Goal: Task Accomplishment & Management: Complete application form

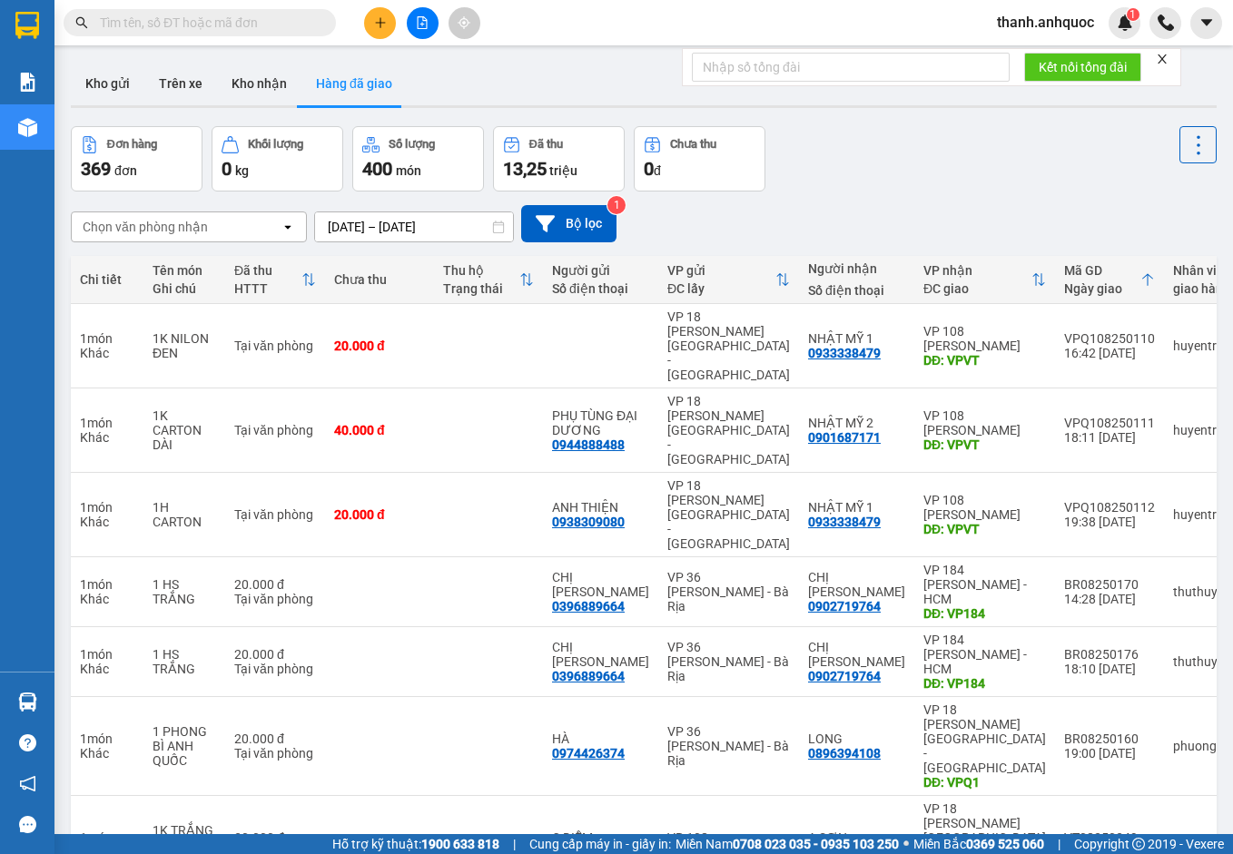
click at [475, 225] on input "[DATE] – [DATE]" at bounding box center [414, 226] width 198 height 29
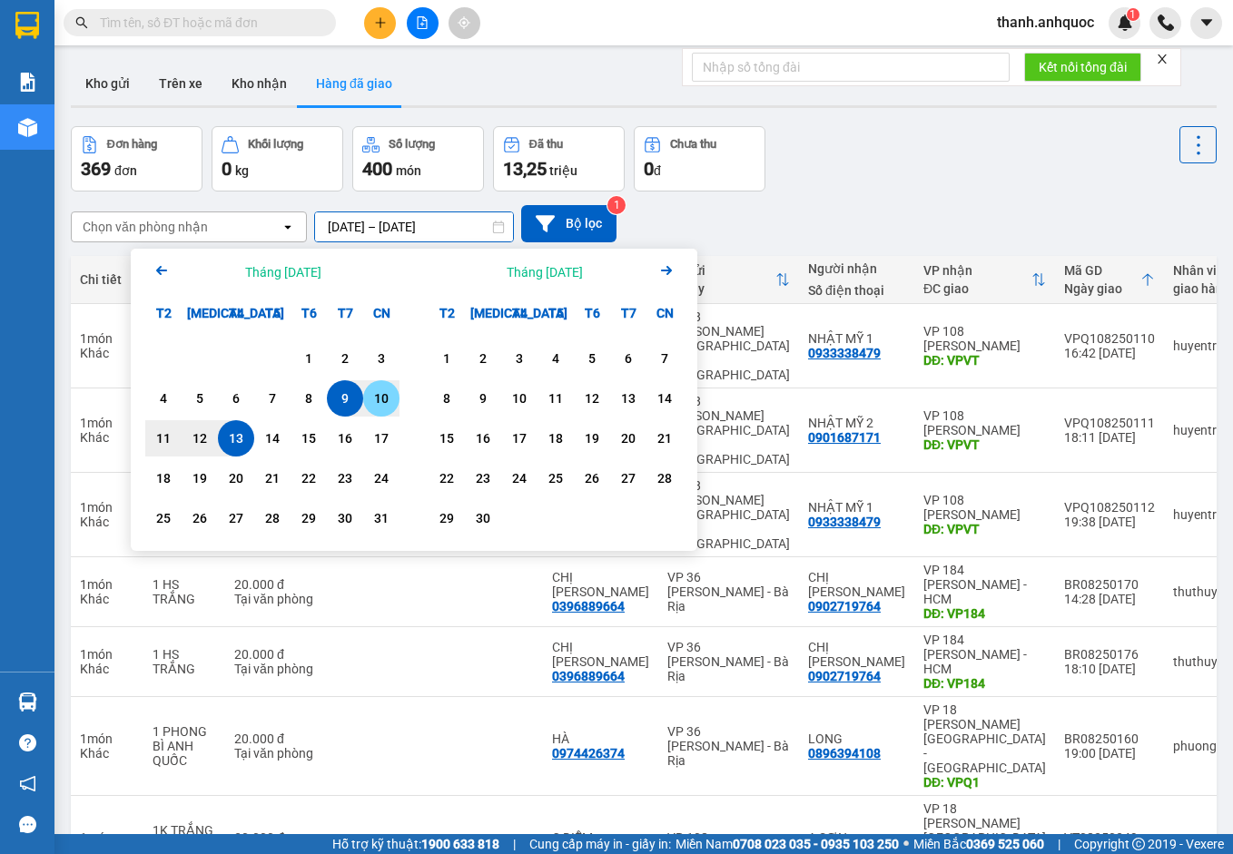
click at [381, 406] on div "10" at bounding box center [381, 399] width 25 height 22
click at [239, 442] on div "13" at bounding box center [235, 439] width 25 height 22
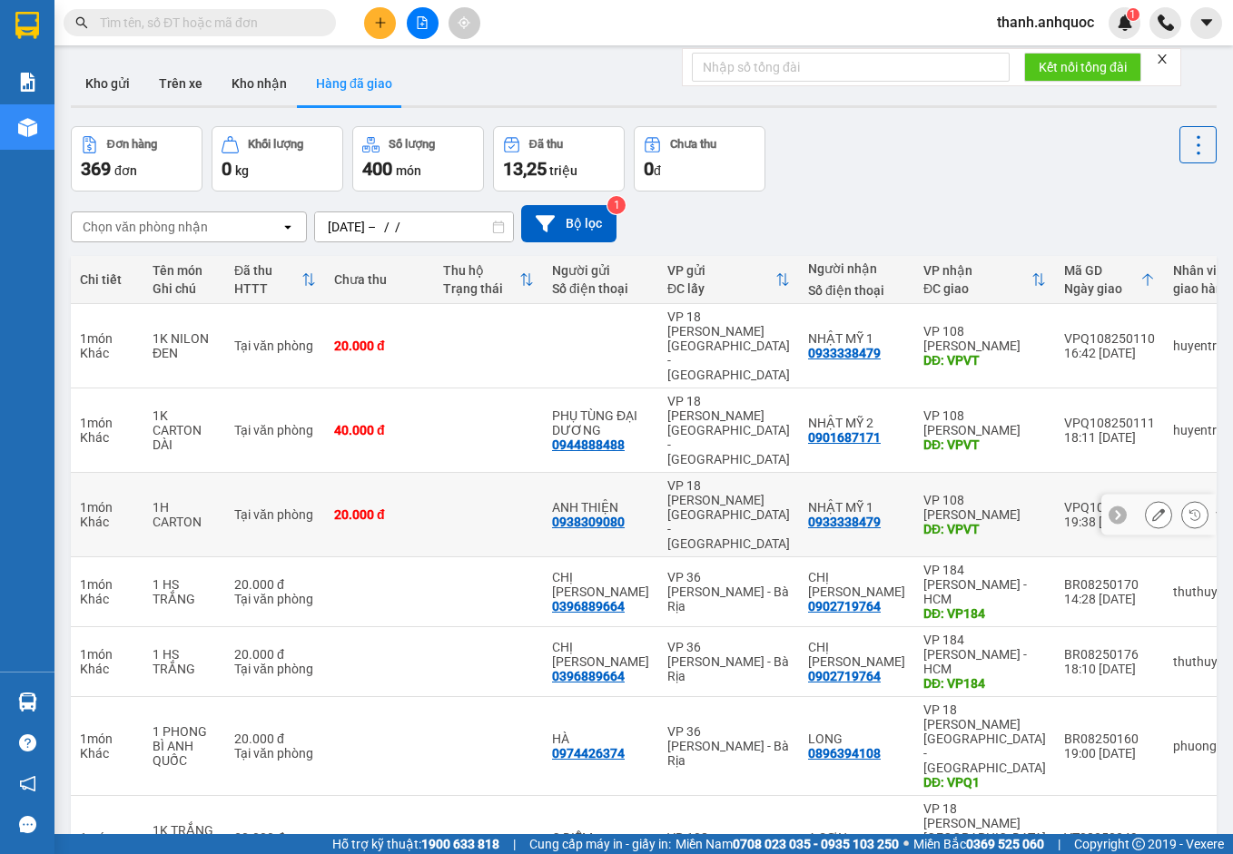
type input "[DATE] – [DATE]"
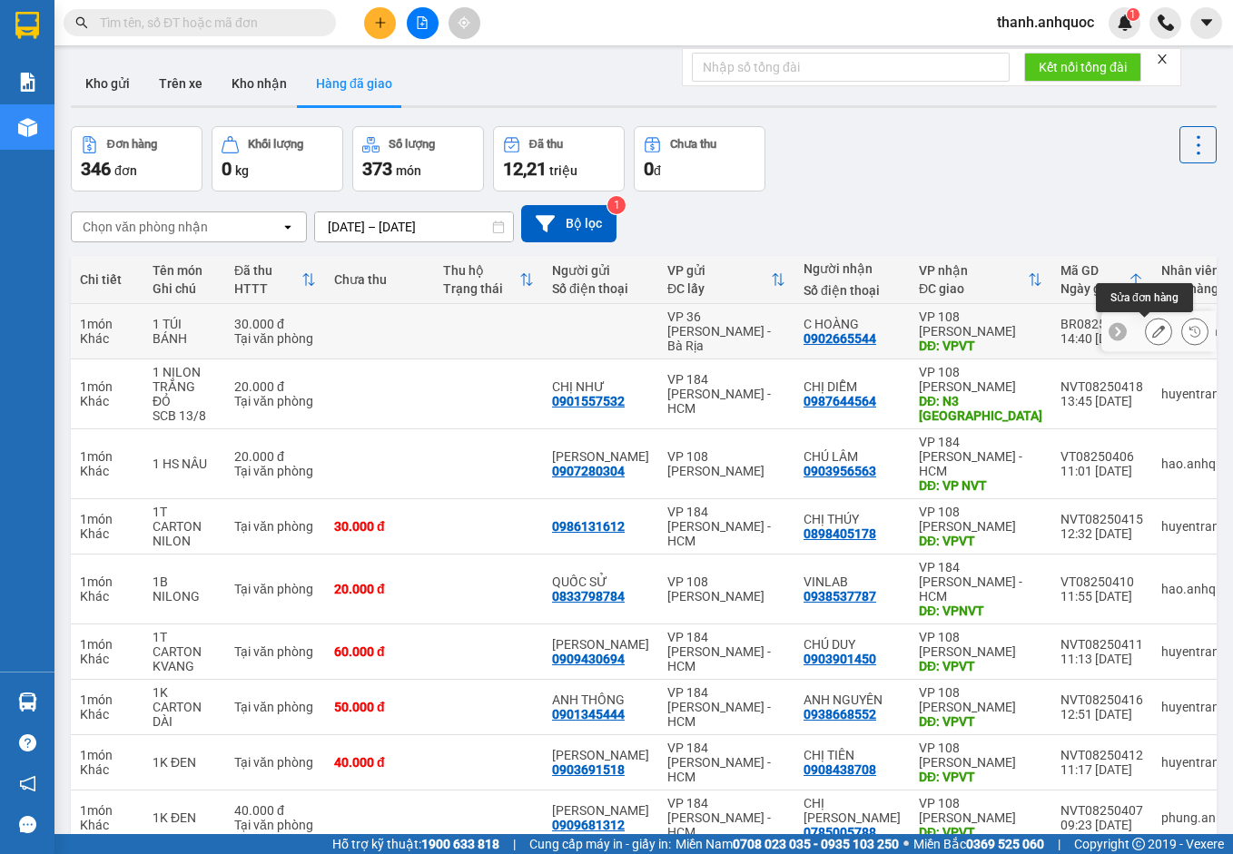
click at [1152, 334] on icon at bounding box center [1158, 331] width 13 height 13
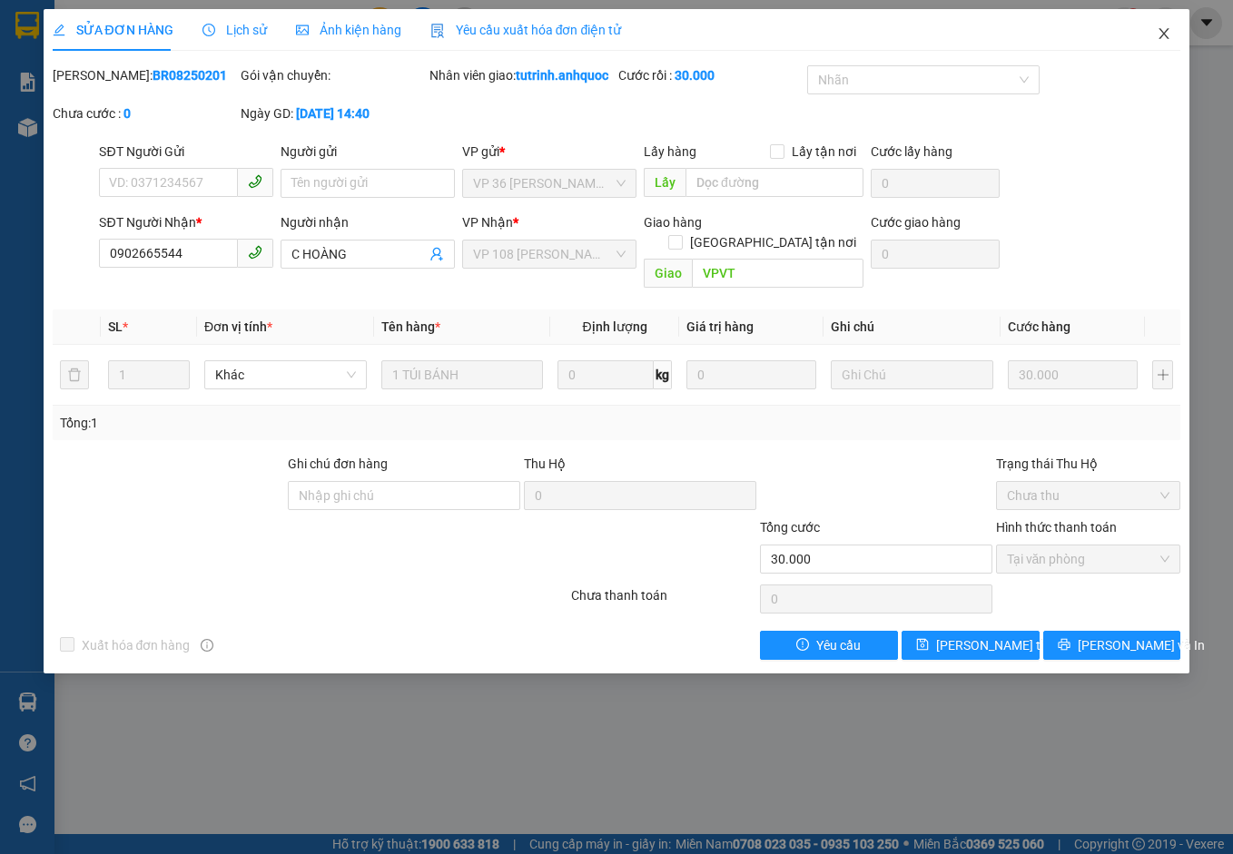
click at [1173, 34] on span "Close" at bounding box center [1163, 34] width 51 height 51
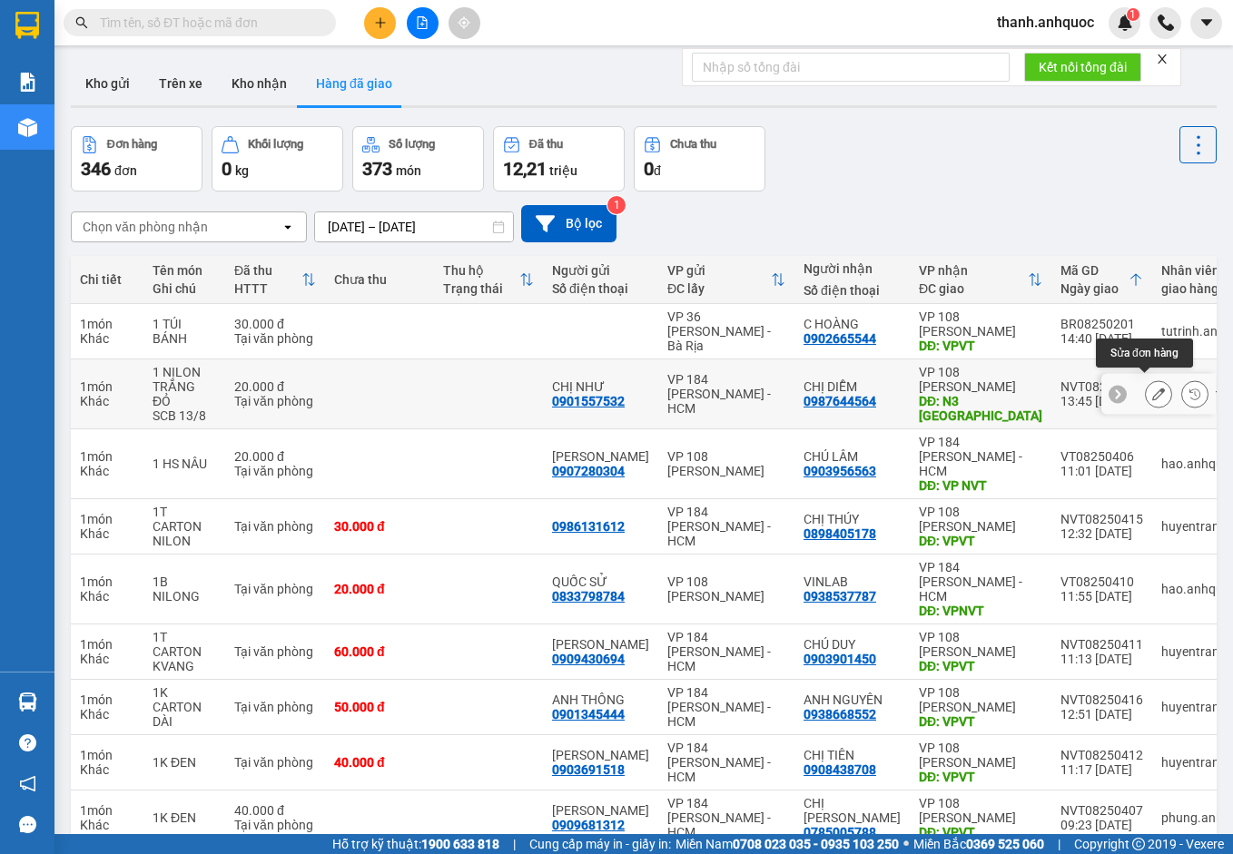
click at [1153, 386] on button at bounding box center [1158, 395] width 25 height 32
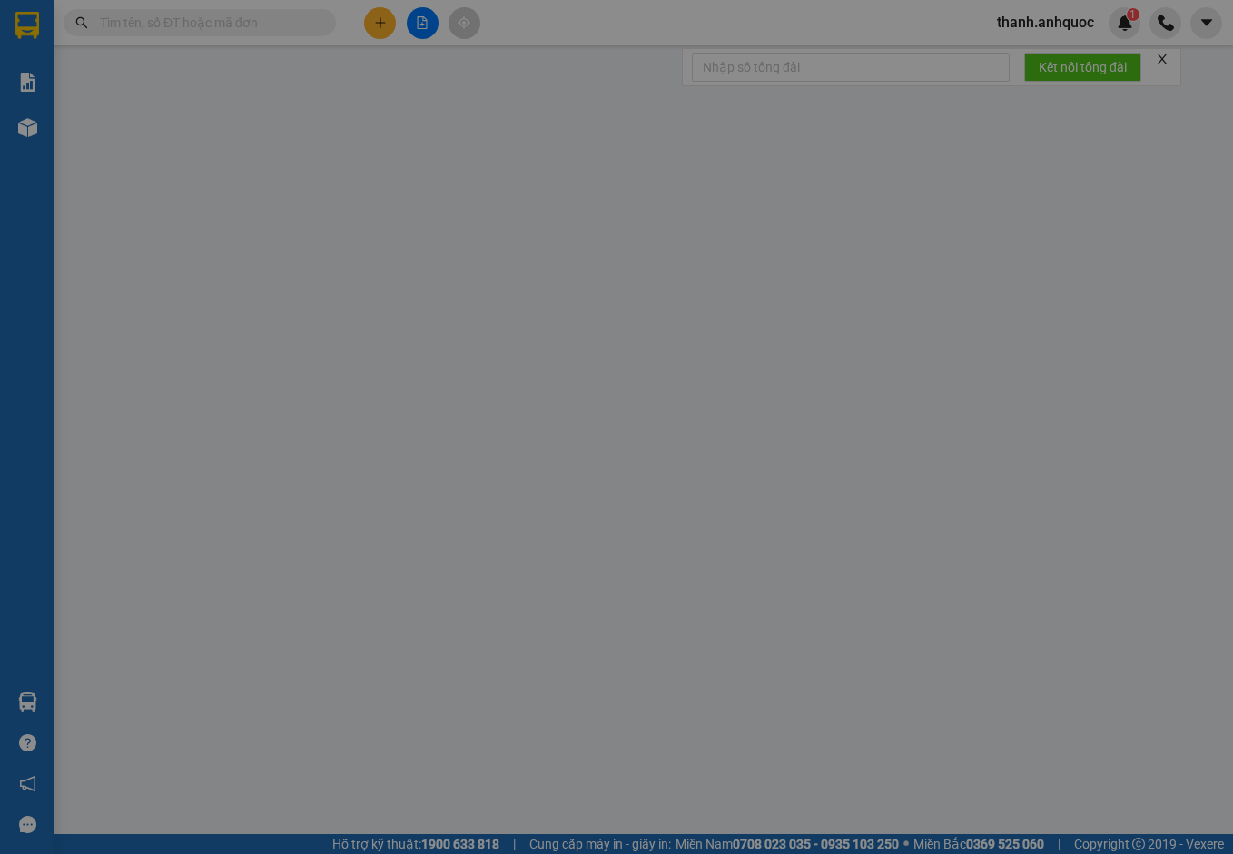
type input "0901557532"
type input "CHỊ NHƯ"
type input "0987644564"
type input "CHỊ DIỄM"
type input "N3 LONG SƠN"
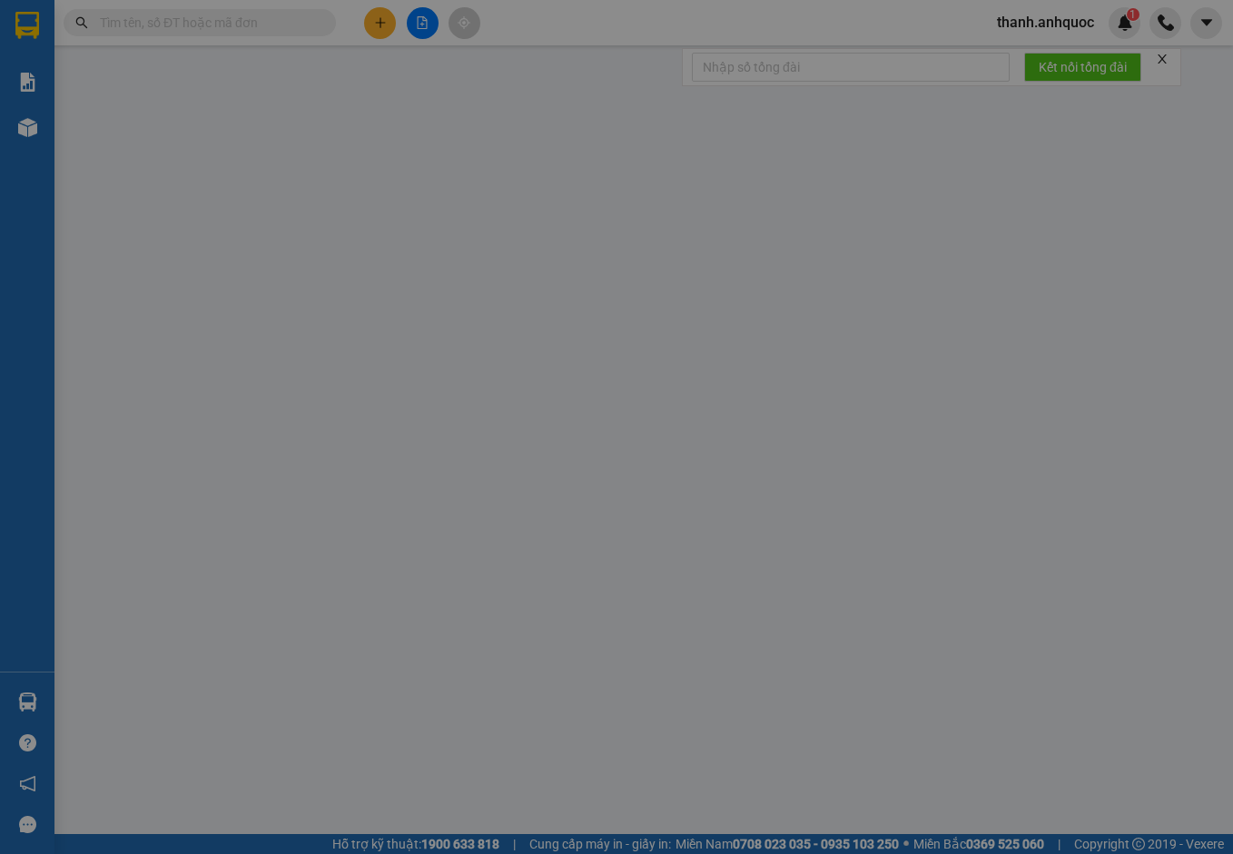
type input "CK"
type input "20.000"
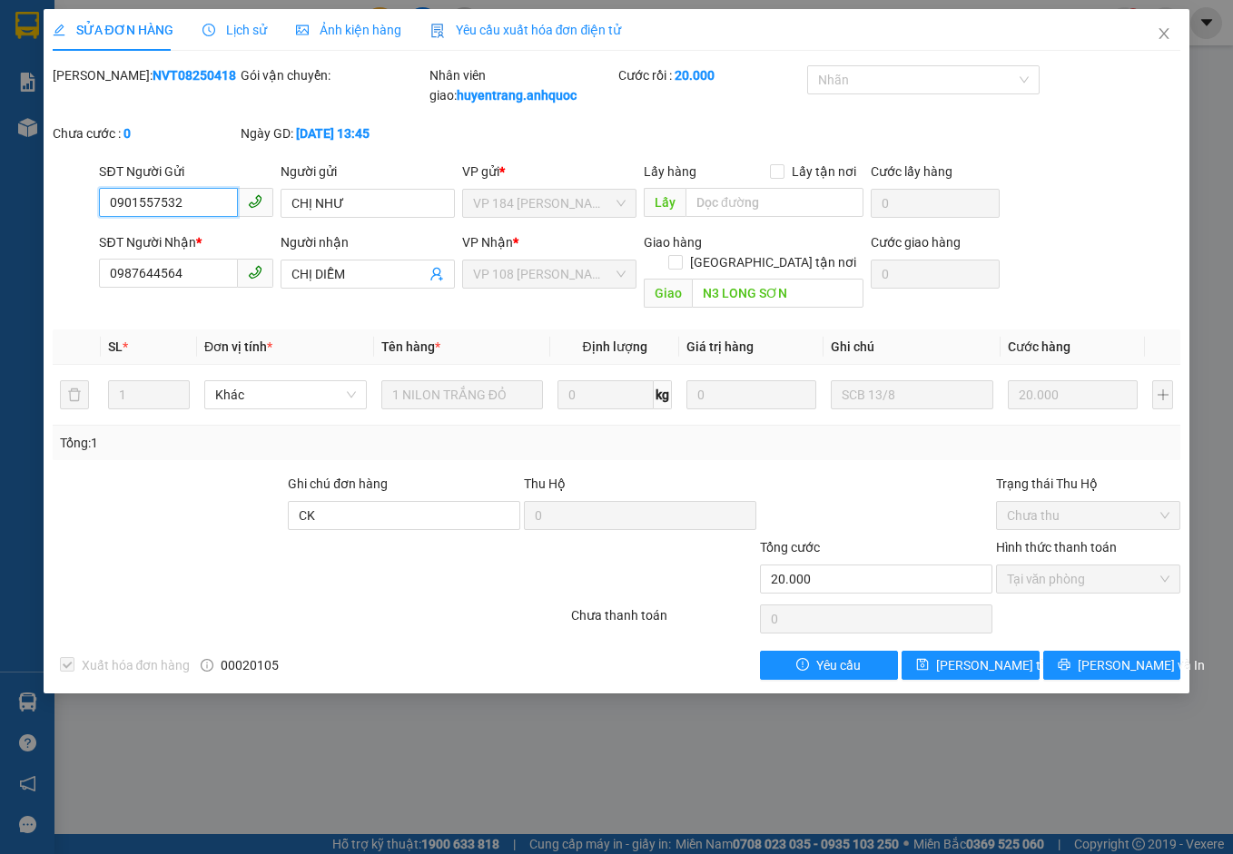
checkbox input "true"
click at [1168, 37] on icon "close" at bounding box center [1163, 33] width 15 height 15
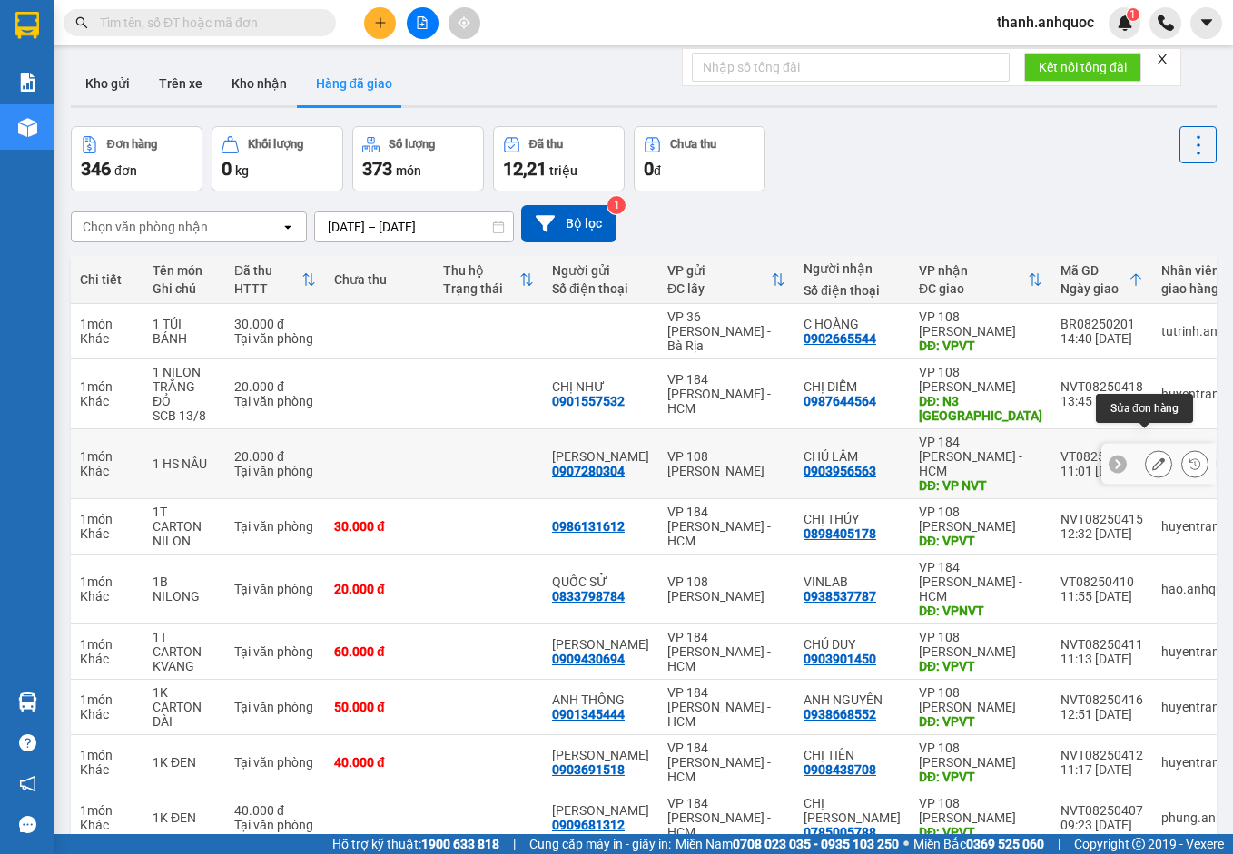
click at [1152, 457] on icon at bounding box center [1158, 463] width 13 height 13
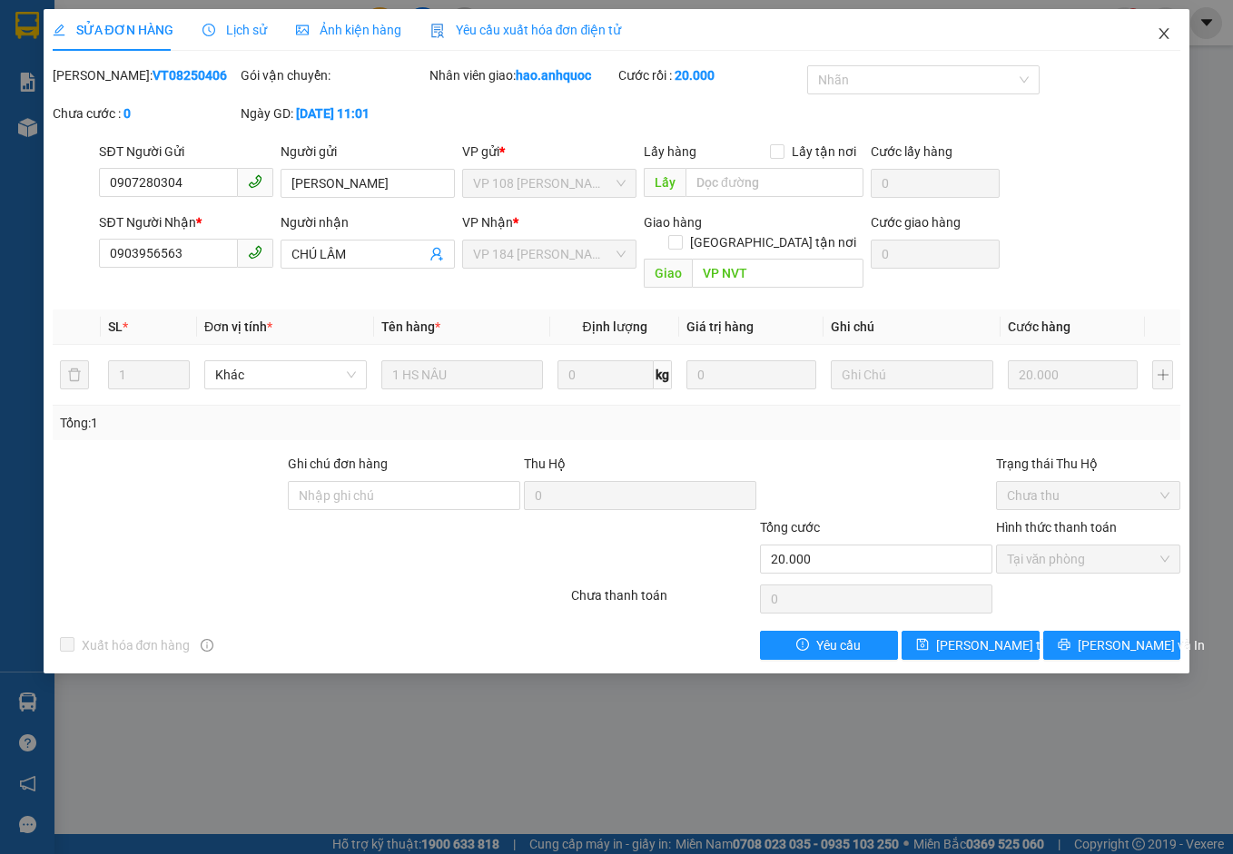
drag, startPoint x: 1167, startPoint y: 34, endPoint x: 1121, endPoint y: 58, distance: 52.0
click at [1166, 34] on icon "close" at bounding box center [1163, 33] width 15 height 15
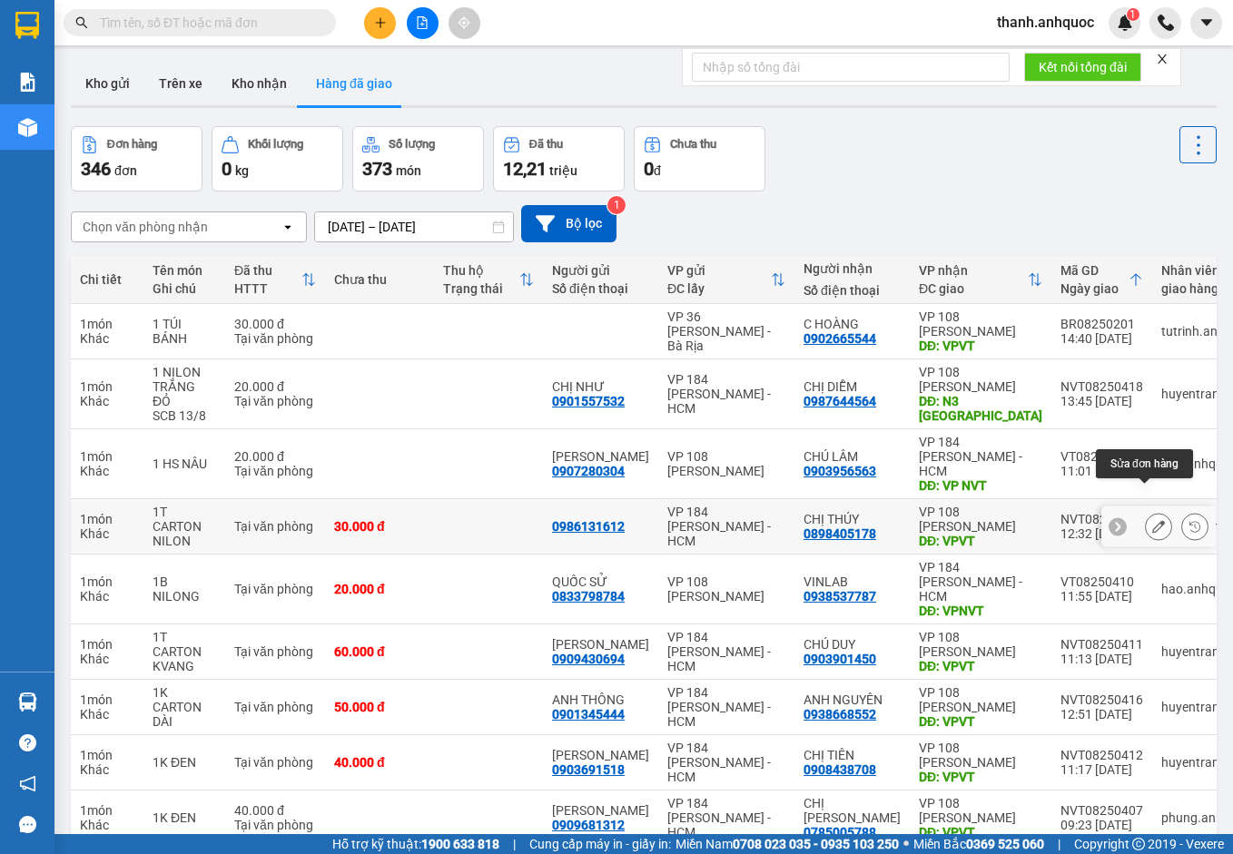
click at [1152, 520] on icon at bounding box center [1158, 526] width 13 height 13
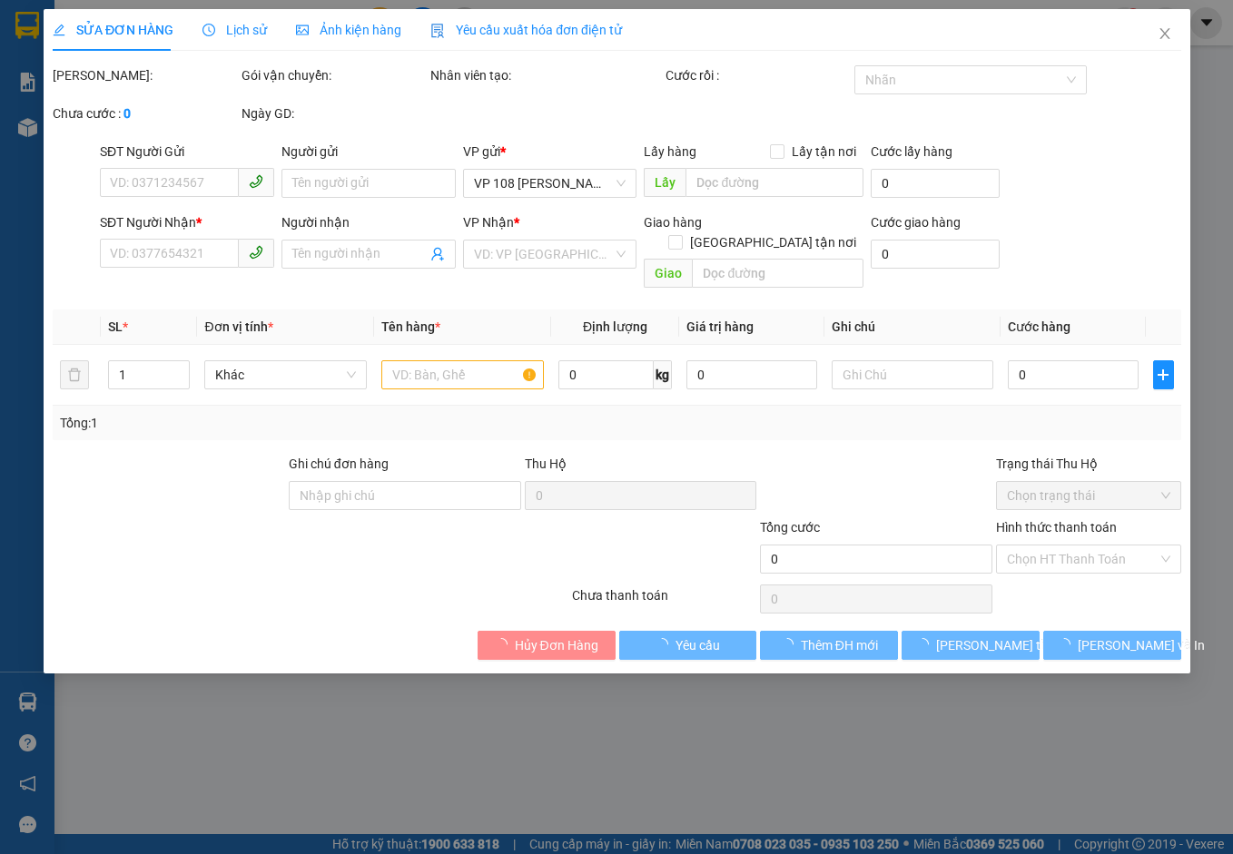
type input "0986131612"
type input "0898405178"
type input "CHỊ THÚY"
type input "VPVT"
type input "30.000"
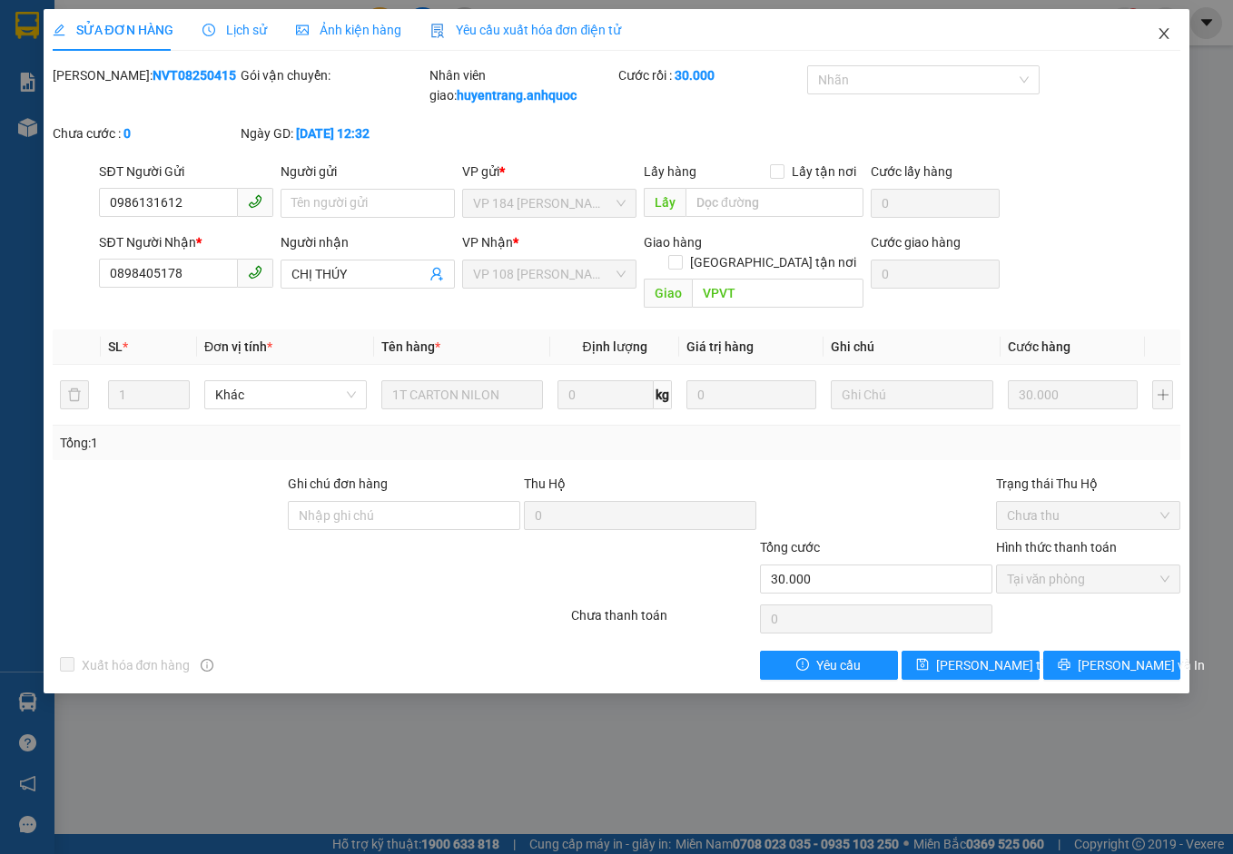
click at [1165, 33] on icon "close" at bounding box center [1163, 33] width 15 height 15
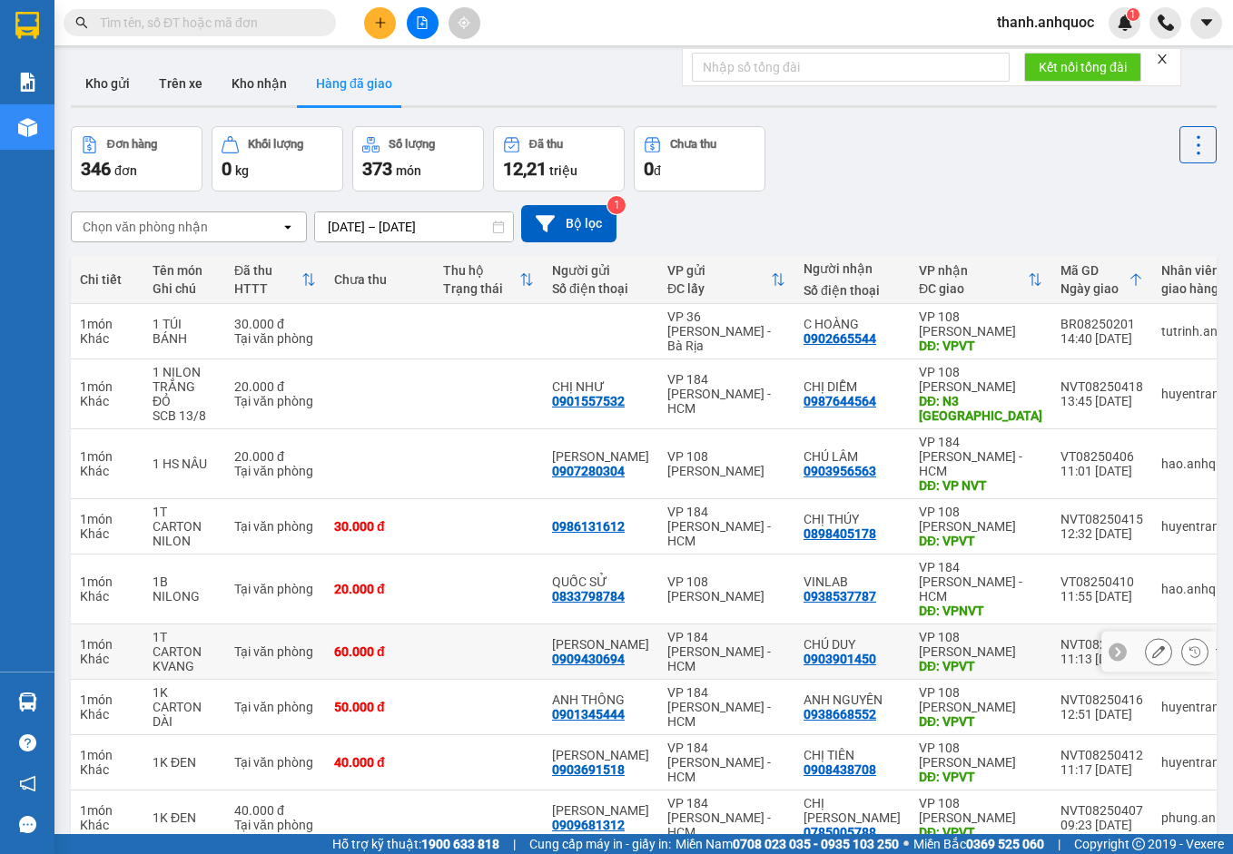
click at [1159, 638] on div at bounding box center [1177, 651] width 64 height 27
click at [1152, 636] on button at bounding box center [1158, 652] width 25 height 32
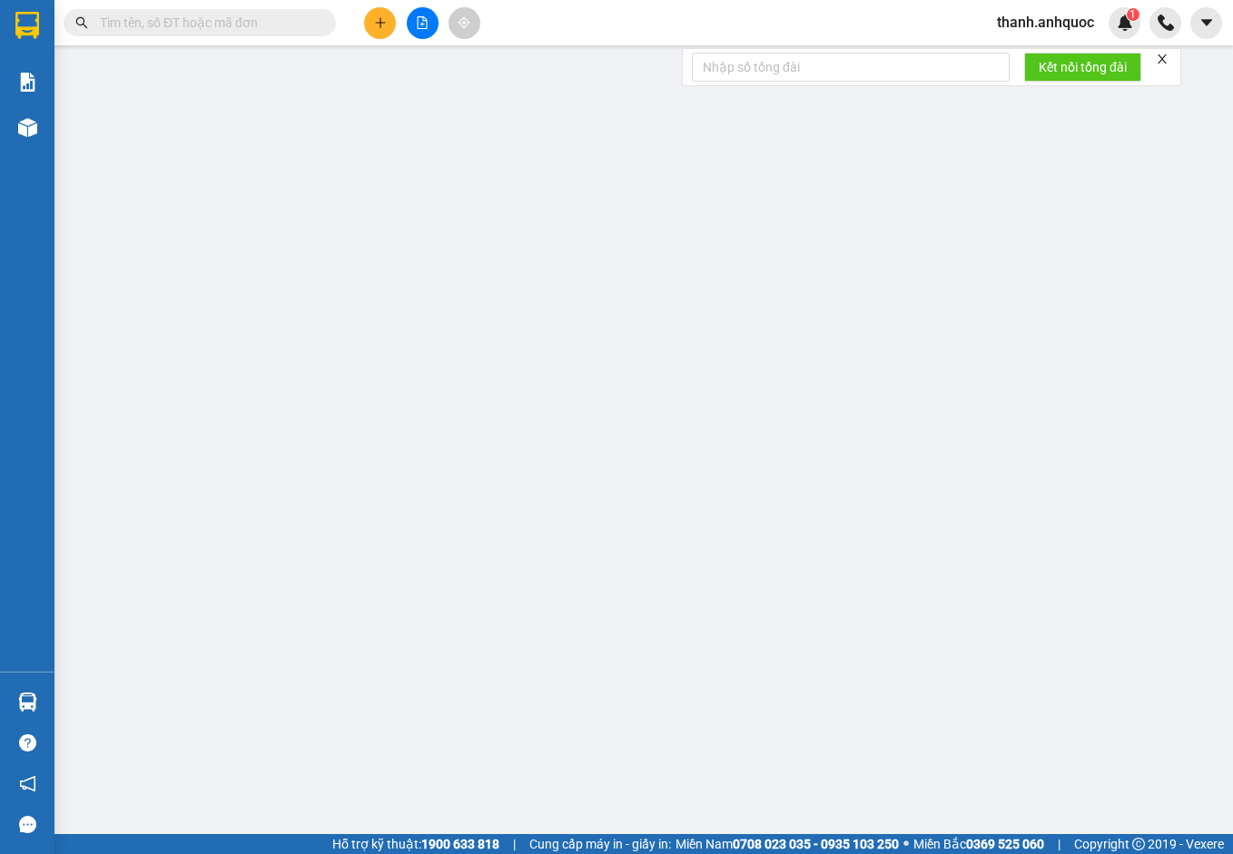
type input "0909430694"
type input "[PERSON_NAME]"
type input "0903901450"
type input "CHÚ DUY"
type input "VPVT"
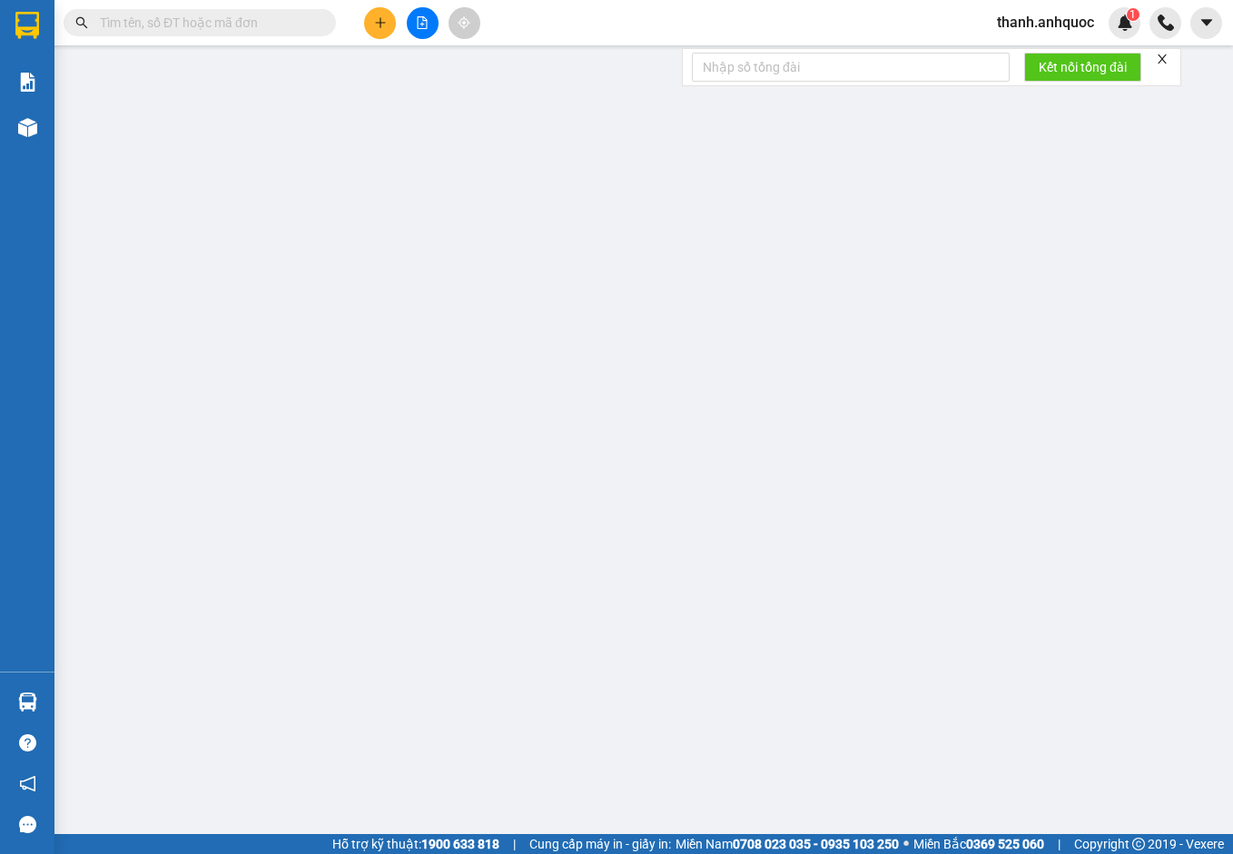
type input "60.000"
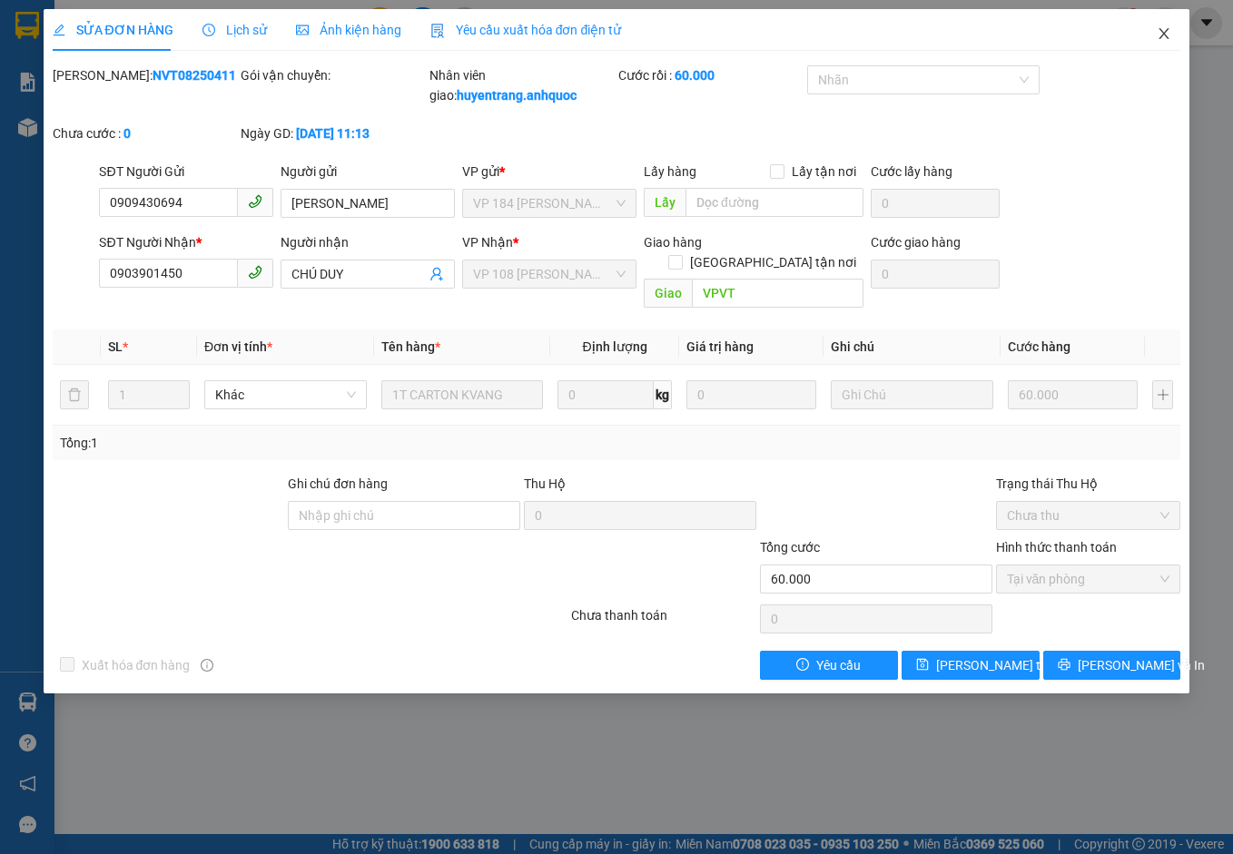
click at [1163, 34] on icon "close" at bounding box center [1164, 33] width 10 height 11
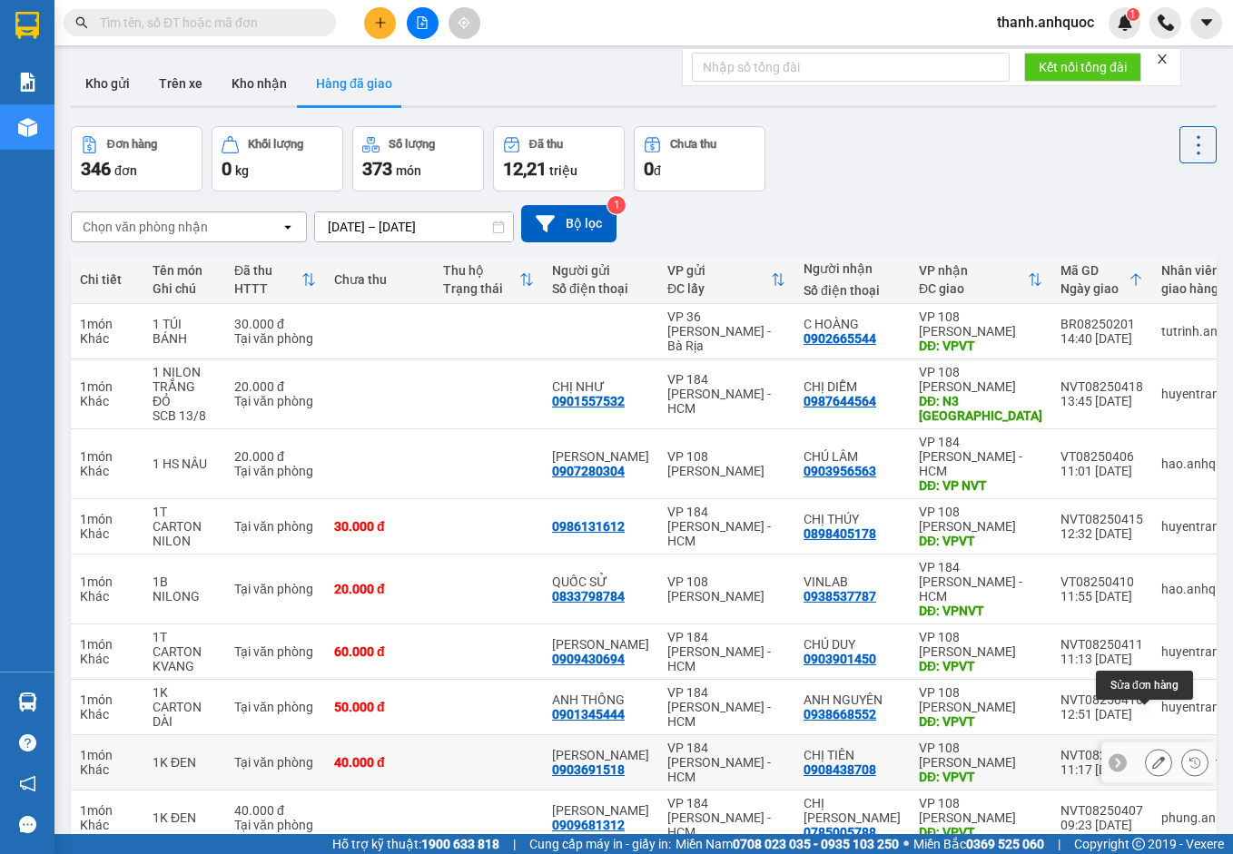
click at [1152, 756] on icon at bounding box center [1158, 762] width 13 height 13
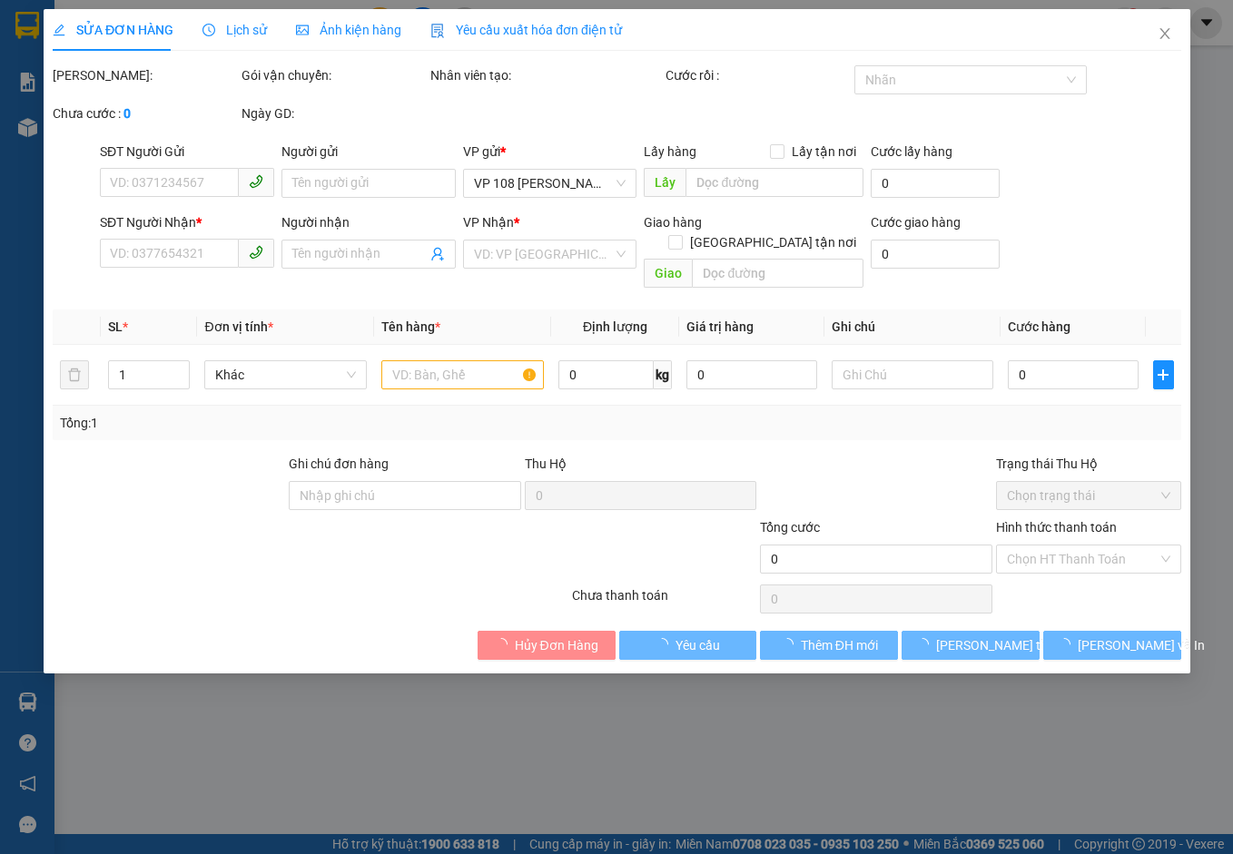
type input "0903691518"
type input "[PERSON_NAME]"
type input "0908438708"
type input "CHỊ TIÊN"
type input "VPVT"
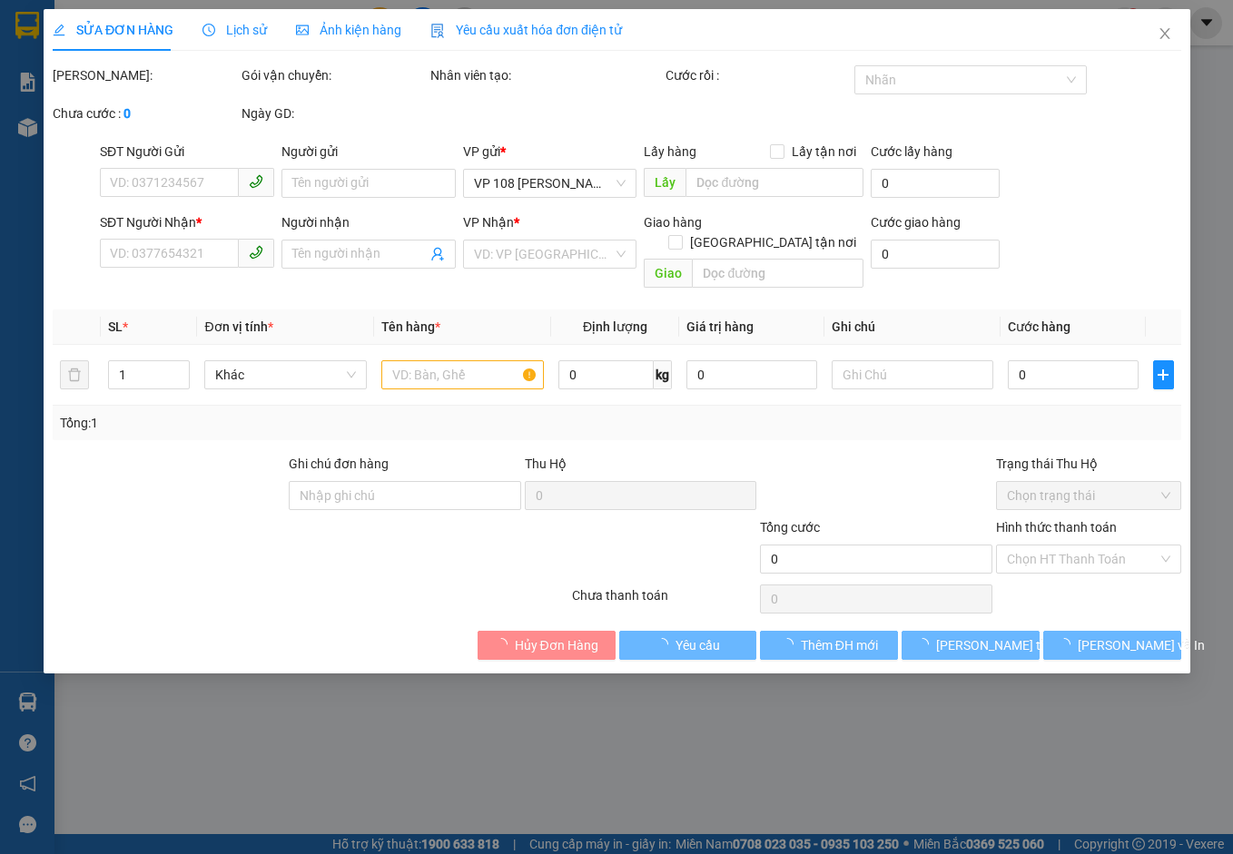
type input "CK SCB 13/8"
type input "40.000"
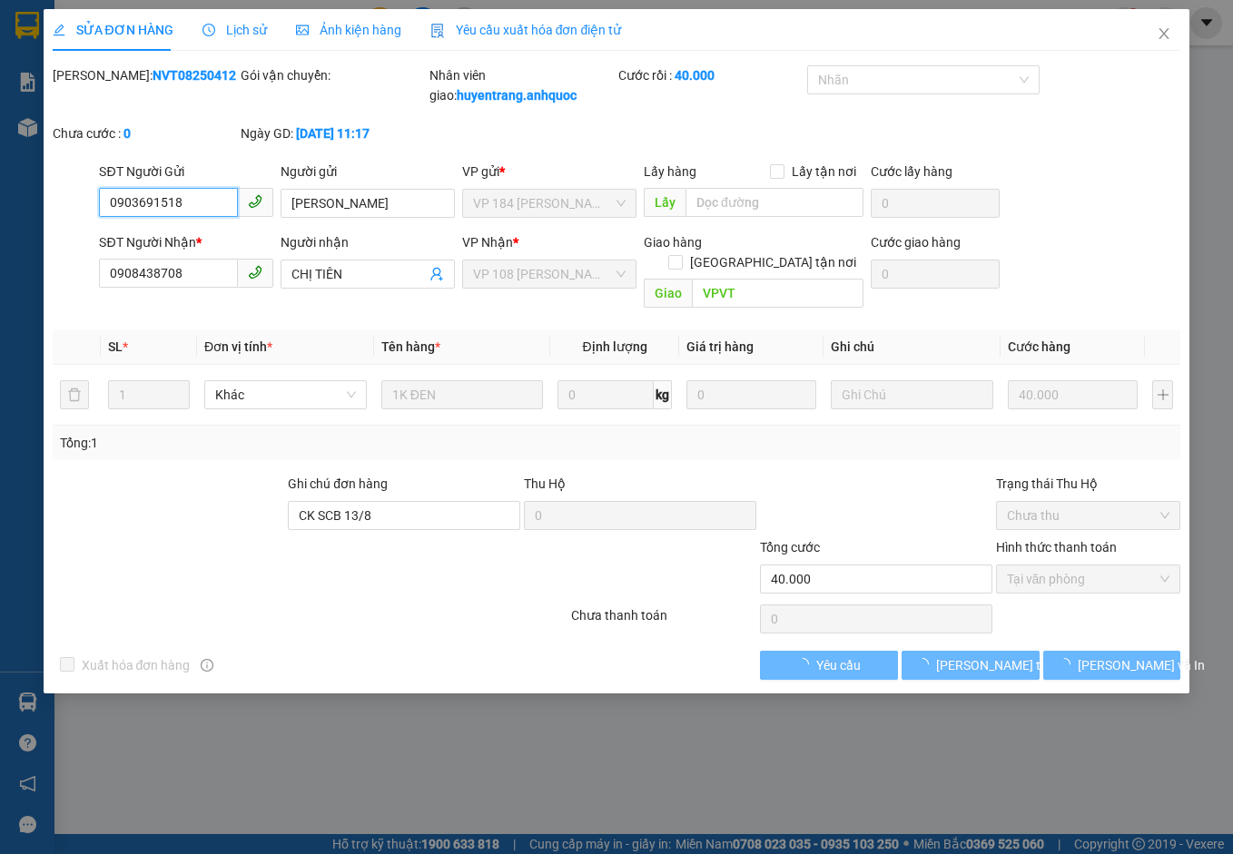
checkbox input "true"
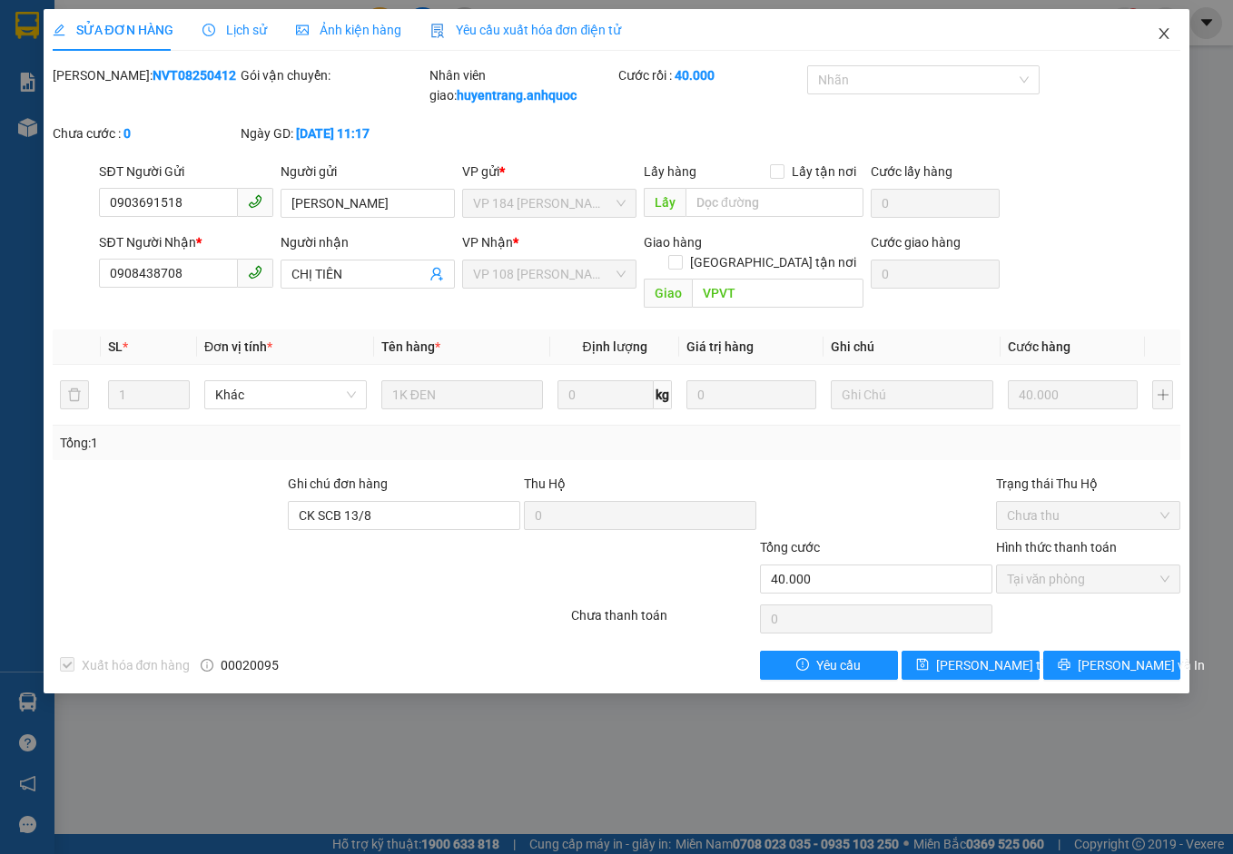
click at [1169, 26] on span "Close" at bounding box center [1163, 34] width 51 height 51
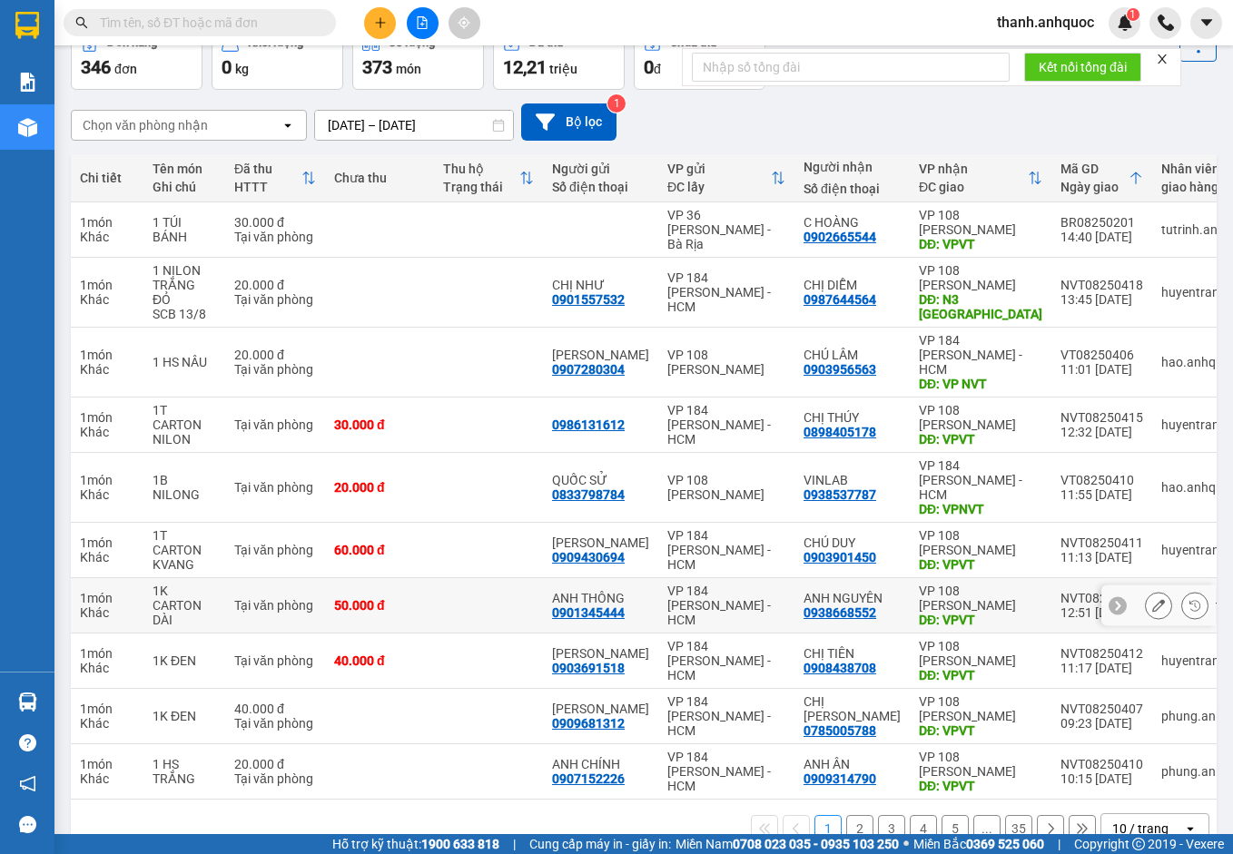
scroll to position [105, 0]
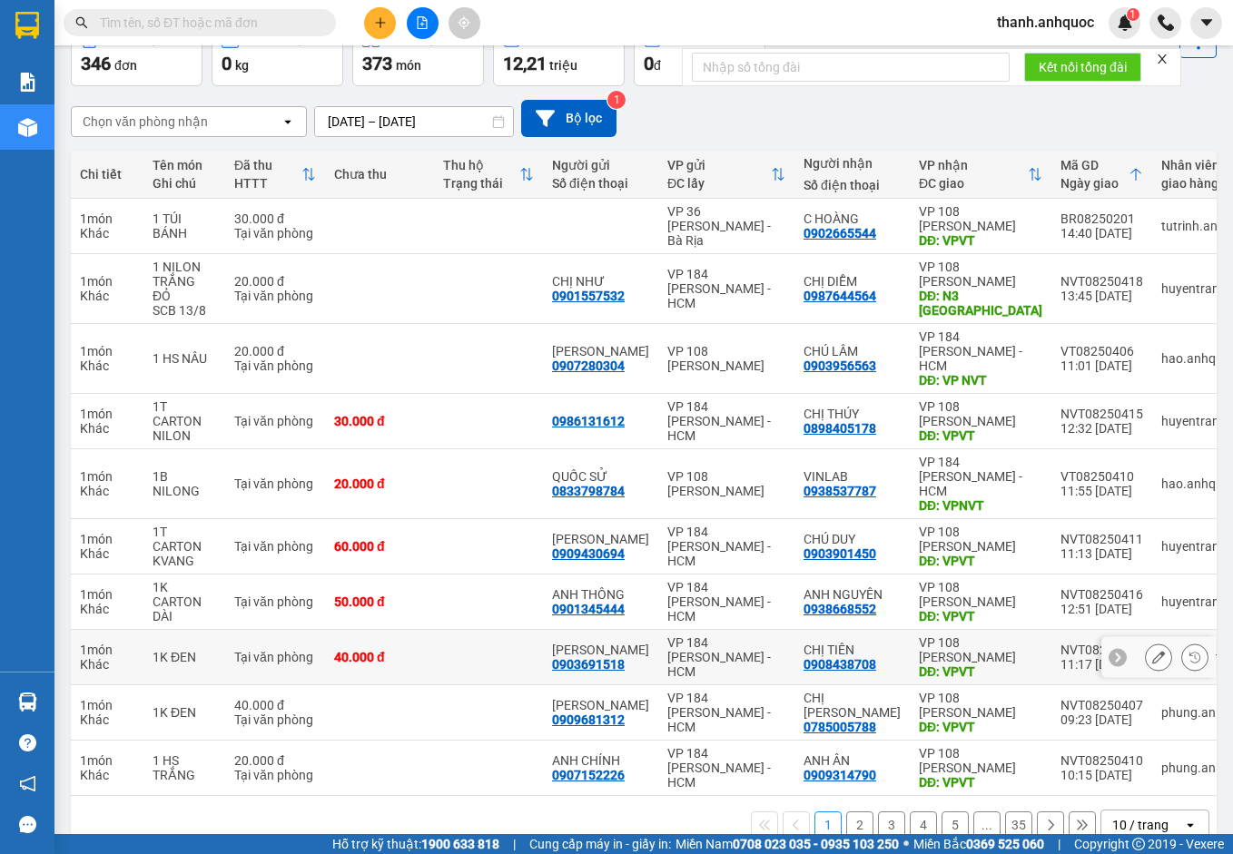
click at [1152, 651] on icon at bounding box center [1158, 657] width 13 height 13
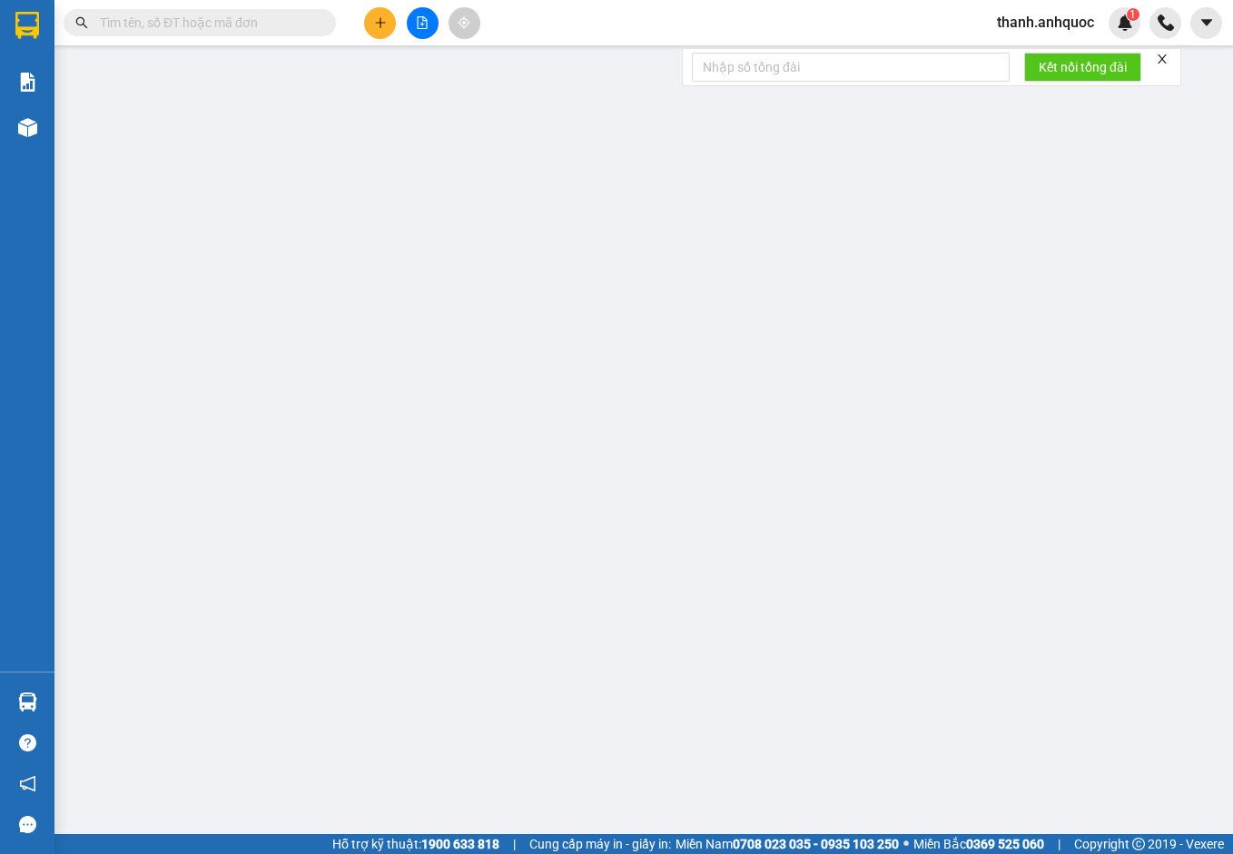
type input "0903691518"
type input "[PERSON_NAME]"
type input "0908438708"
type input "CHỊ TIÊN"
type input "VPVT"
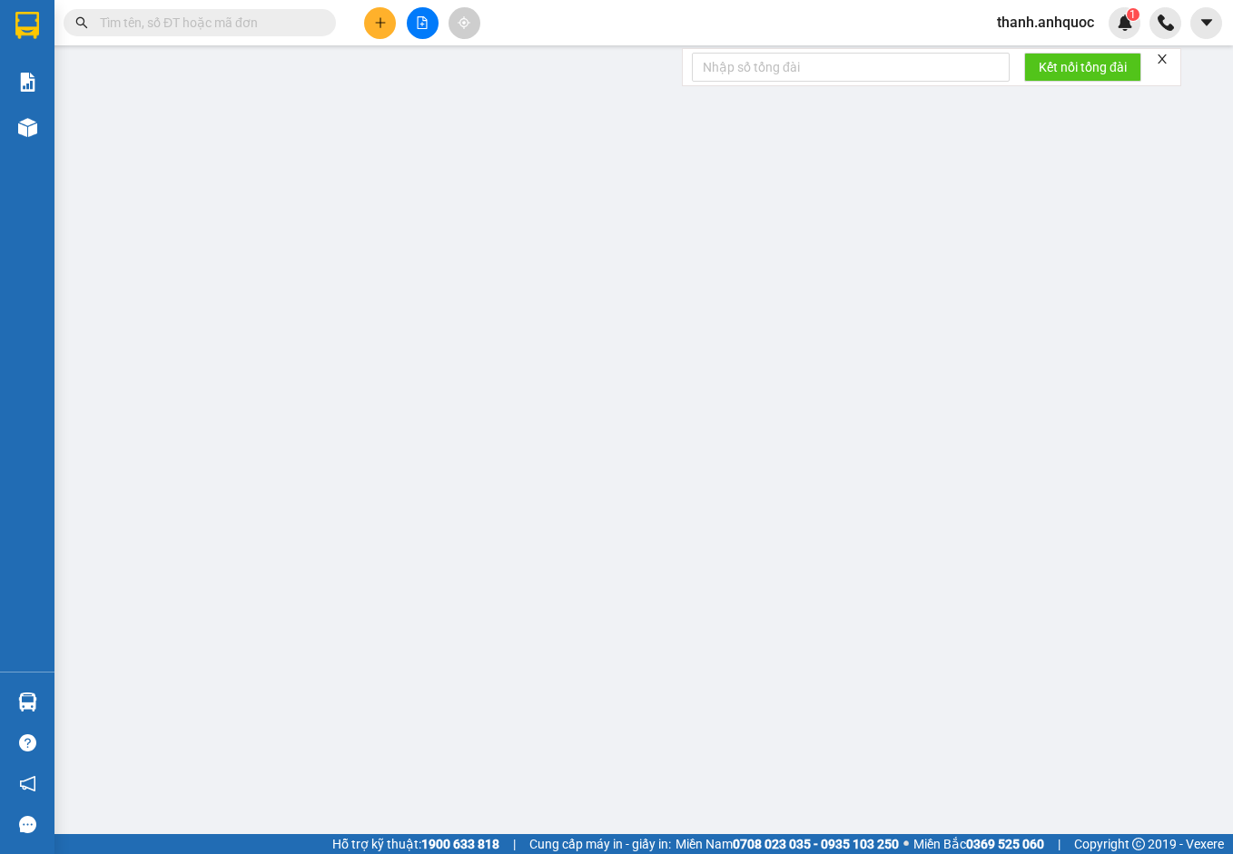
type input "CK SCB 13/8"
type input "40.000"
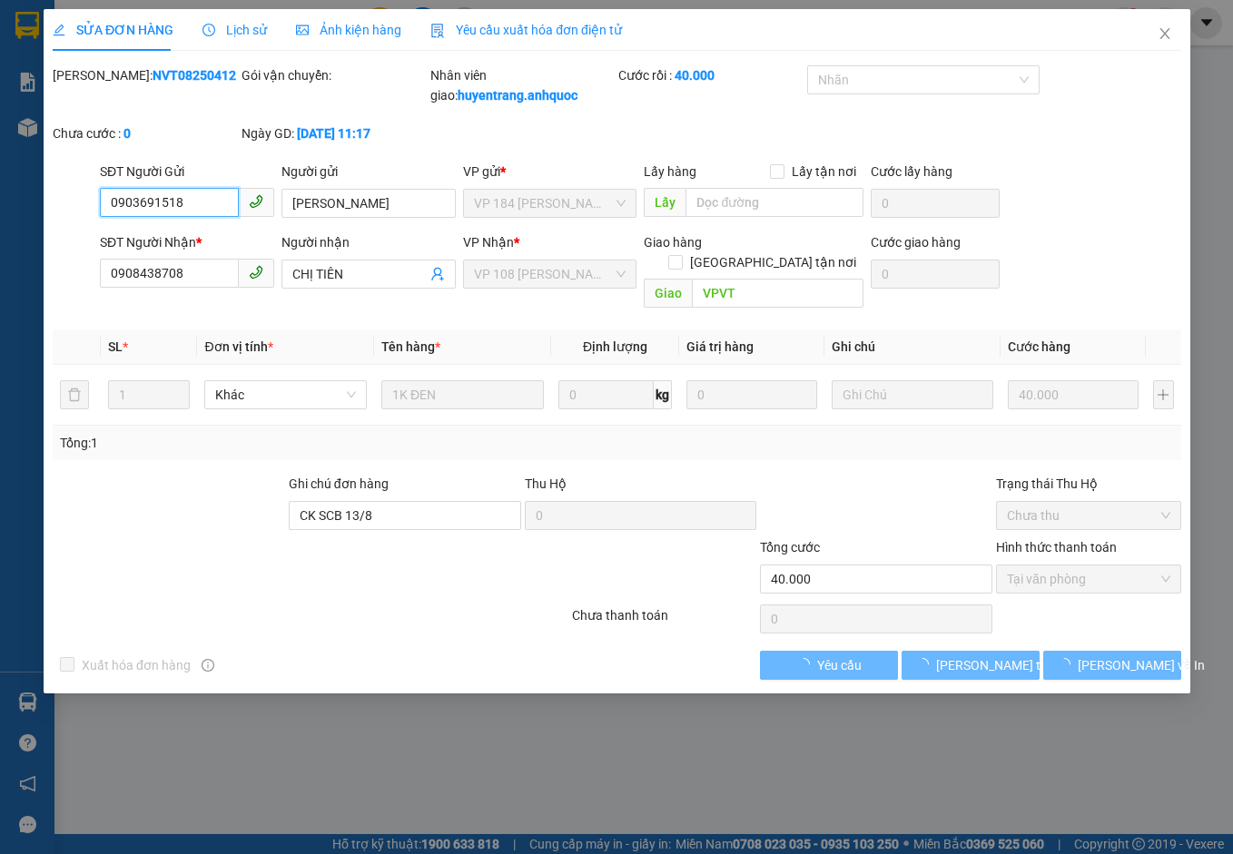
checkbox input "true"
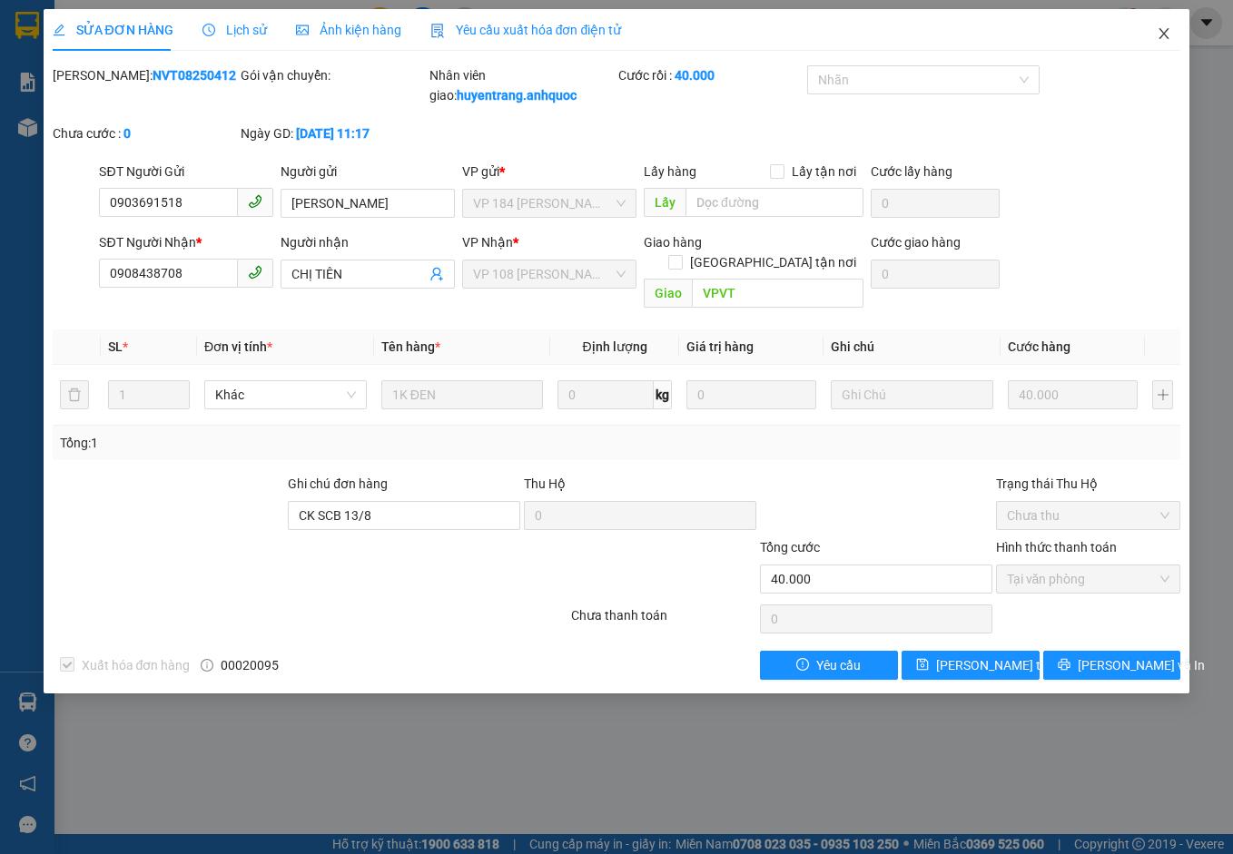
click at [1166, 33] on icon "close" at bounding box center [1164, 33] width 10 height 11
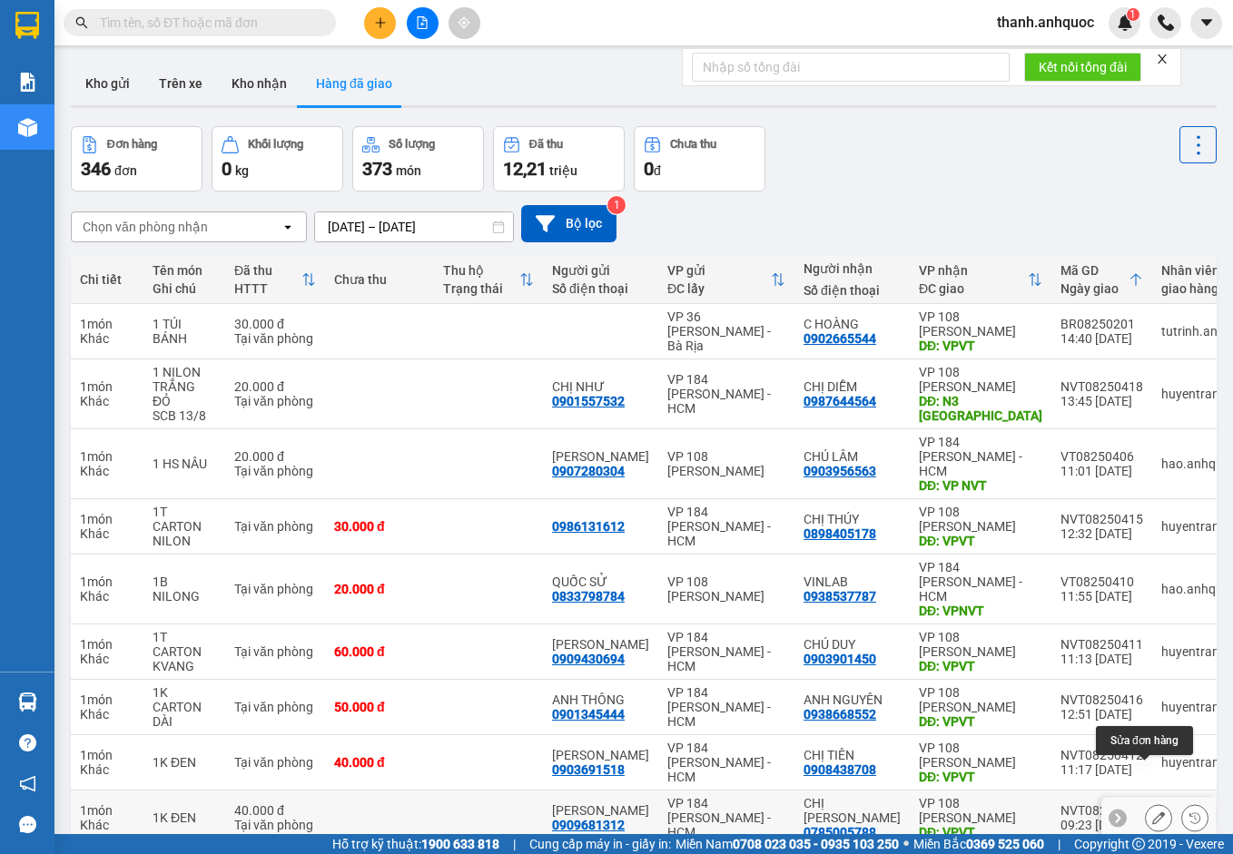
click at [1152, 811] on icon at bounding box center [1158, 817] width 13 height 13
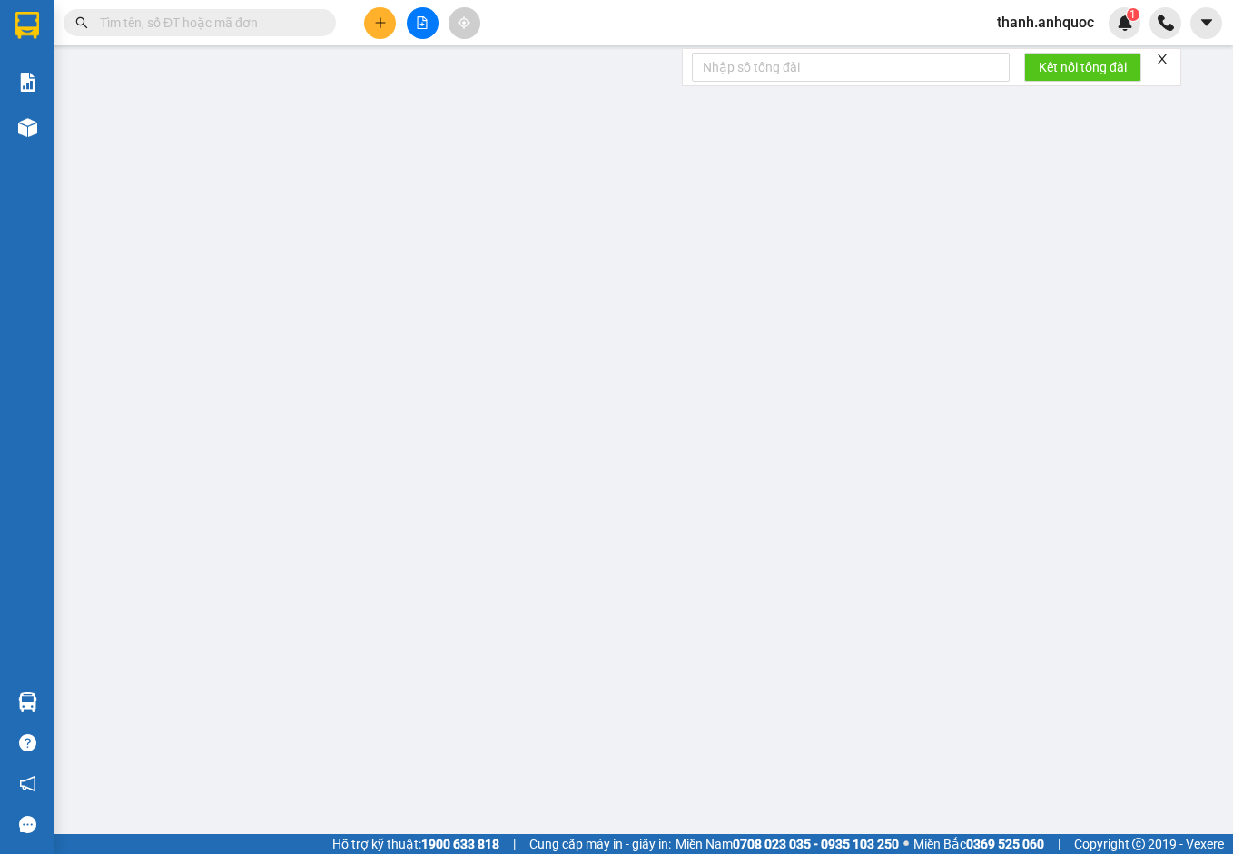
type input "0909681312"
type input "[PERSON_NAME]"
type input "0785005788"
type input "CHỊ [PERSON_NAME]"
type input "VPVT"
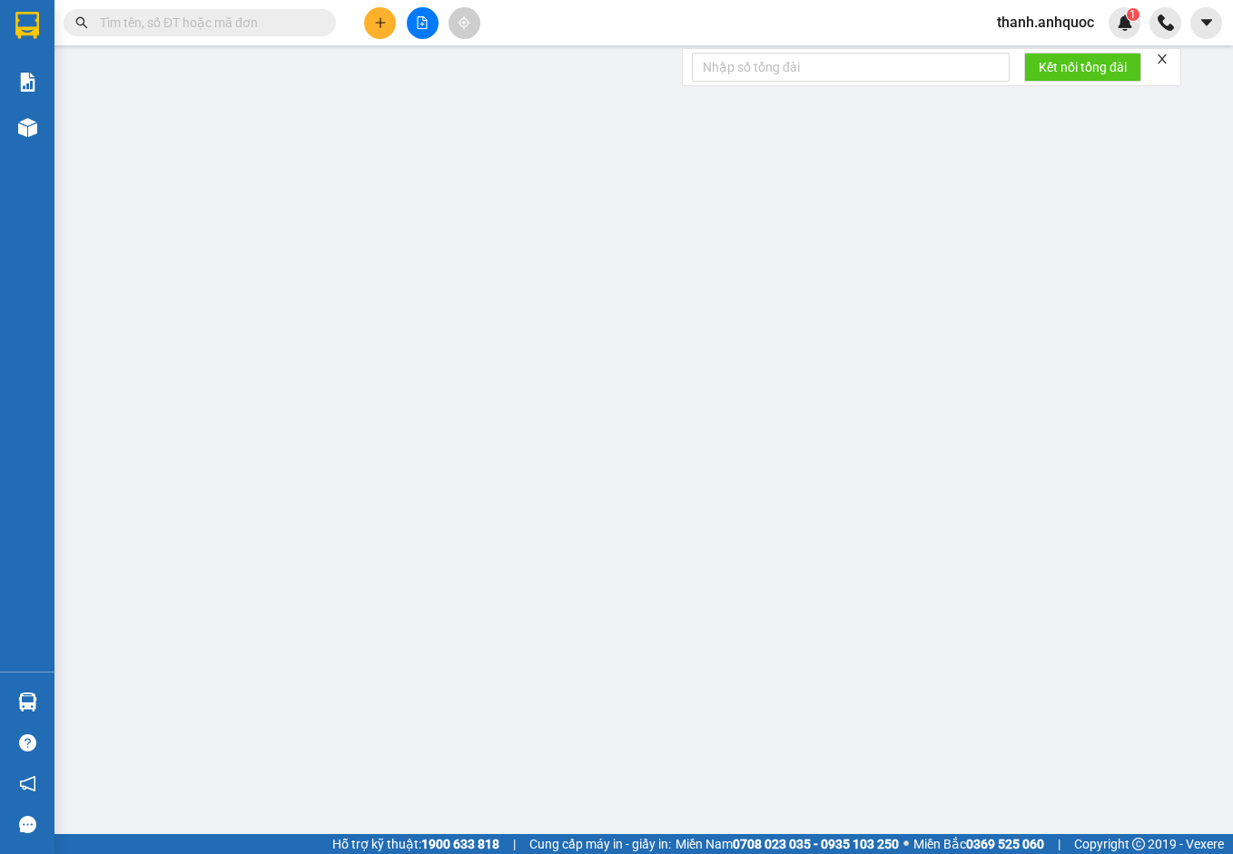
type input "TM 13/8 TRUNG"
type input "40.000"
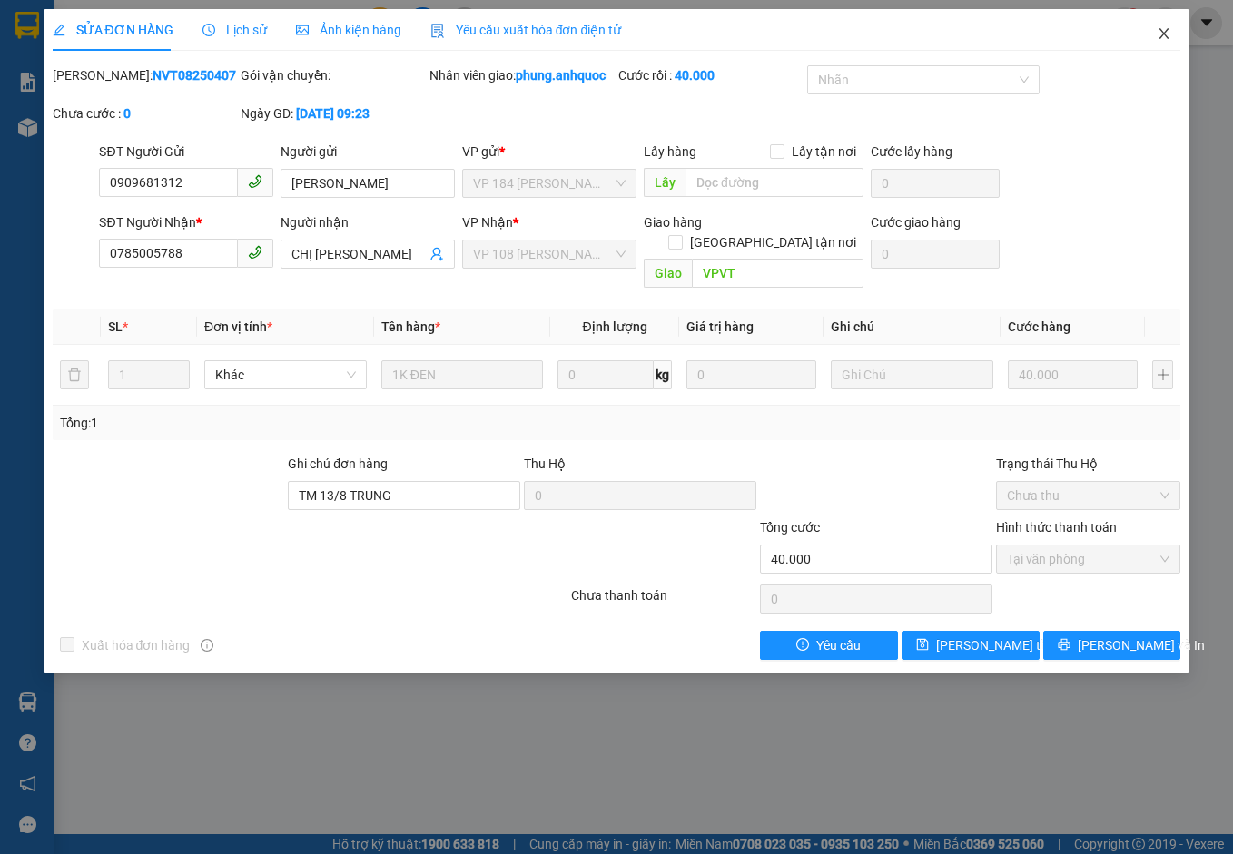
click at [1166, 32] on icon "close" at bounding box center [1164, 33] width 10 height 11
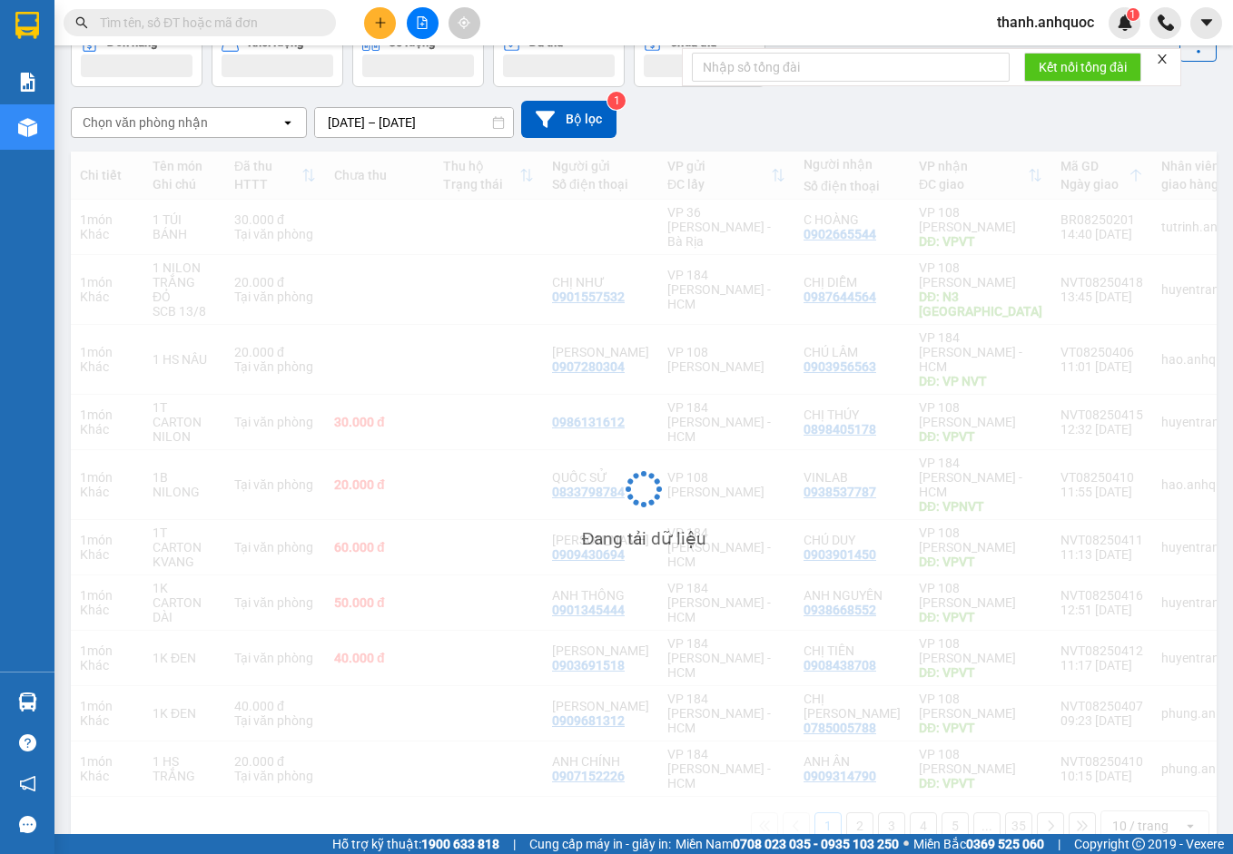
scroll to position [103, 0]
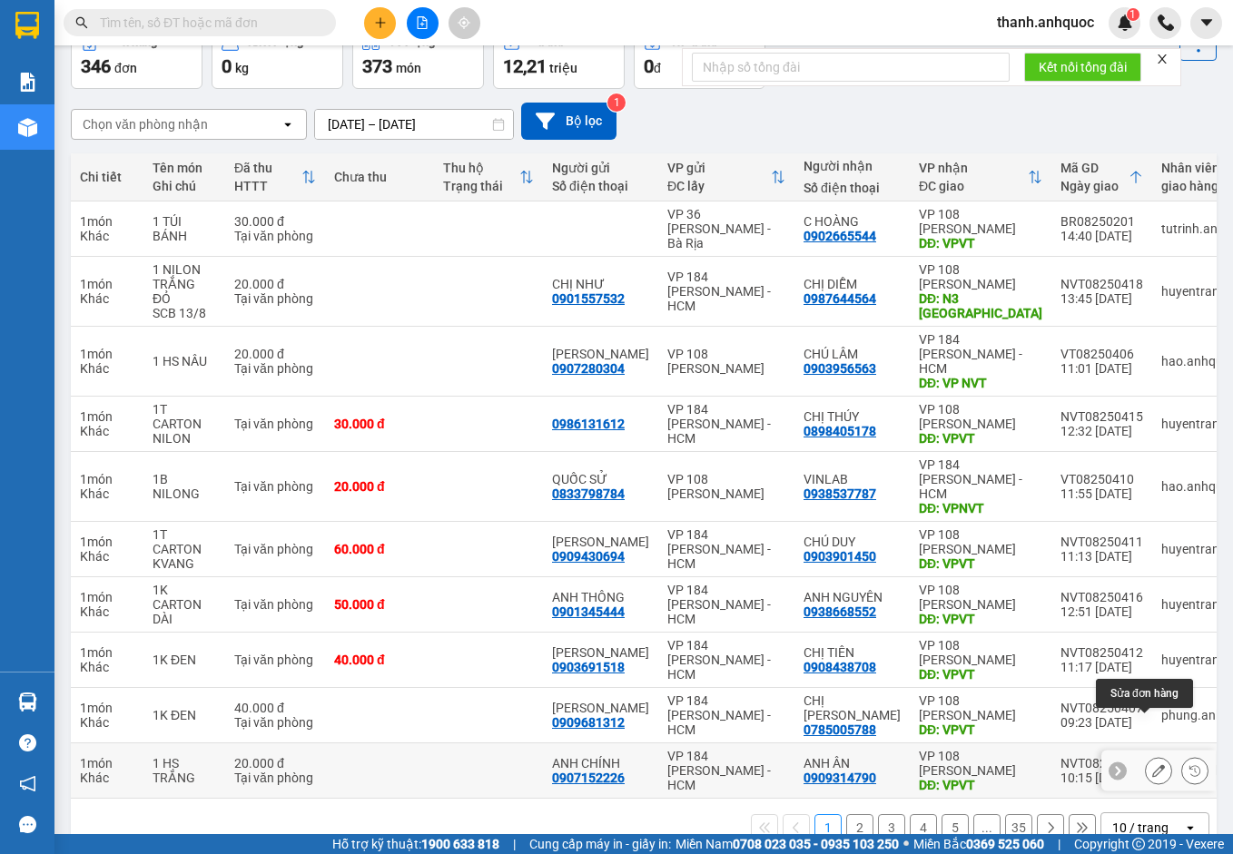
click at [1152, 764] on icon at bounding box center [1158, 770] width 13 height 13
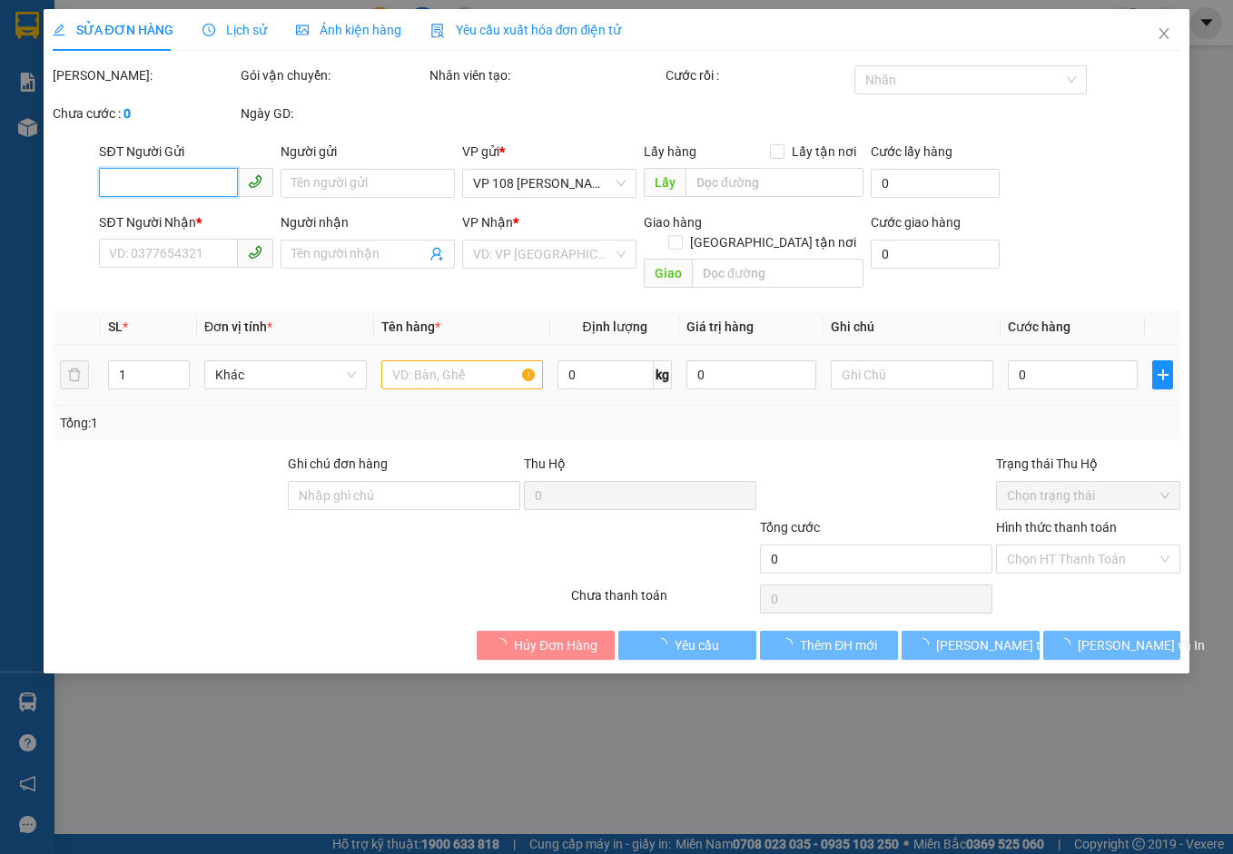
type input "0907152226"
type input "ANH CHÍNH"
type input "0909314790"
type input "ANH ÂN"
type input "VPVT"
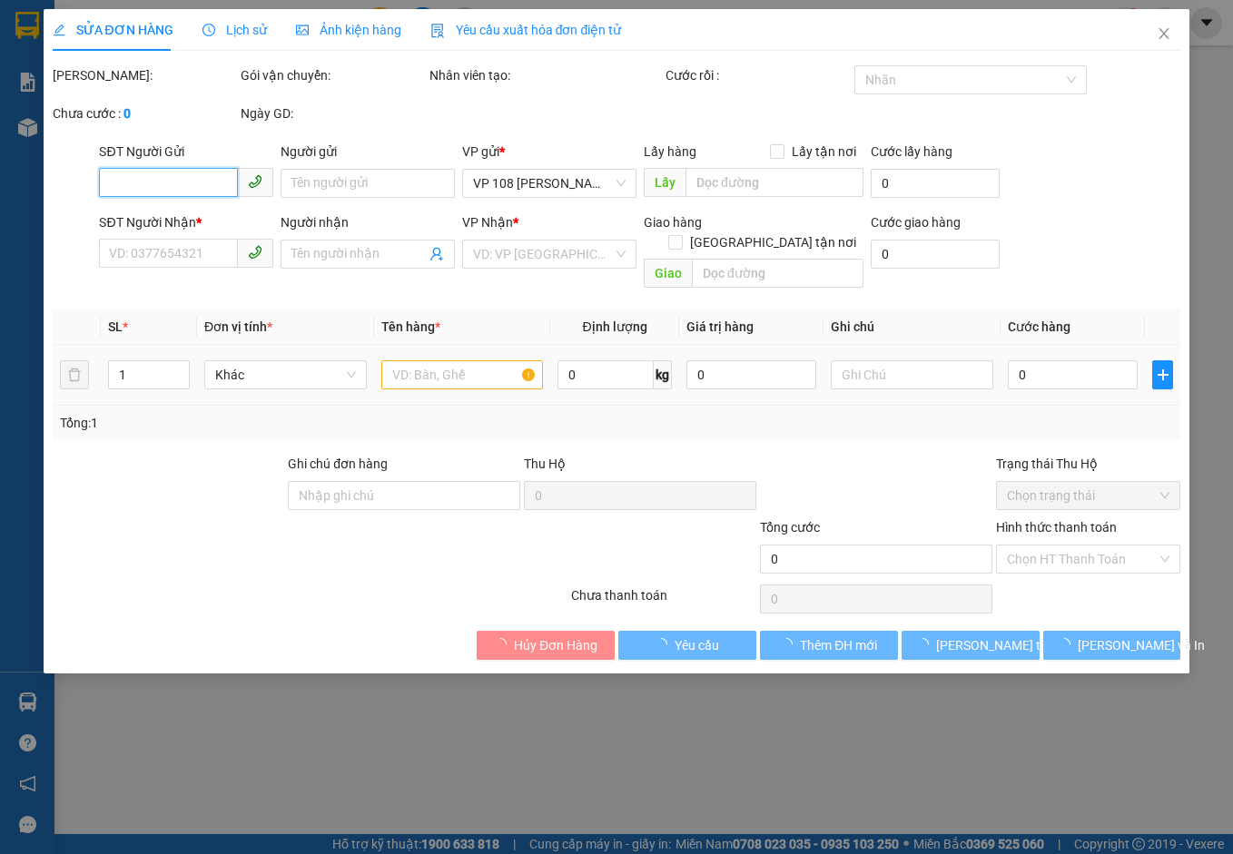
type input "TM 13/8 TRUNG"
type input "20.000"
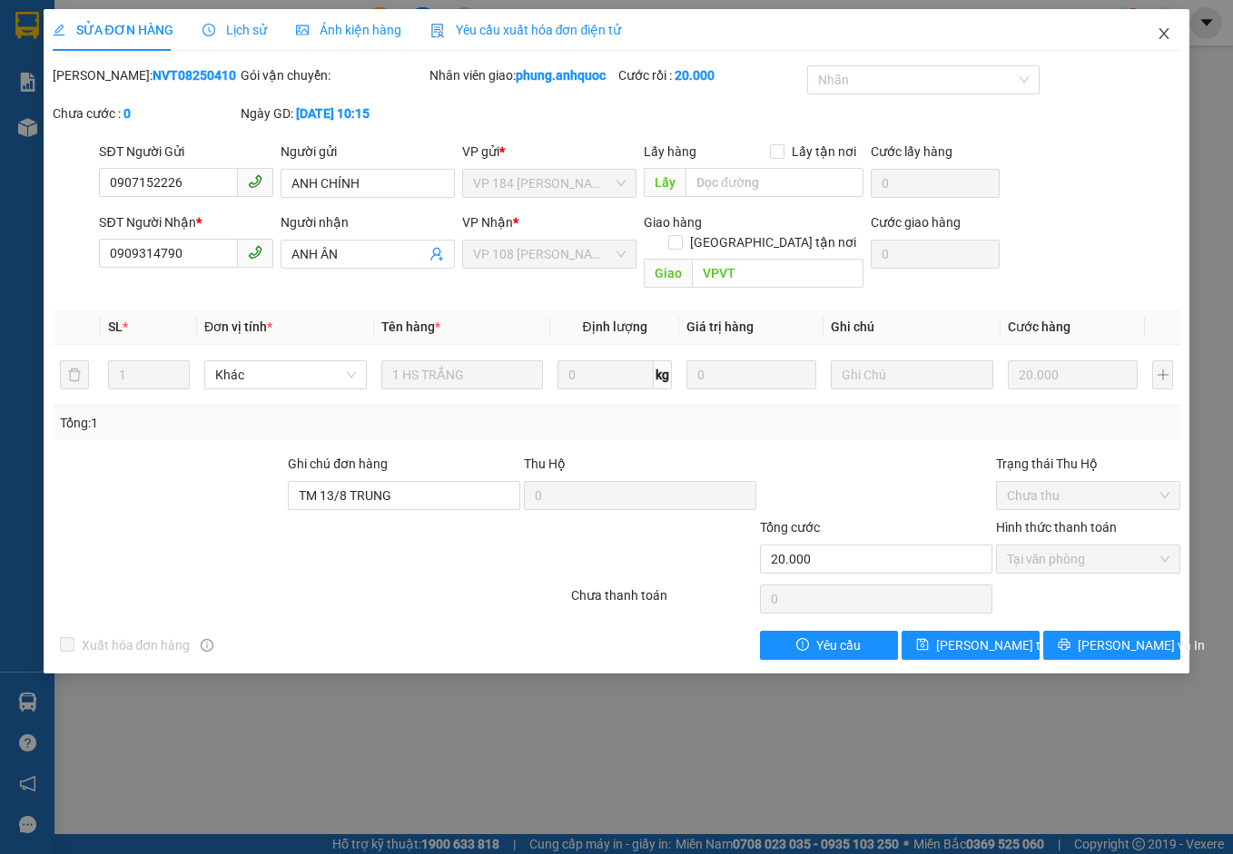
click at [1168, 34] on icon "close" at bounding box center [1163, 33] width 15 height 15
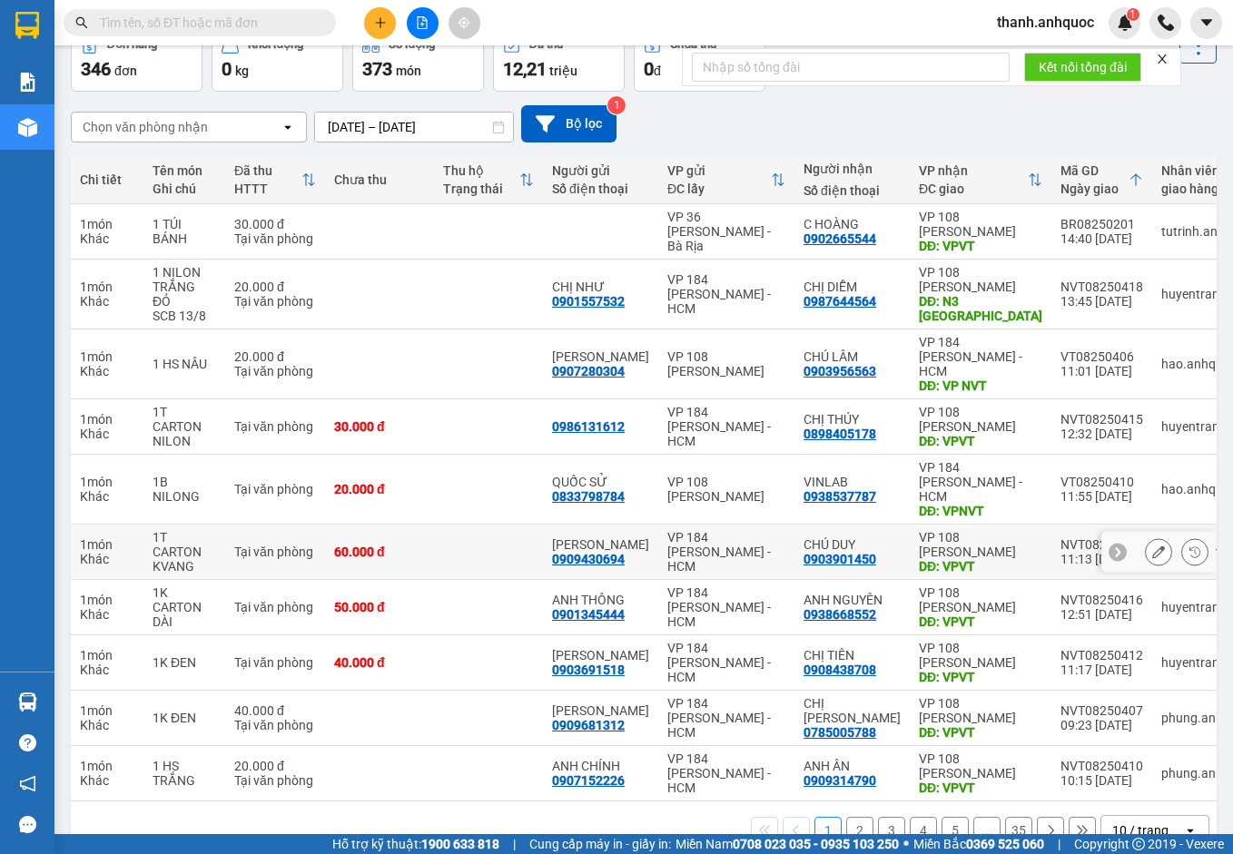
scroll to position [105, 0]
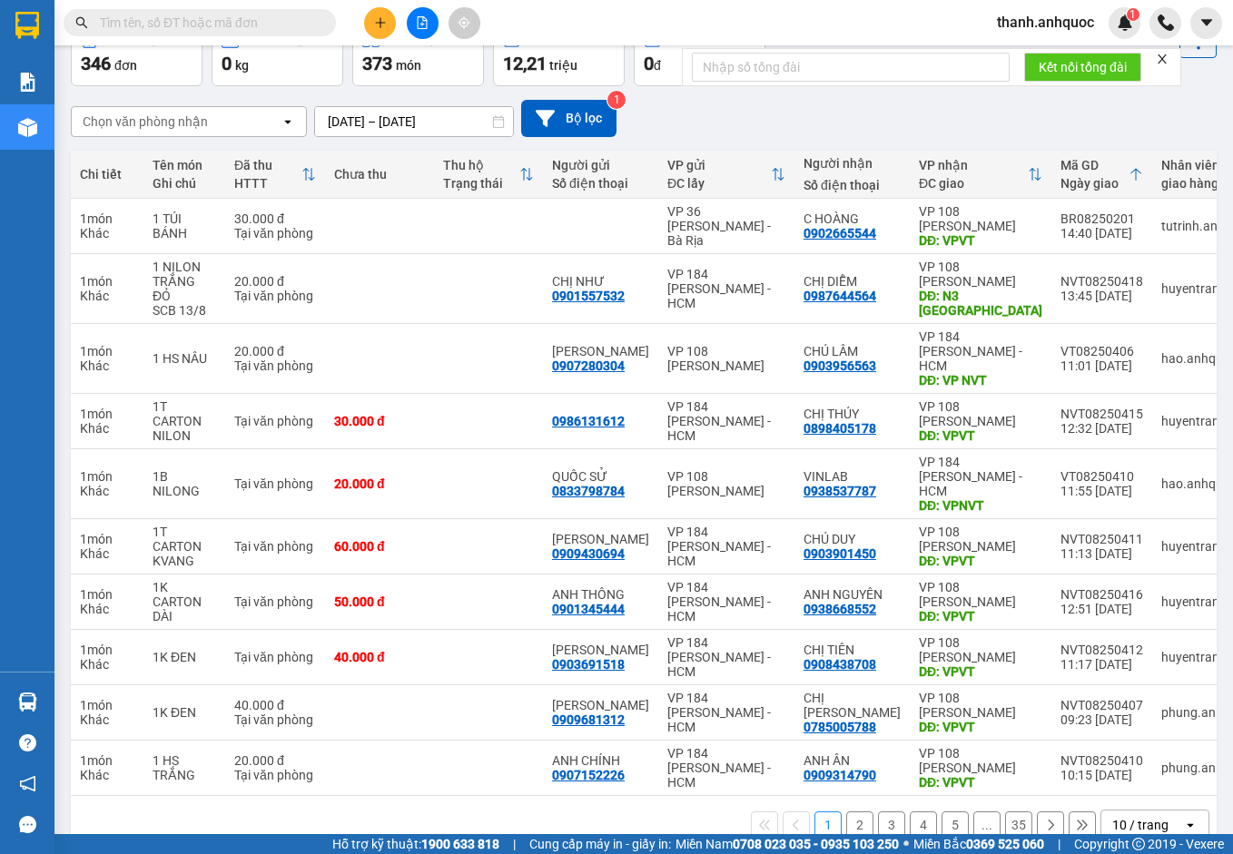
click at [848, 811] on button "2" at bounding box center [859, 824] width 27 height 27
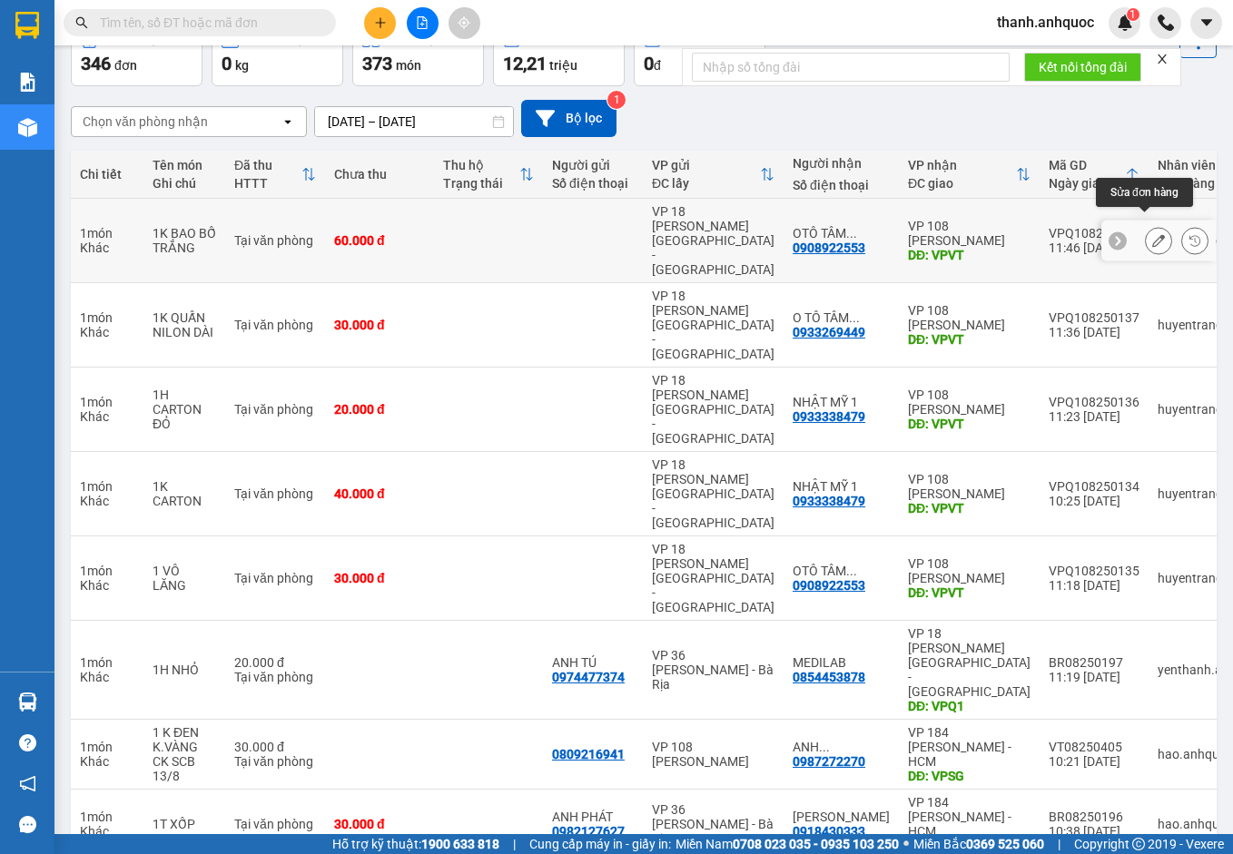
click at [1146, 226] on button at bounding box center [1158, 241] width 25 height 32
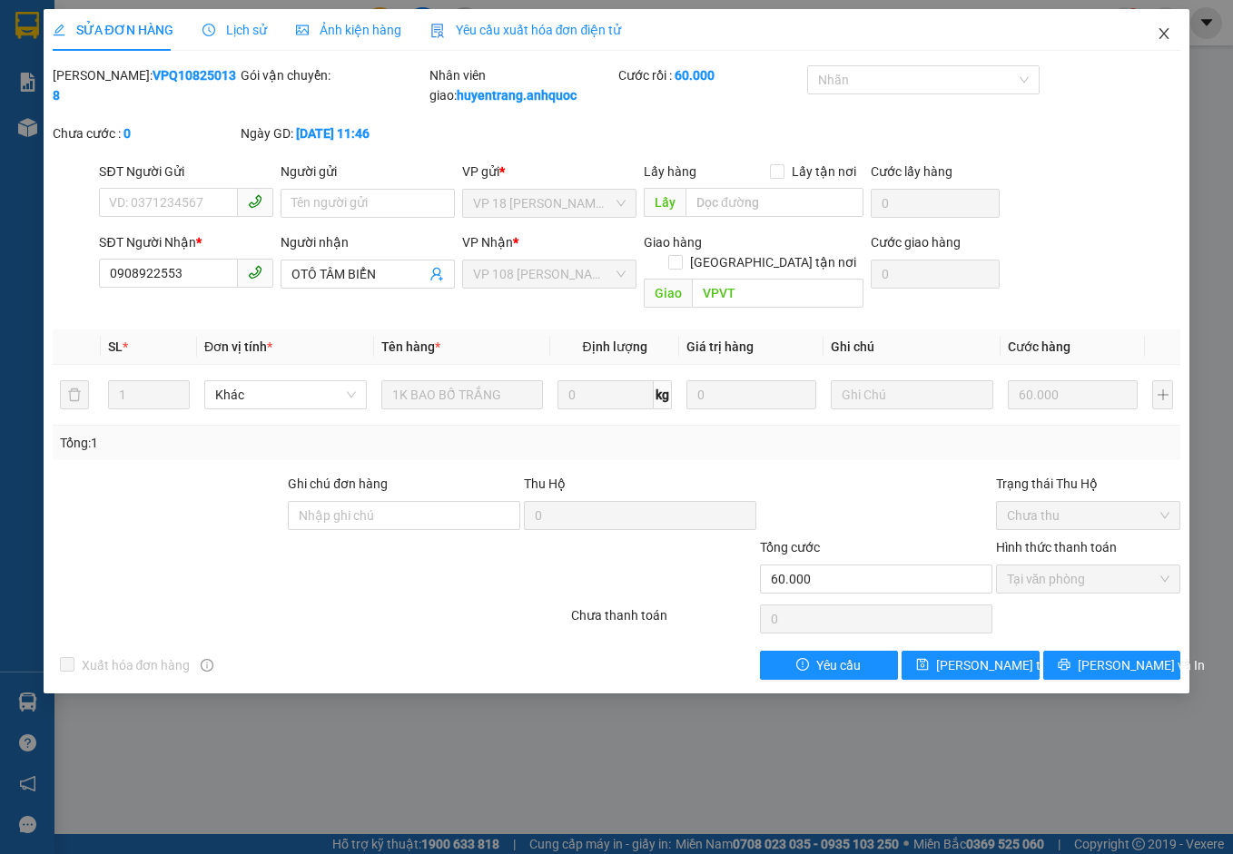
click at [1166, 35] on icon "close" at bounding box center [1163, 33] width 15 height 15
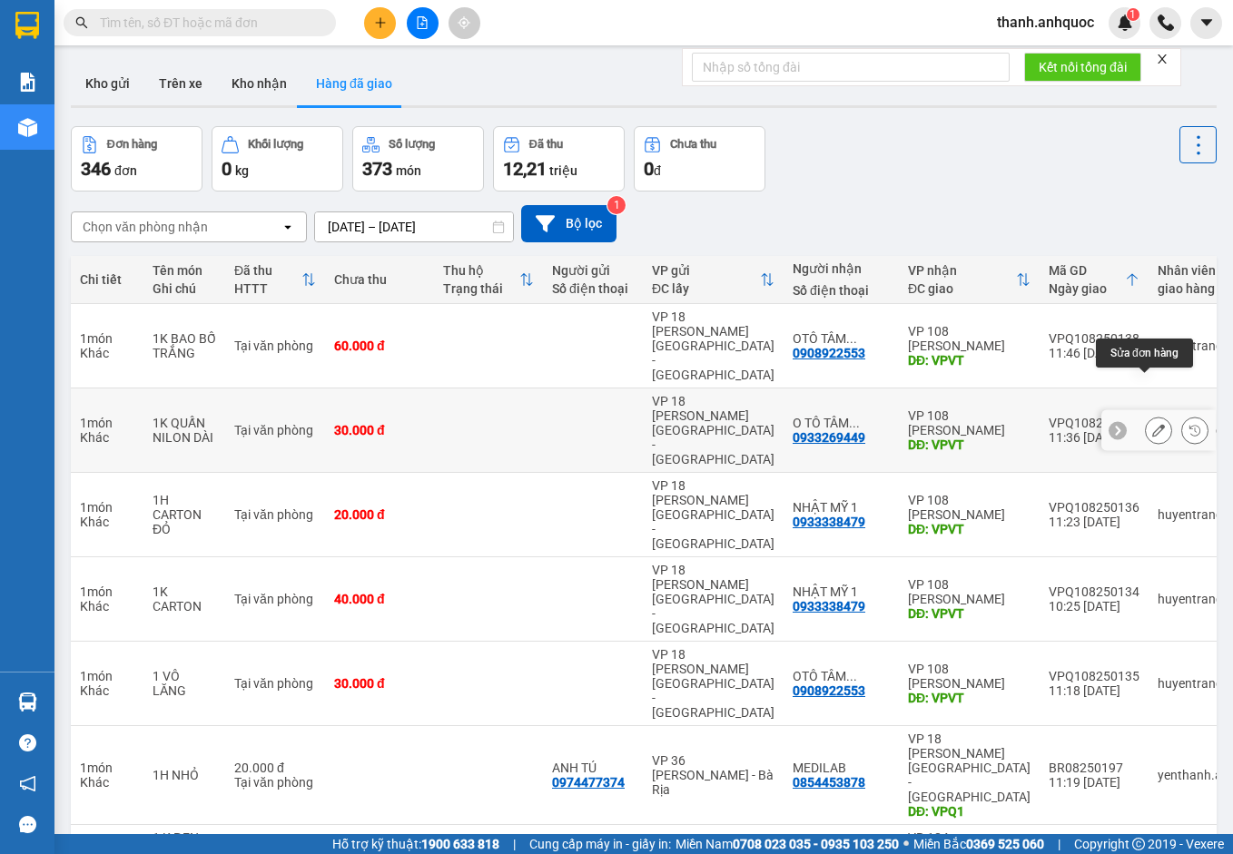
click at [1152, 424] on icon at bounding box center [1158, 430] width 13 height 13
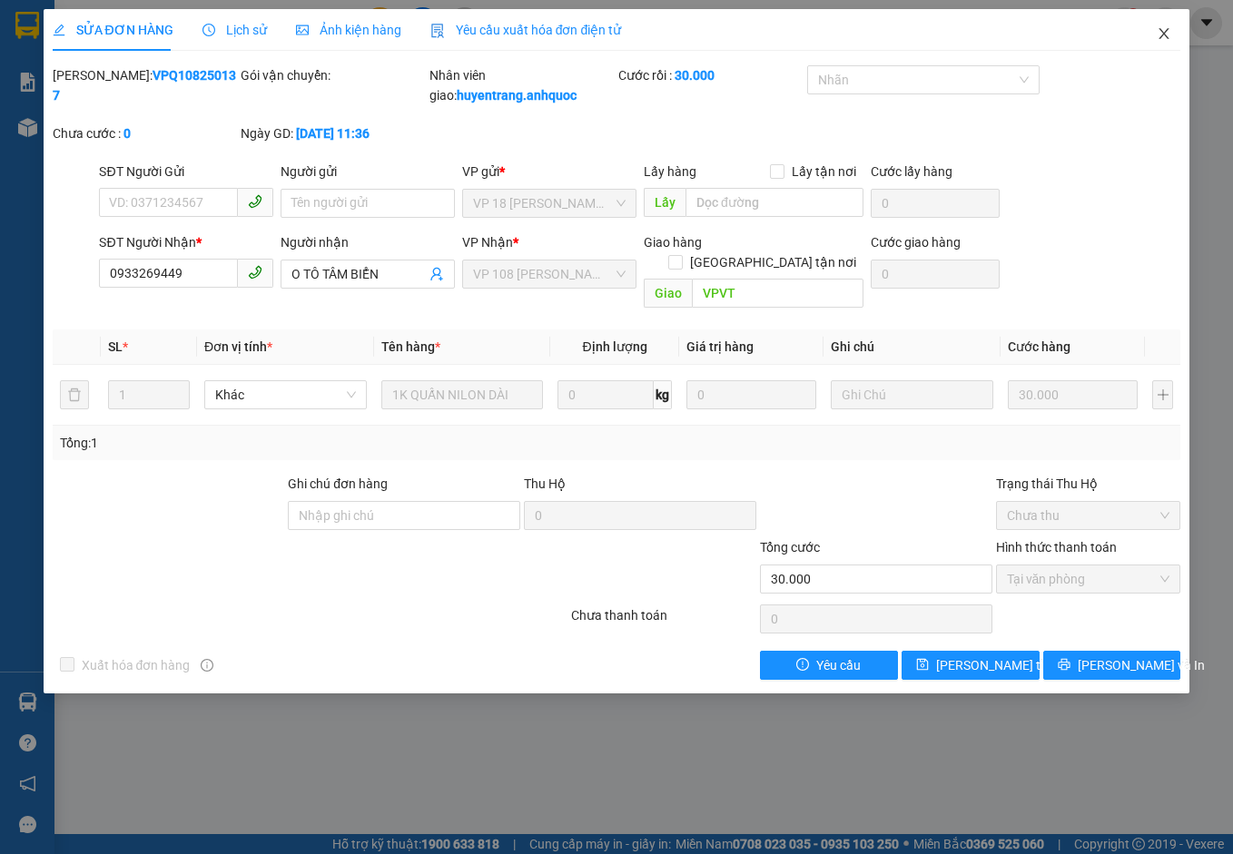
click at [1165, 31] on icon "close" at bounding box center [1163, 33] width 15 height 15
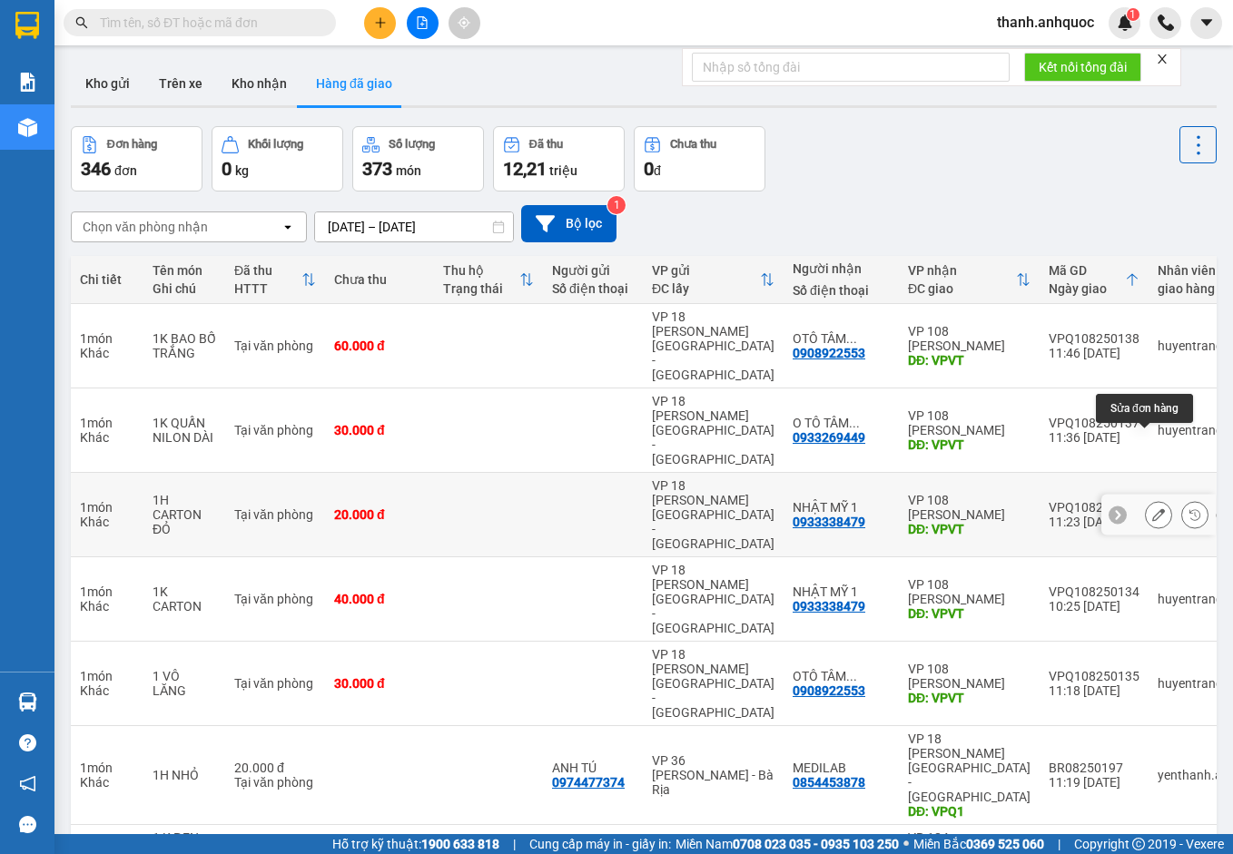
click at [1154, 499] on button at bounding box center [1158, 515] width 25 height 32
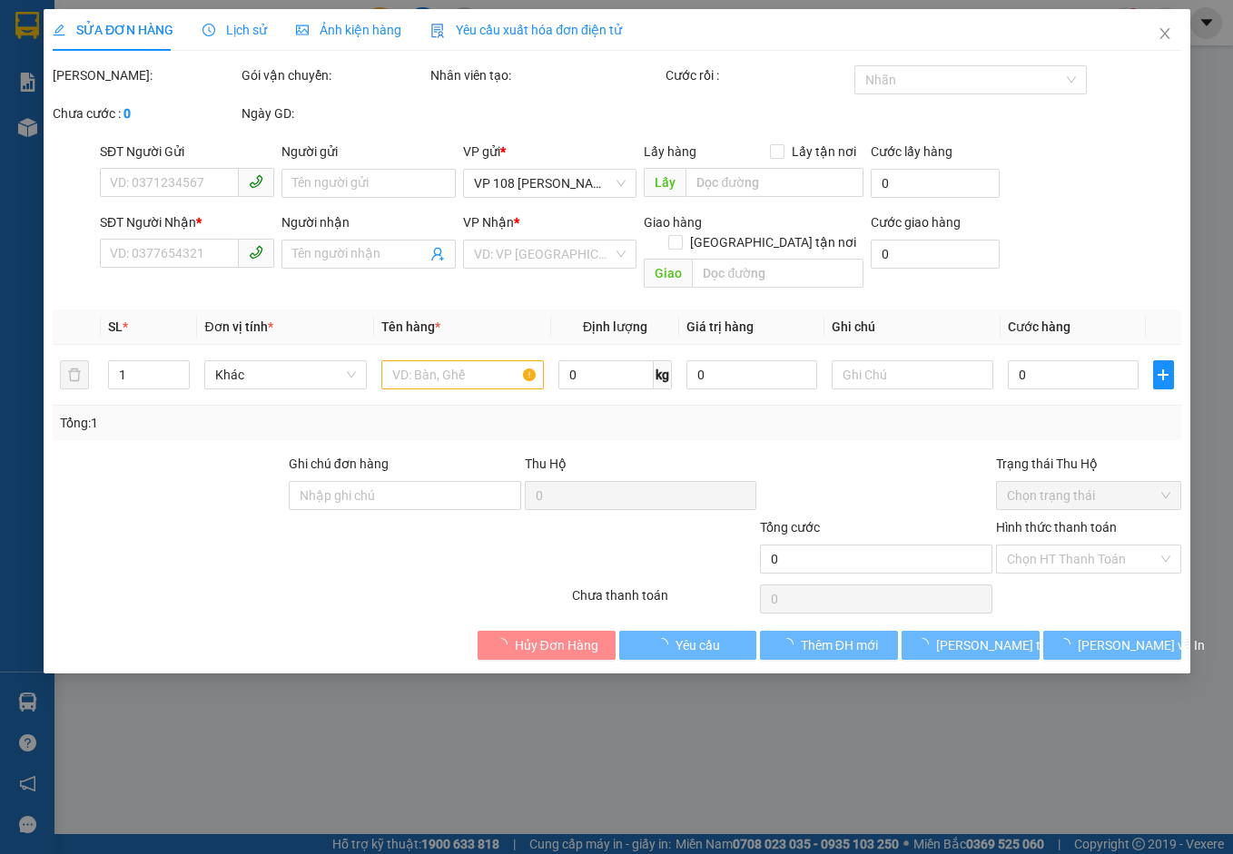
type input "0933338479"
type input "NHẬT MỸ 1"
type input "VPVT"
type input "20.000"
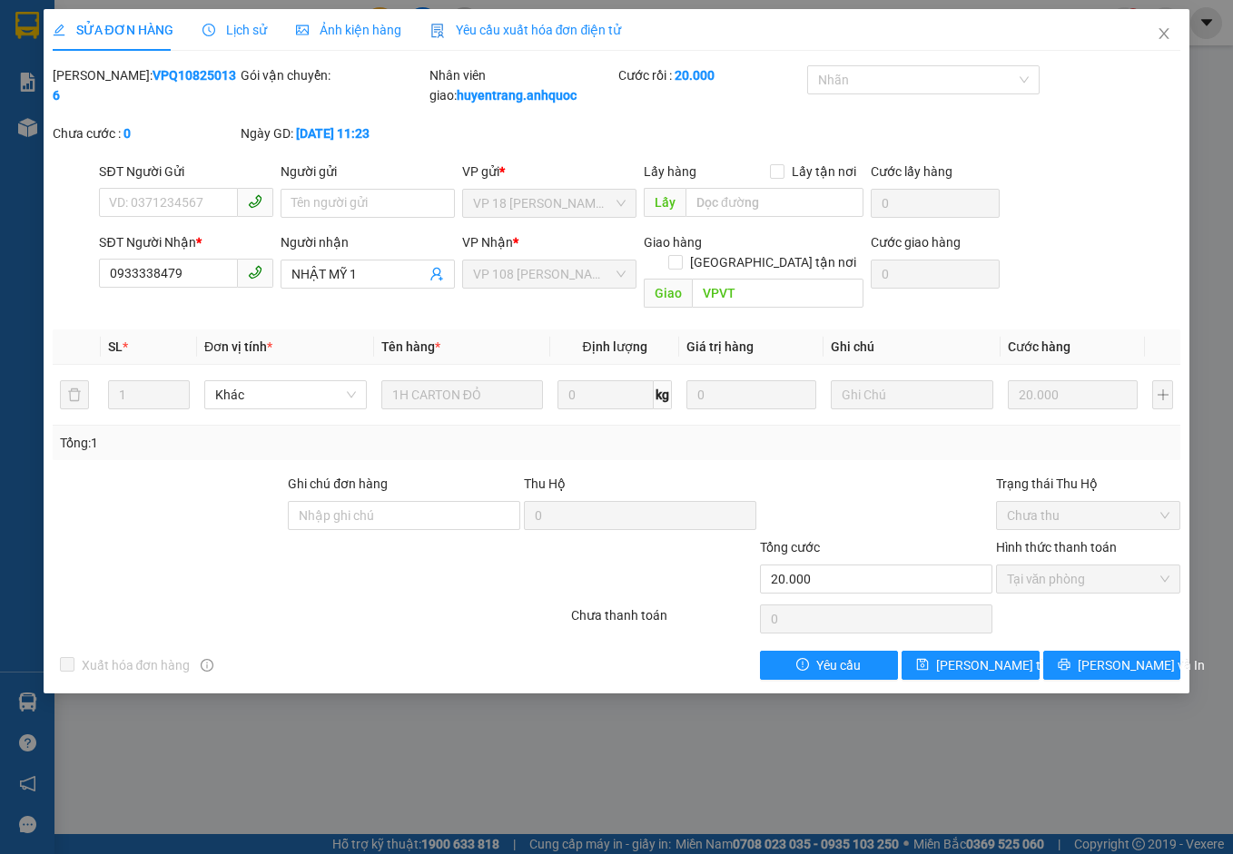
click at [466, 26] on span "Yêu cầu xuất hóa đơn điện tử" at bounding box center [526, 30] width 192 height 15
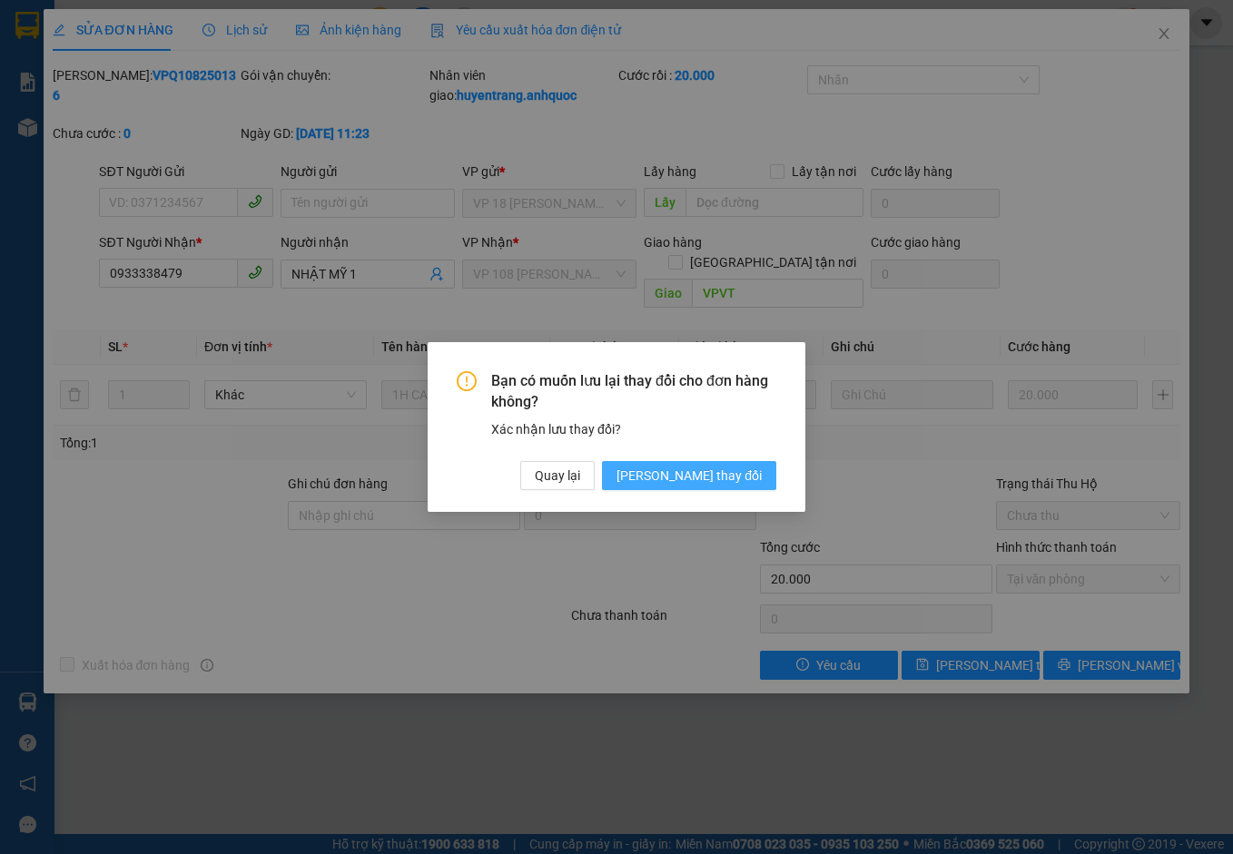
click at [725, 478] on span "[PERSON_NAME] thay đổi" at bounding box center [688, 476] width 145 height 20
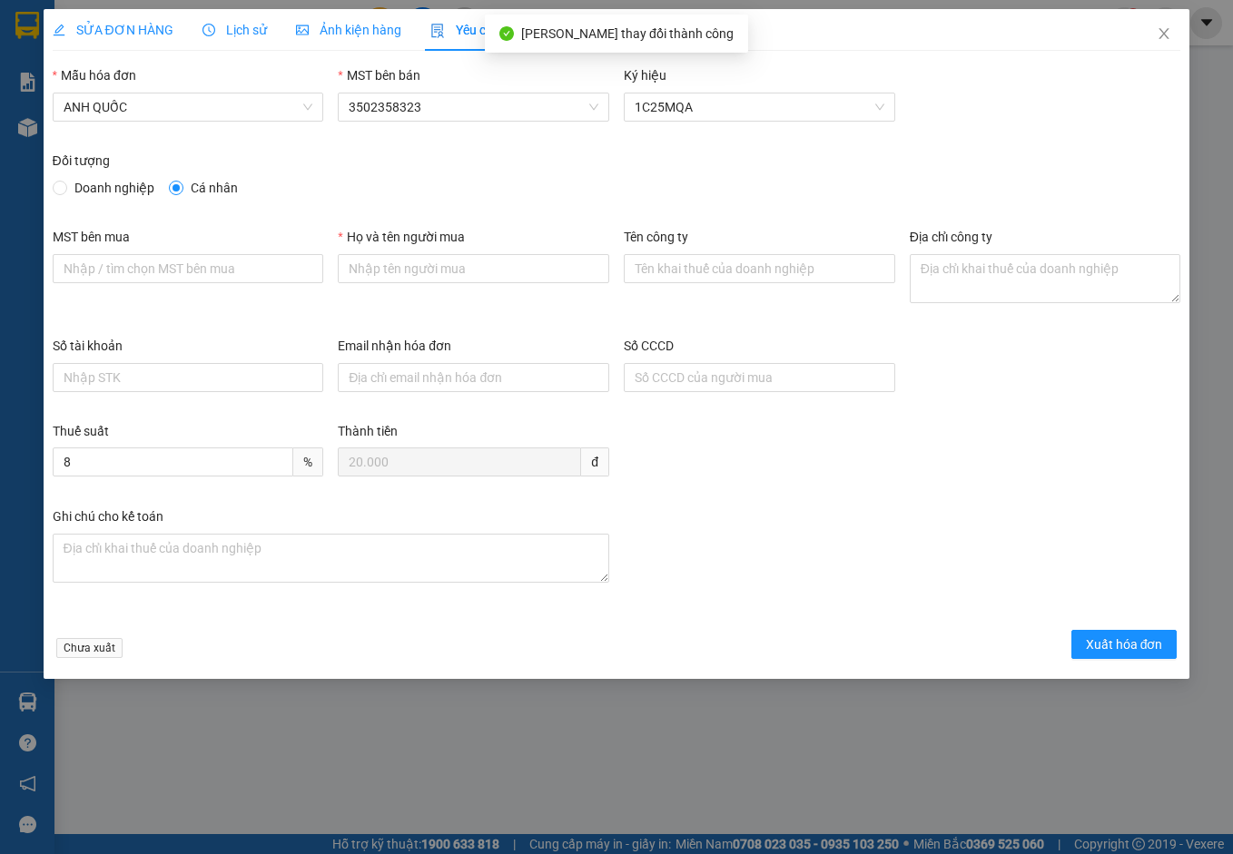
click at [89, 187] on span "Doanh nghiệp" at bounding box center [114, 188] width 94 height 20
click at [65, 187] on input "Doanh nghiệp" at bounding box center [59, 187] width 13 height 13
radio input "true"
radio input "false"
click at [155, 270] on input "MST bên mua" at bounding box center [188, 268] width 271 height 29
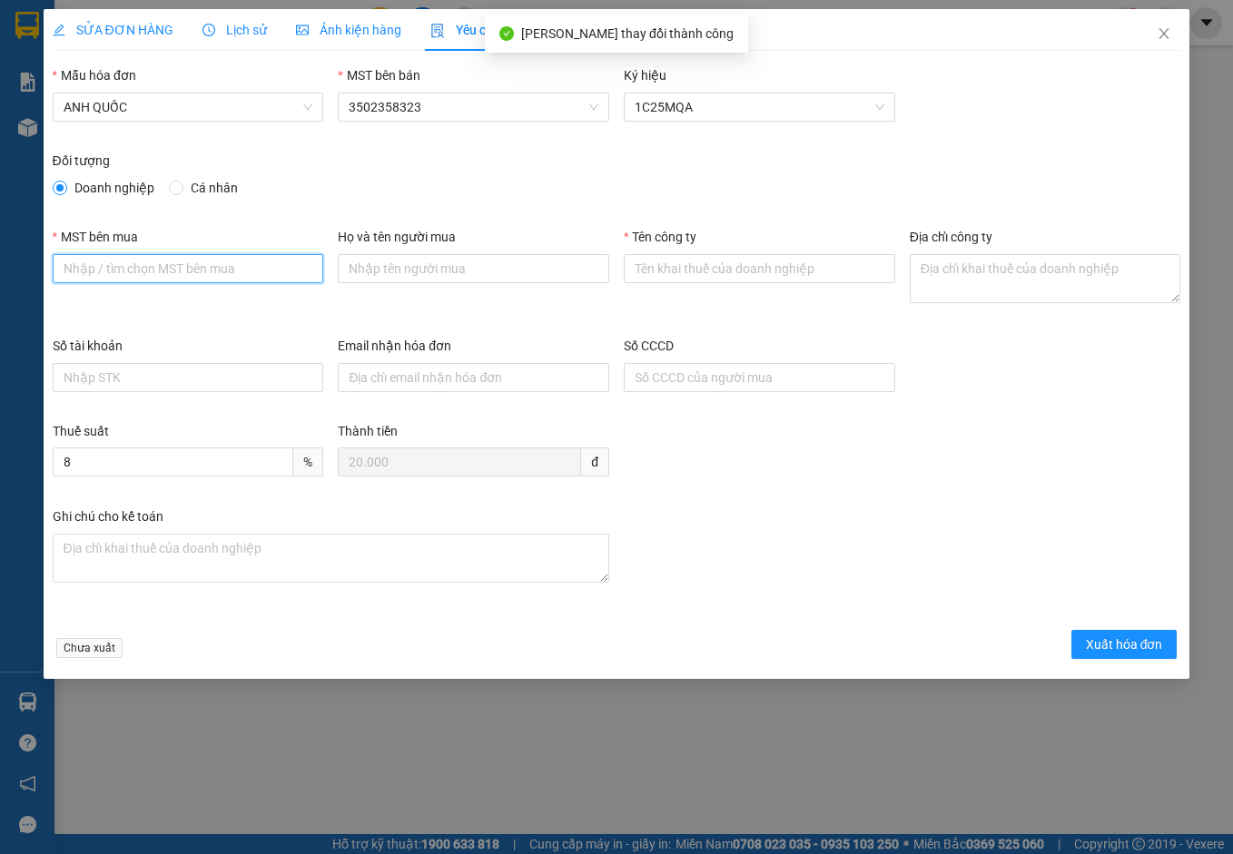
type input "3502206708"
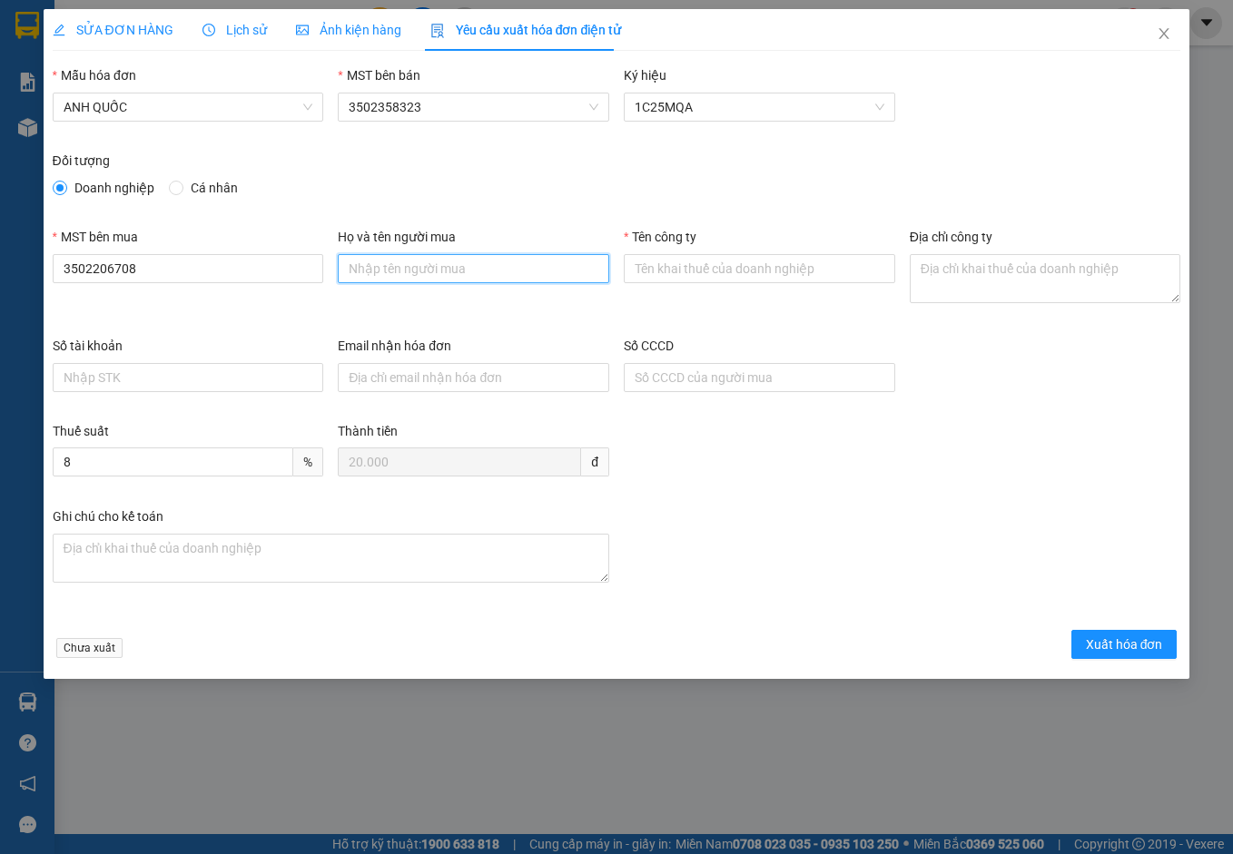
click at [398, 270] on input "Họ và tên người mua" at bounding box center [473, 268] width 271 height 29
type input "."
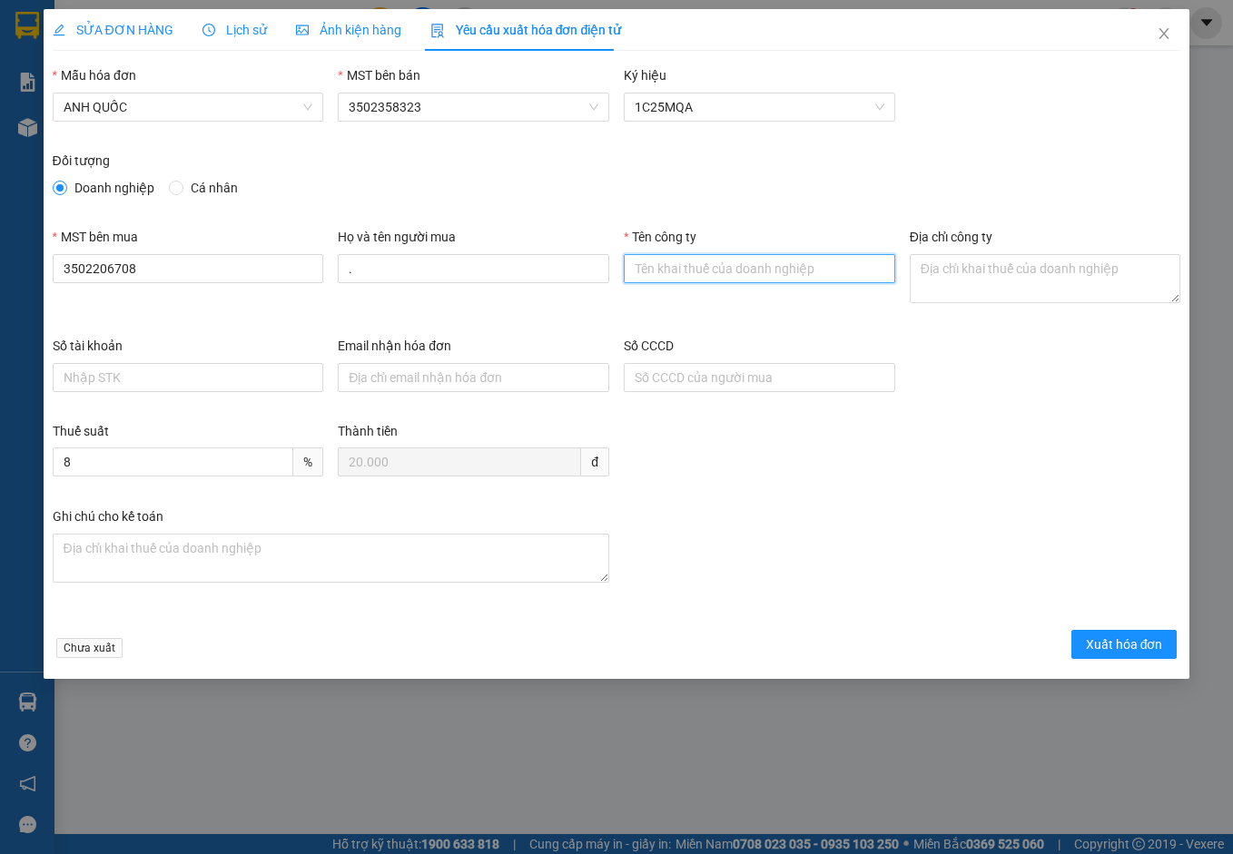
click at [682, 276] on input "Tên công ty" at bounding box center [759, 268] width 271 height 29
type input "Công Ty TNHH Thương Mại Dịch Vụ Ô Tô Nhật Mỹ"
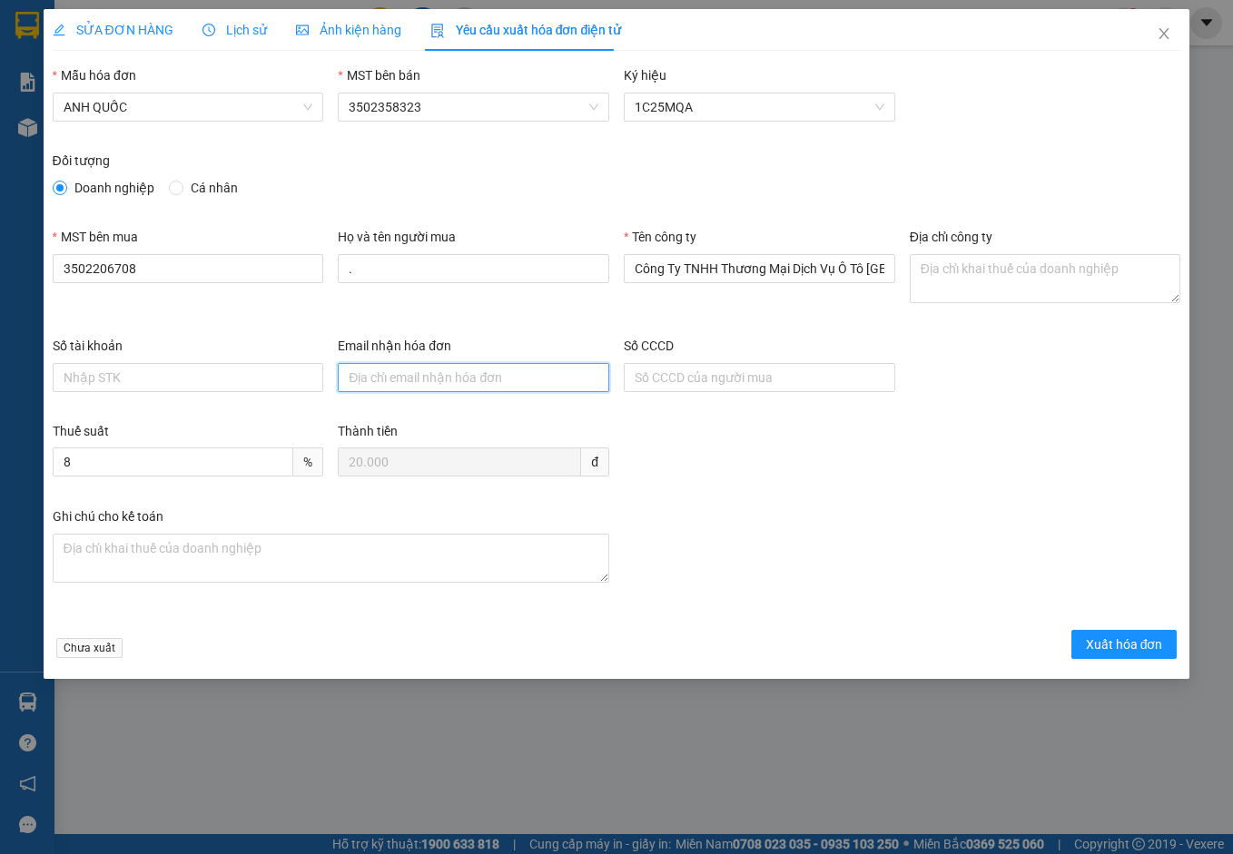
click at [406, 381] on input "Email nhận hóa đơn" at bounding box center [473, 377] width 271 height 29
type input "otonhatmy@gmail.com"
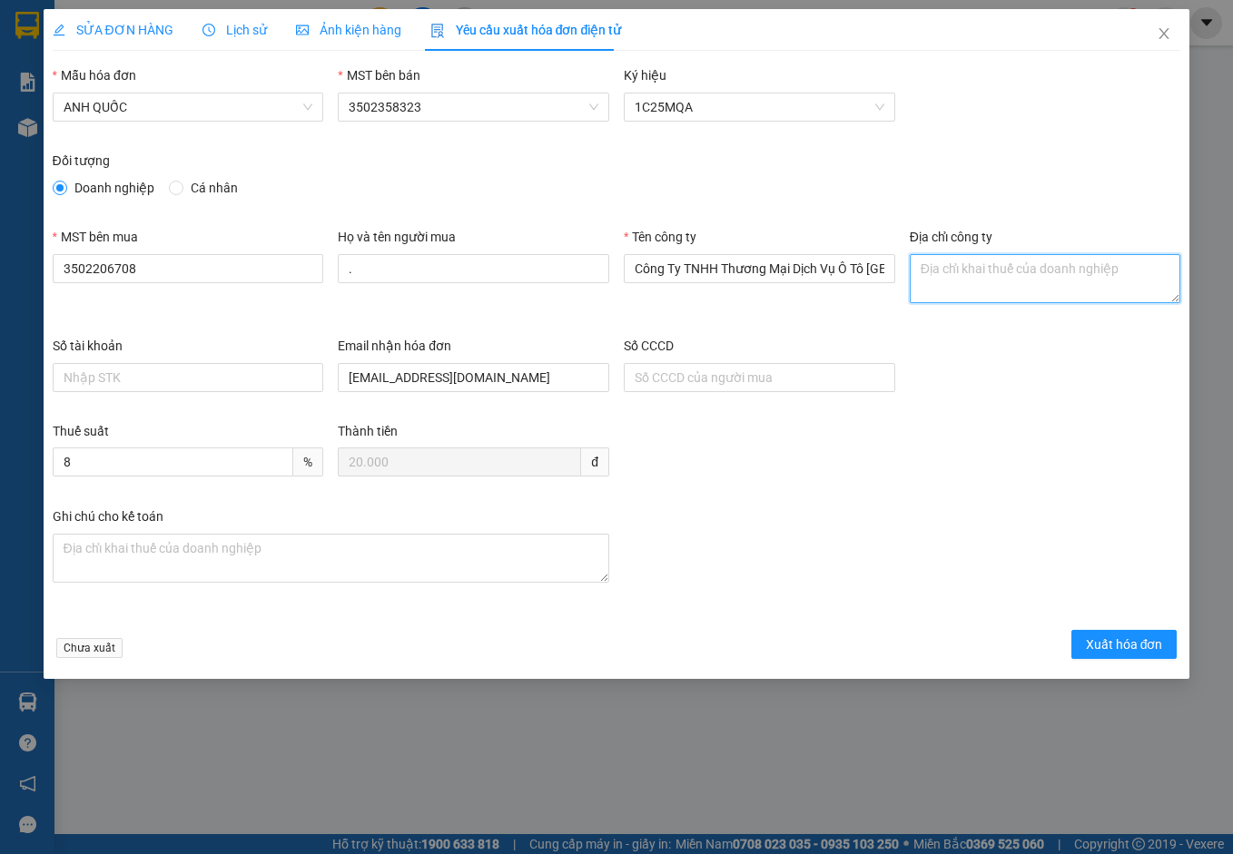
click at [948, 263] on textarea "Địa chỉ công ty" at bounding box center [1045, 278] width 271 height 49
paste textarea "219B Võ Thị Sáu, Phường Vũng Tàu, Thành phố Hồ Chí Minh, Việt Nam"
type textarea "219B Võ Thị Sáu, Phường Vũng Tàu, Thành phố Hồ Chí Minh, Việt Nam"
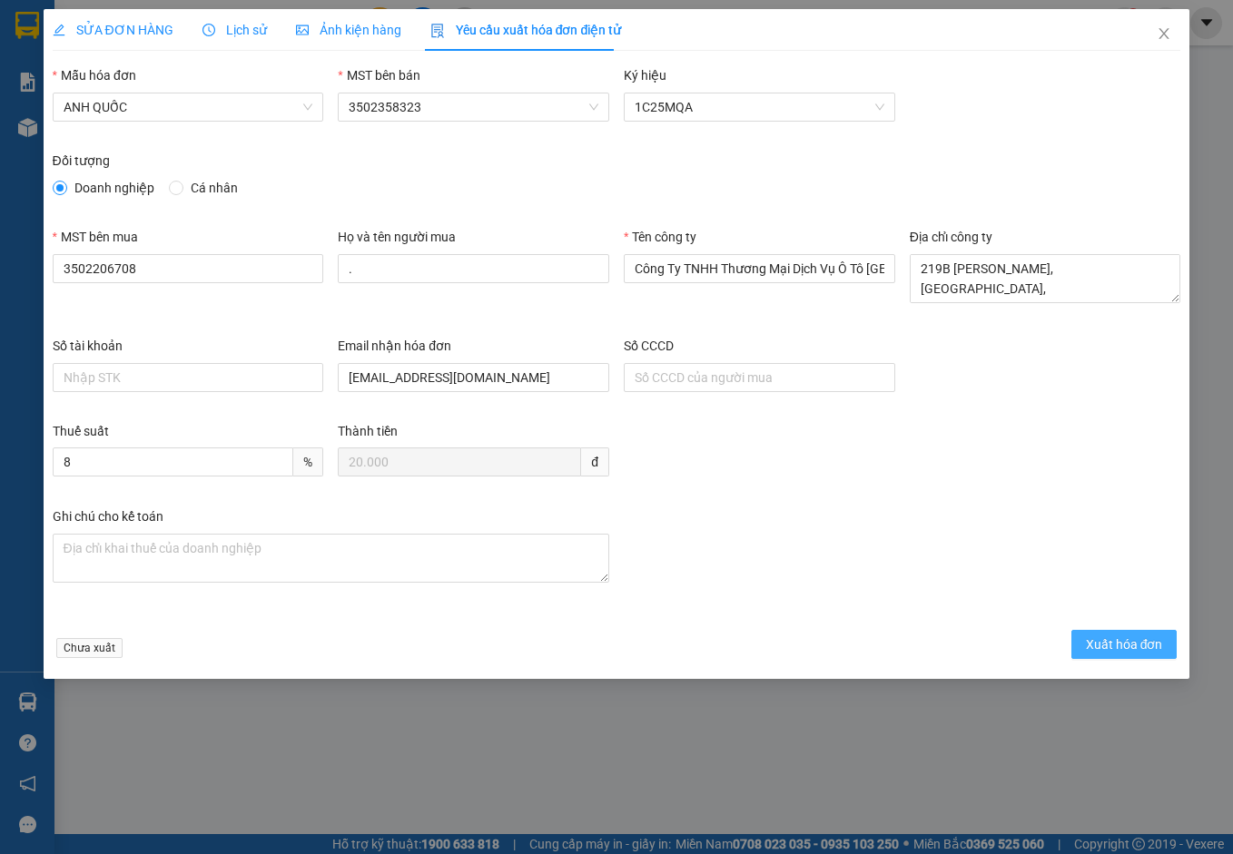
click at [1116, 645] on span "Xuất hóa đơn" at bounding box center [1124, 644] width 77 height 20
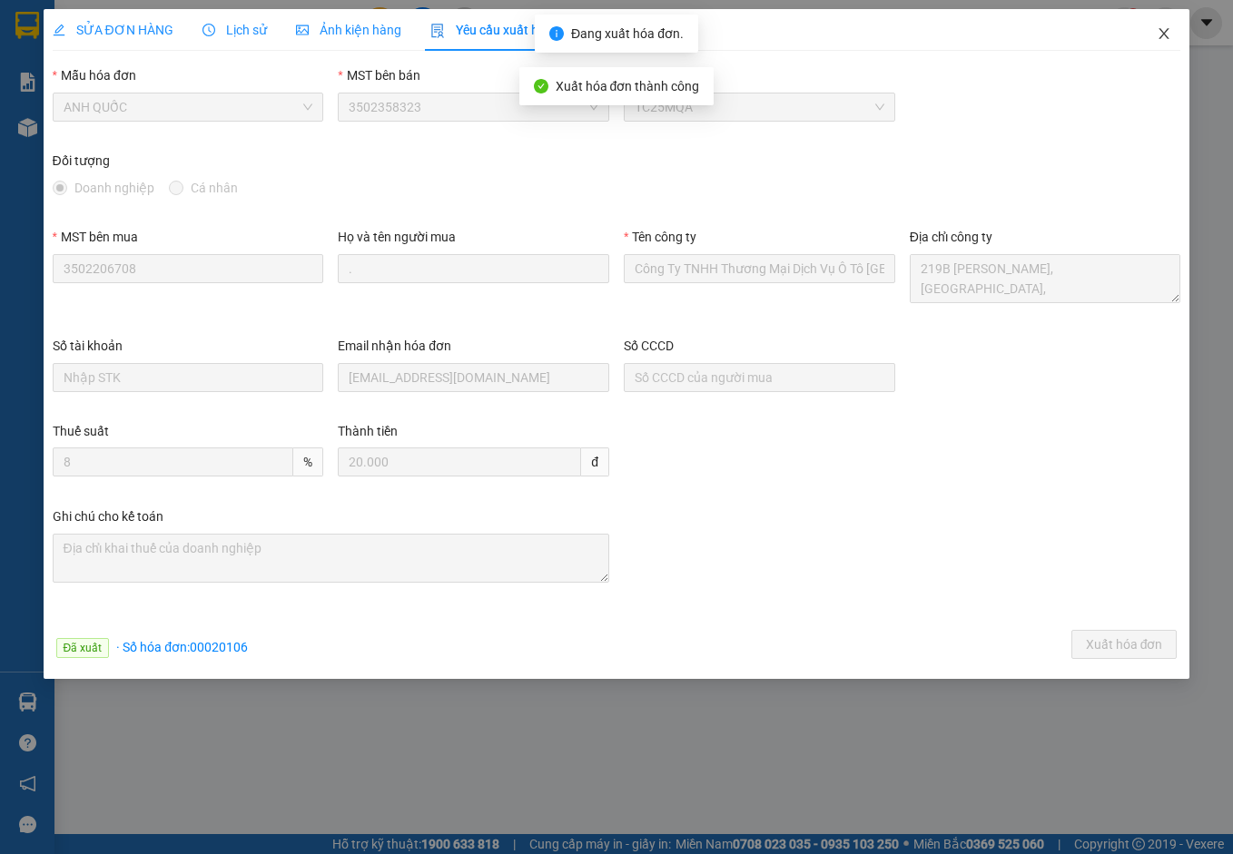
click at [1165, 33] on icon "close" at bounding box center [1163, 33] width 15 height 15
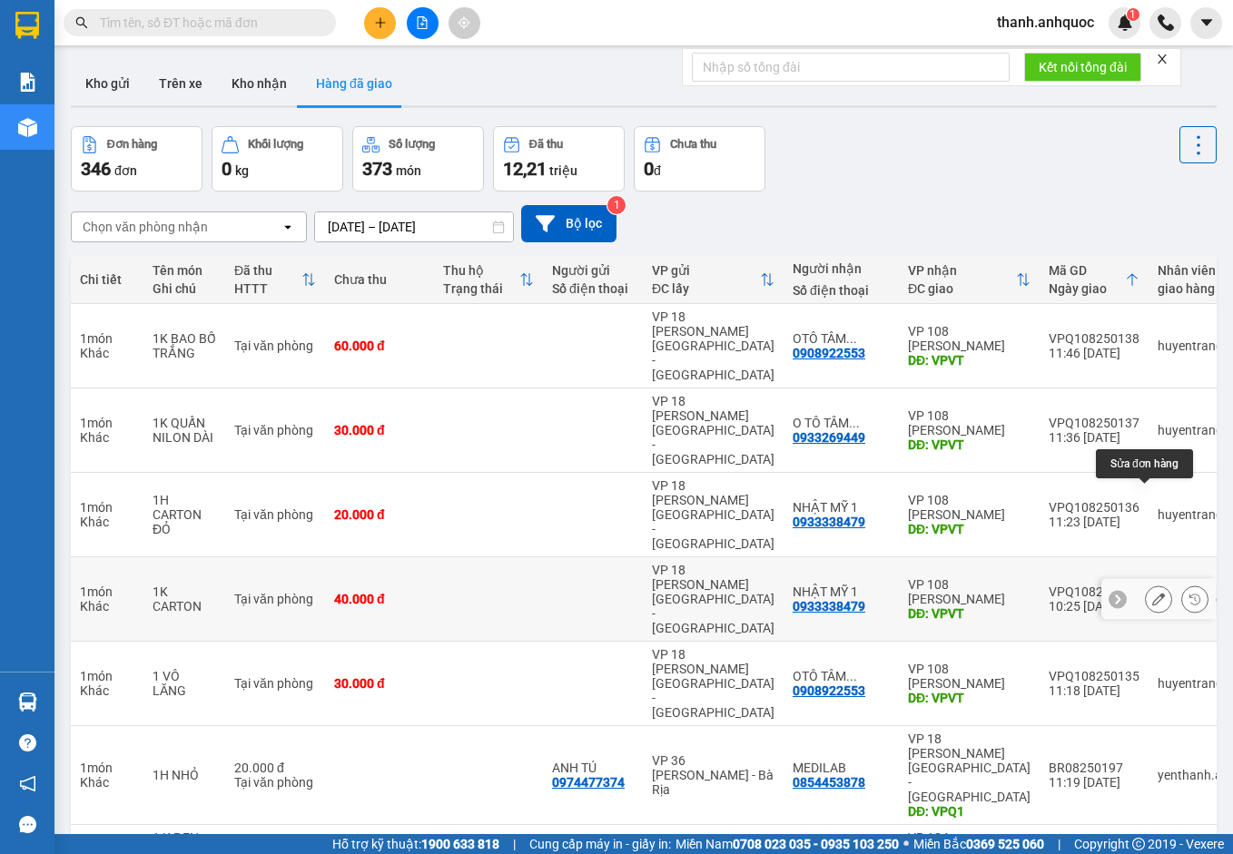
click at [1152, 593] on icon at bounding box center [1158, 599] width 13 height 13
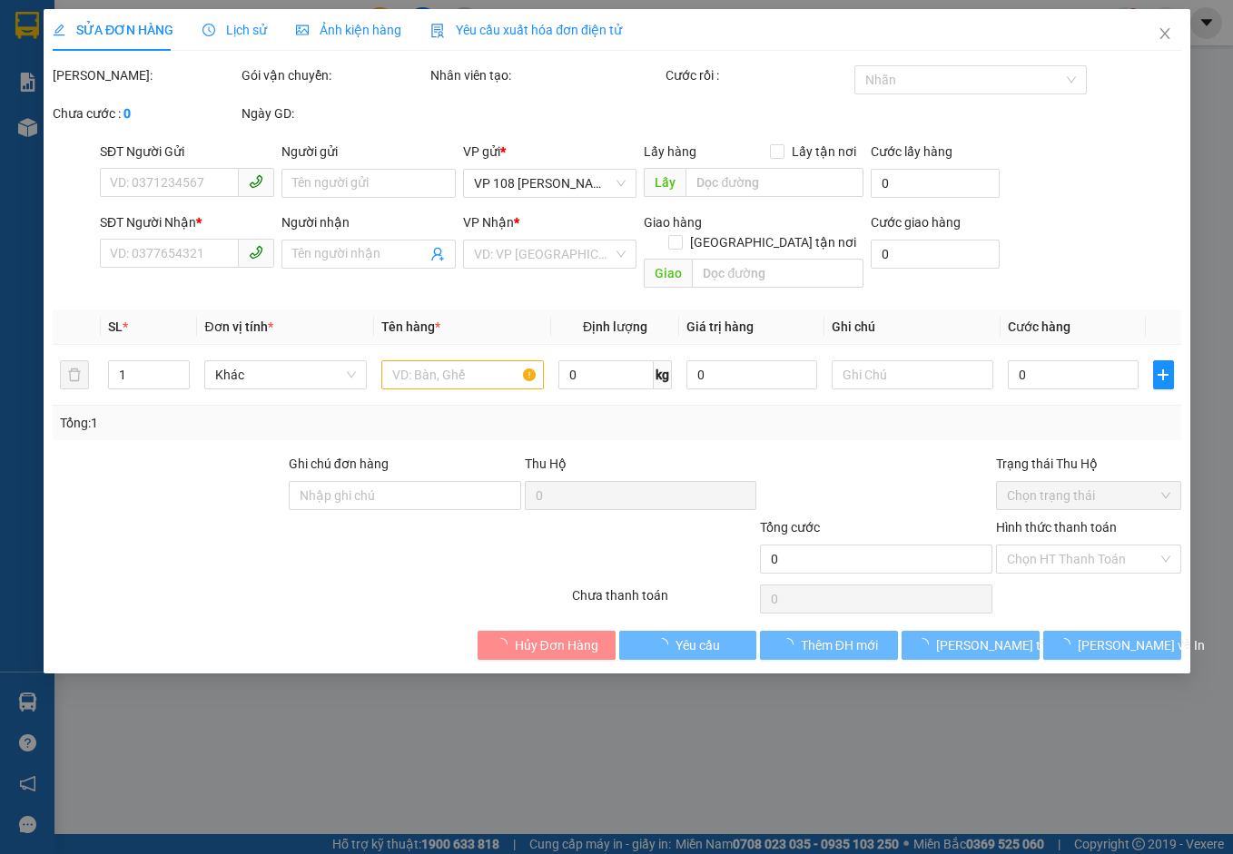
type input "0933338479"
type input "NHẬT MỸ 1"
type input "VPVT"
type input "40.000"
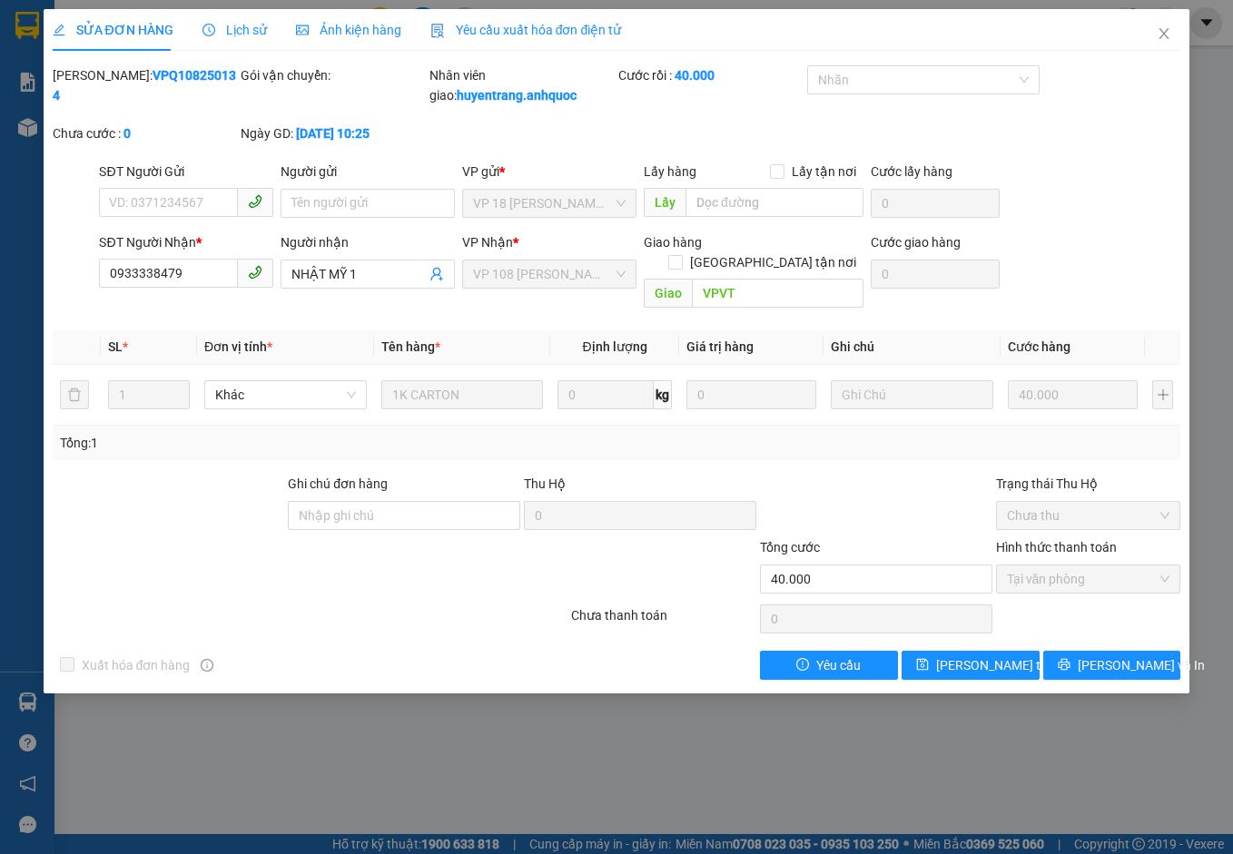
click at [537, 29] on span "Yêu cầu xuất hóa đơn điện tử" at bounding box center [526, 30] width 192 height 15
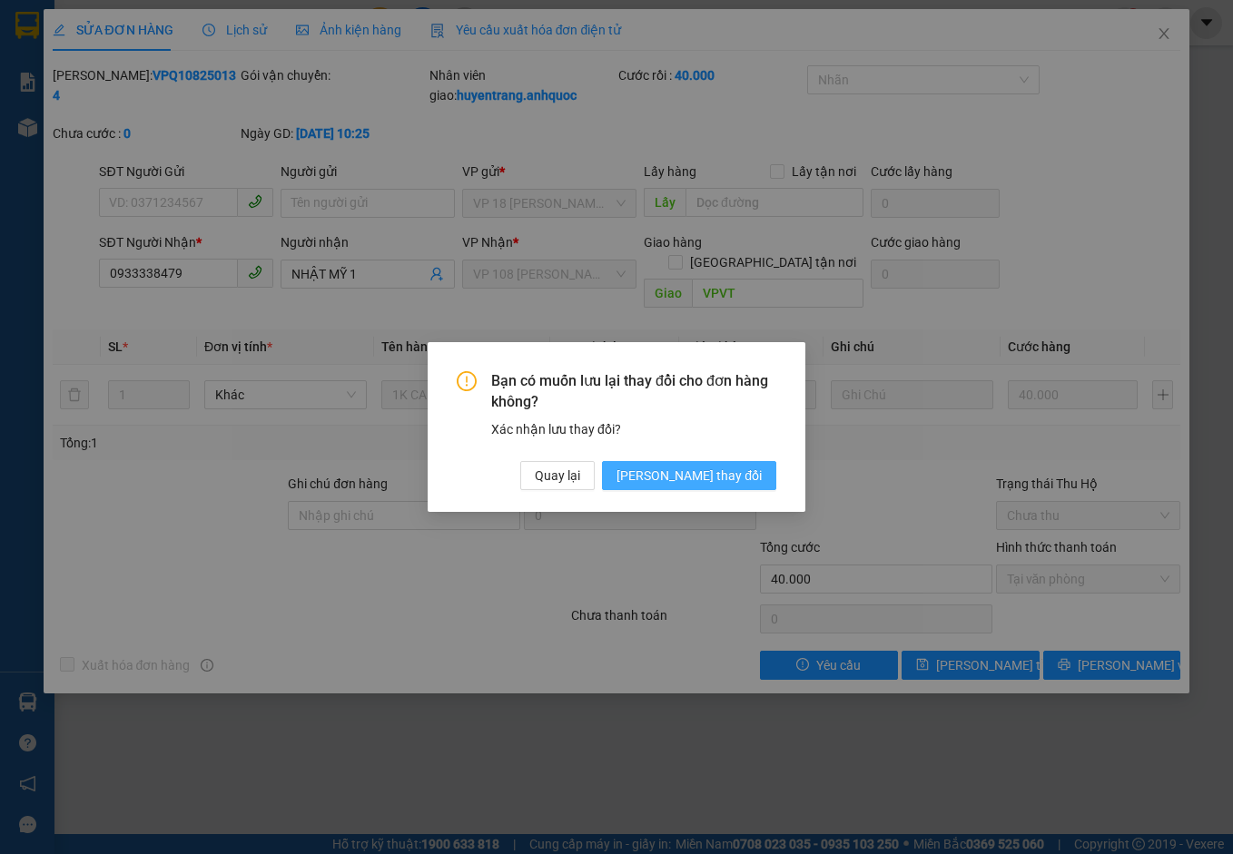
click at [749, 466] on span "[PERSON_NAME] thay đổi" at bounding box center [688, 476] width 145 height 20
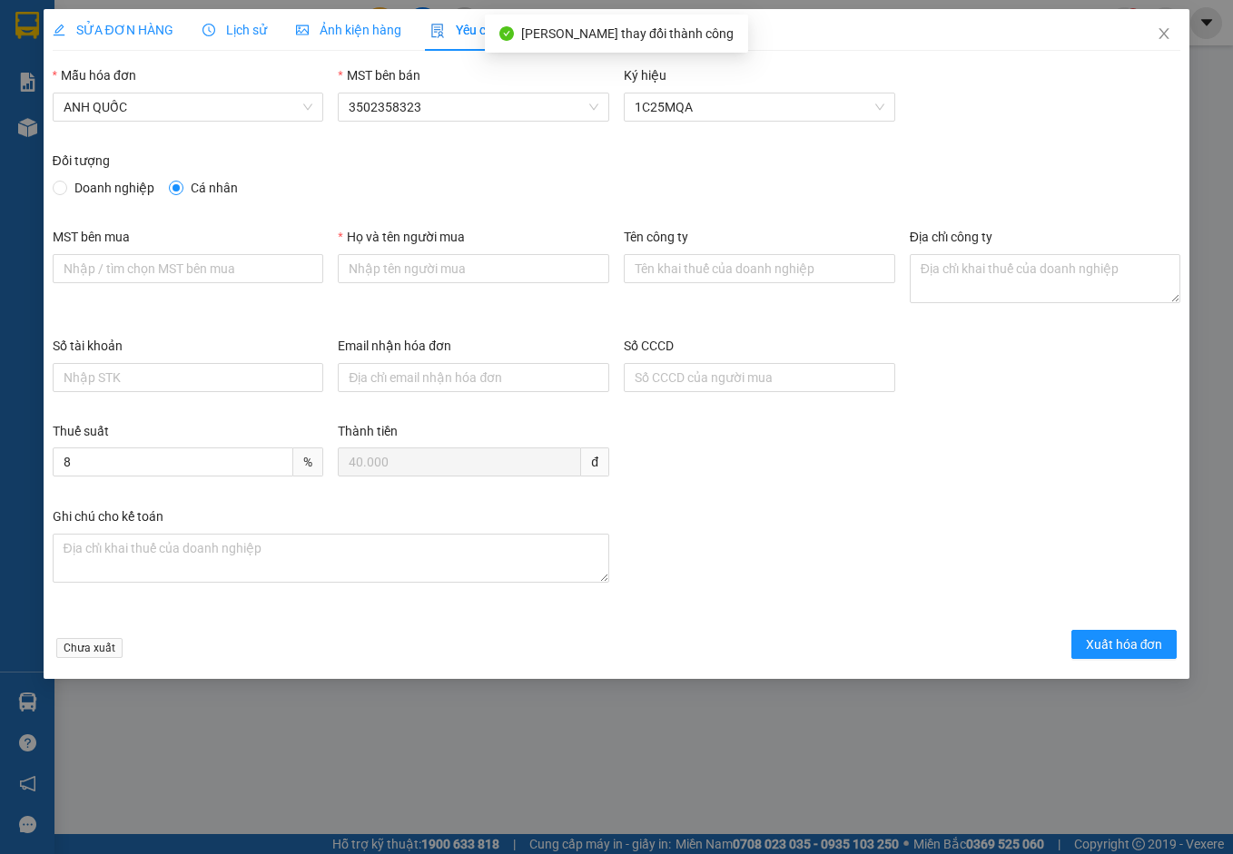
click at [118, 185] on span "Doanh nghiệp" at bounding box center [114, 188] width 94 height 20
click at [65, 185] on input "Doanh nghiệp" at bounding box center [59, 187] width 13 height 13
radio input "true"
radio input "false"
click at [158, 265] on input "MST bên mua" at bounding box center [188, 268] width 271 height 29
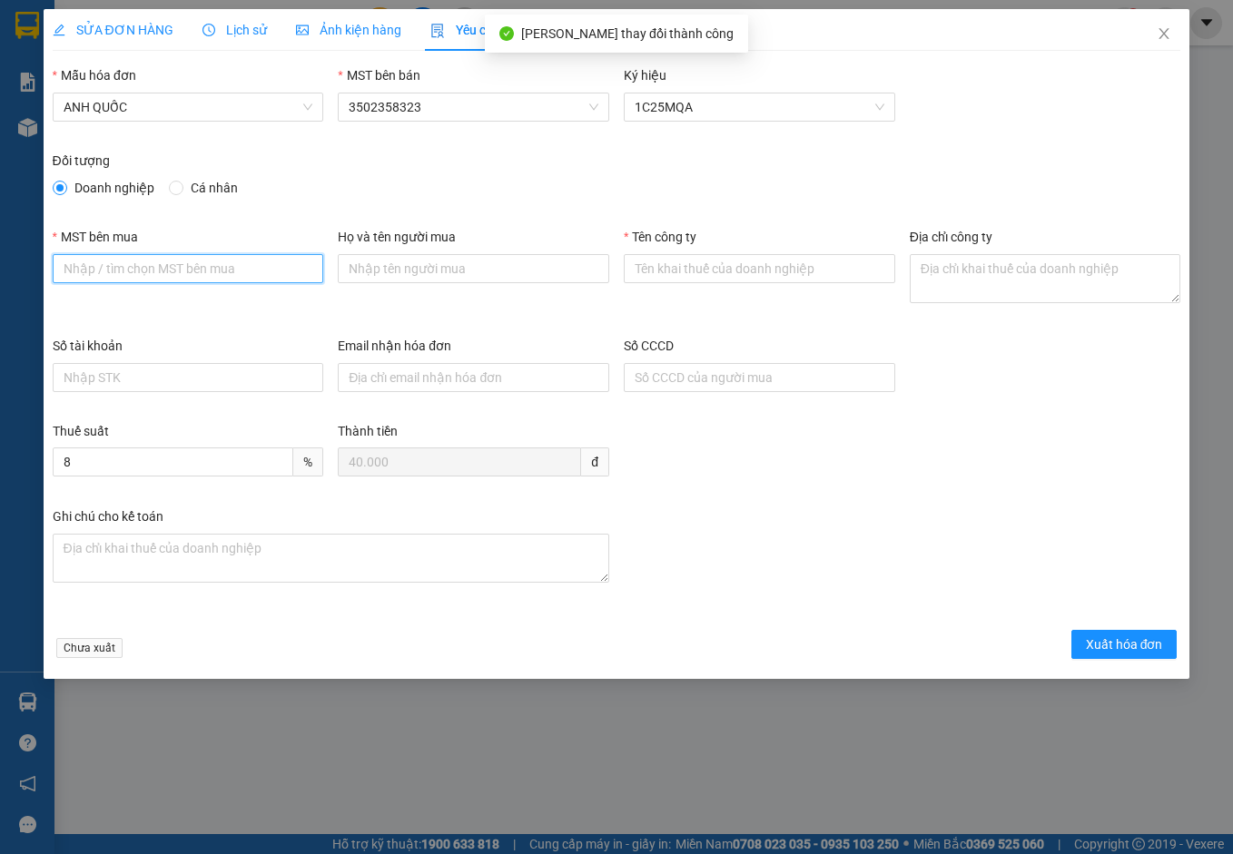
type input "3502206708"
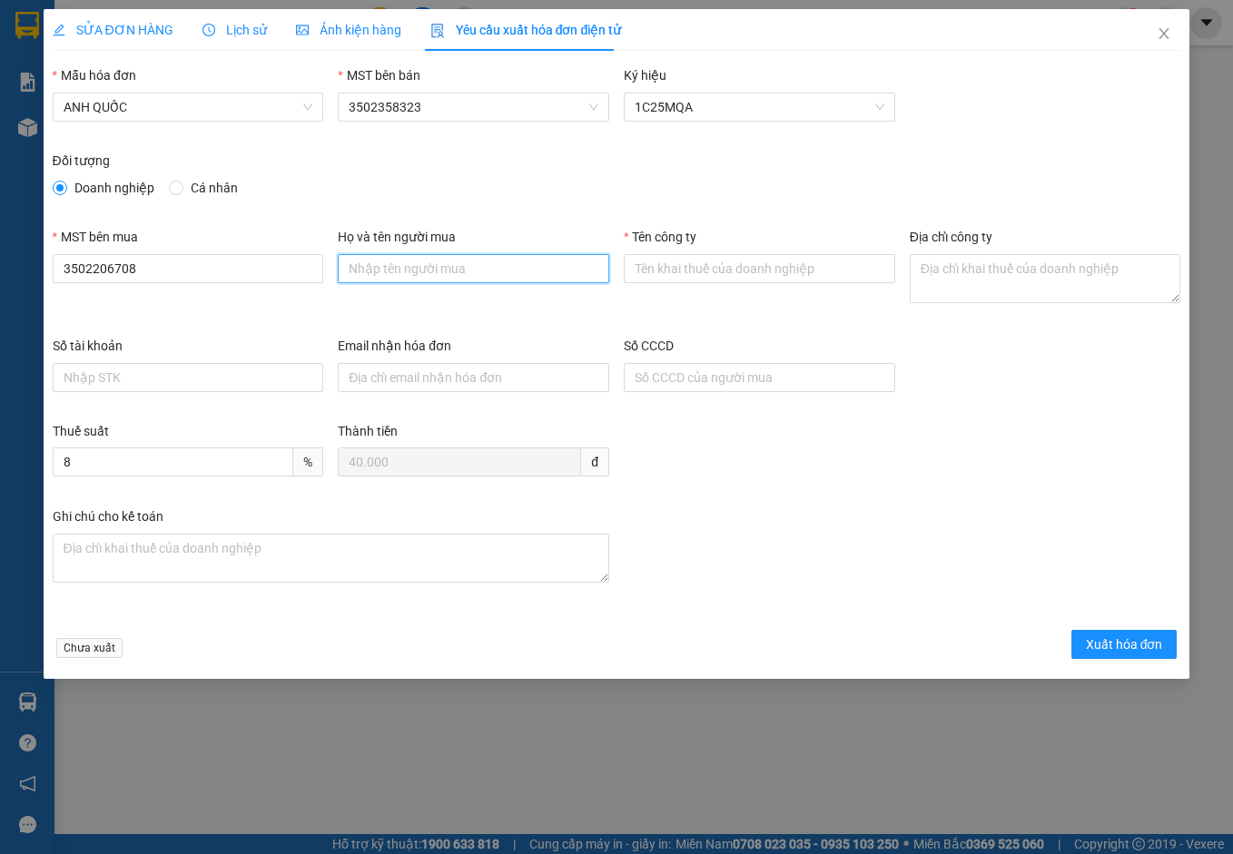
click at [392, 266] on input "Họ và tên người mua" at bounding box center [473, 268] width 271 height 29
type input "."
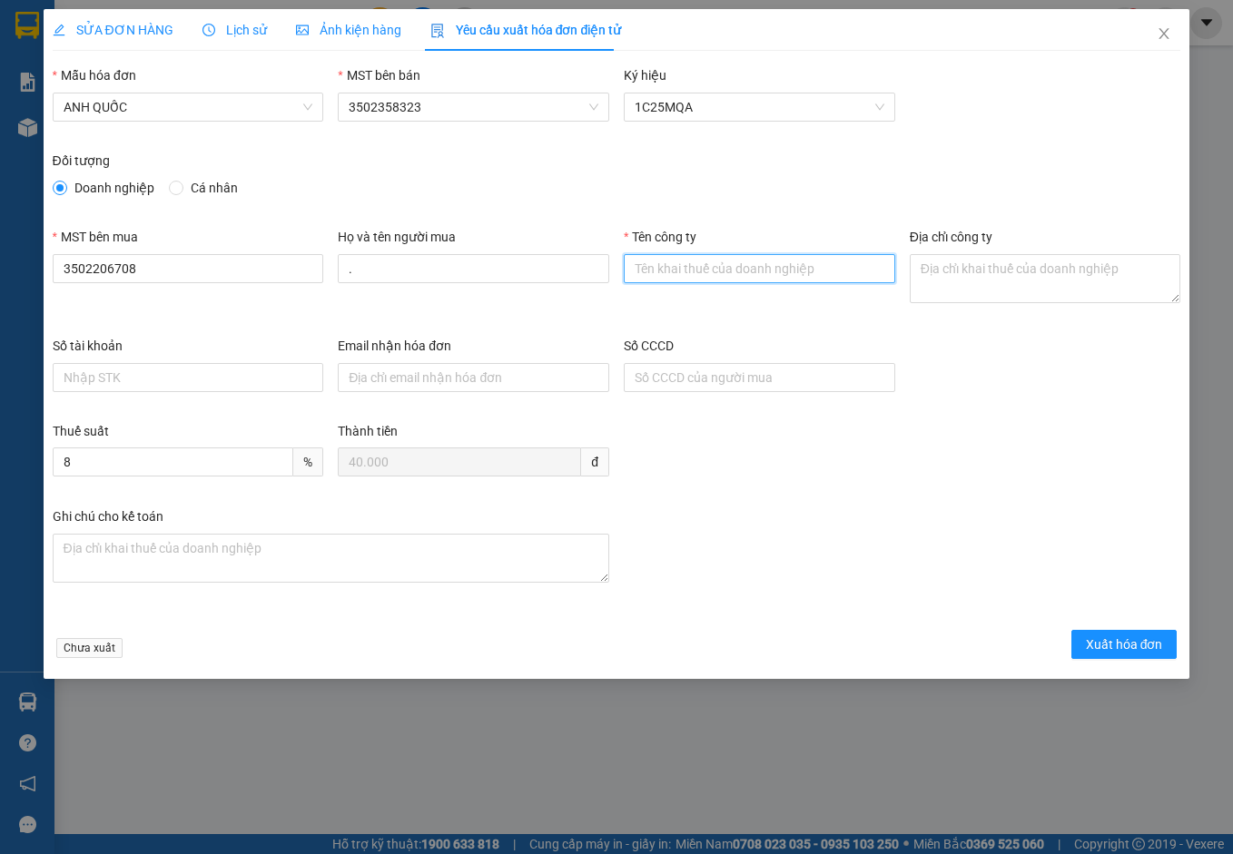
click at [683, 270] on input "Tên công ty" at bounding box center [759, 268] width 271 height 29
type input "Công Ty TNHH Thương Mại Dịch Vụ Ô Tô Nhật Mỹ"
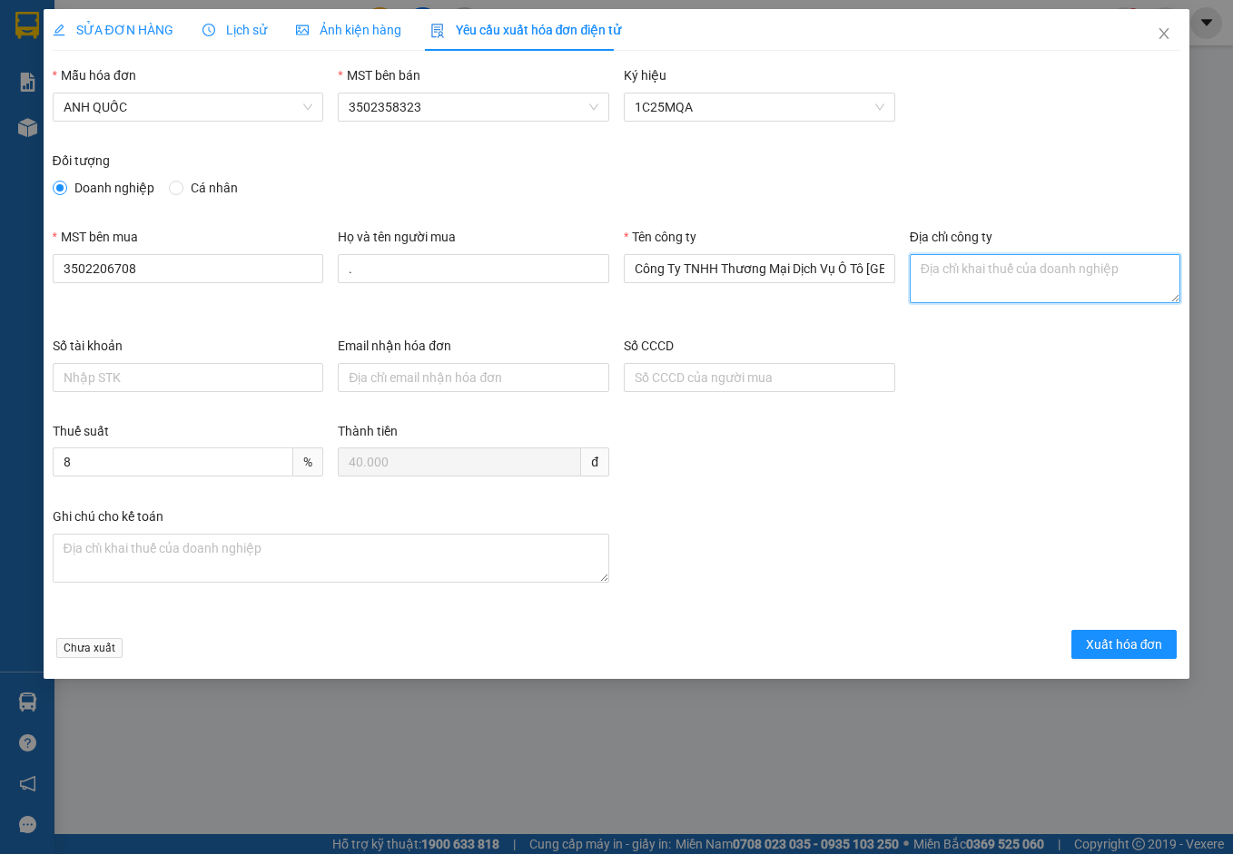
click at [977, 256] on textarea "Địa chỉ công ty" at bounding box center [1045, 278] width 271 height 49
paste textarea "219B Võ Thị Sáu, Phường Vũng Tàu, Thành phố Hồ Chí Minh, Việt Nam"
type textarea "219B Võ Thị Sáu, Phường Vũng Tàu, Thành phố Hồ Chí Minh, Việt Nam"
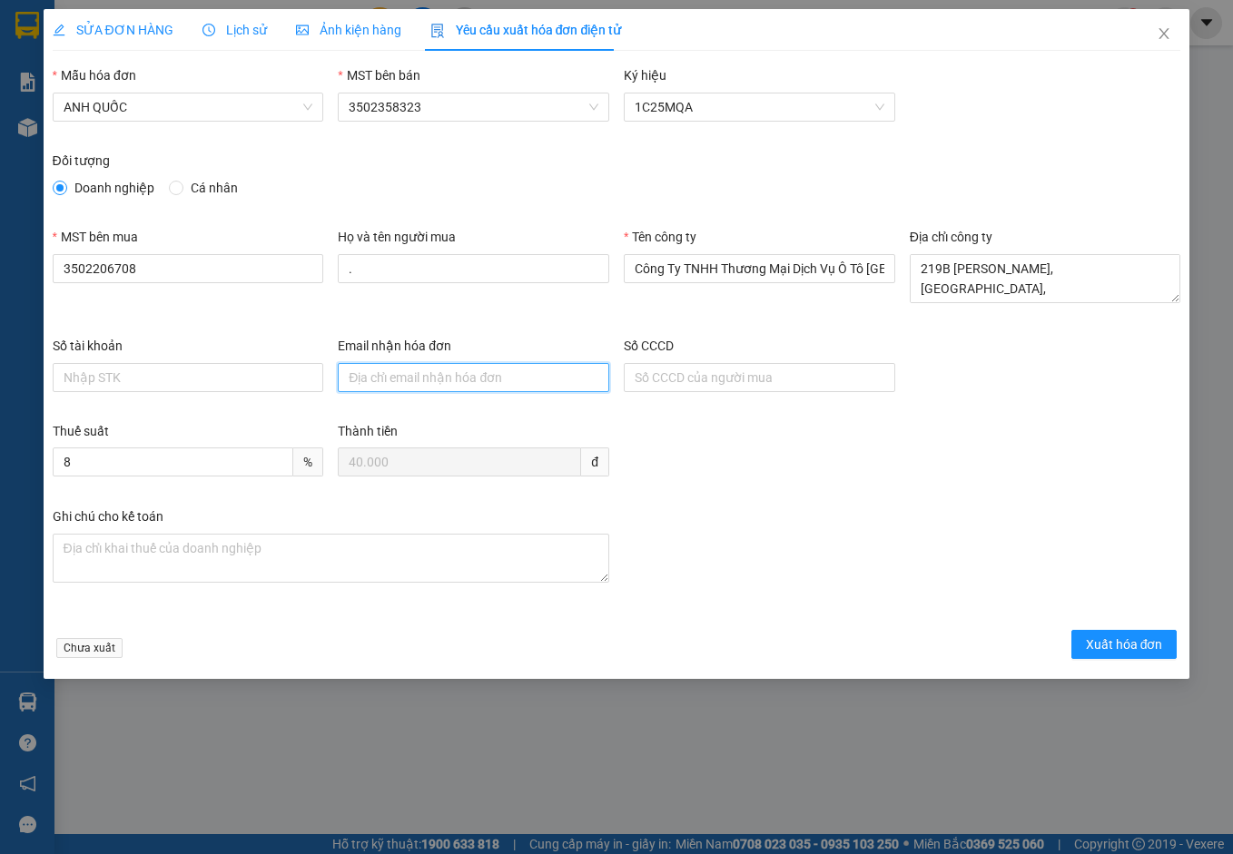
click at [483, 386] on input "Email nhận hóa đơn" at bounding box center [473, 377] width 271 height 29
type input "otonhatmy@gmail.com"
click at [1136, 644] on span "Xuất hóa đơn" at bounding box center [1124, 644] width 77 height 20
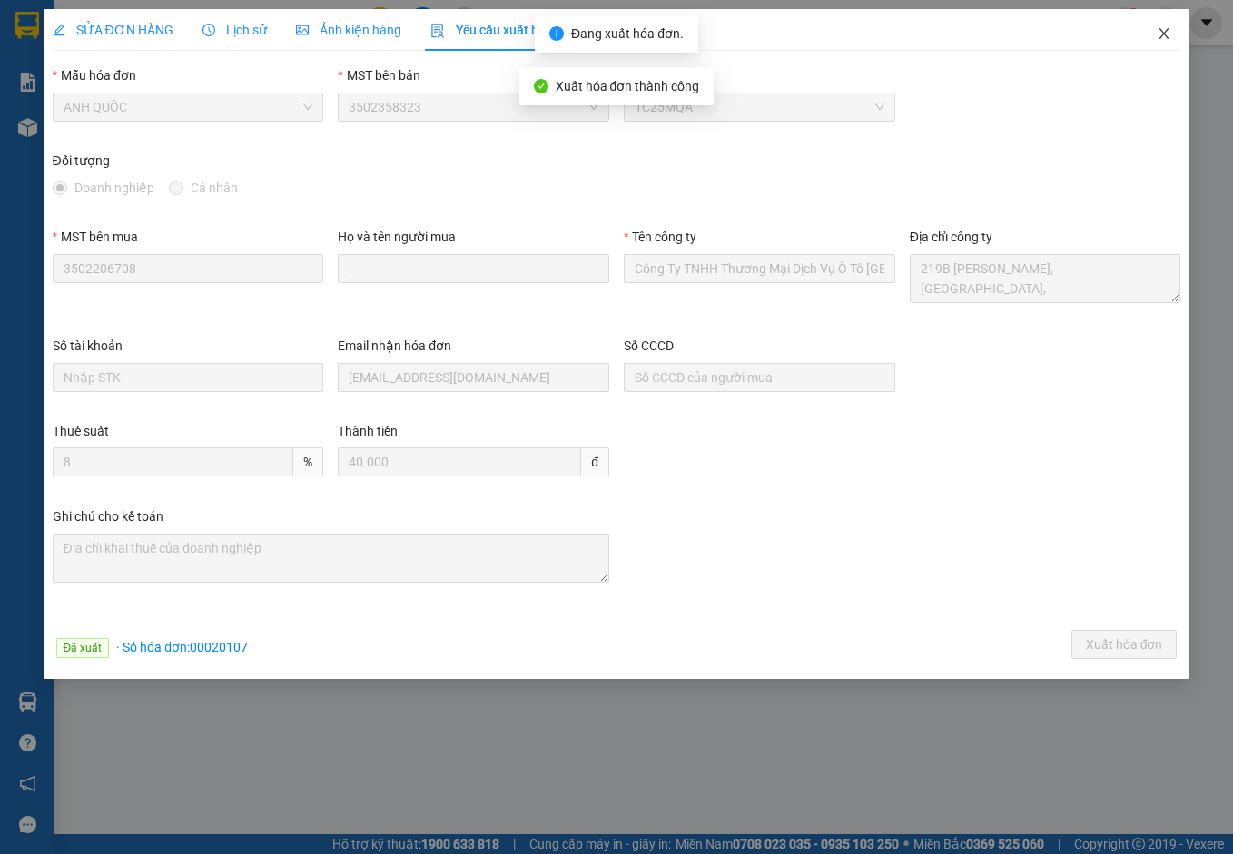
click at [1164, 36] on icon "close" at bounding box center [1163, 33] width 15 height 15
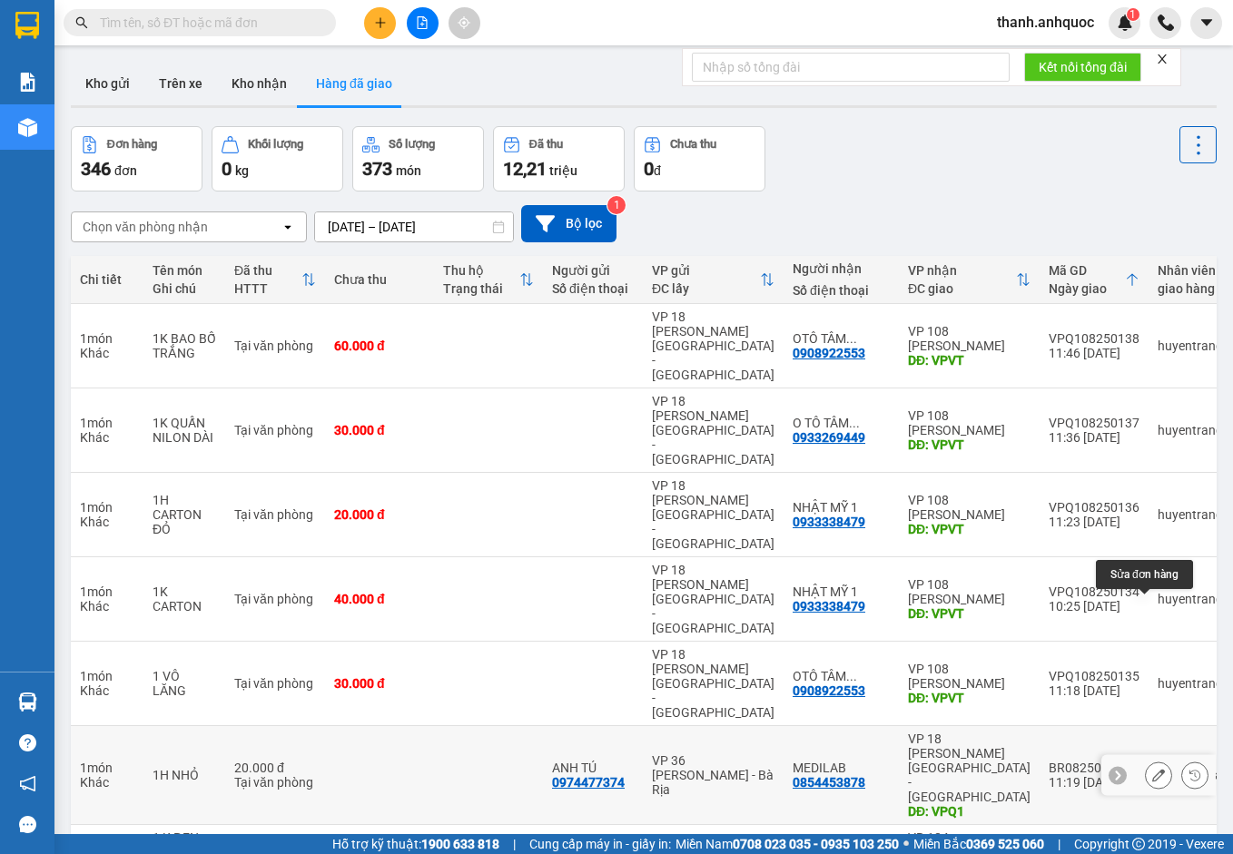
click at [1146, 760] on button at bounding box center [1158, 776] width 25 height 32
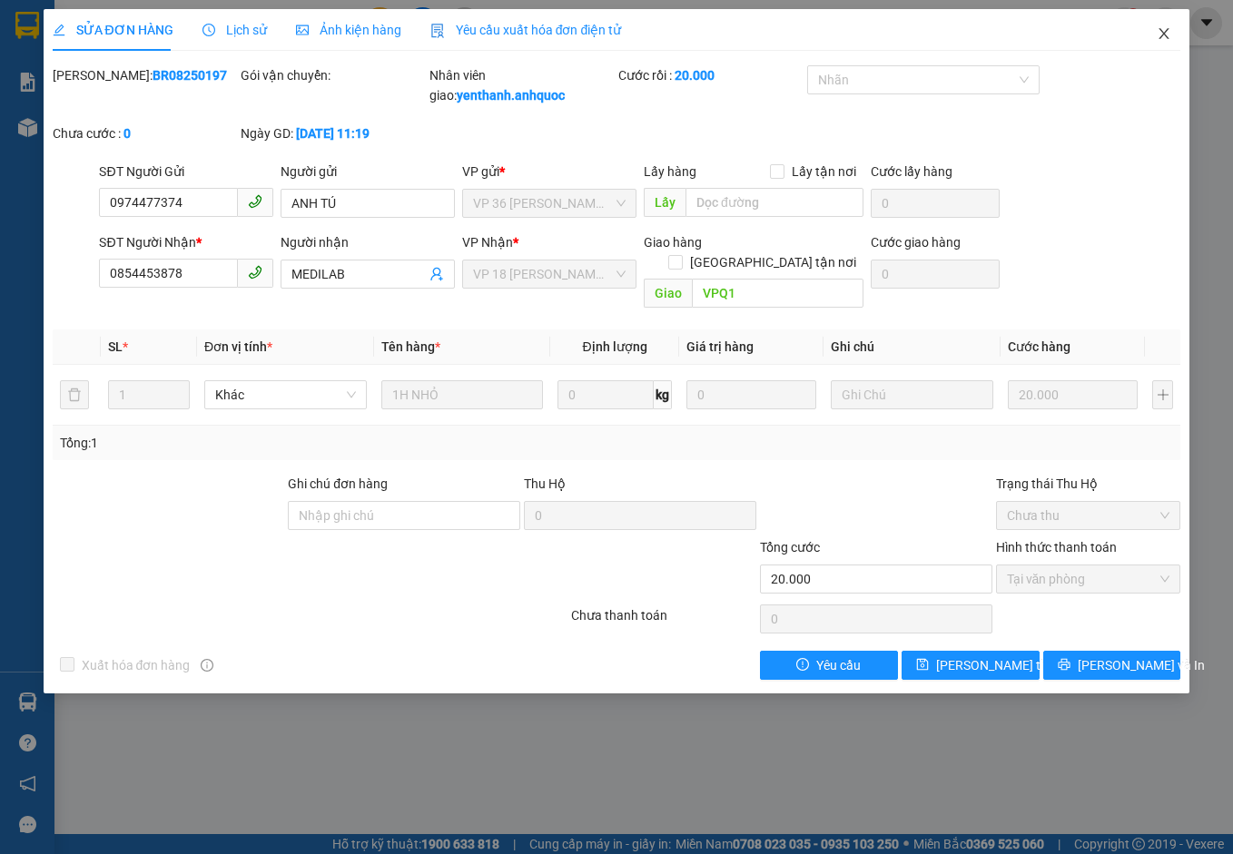
click at [1161, 25] on span "Close" at bounding box center [1163, 34] width 51 height 51
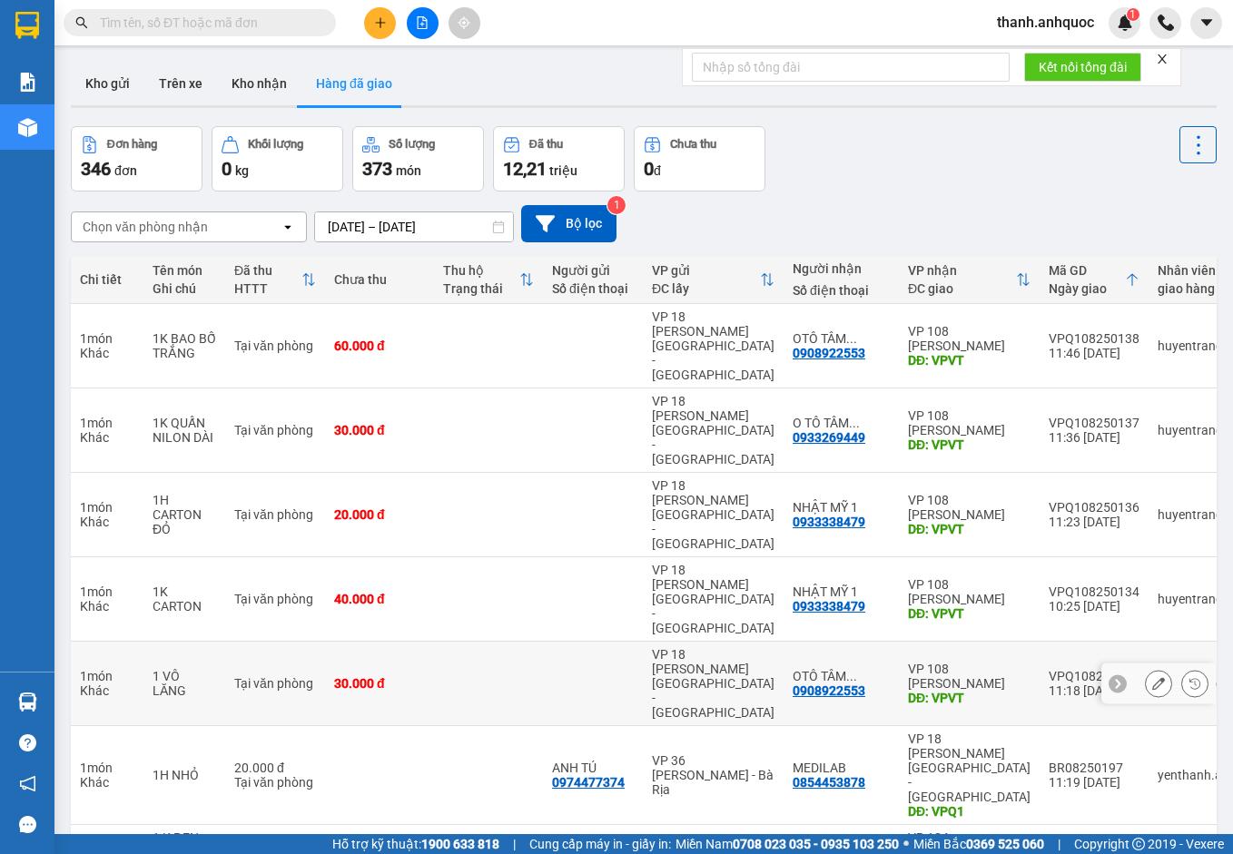
scroll to position [117, 0]
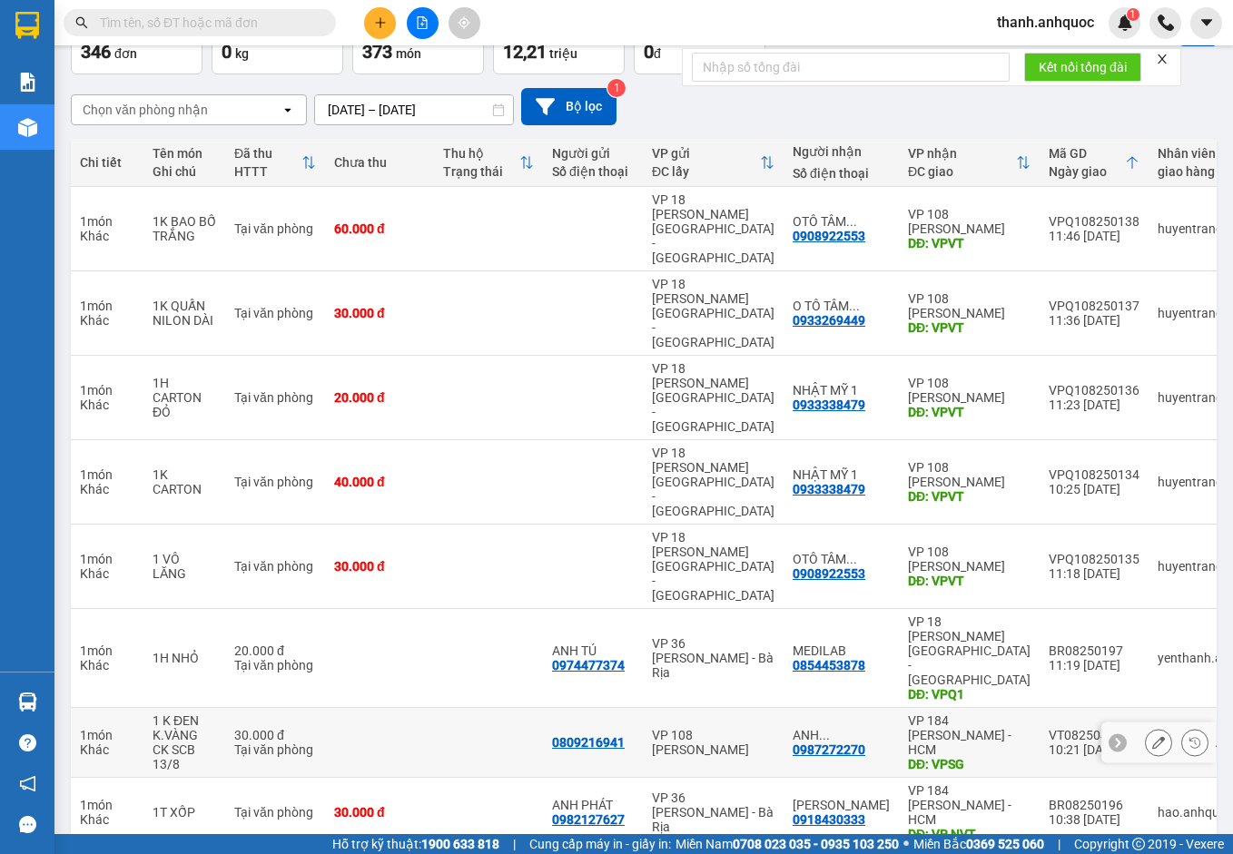
click at [1152, 736] on icon at bounding box center [1158, 742] width 13 height 13
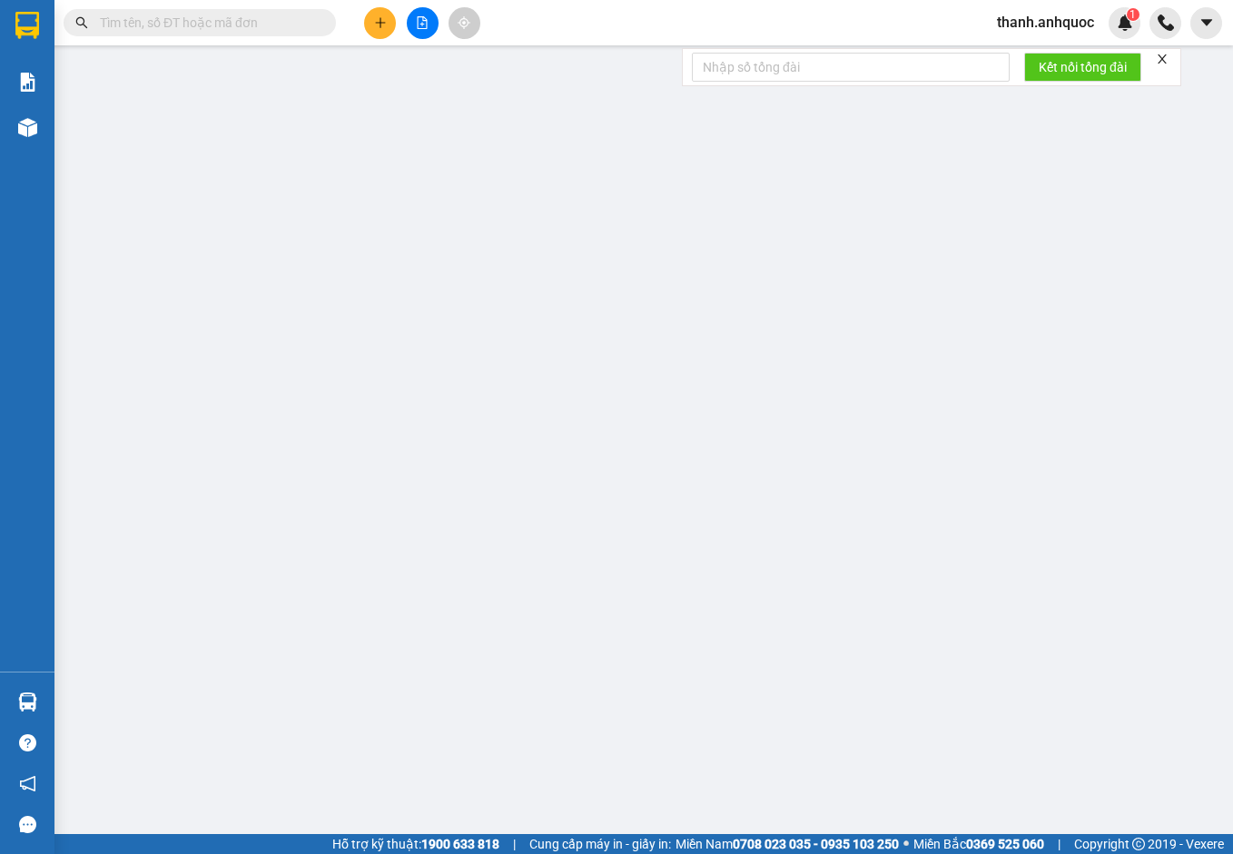
type input "0809216941"
type input "0987272270"
type input "ANH THƯỢNG"
type input "VPSG"
type input "30.000"
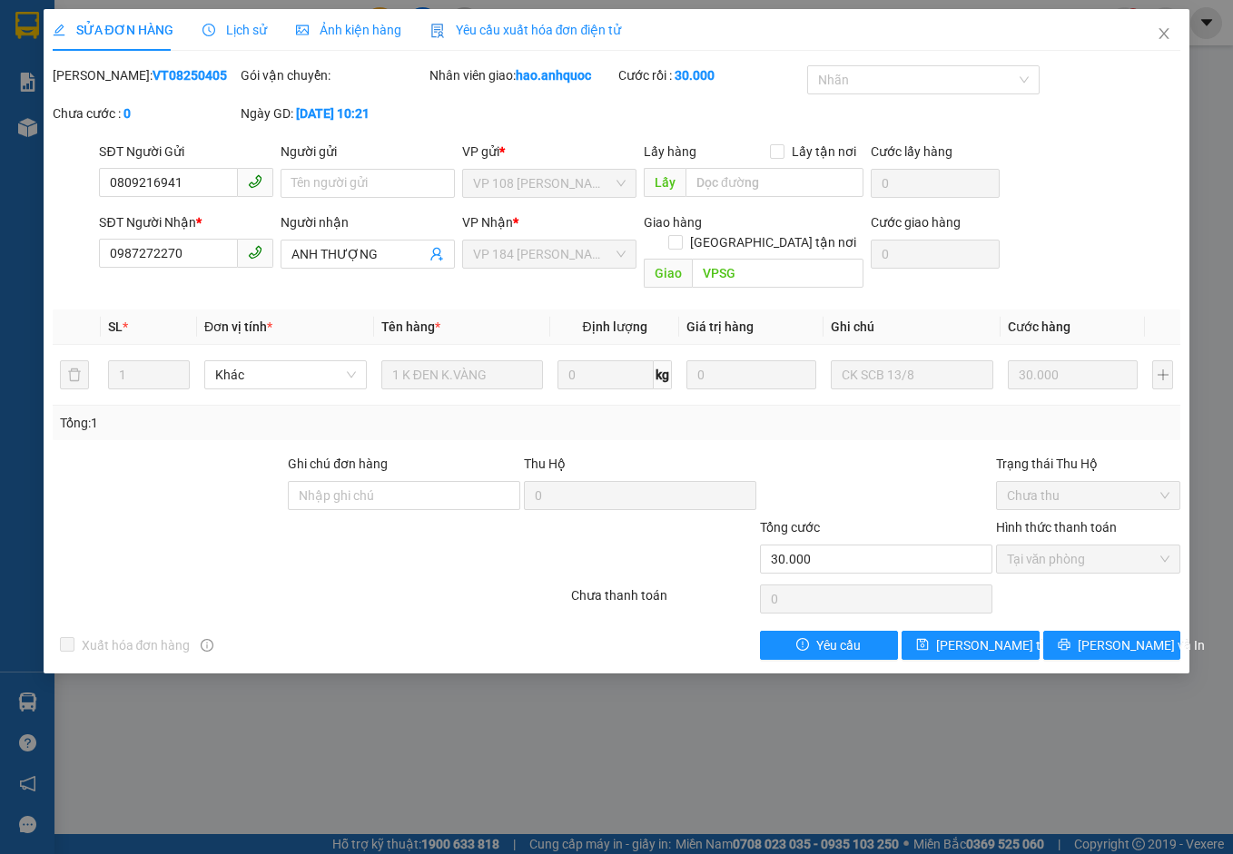
click at [560, 26] on span "Yêu cầu xuất hóa đơn điện tử" at bounding box center [526, 30] width 192 height 15
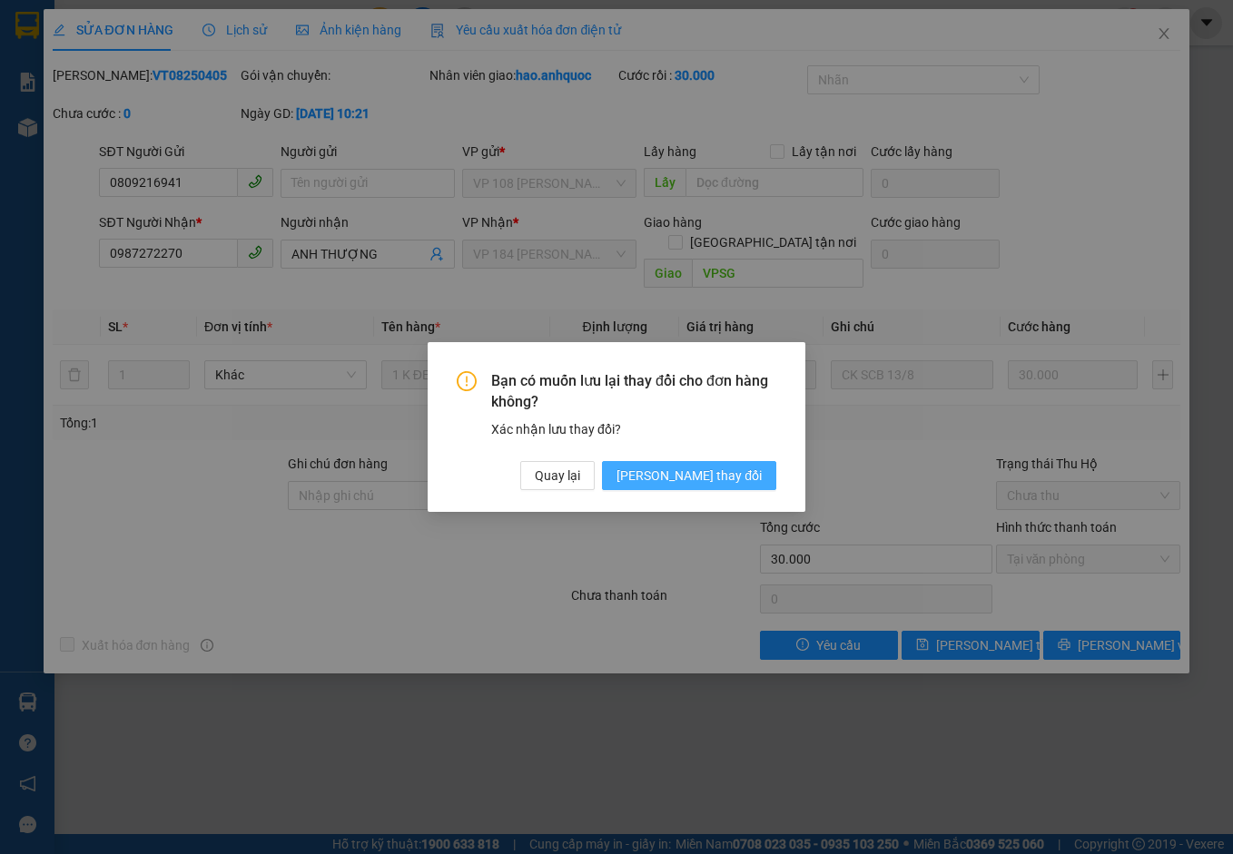
click at [717, 464] on button "[PERSON_NAME] thay đổi" at bounding box center [689, 475] width 174 height 29
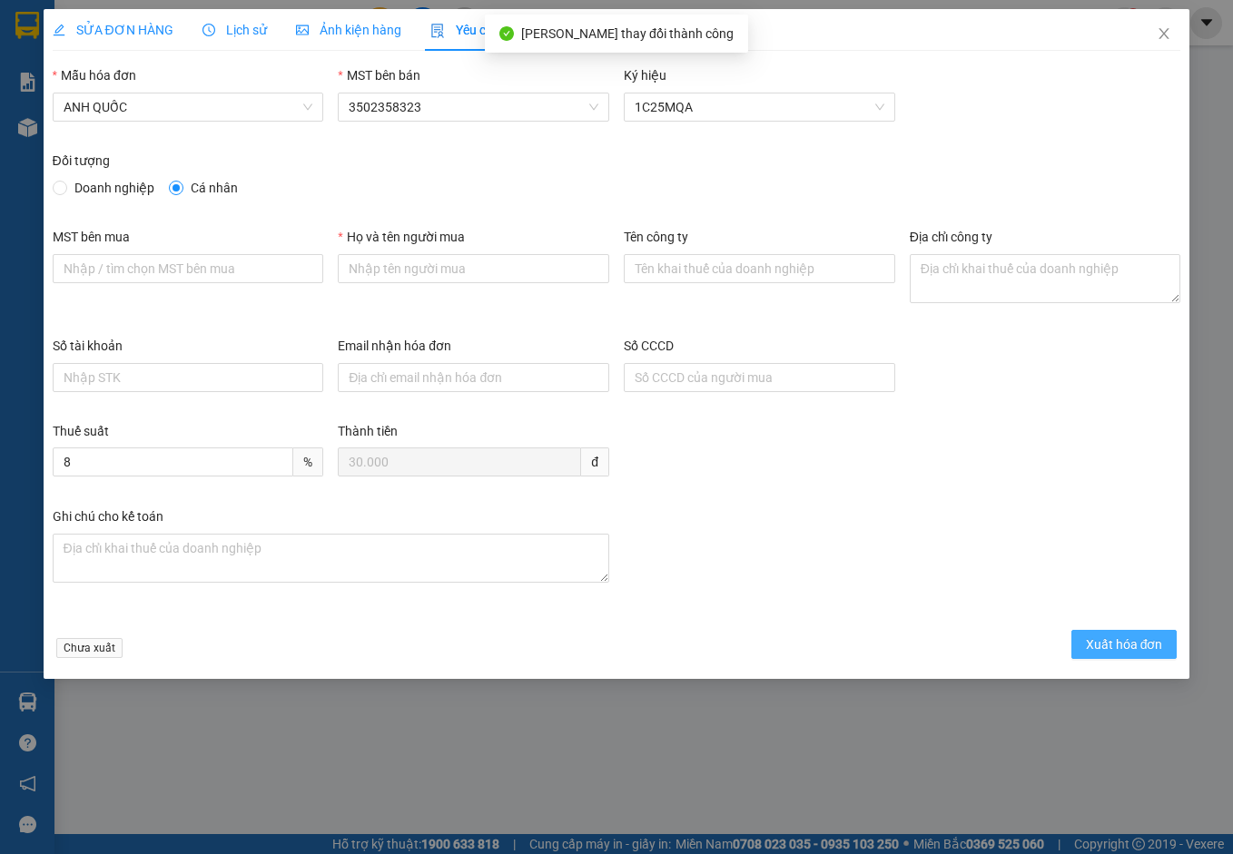
click at [1129, 649] on span "Xuất hóa đơn" at bounding box center [1124, 644] width 77 height 20
click at [413, 272] on input "Họ và tên người mua" at bounding box center [473, 268] width 271 height 29
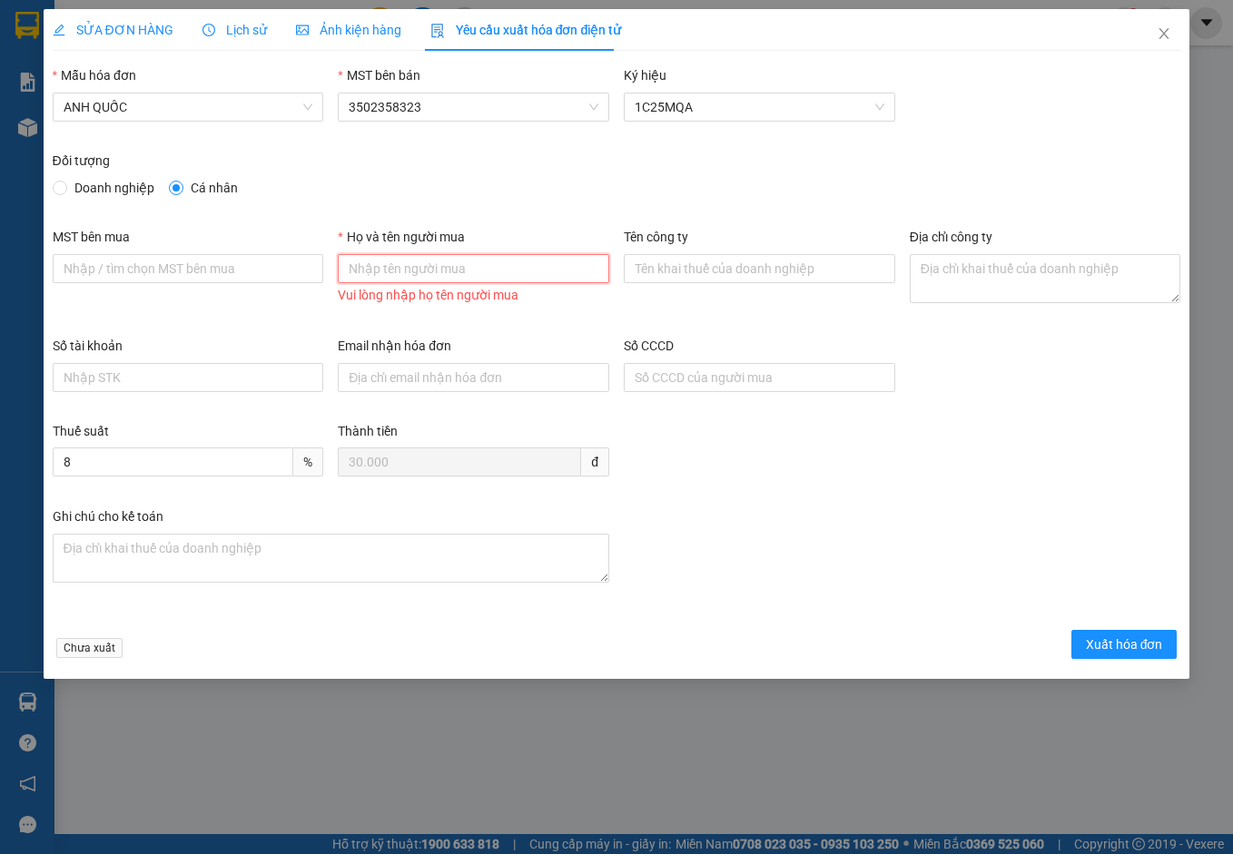
type input "ANH MINH"
click at [1095, 642] on span "Xuất hóa đơn" at bounding box center [1124, 644] width 77 height 20
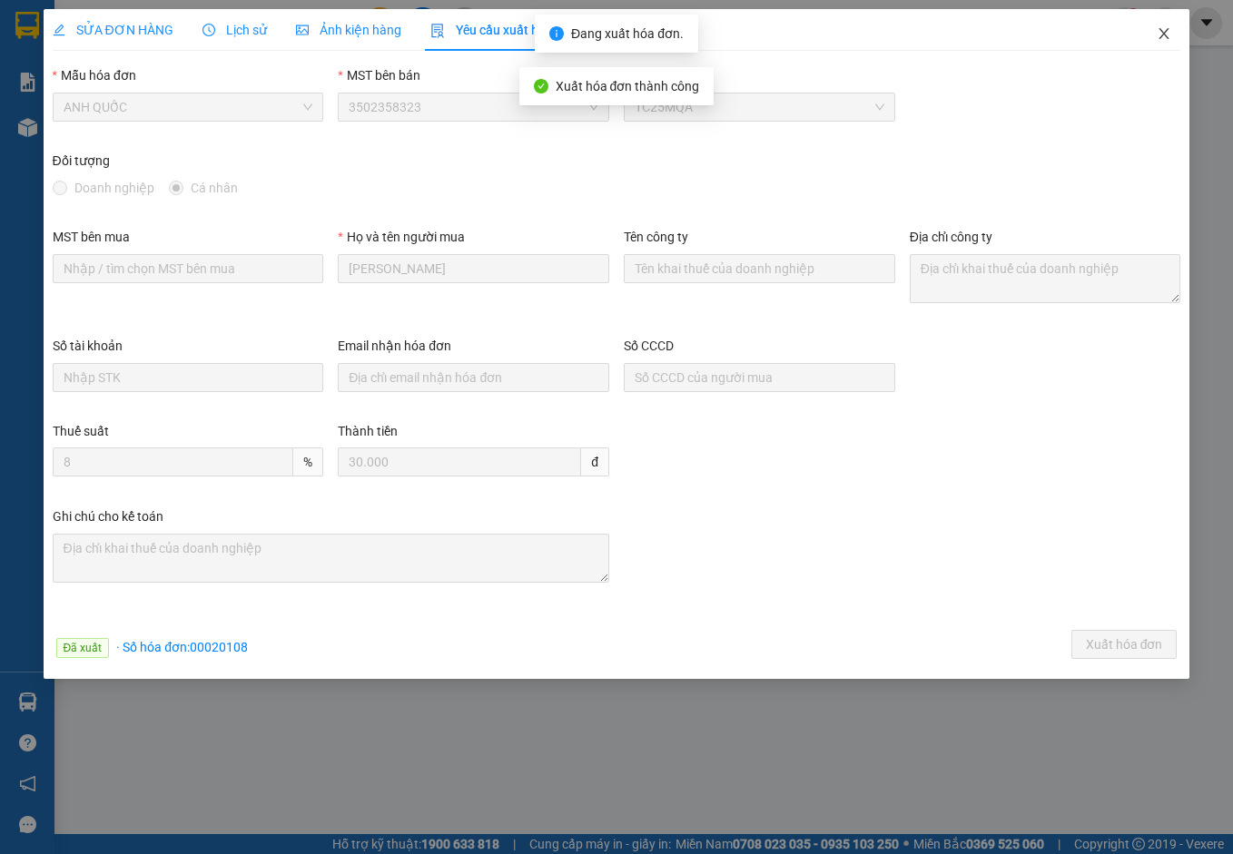
click at [1165, 38] on icon "close" at bounding box center [1163, 33] width 15 height 15
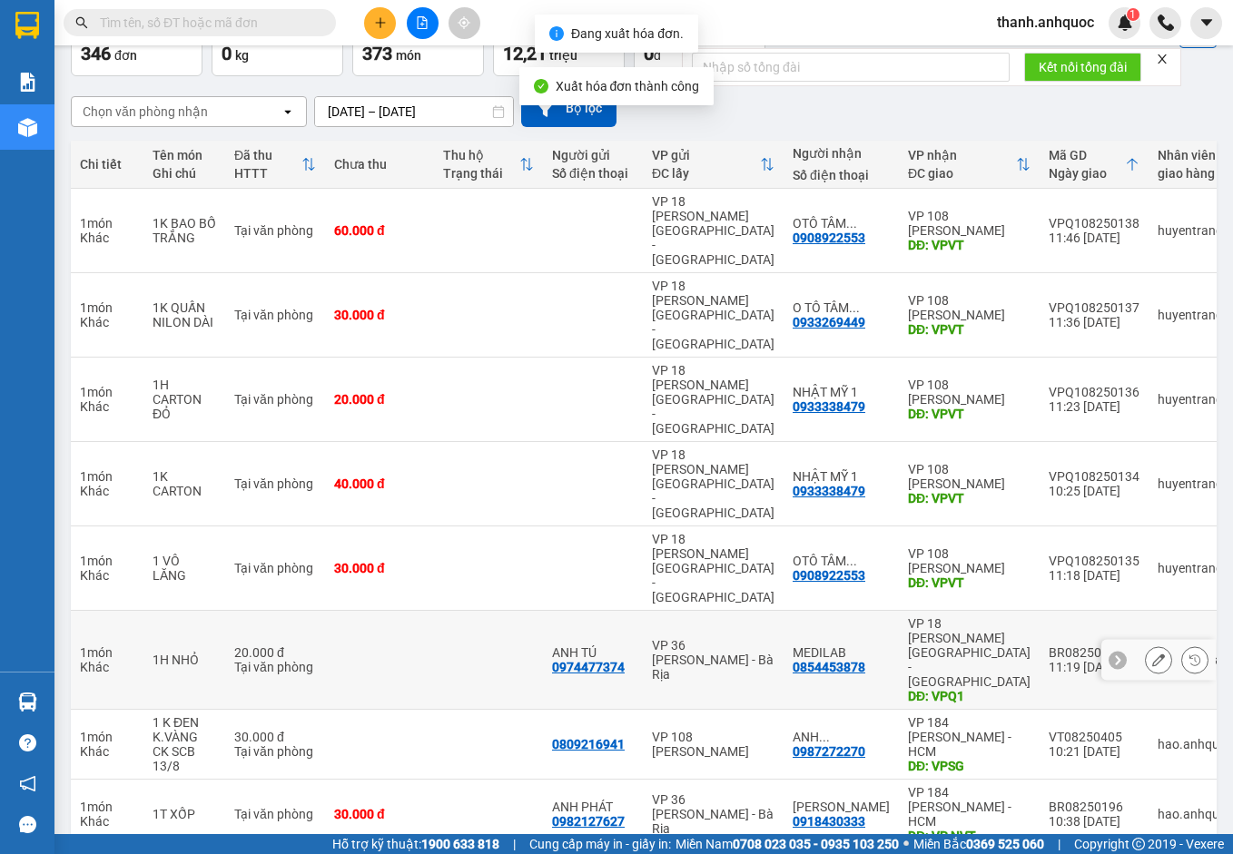
scroll to position [120, 0]
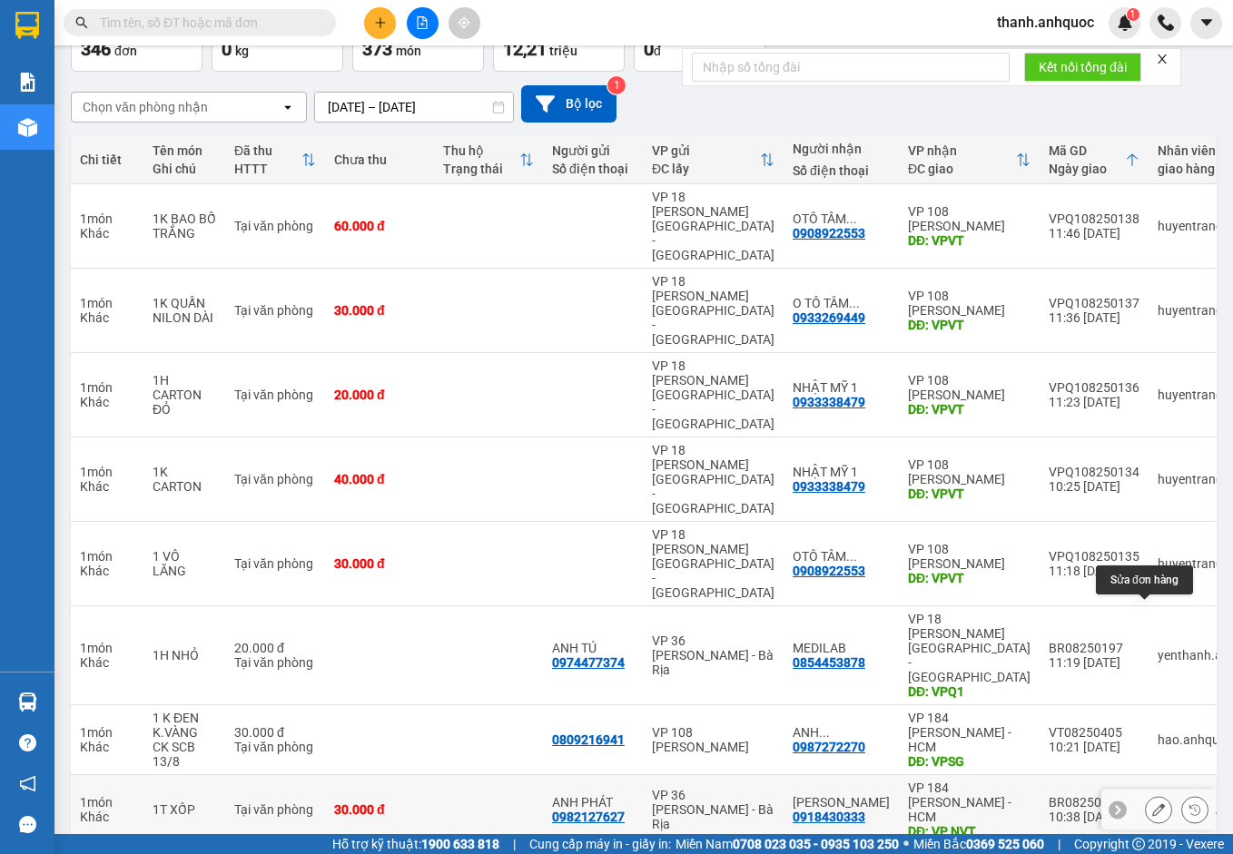
click at [1152, 803] on icon at bounding box center [1158, 809] width 13 height 13
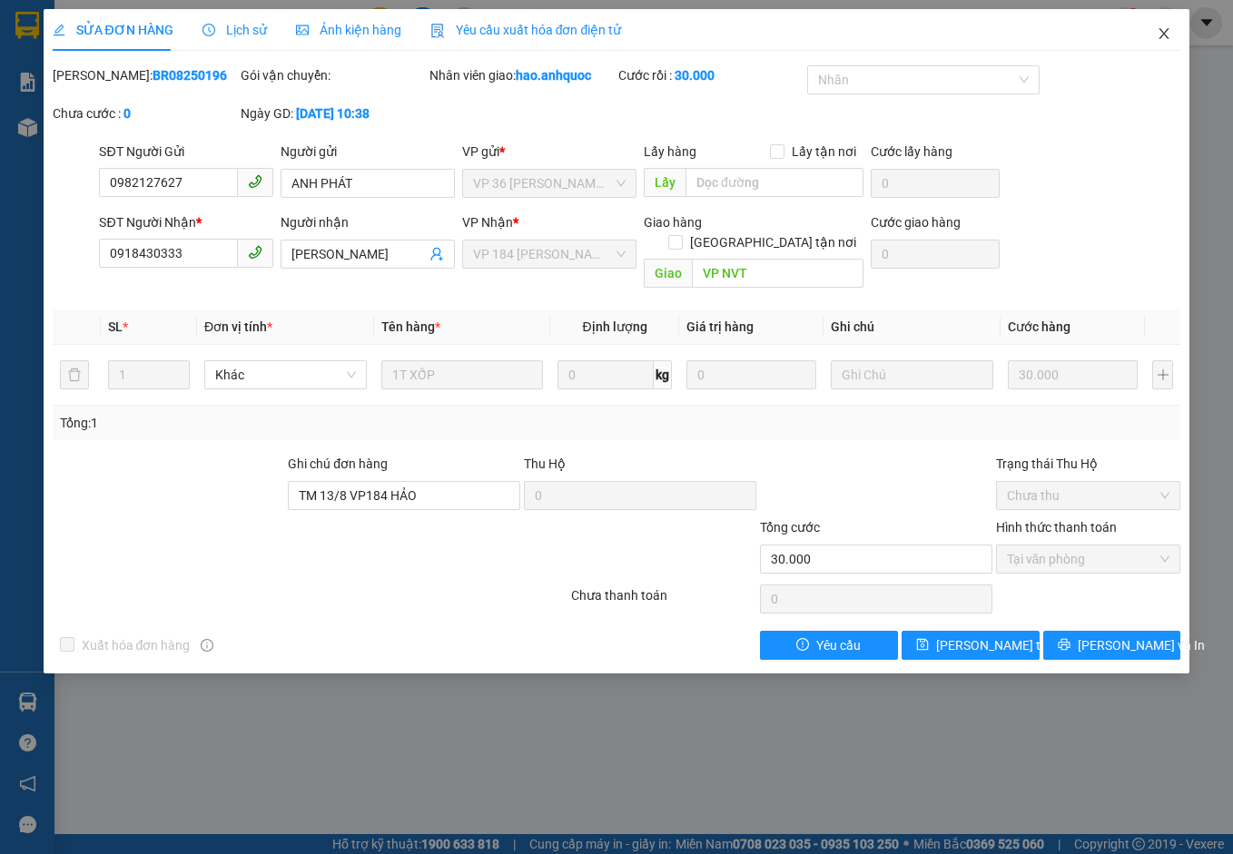
click at [1168, 29] on icon "close" at bounding box center [1163, 33] width 15 height 15
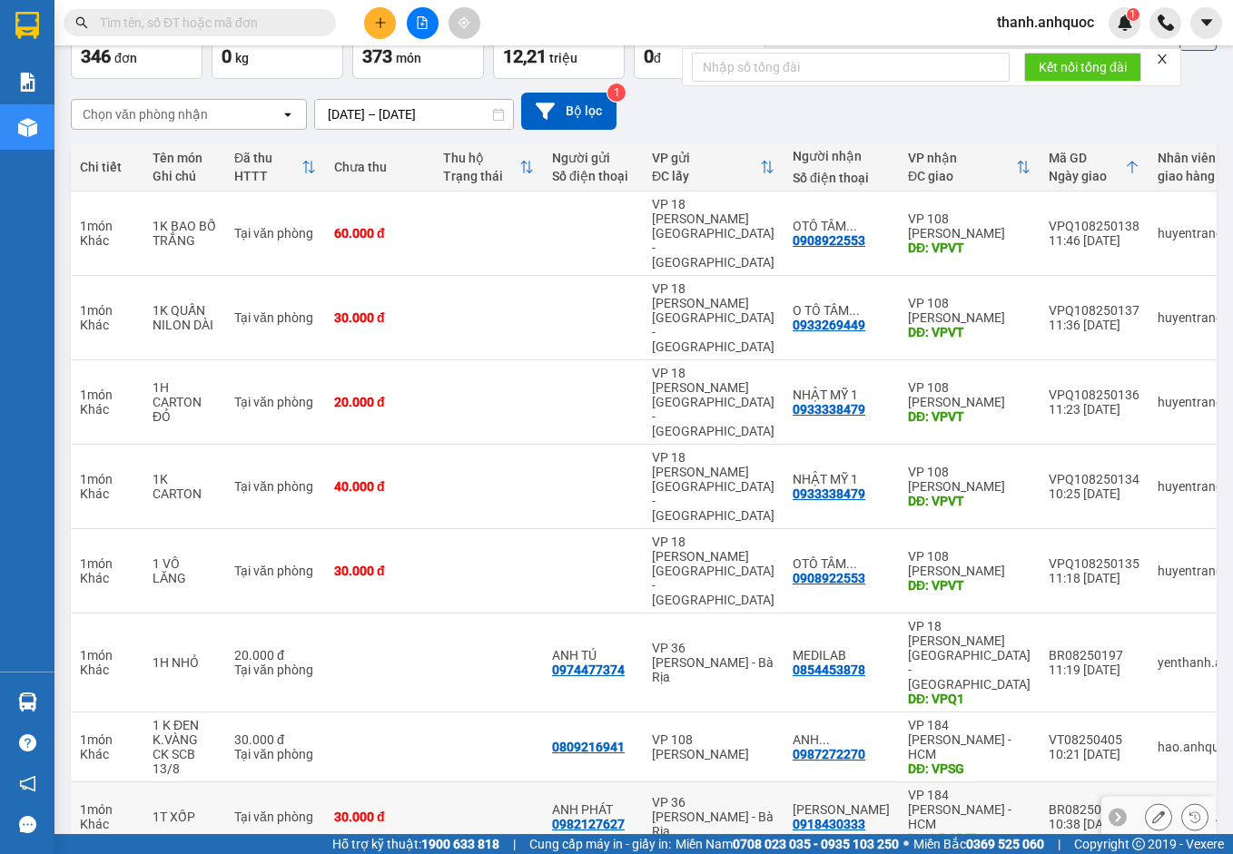
scroll to position [120, 0]
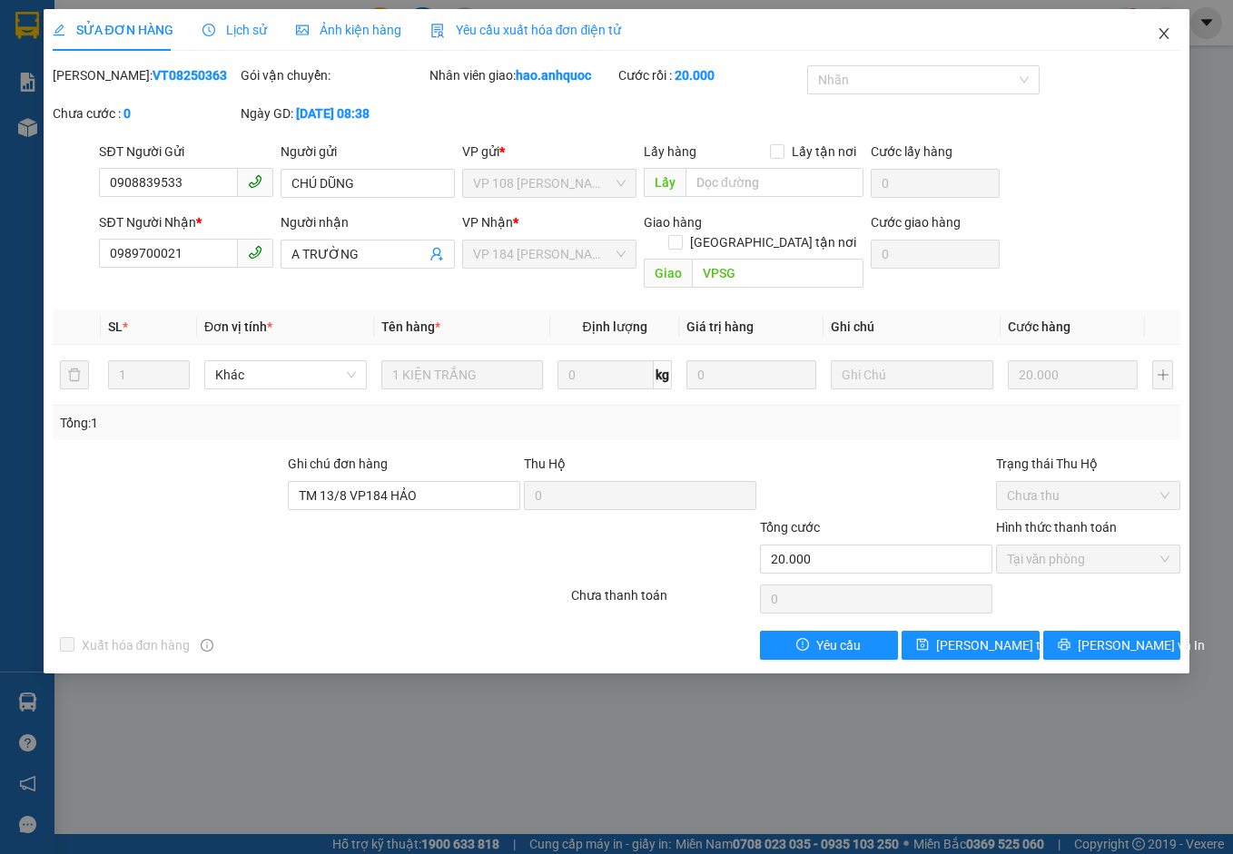
click at [1164, 30] on icon "close" at bounding box center [1163, 33] width 15 height 15
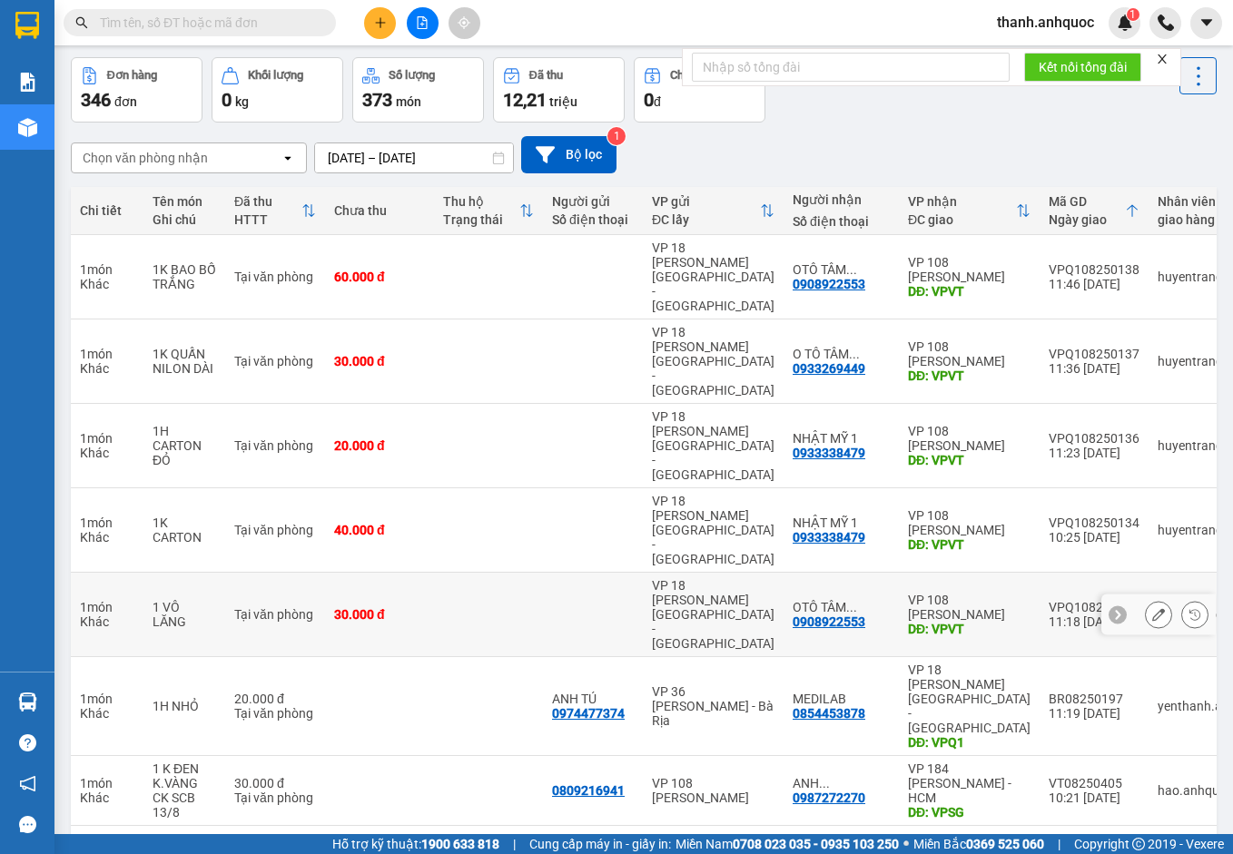
scroll to position [117, 0]
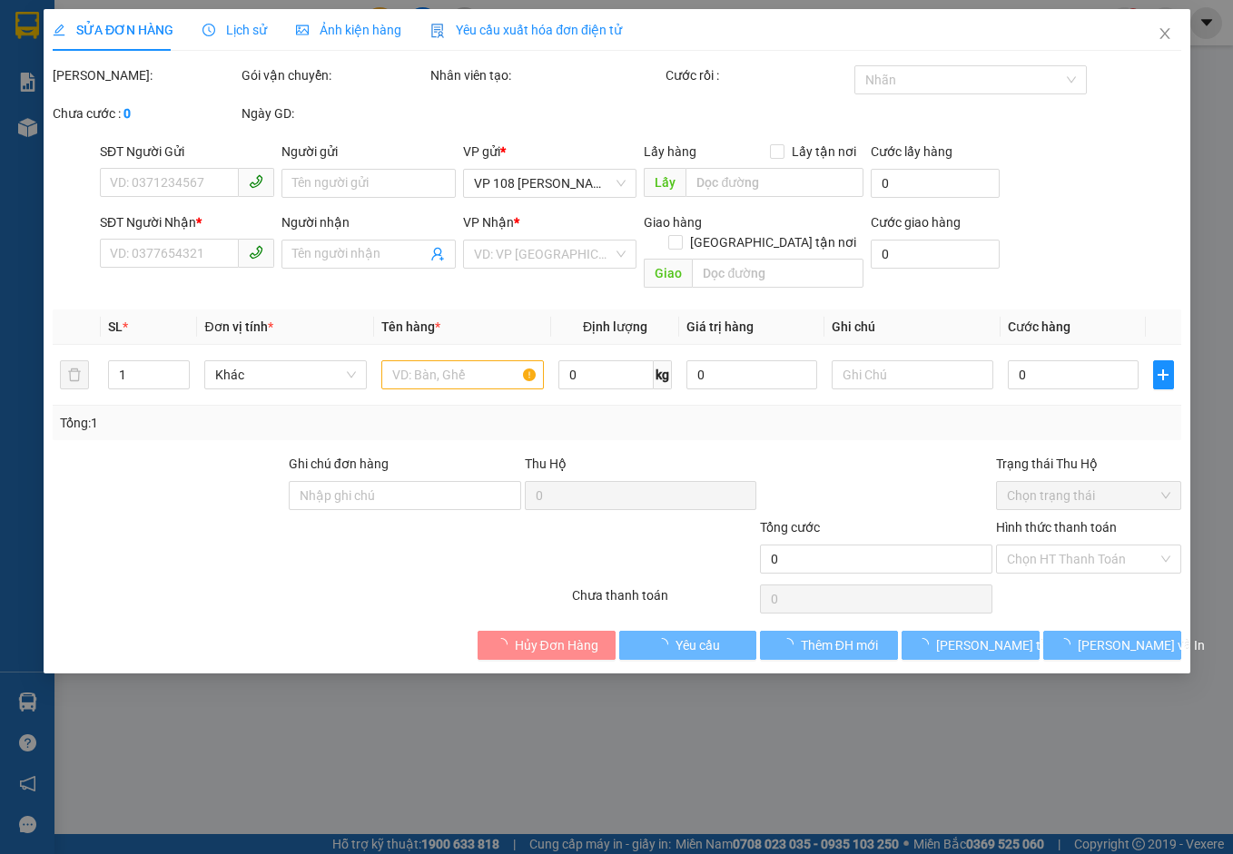
type input "0932343491"
type input "TRƯỜNG BR"
type input "0902804718"
type input "ANH TRÍ( TRƯỜNG)"
type input "VP NVT"
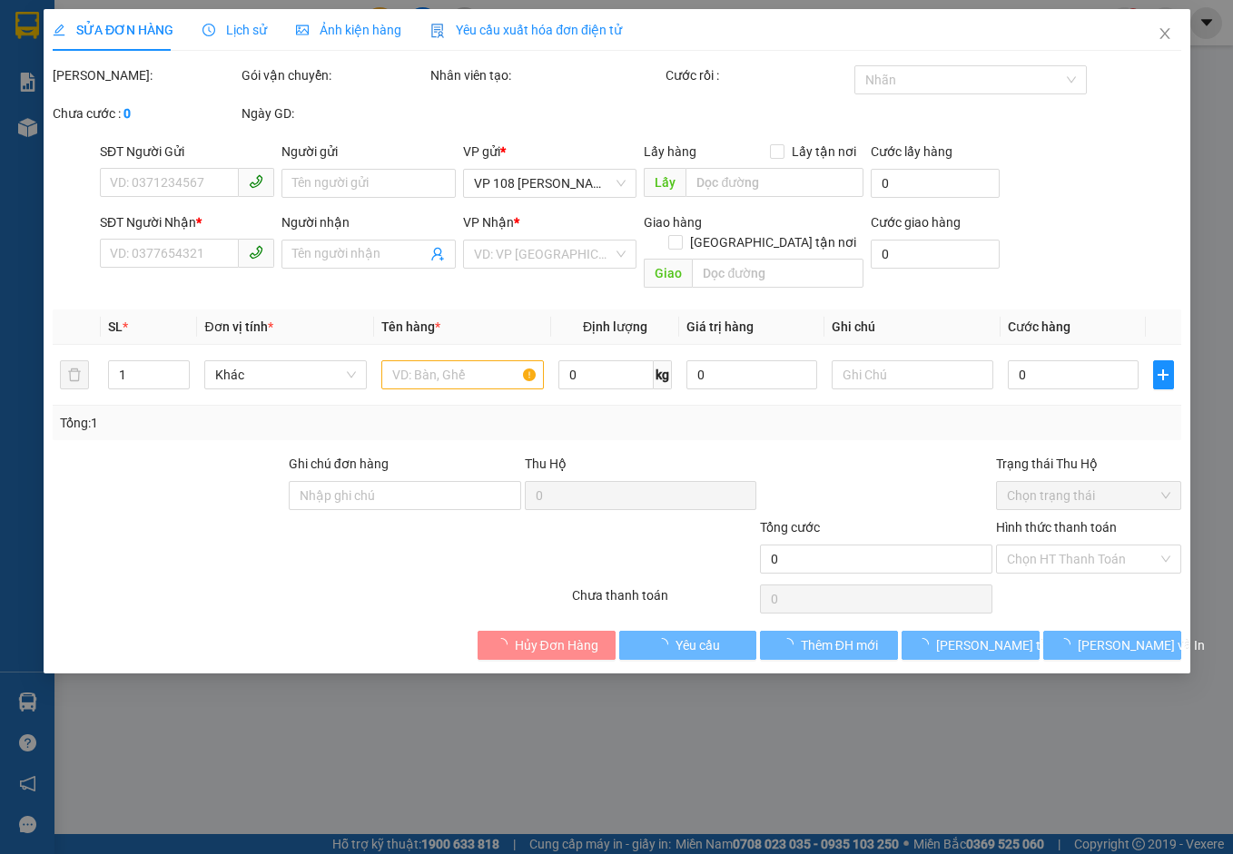
type input "TM 13/8 VP184 HẢO"
type input "20.000"
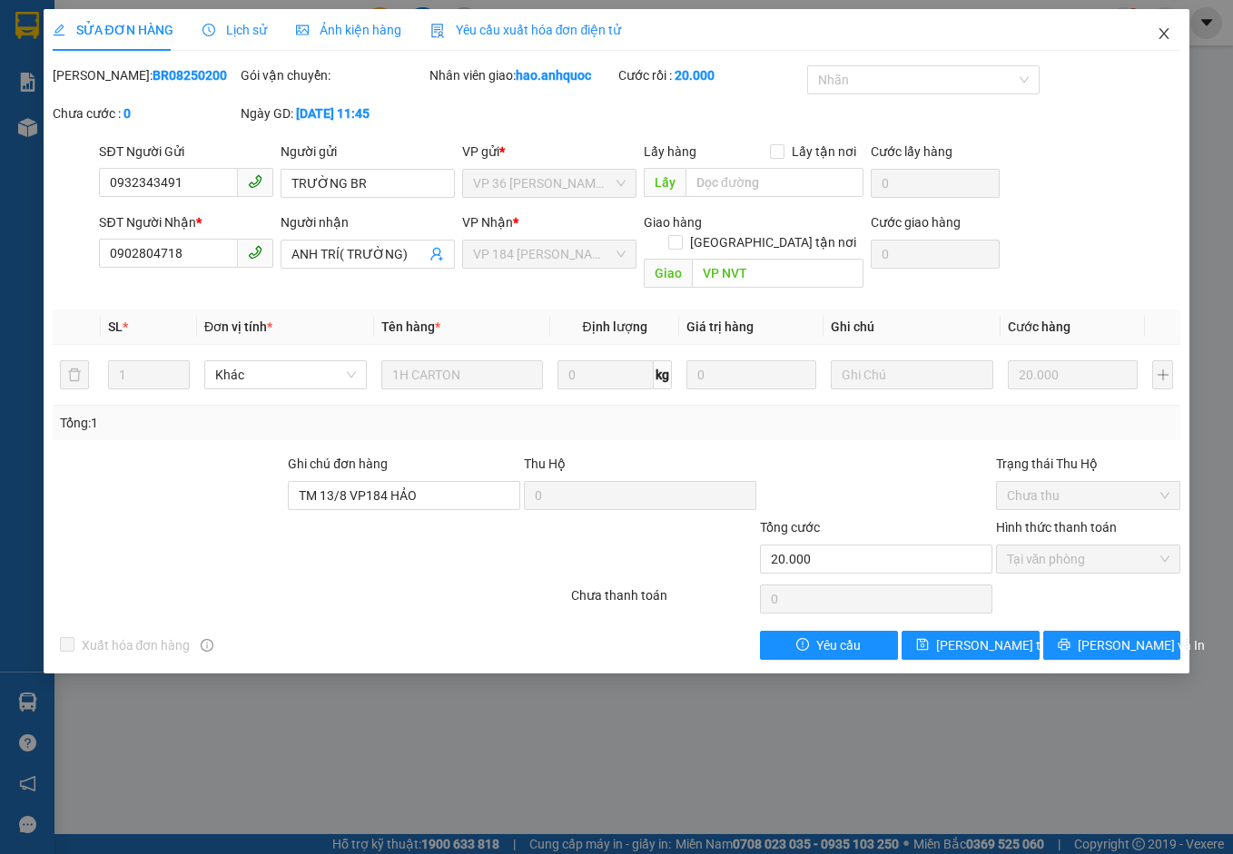
click at [1170, 36] on icon "close" at bounding box center [1163, 33] width 15 height 15
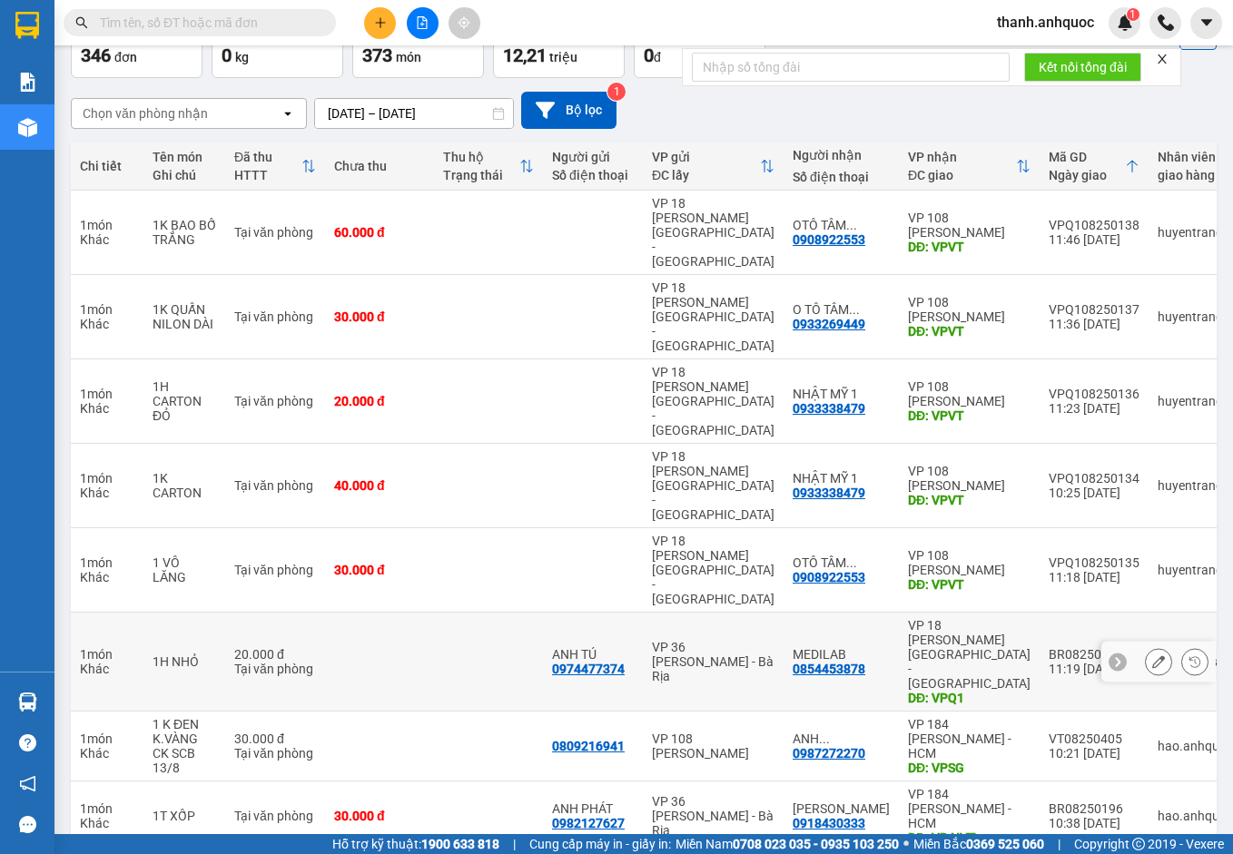
scroll to position [120, 0]
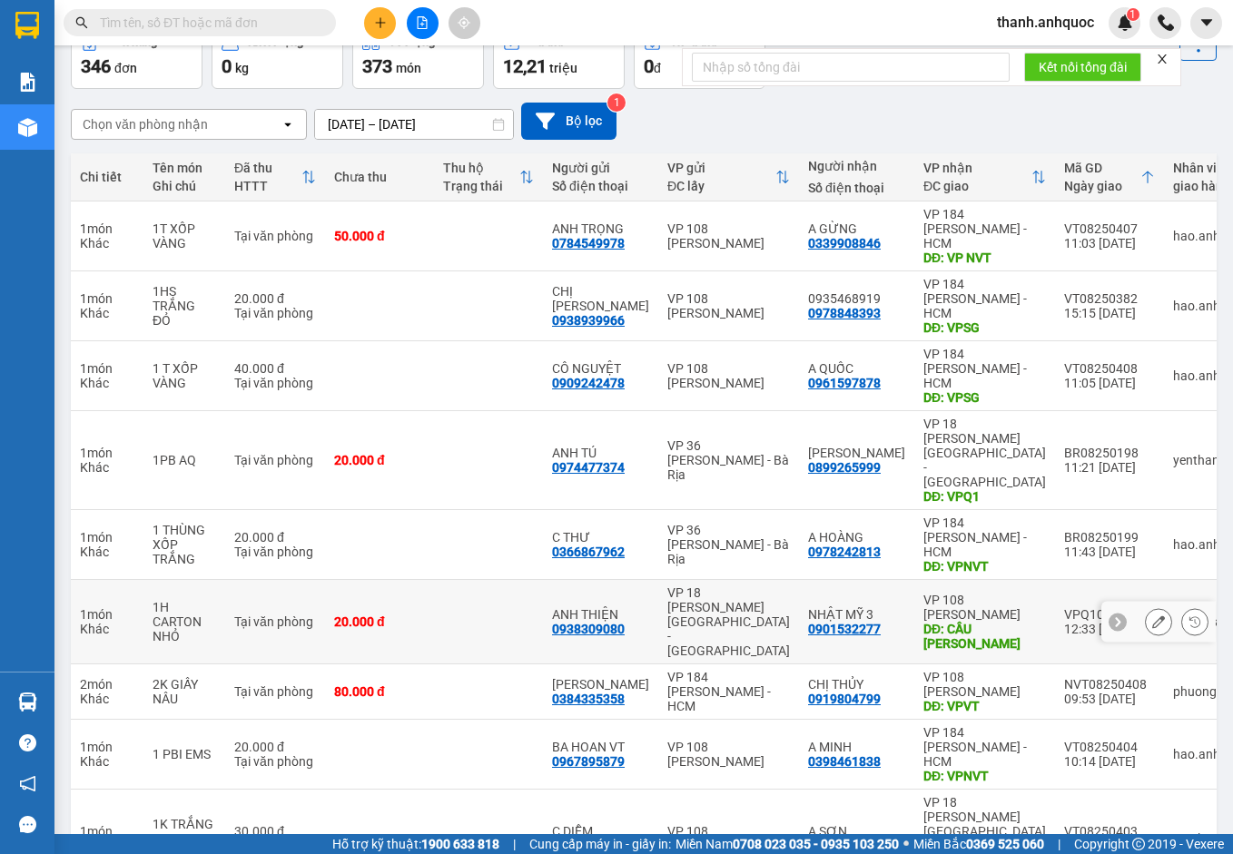
scroll to position [105, 0]
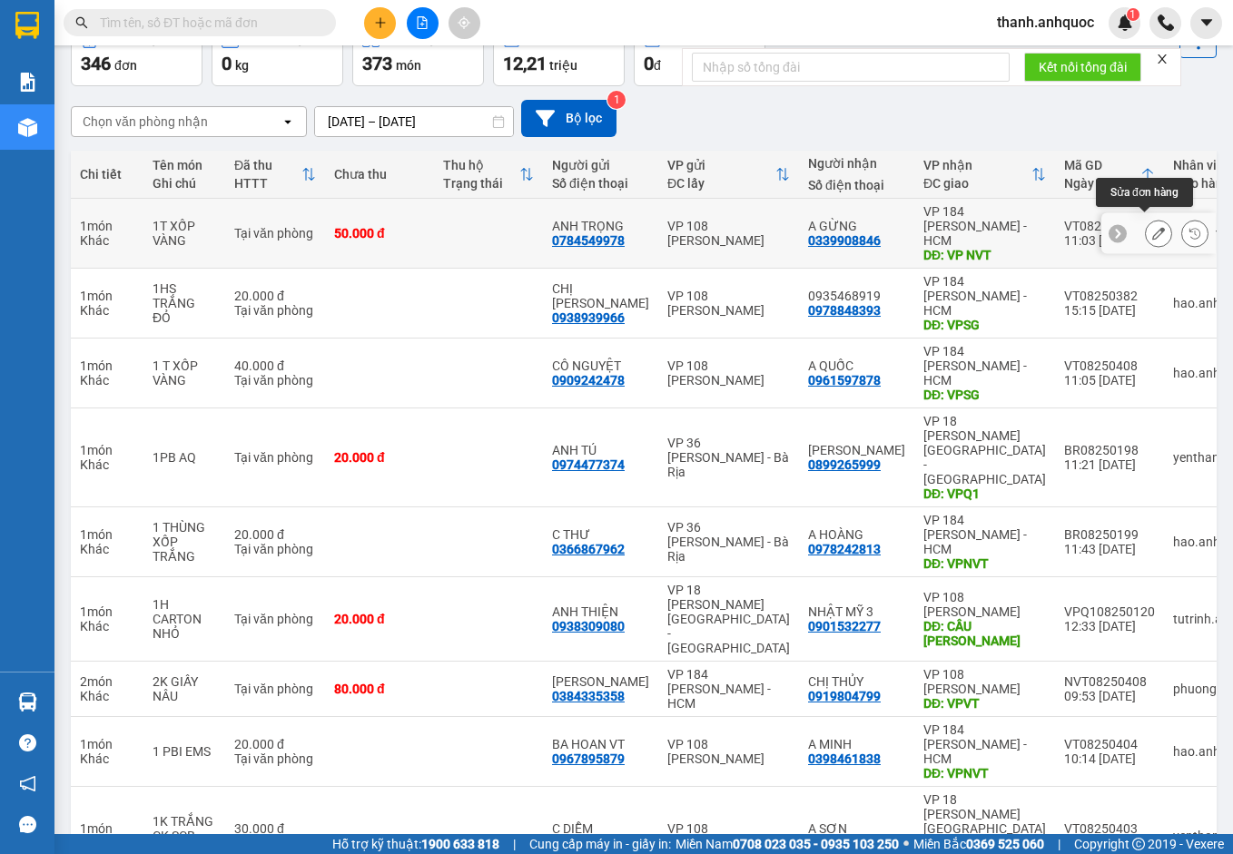
click at [1152, 231] on icon at bounding box center [1158, 233] width 13 height 13
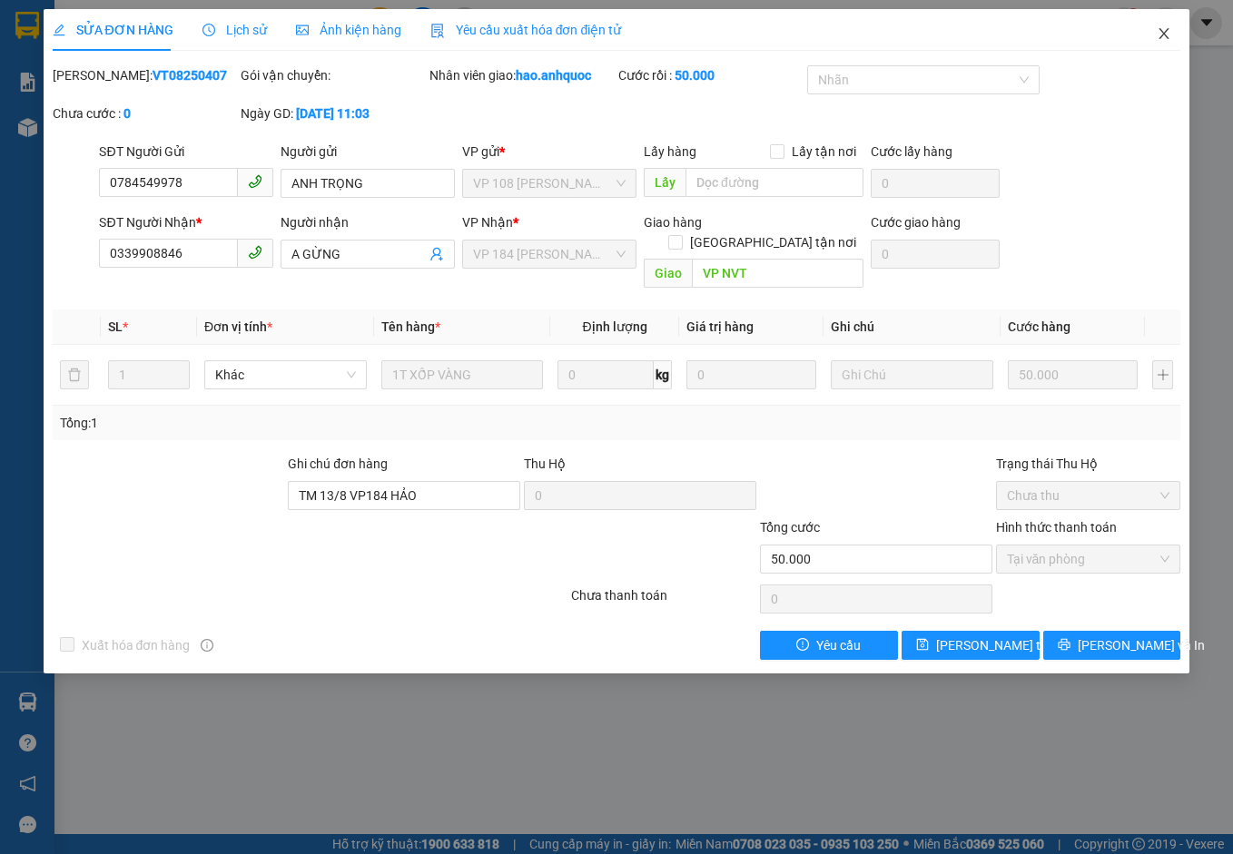
click at [1166, 34] on icon "close" at bounding box center [1163, 33] width 15 height 15
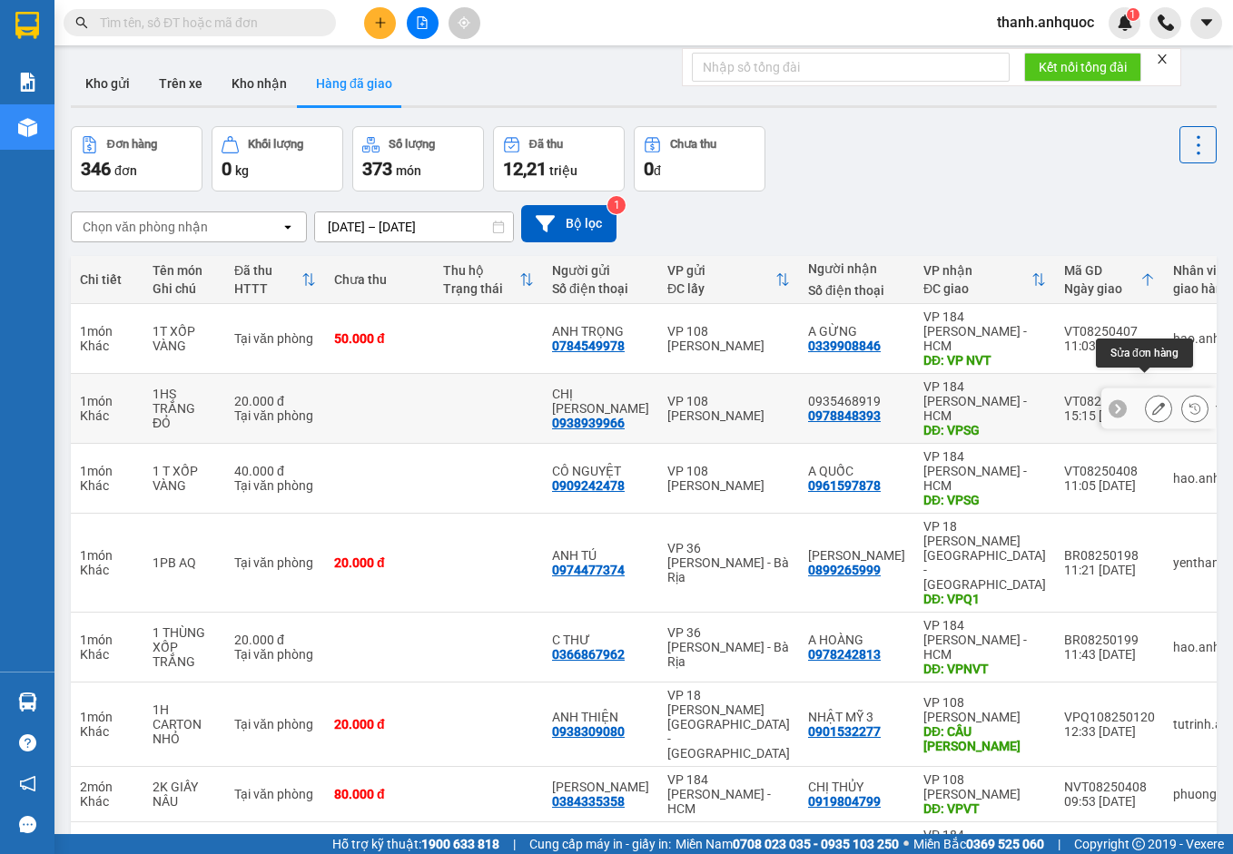
click at [1152, 402] on icon at bounding box center [1158, 408] width 13 height 13
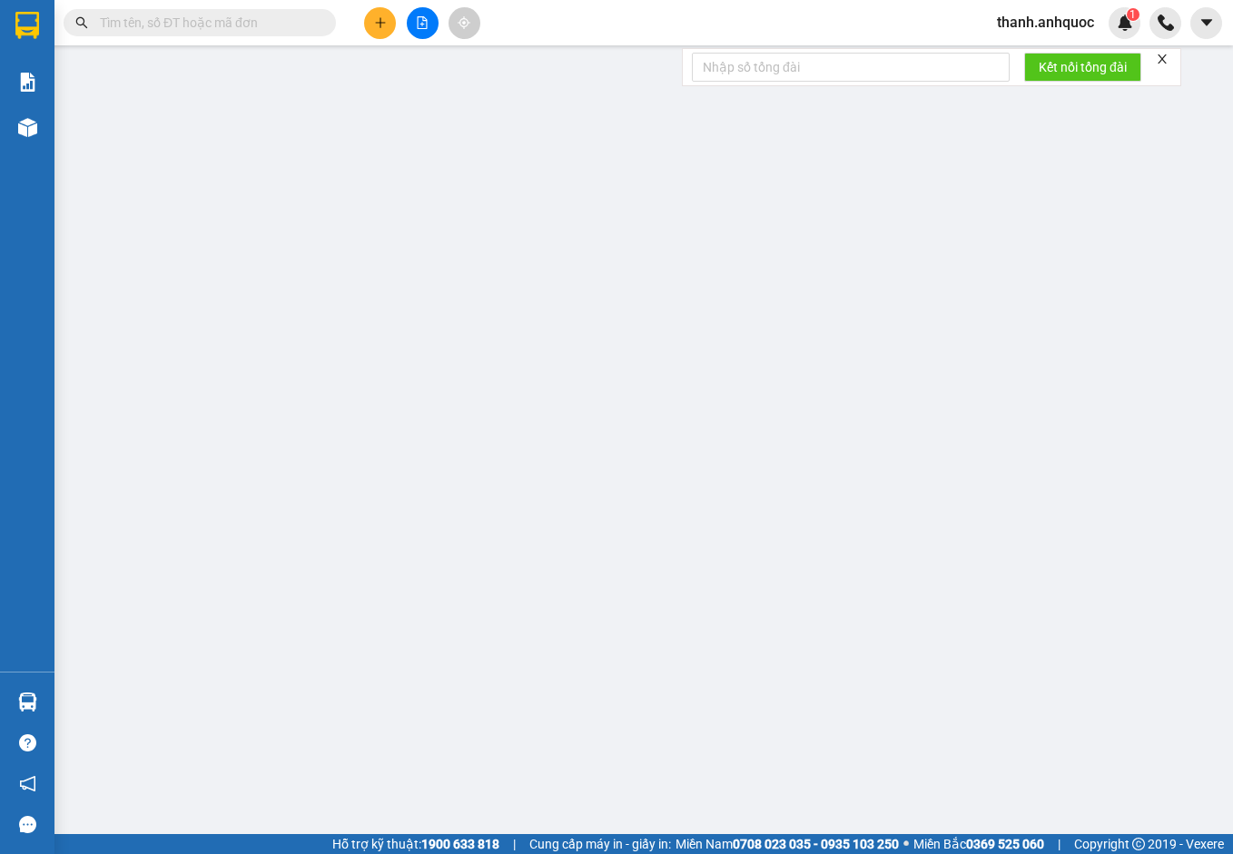
type input "0938939966"
type input "CHỊ [PERSON_NAME]"
type input "0978848393"
type input "0935468919"
type input "VPSG"
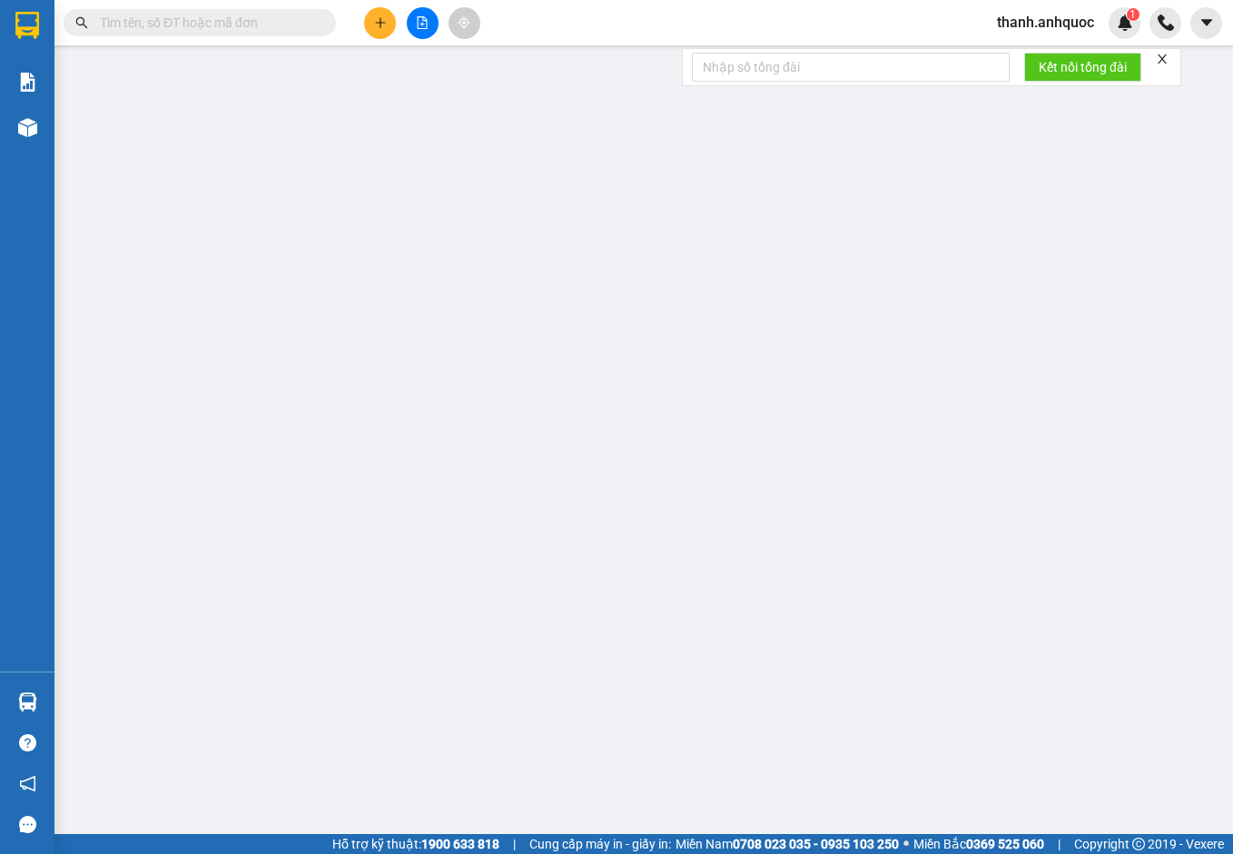
type input "20.000"
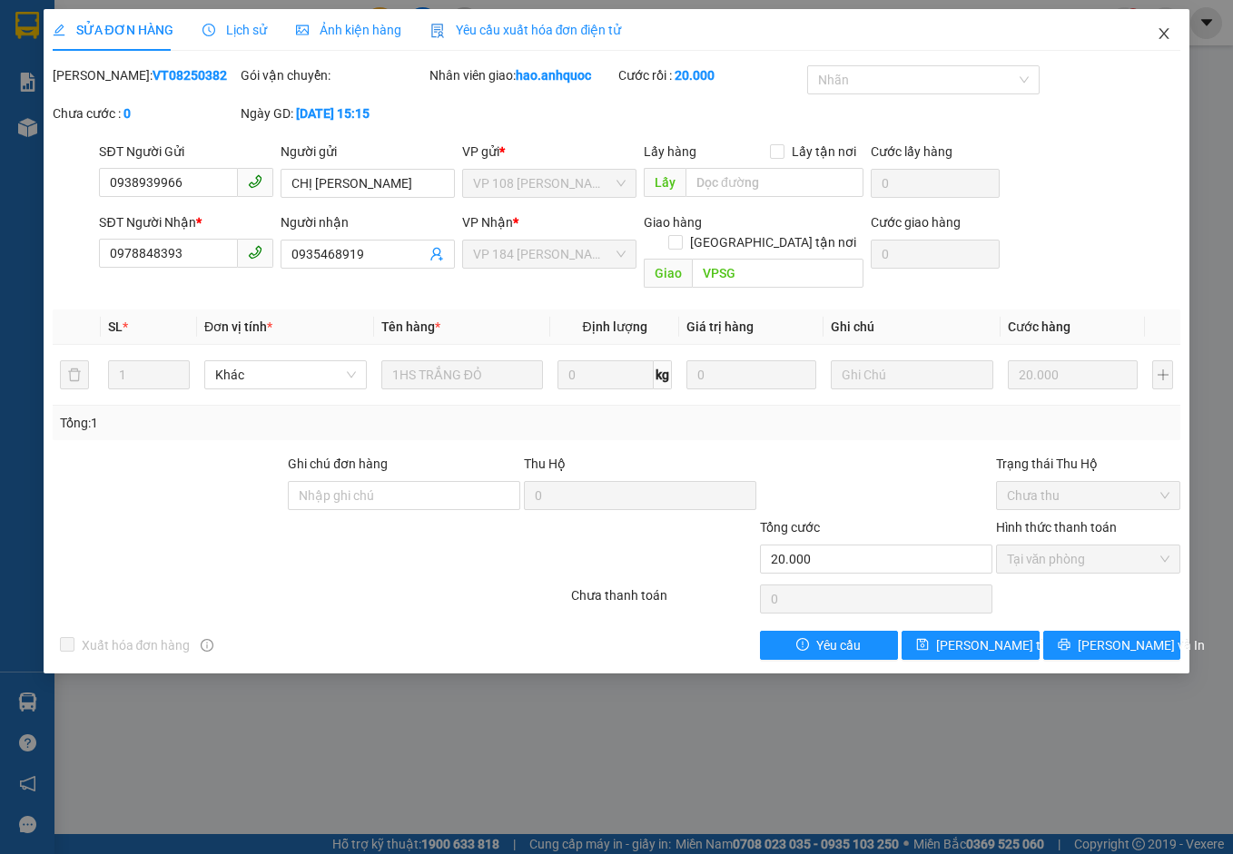
click at [1164, 34] on icon "close" at bounding box center [1164, 33] width 10 height 11
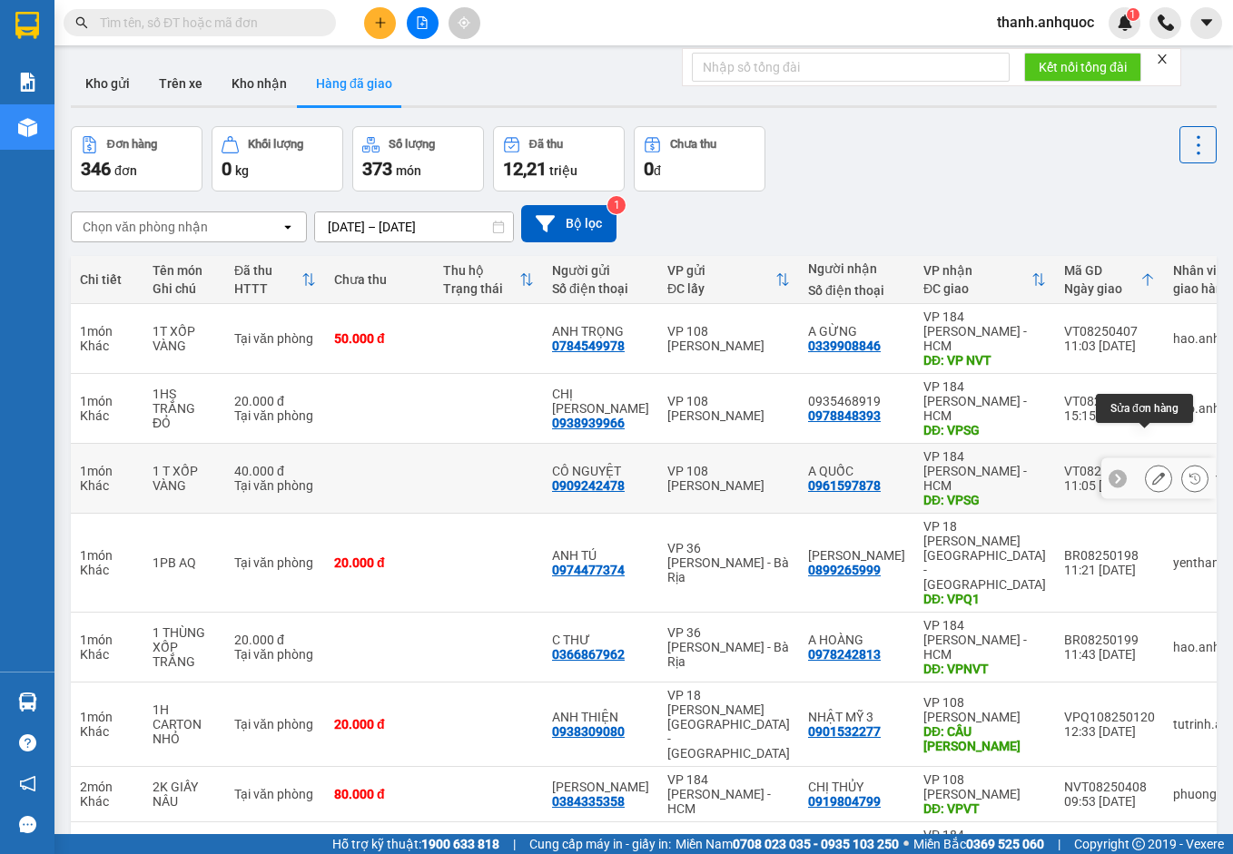
click at [1152, 472] on icon at bounding box center [1158, 478] width 13 height 13
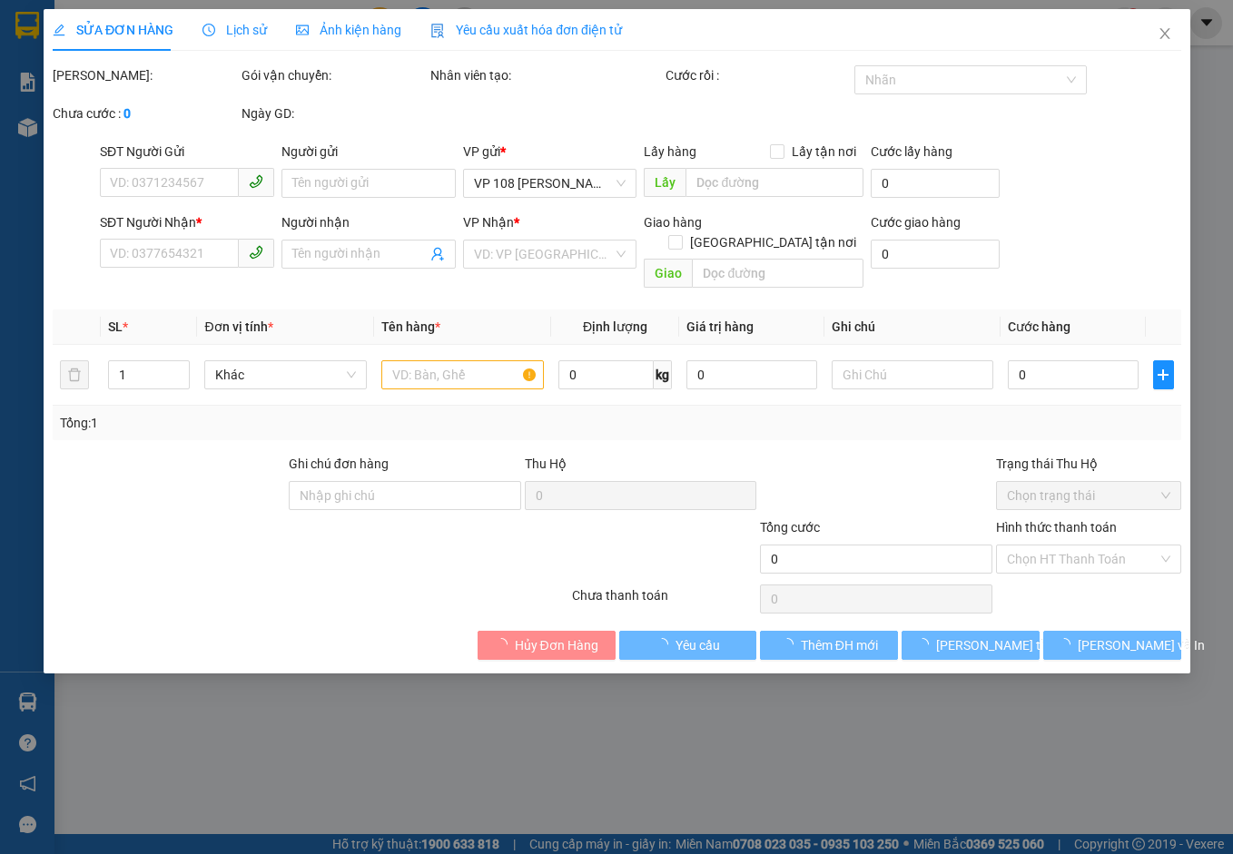
type input "0909242478"
type input "CÔ NGUYỆT"
type input "0961597878"
type input "A QUỐC"
type input "VPSG"
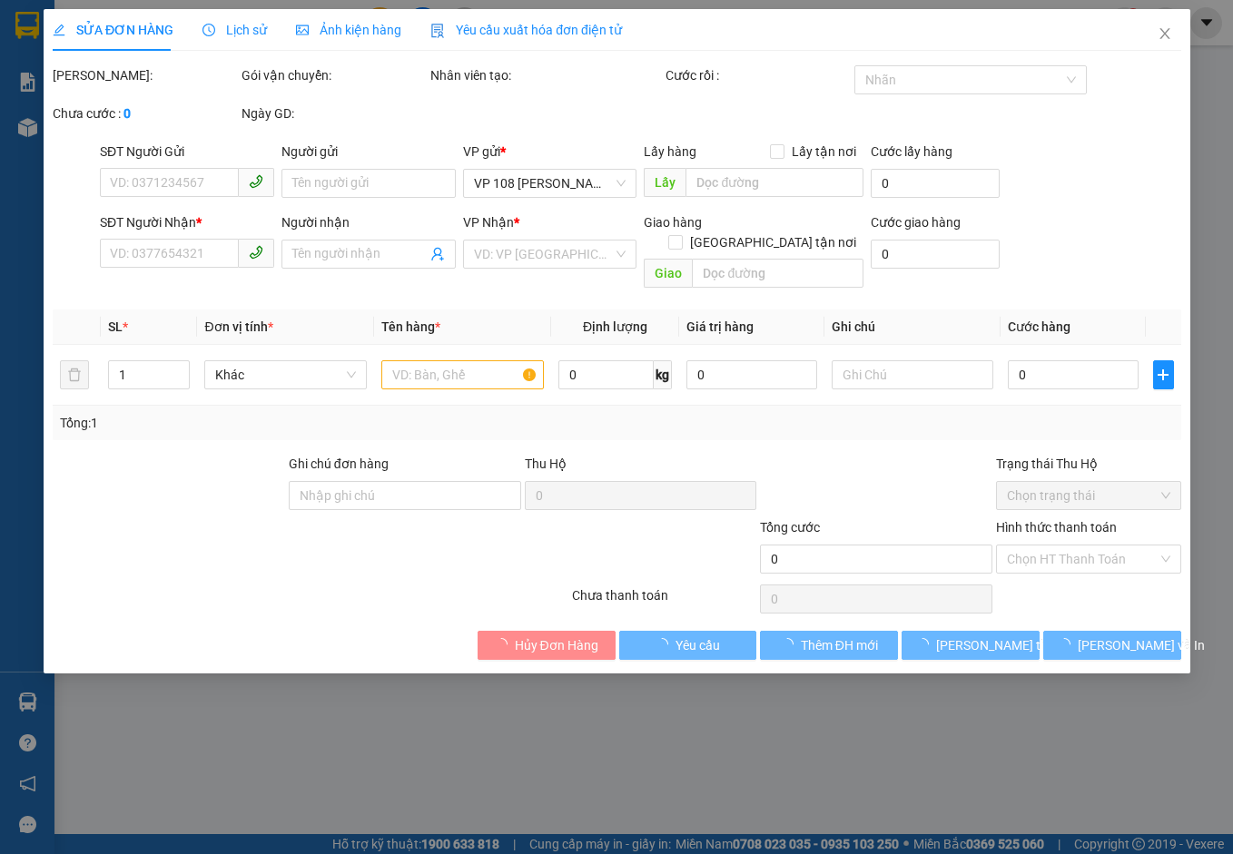
type input "40.000"
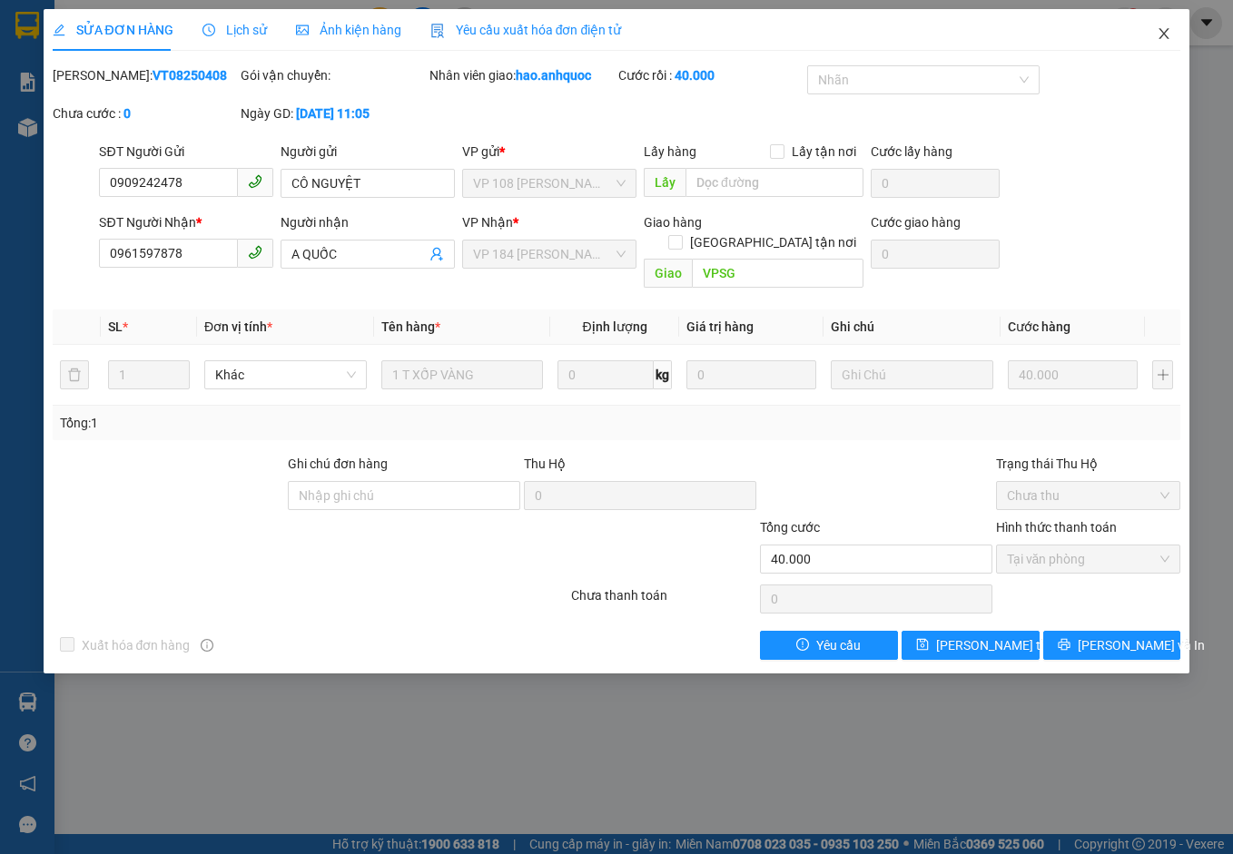
click at [1163, 19] on span "Close" at bounding box center [1163, 34] width 51 height 51
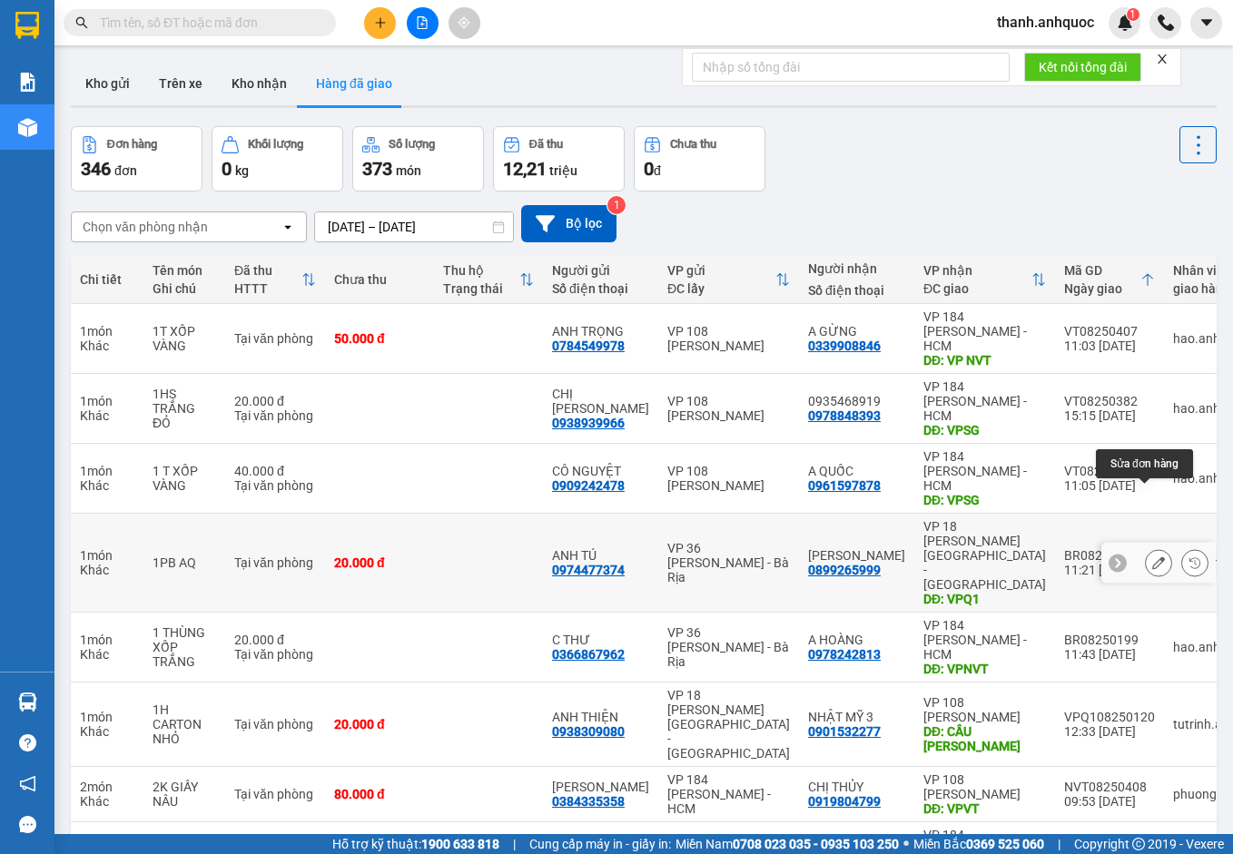
click at [1146, 547] on button at bounding box center [1158, 563] width 25 height 32
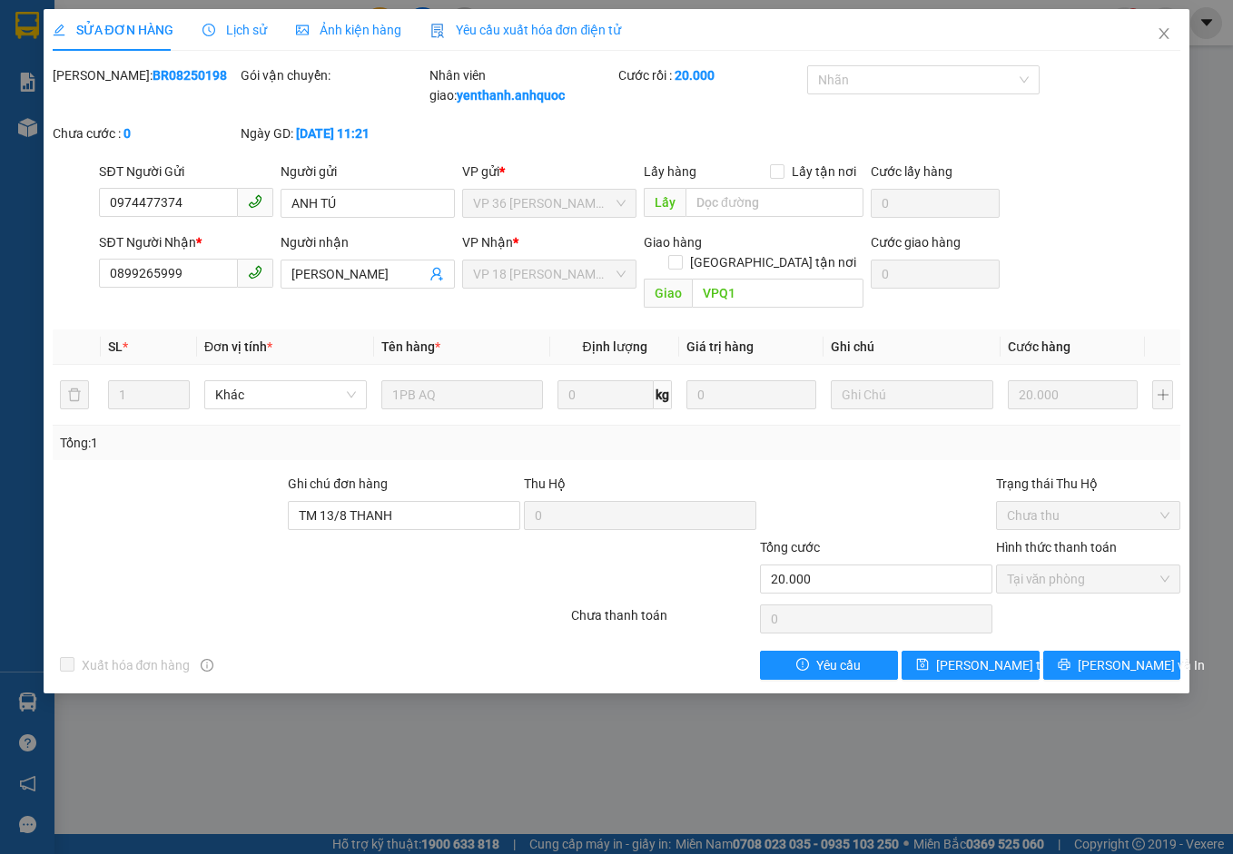
click at [550, 23] on span "Yêu cầu xuất hóa đơn điện tử" at bounding box center [526, 30] width 192 height 15
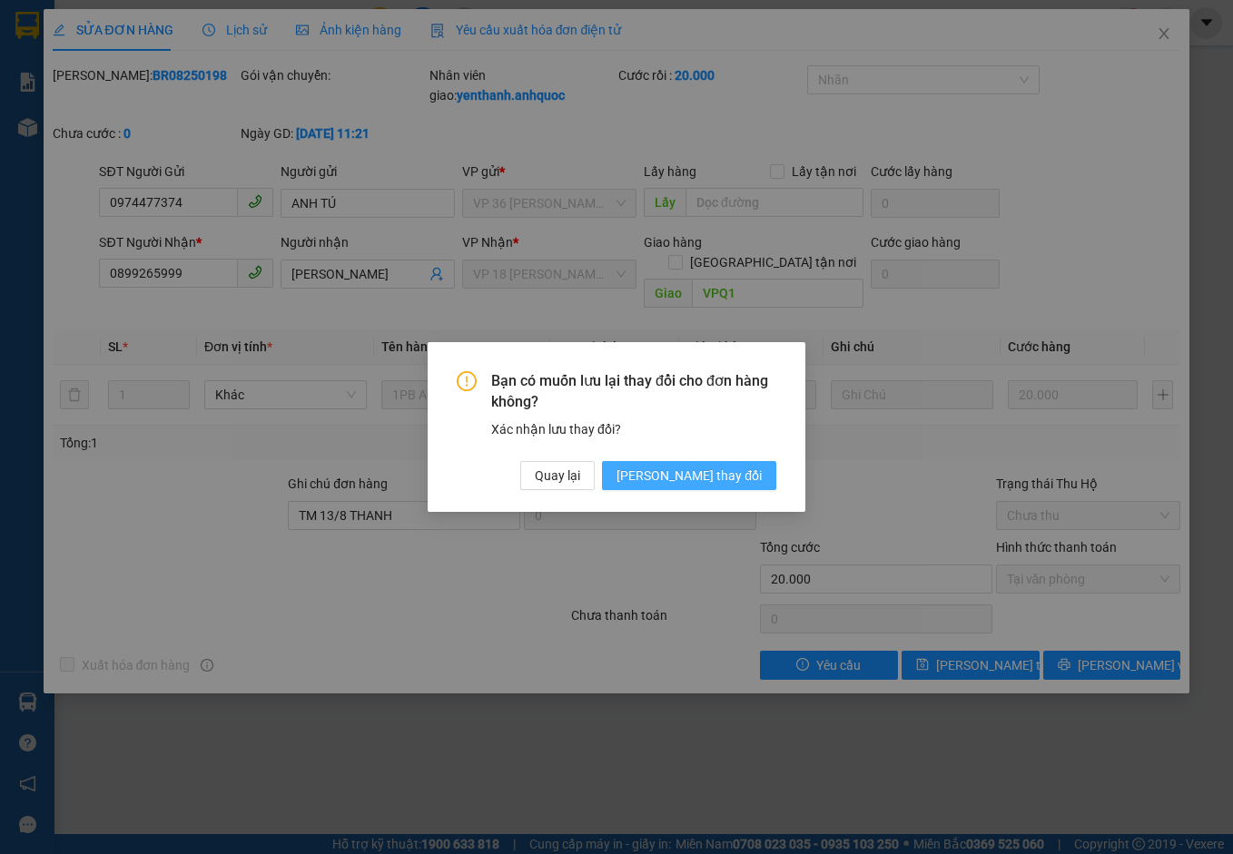
click at [731, 477] on span "[PERSON_NAME] thay đổi" at bounding box center [688, 476] width 145 height 20
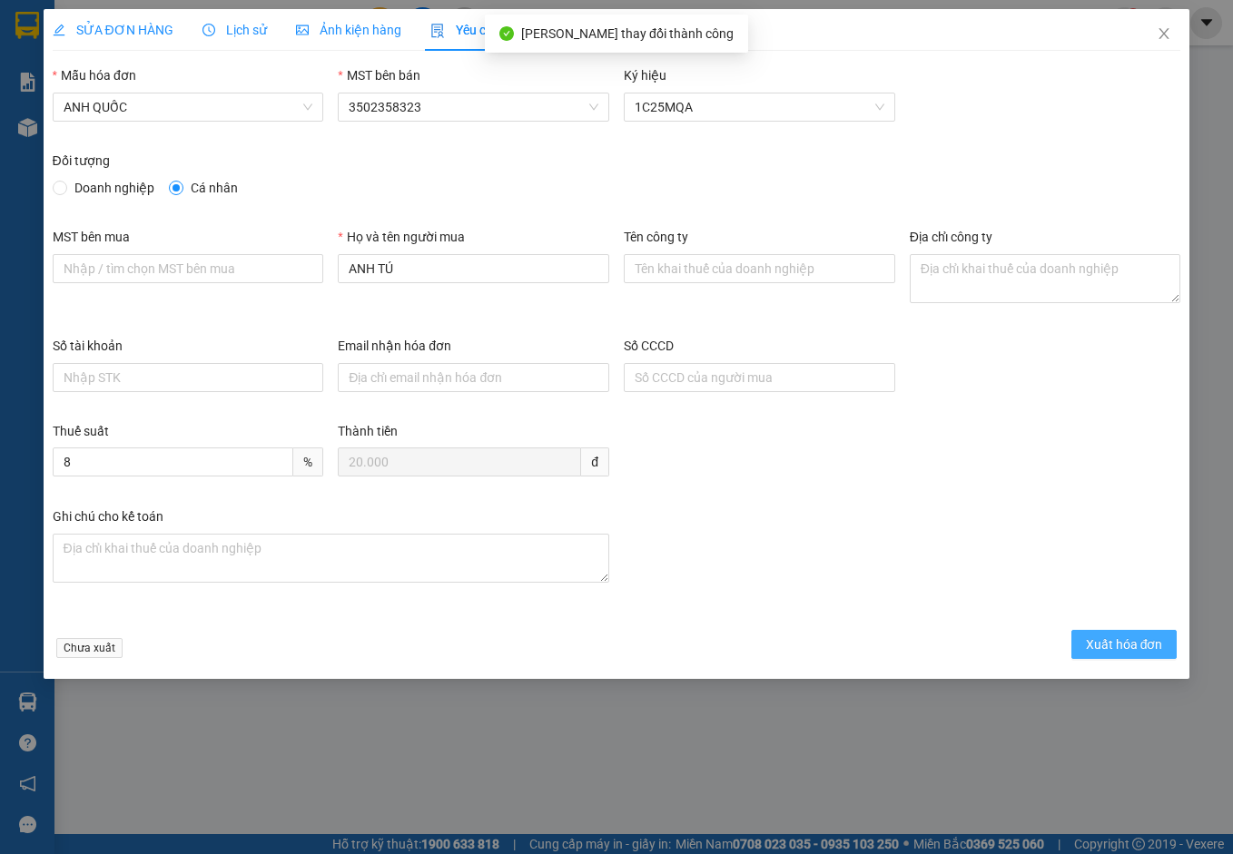
click at [1131, 651] on span "Xuất hóa đơn" at bounding box center [1124, 644] width 77 height 20
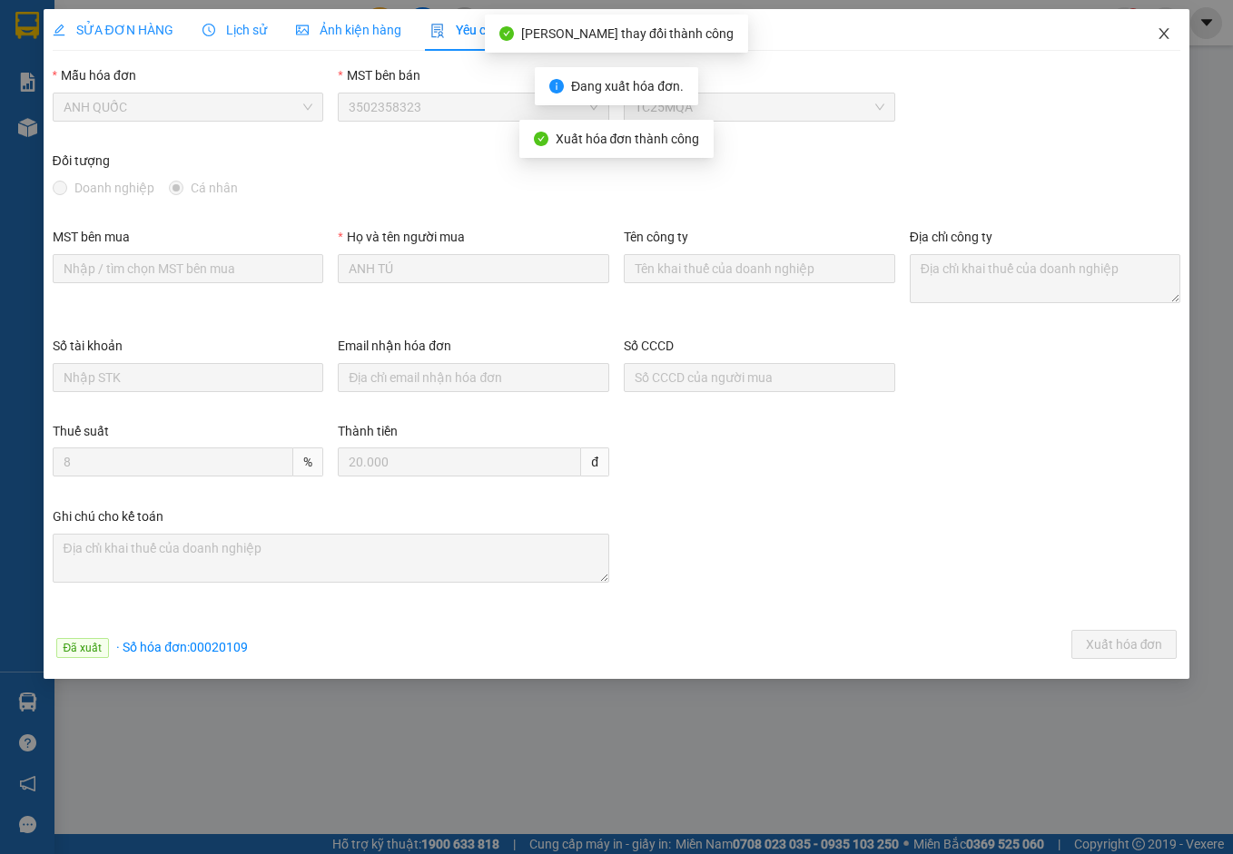
click at [1166, 34] on icon "close" at bounding box center [1163, 33] width 15 height 15
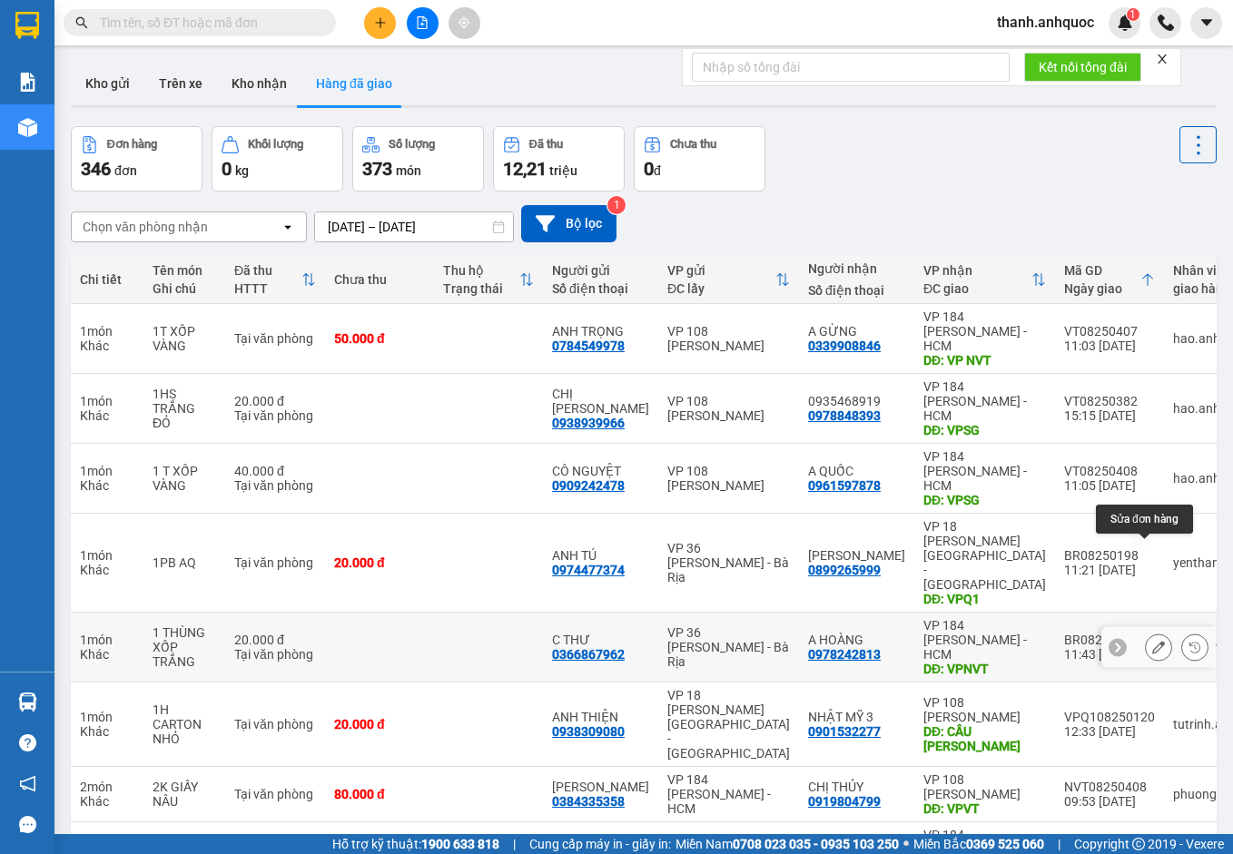
click at [1152, 641] on icon at bounding box center [1158, 647] width 13 height 13
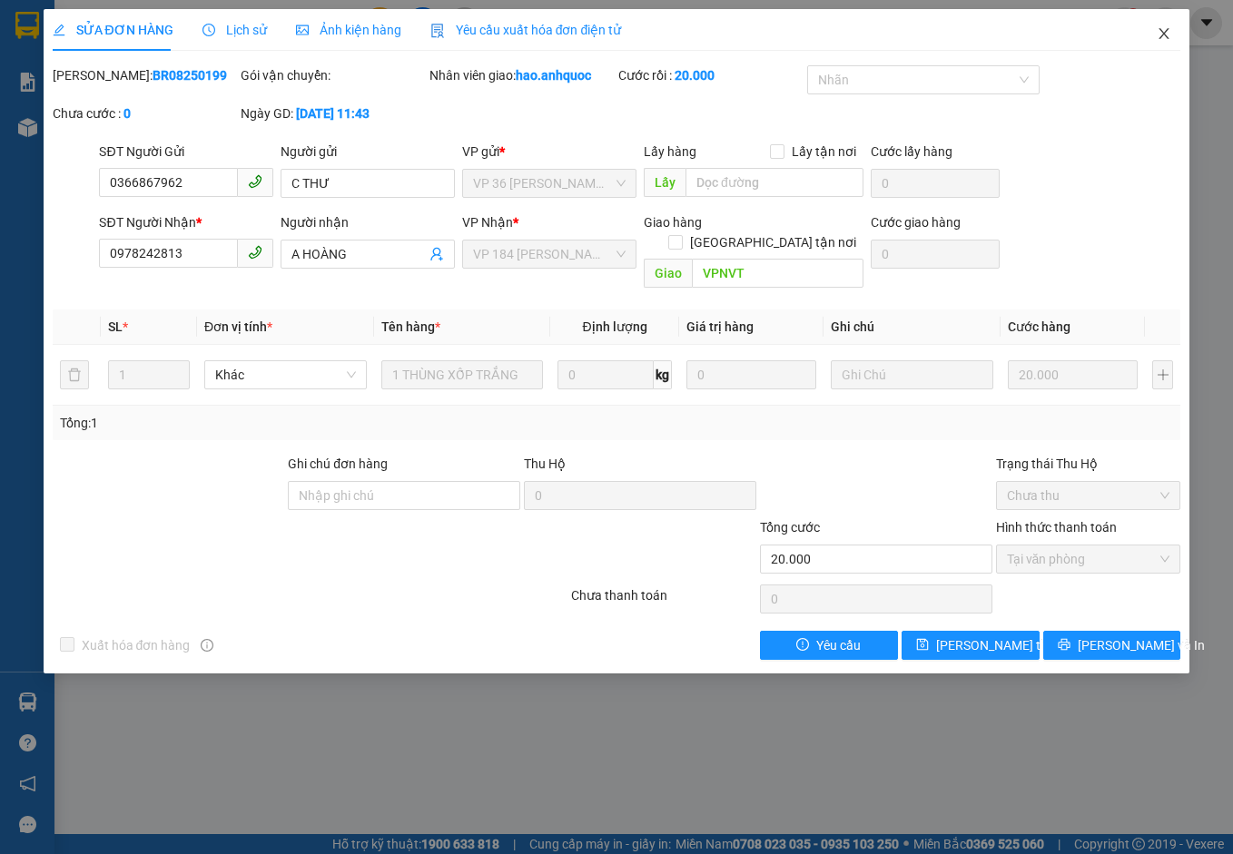
click at [1165, 36] on icon "close" at bounding box center [1164, 33] width 10 height 11
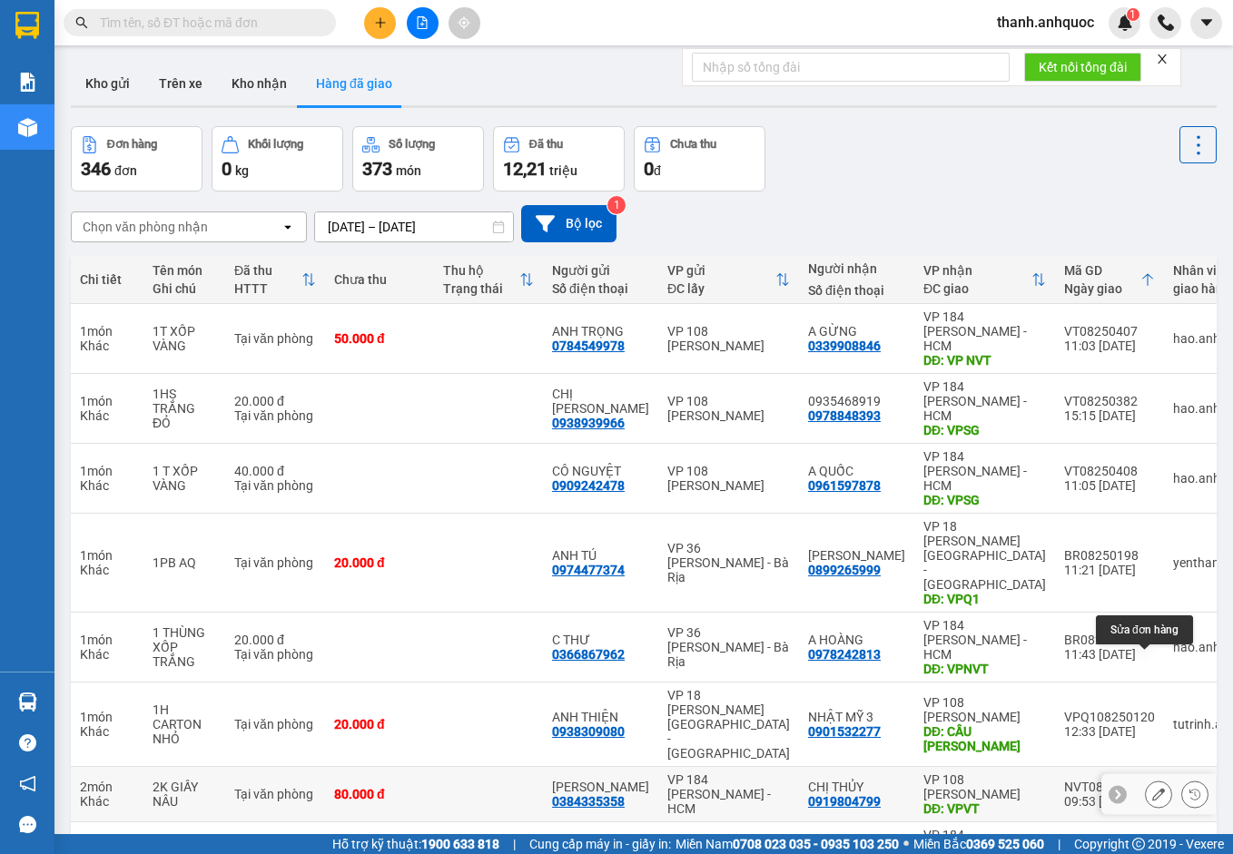
click at [1152, 788] on icon at bounding box center [1158, 794] width 13 height 13
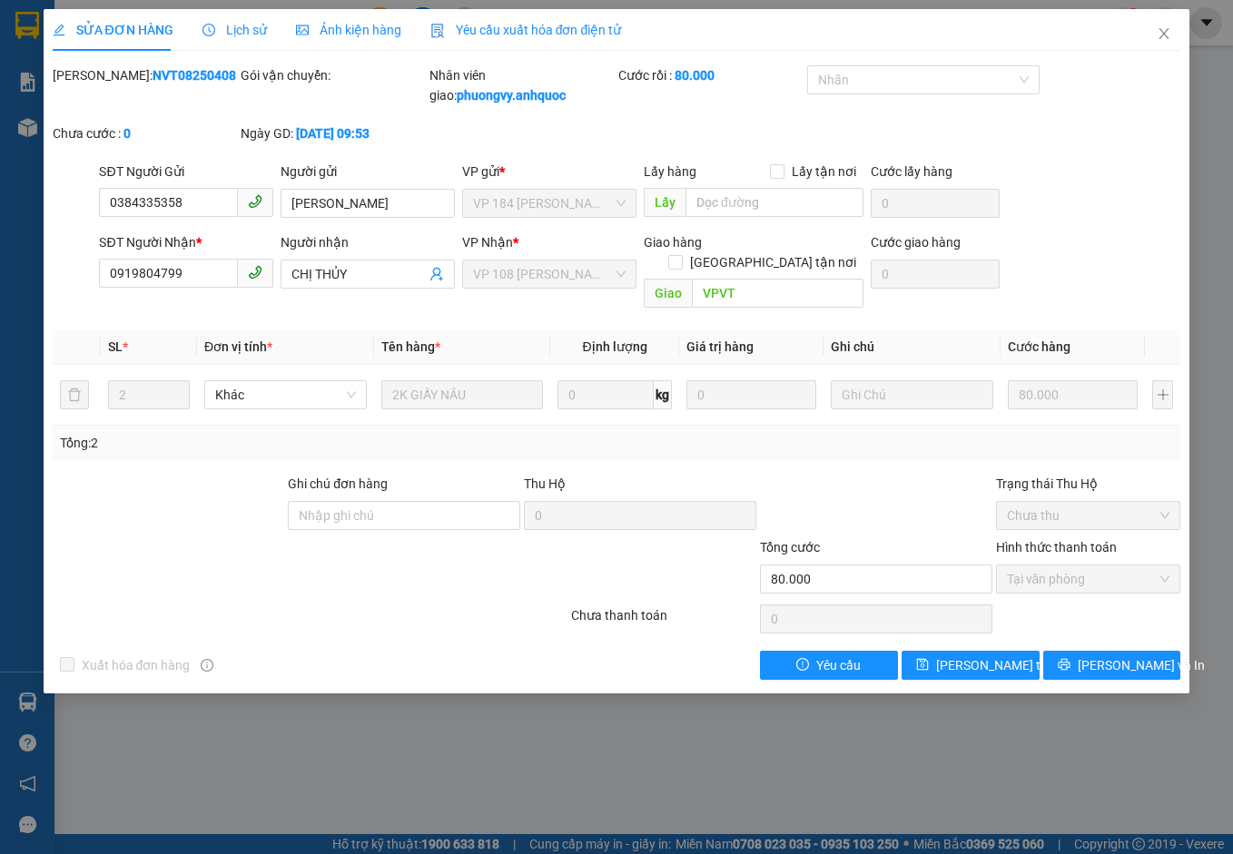
click at [524, 23] on span "Yêu cầu xuất hóa đơn điện tử" at bounding box center [526, 30] width 192 height 15
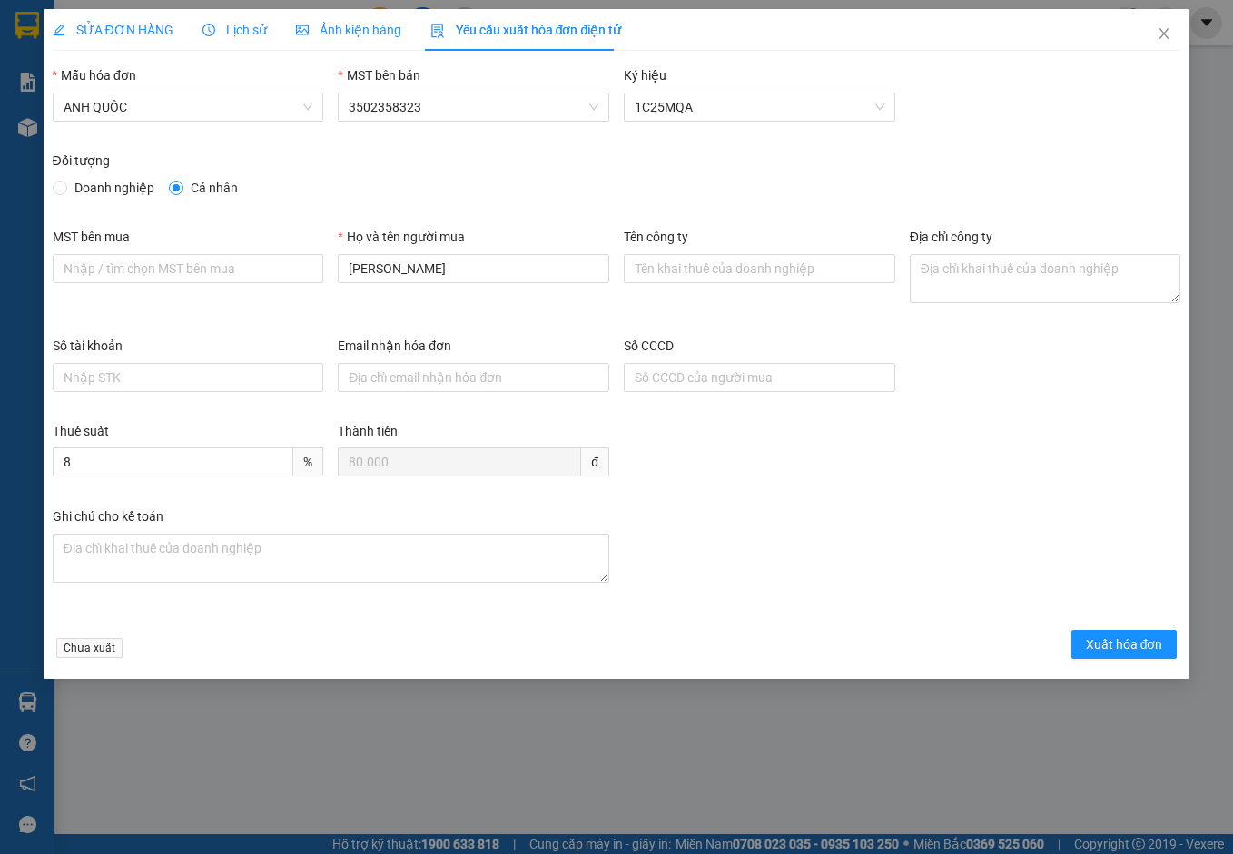
click at [128, 184] on span "Doanh nghiệp" at bounding box center [114, 188] width 94 height 20
click at [65, 184] on input "Doanh nghiệp" at bounding box center [59, 187] width 13 height 13
radio input "true"
radio input "false"
drag, startPoint x: 127, startPoint y: 262, endPoint x: 132, endPoint y: 272, distance: 11.0
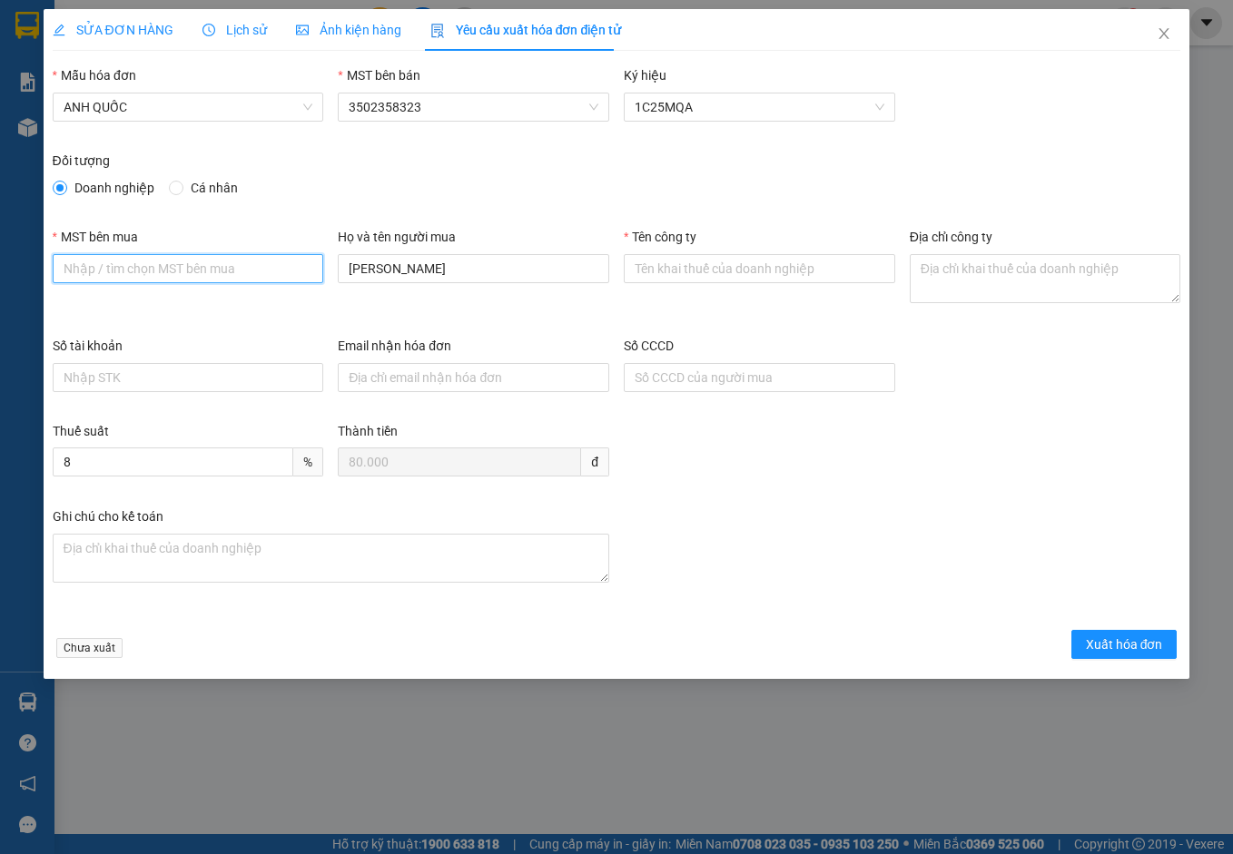
click at [127, 262] on input "MST bên mua" at bounding box center [188, 268] width 271 height 29
type input "3502206708"
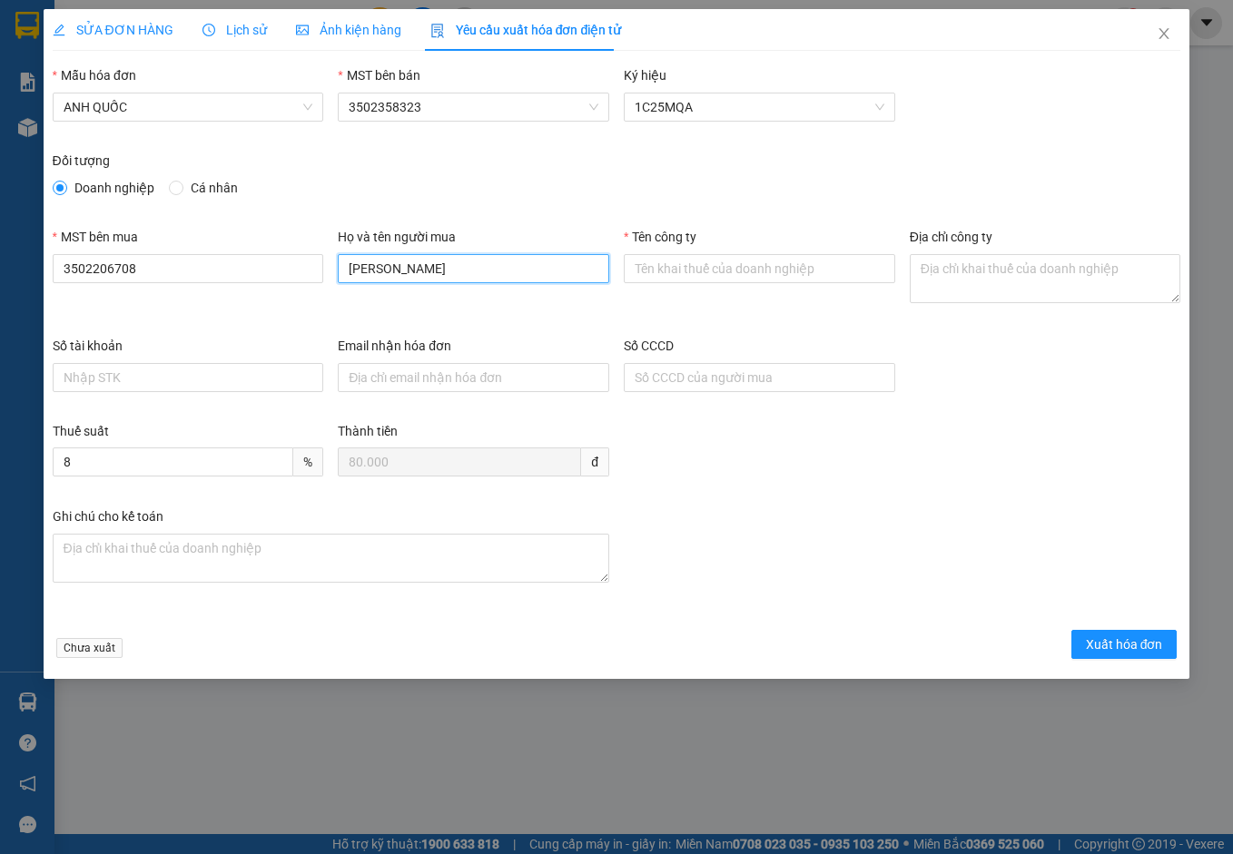
drag, startPoint x: 444, startPoint y: 275, endPoint x: 101, endPoint y: 252, distance: 343.9
click at [101, 252] on div "MST bên mua 3502206708 Họ và tên người mua ANH NGỌC Tên công ty Địa chỉ công ty" at bounding box center [616, 281] width 1143 height 109
type input "."
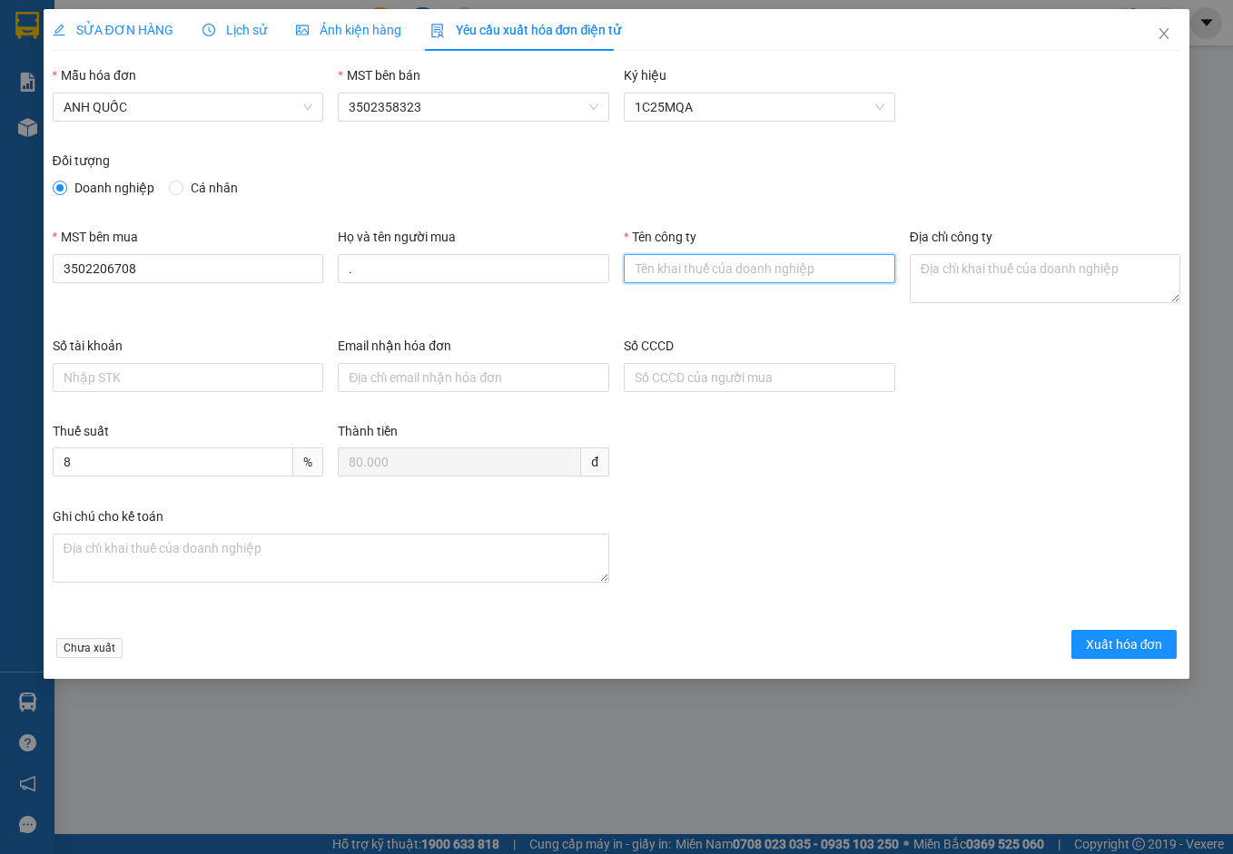
click at [689, 271] on input "Tên công ty" at bounding box center [759, 268] width 271 height 29
type input "Công Ty TNHH Thương Mại Dịch Vụ Ô Tô Nhật Mỹ"
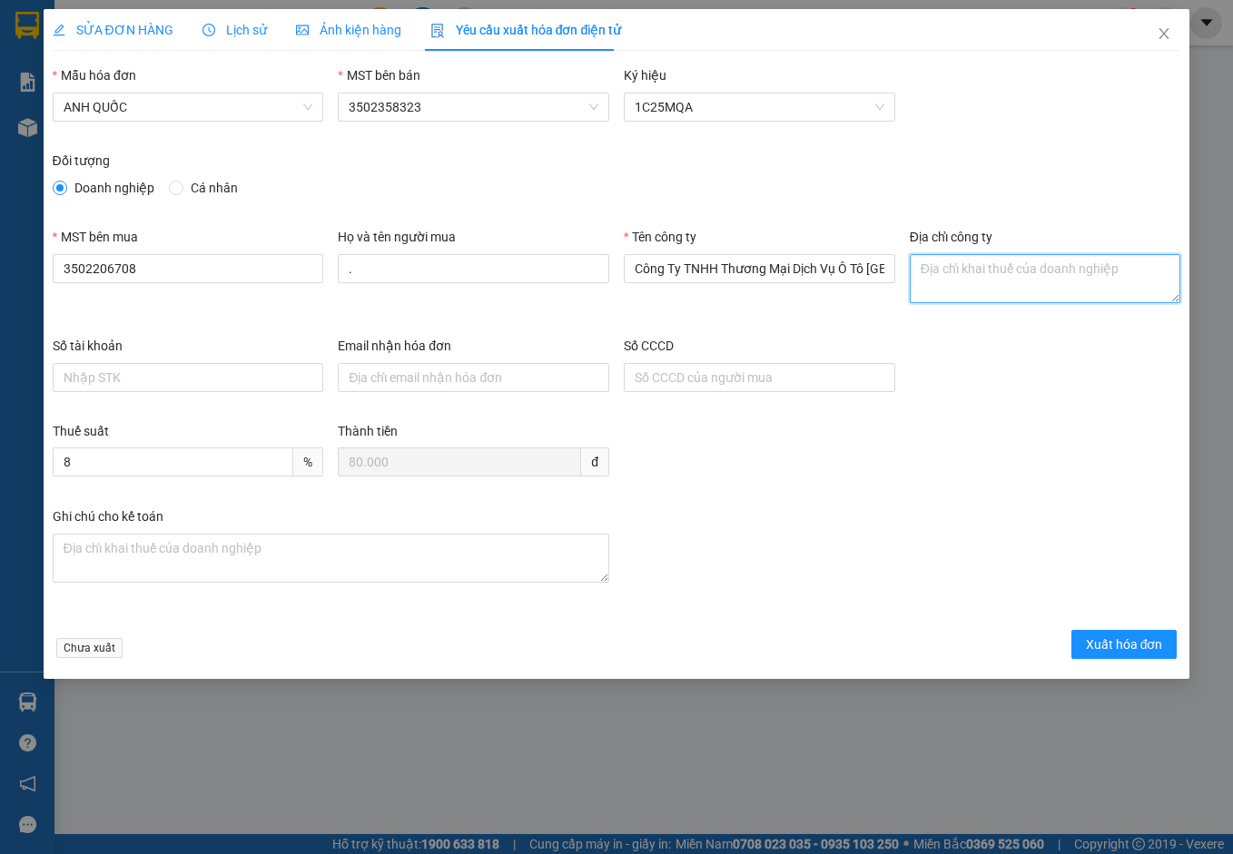
click at [962, 278] on textarea "Địa chỉ công ty" at bounding box center [1045, 278] width 271 height 49
paste textarea "219B Võ Thị Sáu, Phường Vũng Tàu, Thành phố Hồ Chí Minh, Việt Nam"
type textarea "219B Võ Thị Sáu, Phường Vũng Tàu, Thành phố Hồ Chí Minh, Việt Nam"
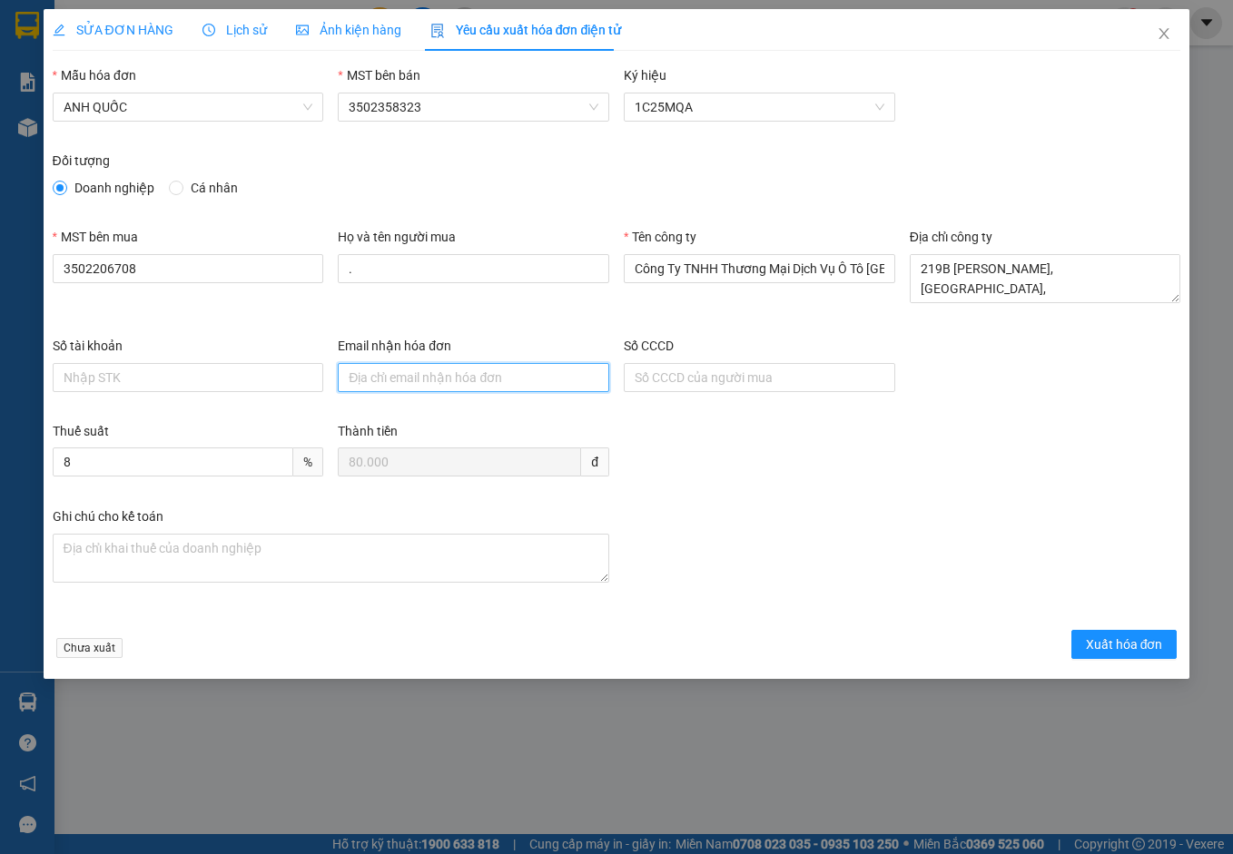
click at [503, 382] on input "Email nhận hóa đơn" at bounding box center [473, 377] width 271 height 29
type input "otonhatmy@gmail.com"
click at [1121, 645] on span "Xuất hóa đơn" at bounding box center [1124, 644] width 77 height 20
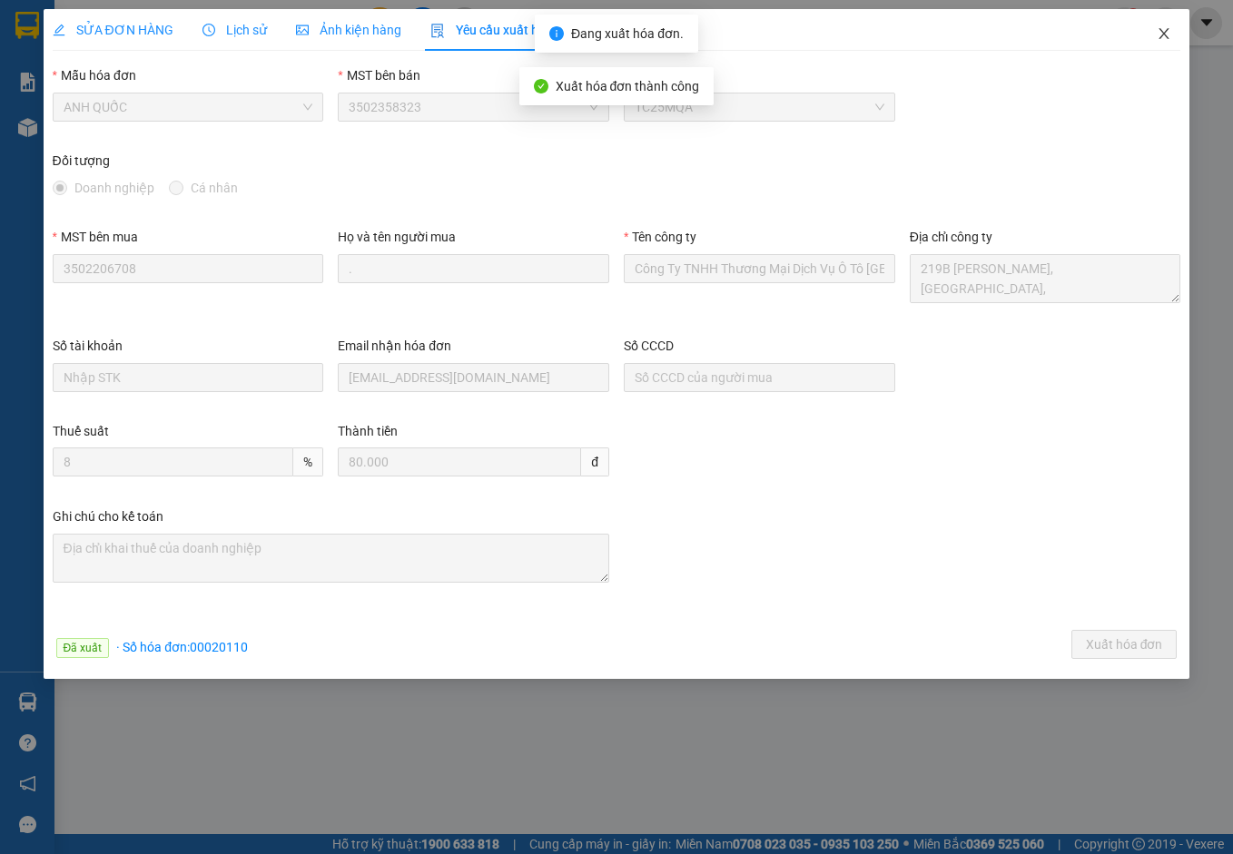
click at [1169, 34] on icon "close" at bounding box center [1163, 33] width 15 height 15
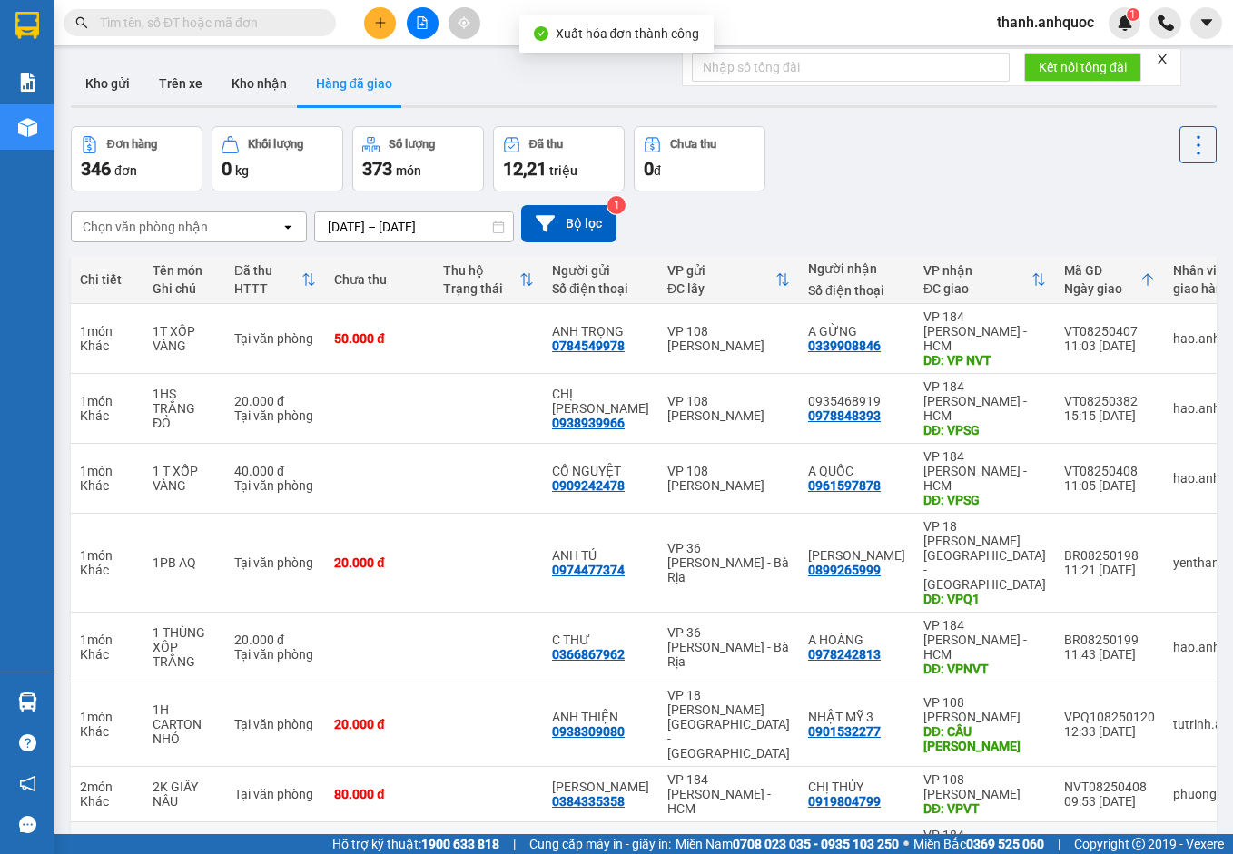
scroll to position [91, 0]
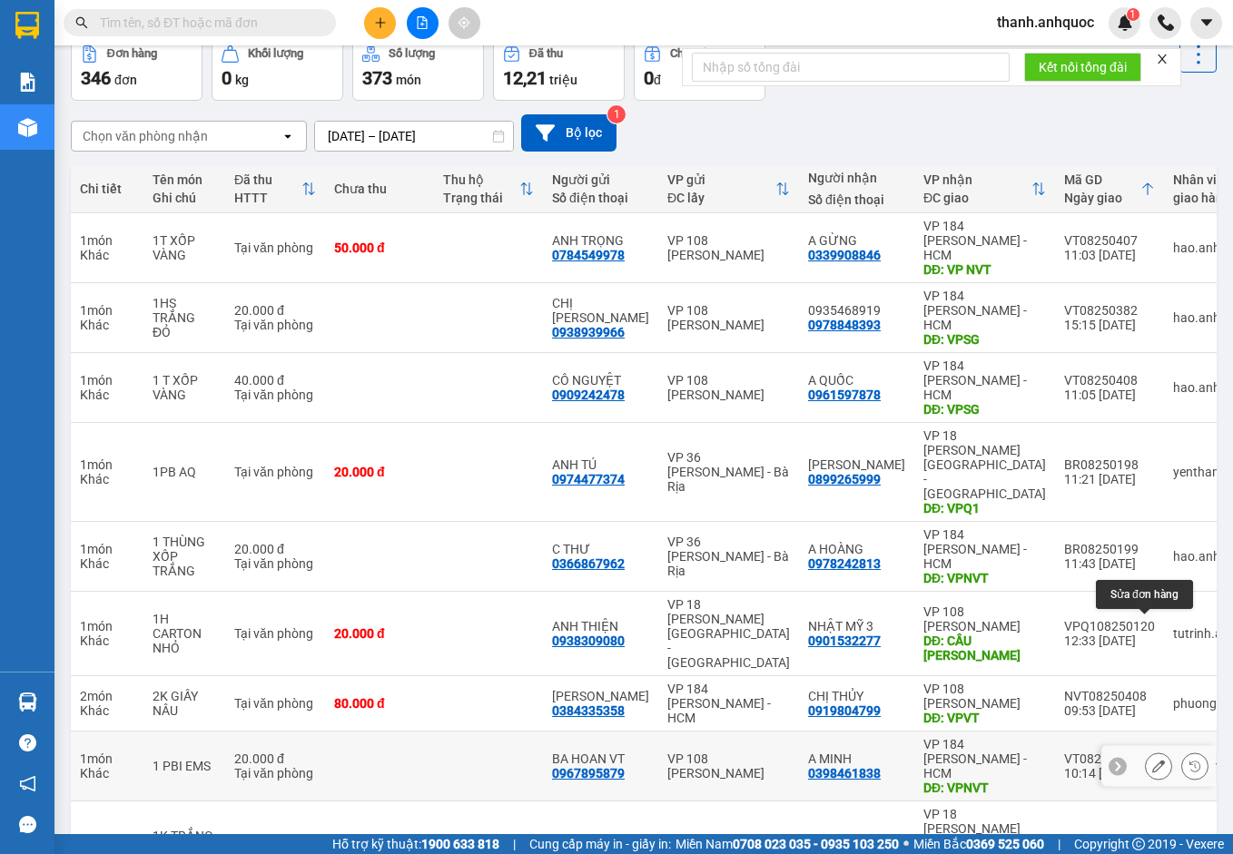
click at [1152, 760] on icon at bounding box center [1158, 766] width 13 height 13
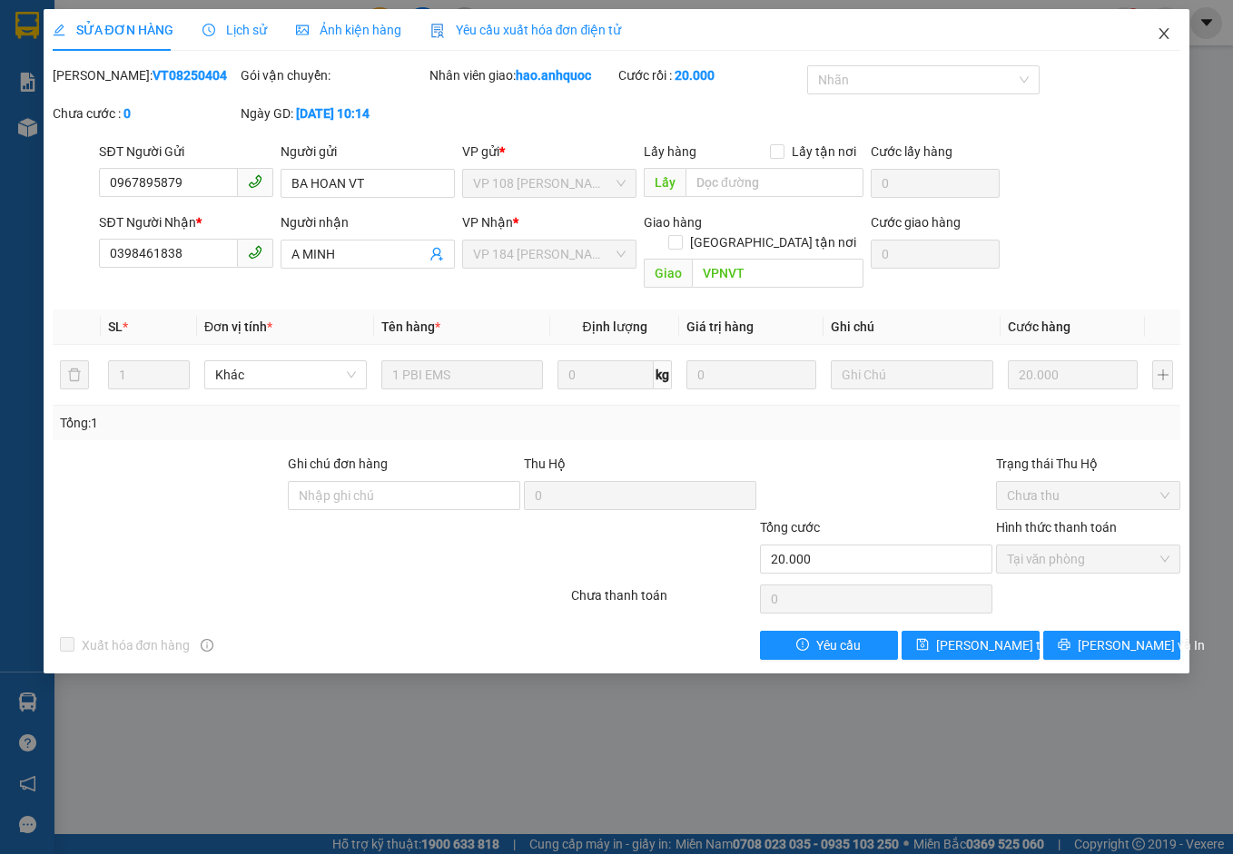
click at [1168, 28] on icon "close" at bounding box center [1163, 33] width 15 height 15
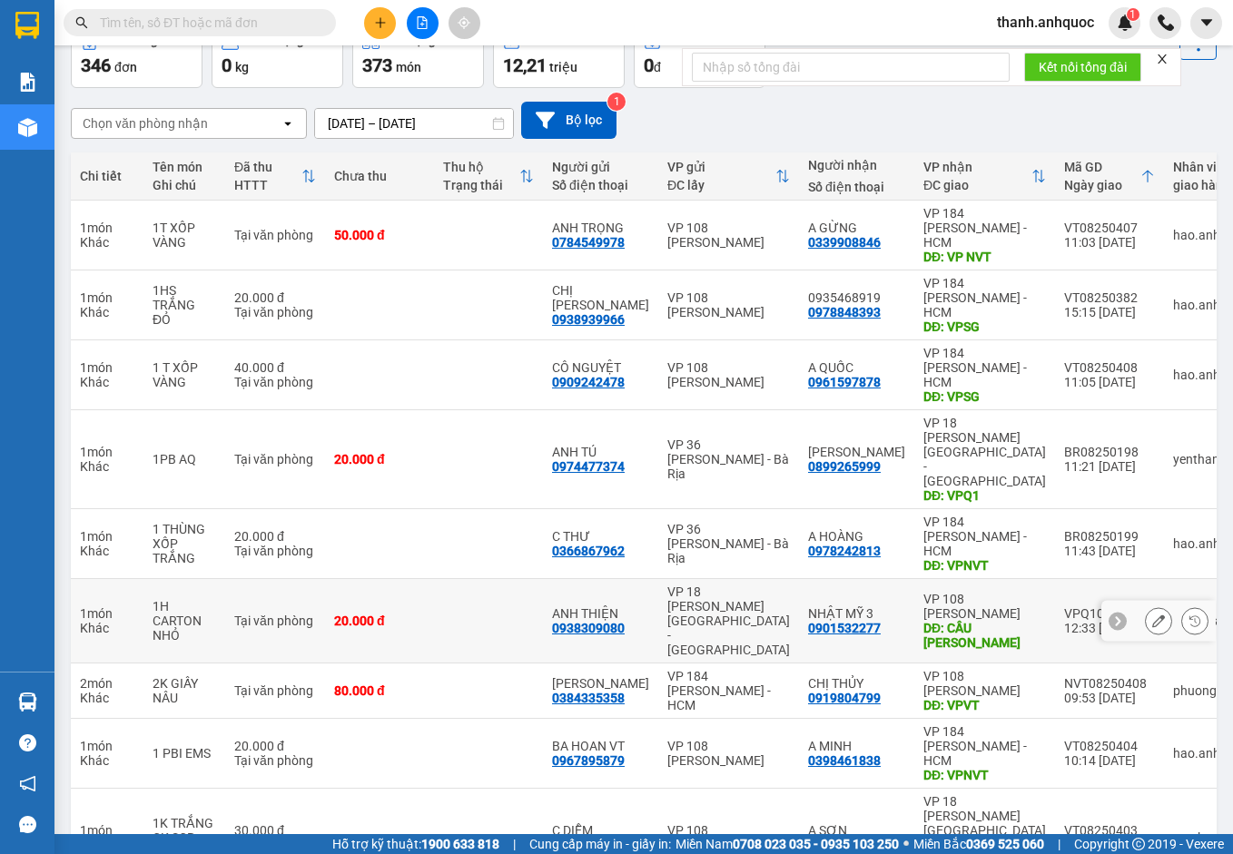
scroll to position [105, 0]
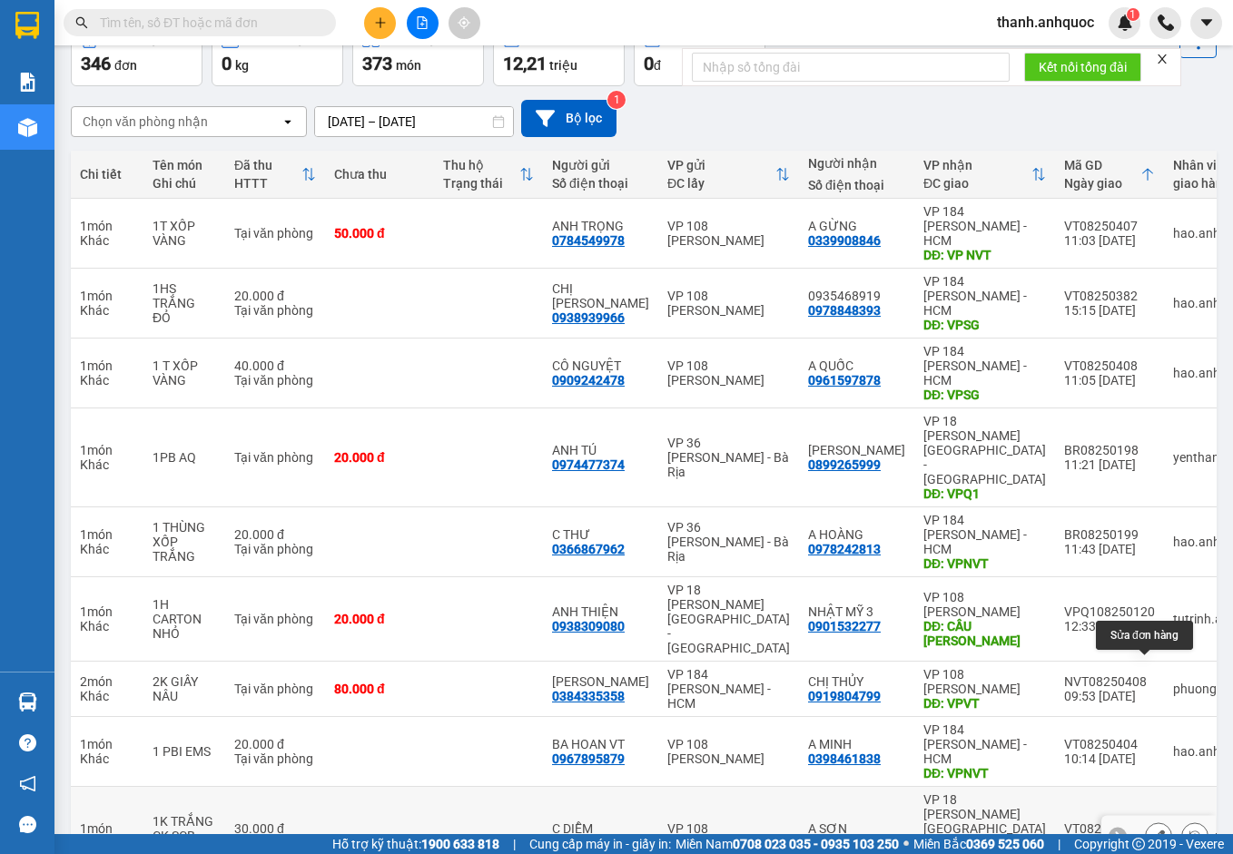
click at [1152, 830] on icon at bounding box center [1158, 836] width 13 height 13
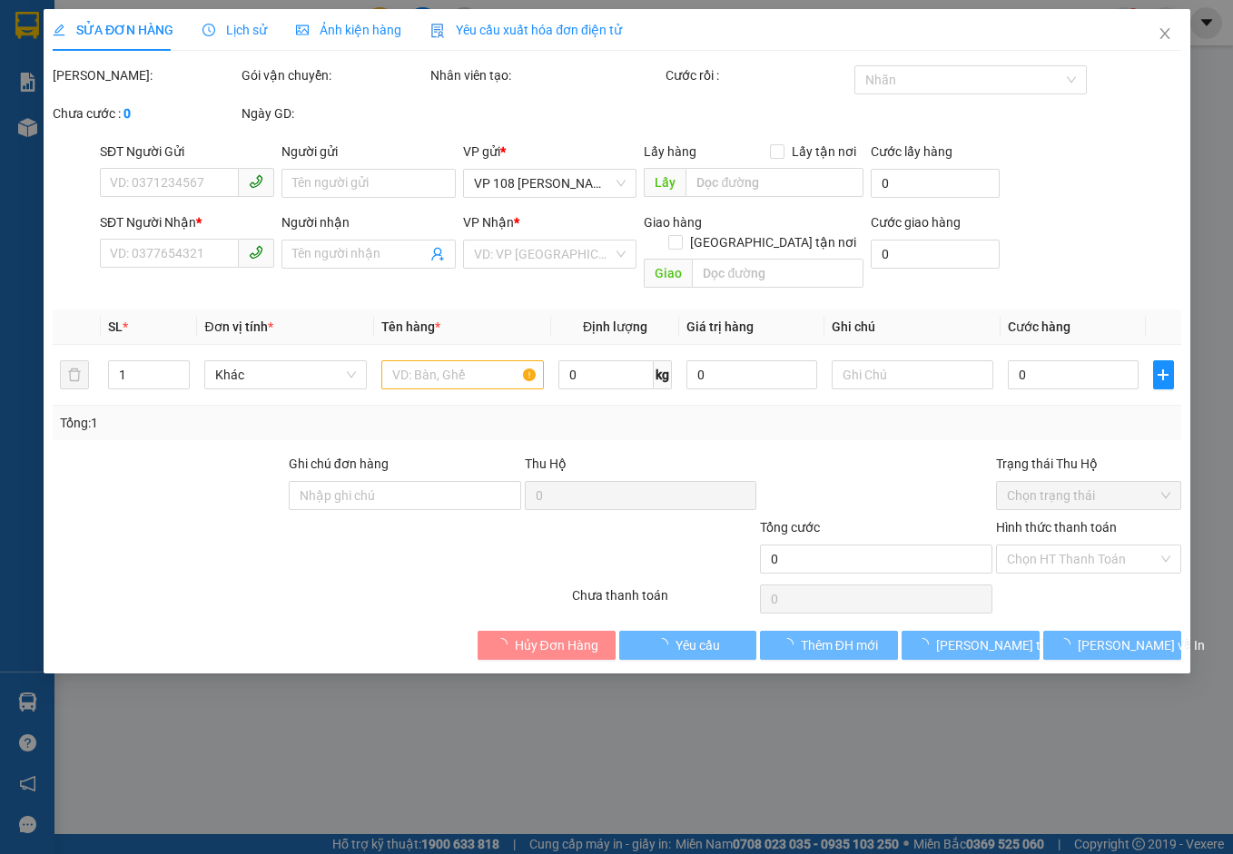
type input "0949131144"
type input "C DIỄM"
type input "0939788086"
type input "A SƠN"
type input "VPQ1"
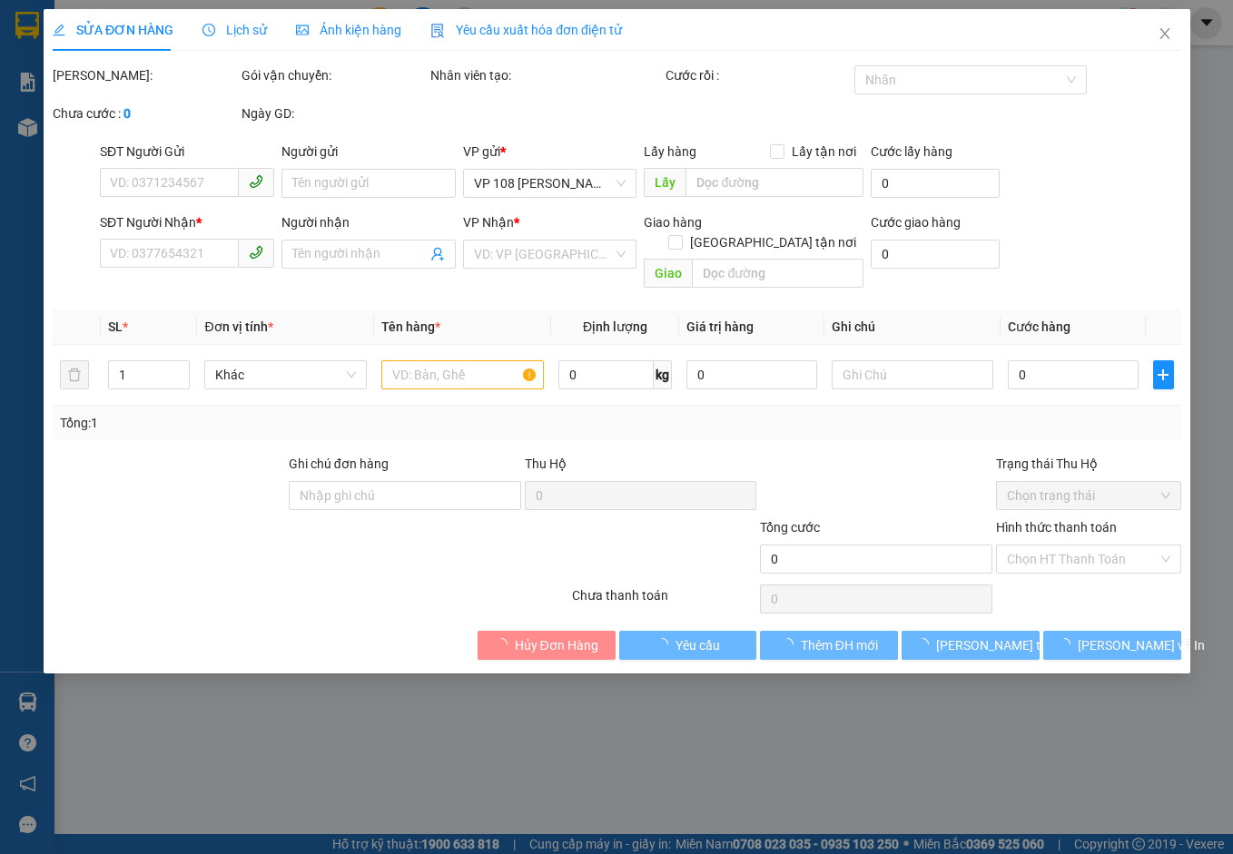
type input "30.000"
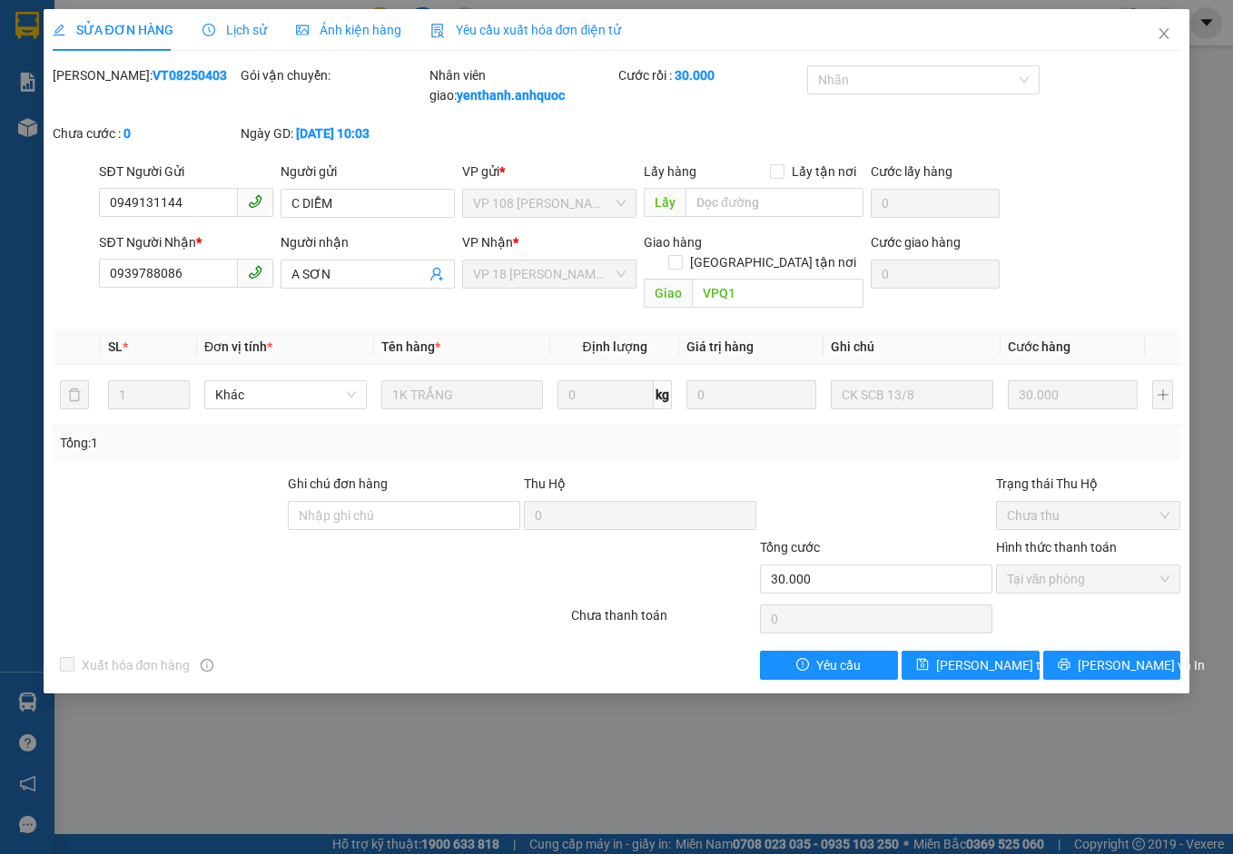
click at [582, 23] on span "Yêu cầu xuất hóa đơn điện tử" at bounding box center [526, 30] width 192 height 15
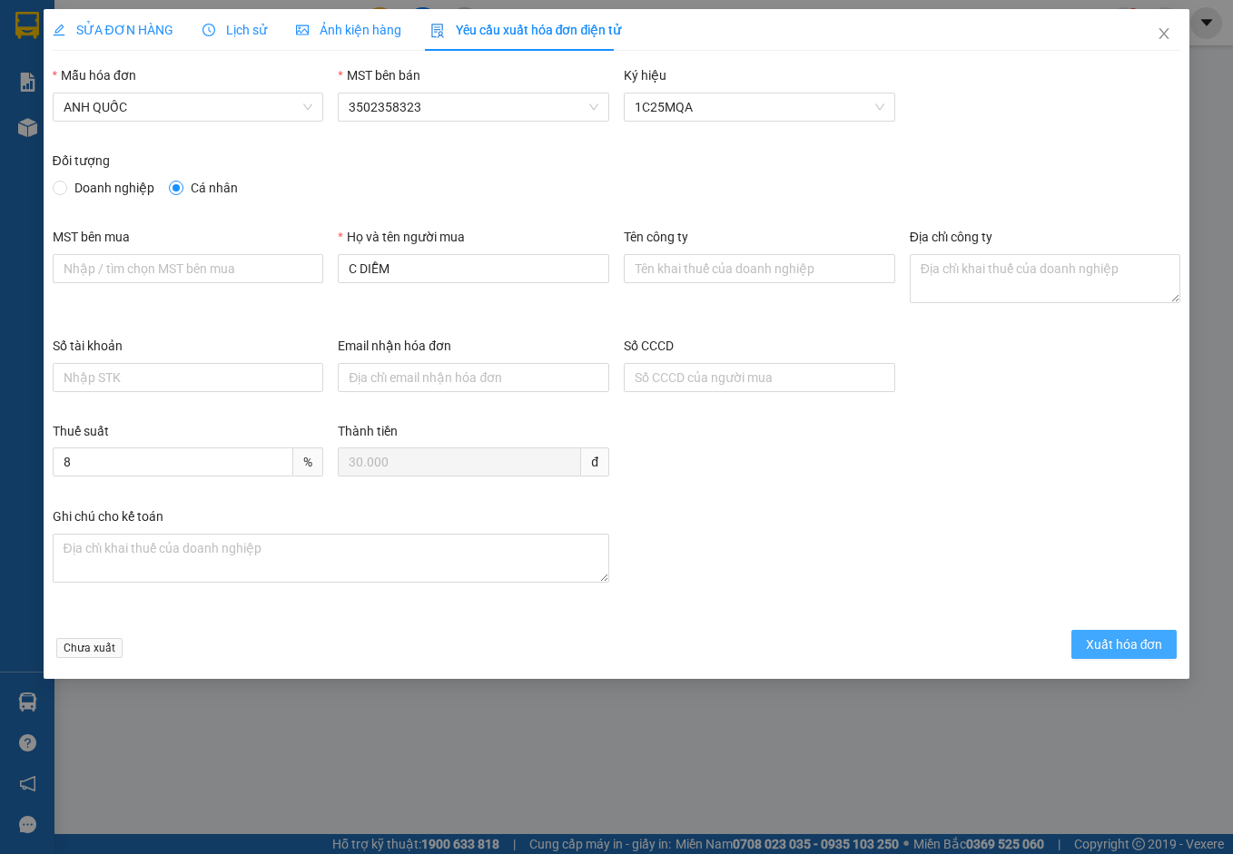
click at [1110, 637] on span "Xuất hóa đơn" at bounding box center [1124, 644] width 77 height 20
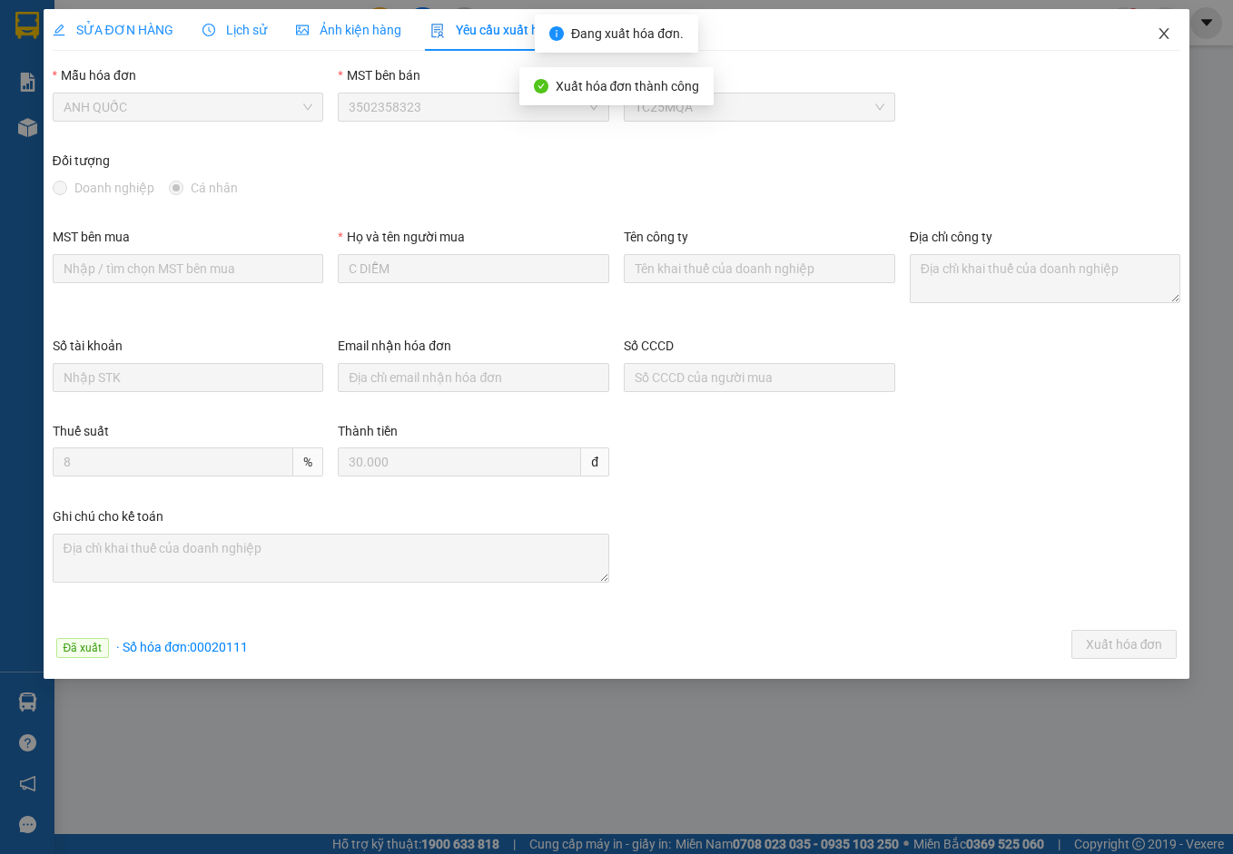
click at [1165, 28] on icon "close" at bounding box center [1163, 33] width 15 height 15
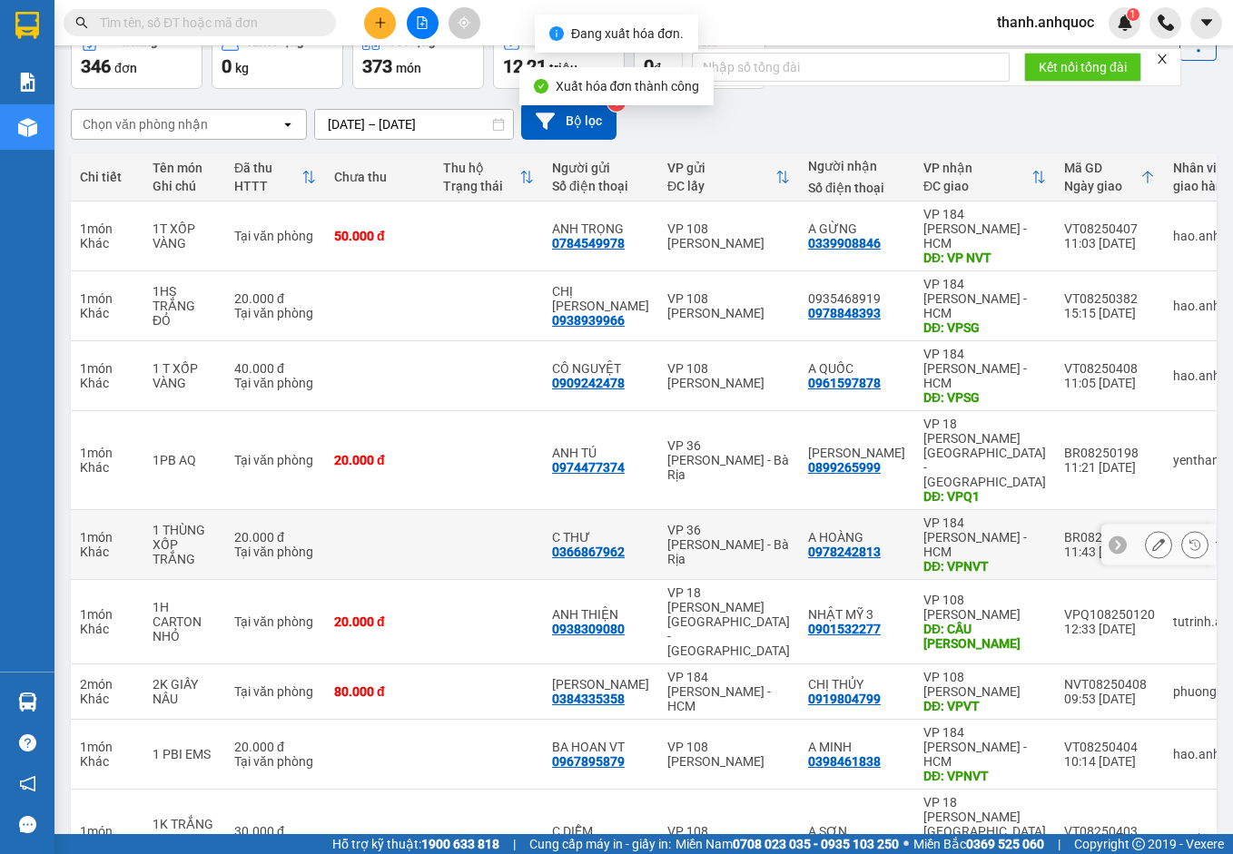
scroll to position [105, 0]
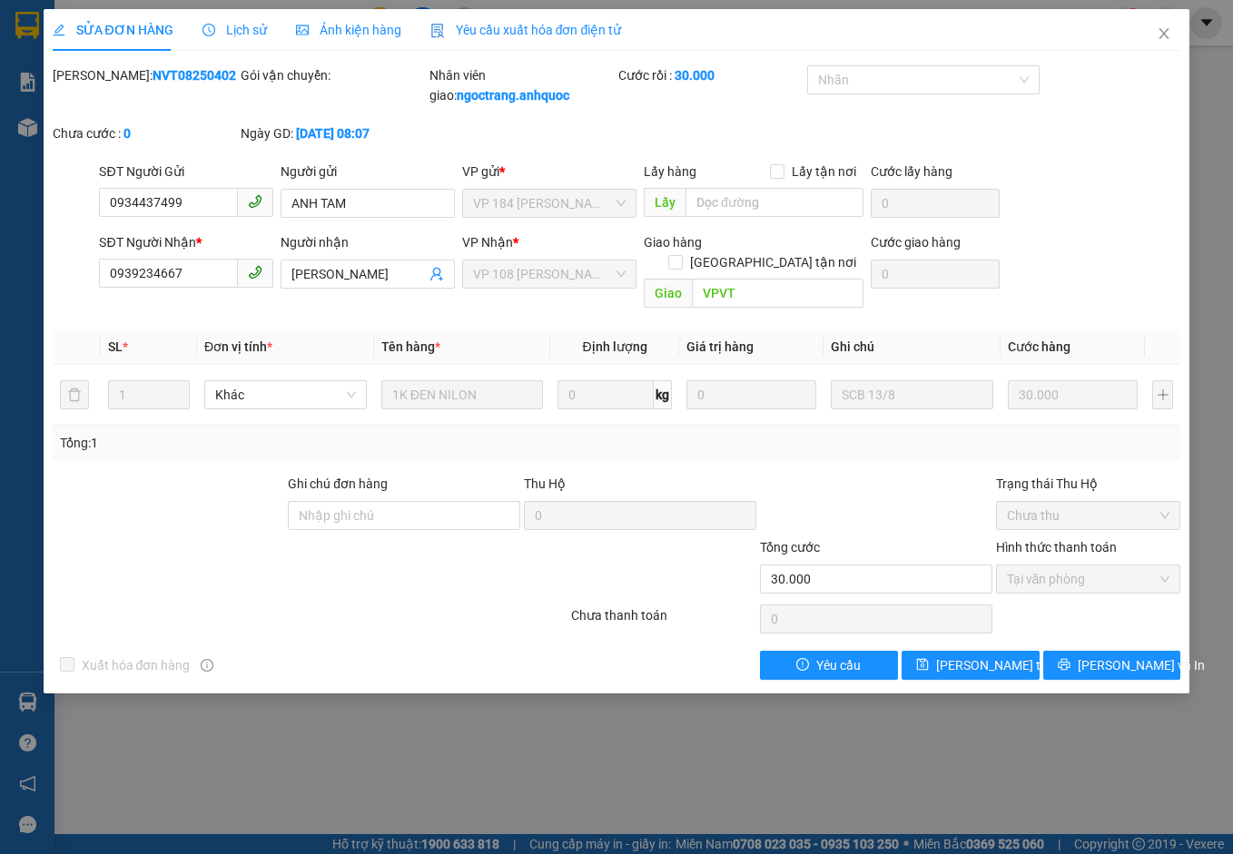
click at [593, 23] on span "Yêu cầu xuất hóa đơn điện tử" at bounding box center [526, 30] width 192 height 15
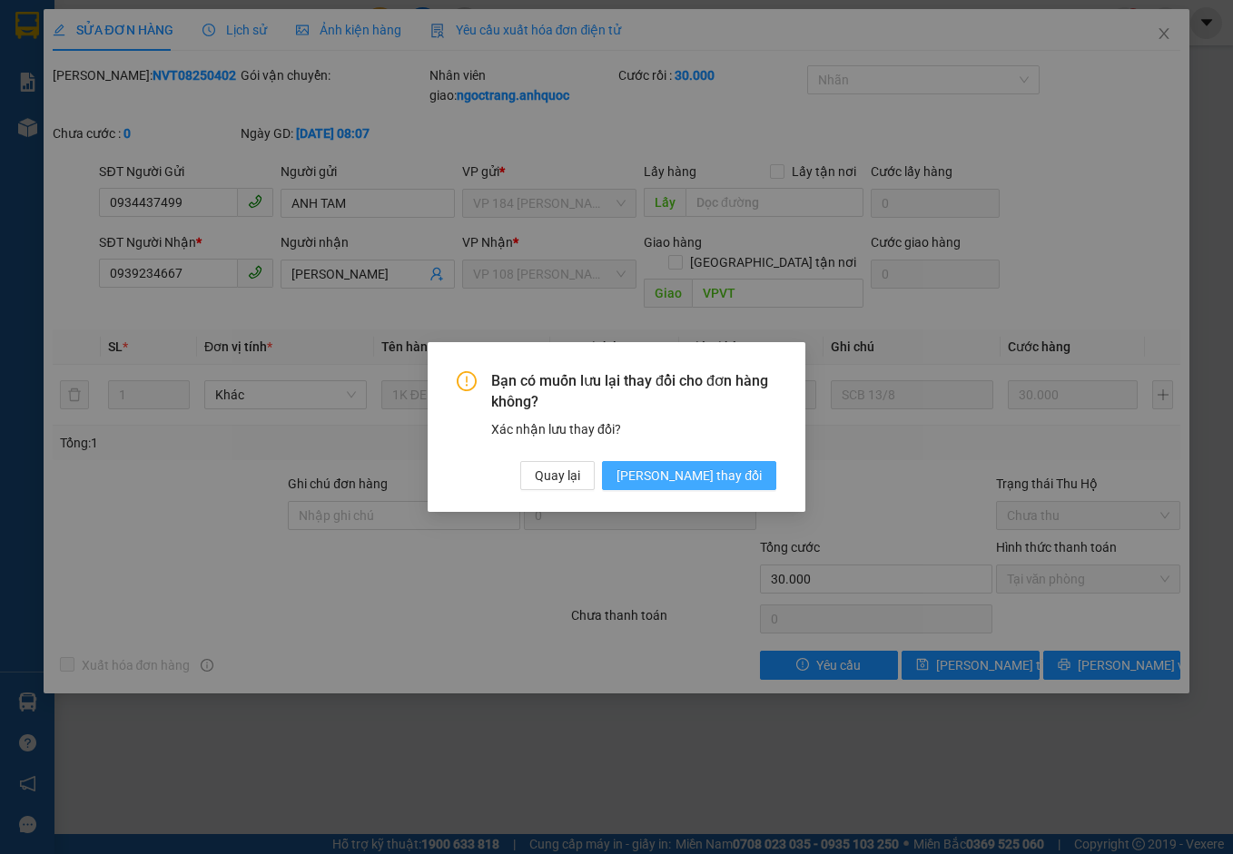
click at [732, 475] on span "[PERSON_NAME] thay đổi" at bounding box center [688, 476] width 145 height 20
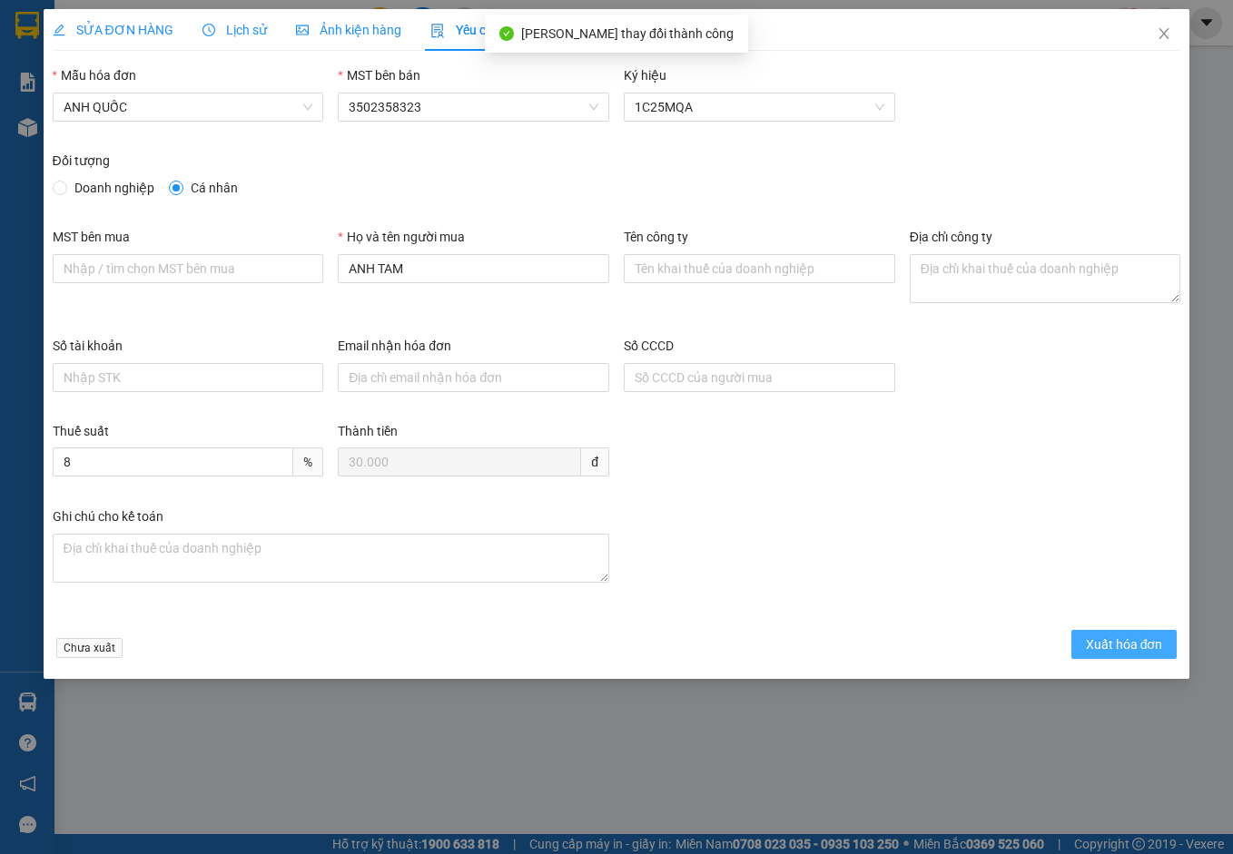
click at [1114, 634] on span "Xuất hóa đơn" at bounding box center [1124, 644] width 77 height 20
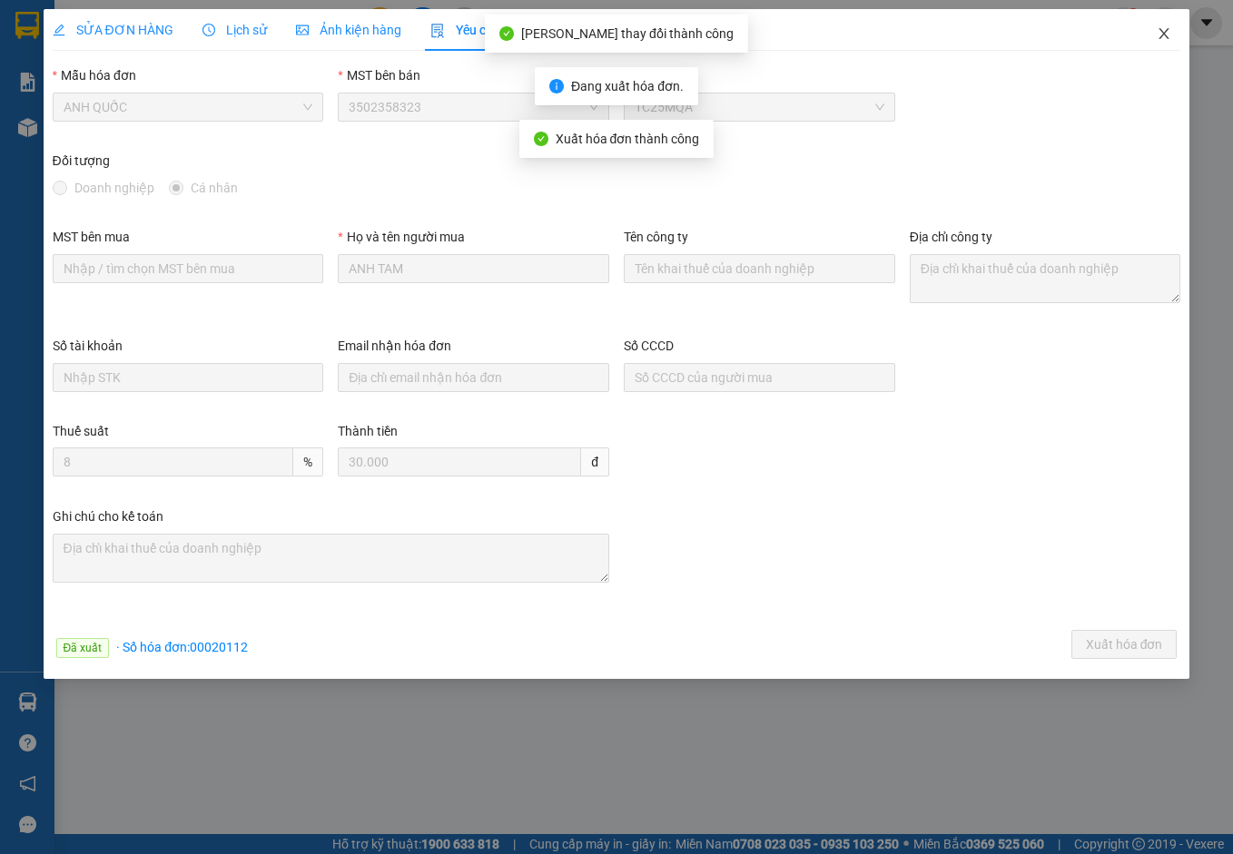
click at [1166, 28] on icon "close" at bounding box center [1163, 33] width 15 height 15
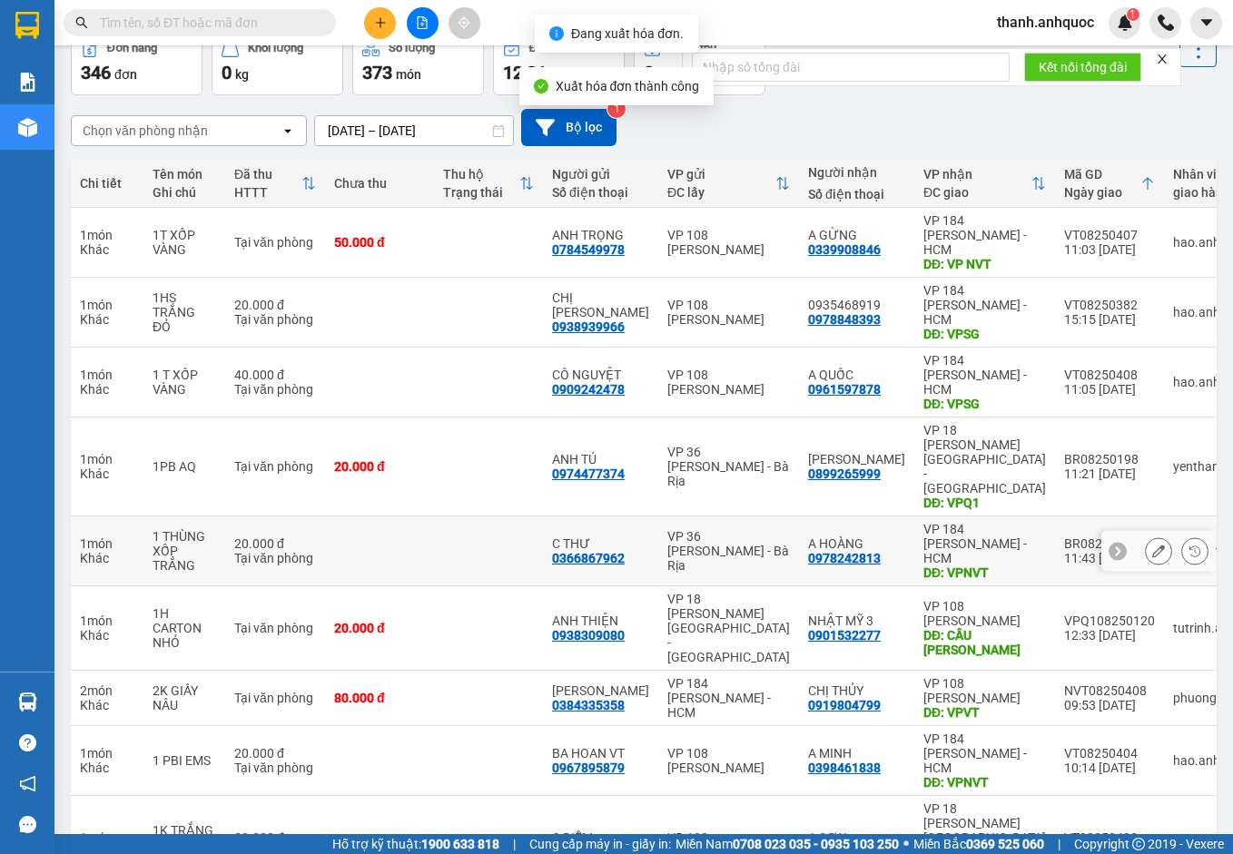
scroll to position [105, 0]
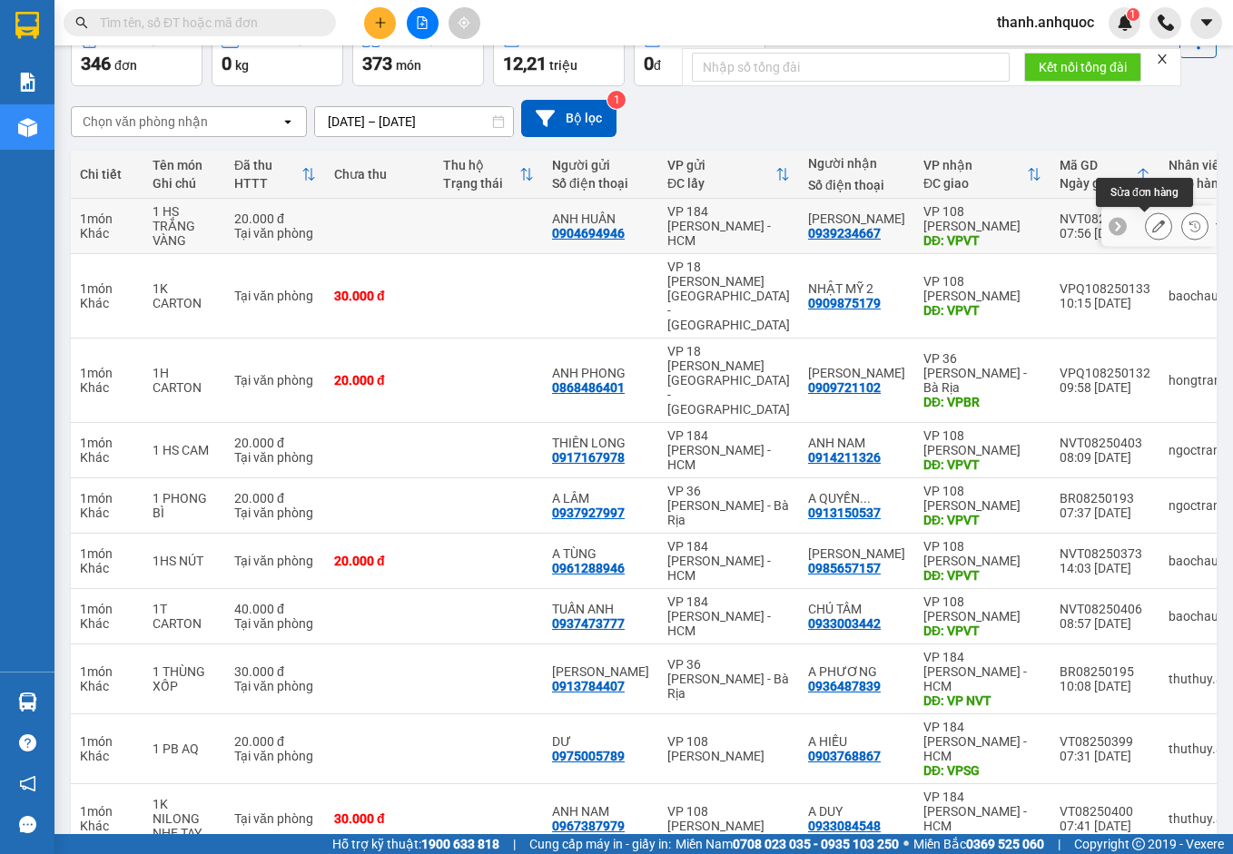
click at [1152, 222] on icon at bounding box center [1158, 226] width 13 height 13
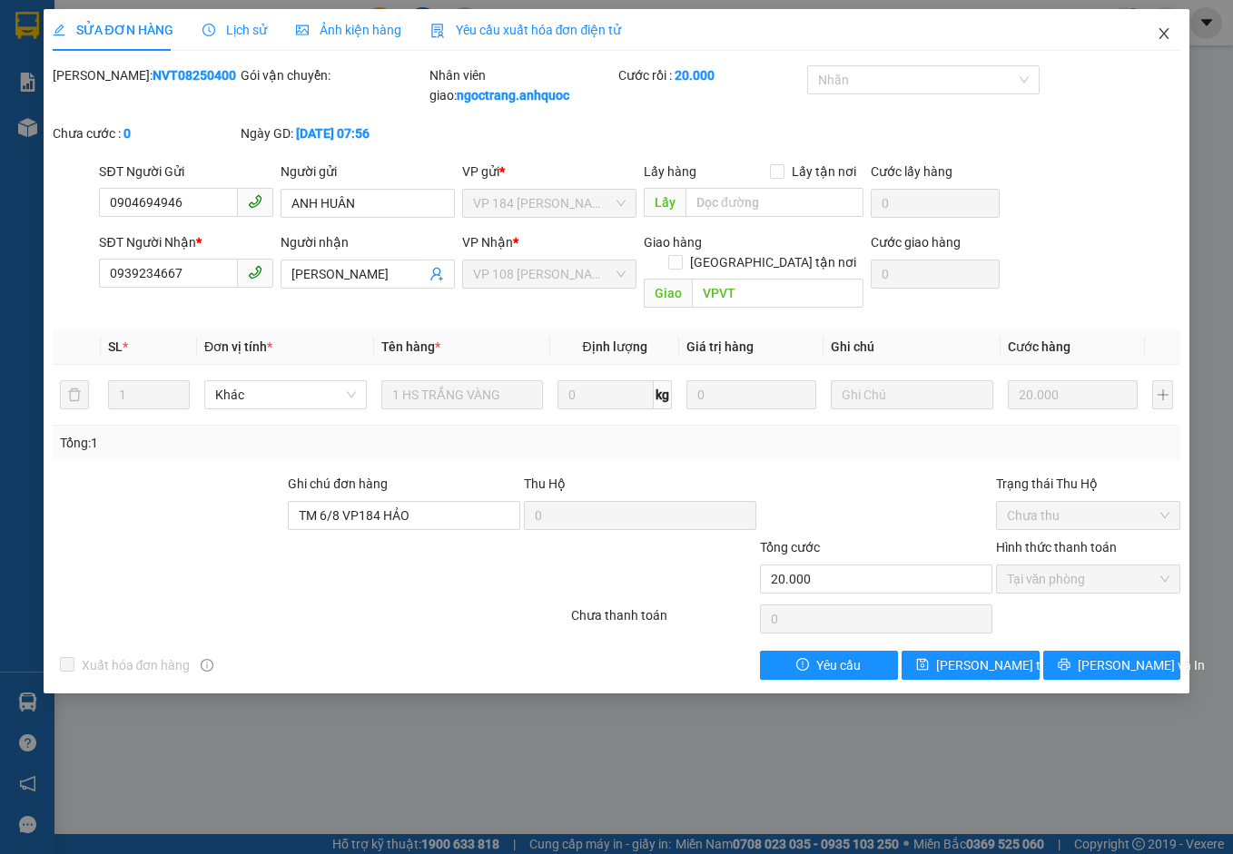
click at [1165, 34] on icon "close" at bounding box center [1163, 33] width 15 height 15
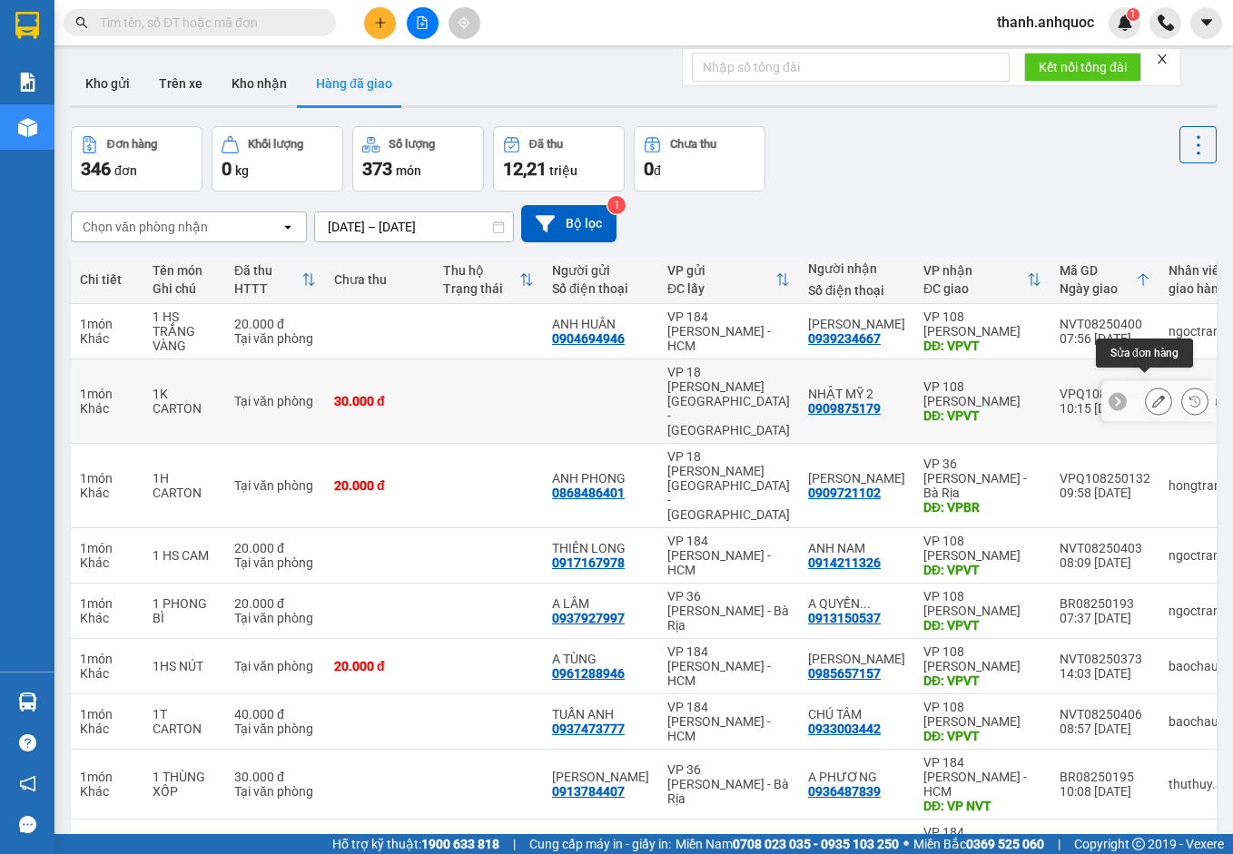
click at [1152, 395] on icon at bounding box center [1158, 401] width 13 height 13
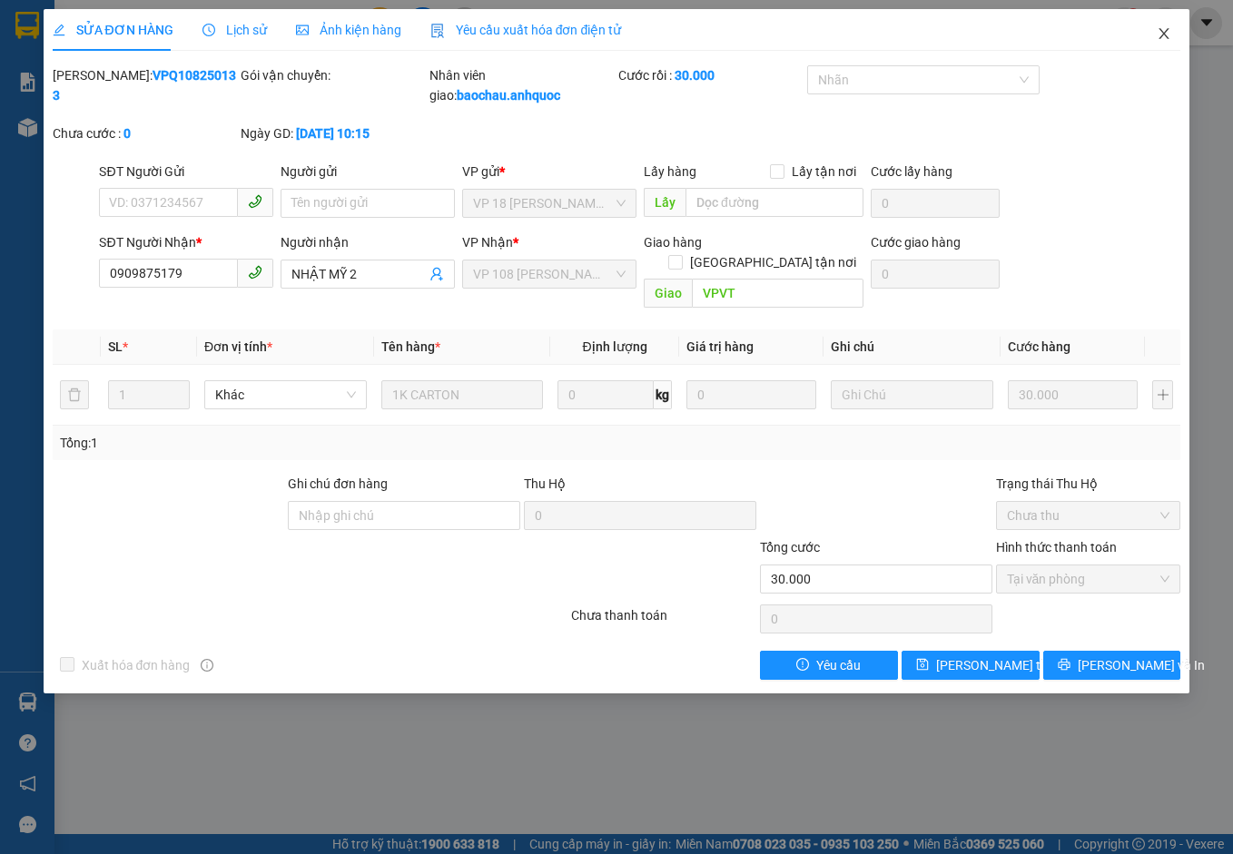
click at [1166, 31] on icon "close" at bounding box center [1164, 33] width 10 height 11
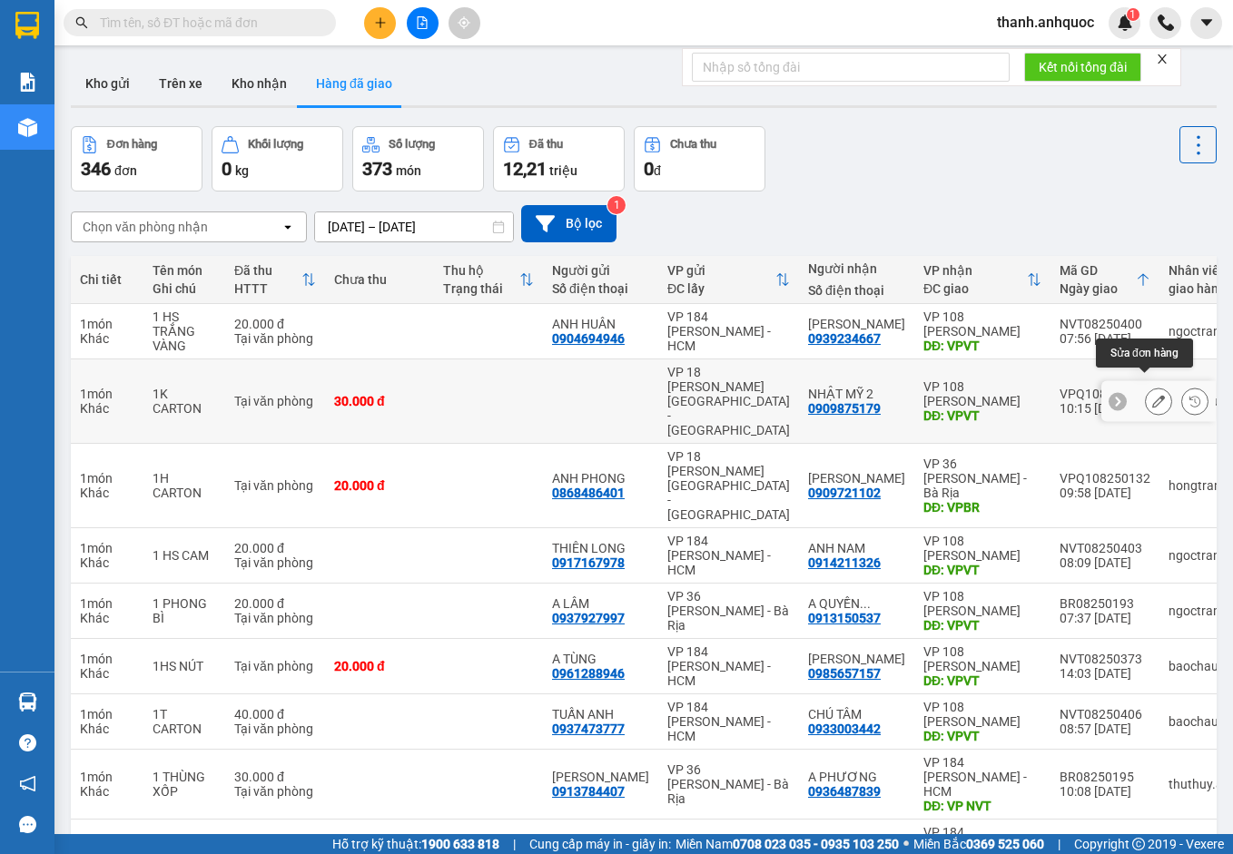
click at [1152, 395] on icon at bounding box center [1158, 401] width 13 height 13
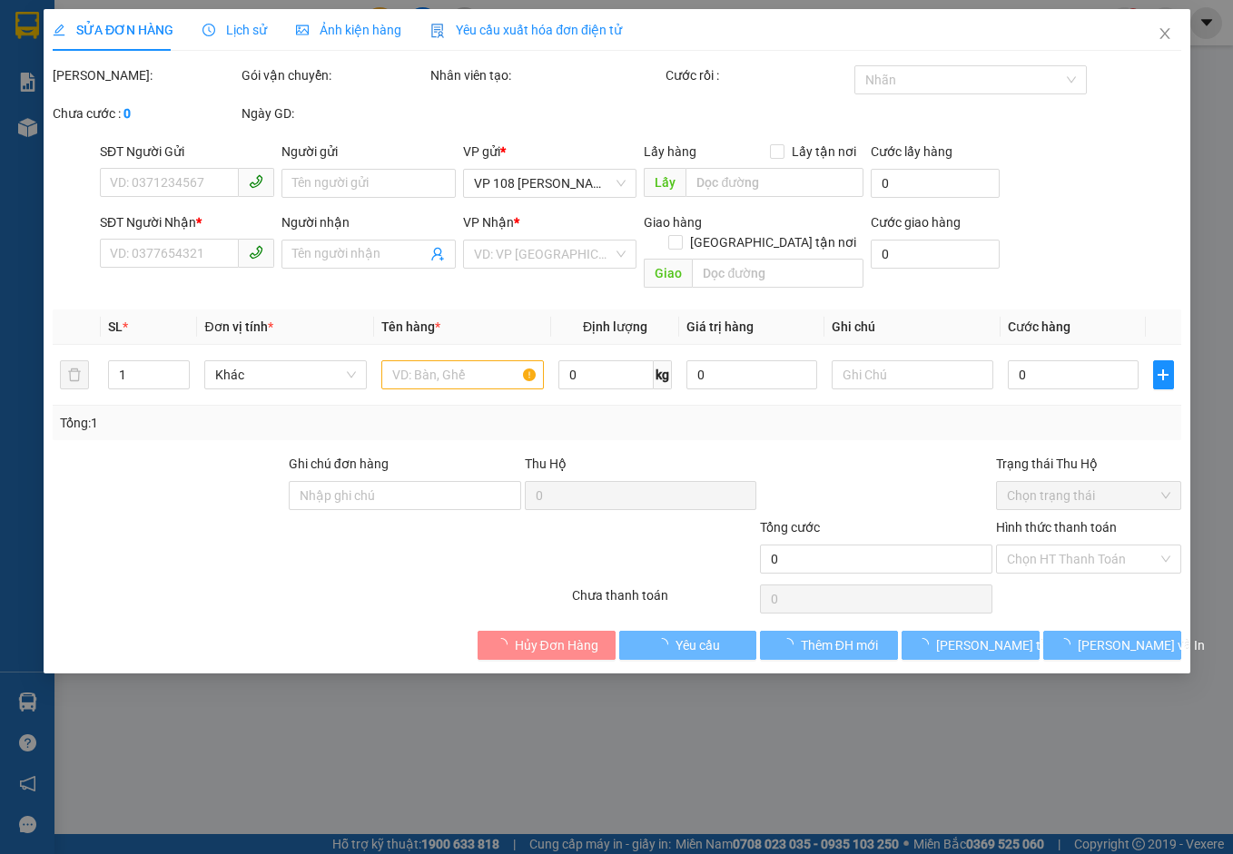
type input "0909875179"
type input "NHẬT MỸ 2"
type input "VPVT"
type input "30.000"
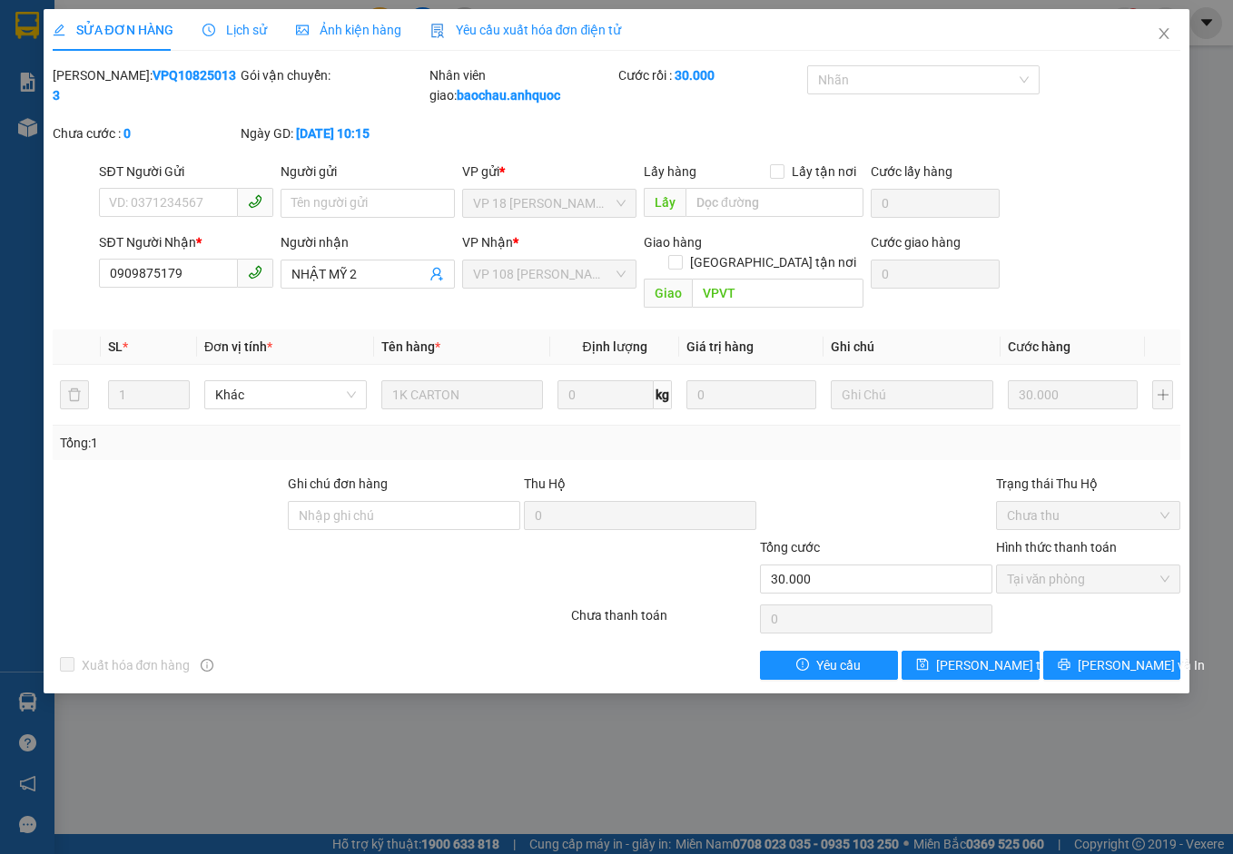
click at [473, 26] on span "Yêu cầu xuất hóa đơn điện tử" at bounding box center [526, 30] width 192 height 15
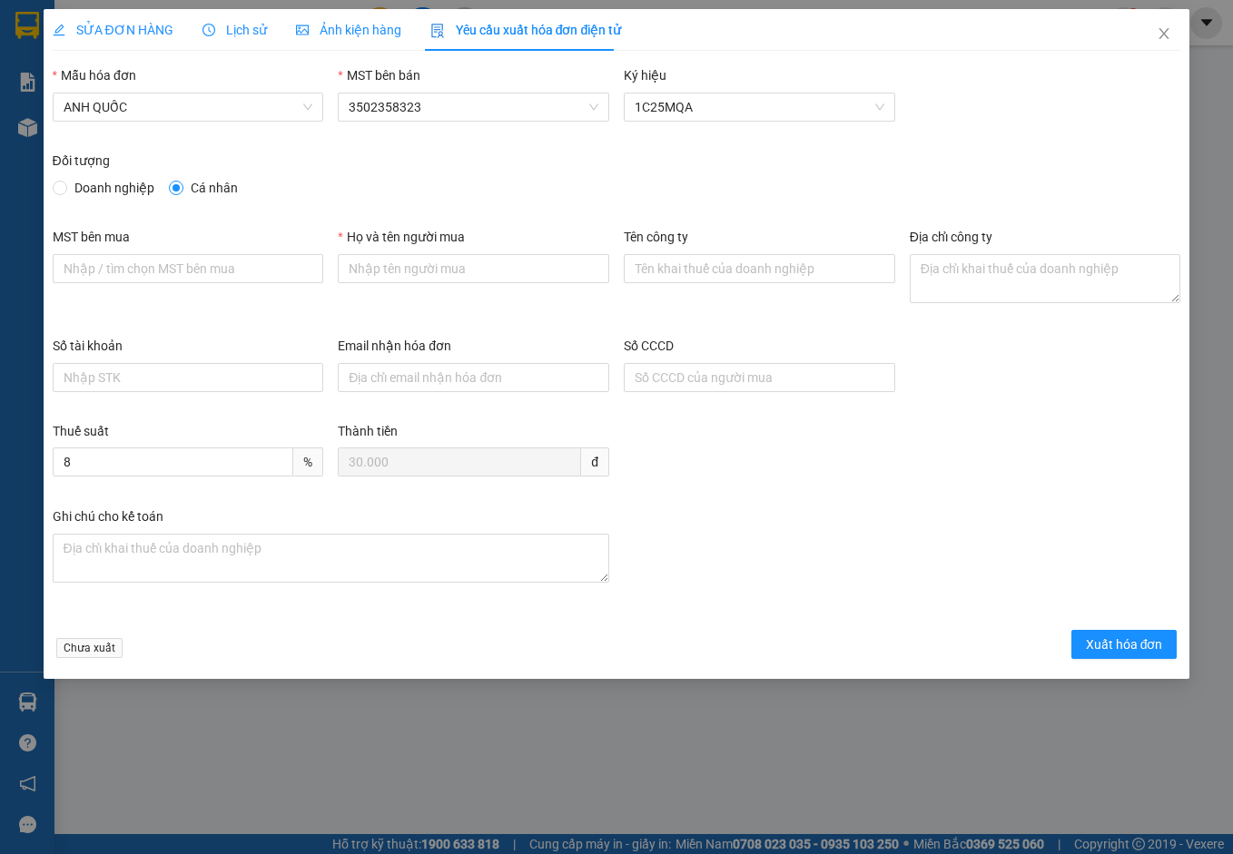
click at [104, 190] on span "Doanh nghiệp" at bounding box center [114, 188] width 94 height 20
click at [65, 190] on input "Doanh nghiệp" at bounding box center [59, 187] width 13 height 13
radio input "true"
radio input "false"
click at [202, 268] on input "MST bên mua" at bounding box center [188, 268] width 271 height 29
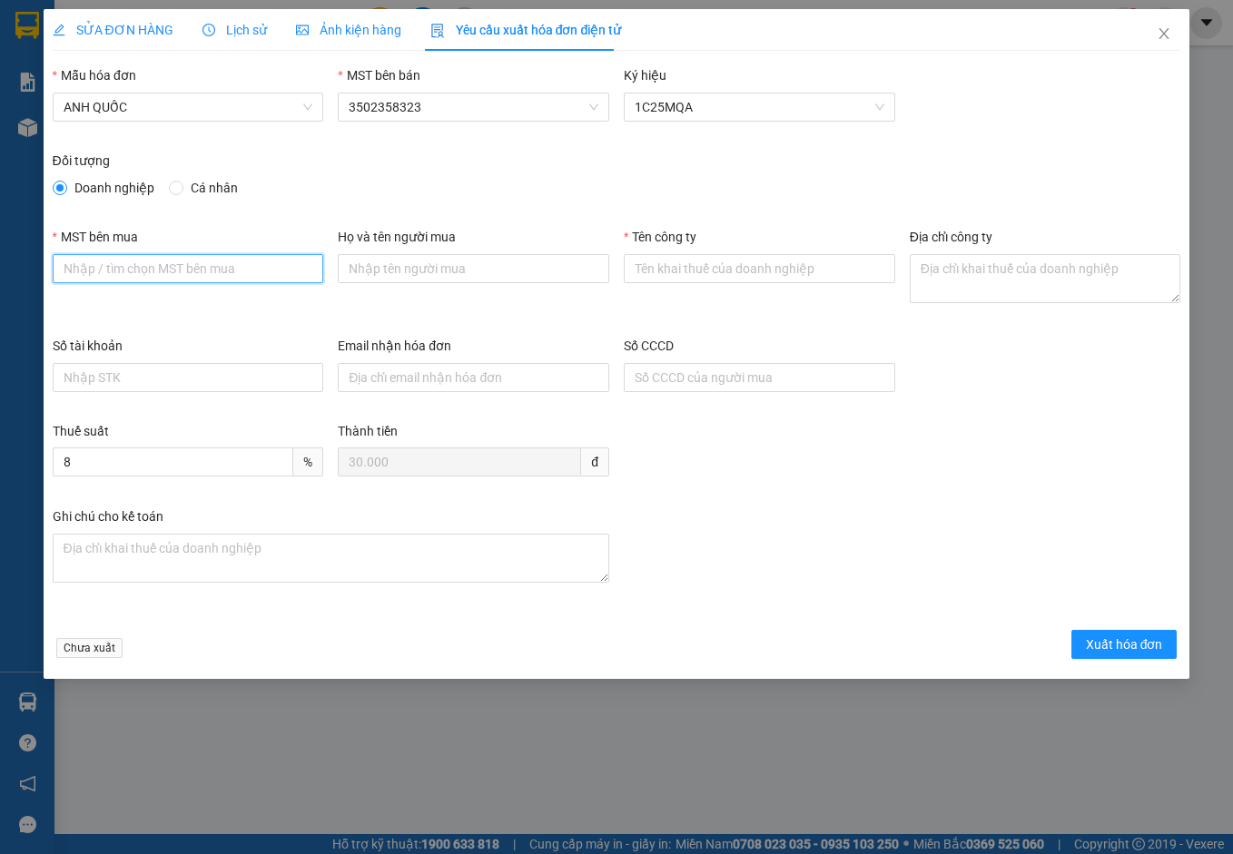
type input "3502206708"
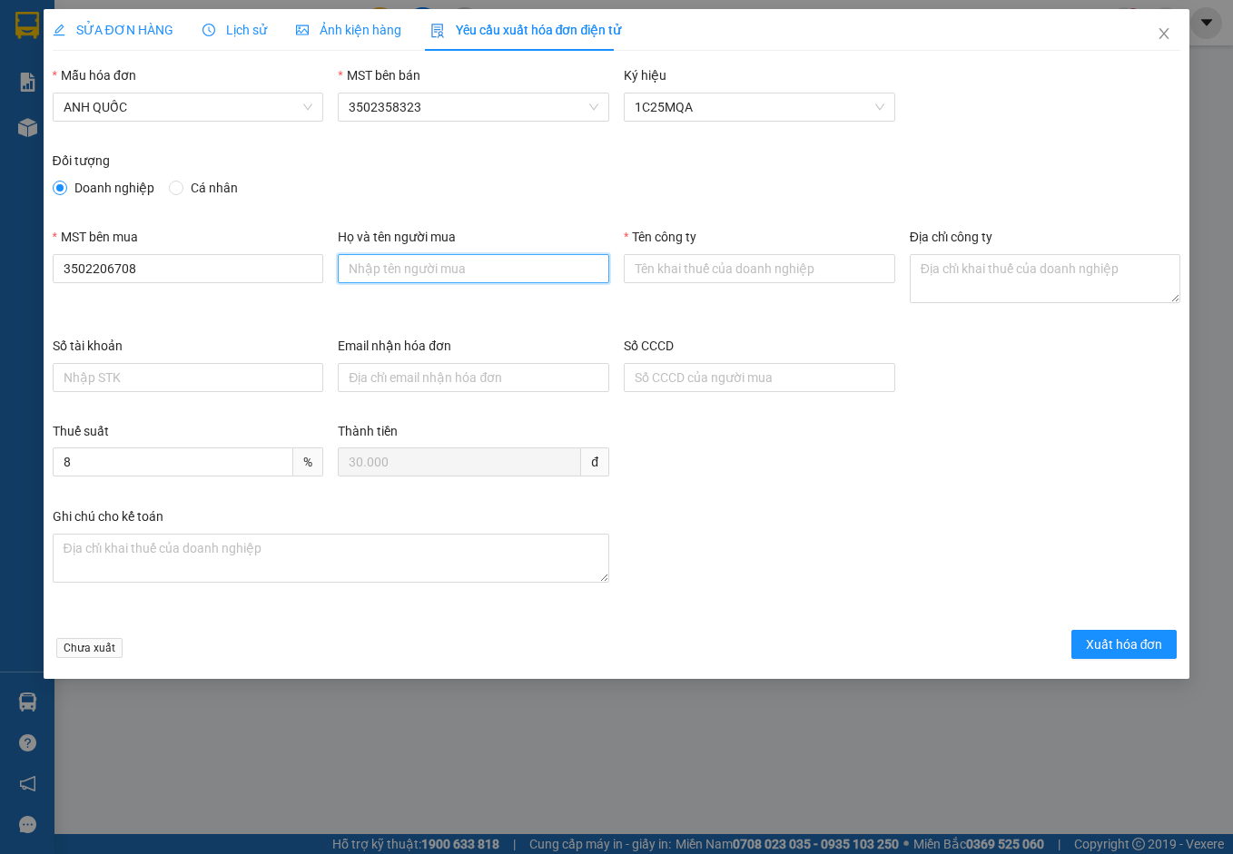
click at [401, 265] on input "Họ và tên người mua" at bounding box center [473, 268] width 271 height 29
type input "."
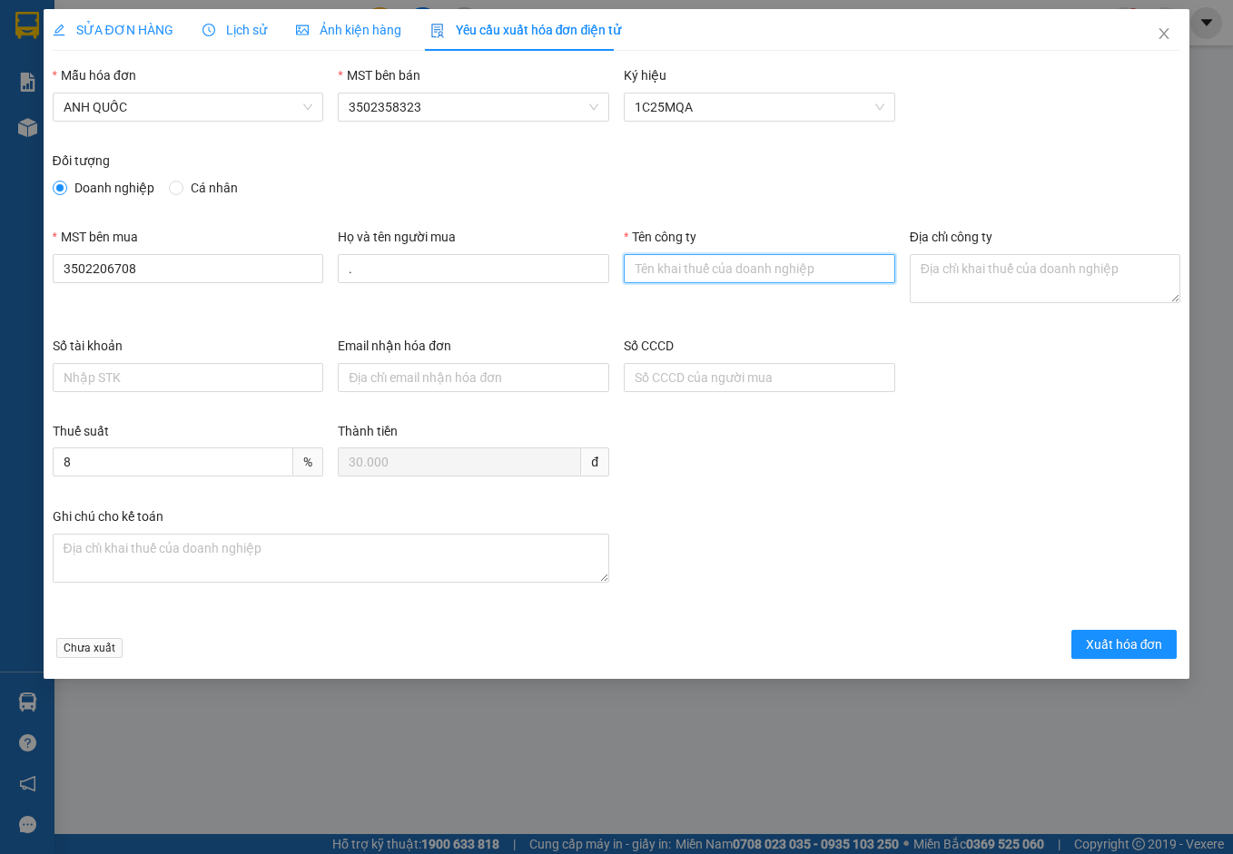
click at [668, 277] on input "Tên công ty" at bounding box center [759, 268] width 271 height 29
type input "Công Ty TNHH Thương Mại Dịch Vụ Ô Tô Nhật Mỹ"
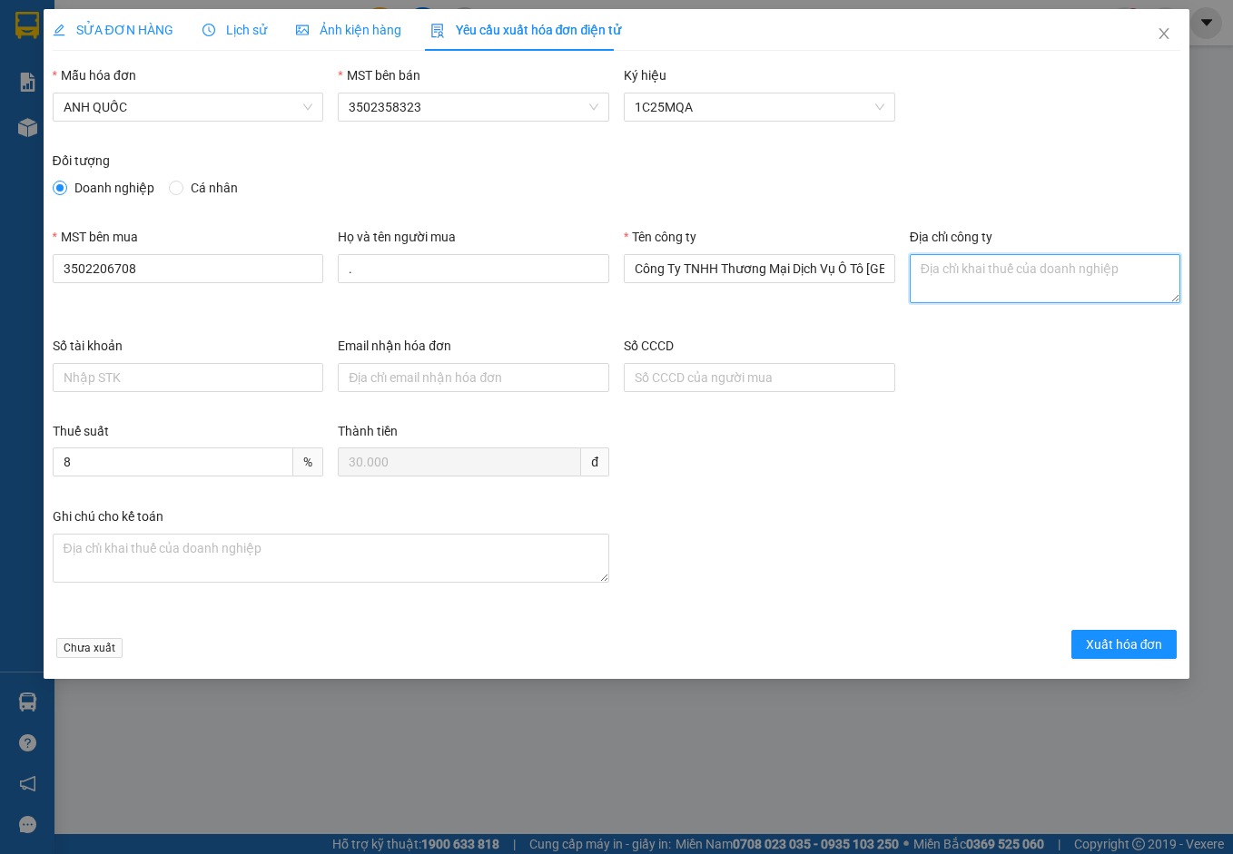
click at [946, 275] on textarea "Địa chỉ công ty" at bounding box center [1045, 278] width 271 height 49
paste textarea "219B Võ Thị Sáu, Phường Vũng Tàu, Thành phố Hồ Chí Minh, Việt Nam"
type textarea "219B Võ Thị Sáu, Phường Vũng Tàu, Thành phố Hồ Chí Minh, Việt Nam"
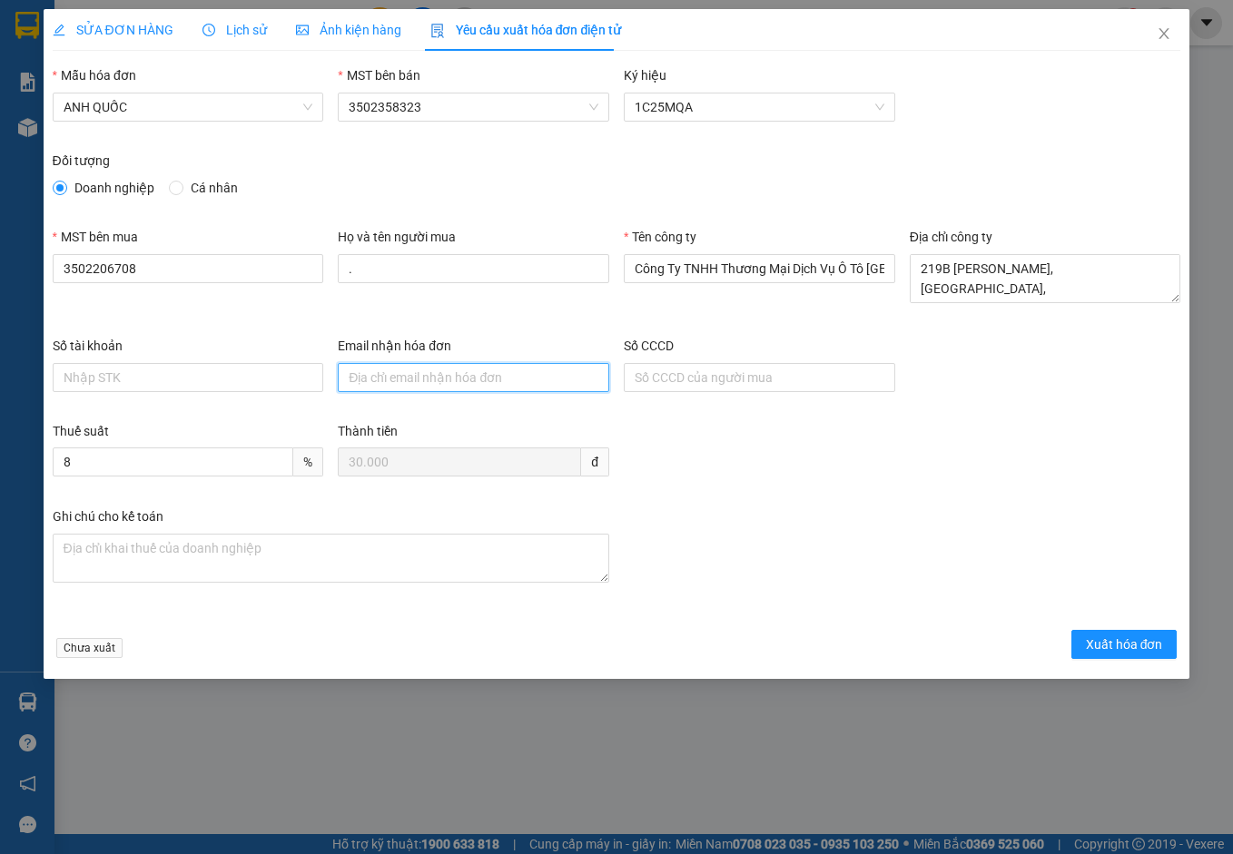
click at [366, 375] on input "Email nhận hóa đơn" at bounding box center [473, 377] width 271 height 29
type input "otonhatmy@gmail.com"
click at [1112, 646] on span "Xuất hóa đơn" at bounding box center [1124, 644] width 77 height 20
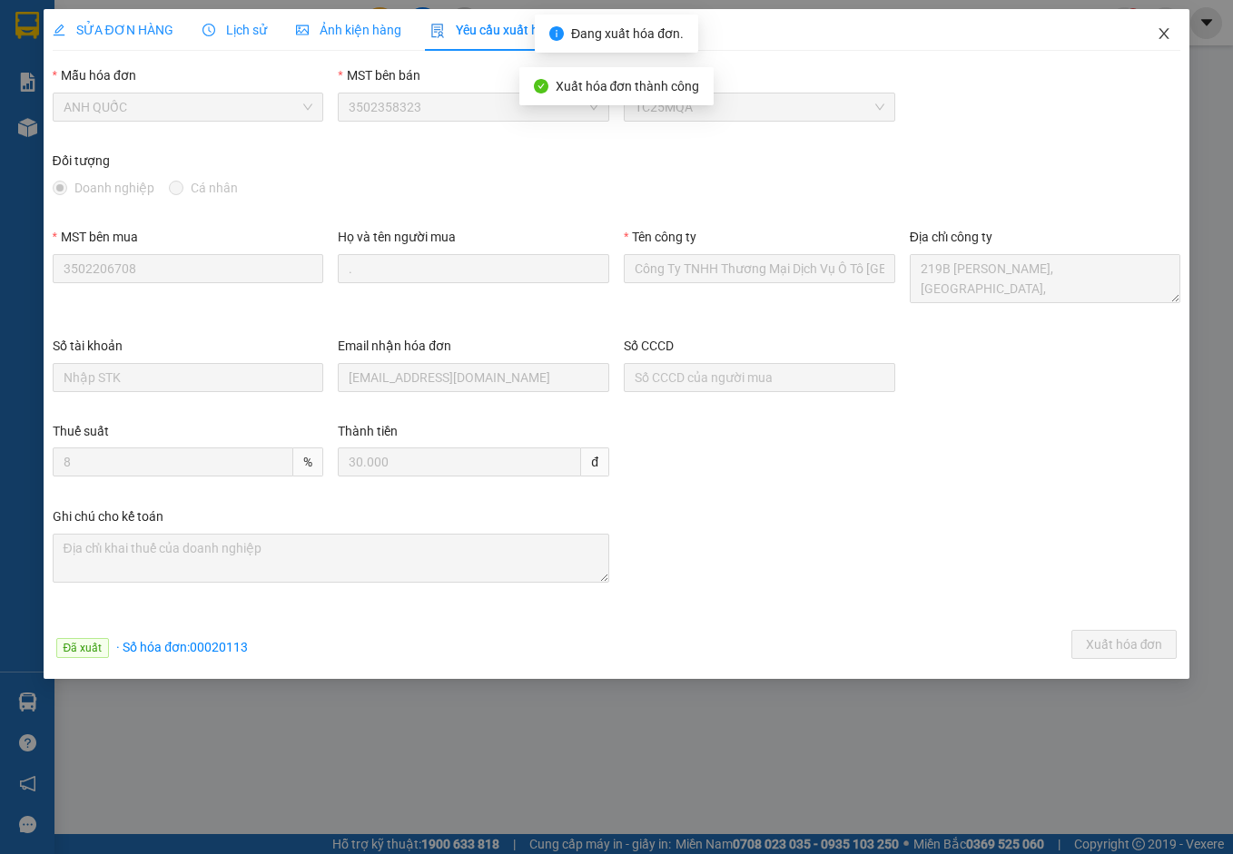
click at [1167, 33] on icon "close" at bounding box center [1163, 33] width 15 height 15
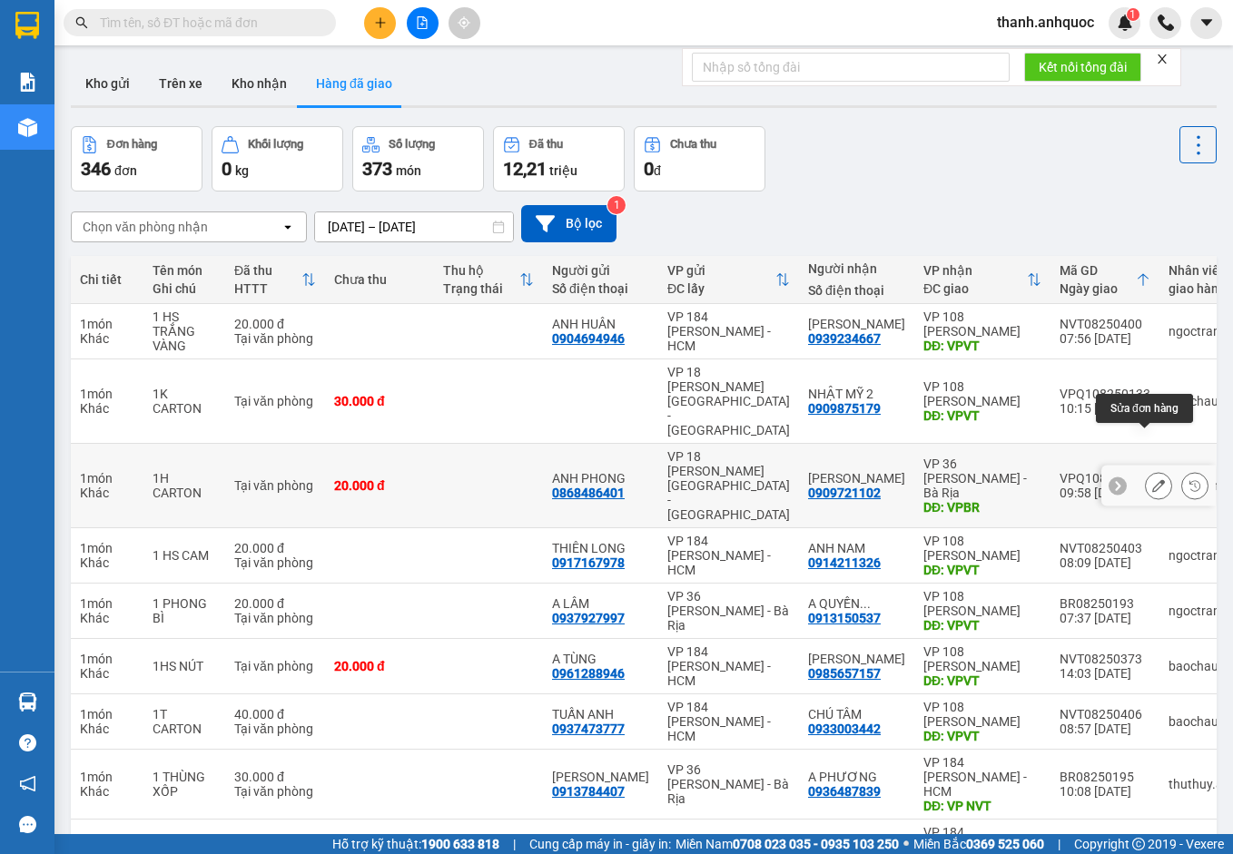
click at [1152, 479] on icon at bounding box center [1158, 485] width 13 height 13
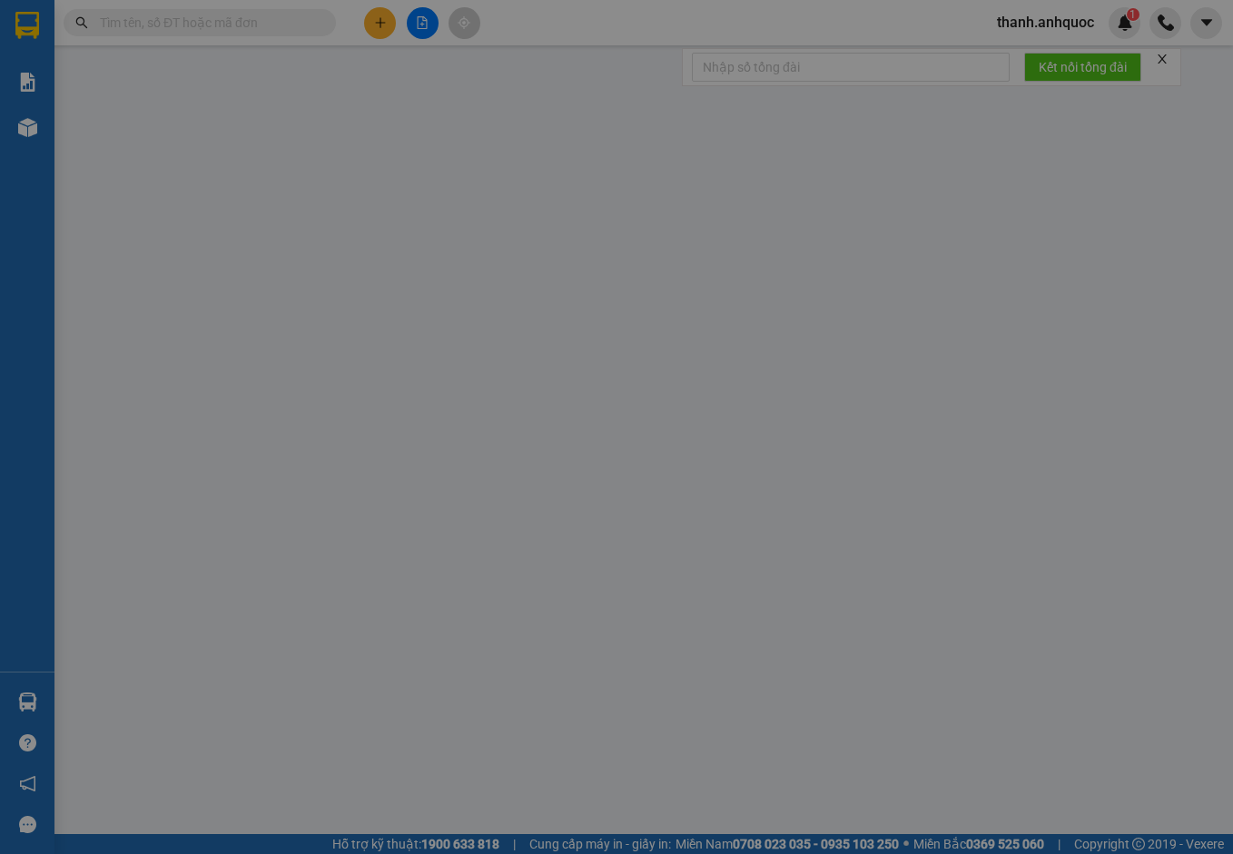
type input "0868486401"
type input "ANH PHONG"
type input "0909721102"
type input "[PERSON_NAME]"
type input "VPBR"
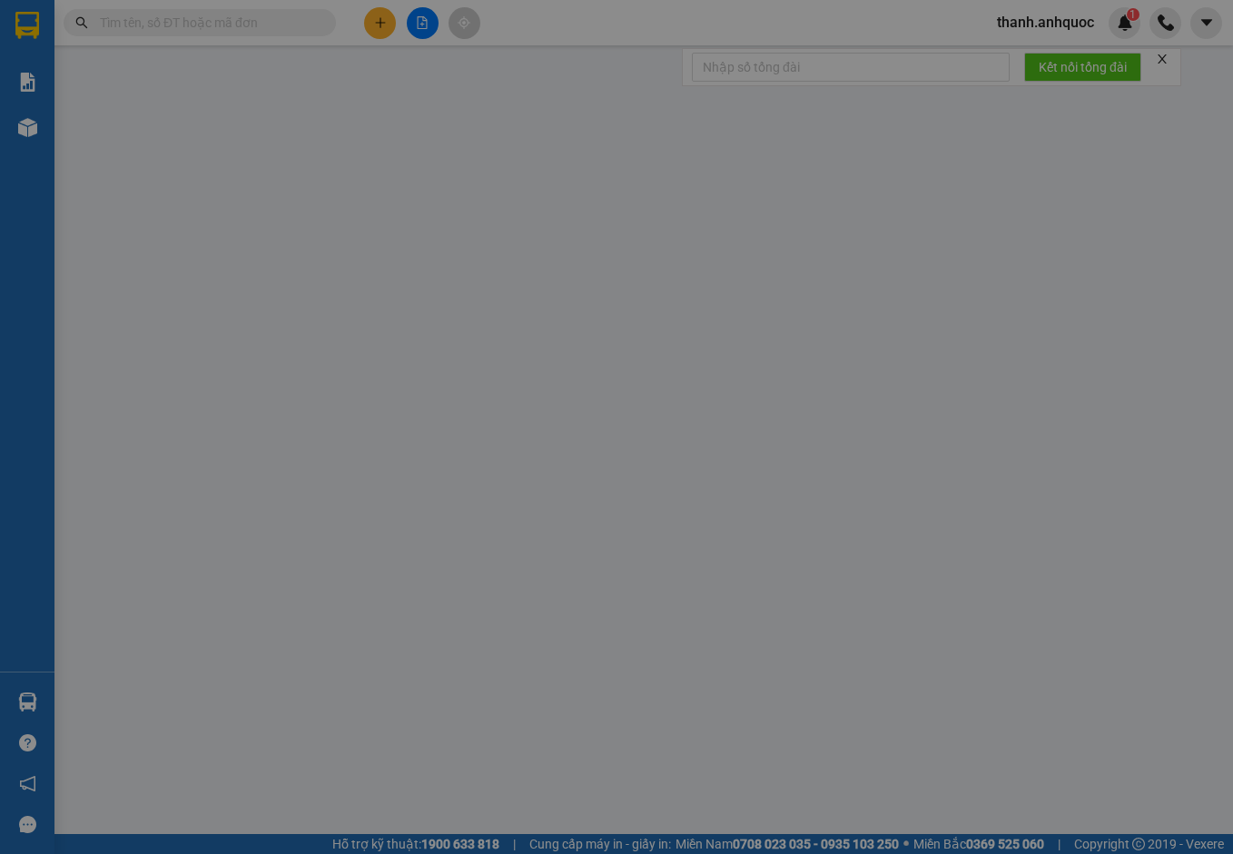
type input "TTTM VP"
type input "20.000"
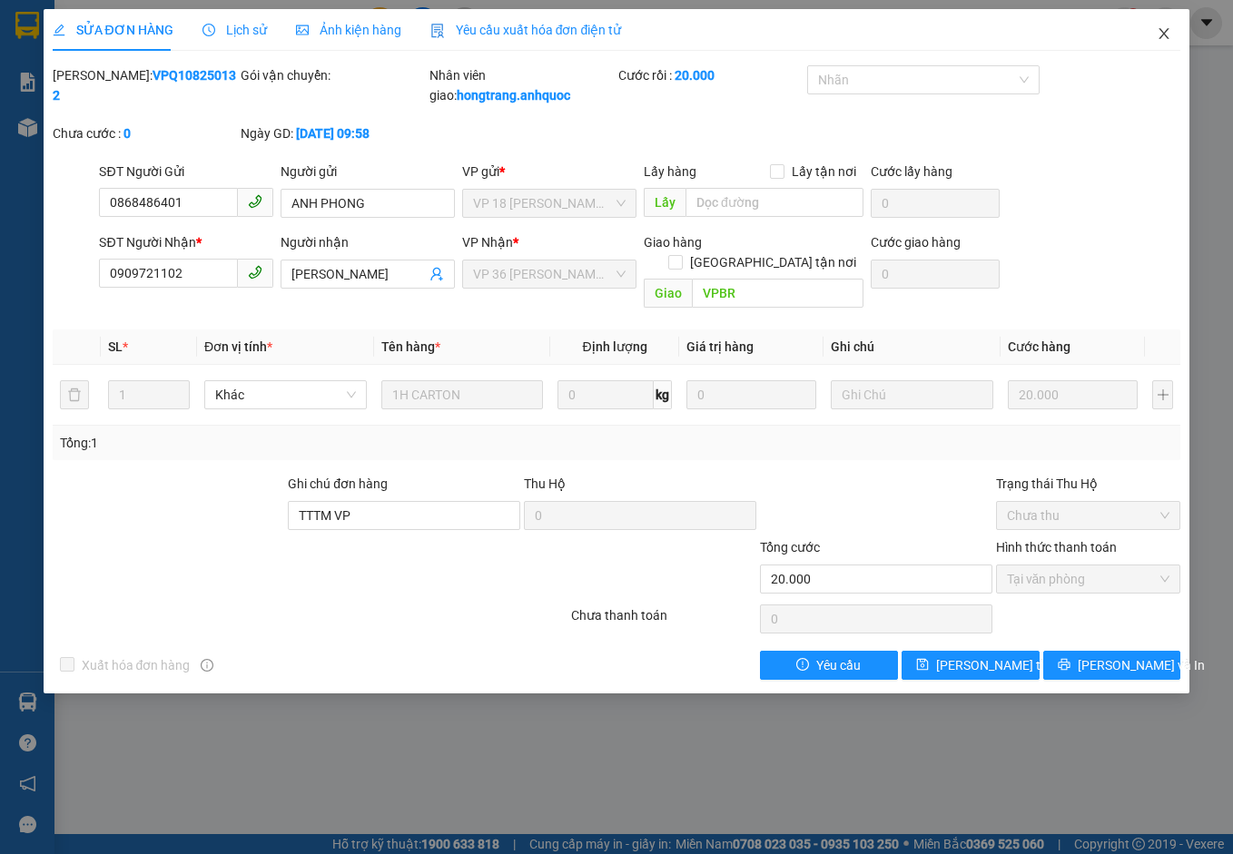
click at [1164, 36] on icon "close" at bounding box center [1163, 33] width 15 height 15
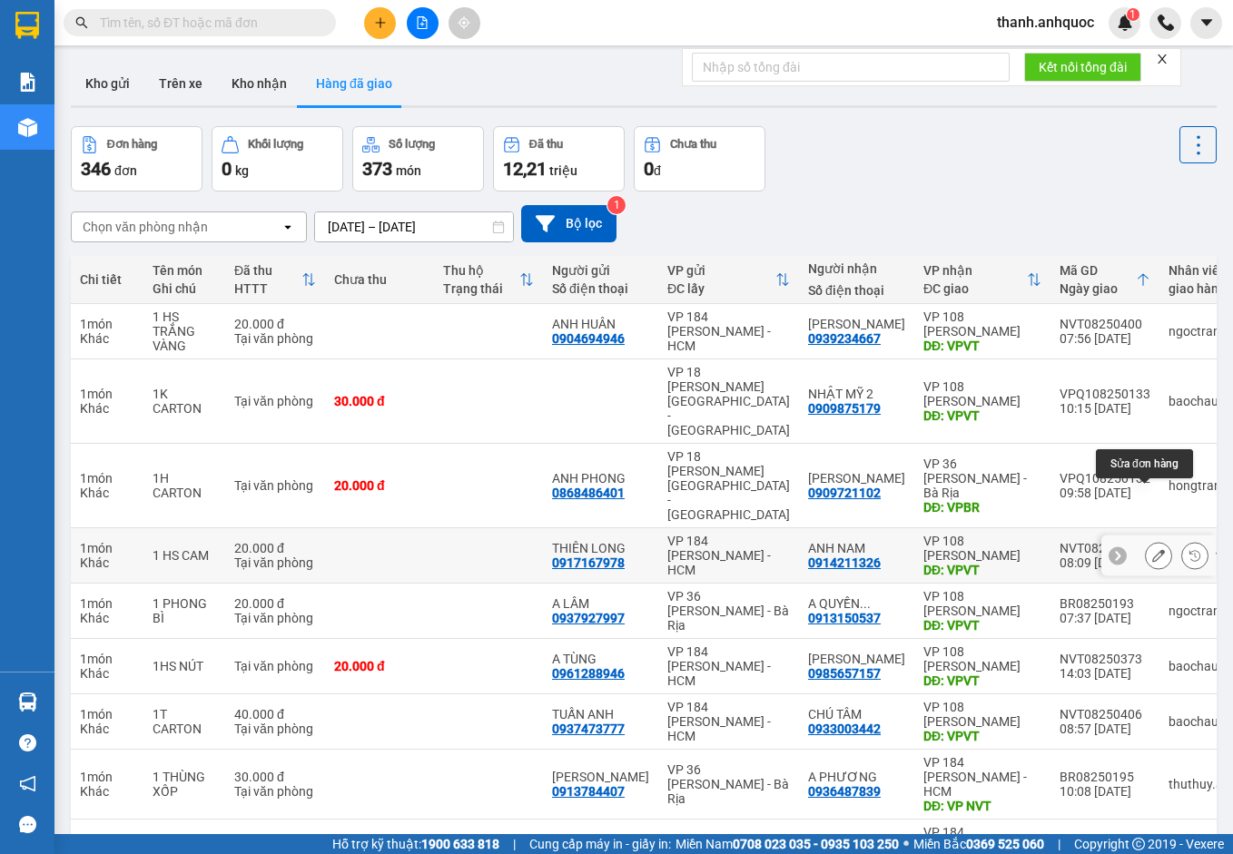
click at [1146, 540] on button at bounding box center [1158, 556] width 25 height 32
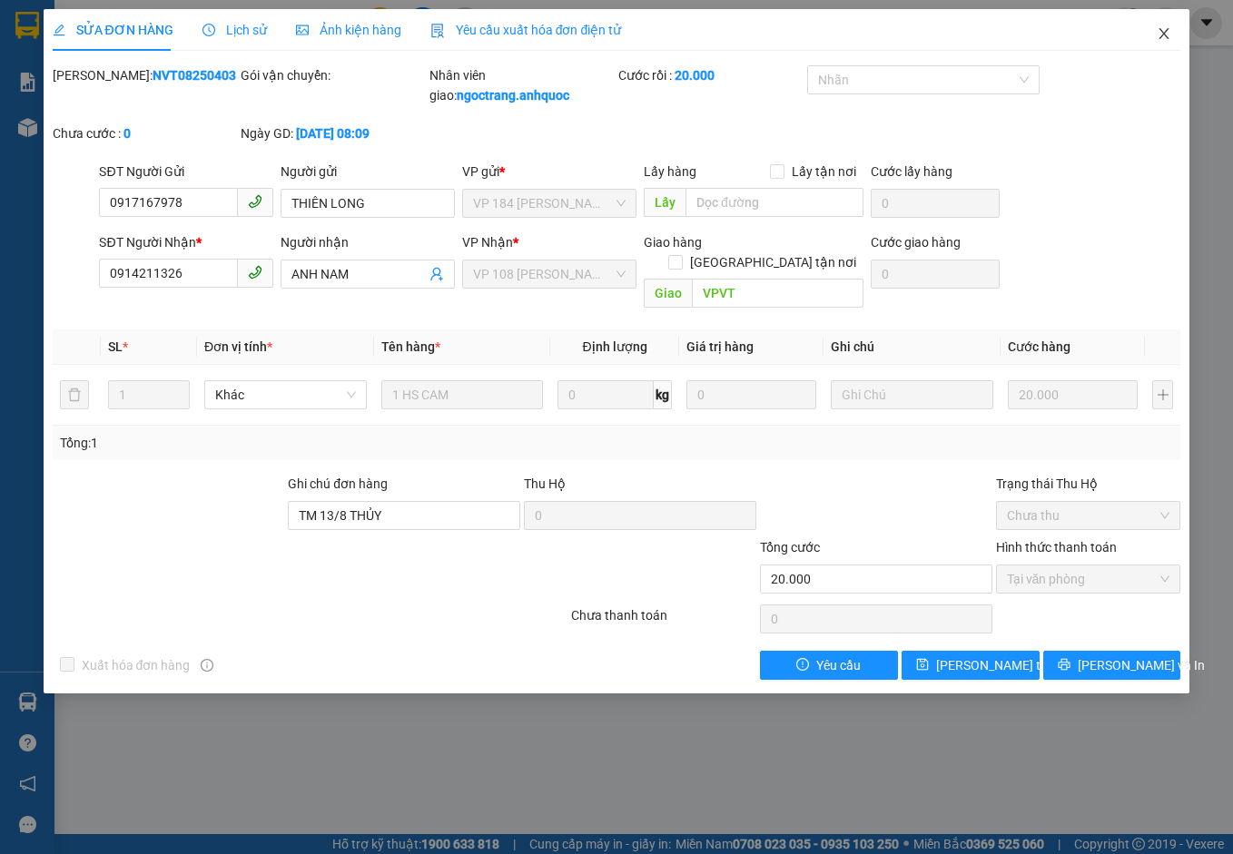
click at [1164, 33] on icon "close" at bounding box center [1163, 33] width 15 height 15
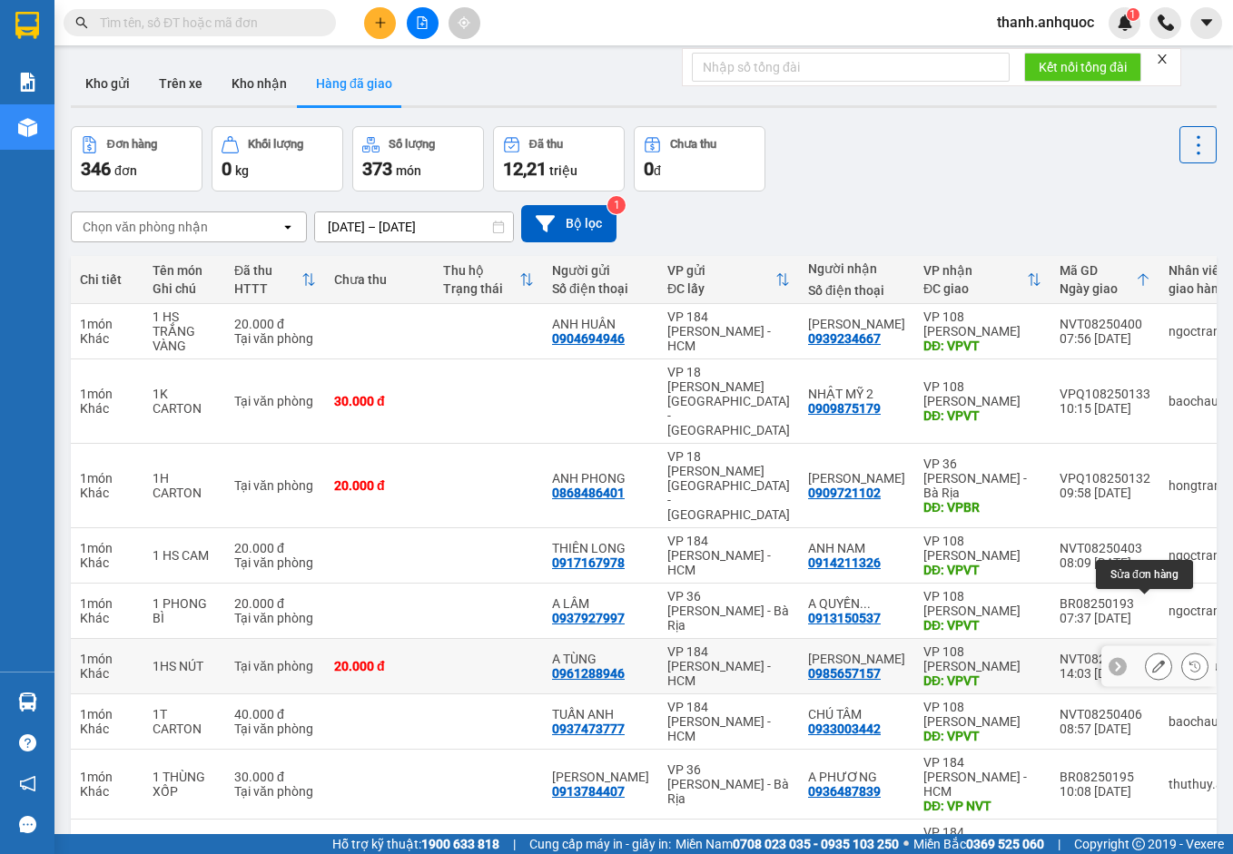
click at [1146, 651] on button at bounding box center [1158, 667] width 25 height 32
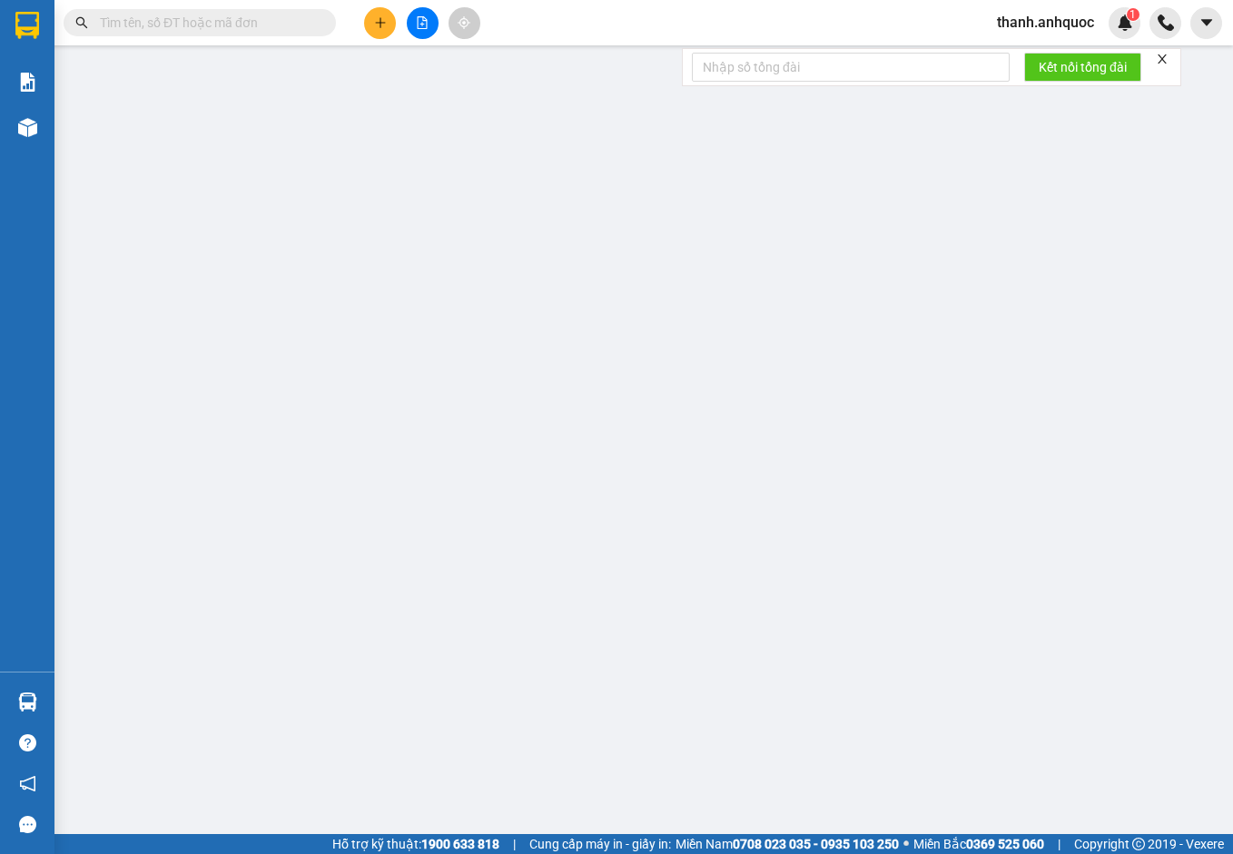
type input "0961288946"
type input "A TÙNG"
type input "0985657157"
type input "[PERSON_NAME]"
type input "VPVT"
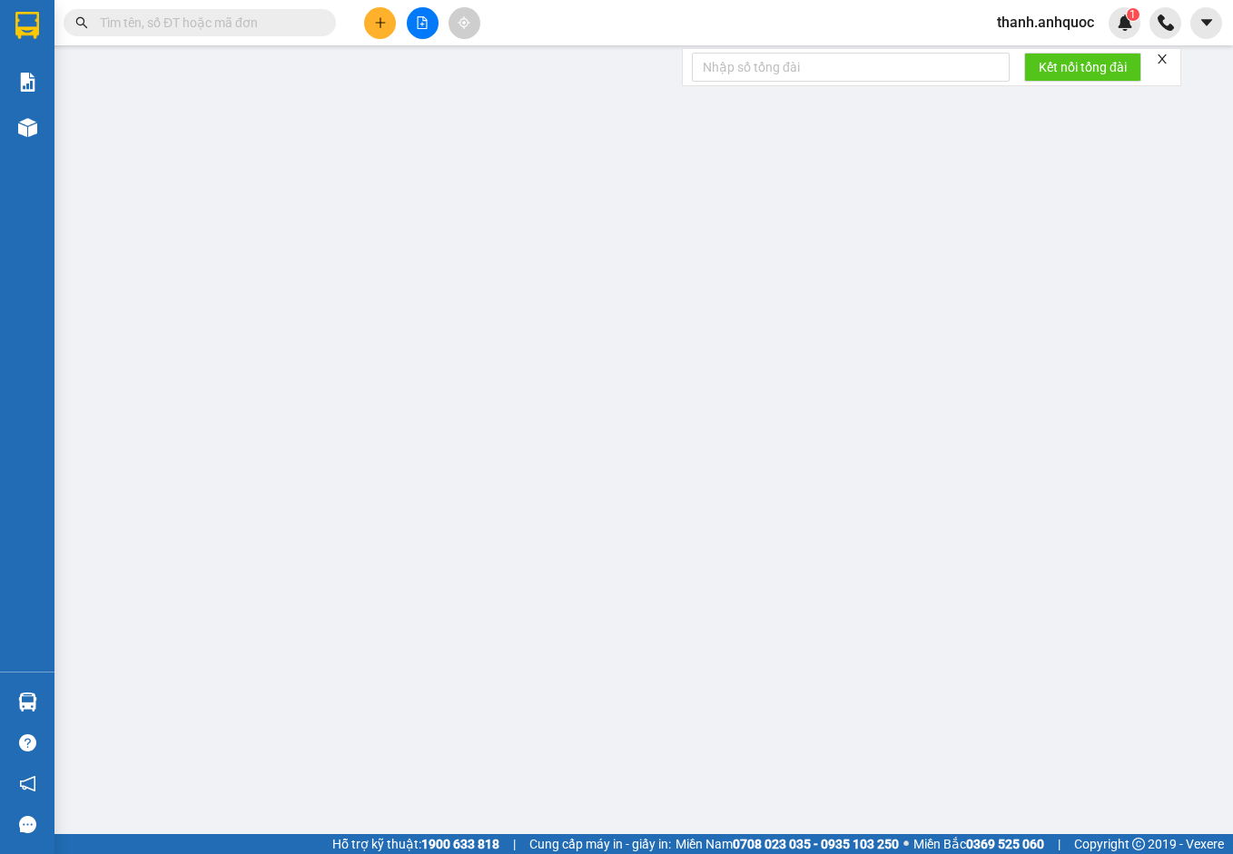
type input "20.000"
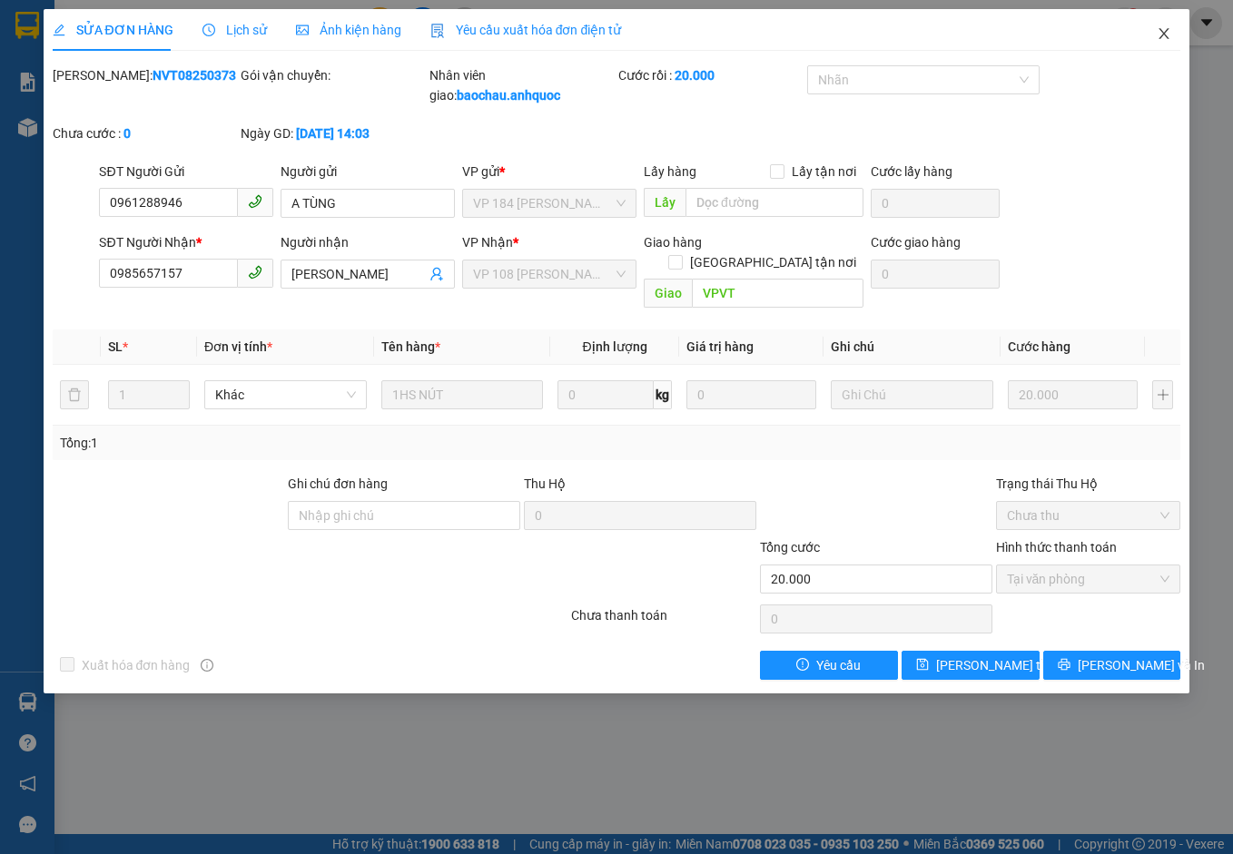
click at [1169, 34] on icon "close" at bounding box center [1163, 33] width 15 height 15
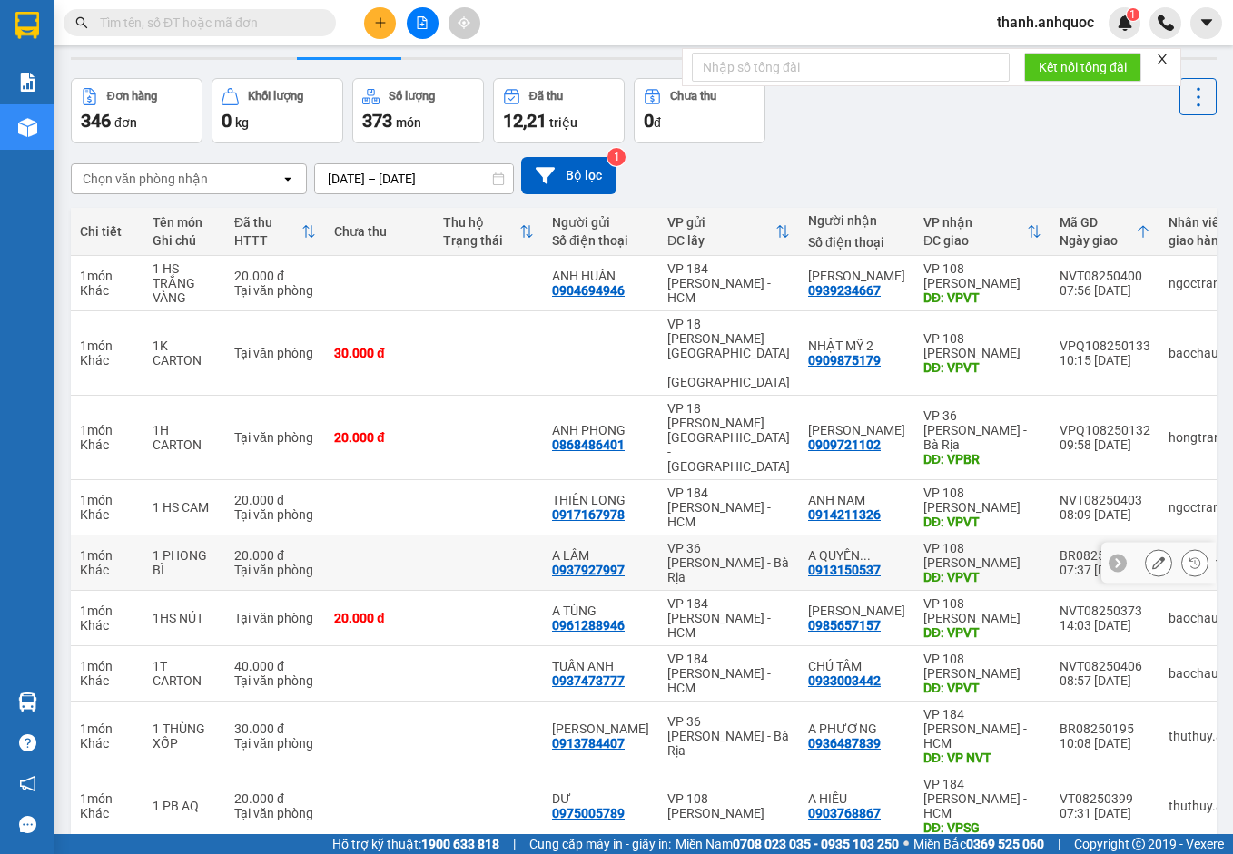
scroll to position [91, 0]
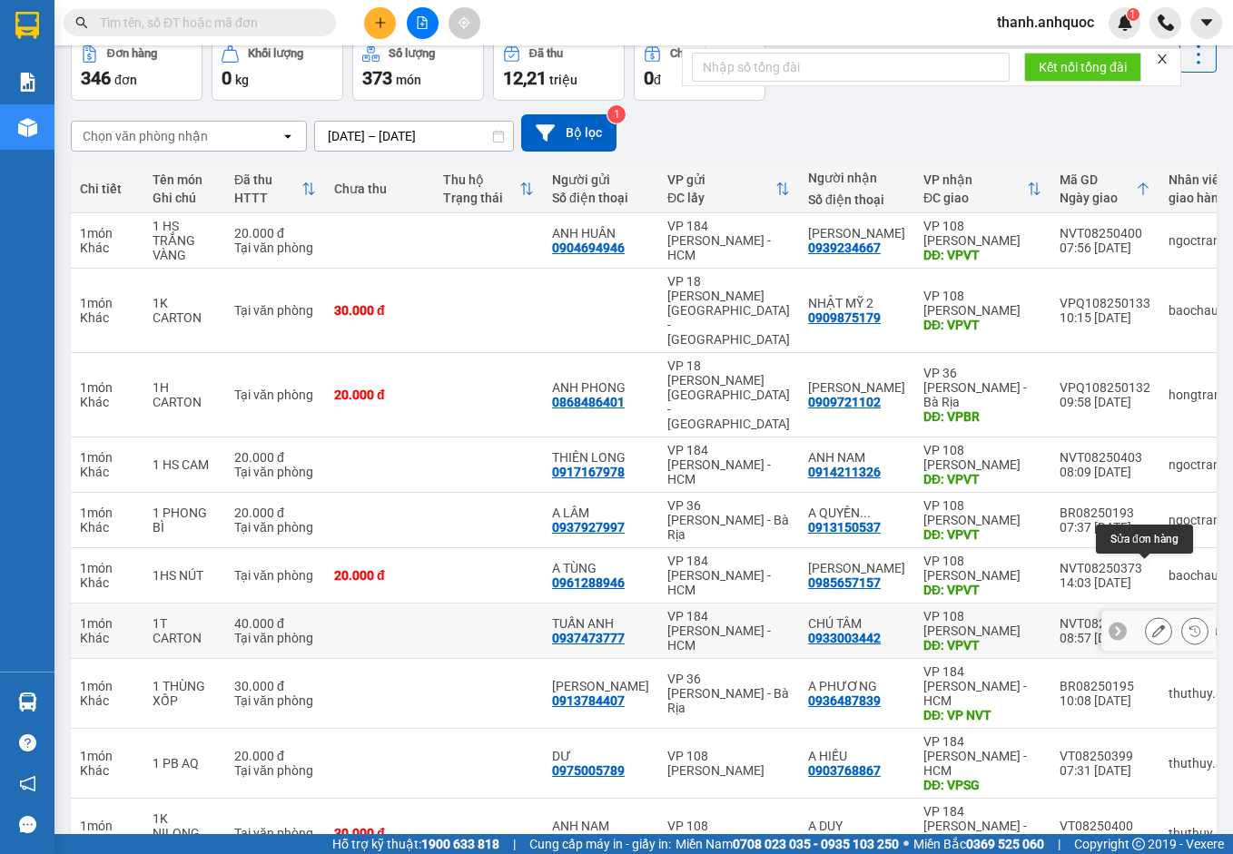
click at [1152, 624] on icon at bounding box center [1158, 630] width 13 height 13
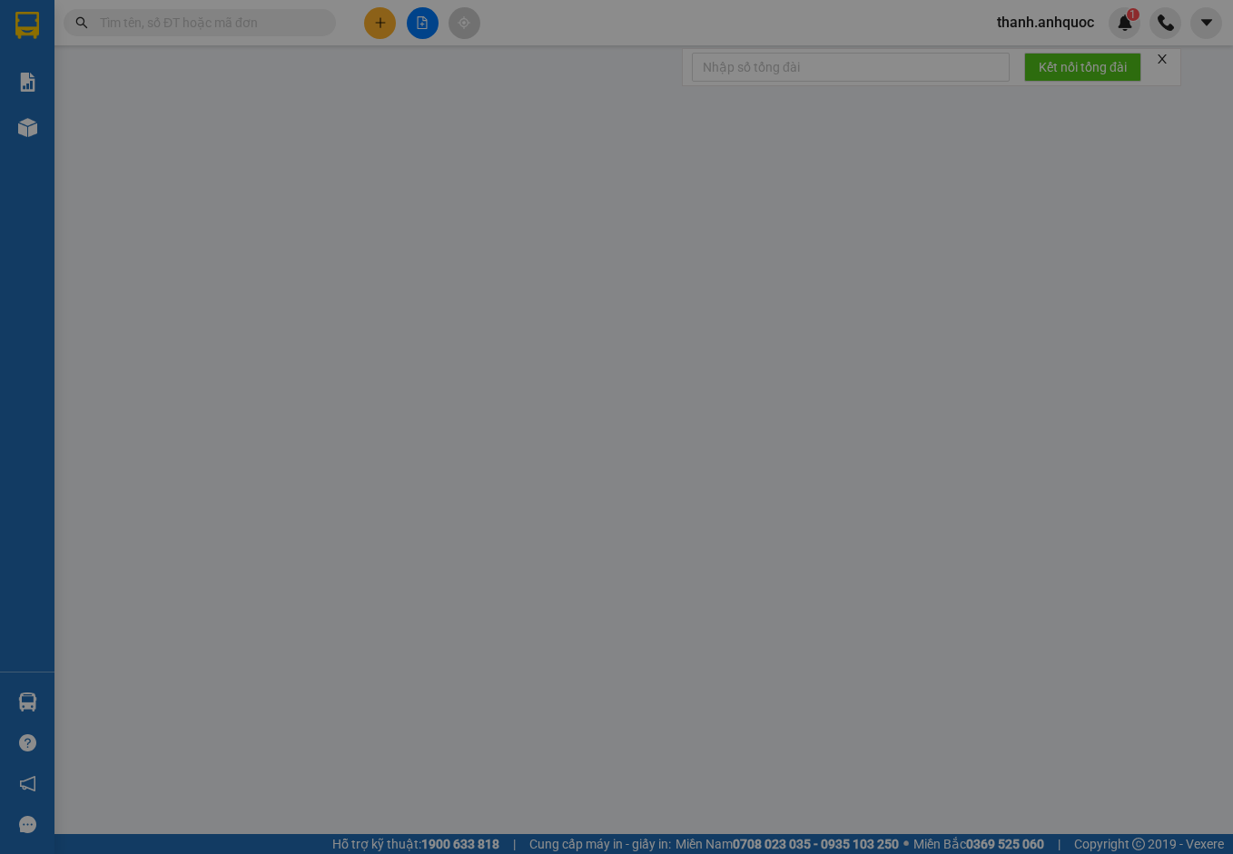
type input "0937473777"
type input "TUẤN ANH"
type input "0933003442"
type input "CHÚ TÂM"
type input "VPVT"
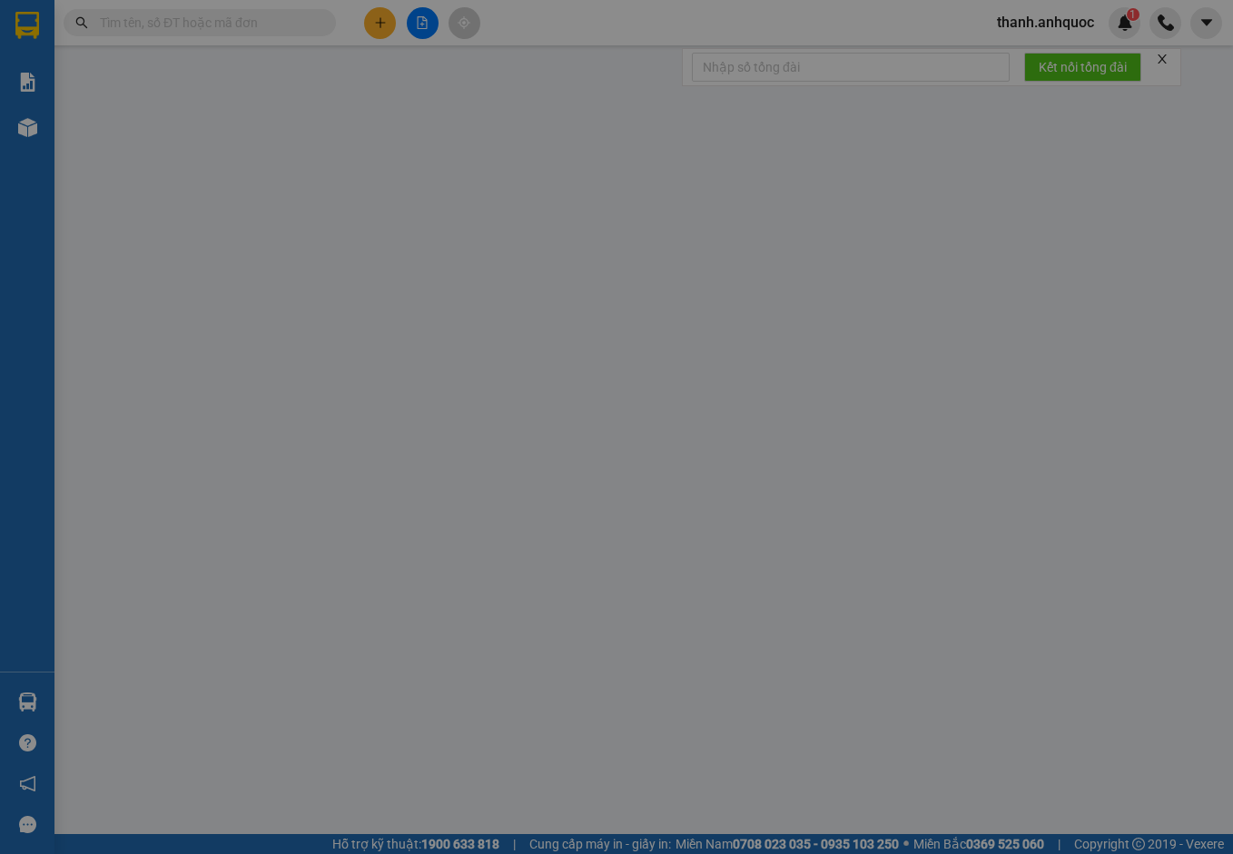
type input "TM 13/8 THỦY"
type input "40.000"
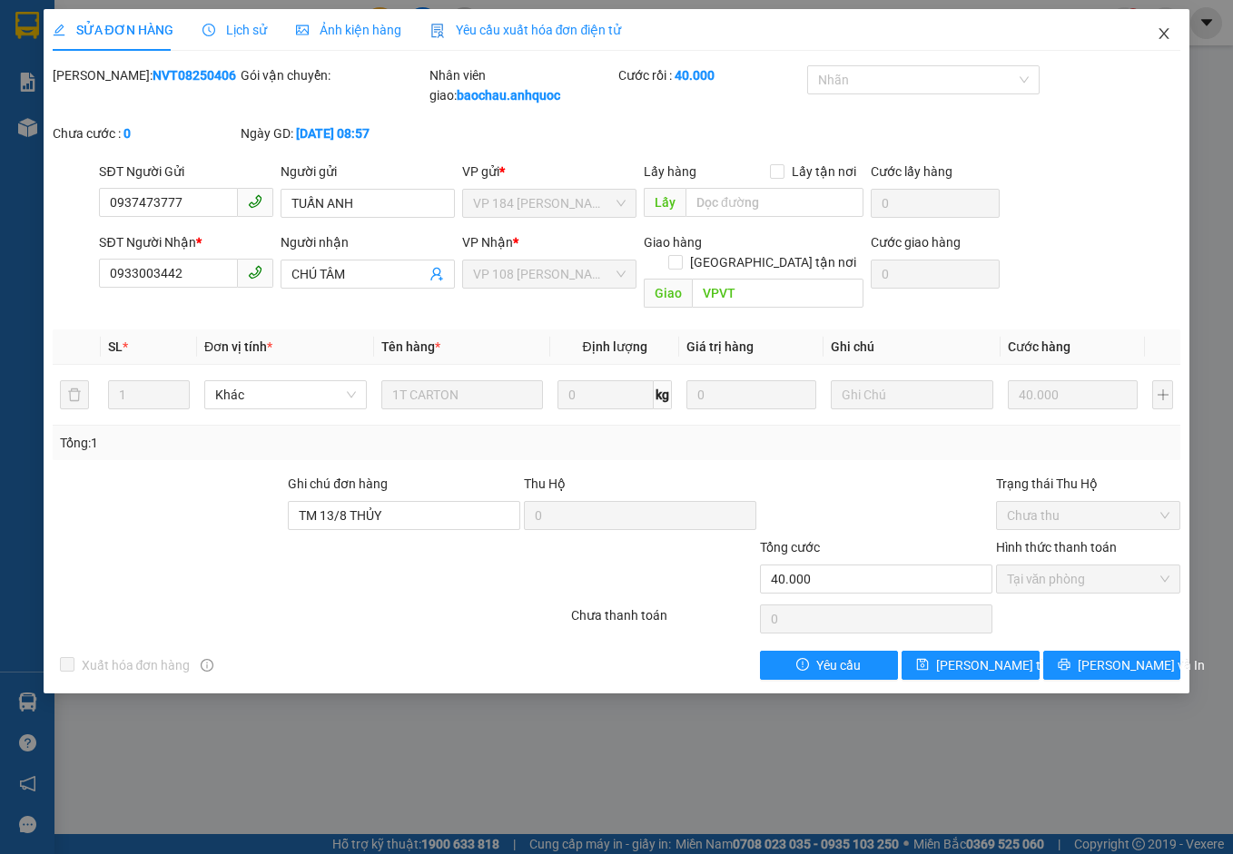
click at [1171, 37] on icon "close" at bounding box center [1163, 33] width 15 height 15
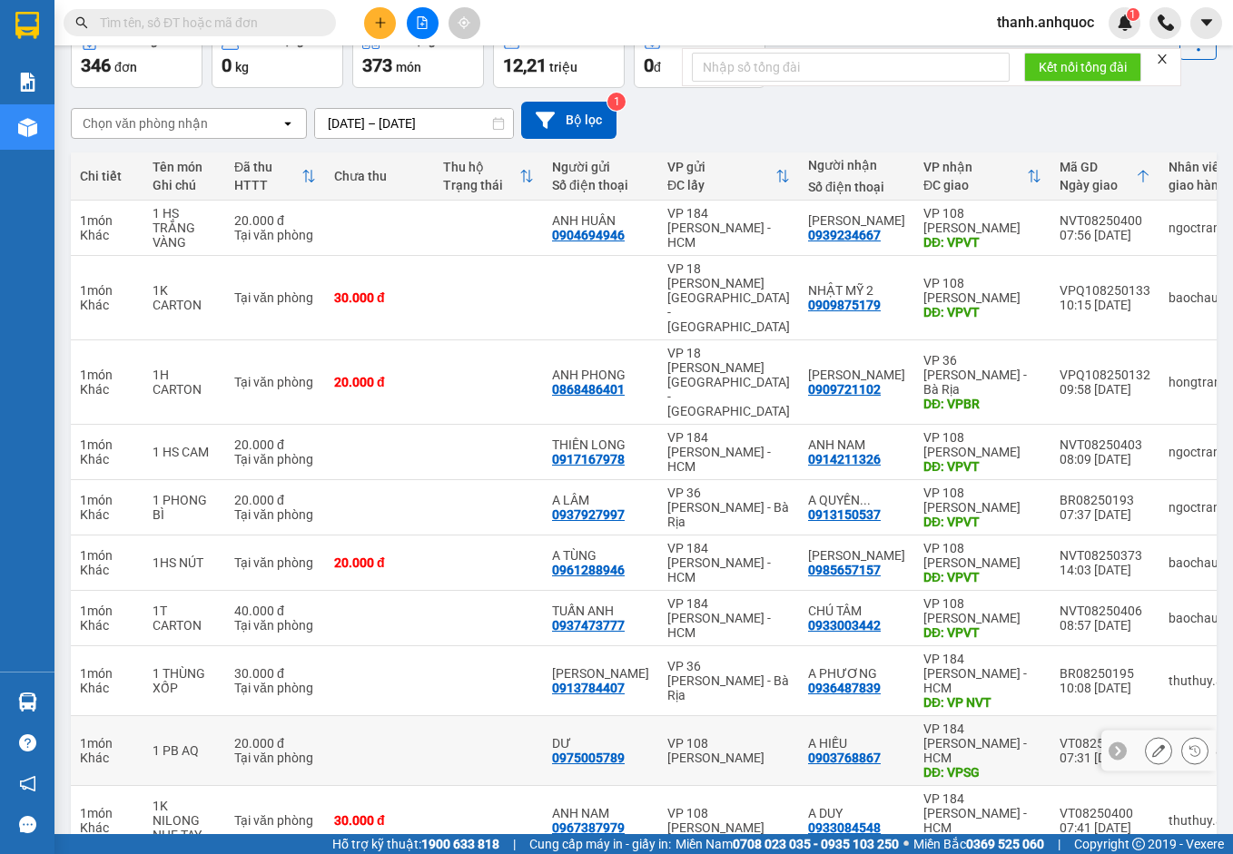
scroll to position [105, 0]
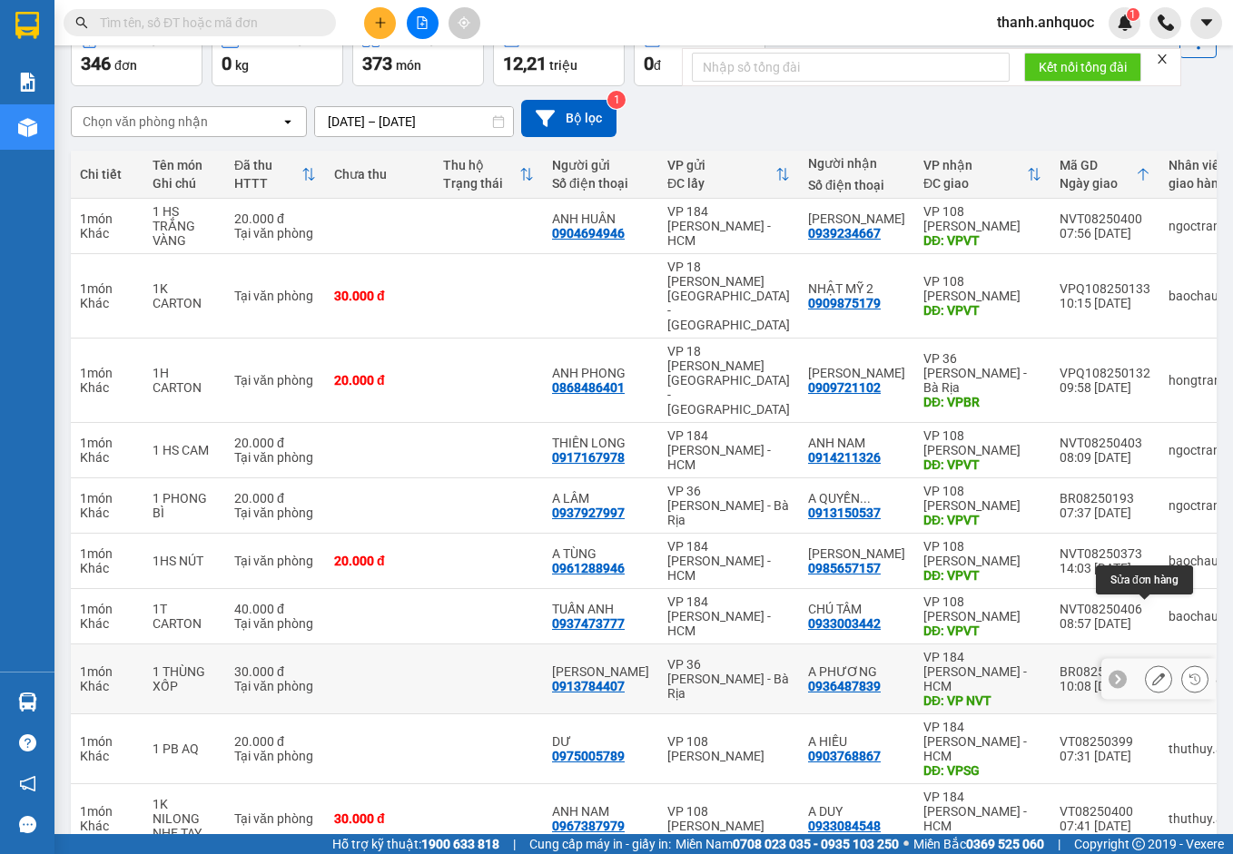
click at [1155, 664] on button at bounding box center [1158, 680] width 25 height 32
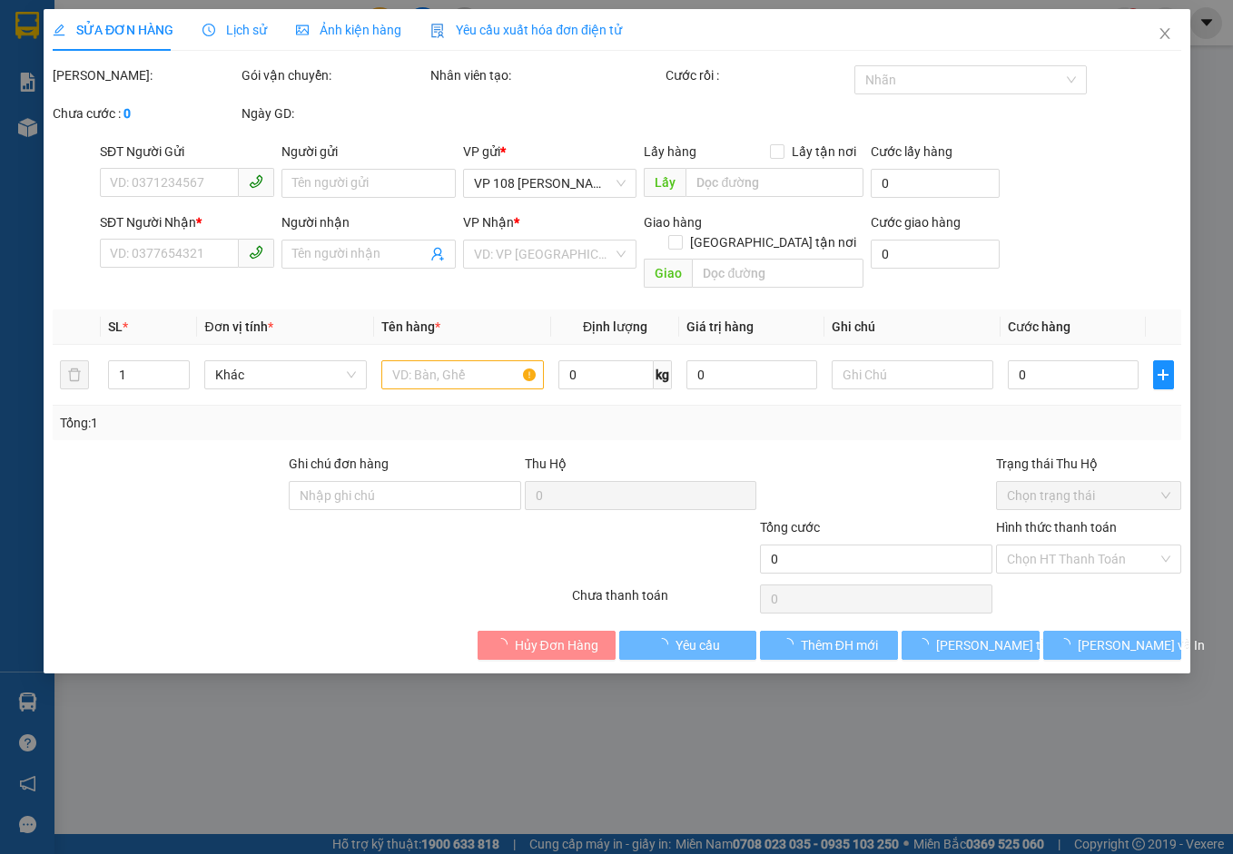
type input "0913784407"
type input "[PERSON_NAME]"
type input "0936487839"
type input "A PHƯƠNG"
type input "VP NVT"
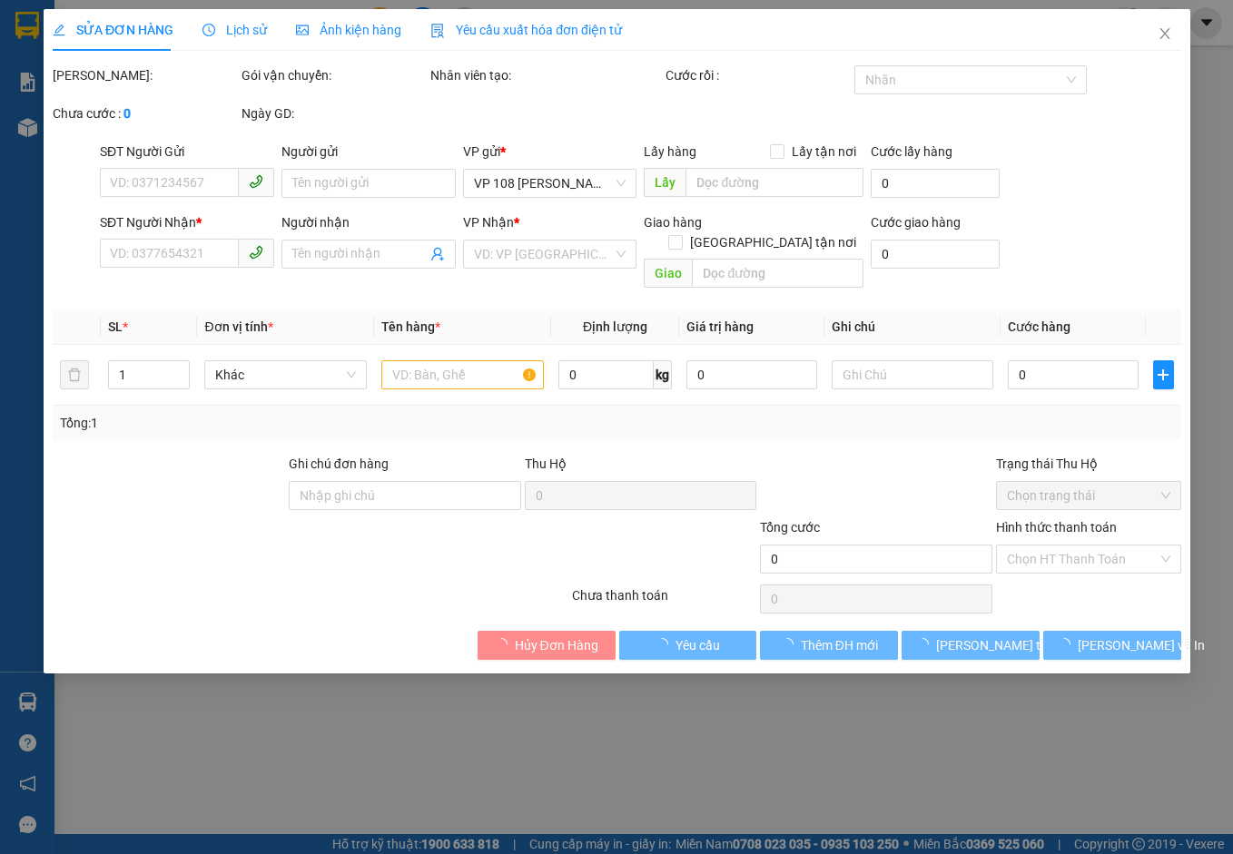
type input "30.000"
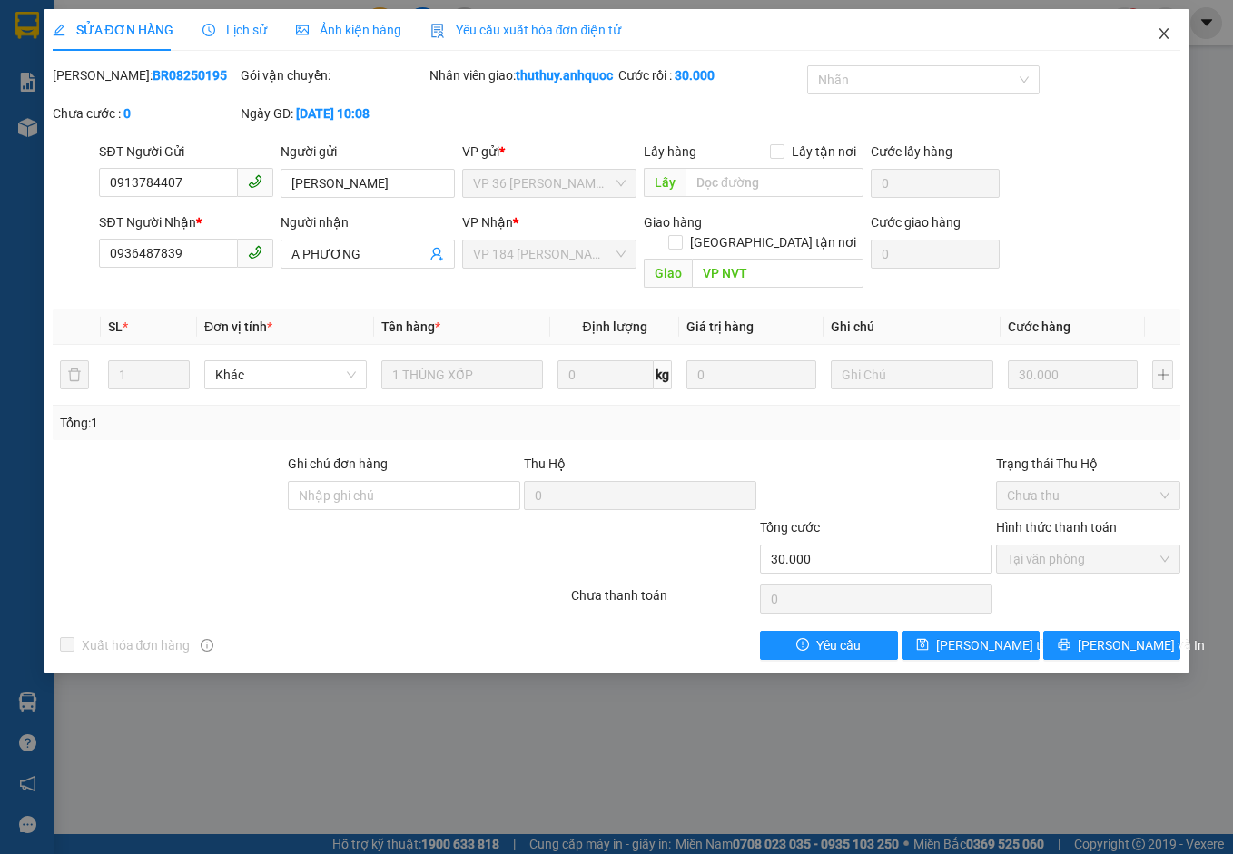
click at [1165, 34] on icon "close" at bounding box center [1164, 33] width 10 height 11
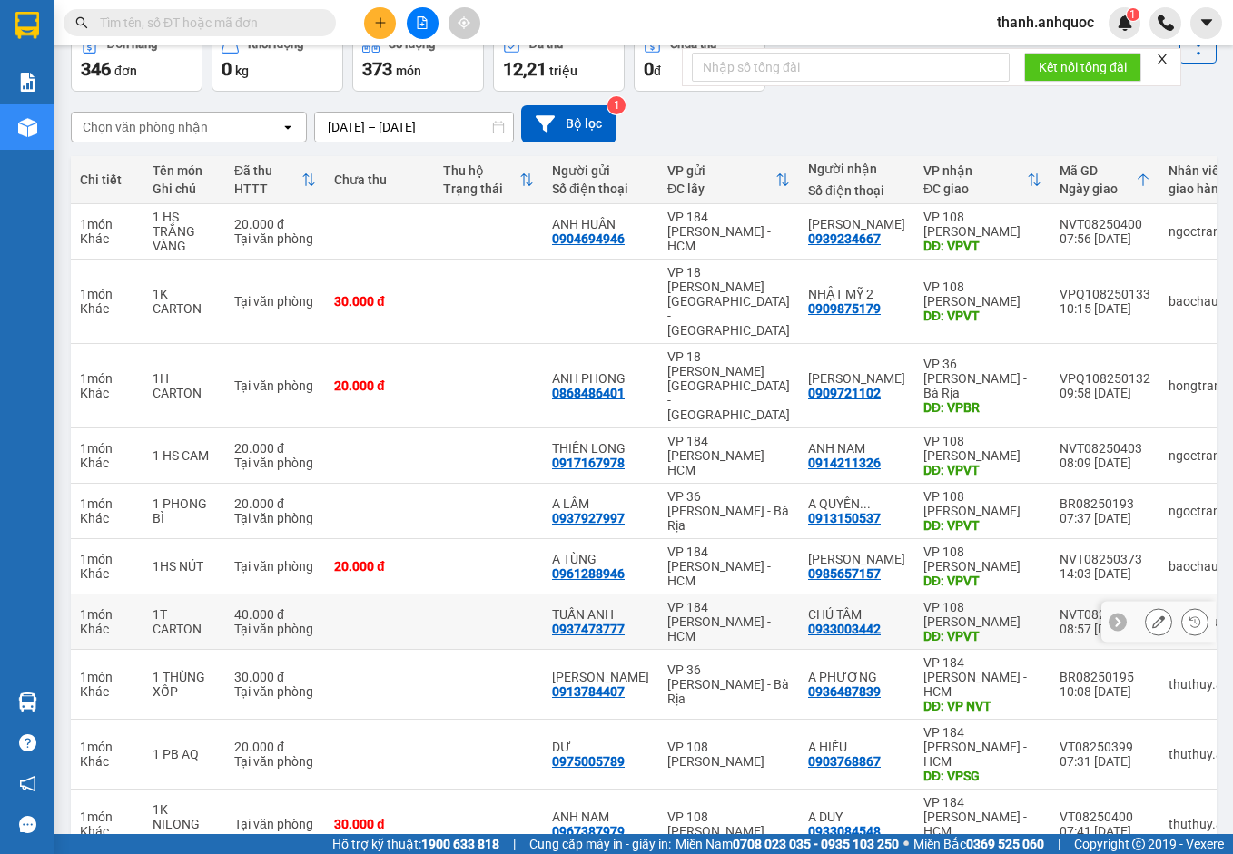
scroll to position [105, 0]
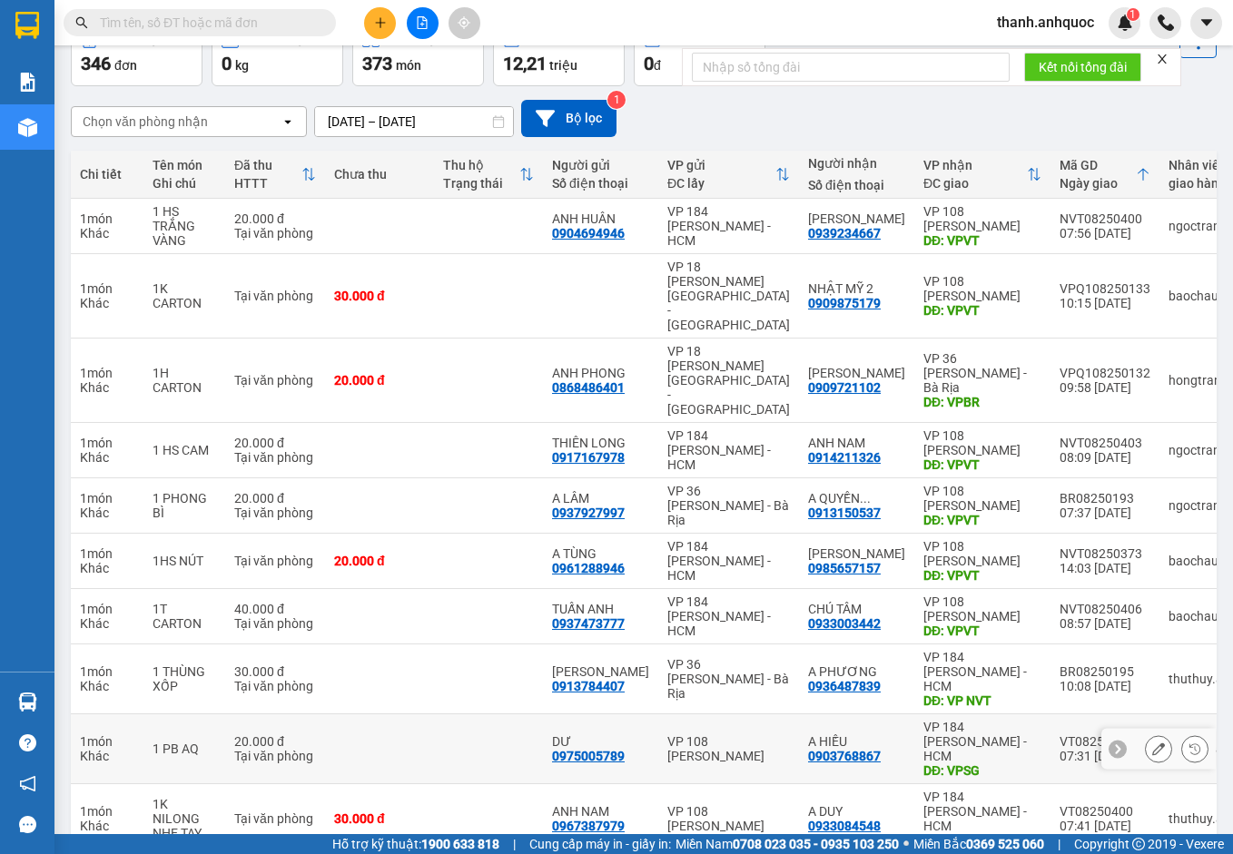
click at [1154, 733] on button at bounding box center [1158, 749] width 25 height 32
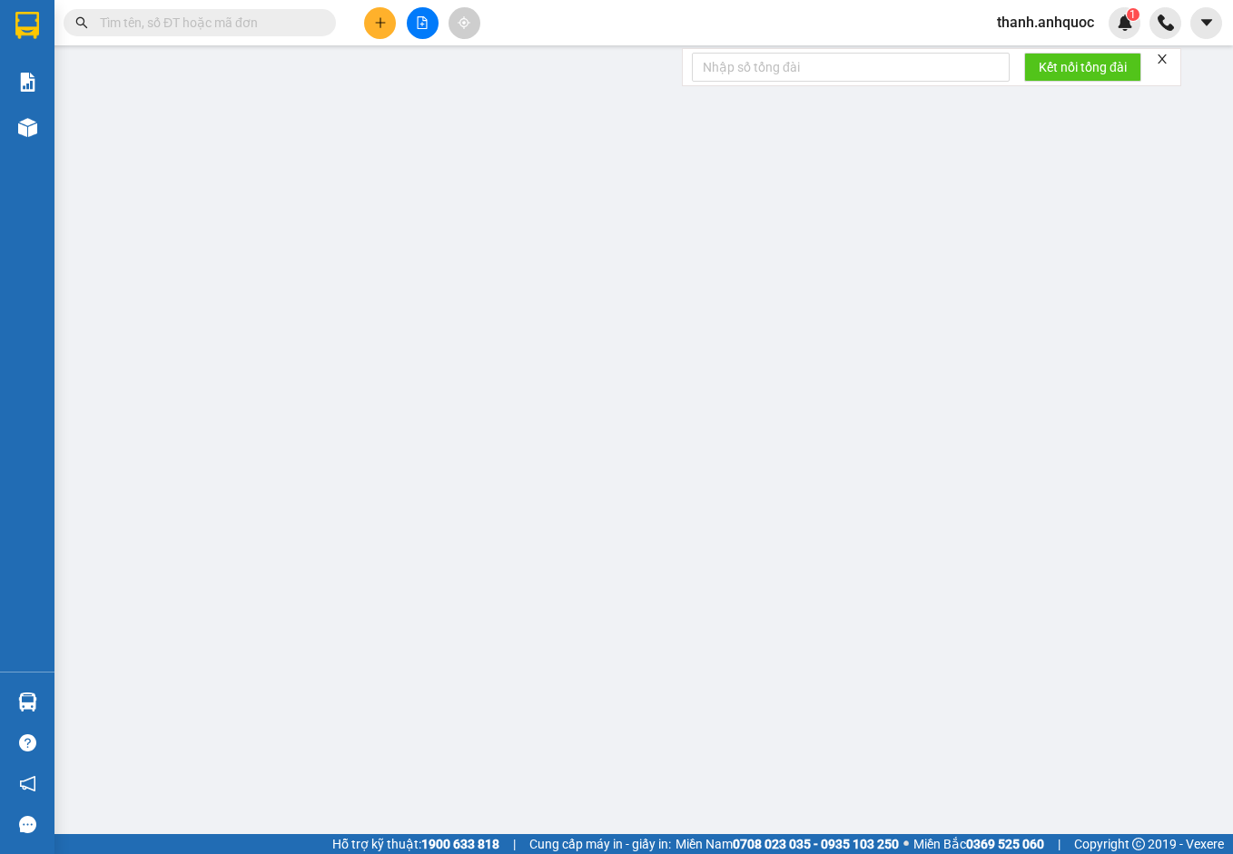
type input "0975005789"
type input "DƯ"
type input "0903768867"
type input "A HIẾU"
type input "VPSG"
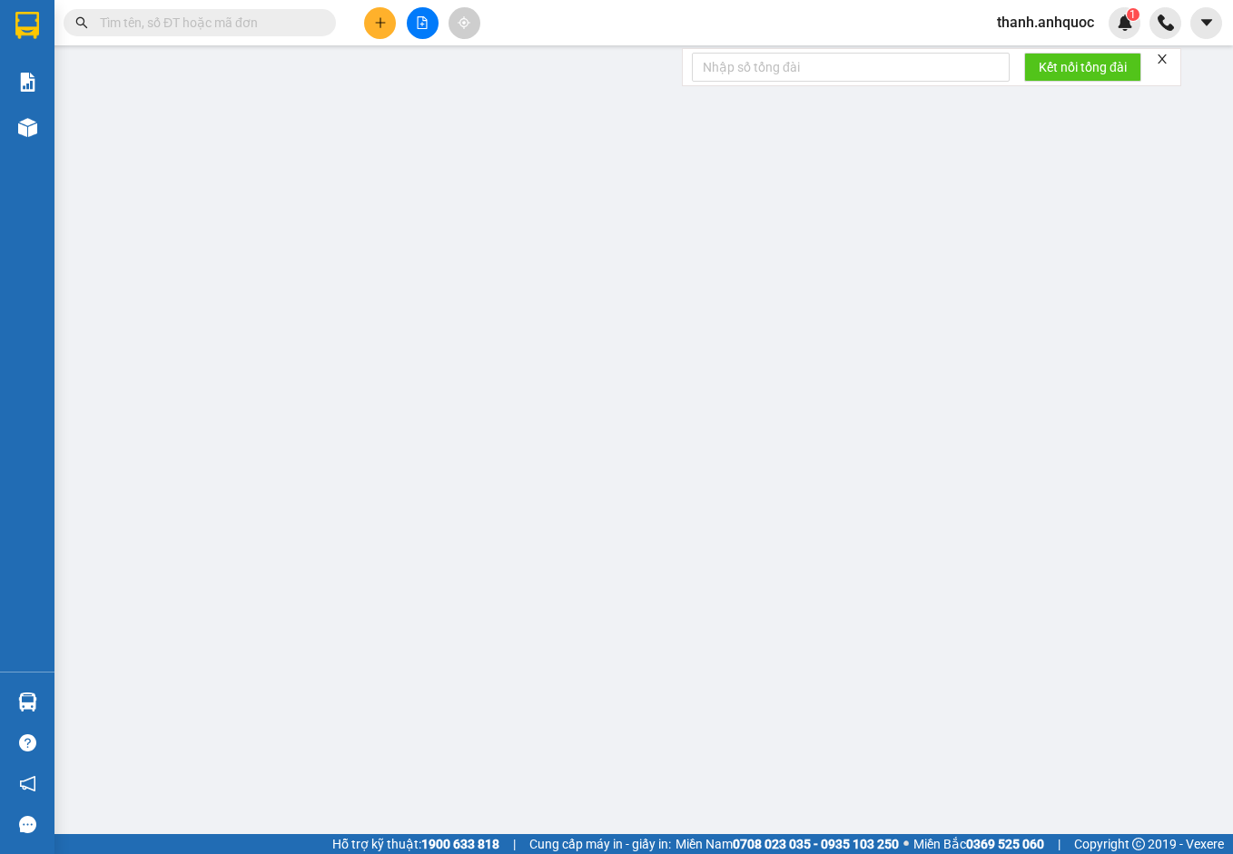
type input "20.000"
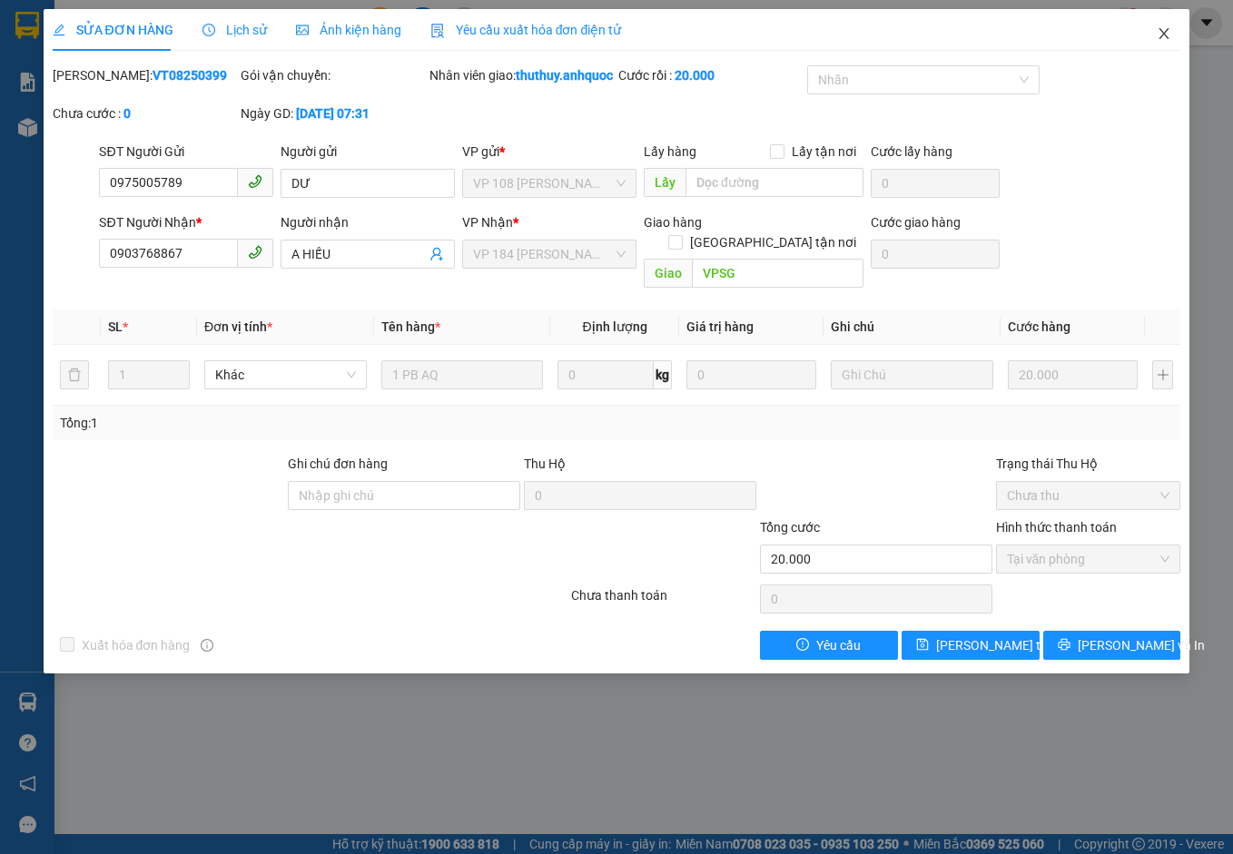
click at [1165, 36] on icon "close" at bounding box center [1164, 33] width 10 height 11
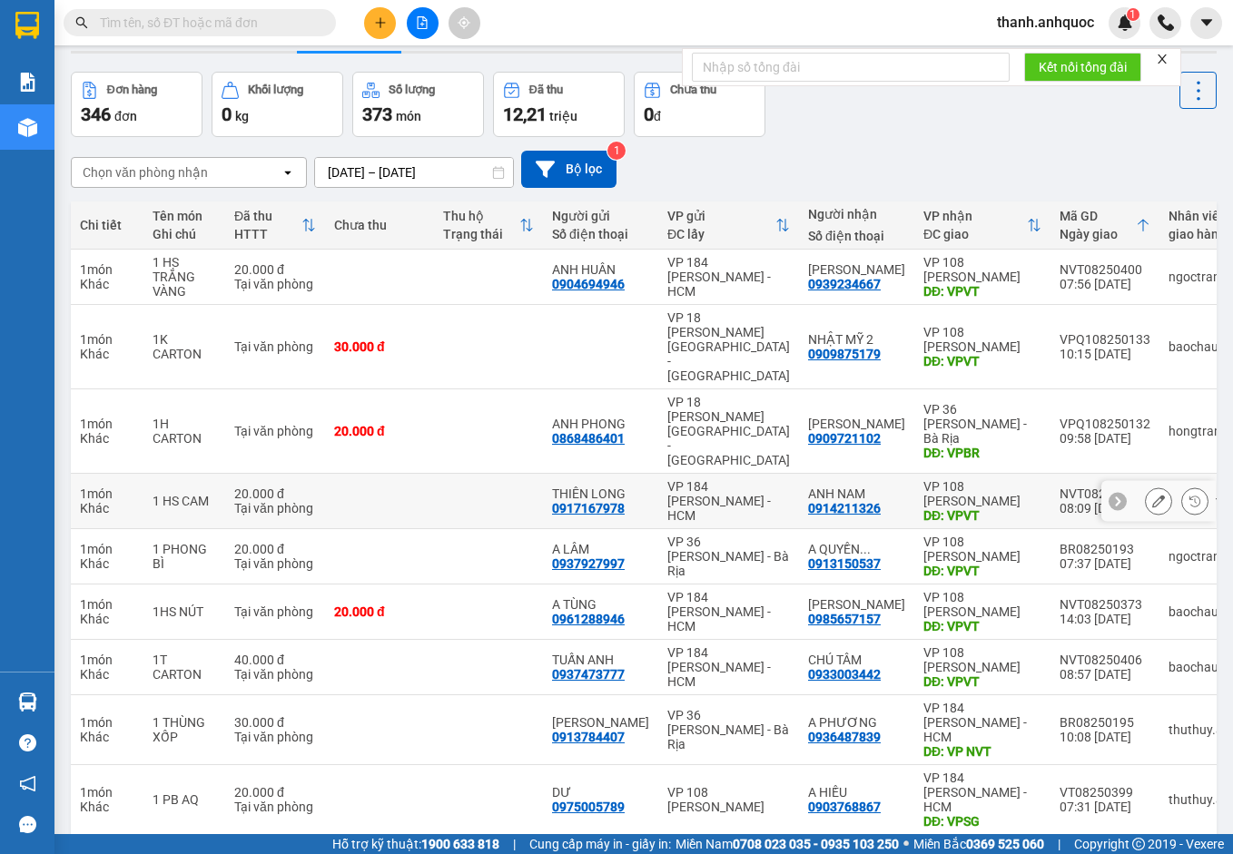
scroll to position [105, 0]
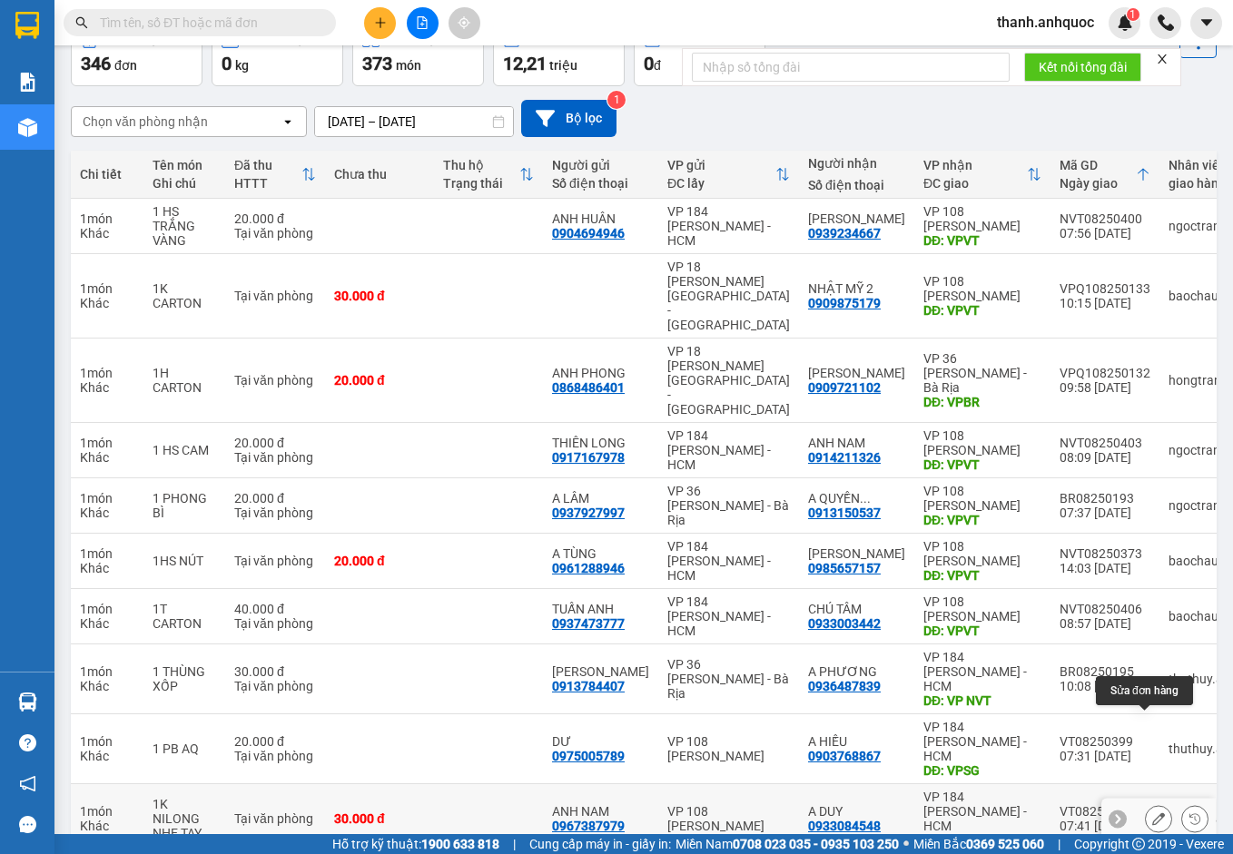
click at [1152, 812] on icon at bounding box center [1158, 818] width 13 height 13
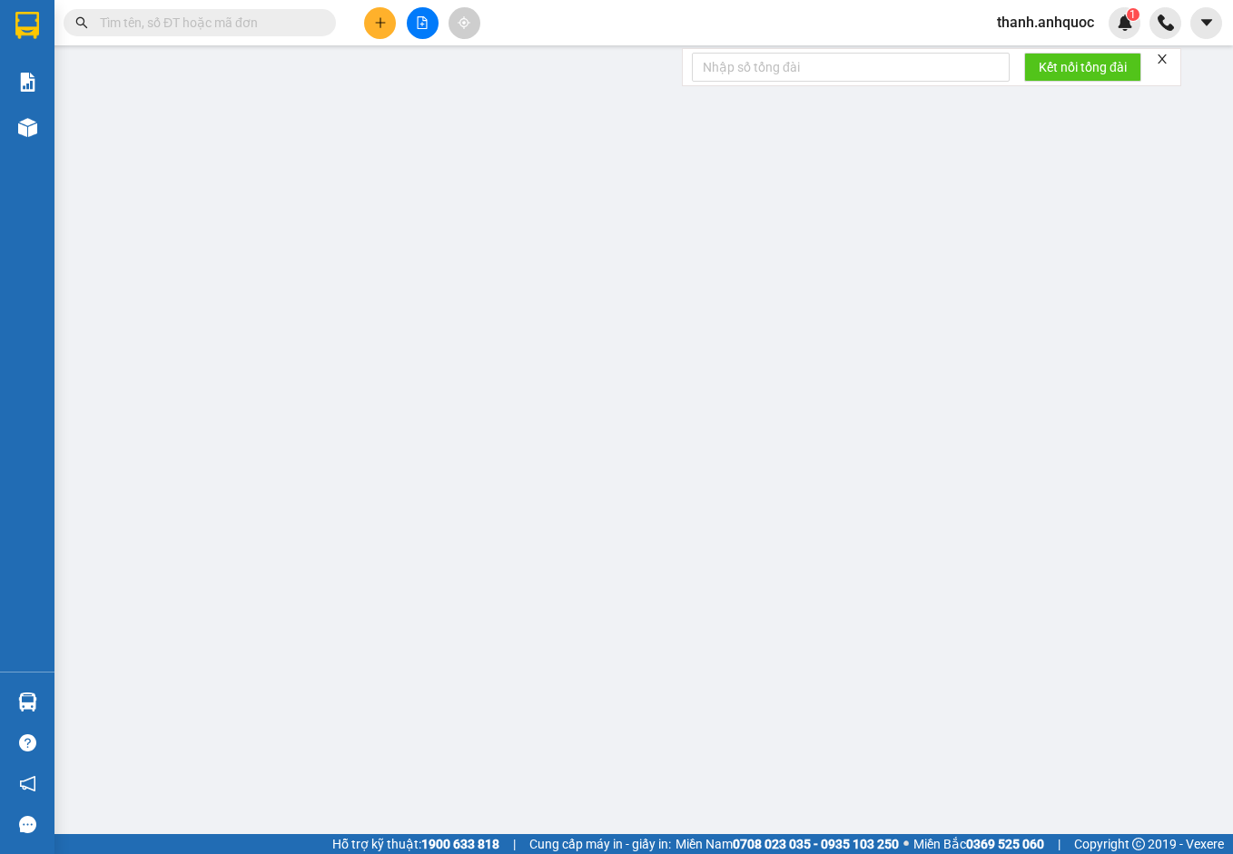
type input "0967387979"
type input "ANH NAM"
type input "0933084548"
type input "A DUY"
type input "VPNVT"
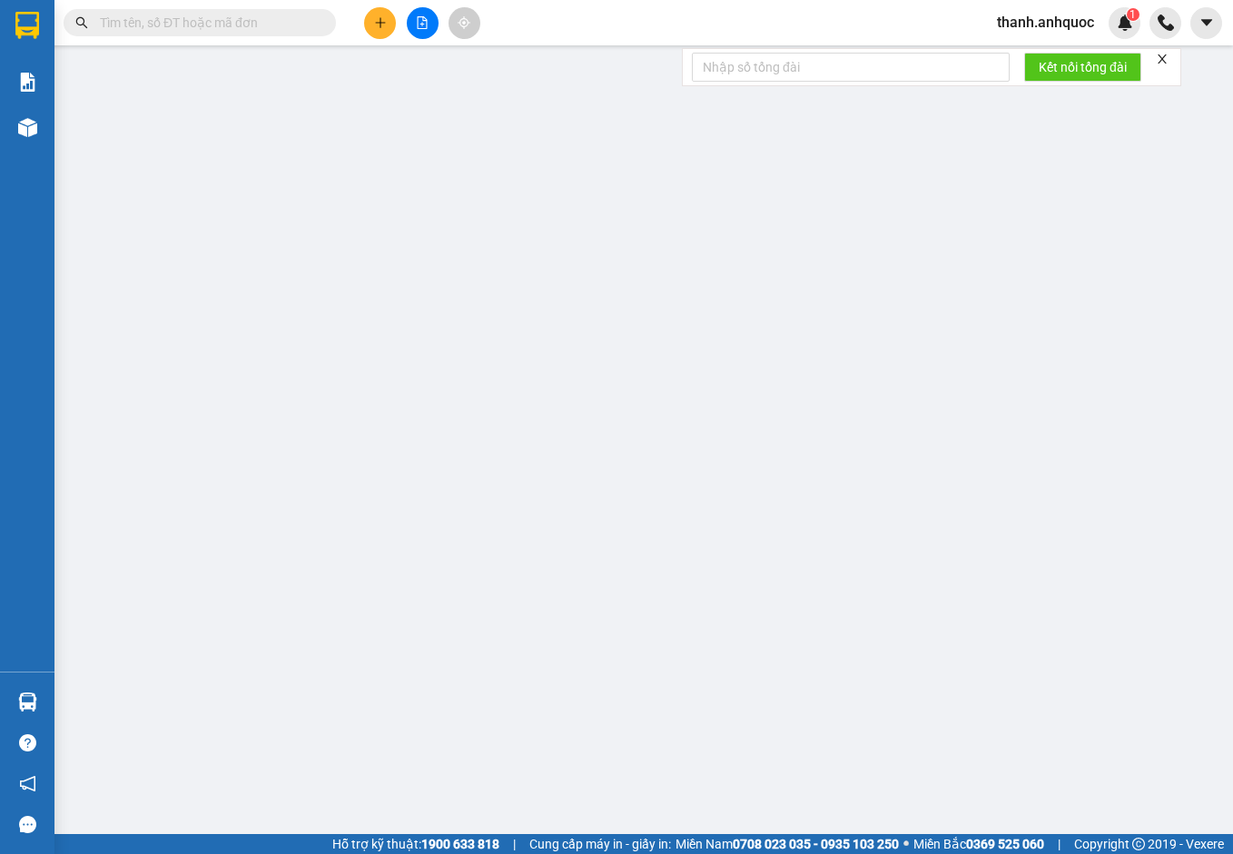
type input "TM 13/8 THỦY"
type input "30.000"
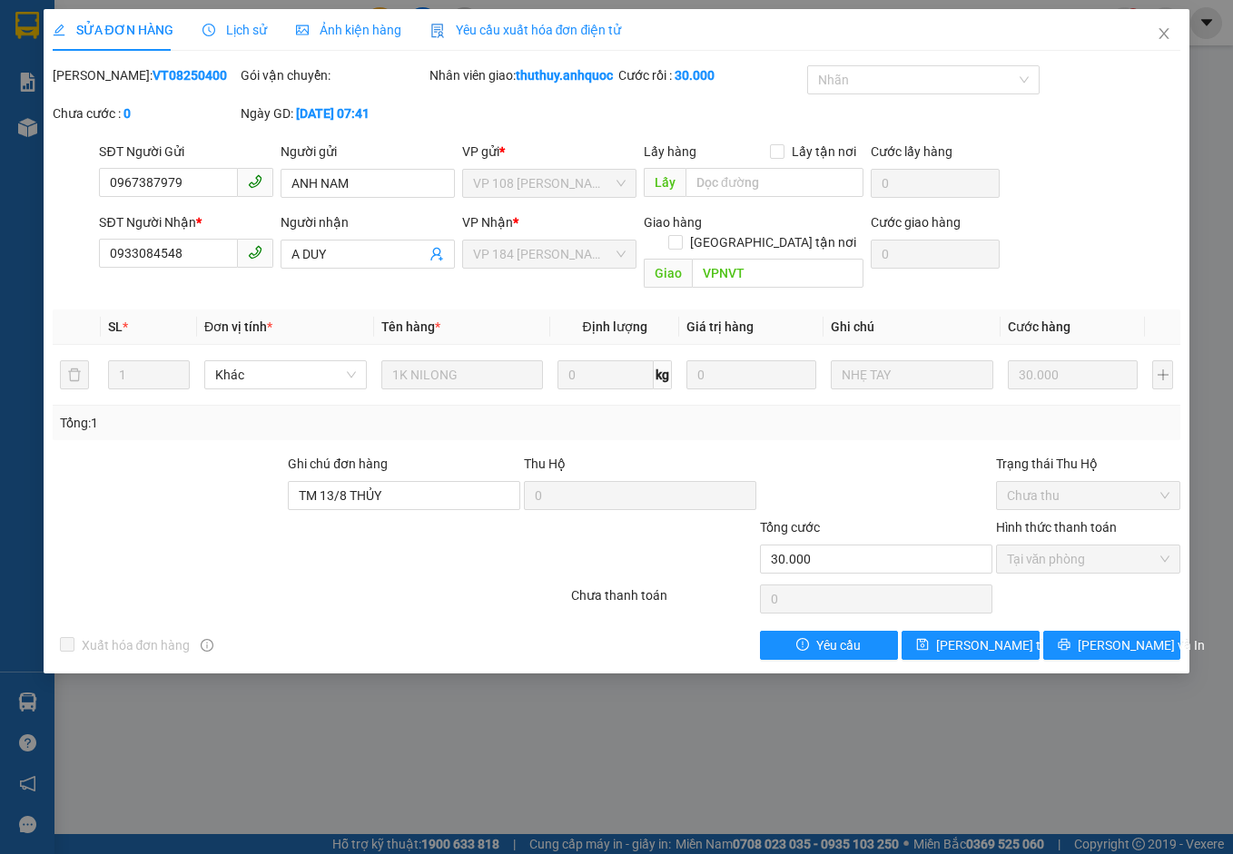
click at [514, 29] on span "Yêu cầu xuất hóa đơn điện tử" at bounding box center [526, 30] width 192 height 15
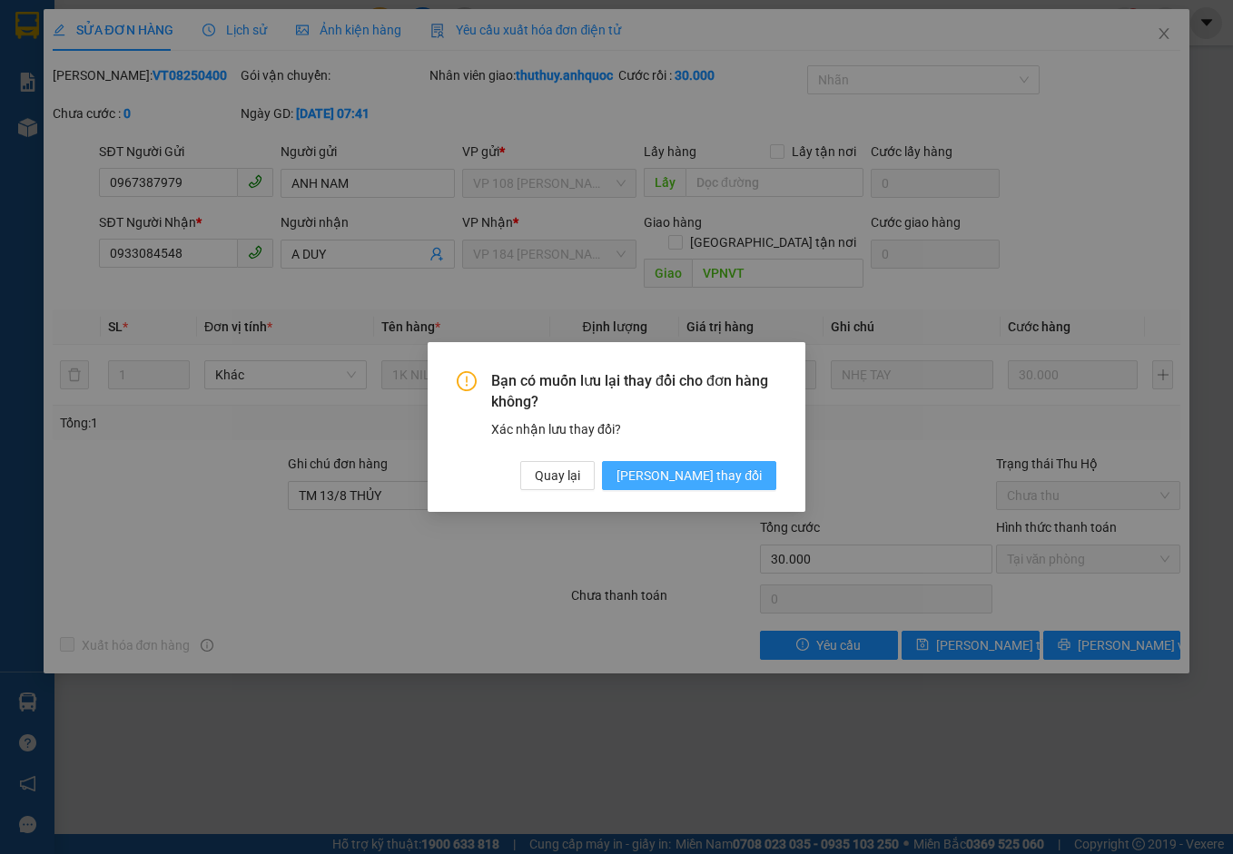
click at [725, 471] on span "[PERSON_NAME] thay đổi" at bounding box center [688, 476] width 145 height 20
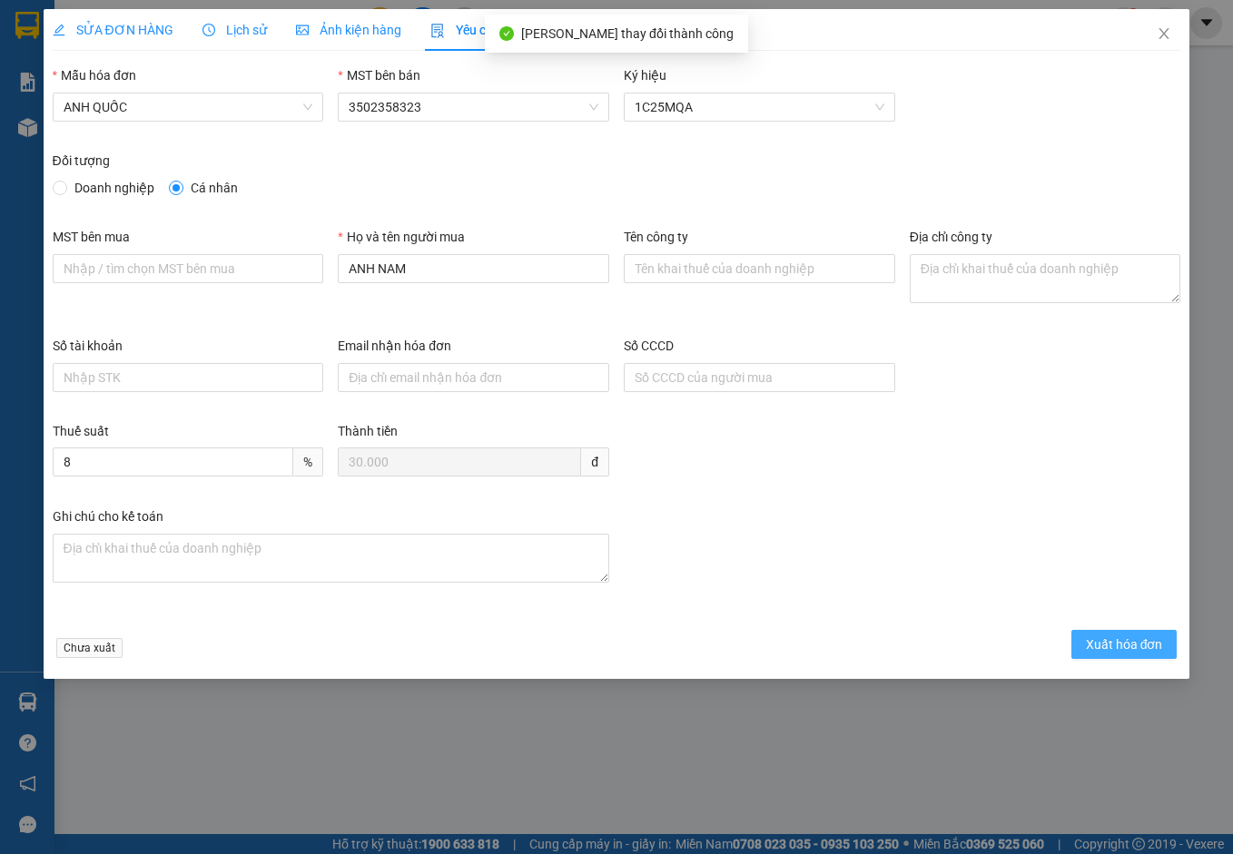
click at [1114, 639] on span "Xuất hóa đơn" at bounding box center [1124, 644] width 77 height 20
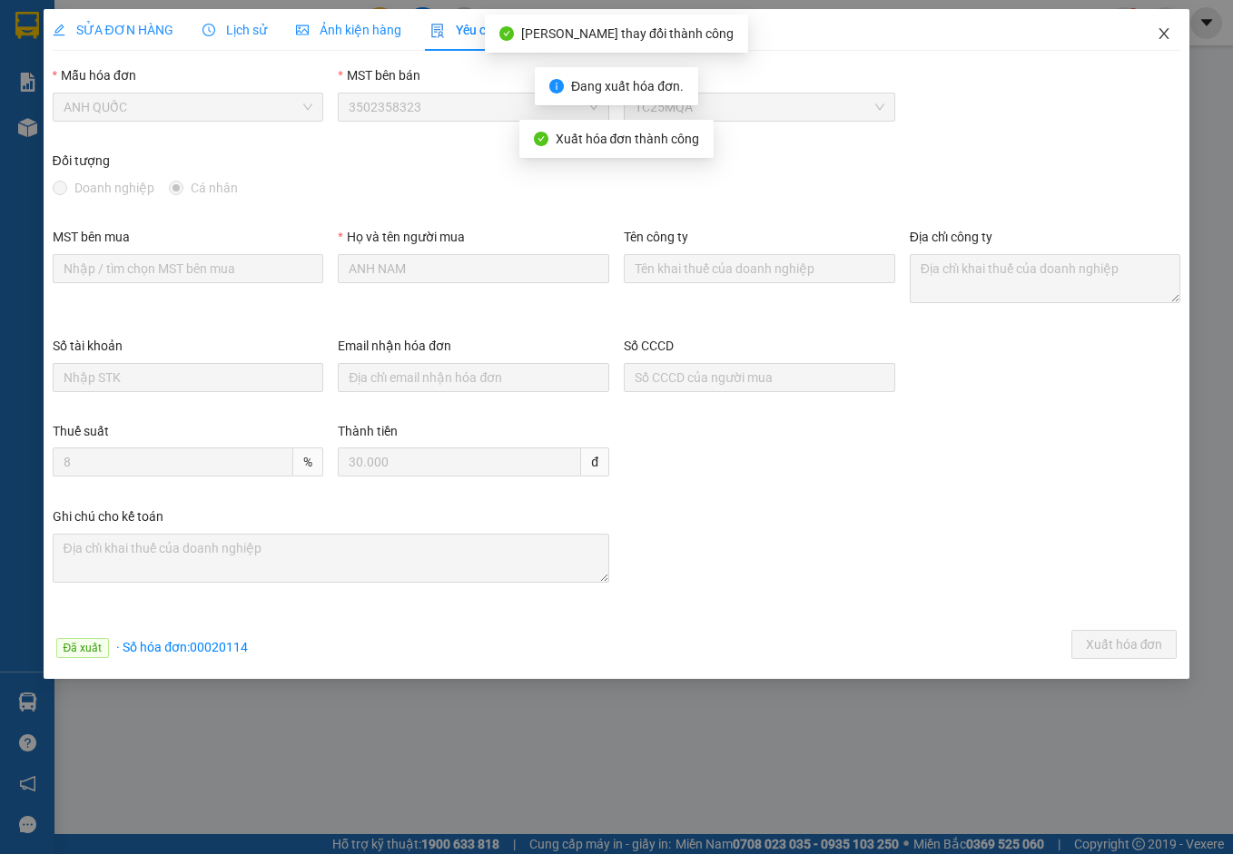
click at [1162, 32] on icon "close" at bounding box center [1164, 33] width 10 height 11
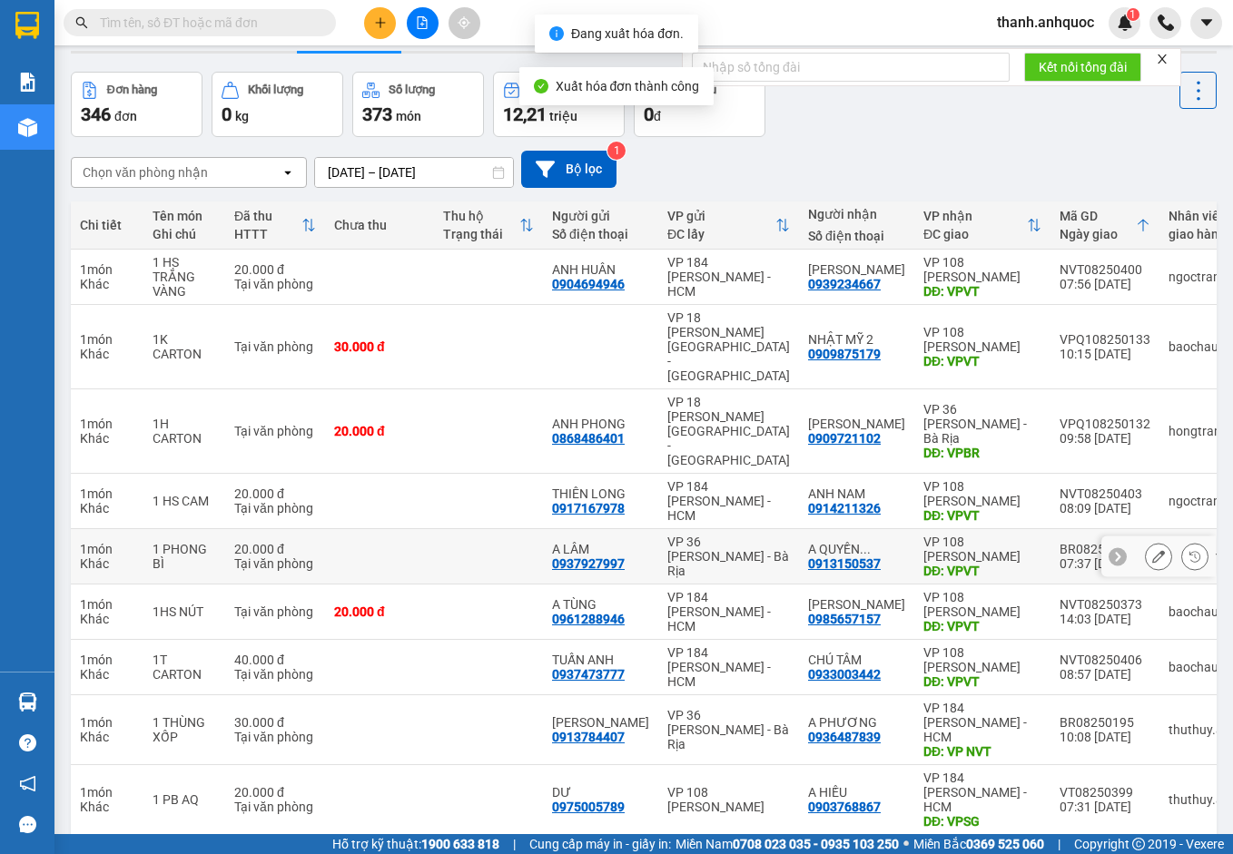
scroll to position [105, 0]
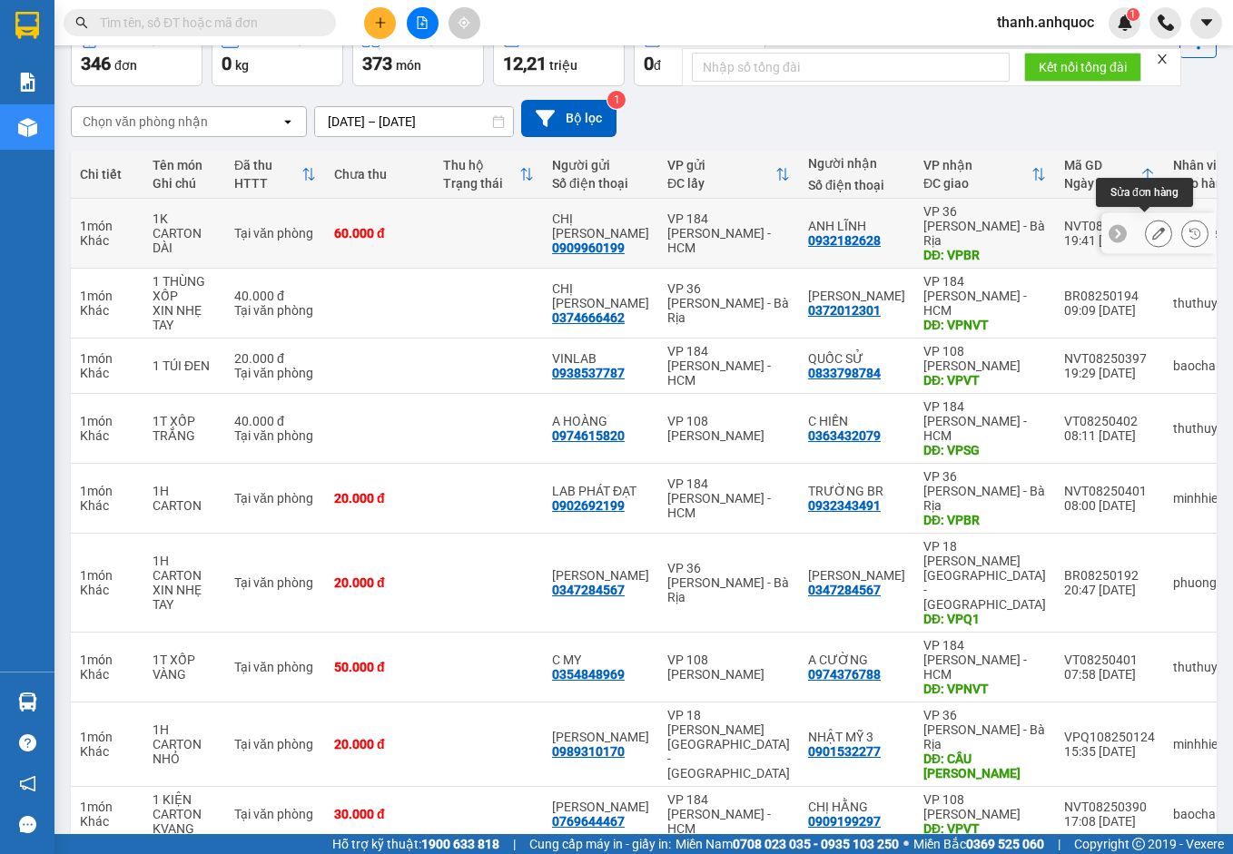
click at [1151, 224] on button at bounding box center [1158, 234] width 25 height 32
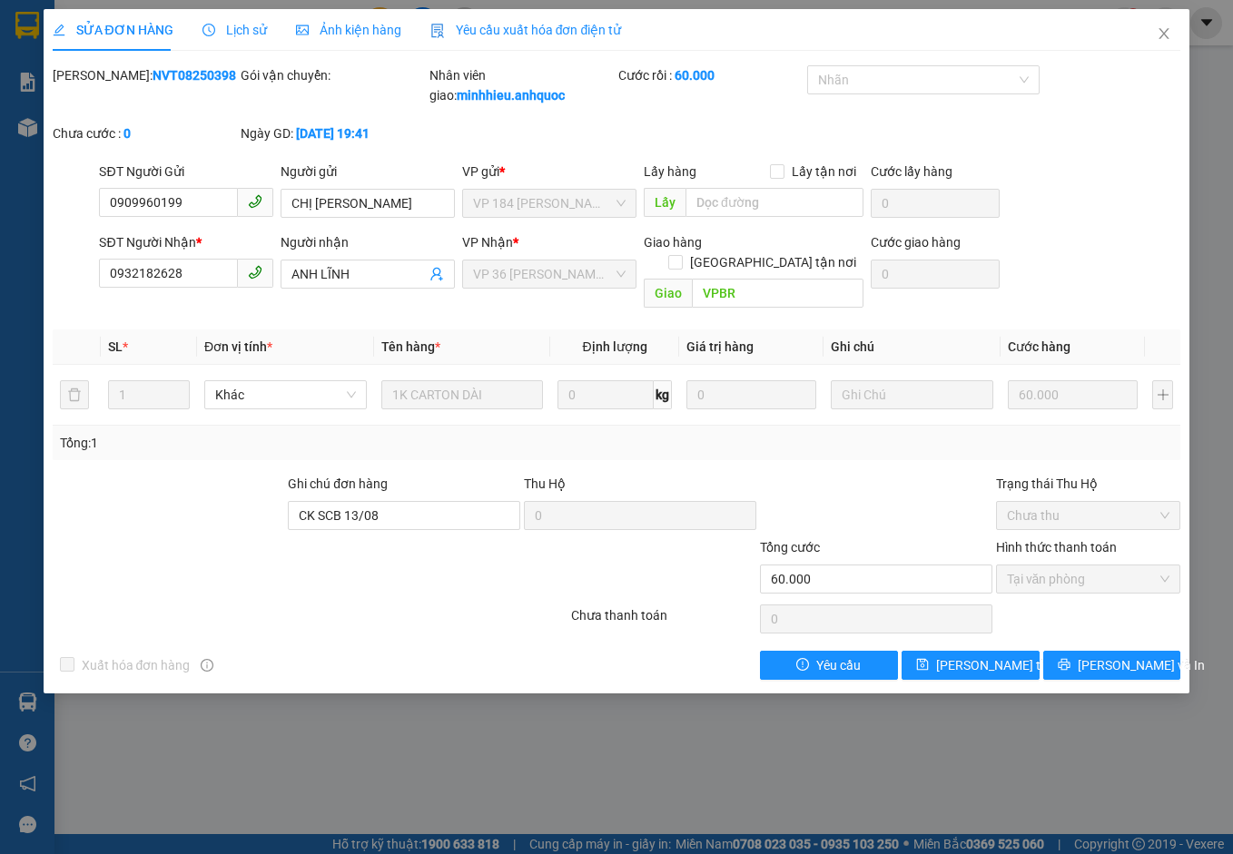
click at [544, 27] on span "Yêu cầu xuất hóa đơn điện tử" at bounding box center [526, 30] width 192 height 15
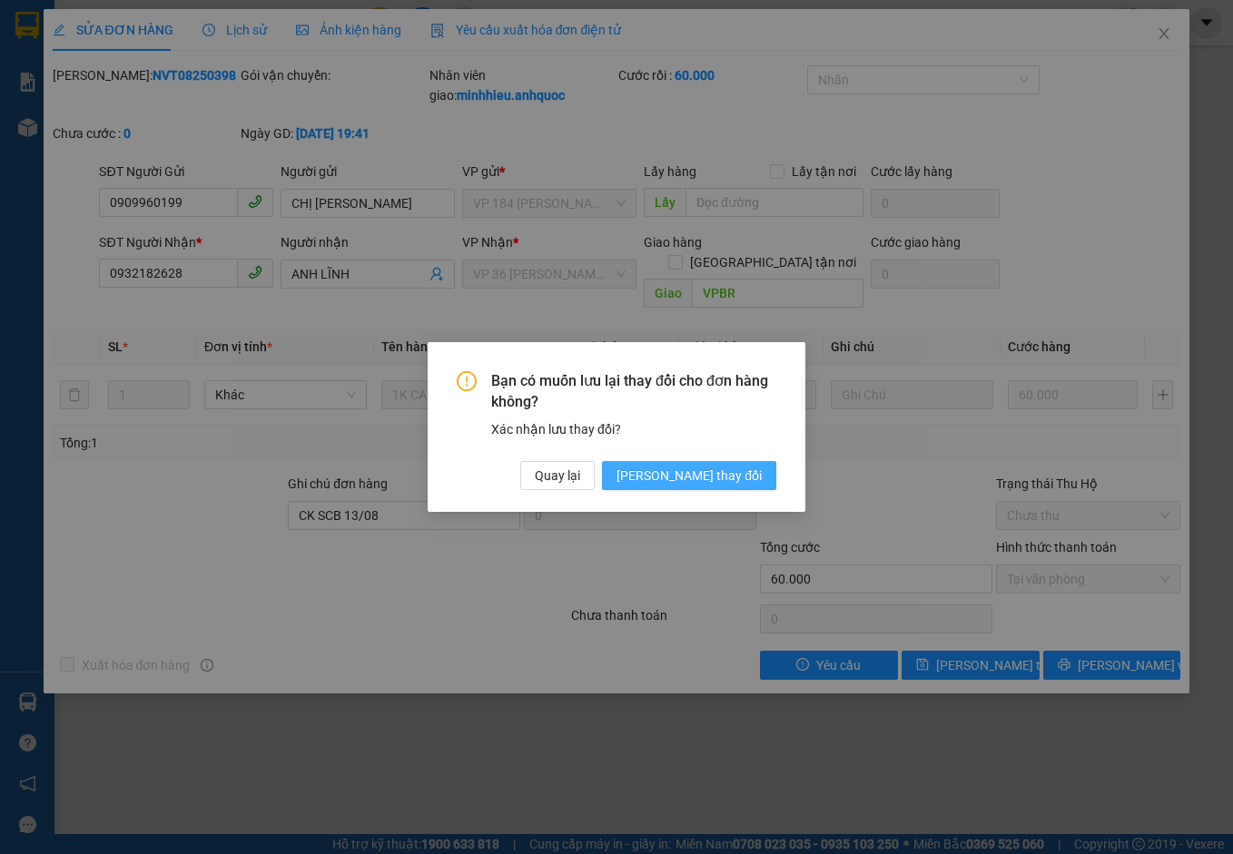
click at [732, 476] on span "[PERSON_NAME] thay đổi" at bounding box center [688, 476] width 145 height 20
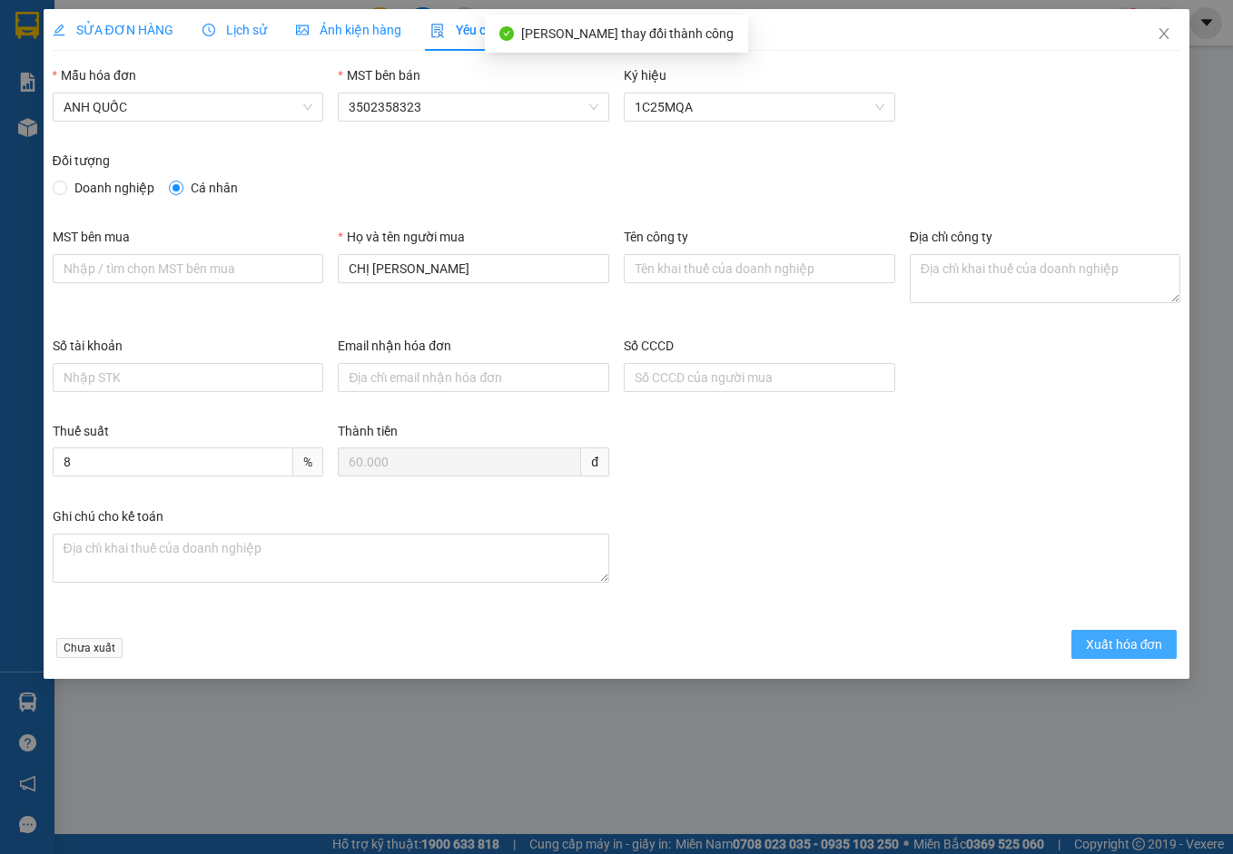
click at [1129, 644] on span "Xuất hóa đơn" at bounding box center [1124, 644] width 77 height 20
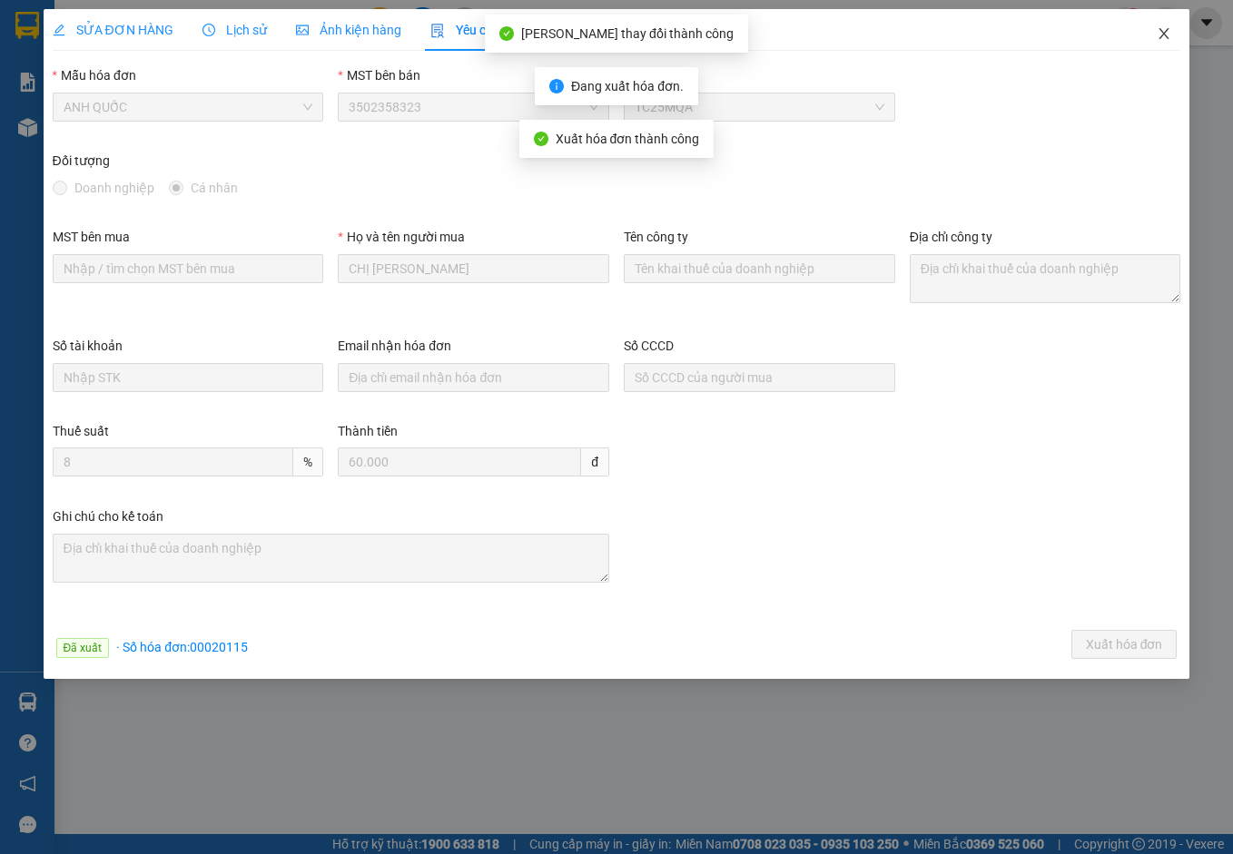
click at [1163, 26] on span "Close" at bounding box center [1163, 34] width 51 height 51
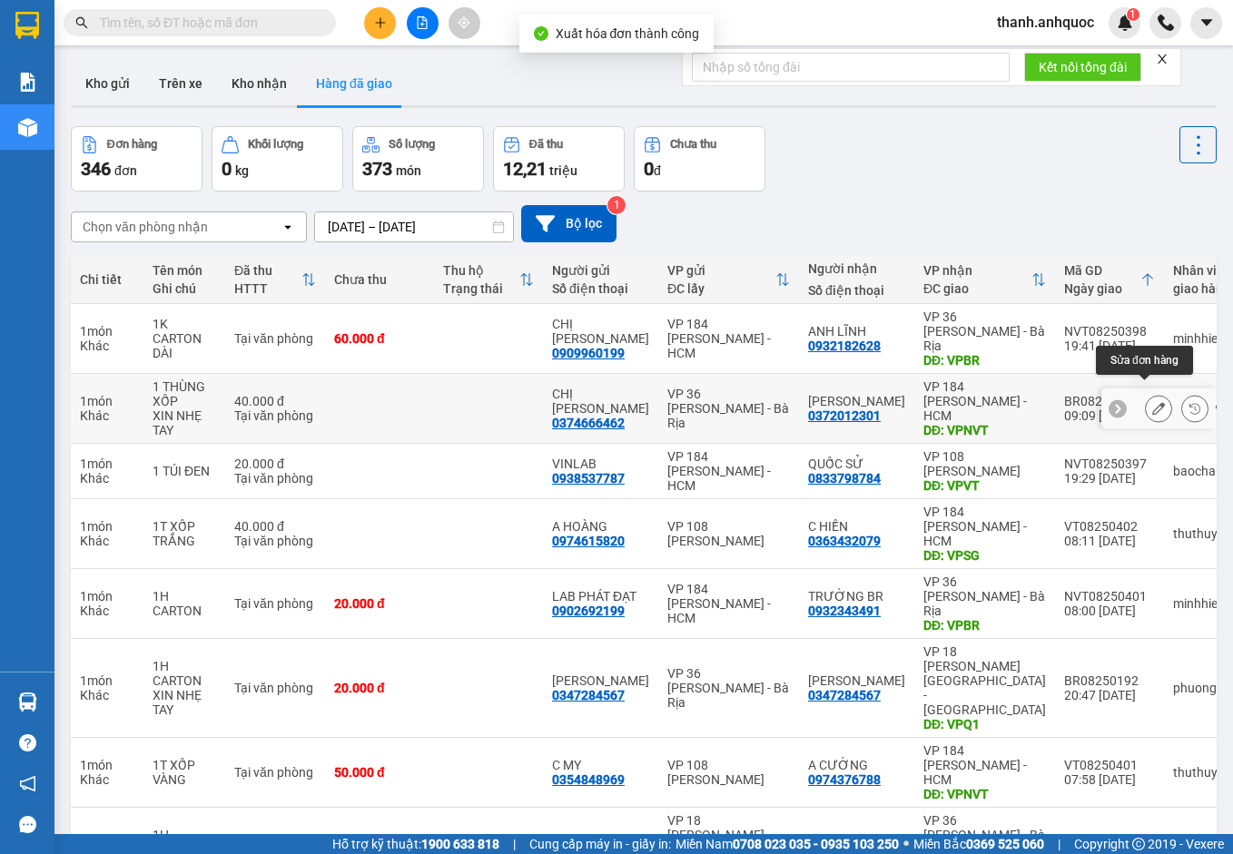
click at [1151, 393] on button at bounding box center [1158, 409] width 25 height 32
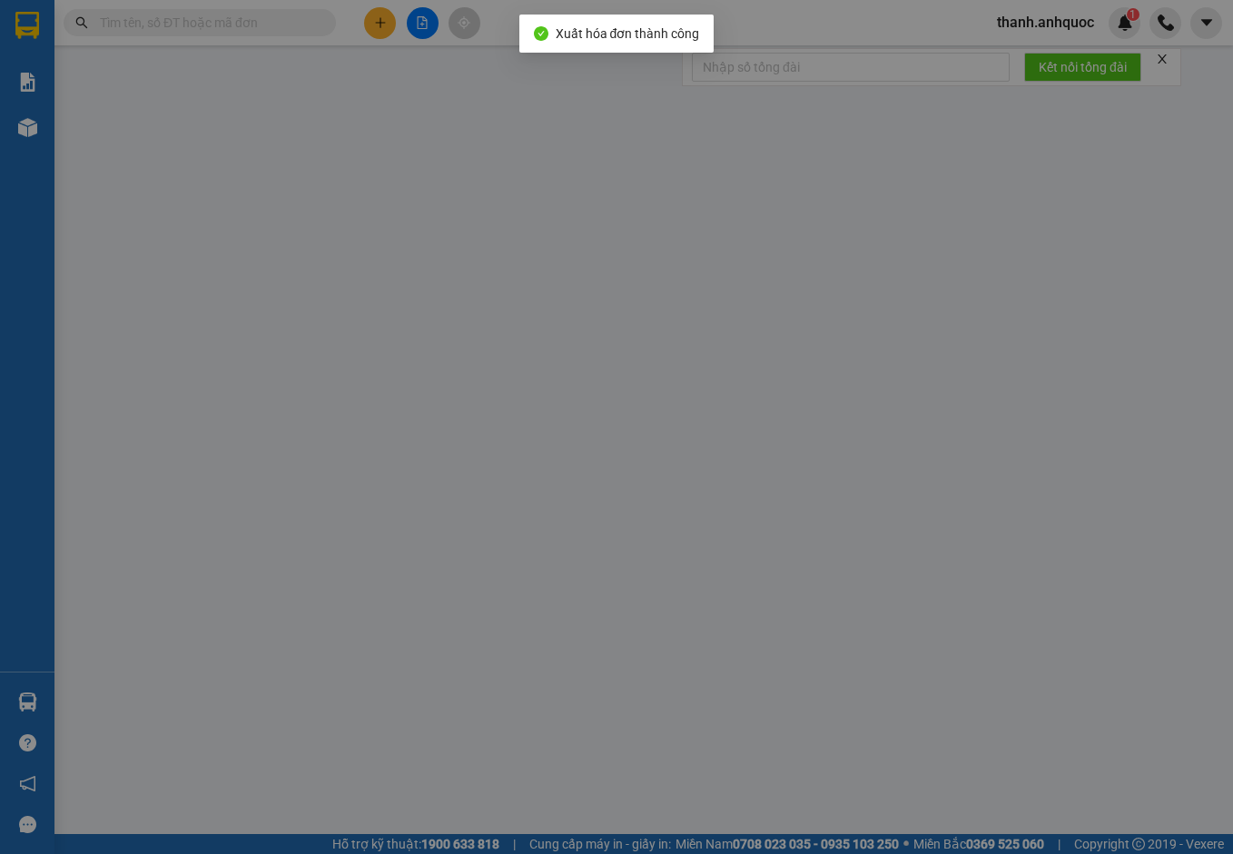
type input "0374666462"
type input "CHỊ [PERSON_NAME]"
type input "0372012301"
type input "[PERSON_NAME]"
type input "VPNVT"
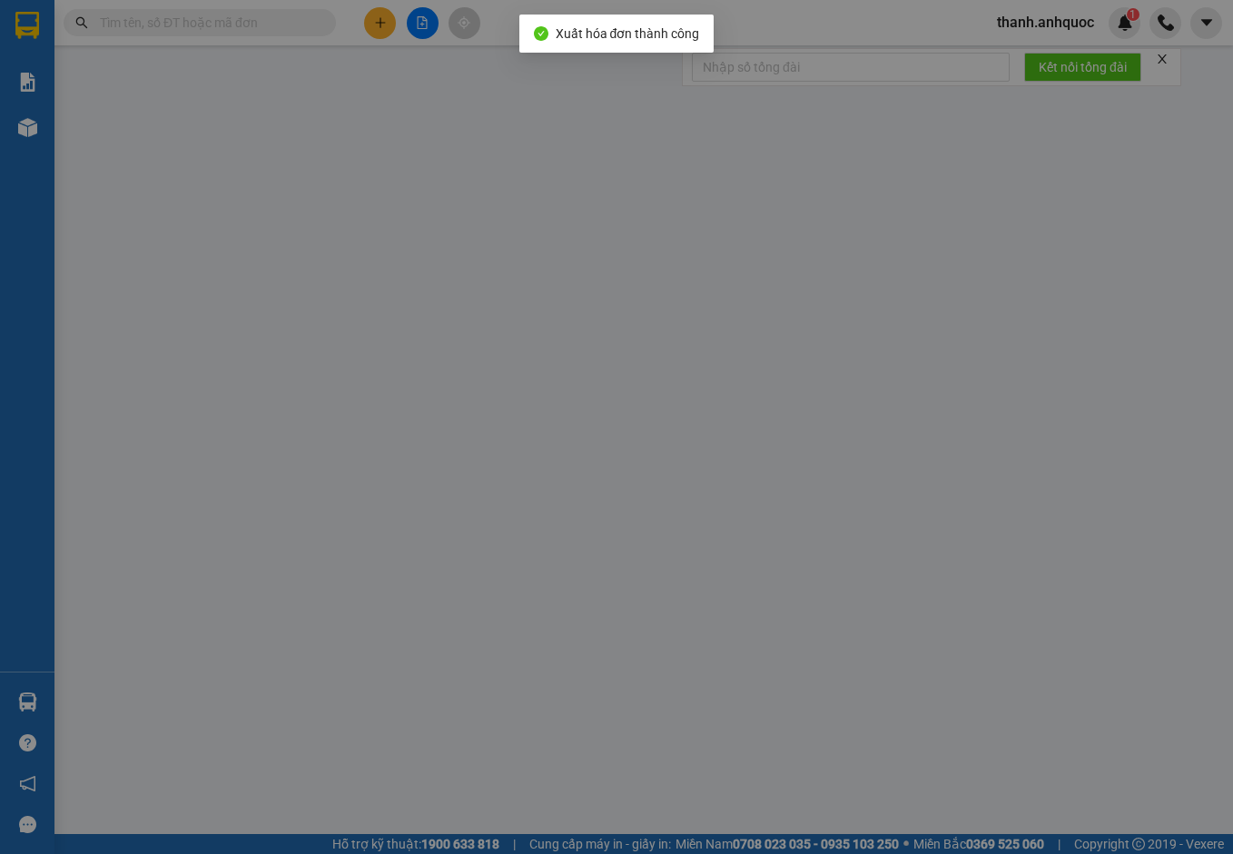
type input "40.000"
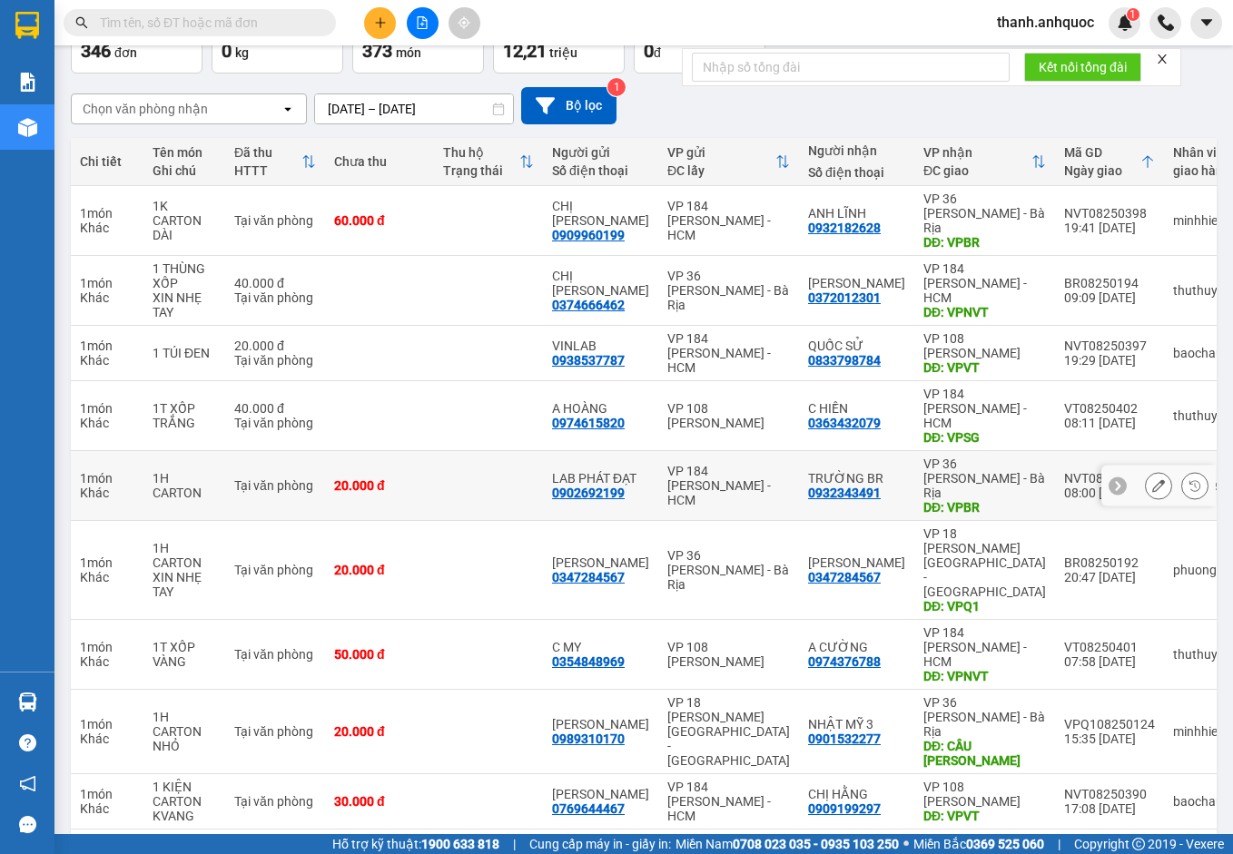
scroll to position [134, 0]
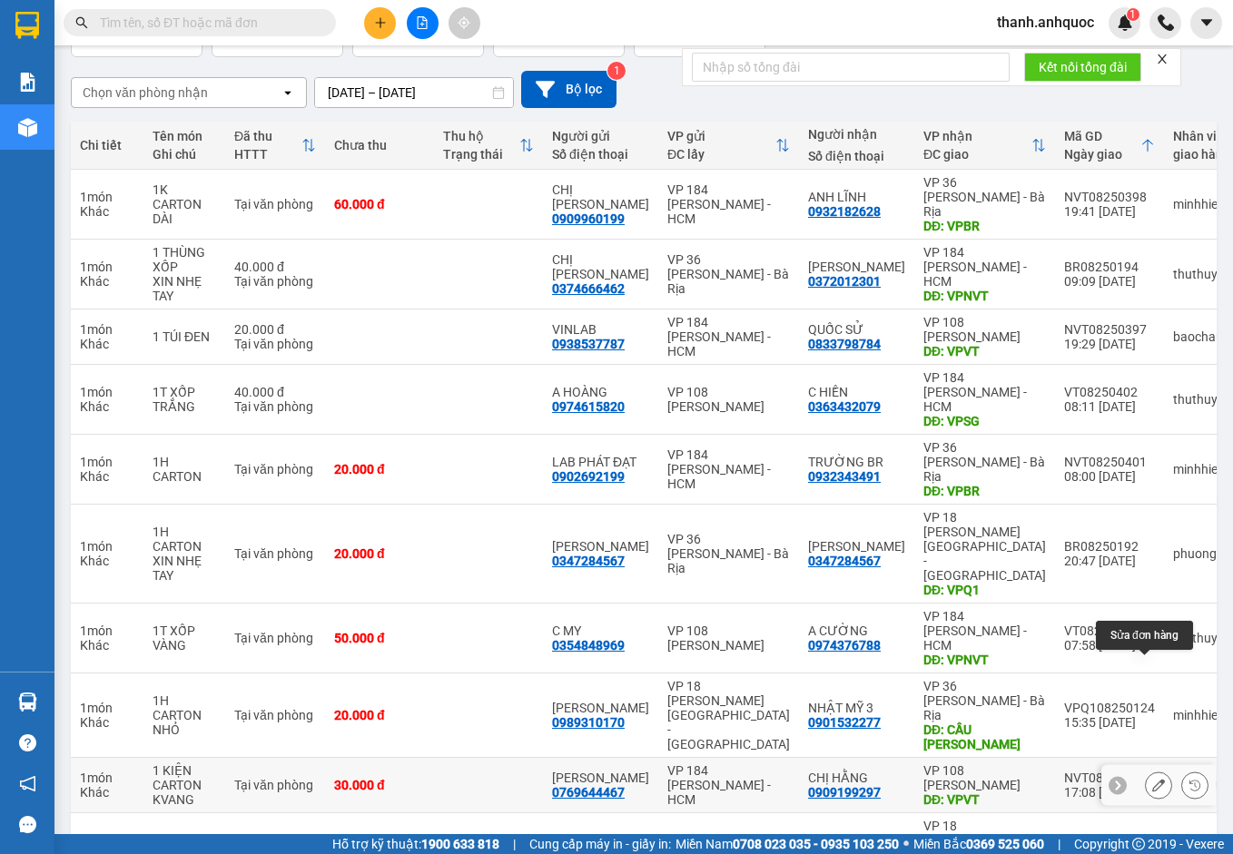
click at [1146, 770] on button at bounding box center [1158, 786] width 25 height 32
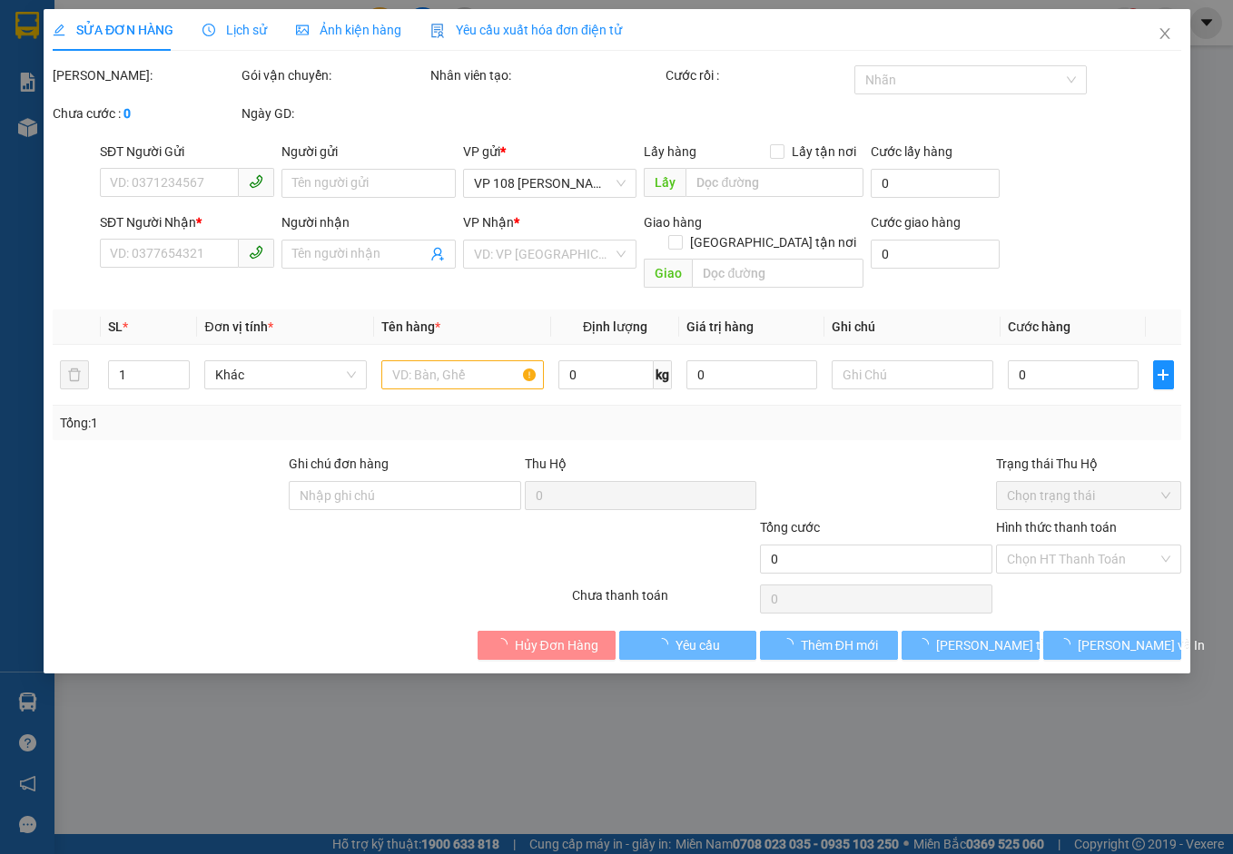
type input "0769644467"
type input "[PERSON_NAME]"
type input "0909199297"
type input "CHỊ HẰNG"
type input "VPVT"
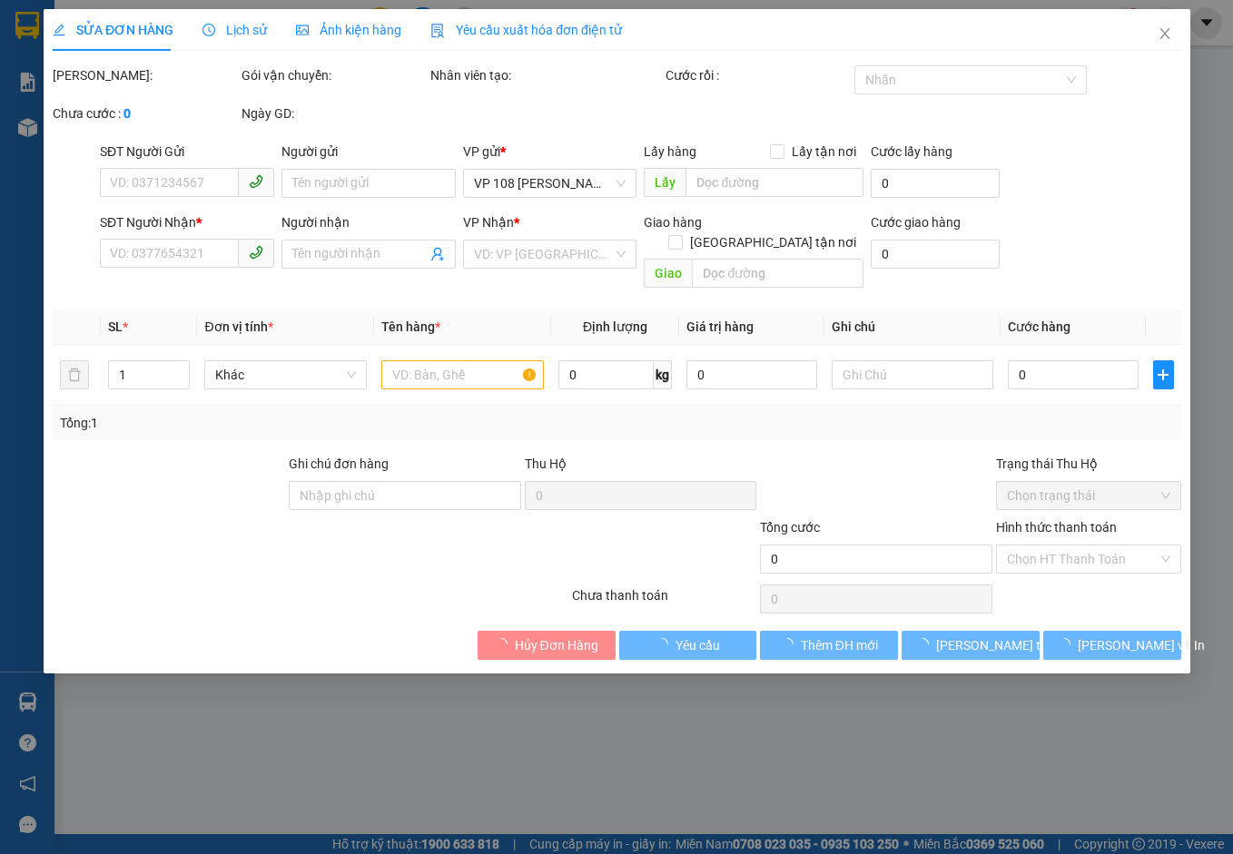
type input "30.000"
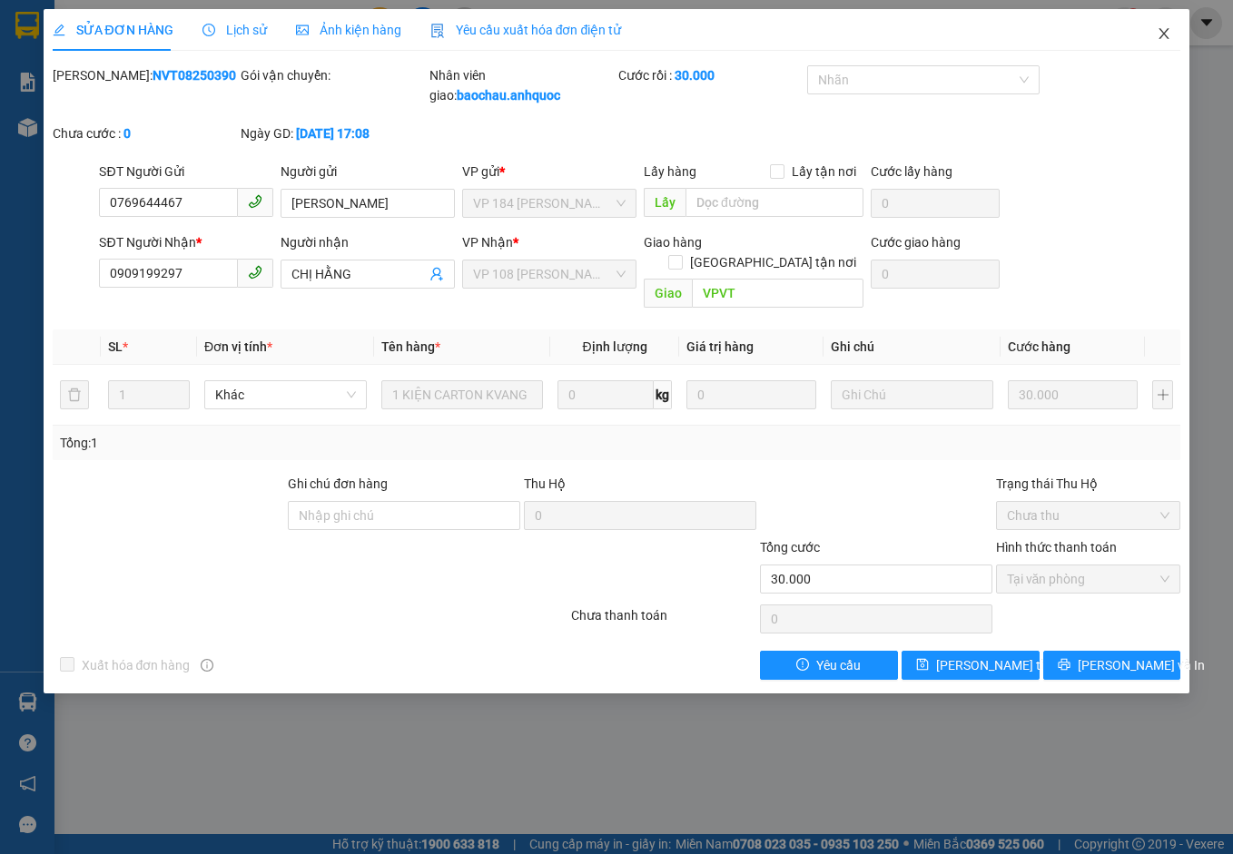
click at [1167, 29] on icon "close" at bounding box center [1163, 33] width 15 height 15
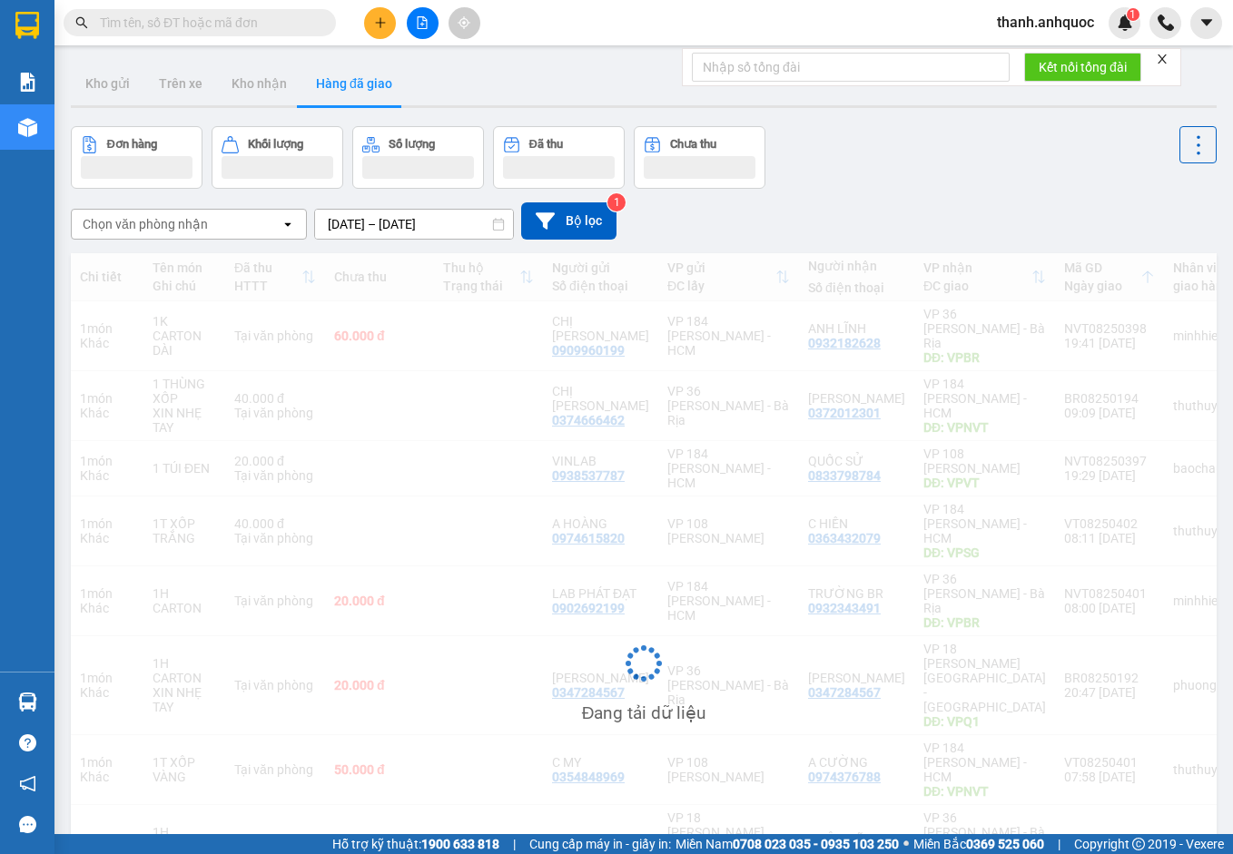
scroll to position [132, 0]
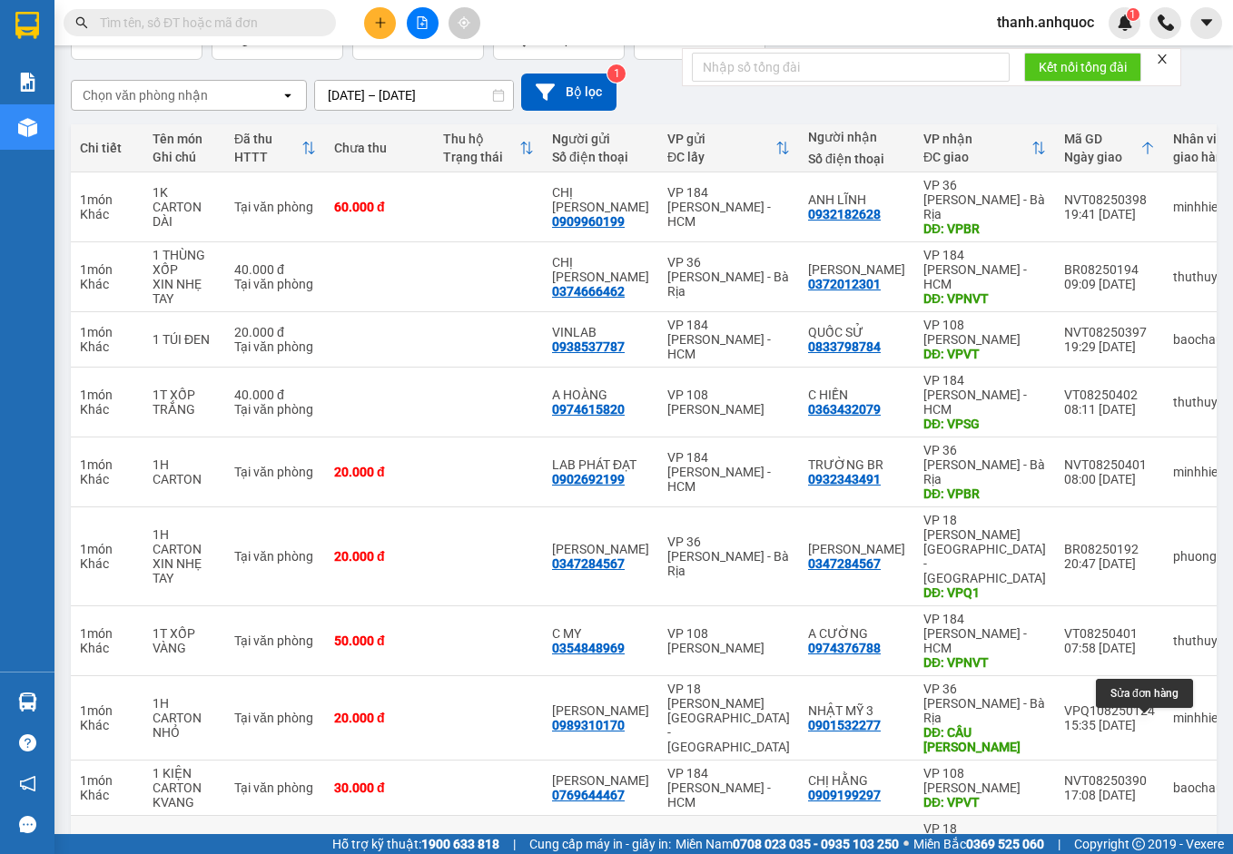
click at [1152, 850] on button at bounding box center [1158, 866] width 25 height 32
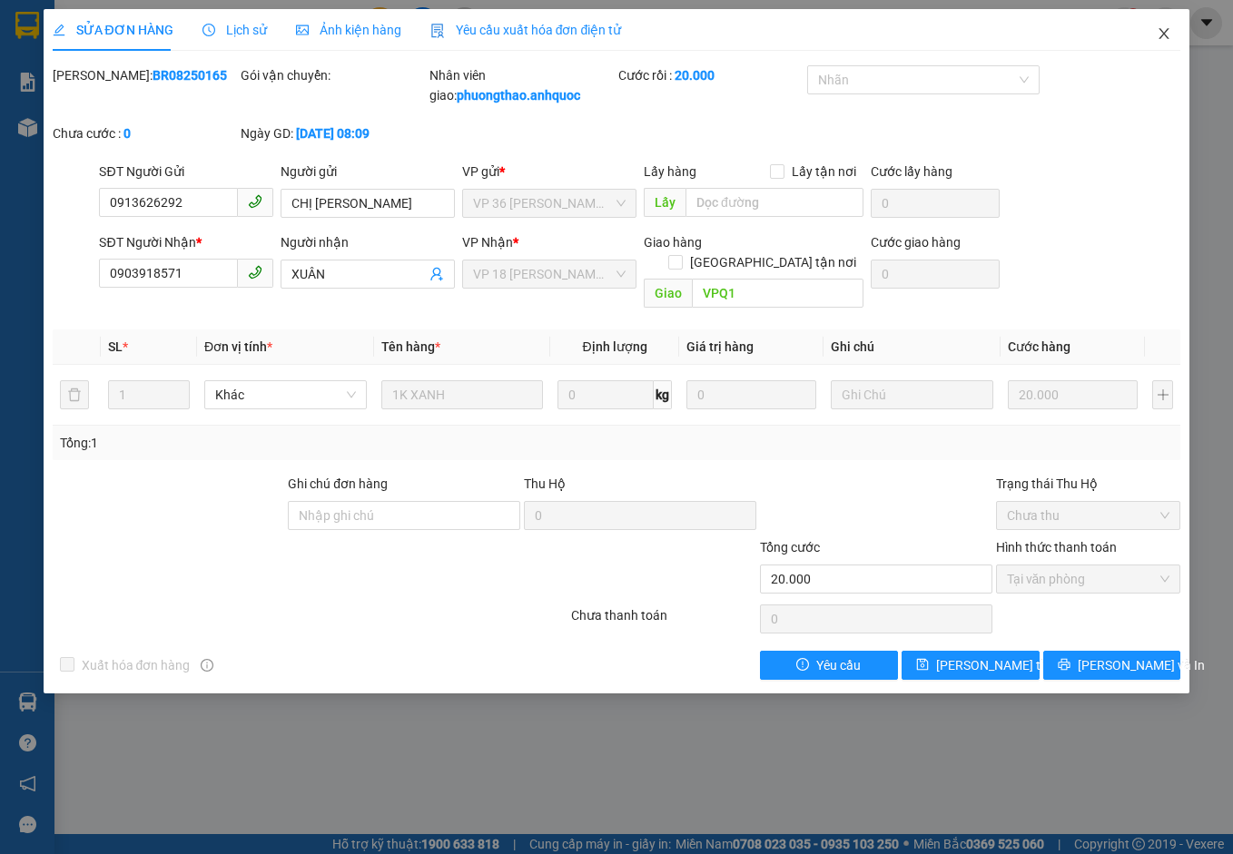
click at [1163, 32] on icon "close" at bounding box center [1163, 33] width 15 height 15
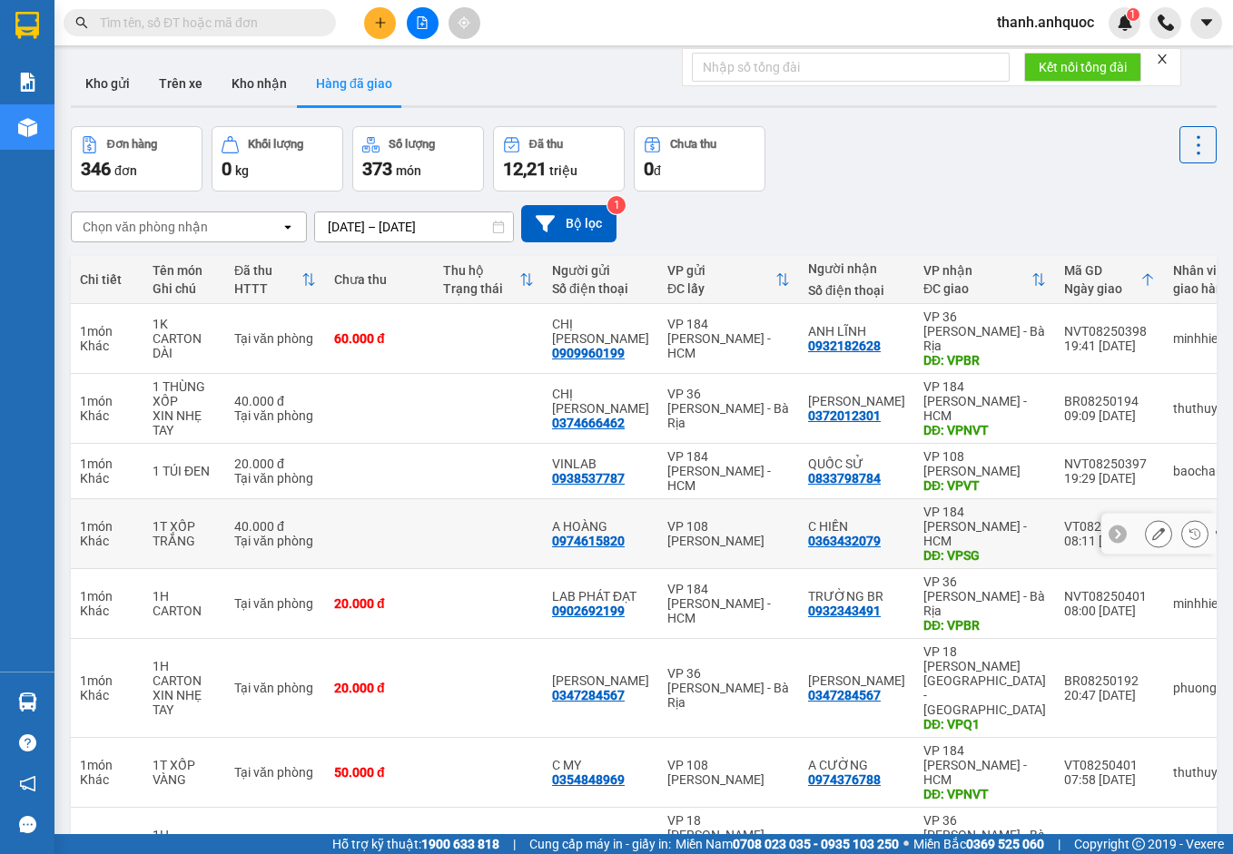
scroll to position [134, 0]
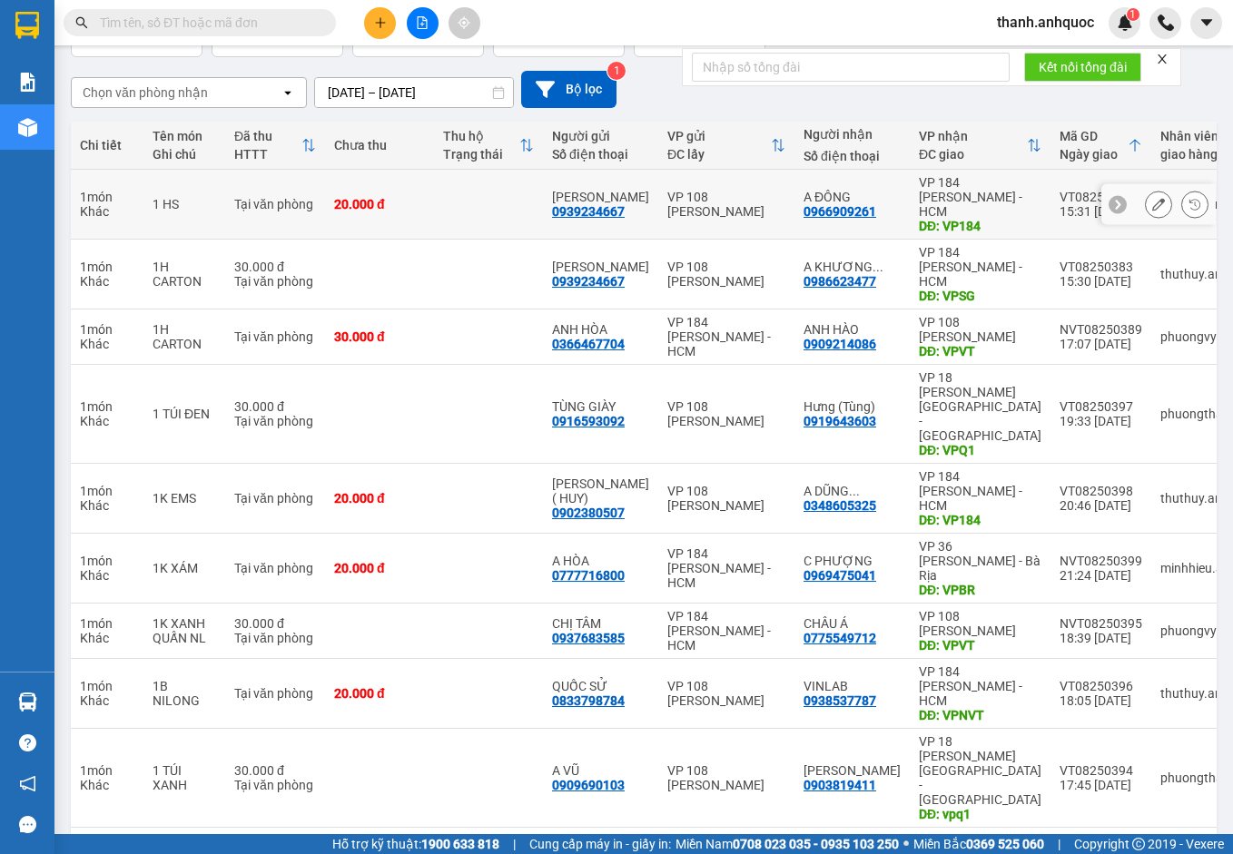
click at [1151, 202] on button at bounding box center [1158, 205] width 25 height 32
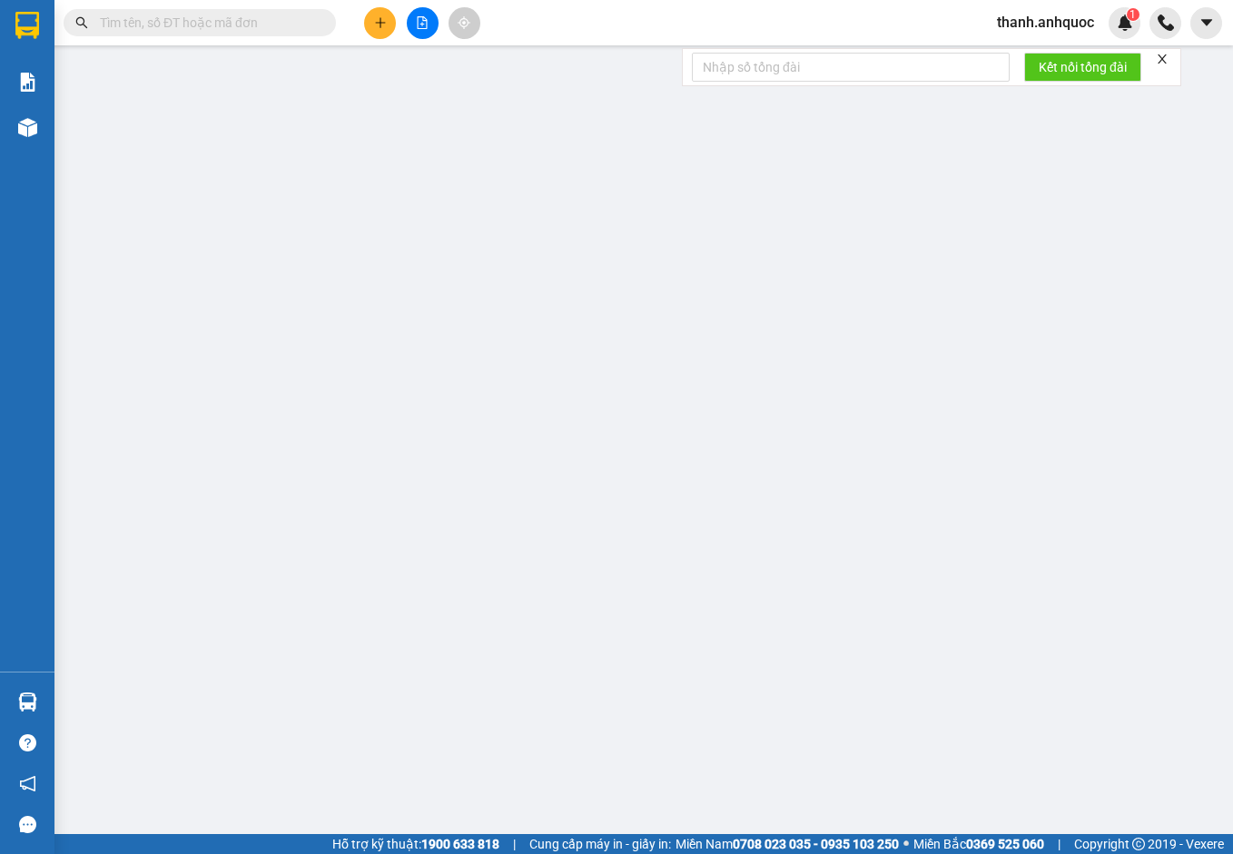
type input "0939234667"
type input "[PERSON_NAME]"
type input "0966909261"
type input "A ĐÔNG"
type input "VP184"
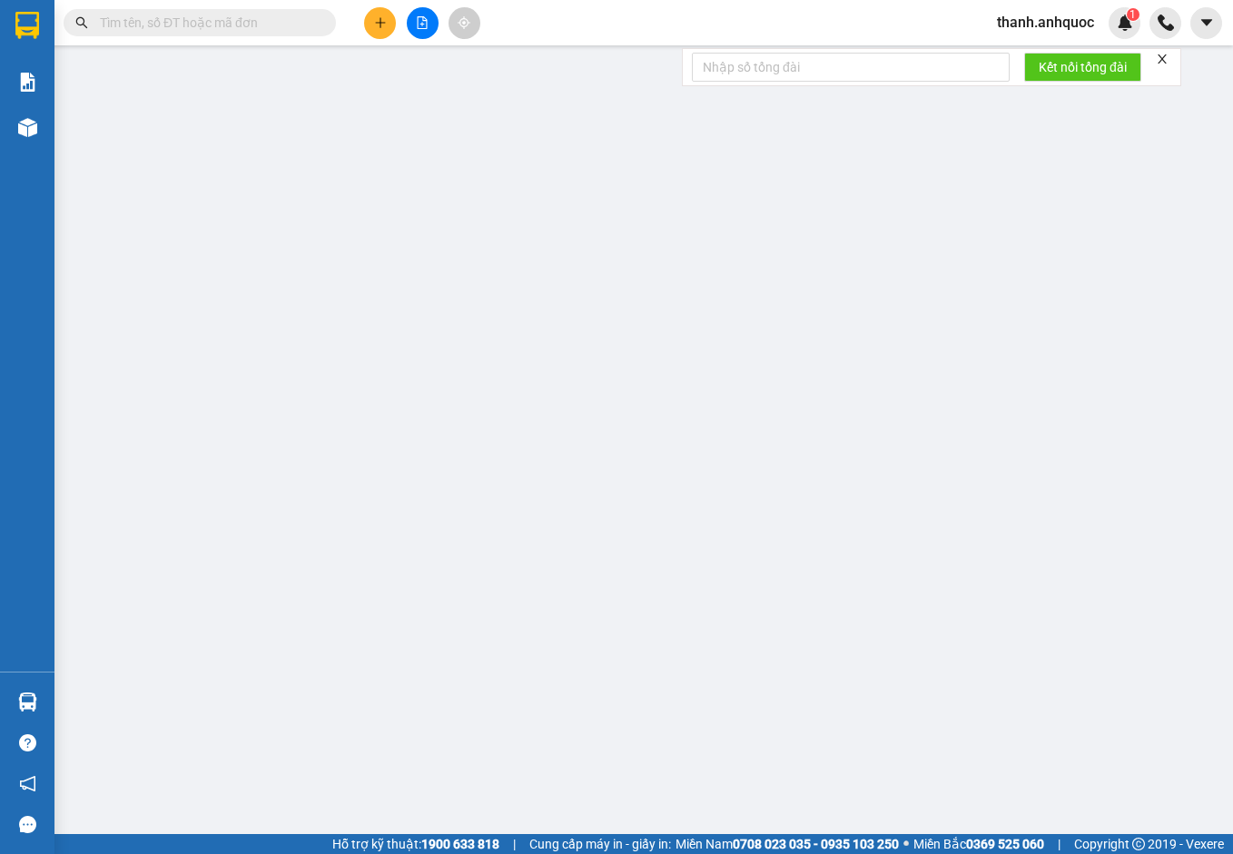
type input "TM 13/8 THỦY"
type input "20.000"
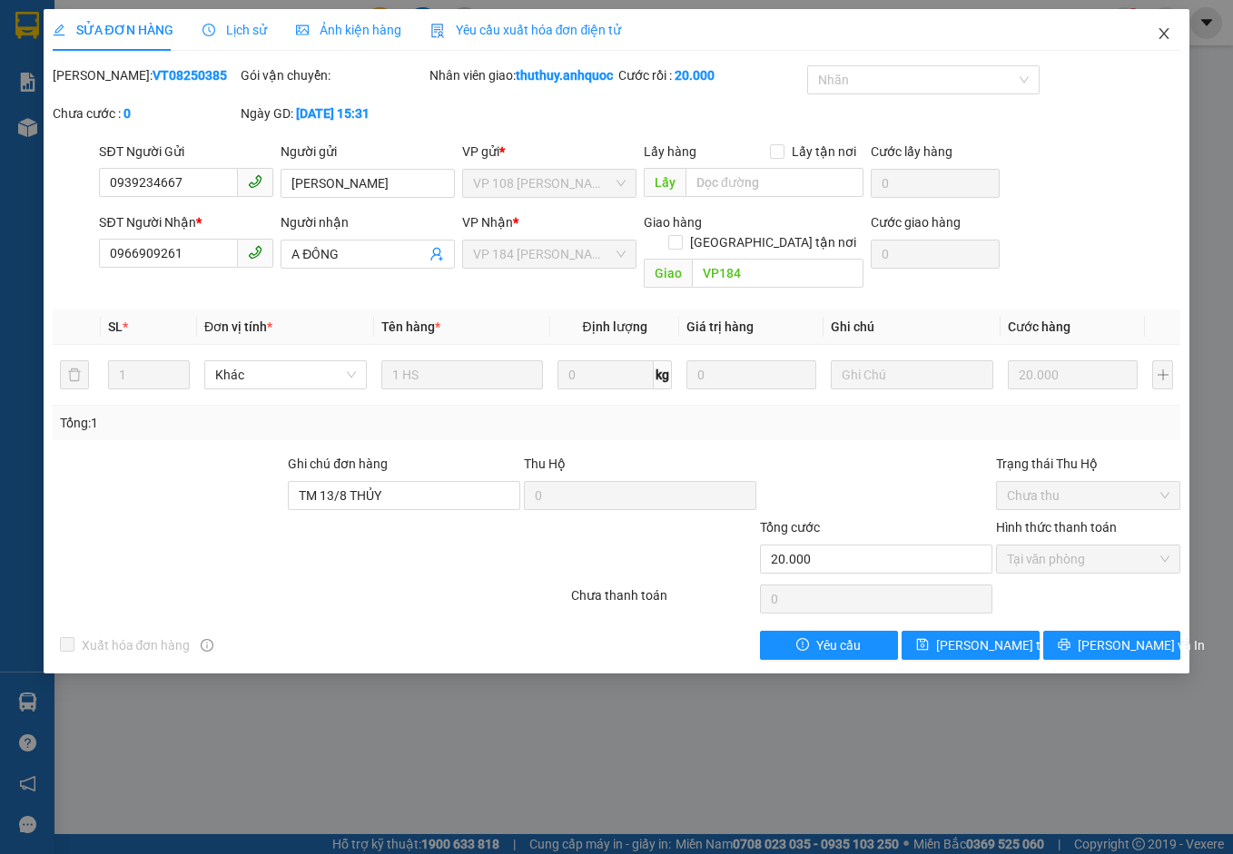
click at [1164, 34] on icon "close" at bounding box center [1164, 33] width 10 height 11
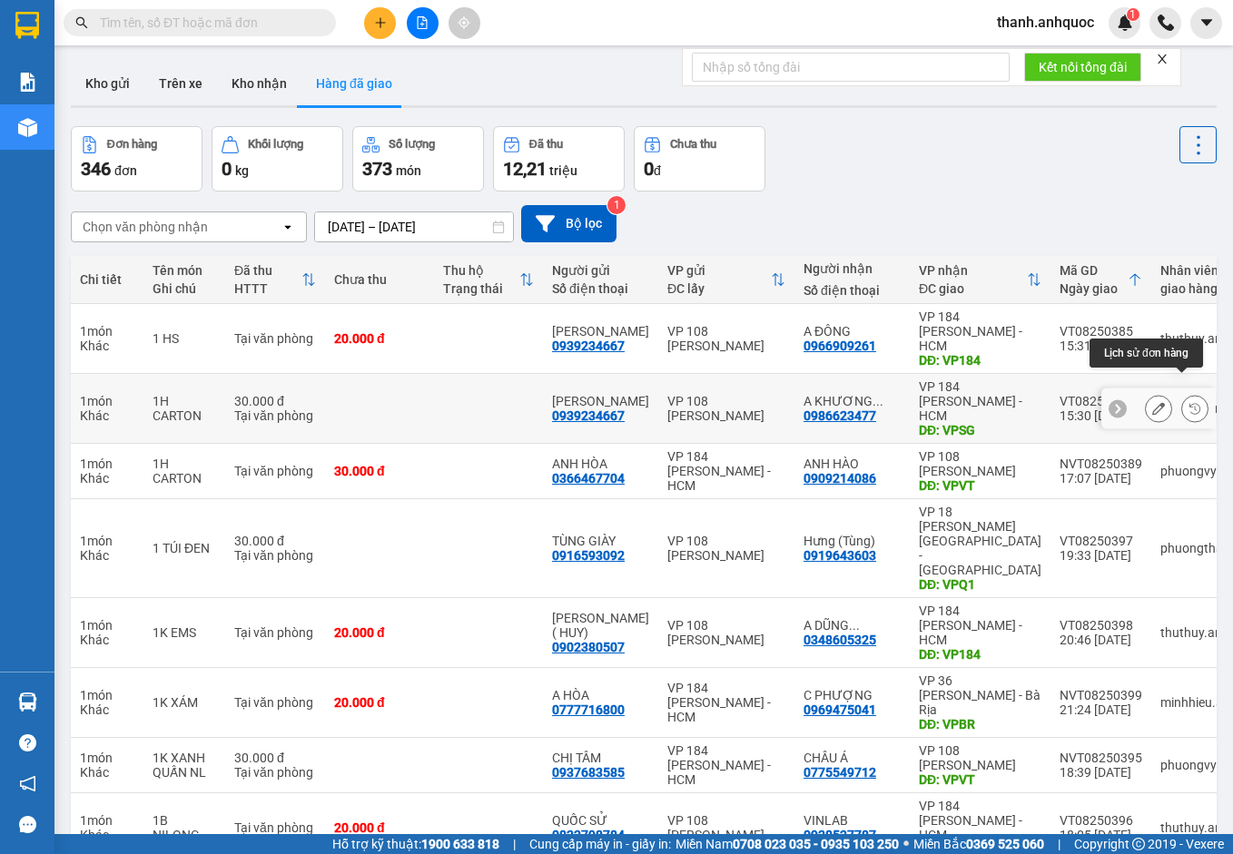
click at [1182, 393] on button at bounding box center [1194, 409] width 25 height 32
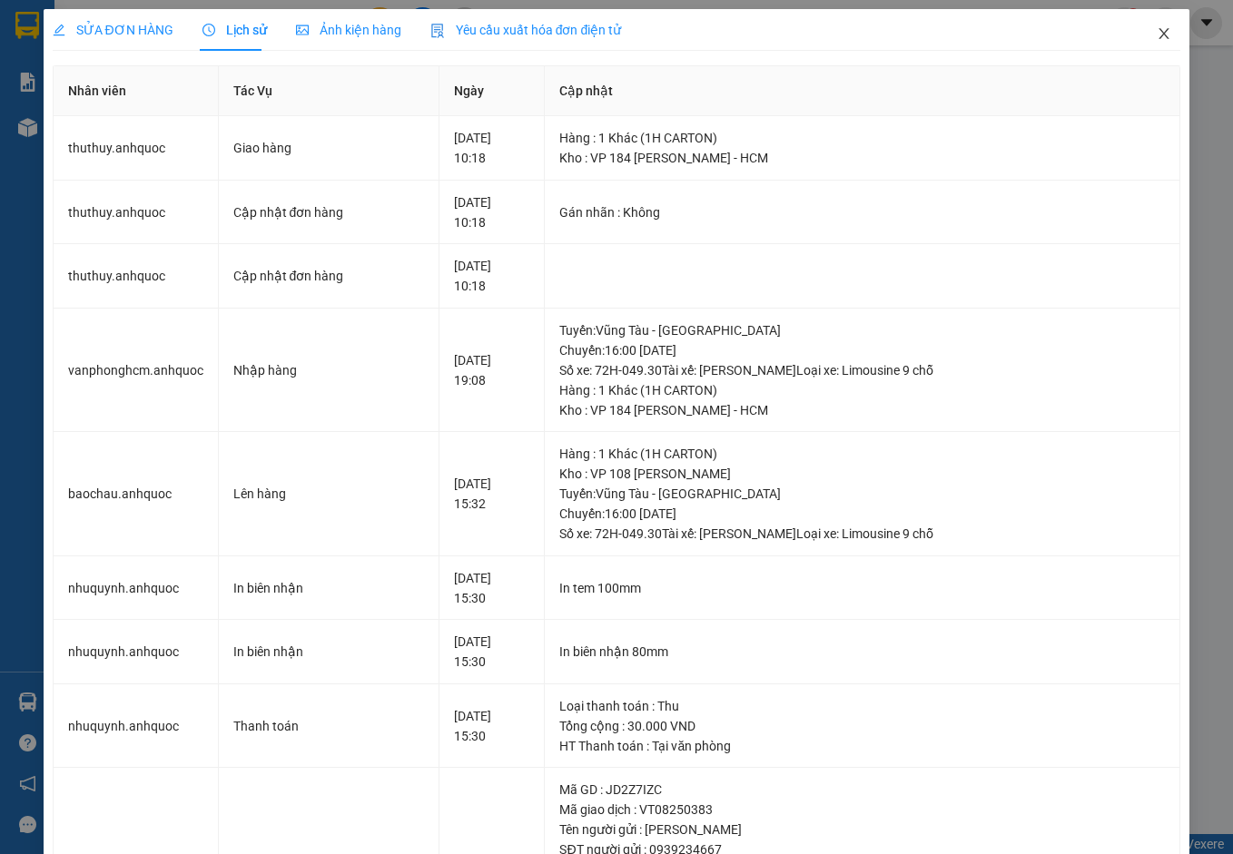
click at [1156, 35] on icon "close" at bounding box center [1163, 33] width 15 height 15
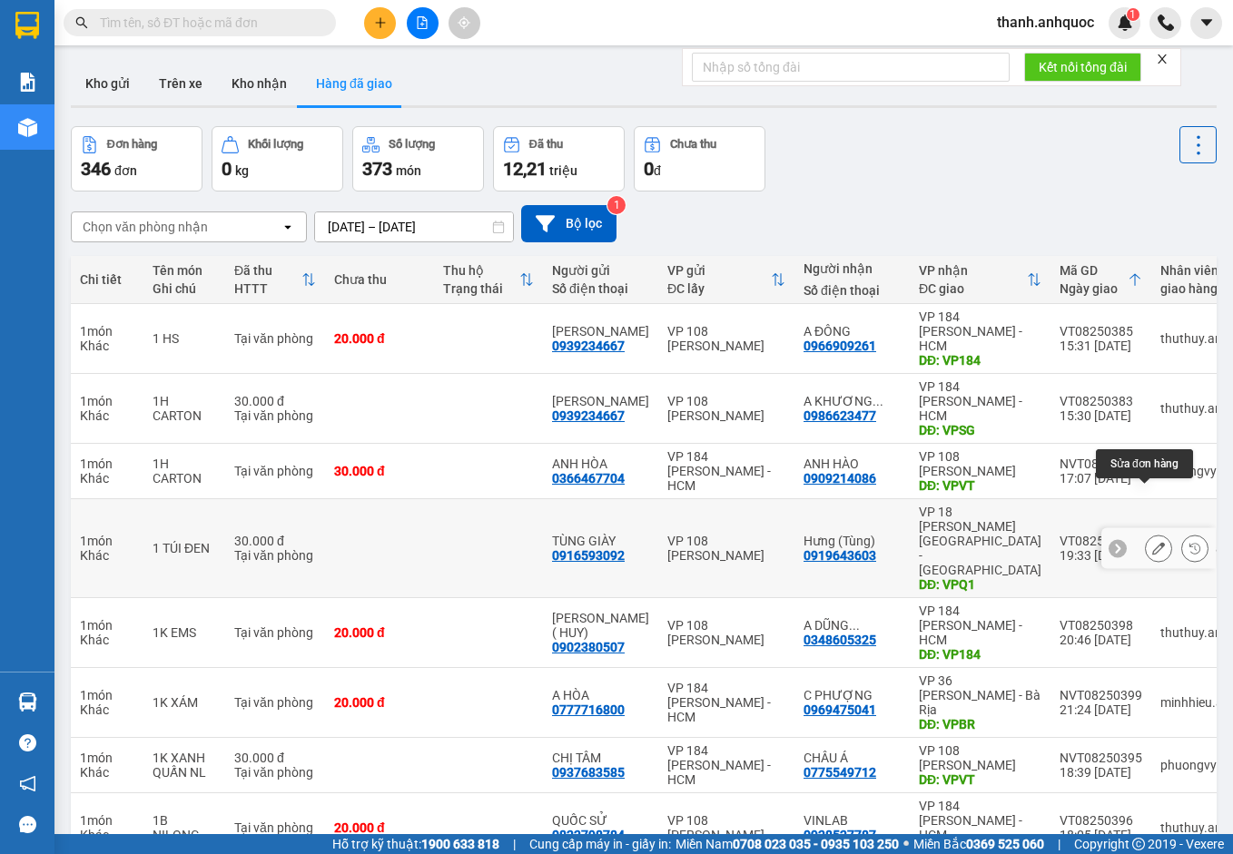
click at [1152, 542] on icon at bounding box center [1158, 548] width 13 height 13
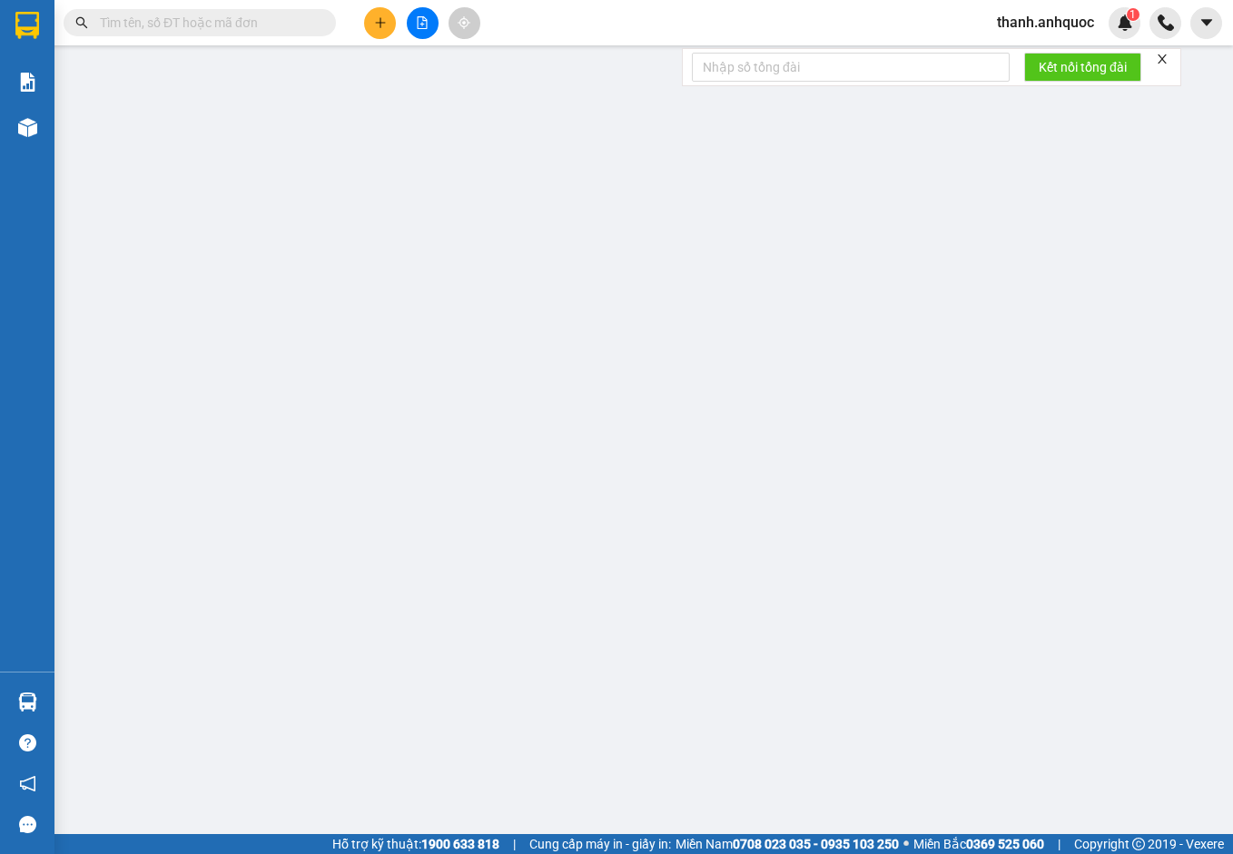
type input "0916593092"
type input "TÙNG GIÀY"
type input "0919643603"
type input "Hưng (Tùng)"
type input "VPQ1"
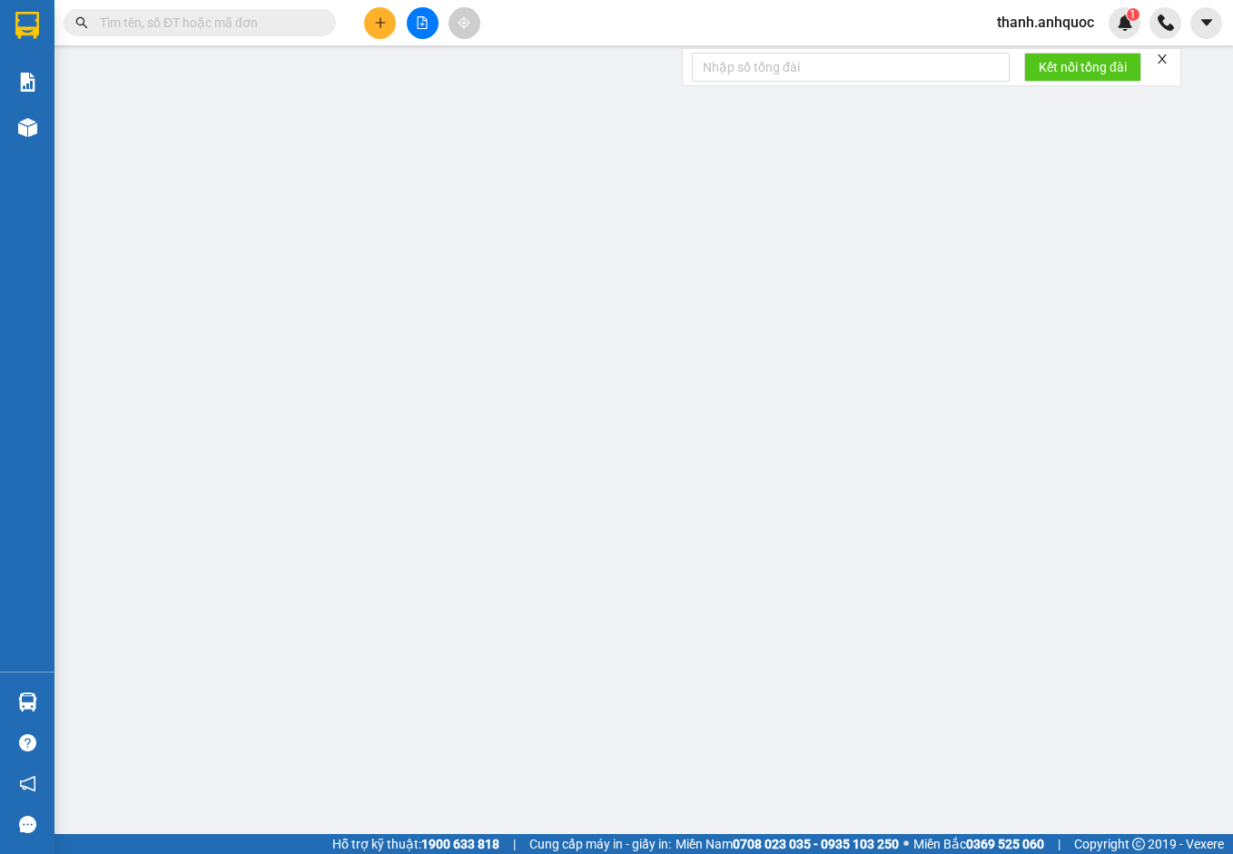
type input "30.000"
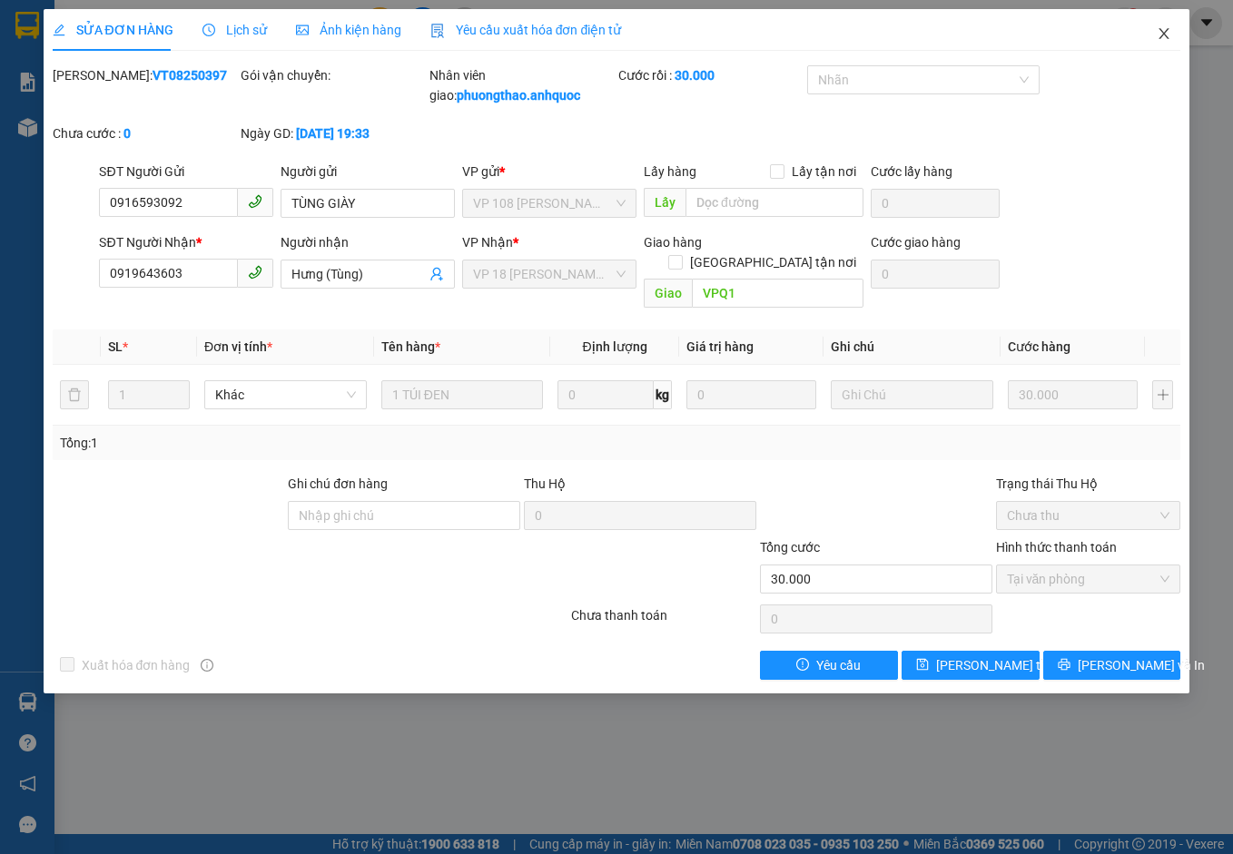
click at [1161, 35] on icon "close" at bounding box center [1163, 33] width 15 height 15
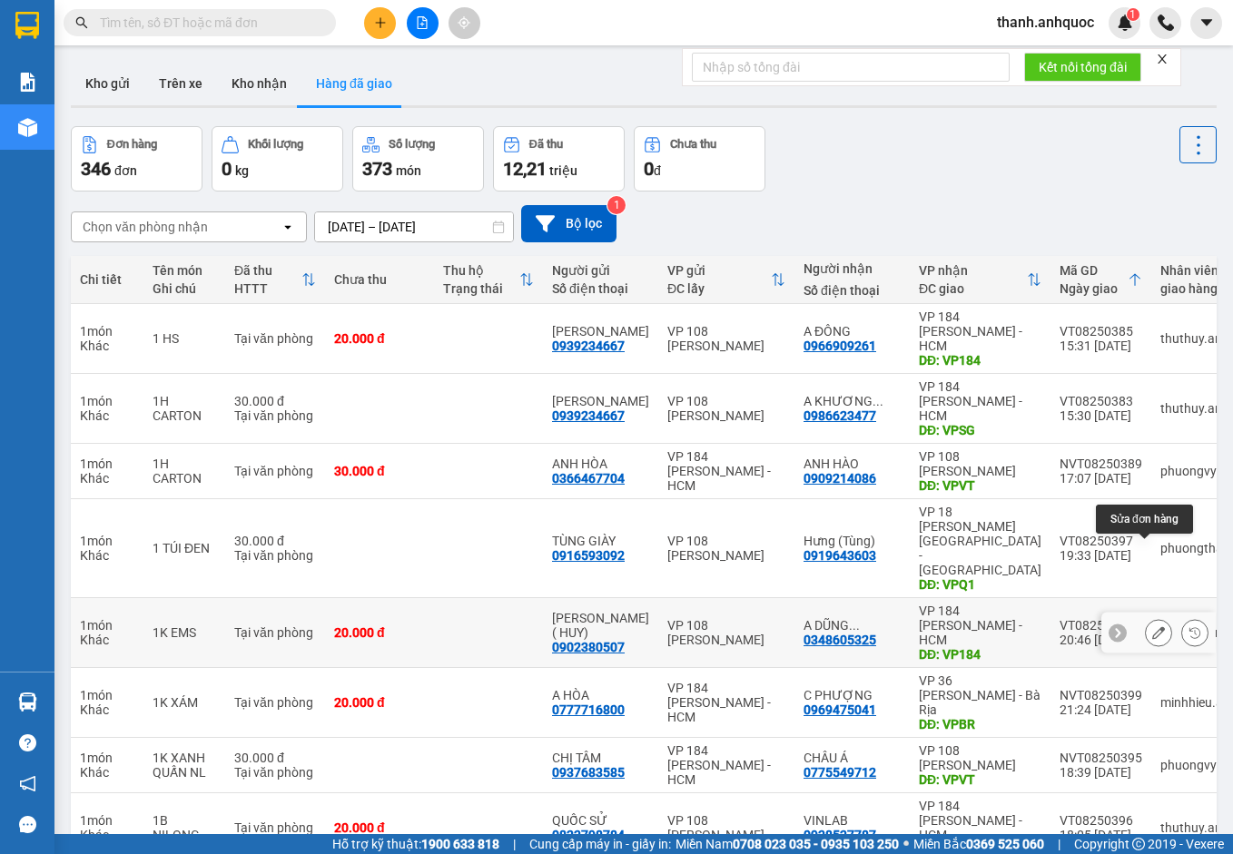
click at [1146, 617] on button at bounding box center [1158, 633] width 25 height 32
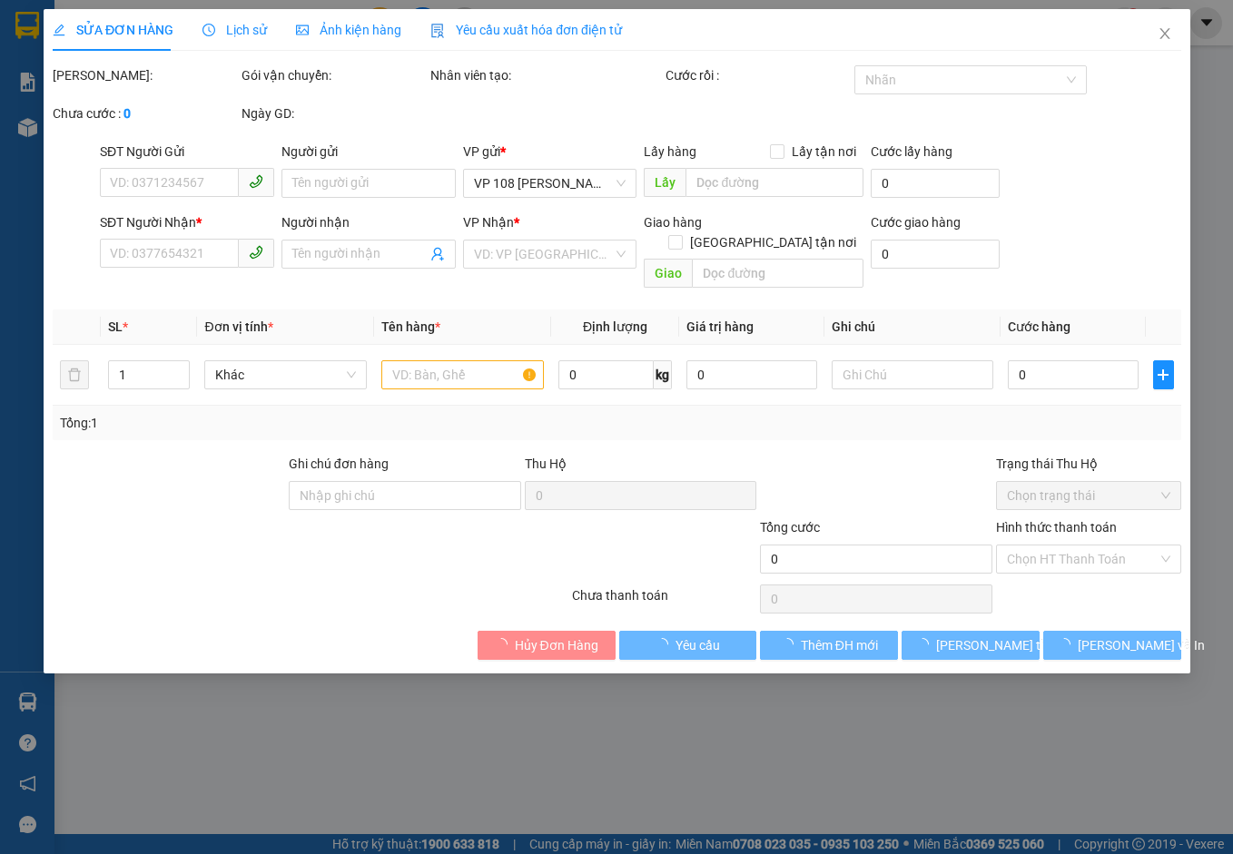
type input "0902380507"
type input "[PERSON_NAME] ( HUY)"
type input "0348605325"
type input "A DŨNG (HẰNG)"
type input "VP184"
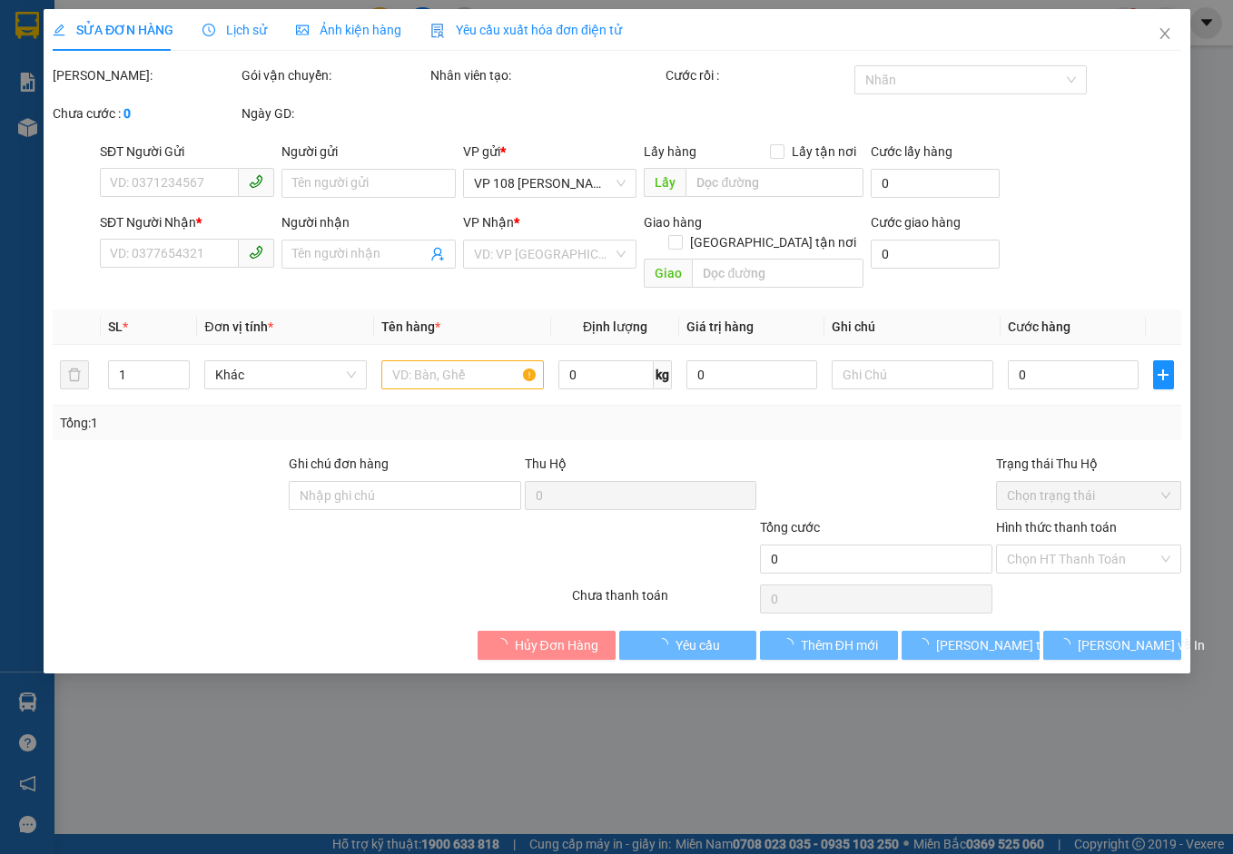
type input "TM 13/8 THỦY"
type input "20.000"
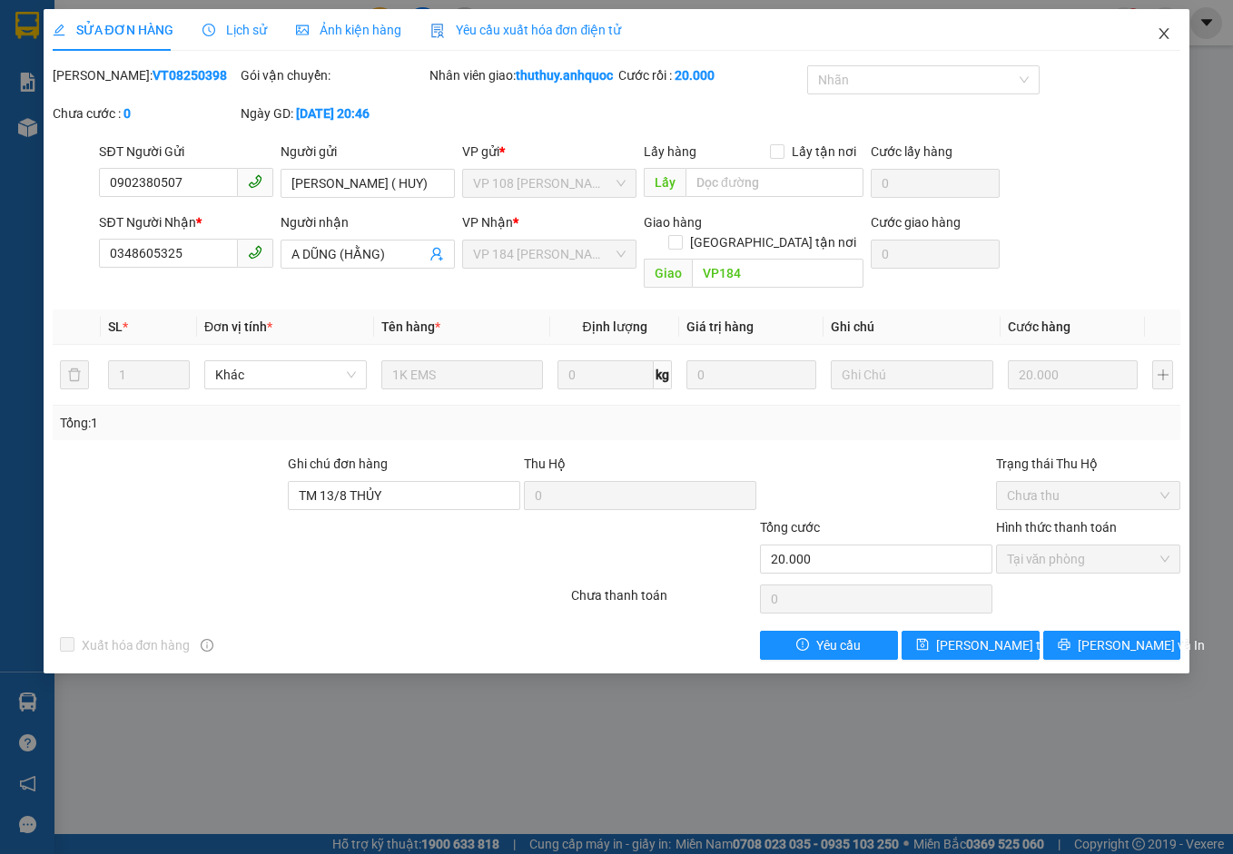
click at [1160, 31] on icon "close" at bounding box center [1163, 33] width 15 height 15
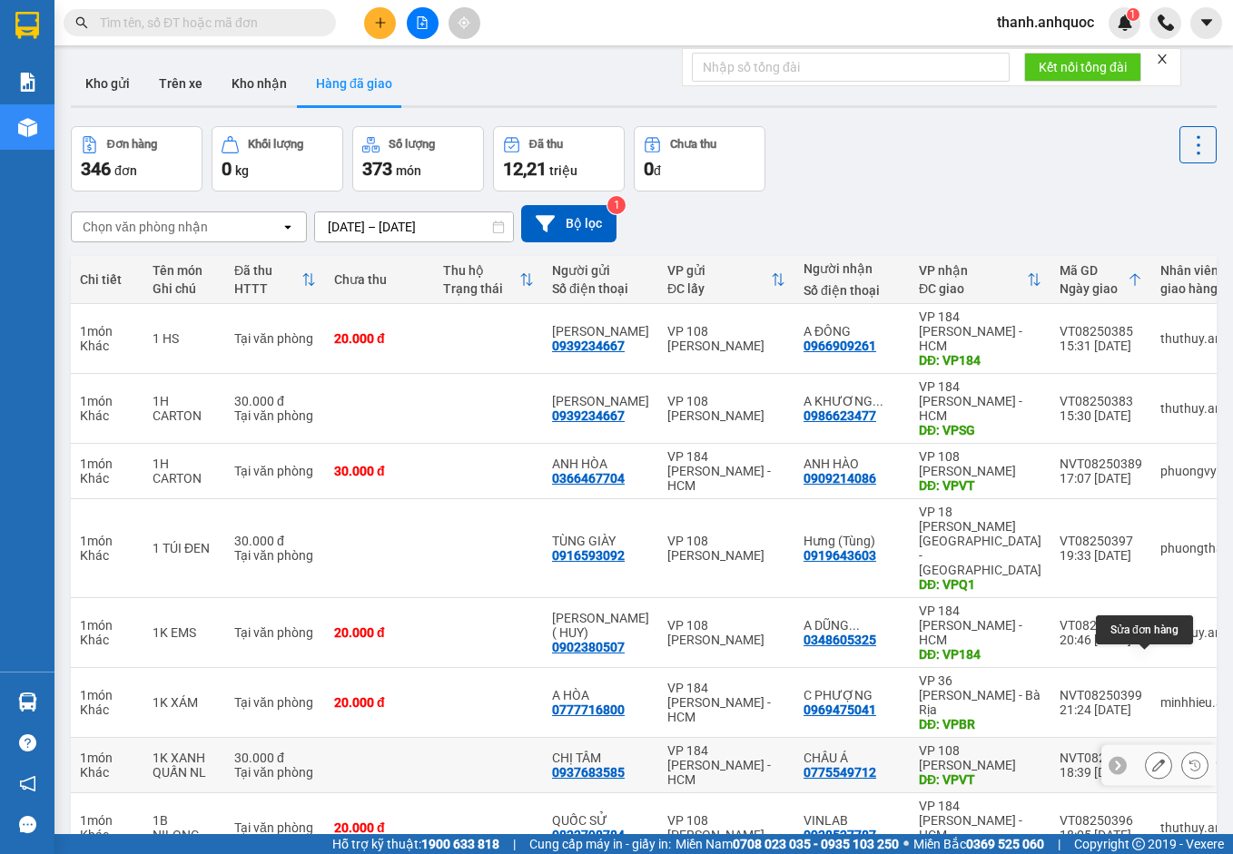
click at [1152, 759] on icon at bounding box center [1158, 765] width 13 height 13
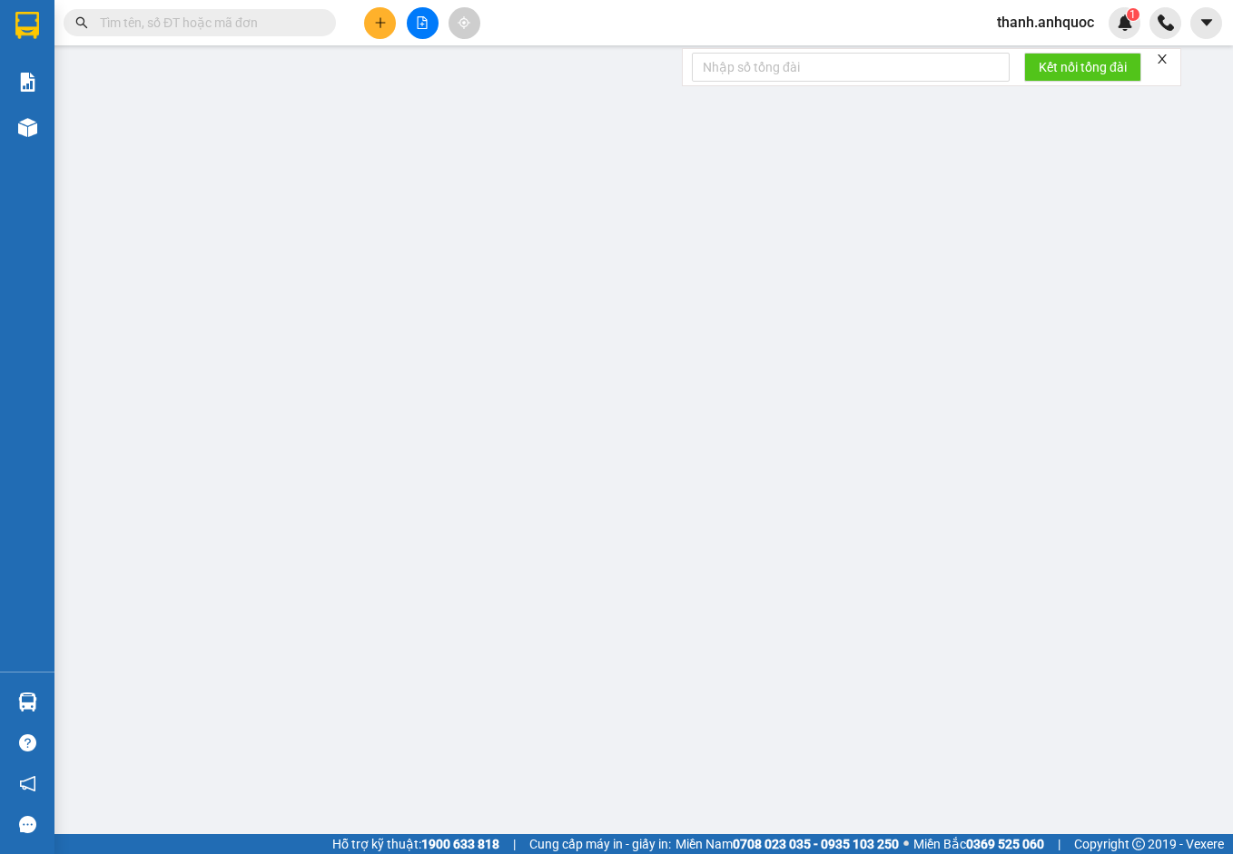
type input "0937683585"
type input "CHỊ TÂM"
type input "0775549712"
type input "CHÂU Á"
type input "VPVT"
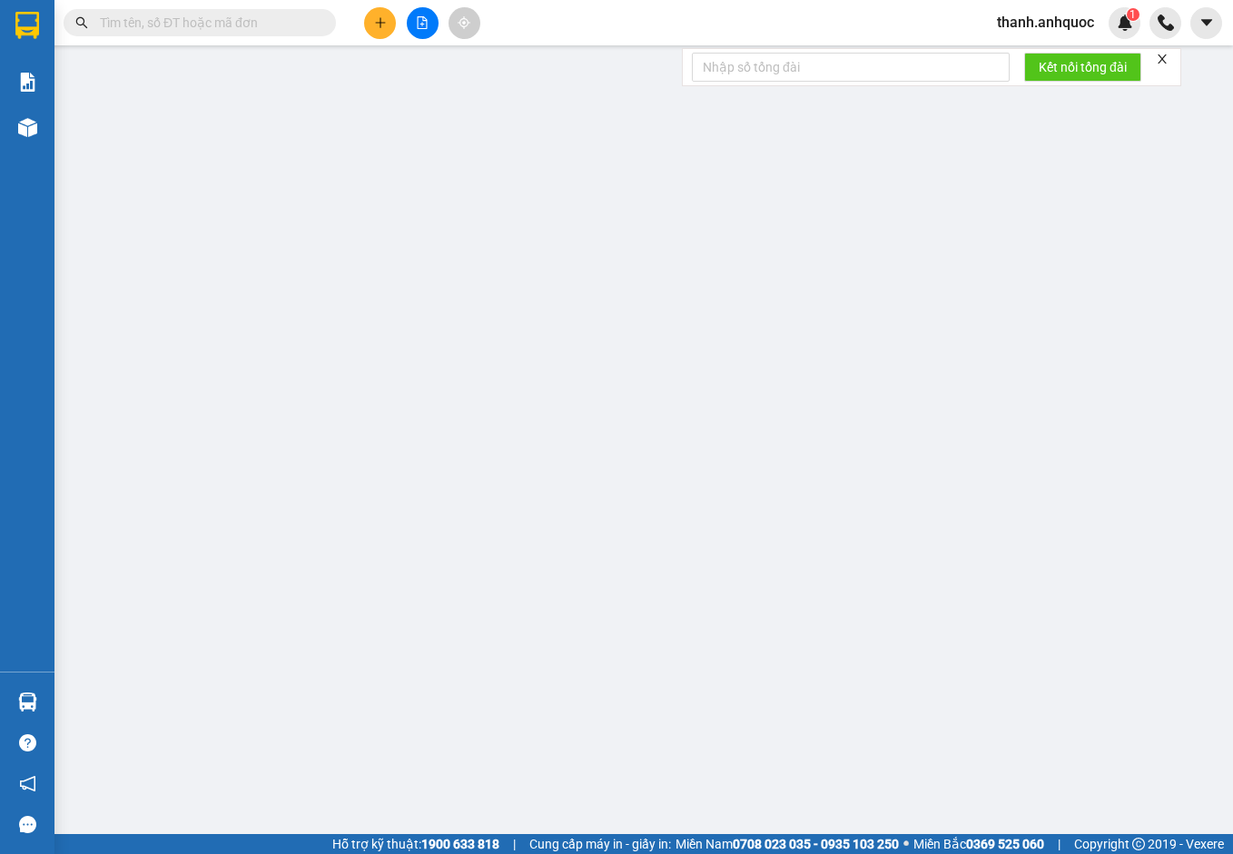
type input "TM 12/8 VP 184 HẢO"
type input "30.000"
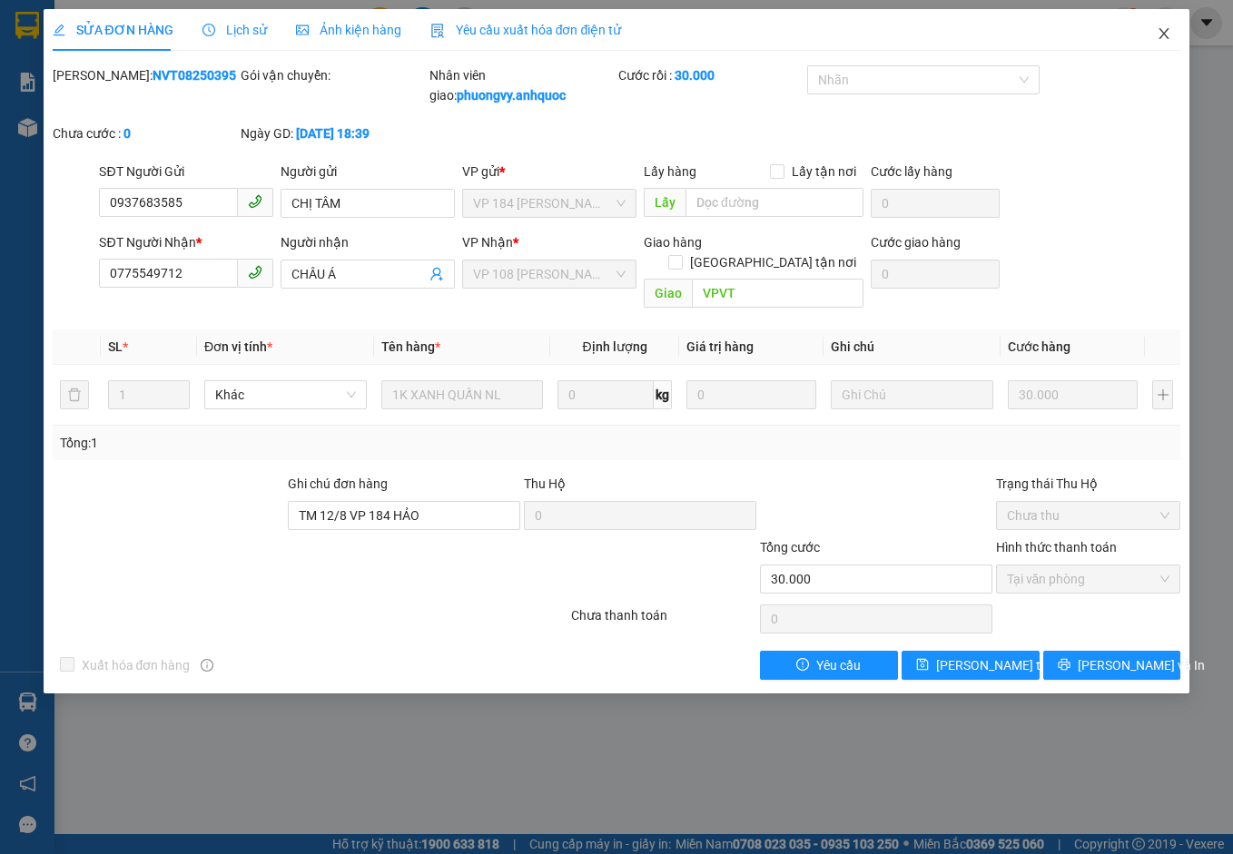
click at [1167, 34] on icon "close" at bounding box center [1163, 33] width 15 height 15
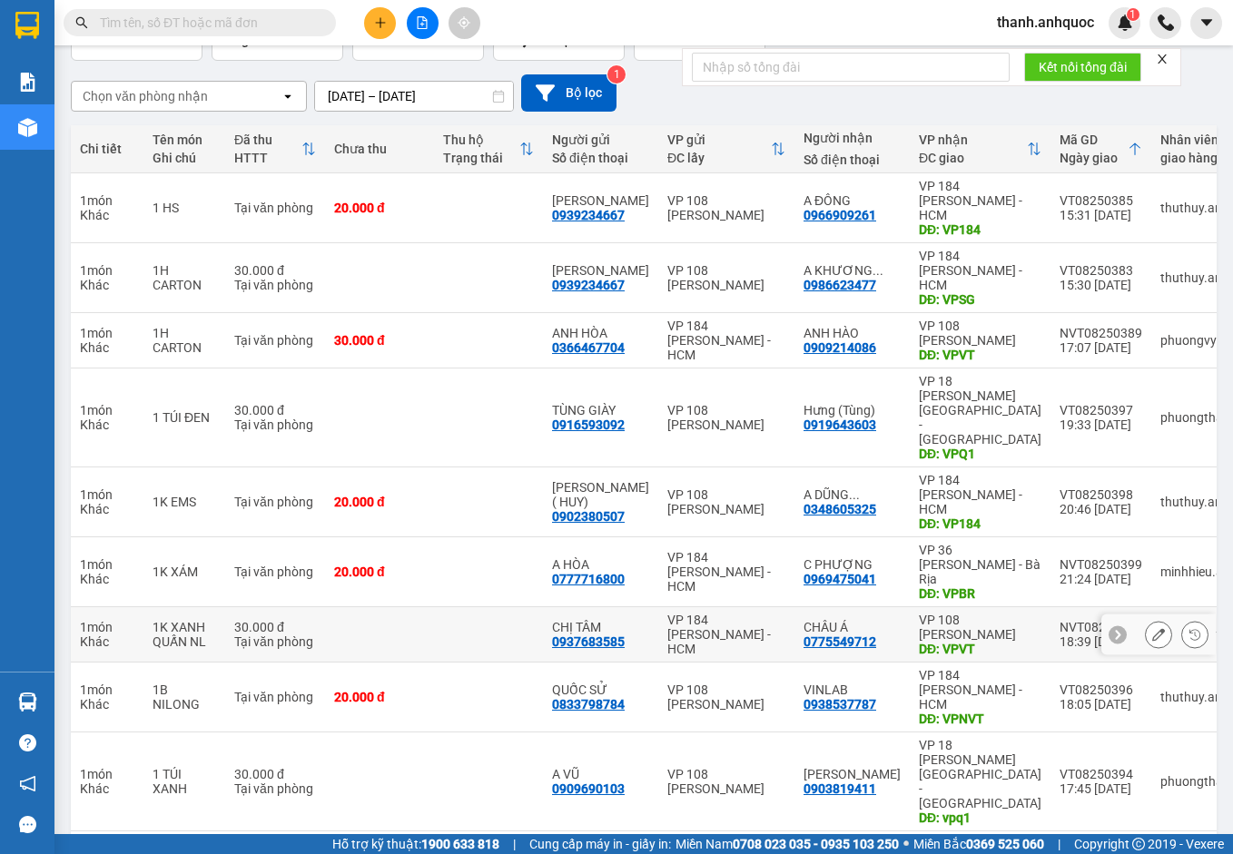
scroll to position [134, 0]
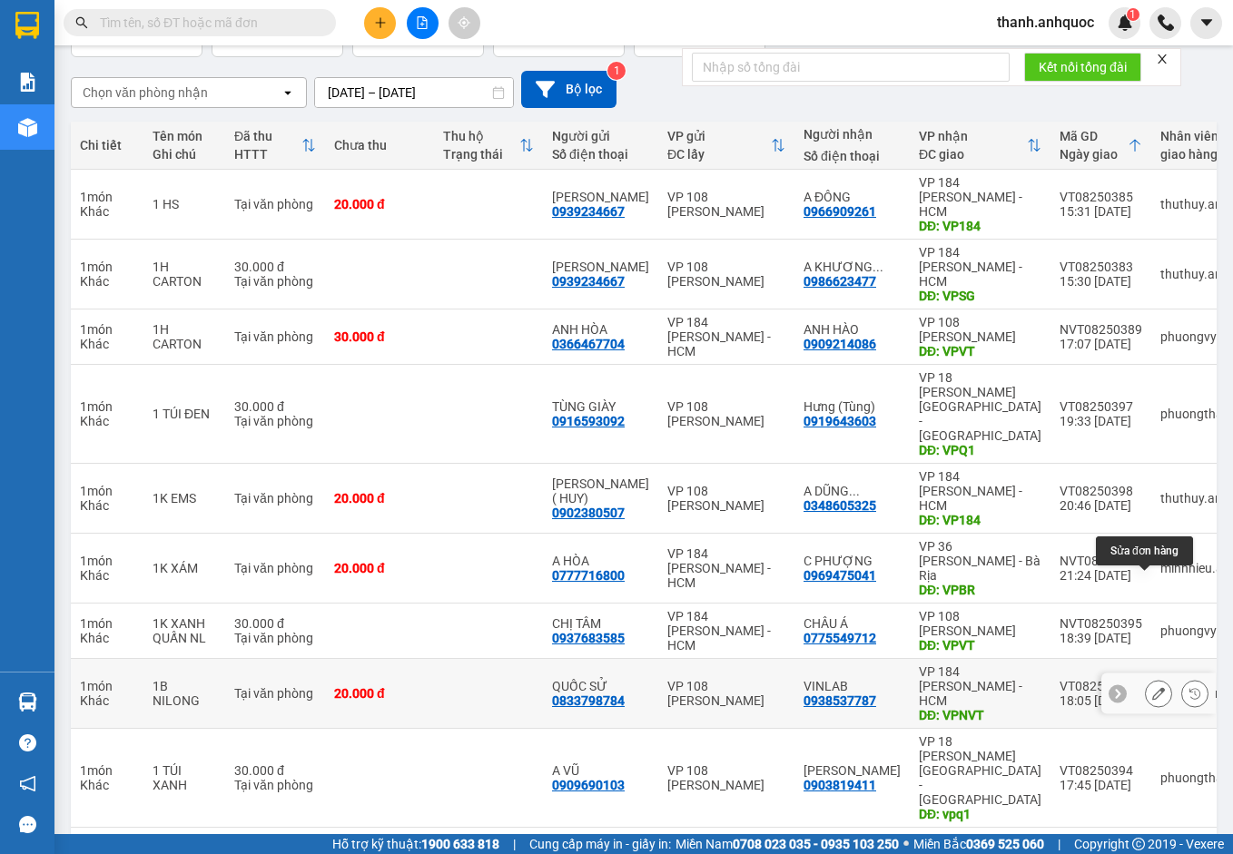
click at [1152, 687] on icon at bounding box center [1158, 693] width 13 height 13
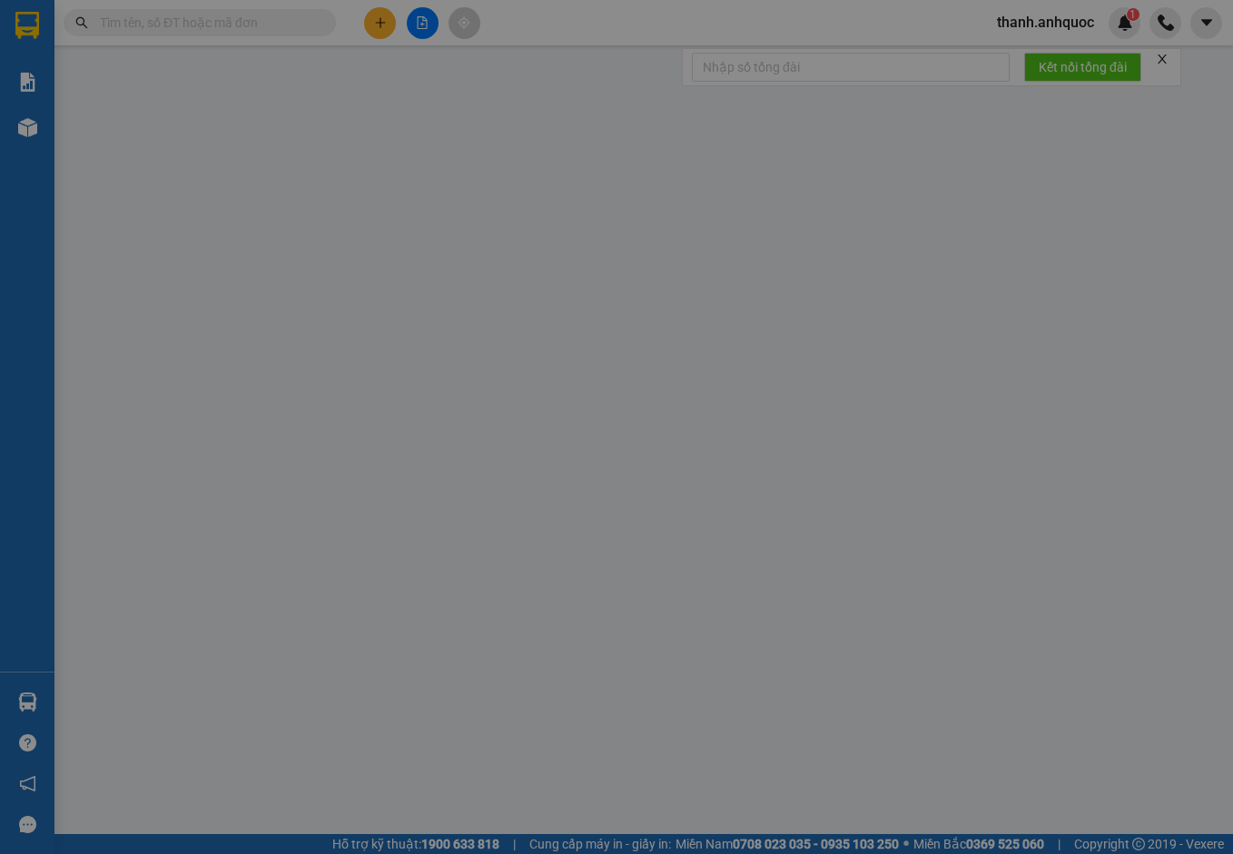
type input "0833798784"
type input "QUỐC SỬ"
type input "0938537787"
type input "VINLAB"
type input "VPNVT"
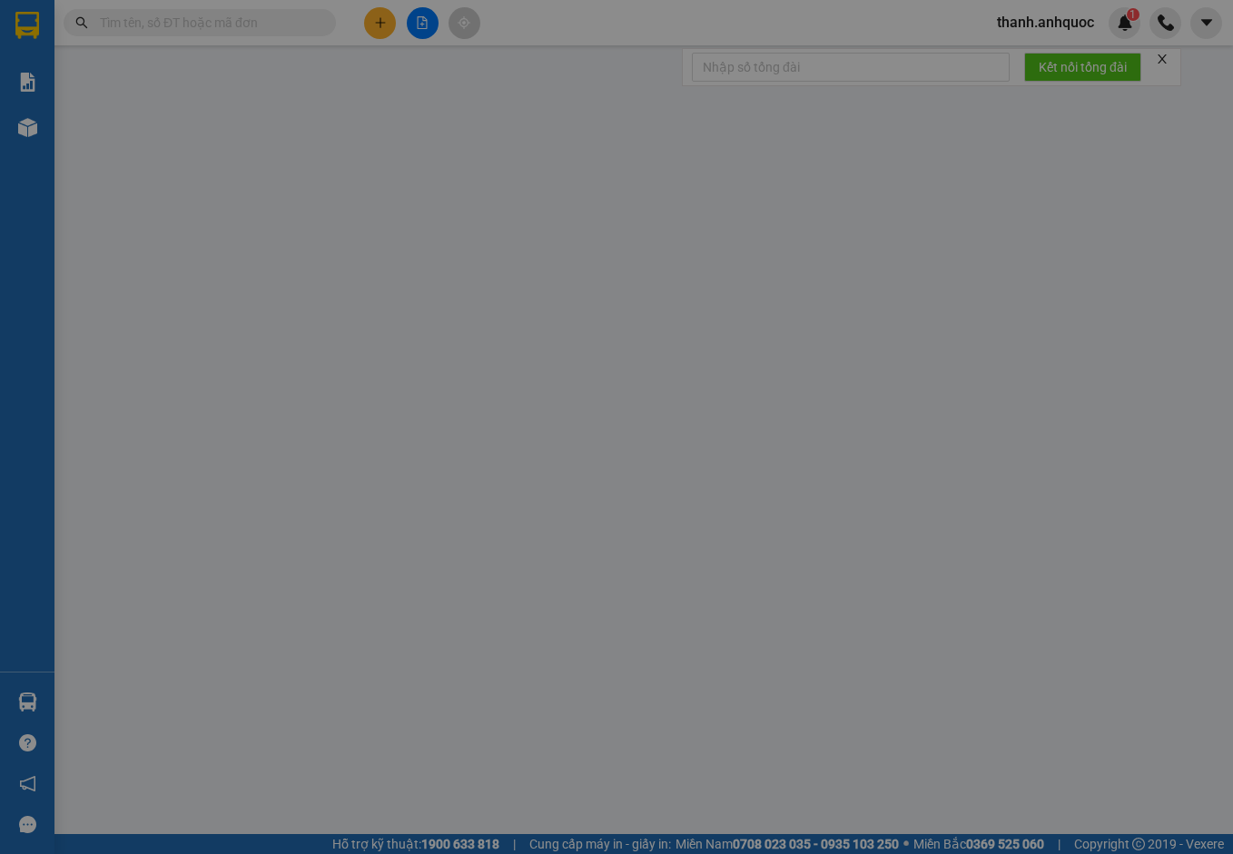
type input "TM 13/8 THỦY"
type input "20.000"
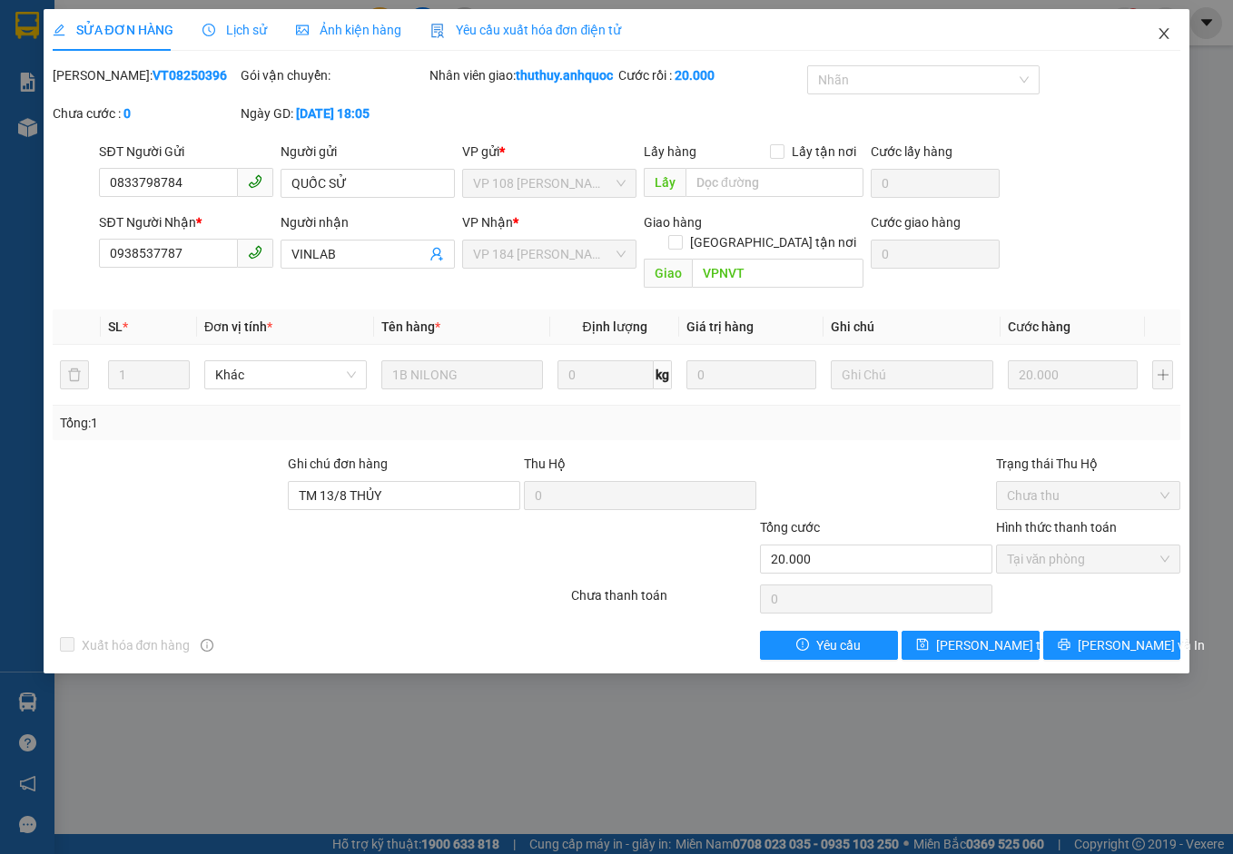
click at [1162, 38] on icon "close" at bounding box center [1164, 33] width 10 height 11
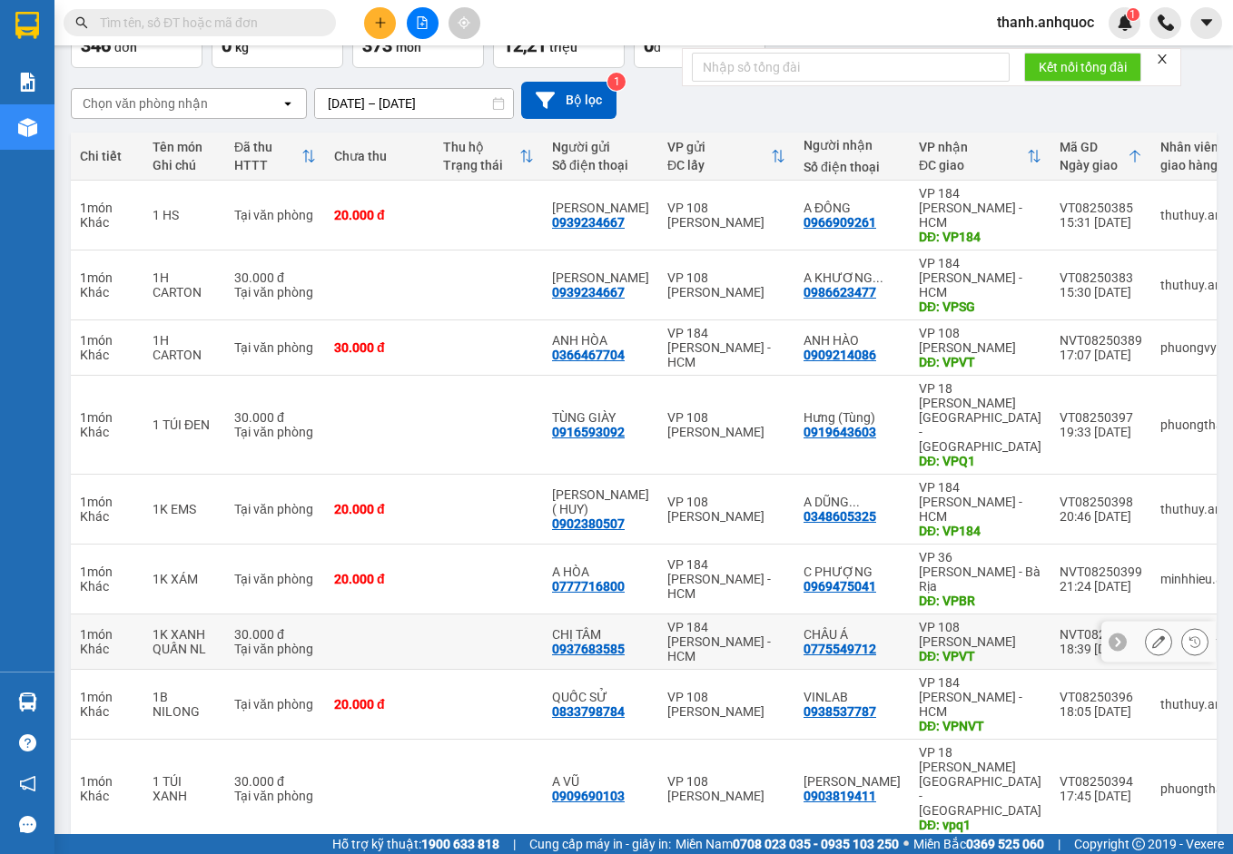
scroll to position [134, 0]
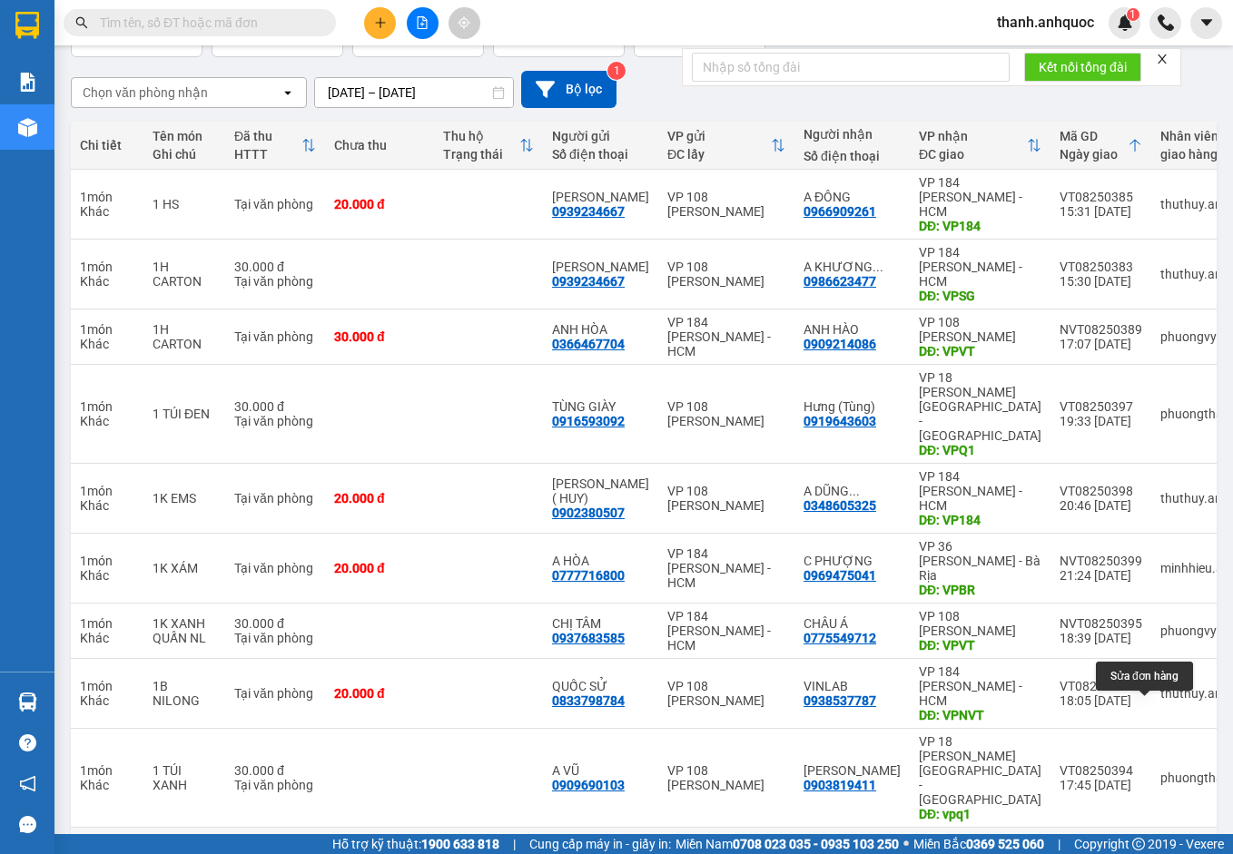
click at [1152, 853] on icon at bounding box center [1158, 869] width 13 height 13
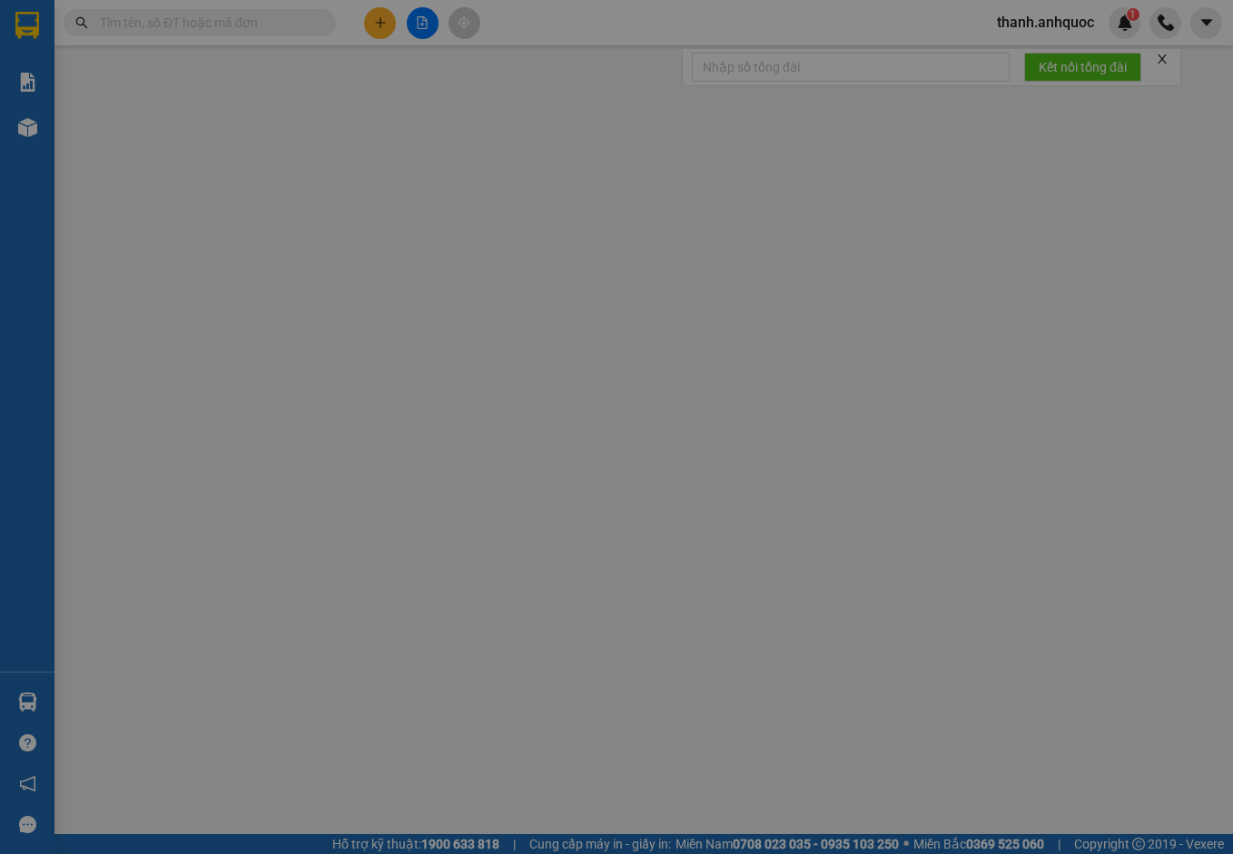
type input "0988503050"
type input "[PERSON_NAME]"
type input "0902191918"
type input "[PERSON_NAME]"
type input "VPVT"
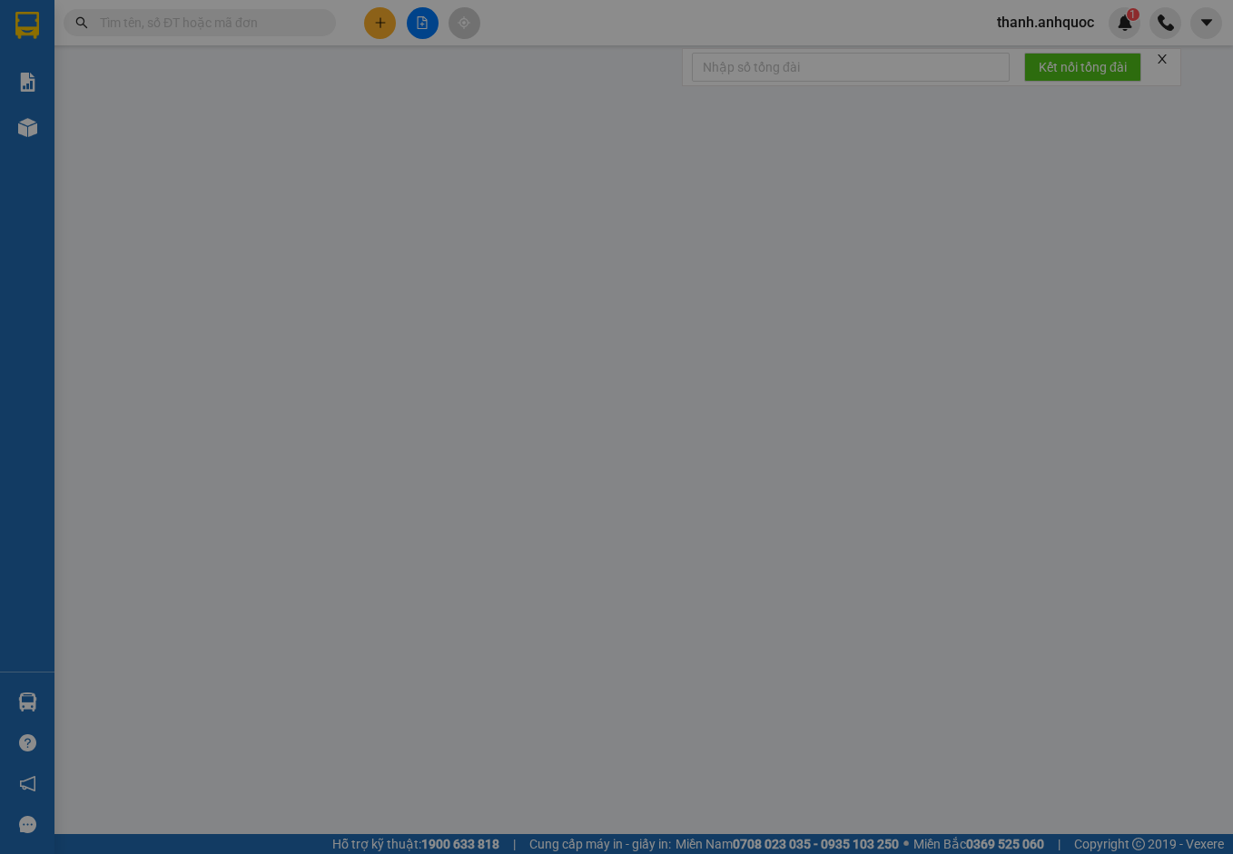
type input "CK SCB 13/8"
type input "70.000"
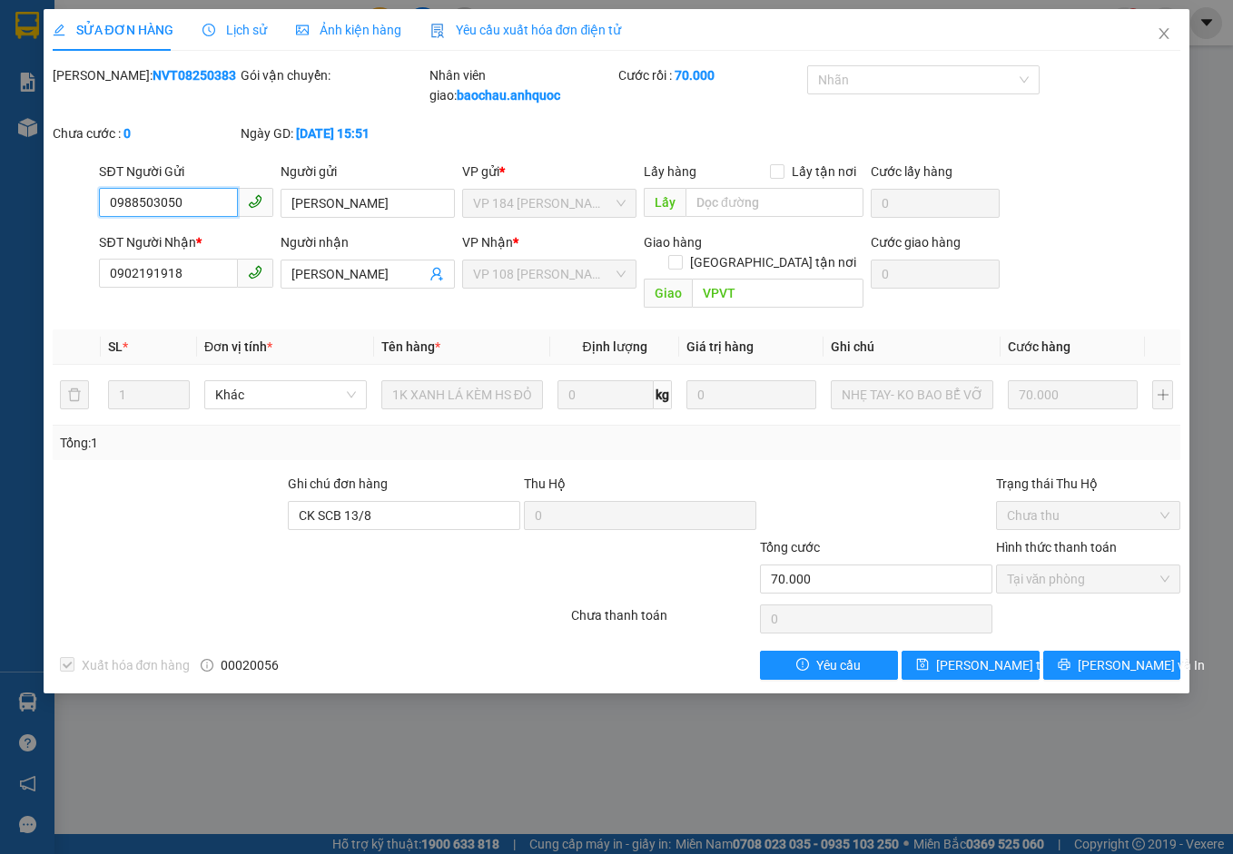
checkbox input "true"
click at [1171, 39] on icon "close" at bounding box center [1163, 33] width 15 height 15
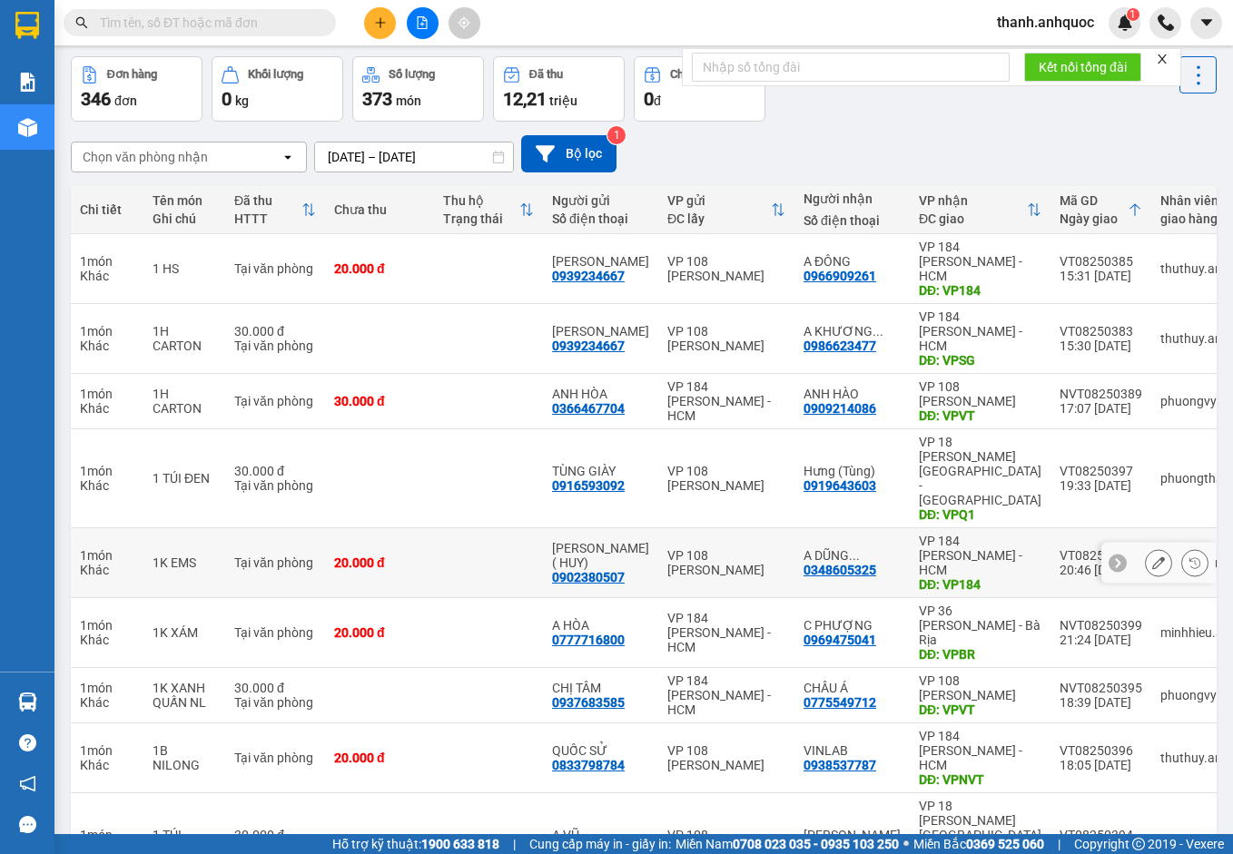
scroll to position [134, 0]
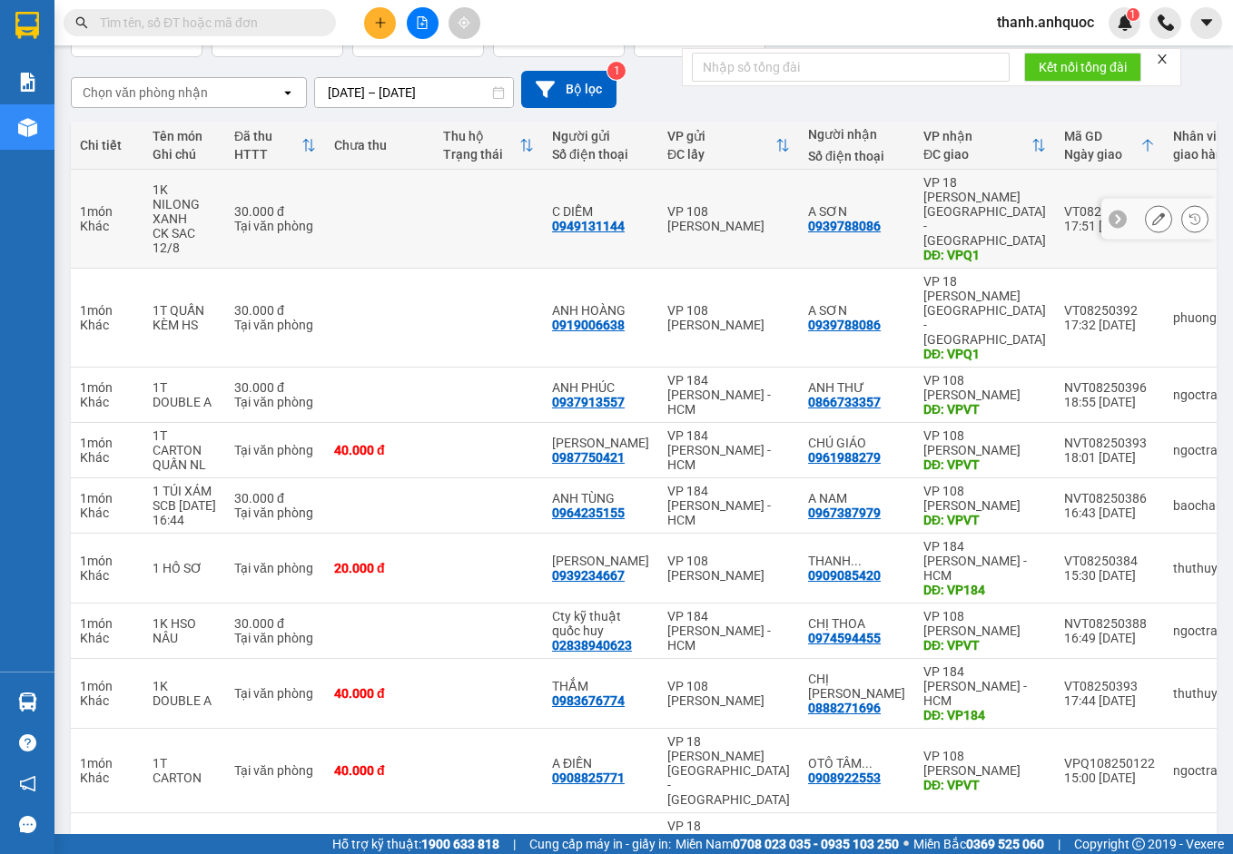
click at [1152, 212] on icon at bounding box center [1158, 218] width 13 height 13
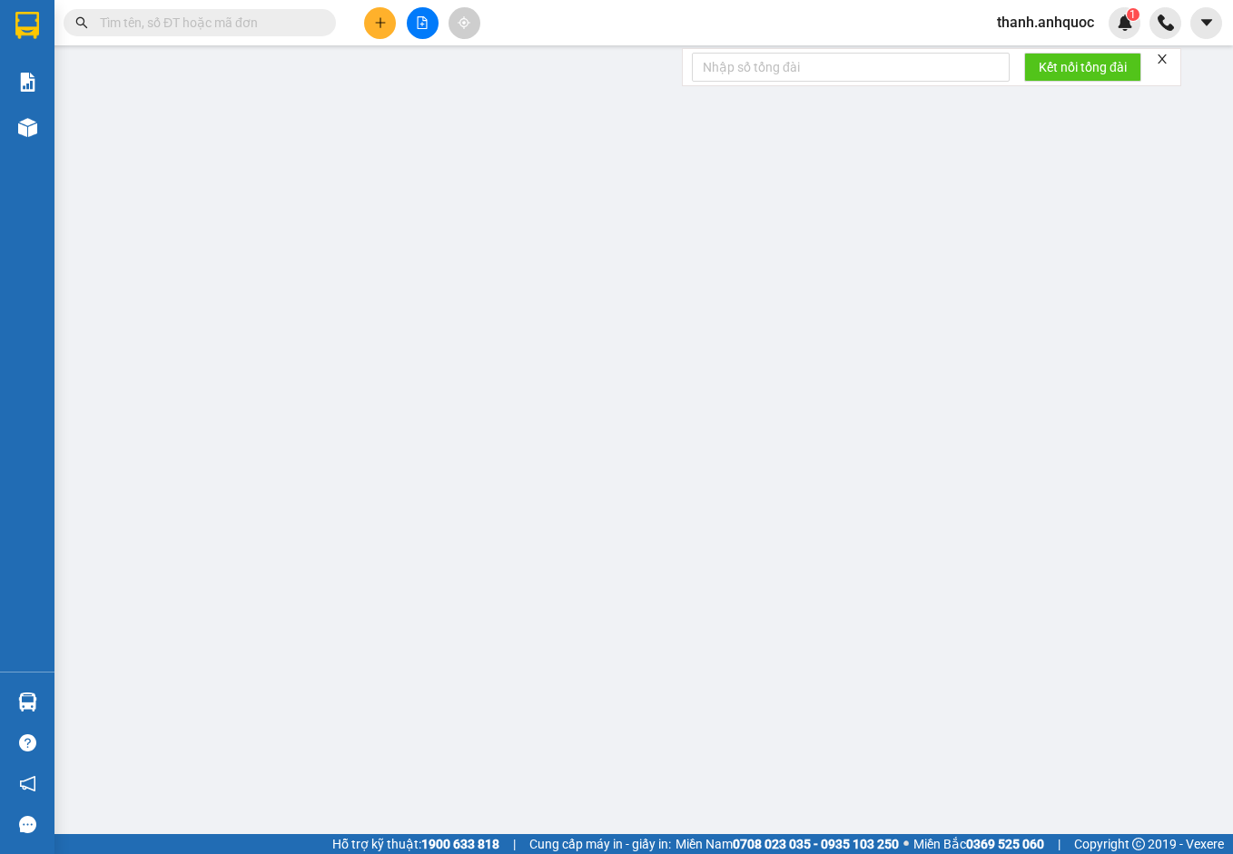
type input "0949131144"
type input "C DIỄM"
type input "0939788086"
type input "A SƠN"
type input "VPQ1"
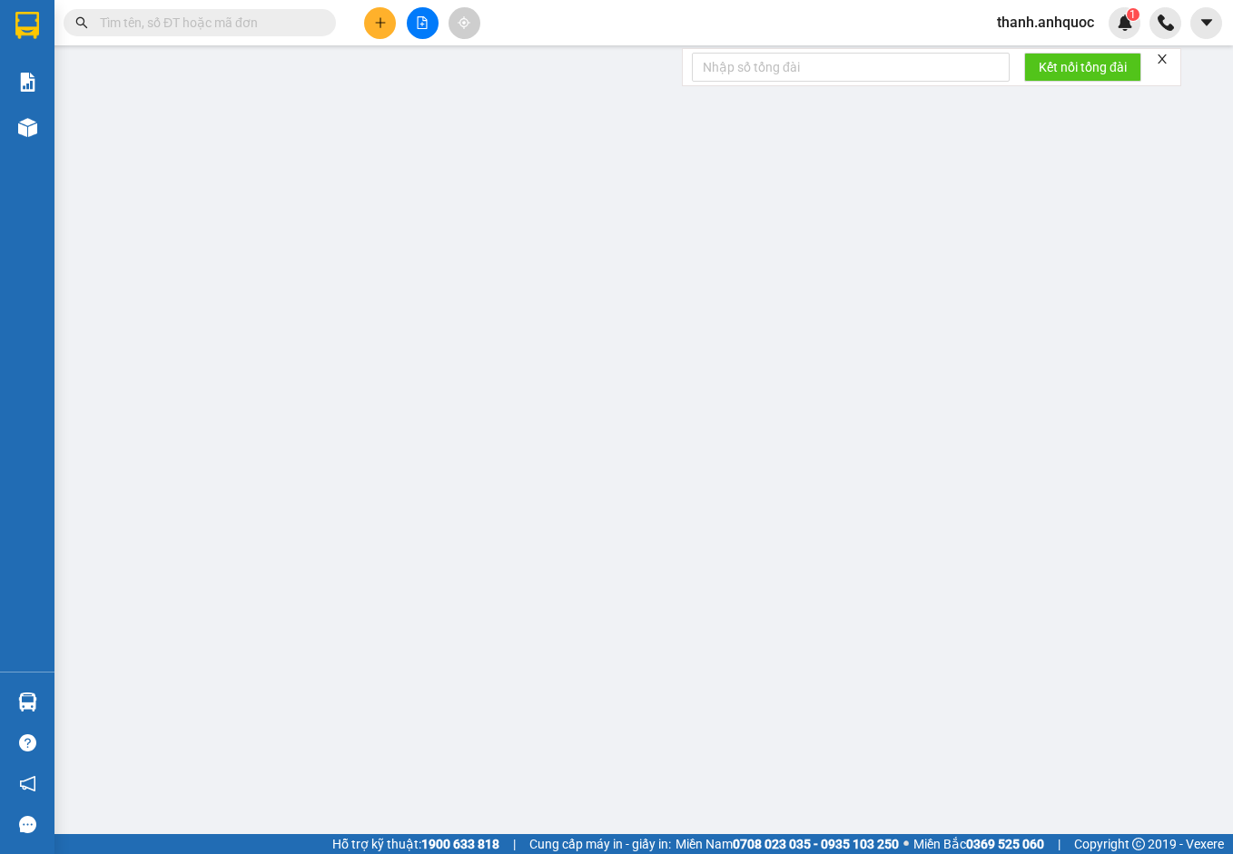
type input "30.000"
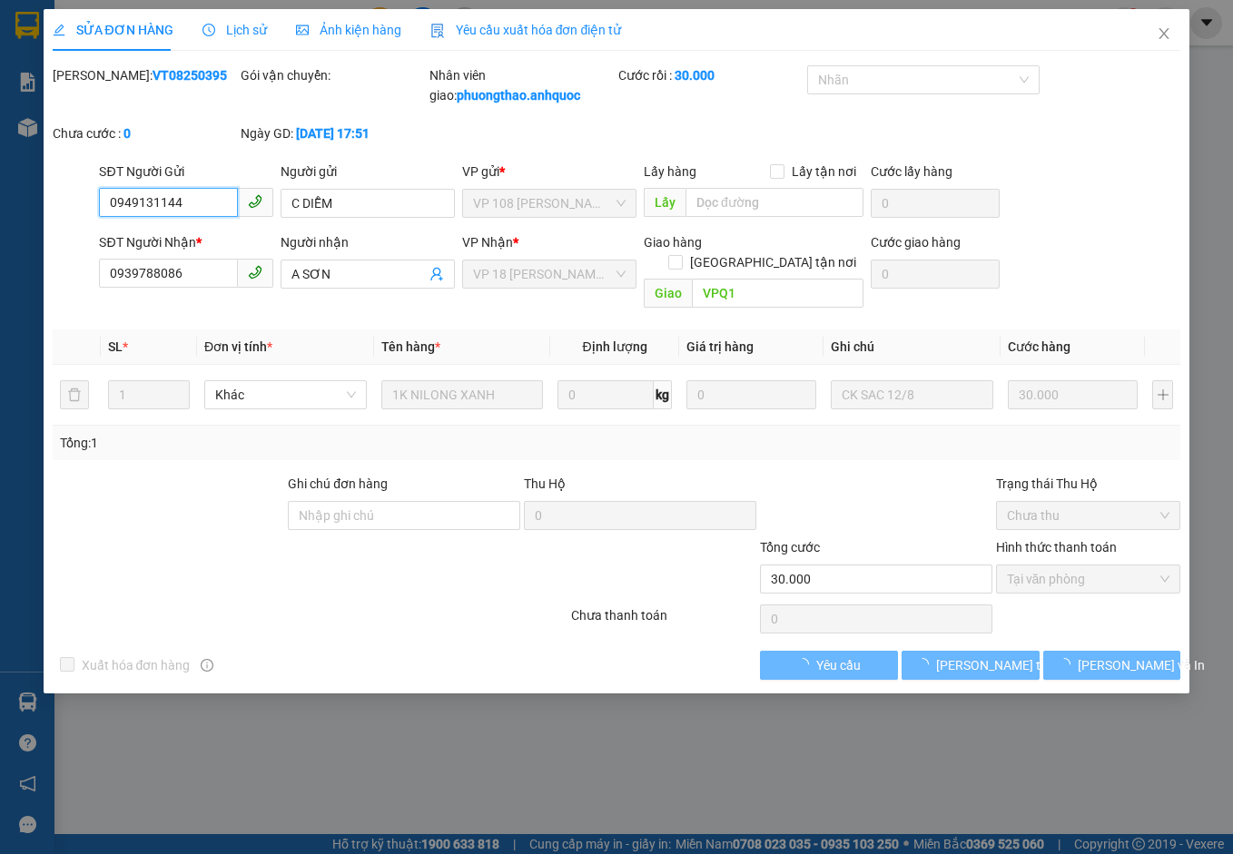
checkbox input "true"
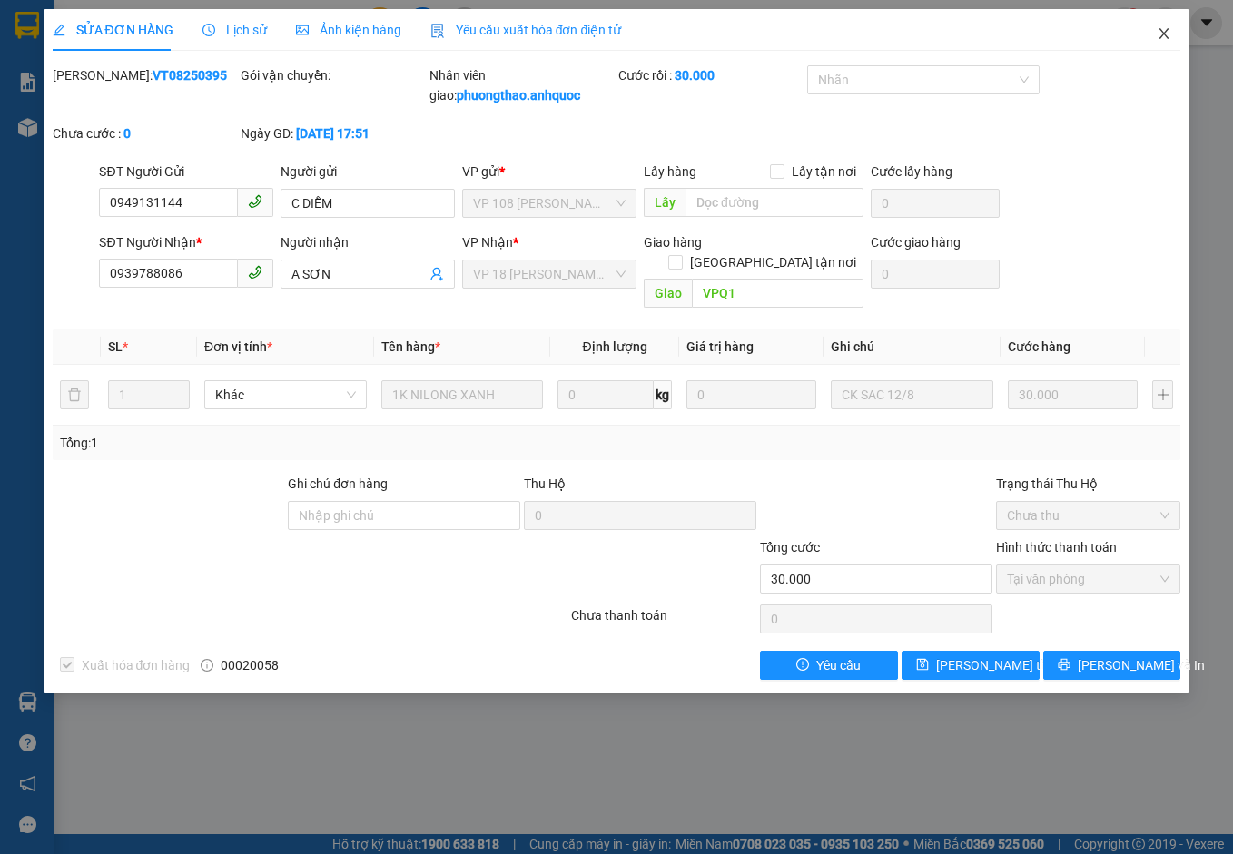
click at [1171, 33] on icon "close" at bounding box center [1163, 33] width 15 height 15
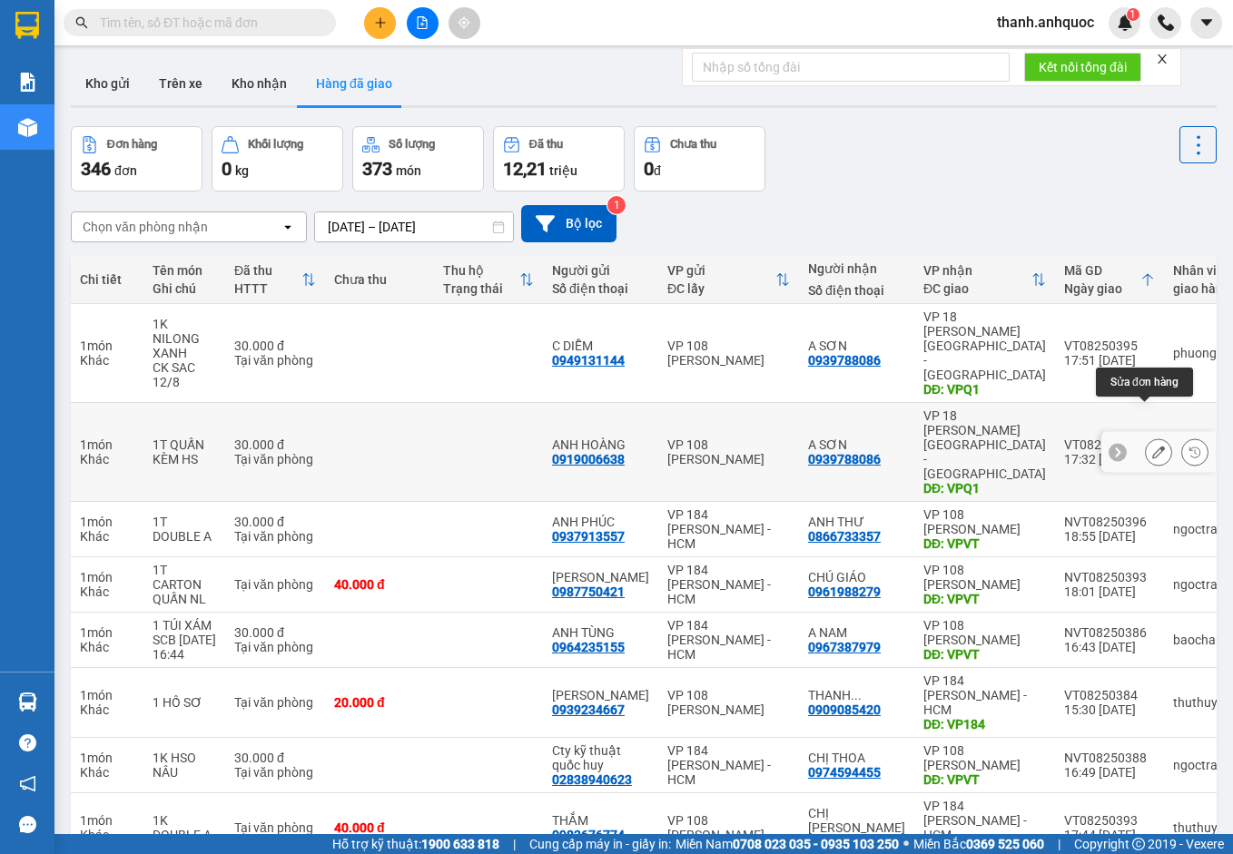
click at [1151, 437] on button at bounding box center [1158, 453] width 25 height 32
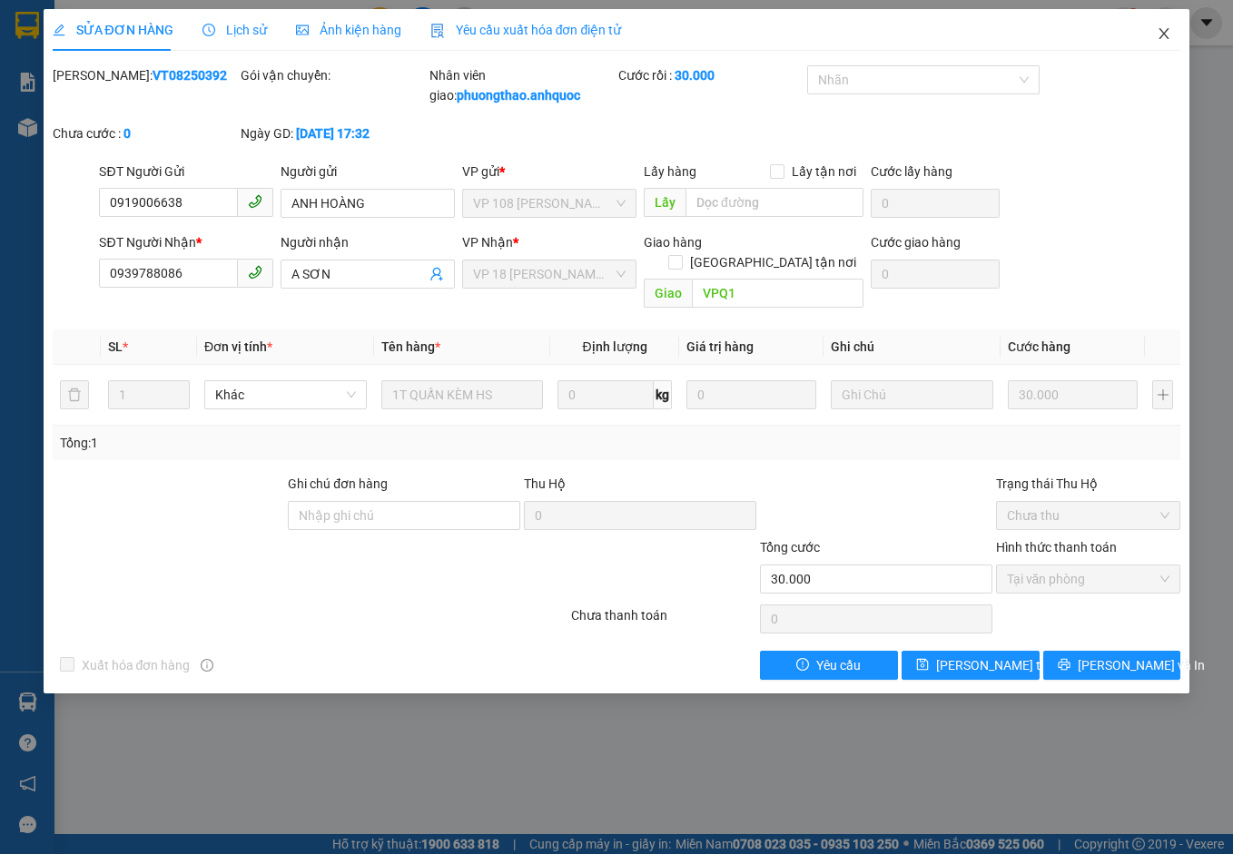
click at [1159, 32] on icon "close" at bounding box center [1163, 33] width 15 height 15
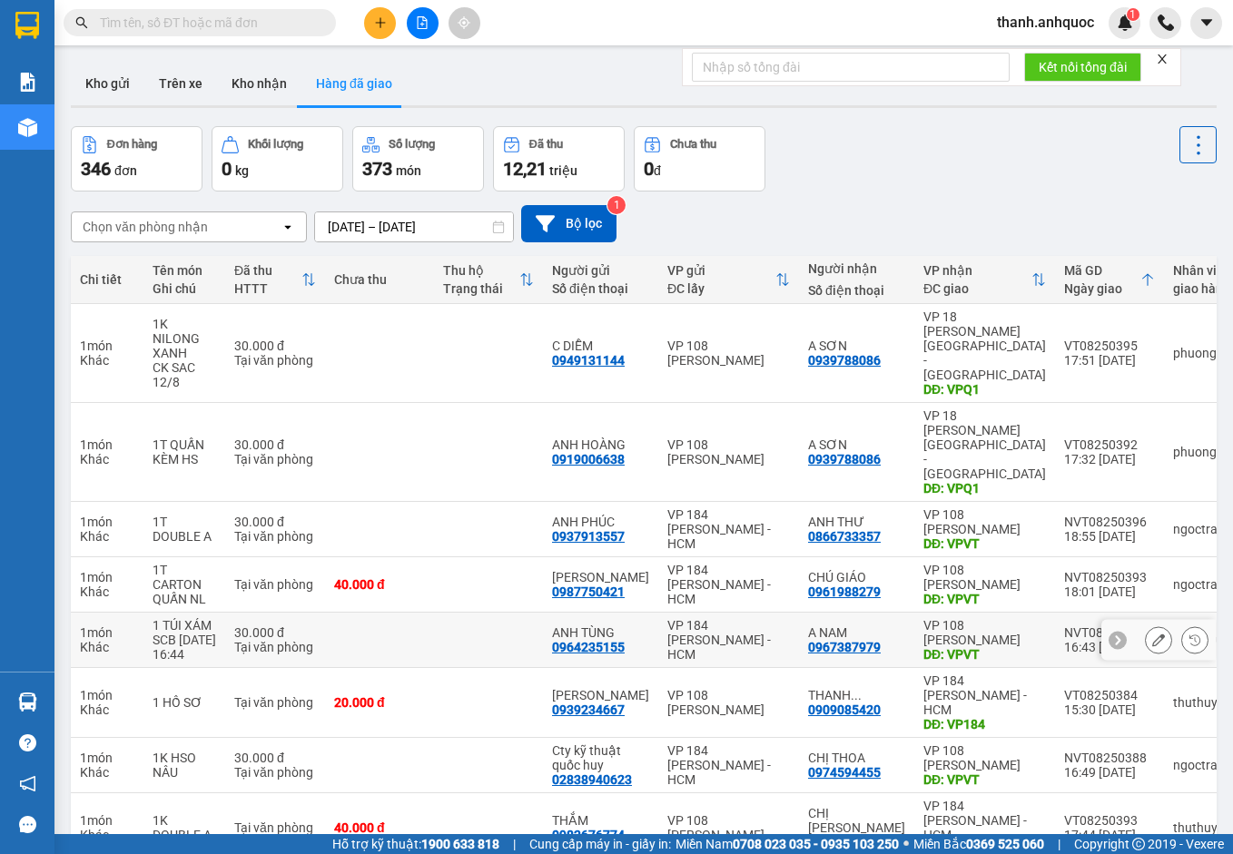
click at [1152, 634] on icon at bounding box center [1158, 640] width 13 height 13
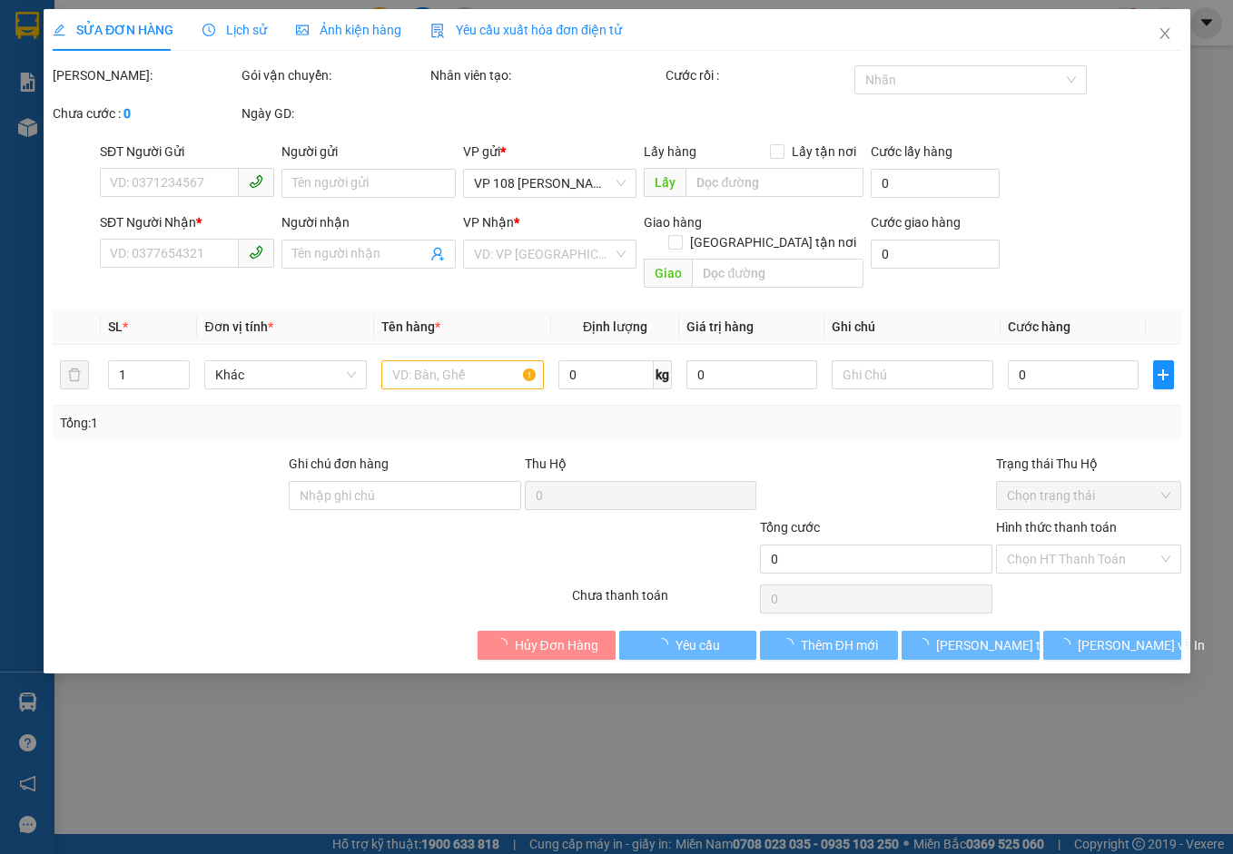
type input "0964235155"
type input "ANH TÙNG"
type input "0967387979"
type input "A NAM"
type input "VPVT"
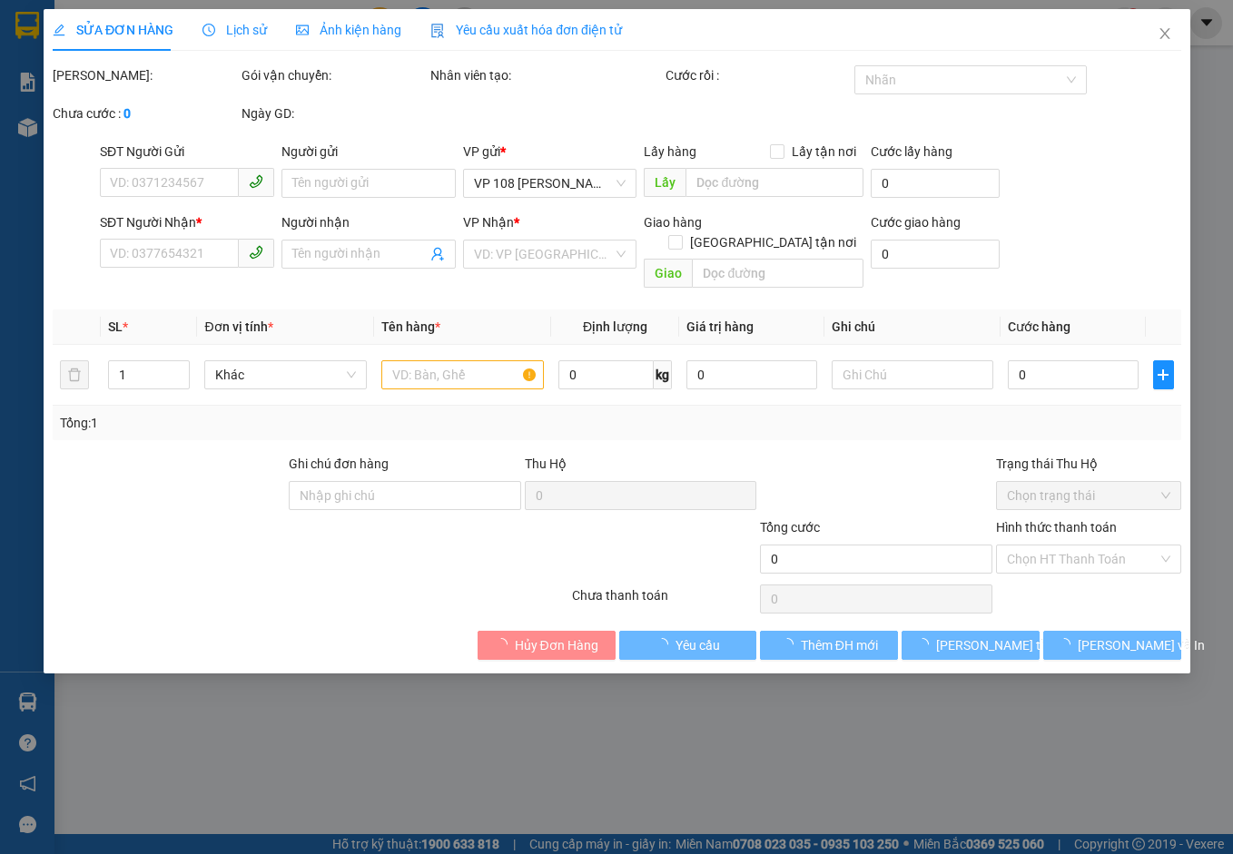
type input "30.000"
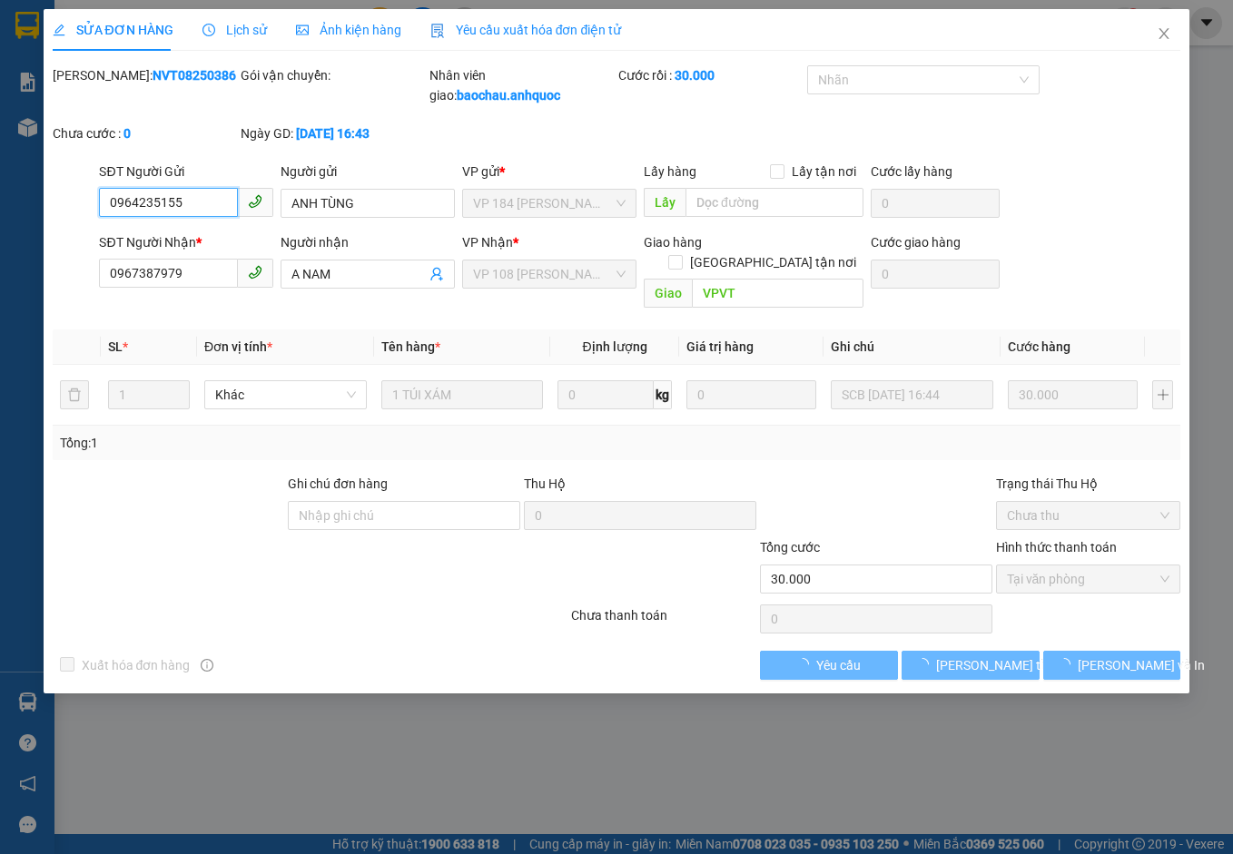
checkbox input "true"
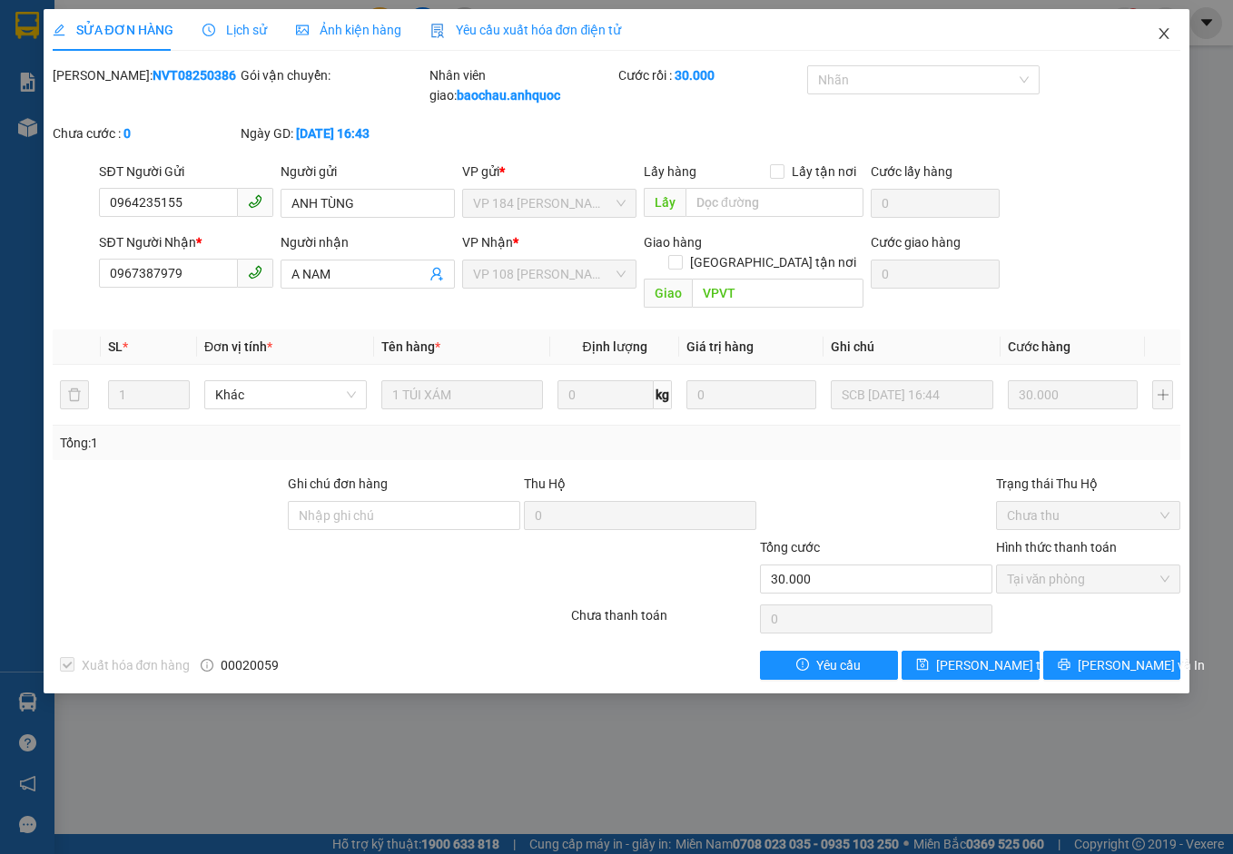
click at [1167, 34] on icon "close" at bounding box center [1163, 33] width 15 height 15
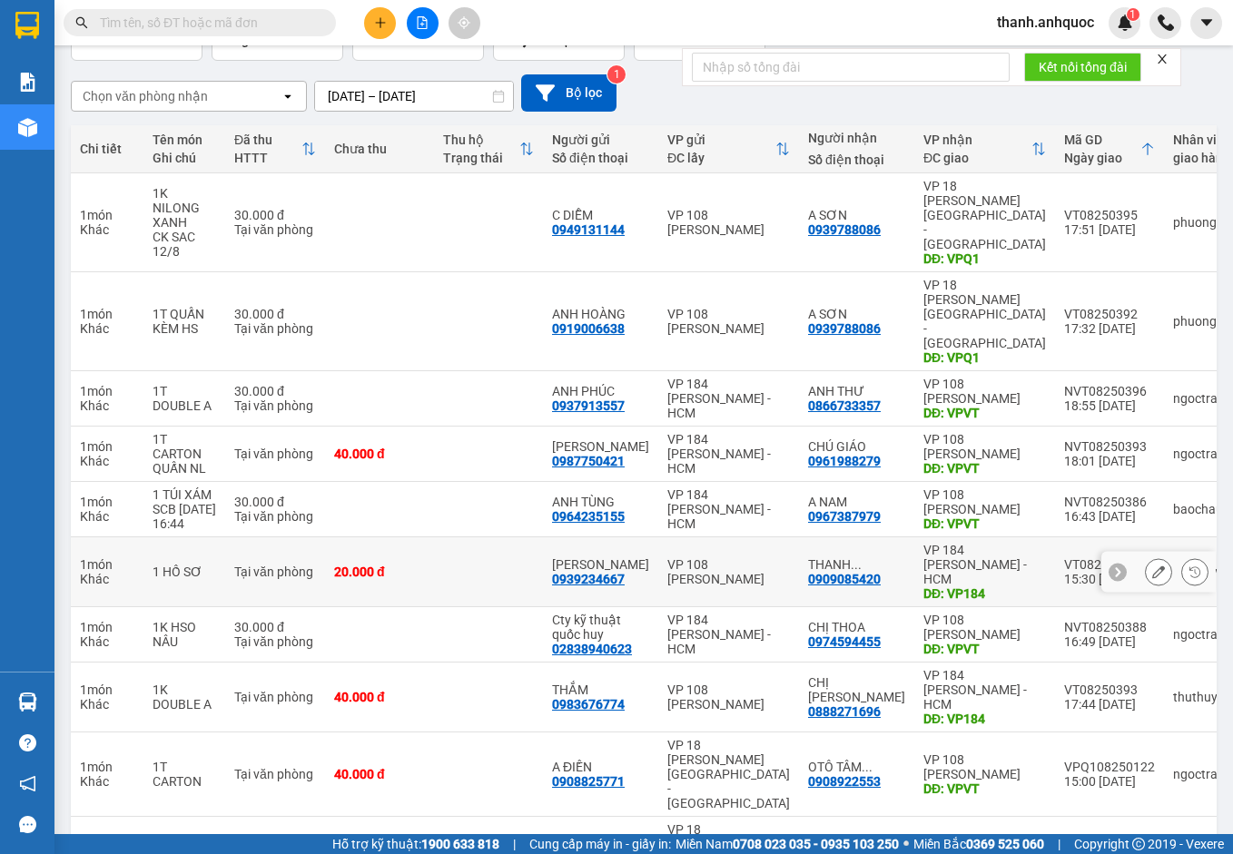
scroll to position [134, 0]
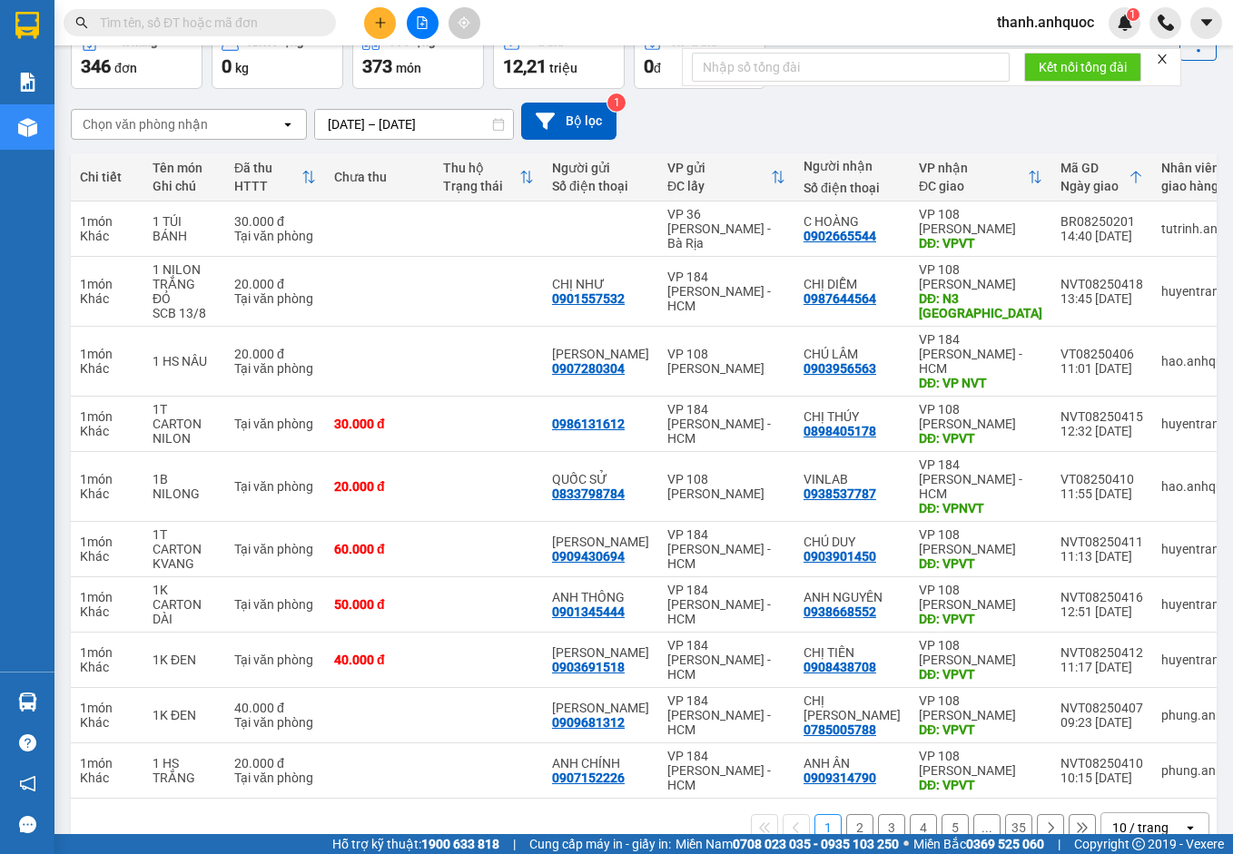
scroll to position [105, 0]
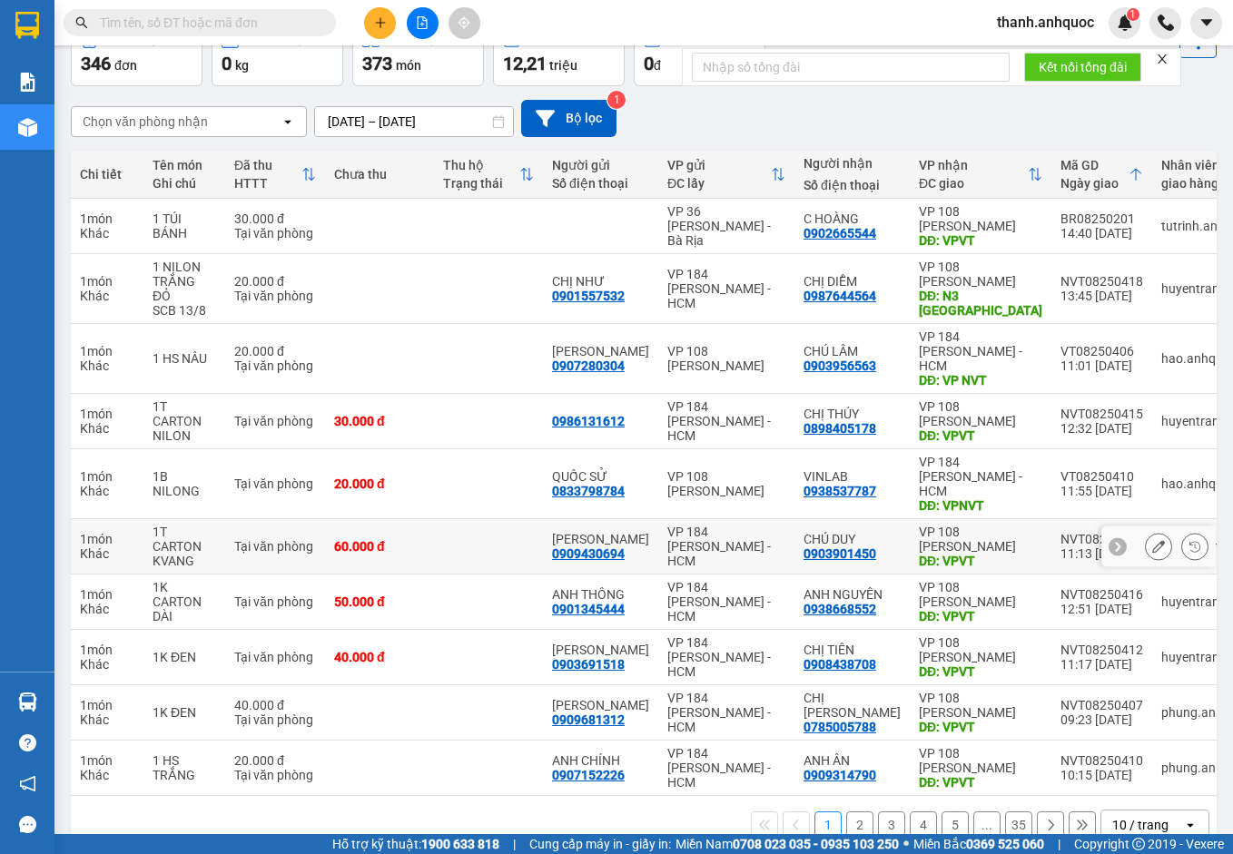
click at [1152, 540] on icon at bounding box center [1158, 546] width 13 height 13
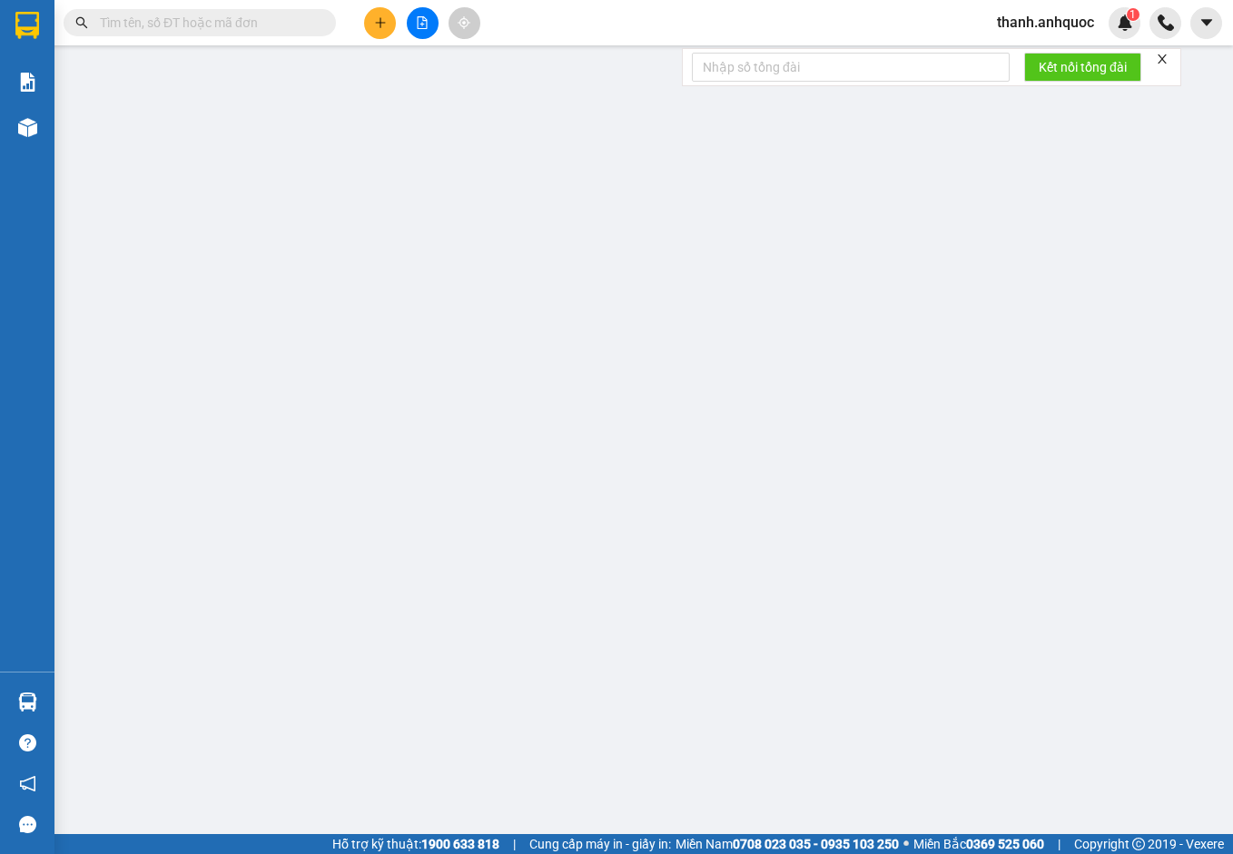
type input "0909430694"
type input "[PERSON_NAME]"
type input "0903901450"
type input "CHÚ DUY"
type input "VPVT"
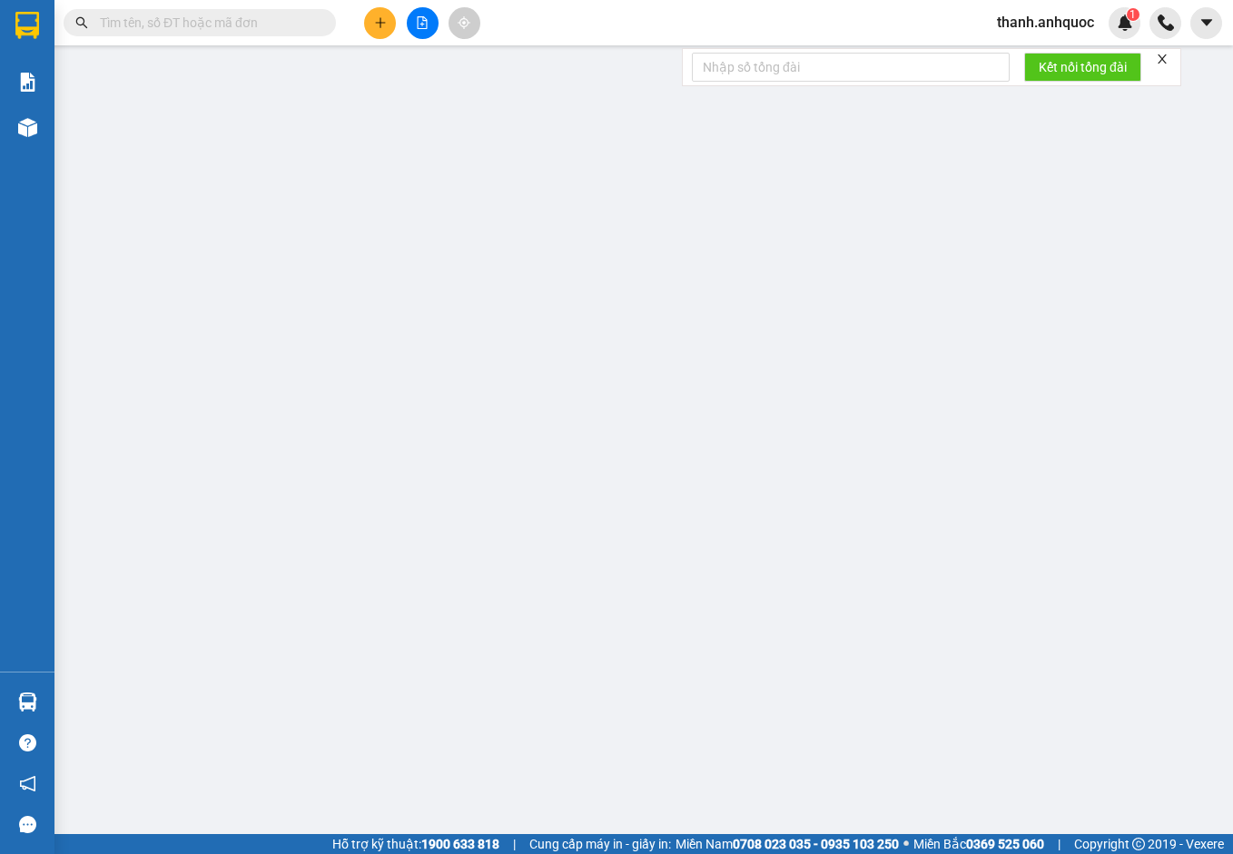
type input "60.000"
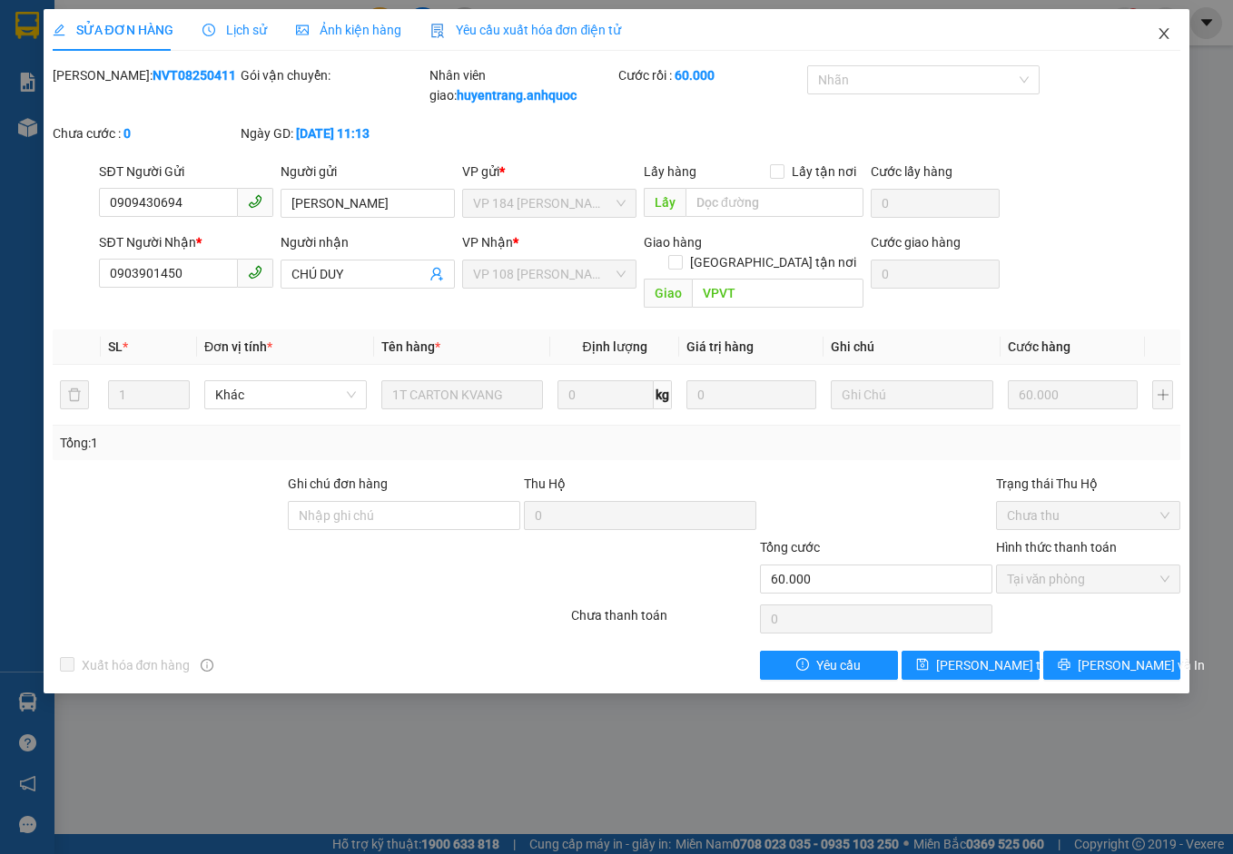
click at [1165, 32] on icon "close" at bounding box center [1163, 33] width 15 height 15
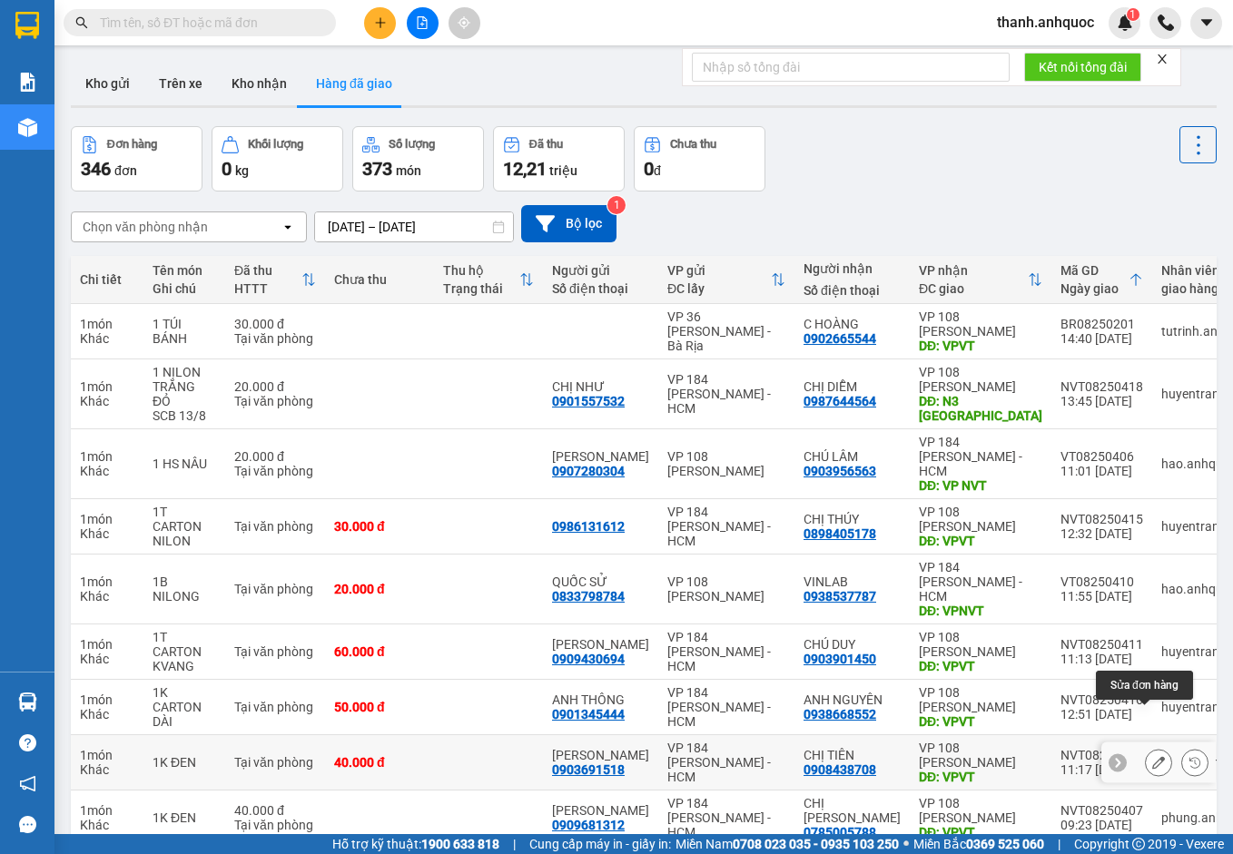
click at [1152, 756] on icon at bounding box center [1158, 762] width 13 height 13
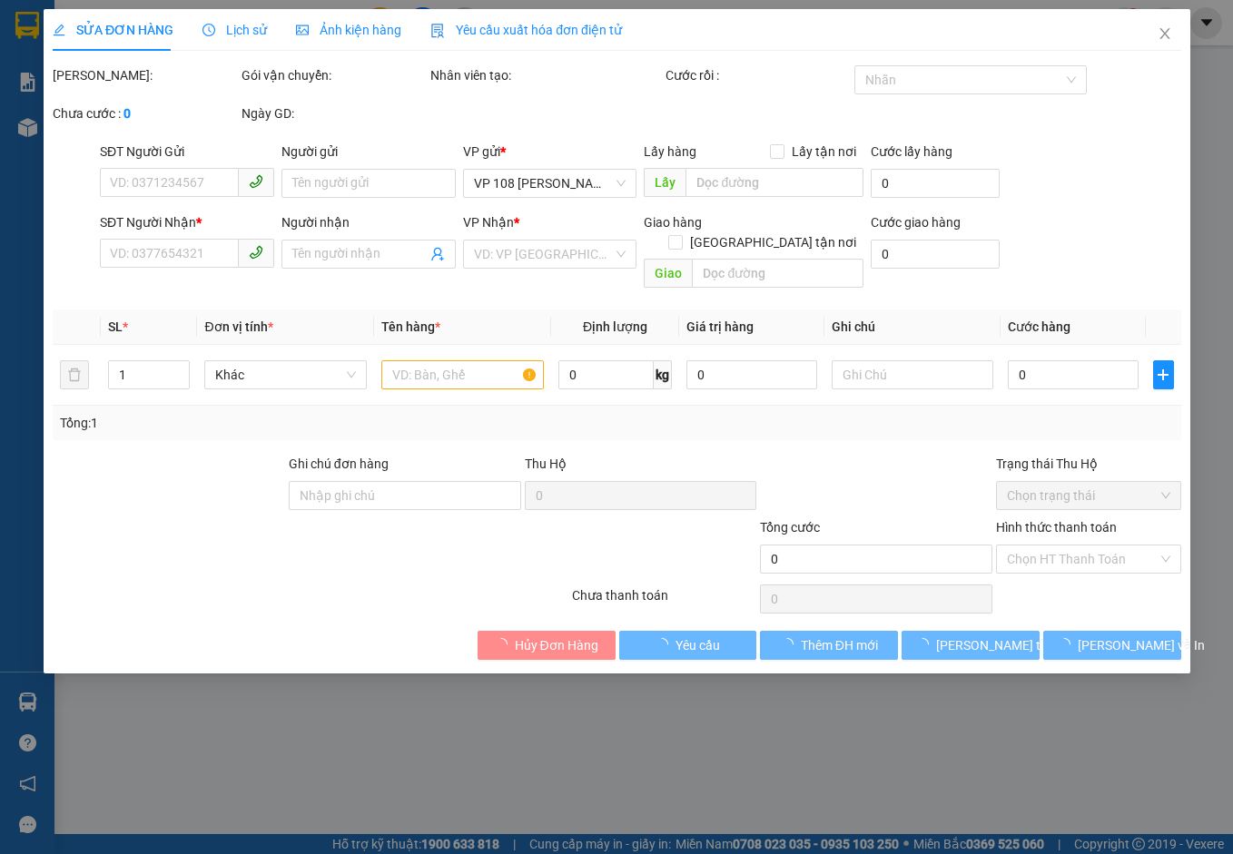
type input "0903691518"
type input "[PERSON_NAME]"
type input "0908438708"
type input "CHỊ TIÊN"
type input "VPVT"
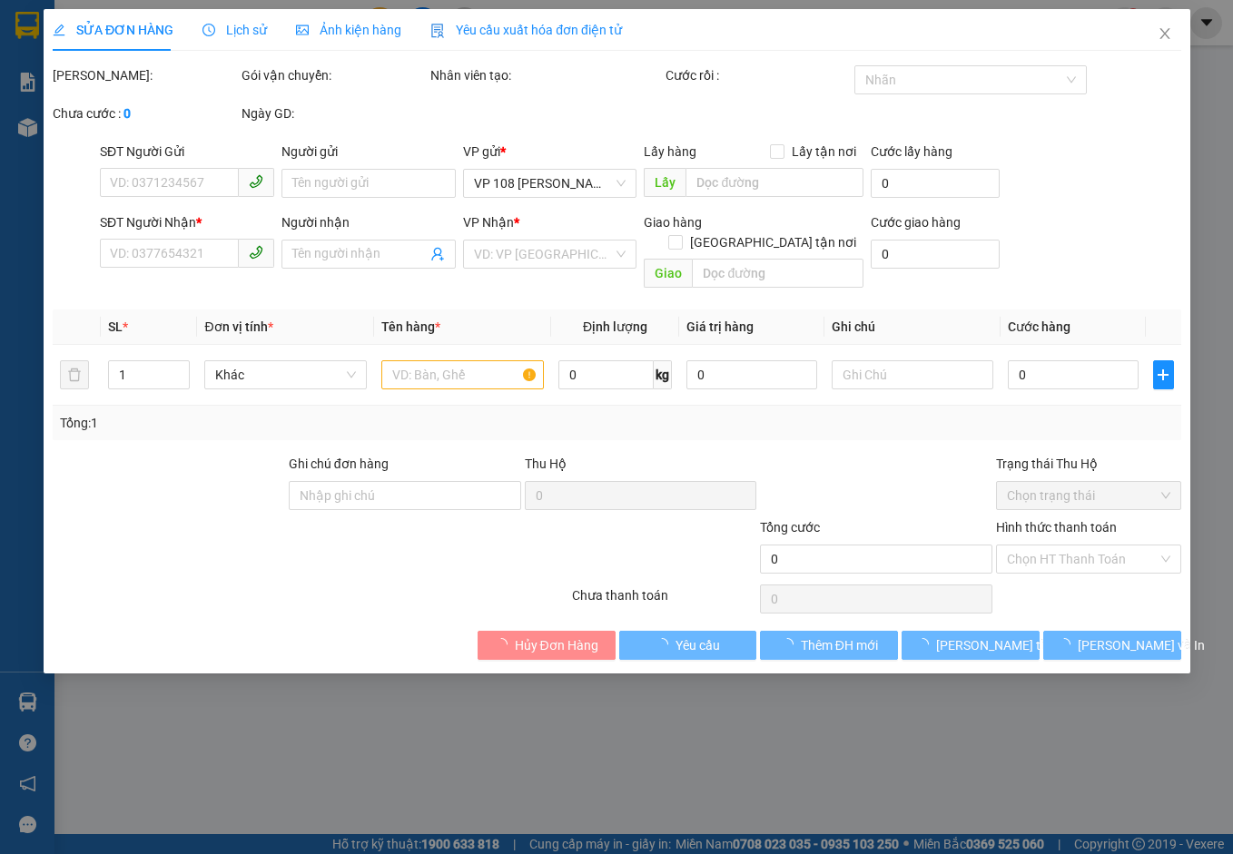
type input "CK SCB 13/8"
type input "40.000"
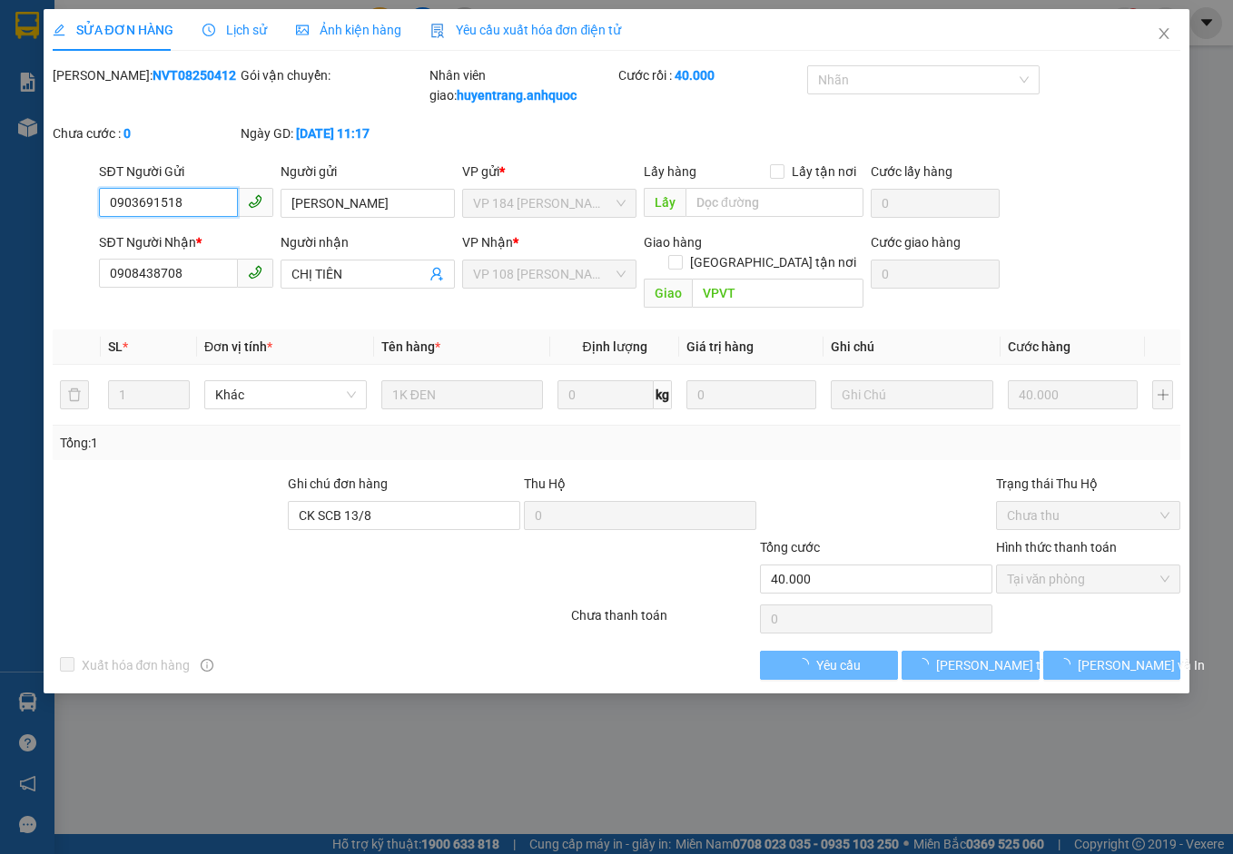
checkbox input "true"
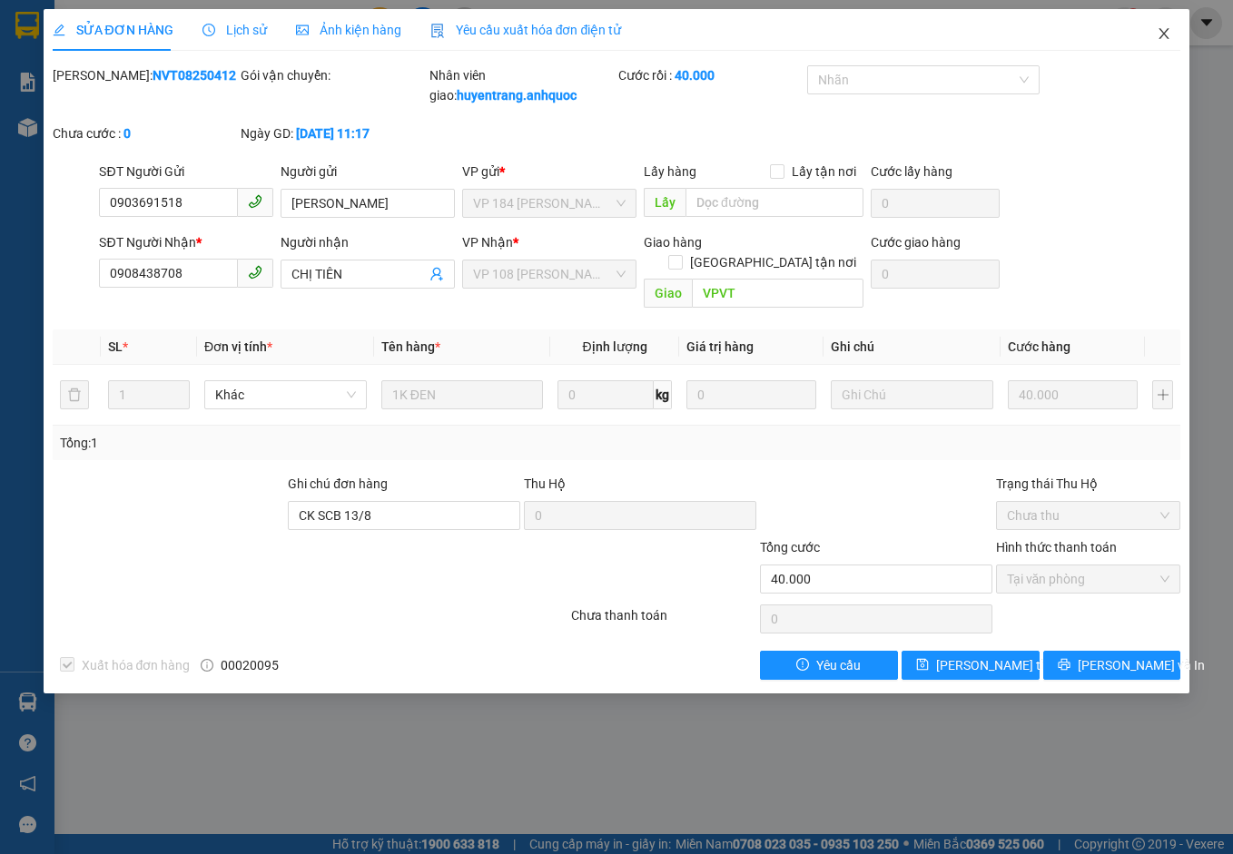
click at [1163, 37] on icon "close" at bounding box center [1163, 33] width 15 height 15
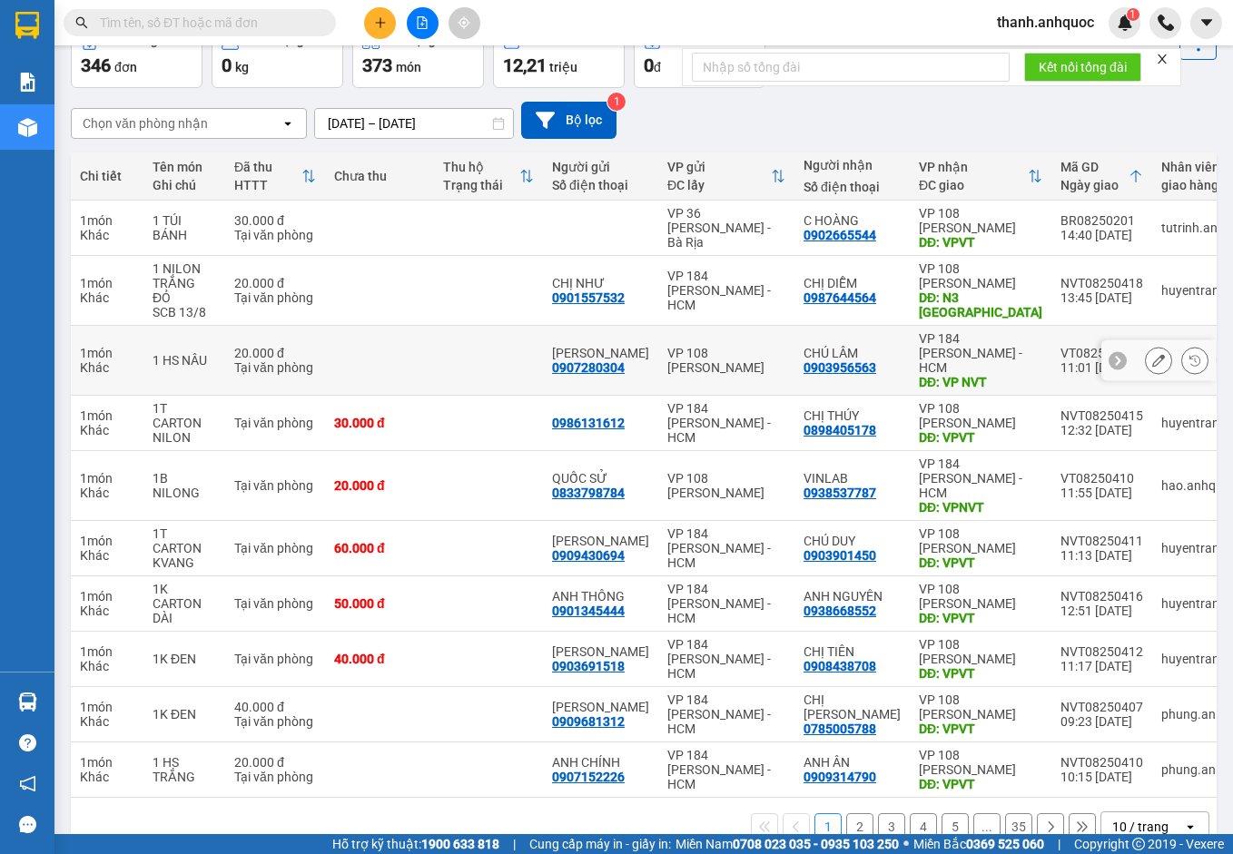
scroll to position [105, 0]
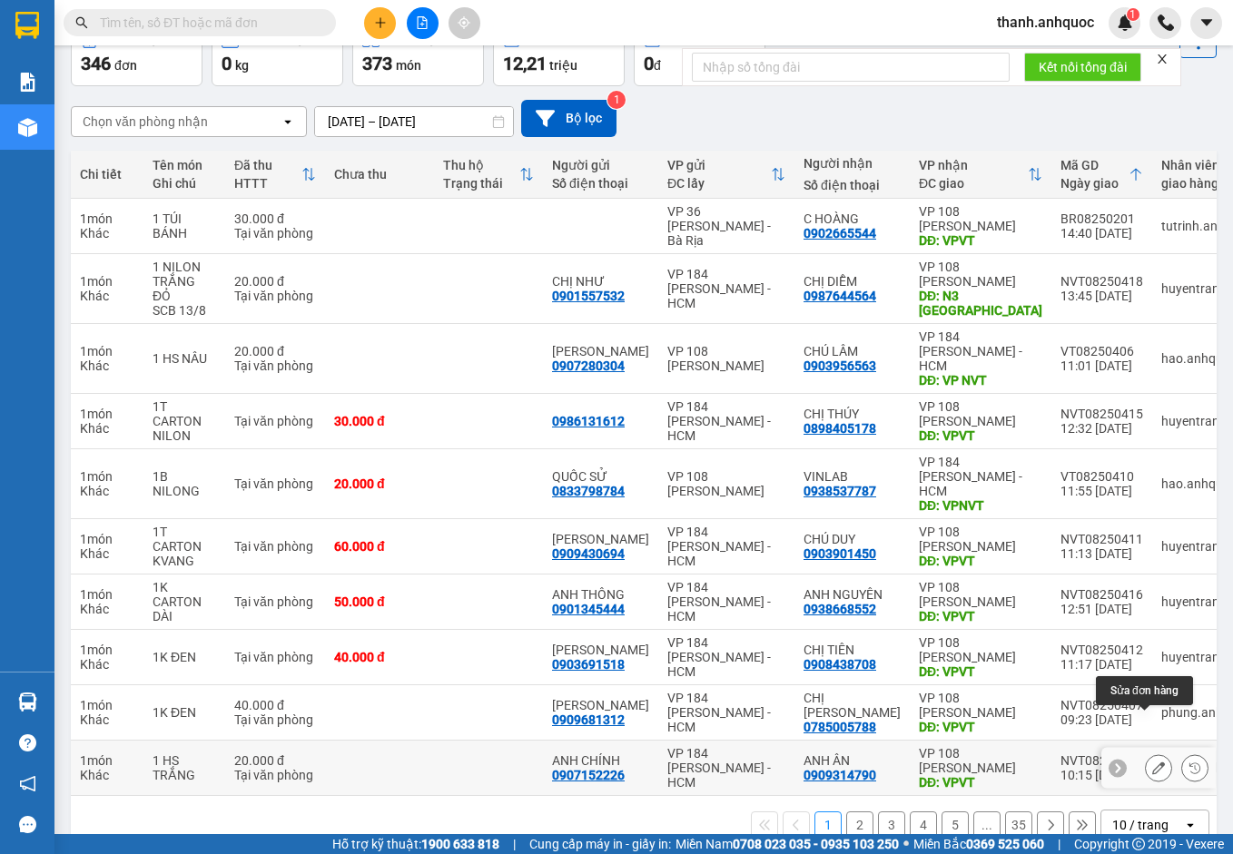
click at [1146, 752] on button at bounding box center [1158, 768] width 25 height 32
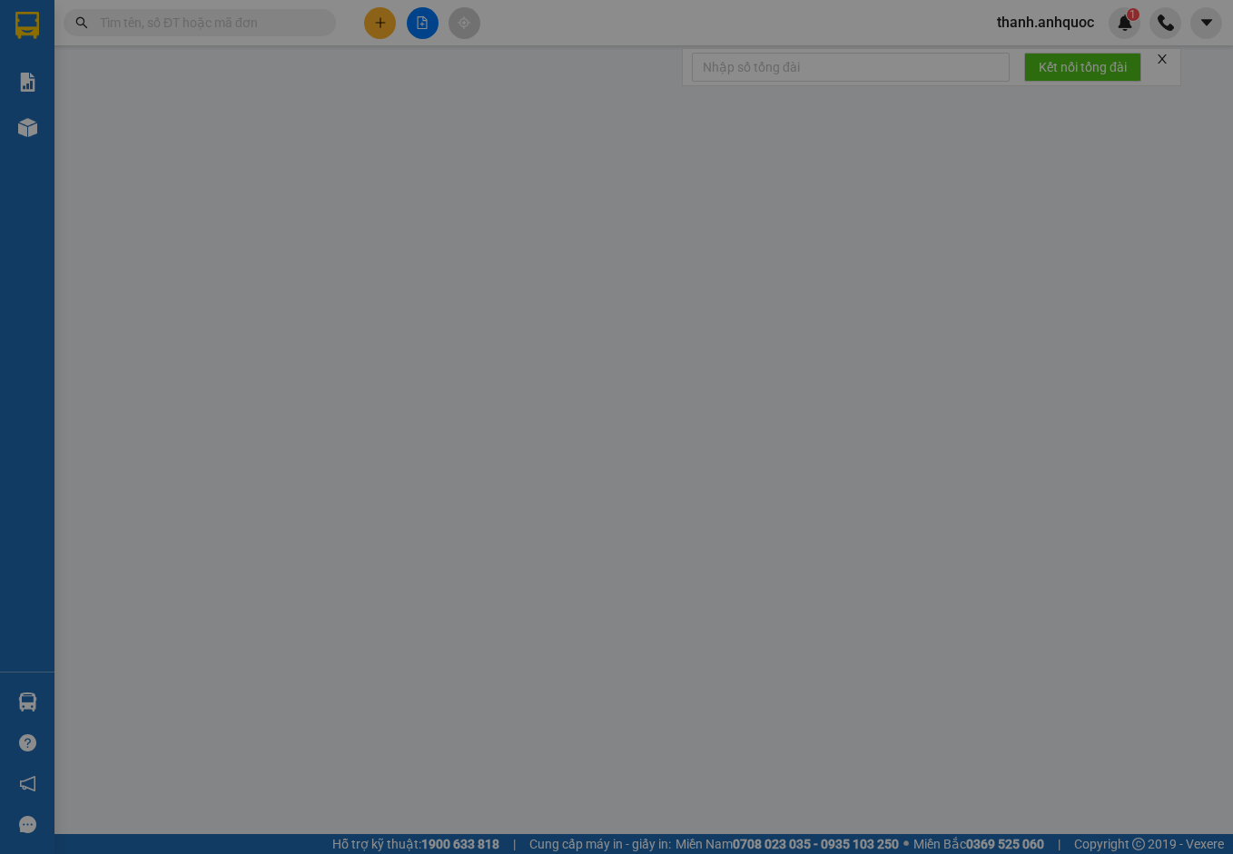
type input "0907152226"
type input "ANH CHÍNH"
type input "0909314790"
type input "ANH ÂN"
type input "VPVT"
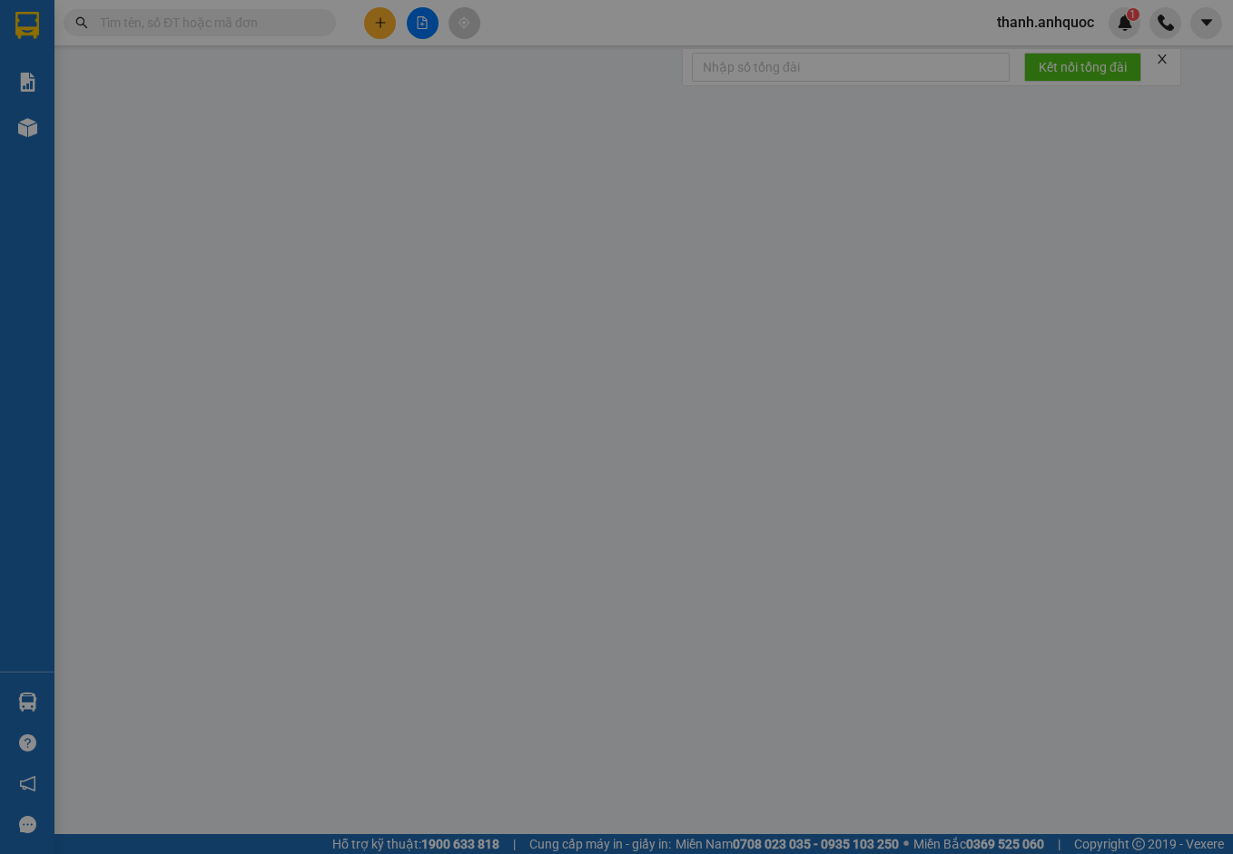
type input "TM 13/8 TRUNG"
type input "20.000"
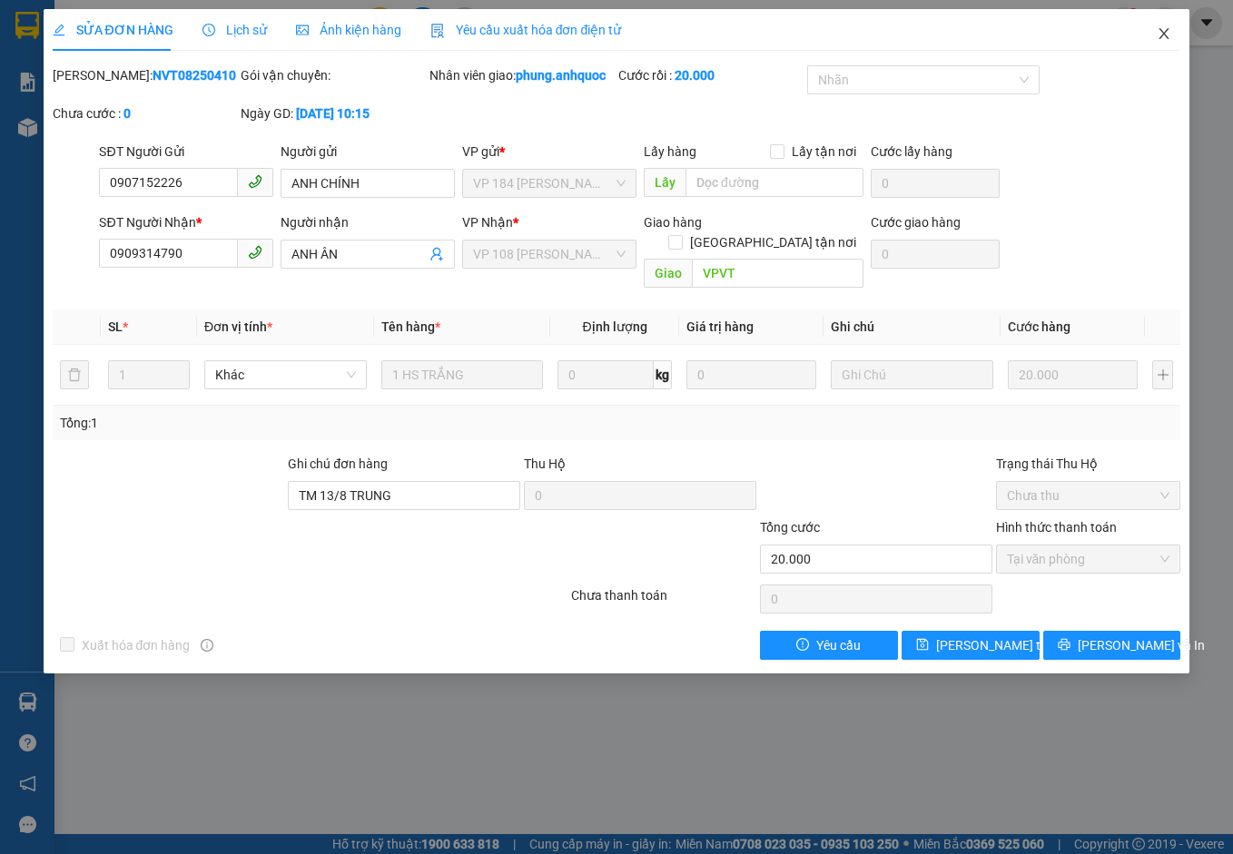
click at [1161, 35] on icon "close" at bounding box center [1163, 33] width 15 height 15
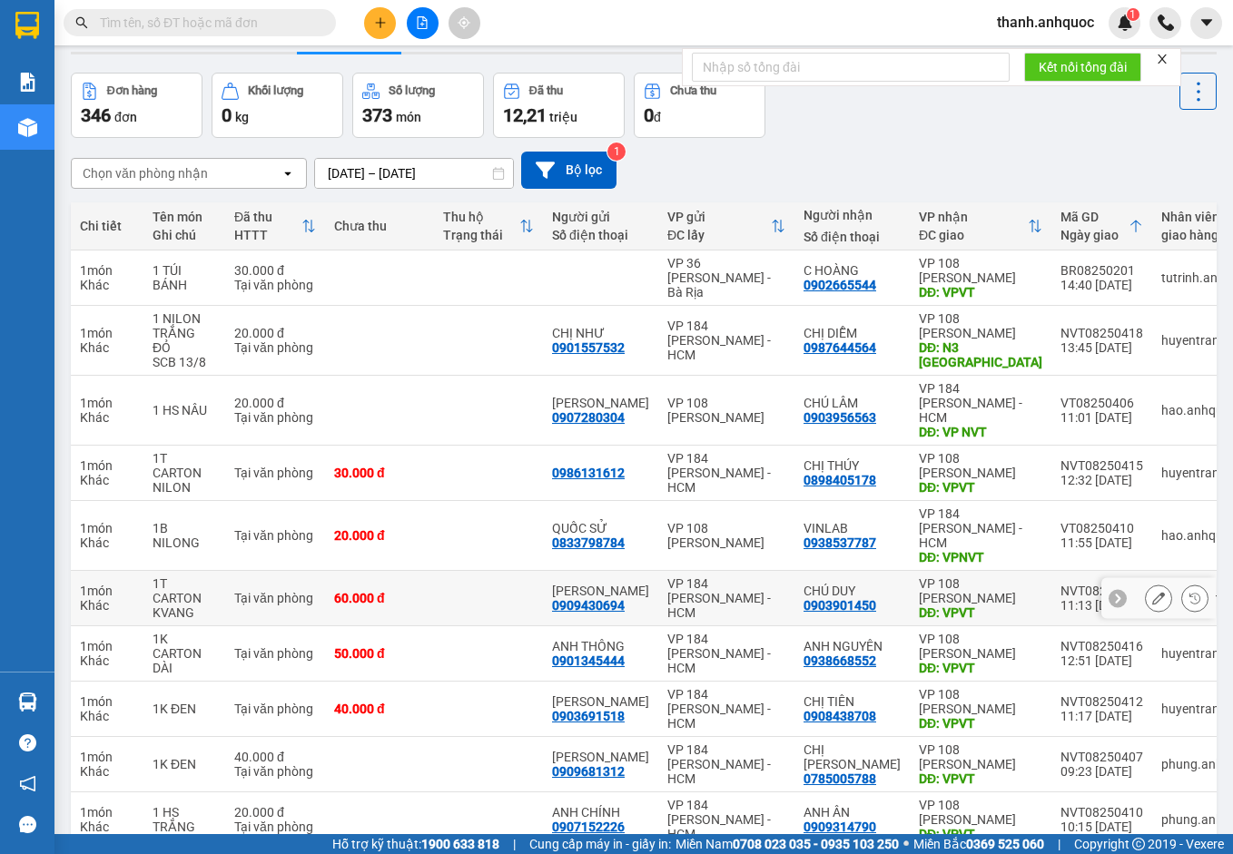
scroll to position [105, 0]
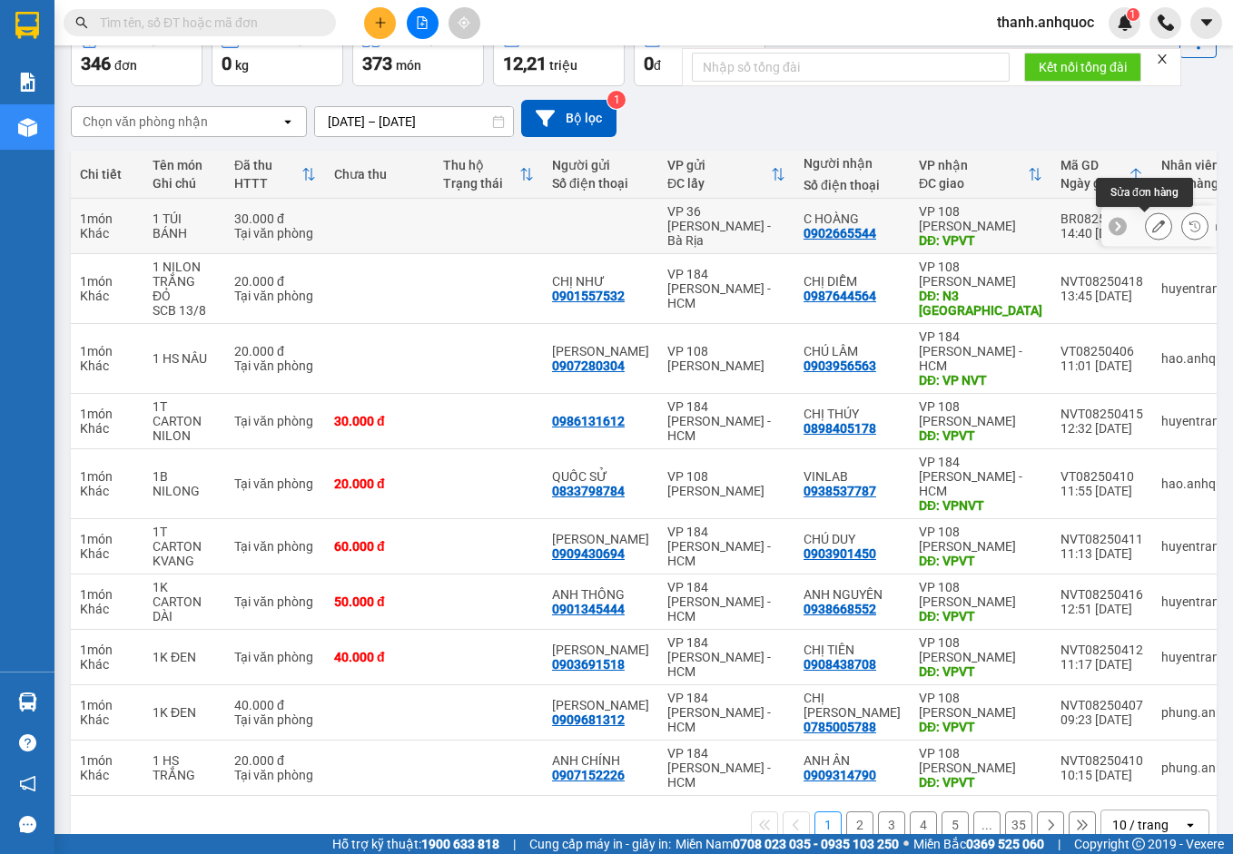
click at [1152, 224] on icon at bounding box center [1158, 226] width 13 height 13
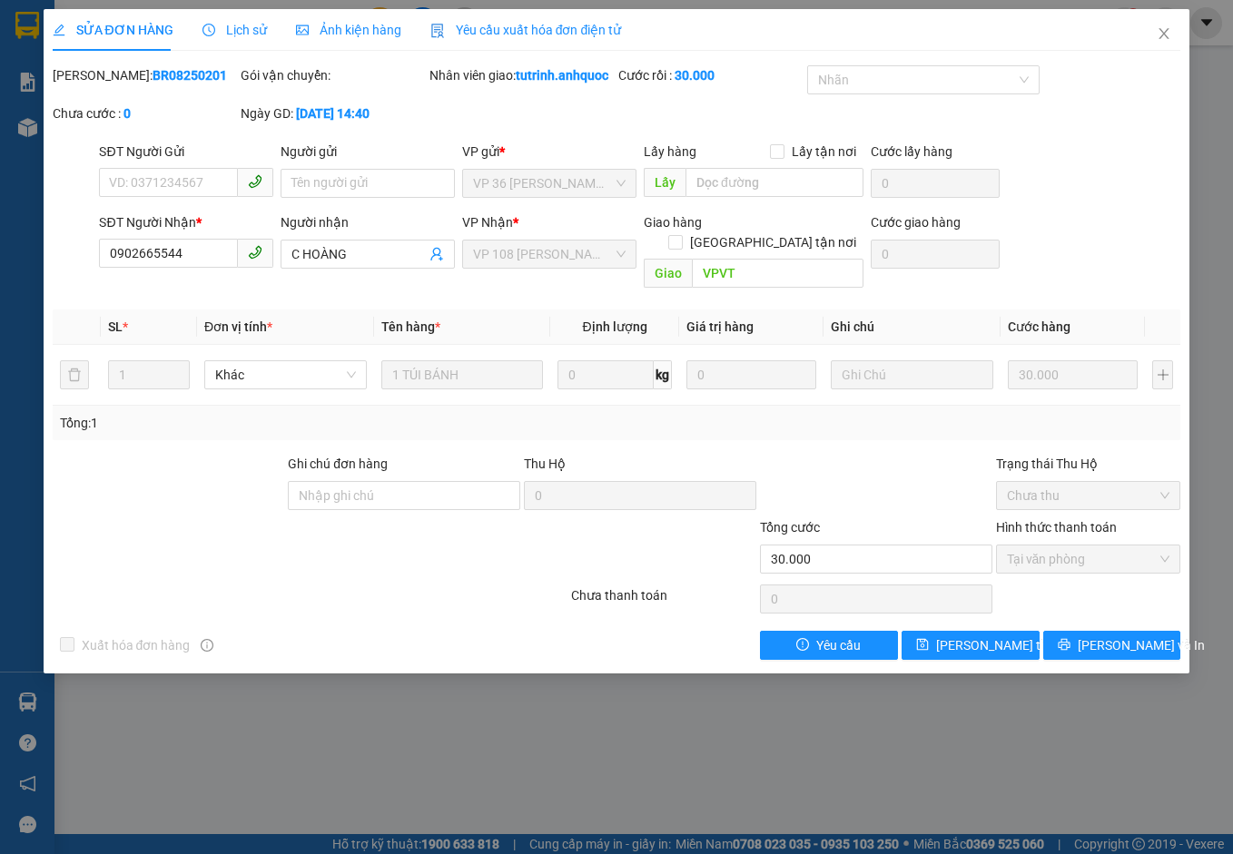
click at [538, 30] on span "Yêu cầu xuất hóa đơn điện tử" at bounding box center [526, 30] width 192 height 15
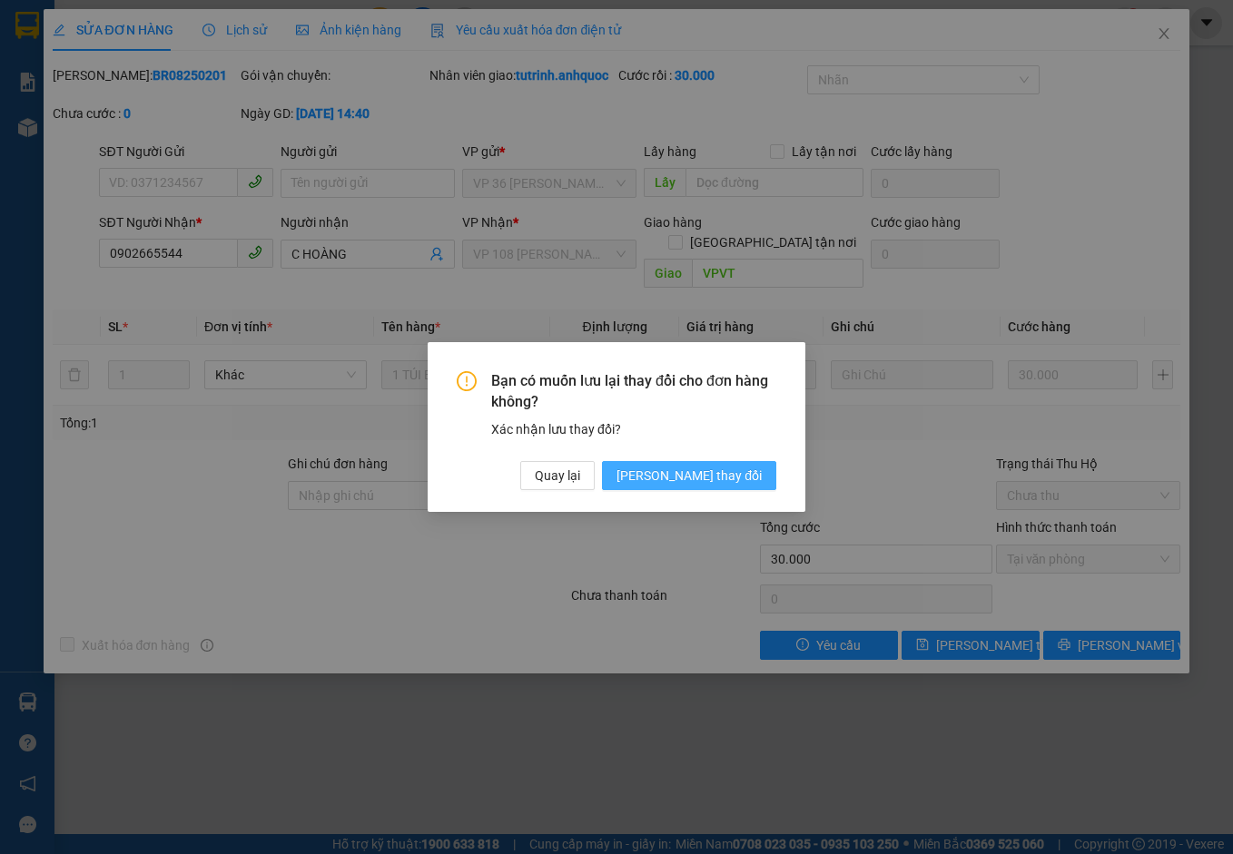
click at [733, 477] on span "[PERSON_NAME] thay đổi" at bounding box center [688, 476] width 145 height 20
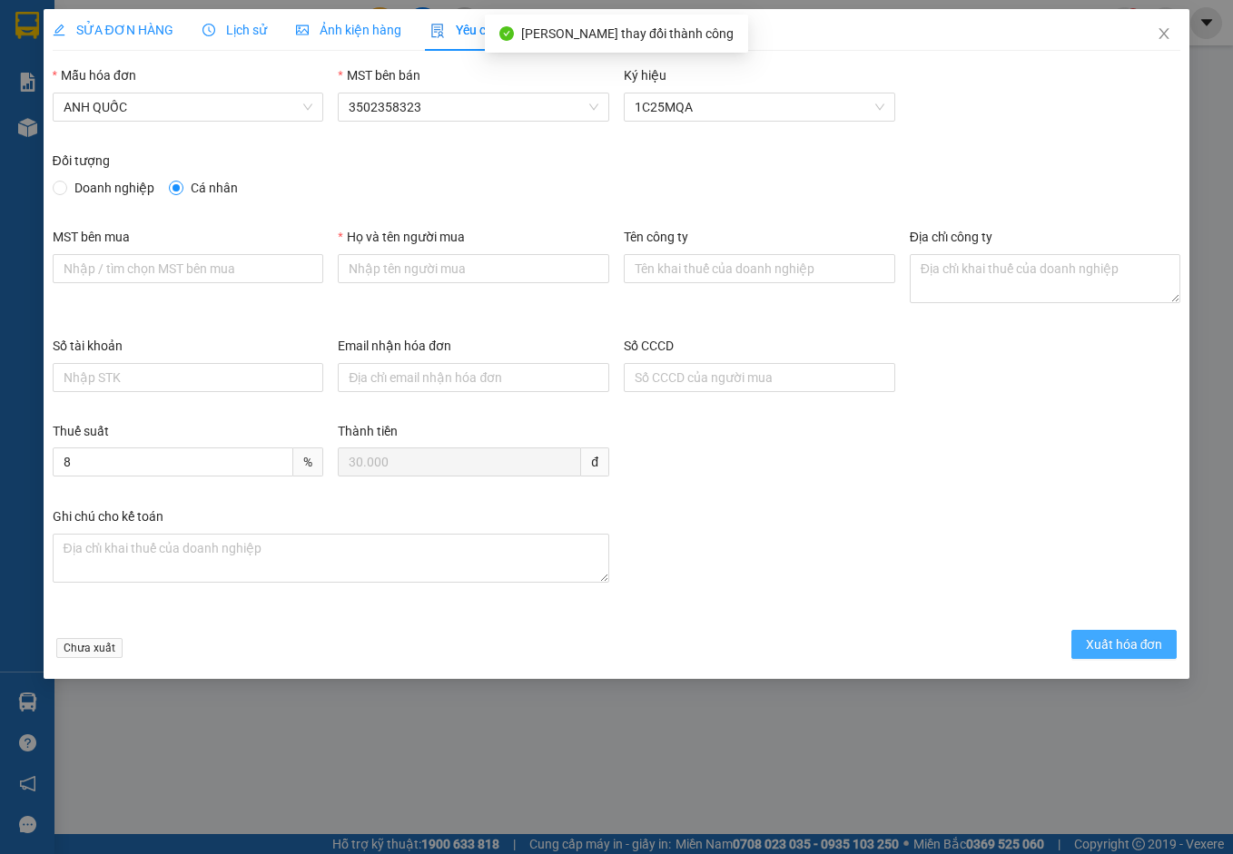
click at [1120, 643] on span "Xuất hóa đơn" at bounding box center [1124, 644] width 77 height 20
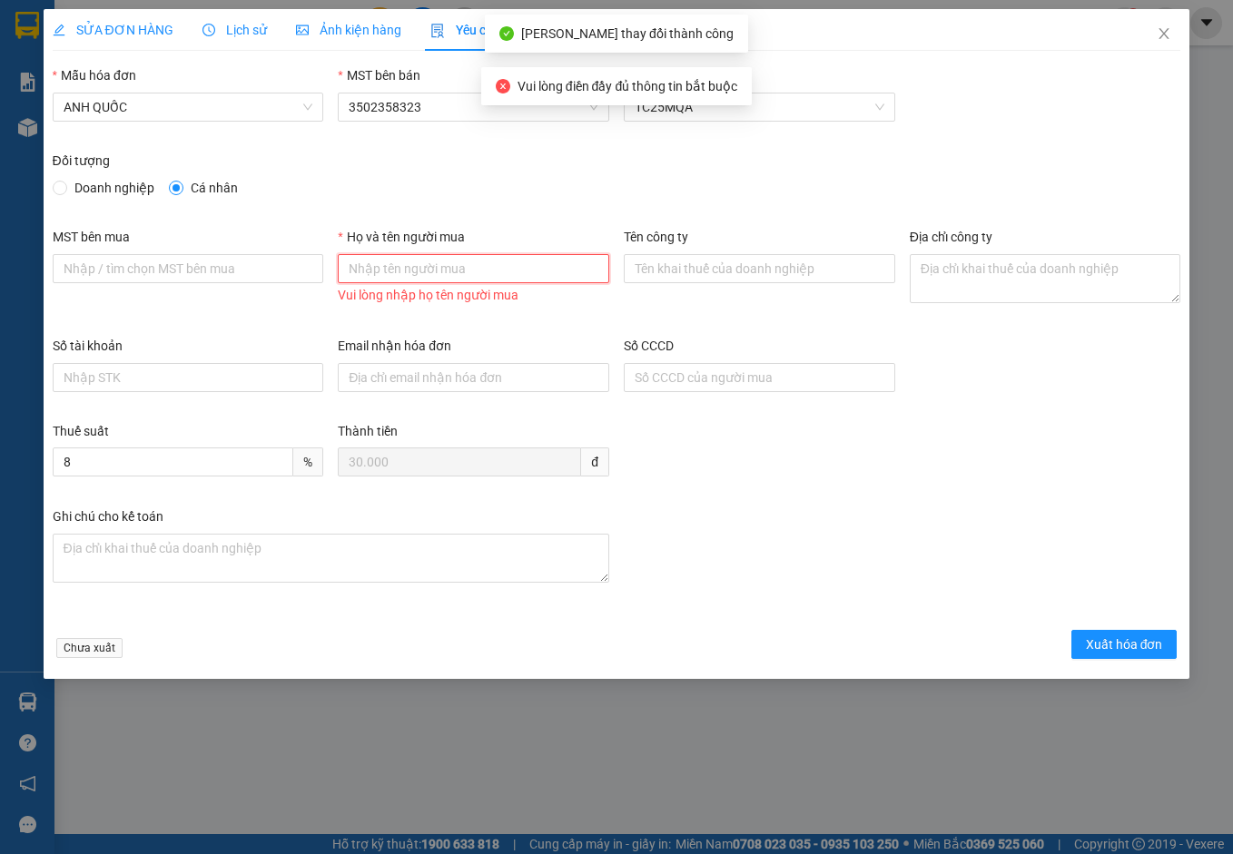
click at [438, 270] on input "Họ và tên người mua" at bounding box center [473, 268] width 271 height 29
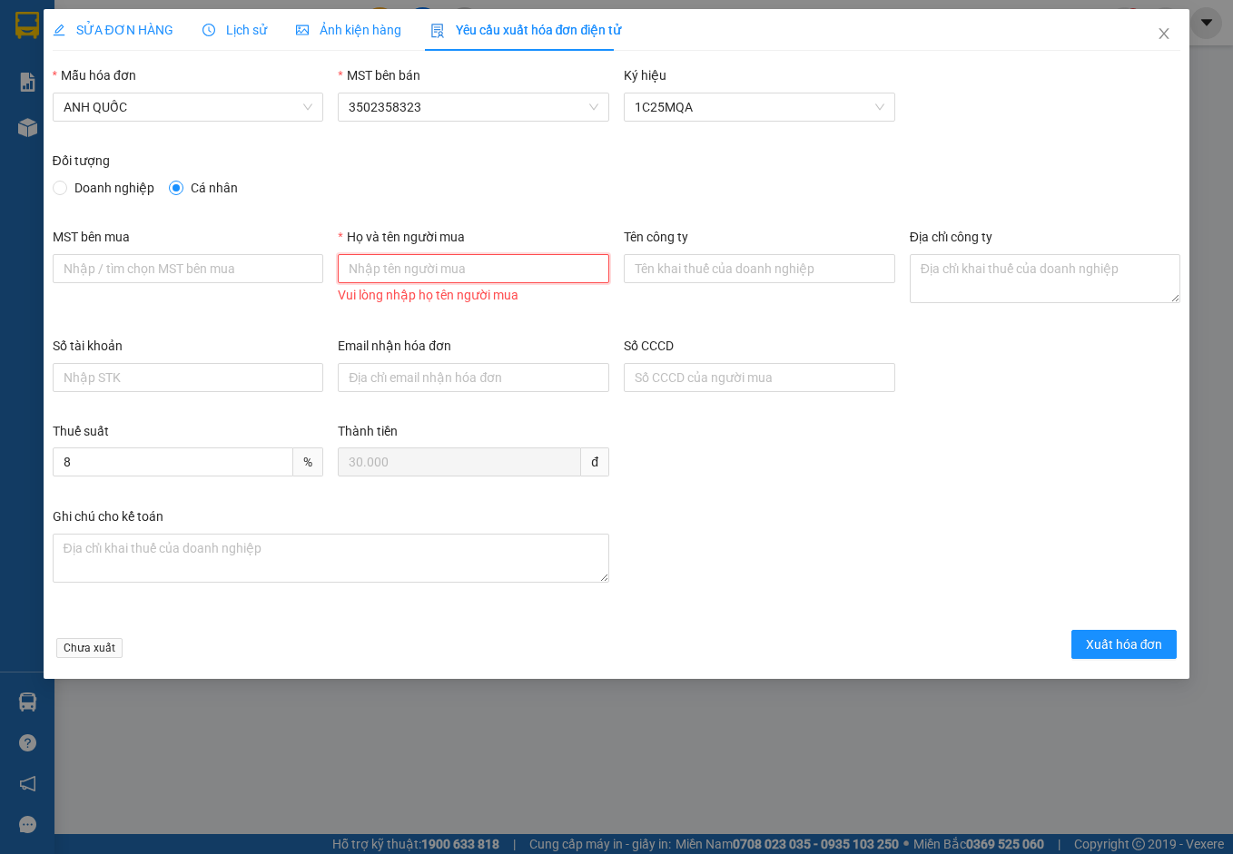
type input "c"
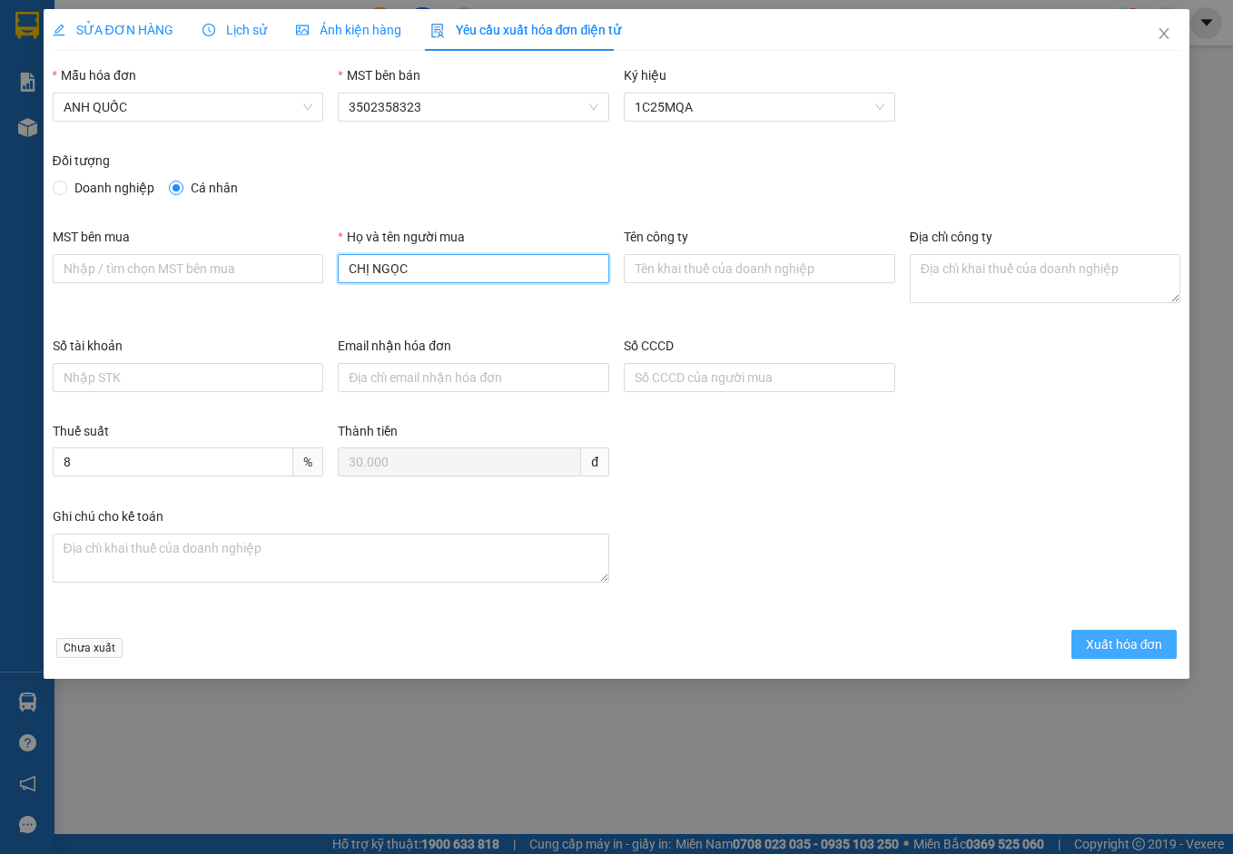
type input "CHỊ NGỌC"
click at [1093, 646] on span "Xuất hóa đơn" at bounding box center [1124, 644] width 77 height 20
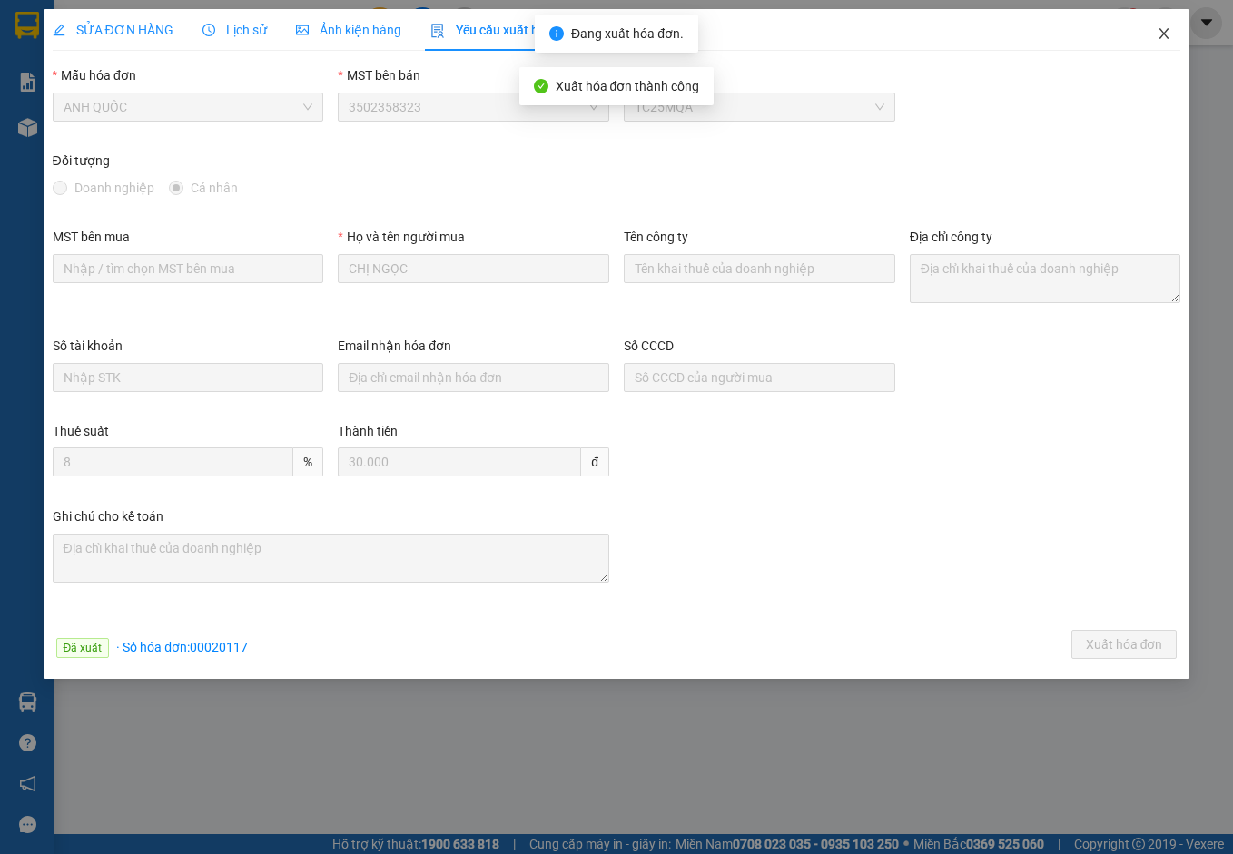
click at [1165, 31] on icon "close" at bounding box center [1163, 33] width 15 height 15
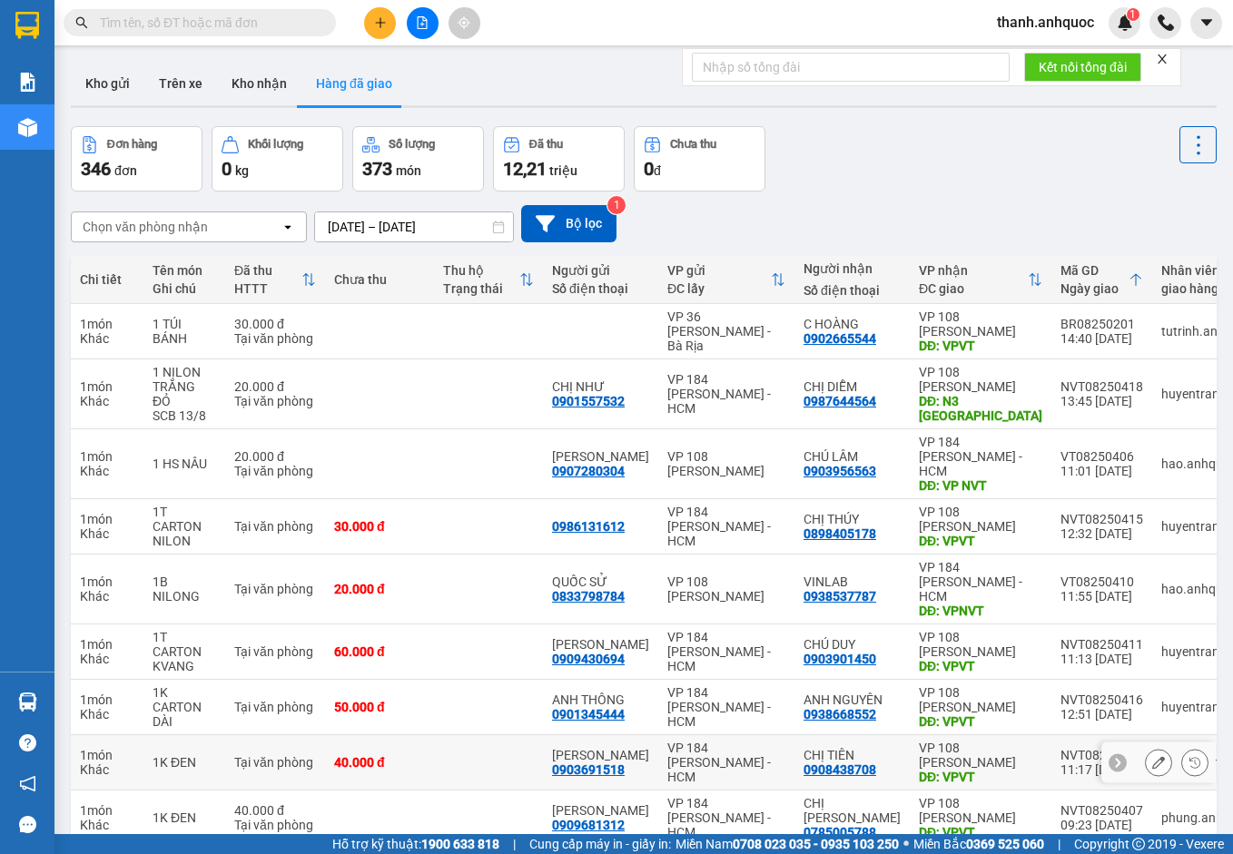
scroll to position [105, 0]
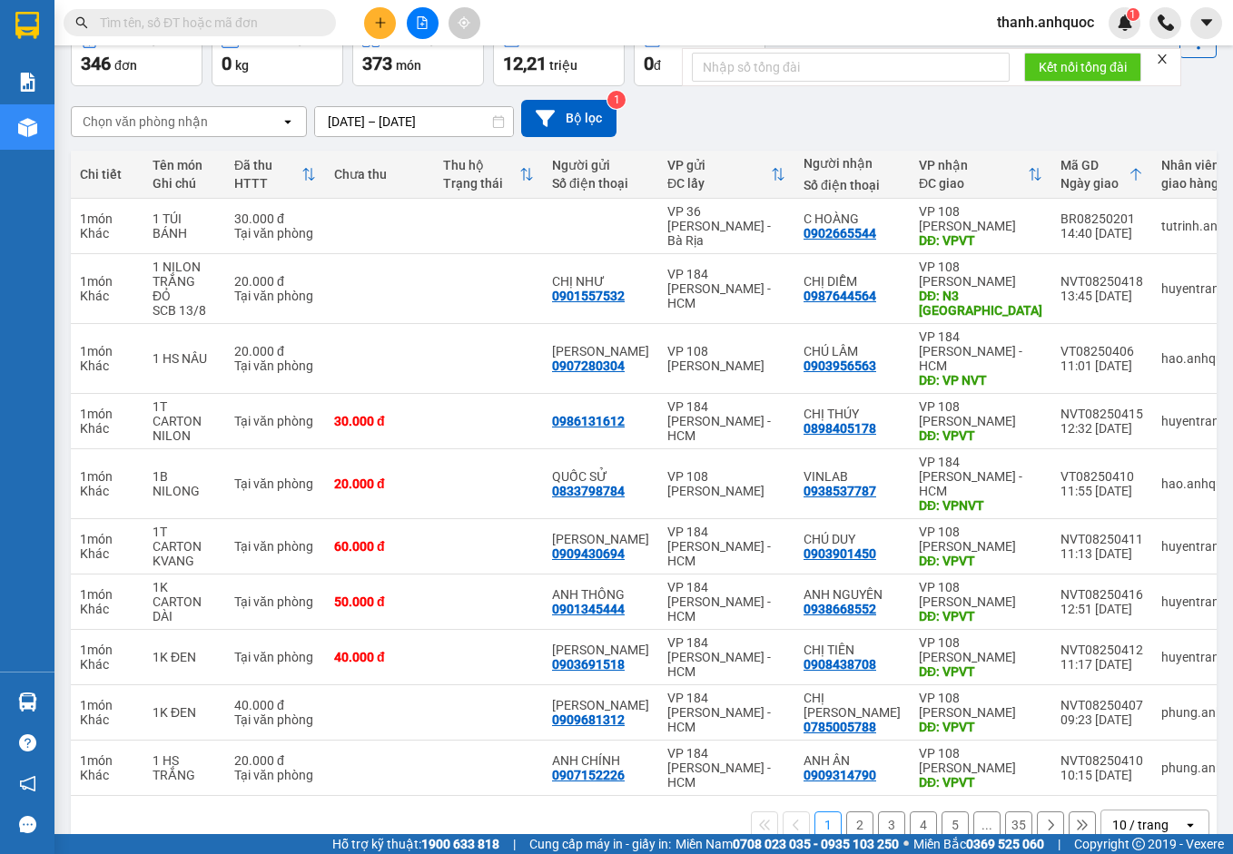
click at [849, 811] on button "2" at bounding box center [859, 824] width 27 height 27
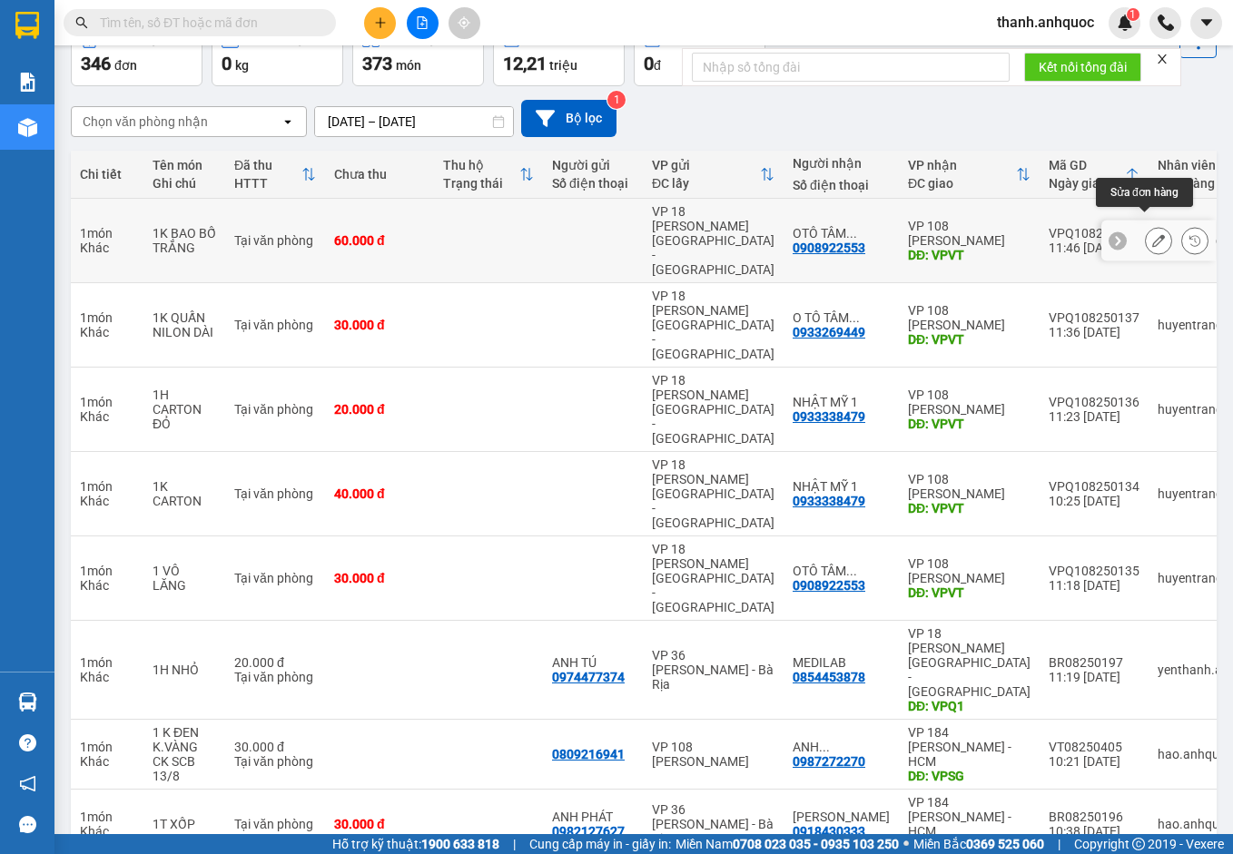
click at [1152, 234] on icon at bounding box center [1158, 240] width 13 height 13
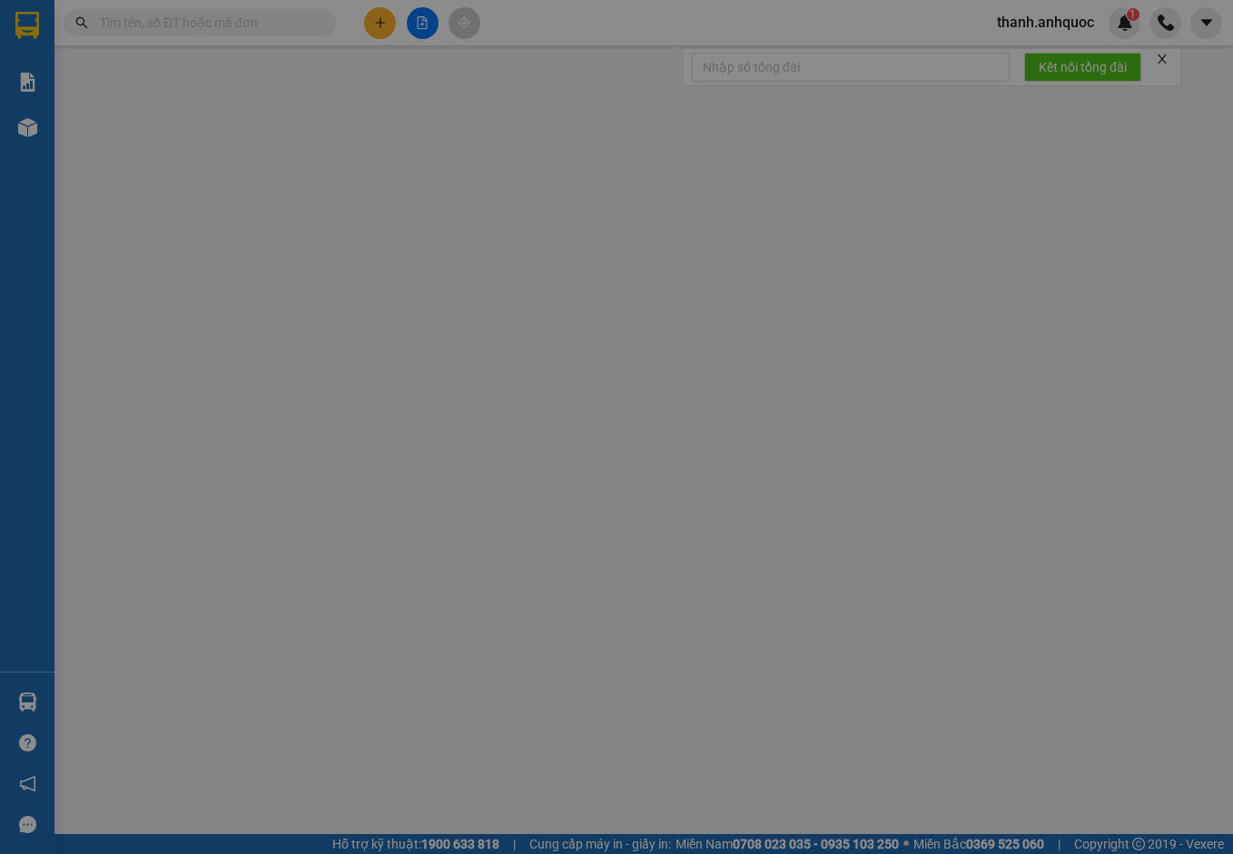
type input "0908922553"
type input "OTÔ TÂM BIỂN"
type input "VPVT"
type input "60.000"
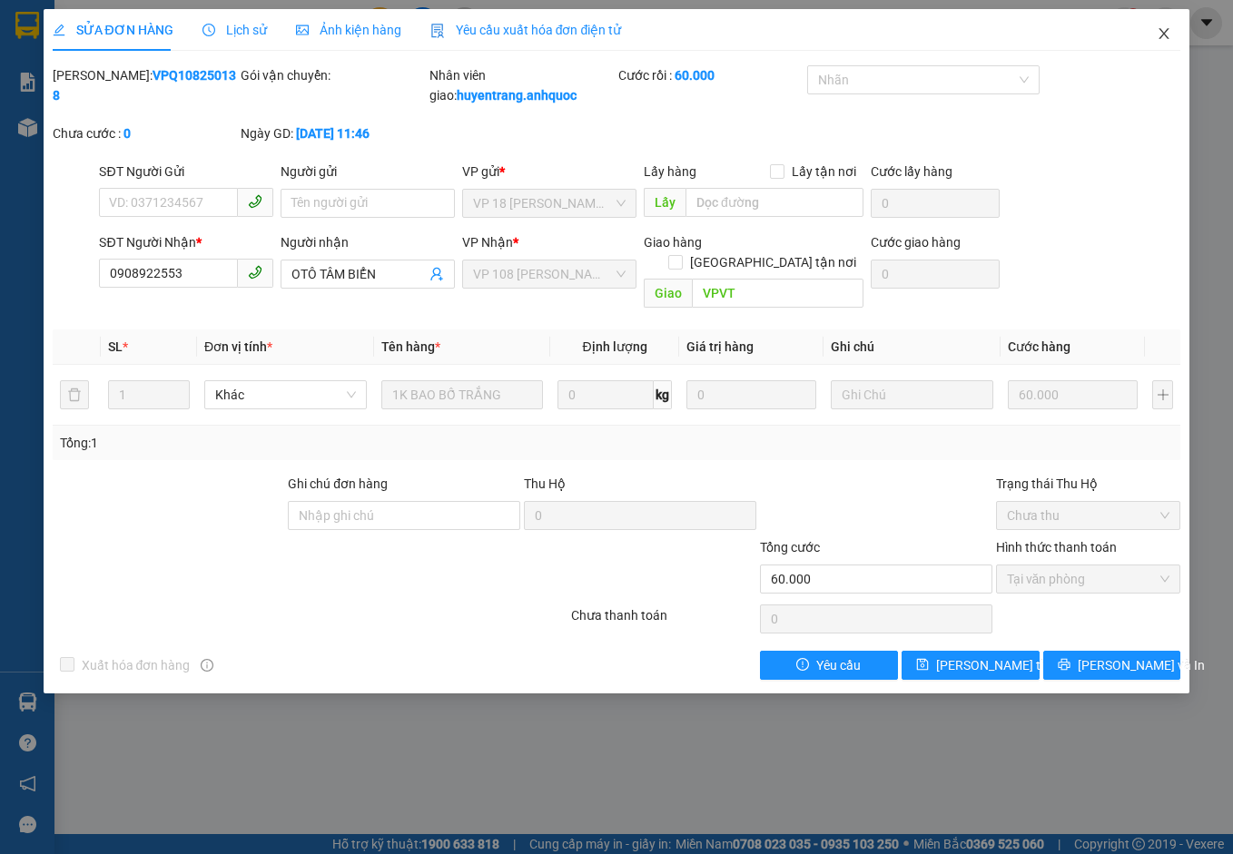
click at [1171, 39] on icon "close" at bounding box center [1163, 33] width 15 height 15
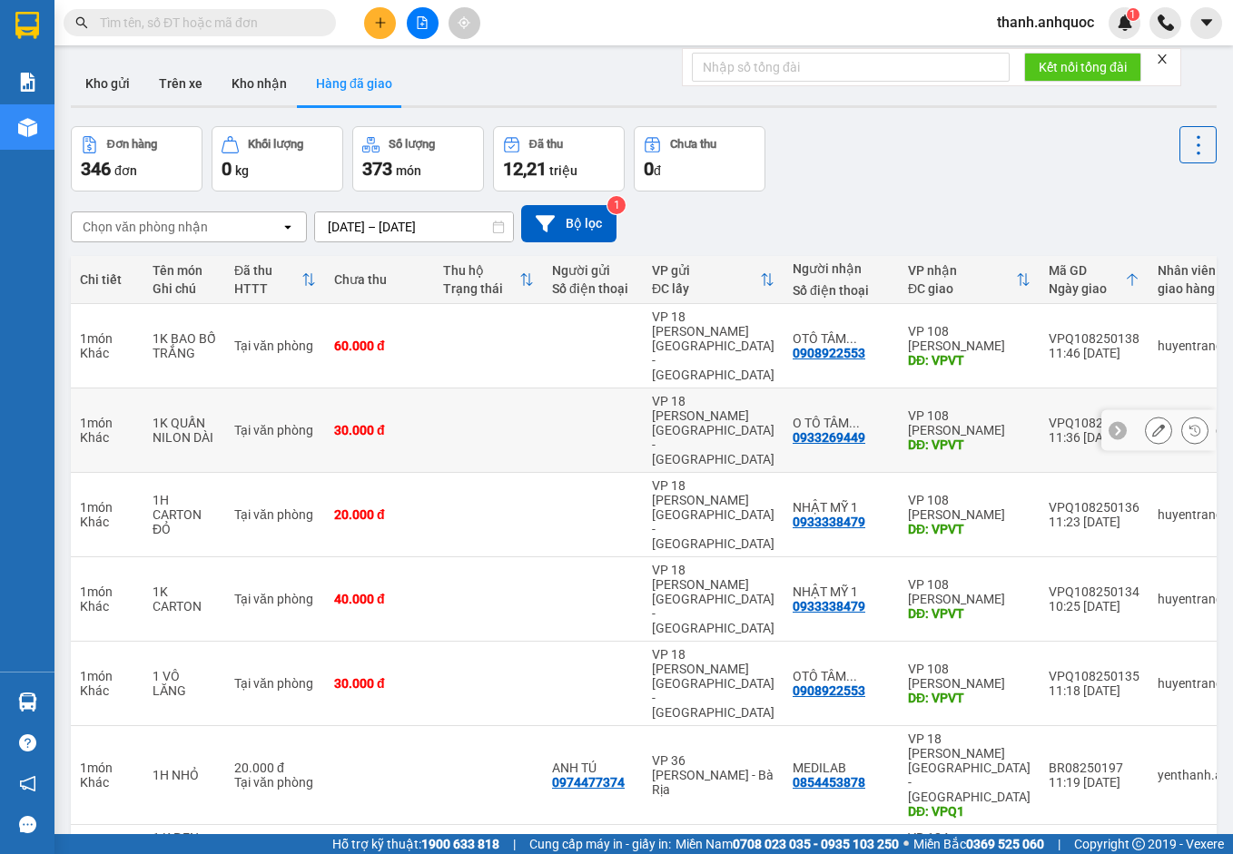
click at [1152, 424] on icon at bounding box center [1158, 430] width 13 height 13
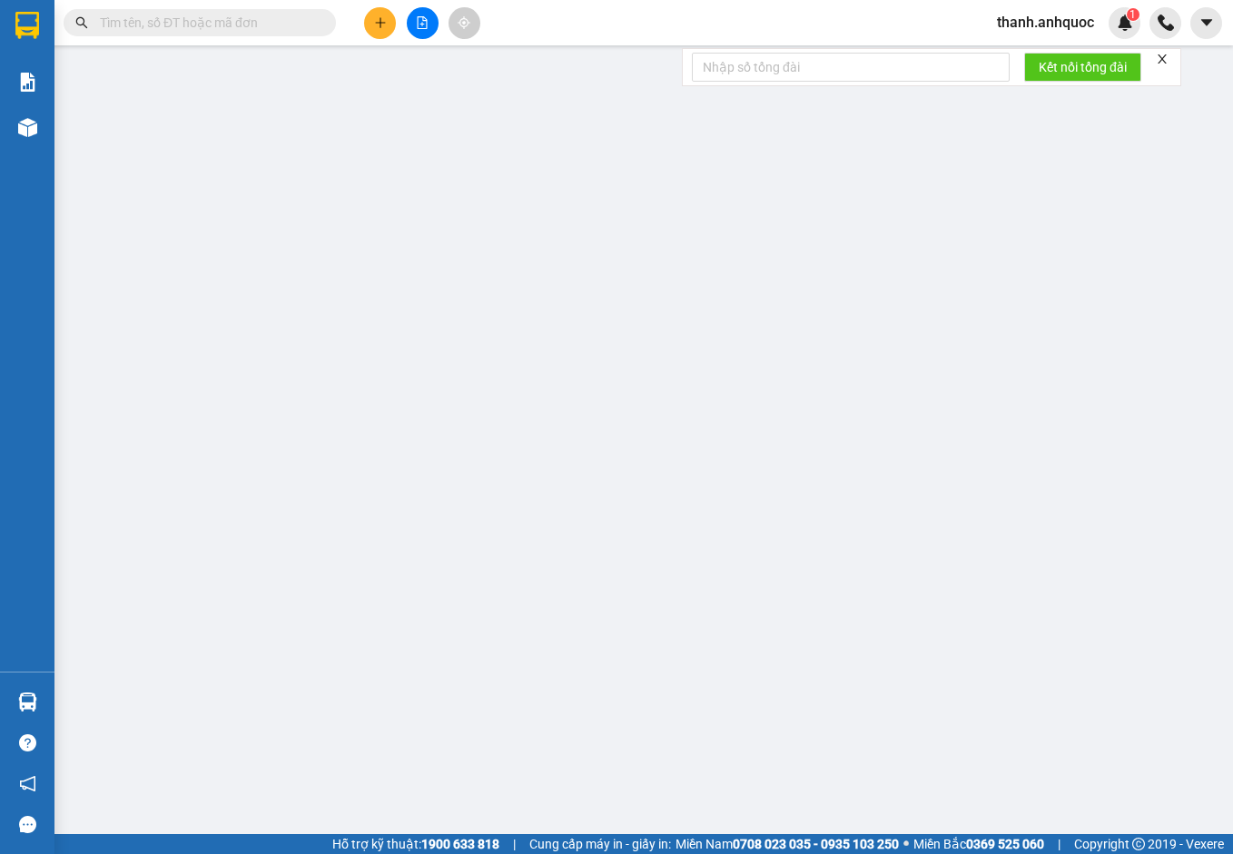
type input "0933269449"
type input "O TÔ TÂM BIỂN"
type input "VPVT"
type input "30.000"
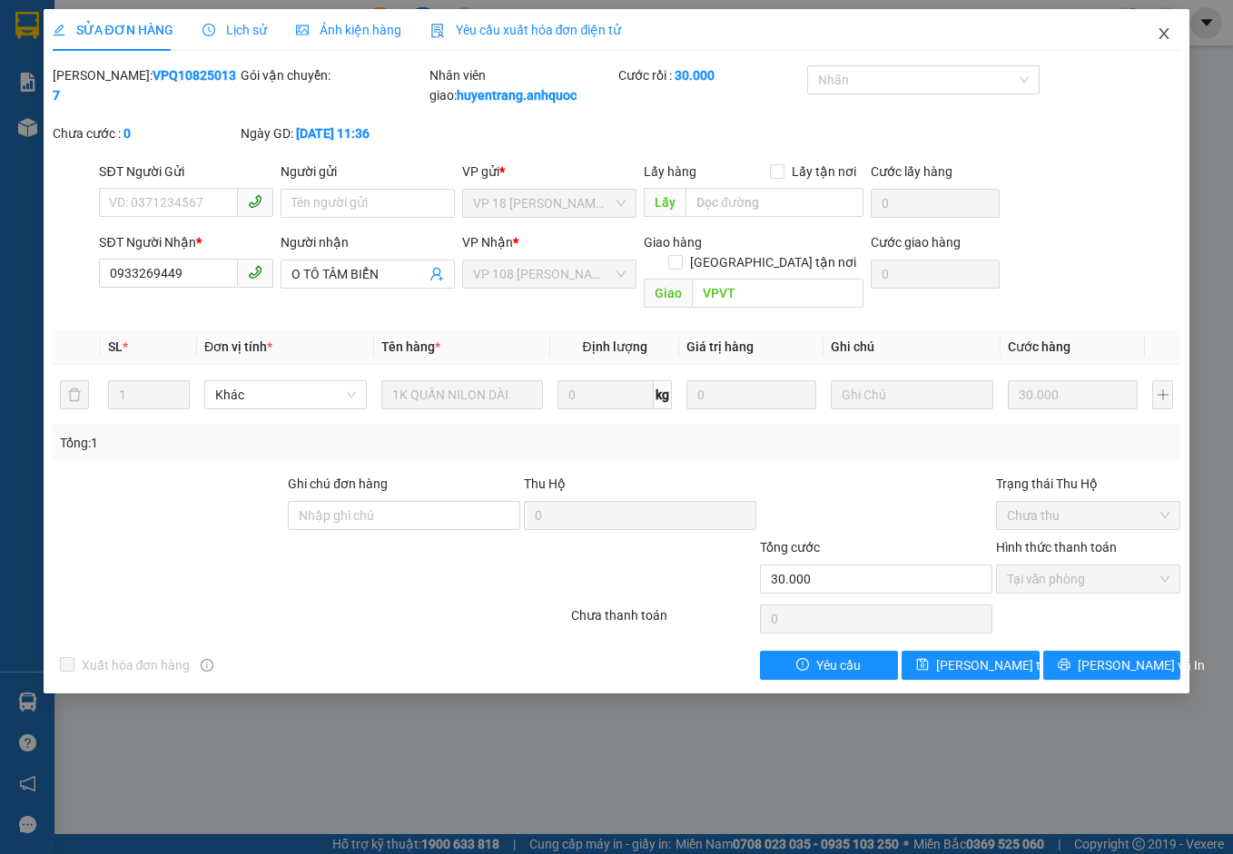
click at [1165, 30] on icon "close" at bounding box center [1163, 33] width 15 height 15
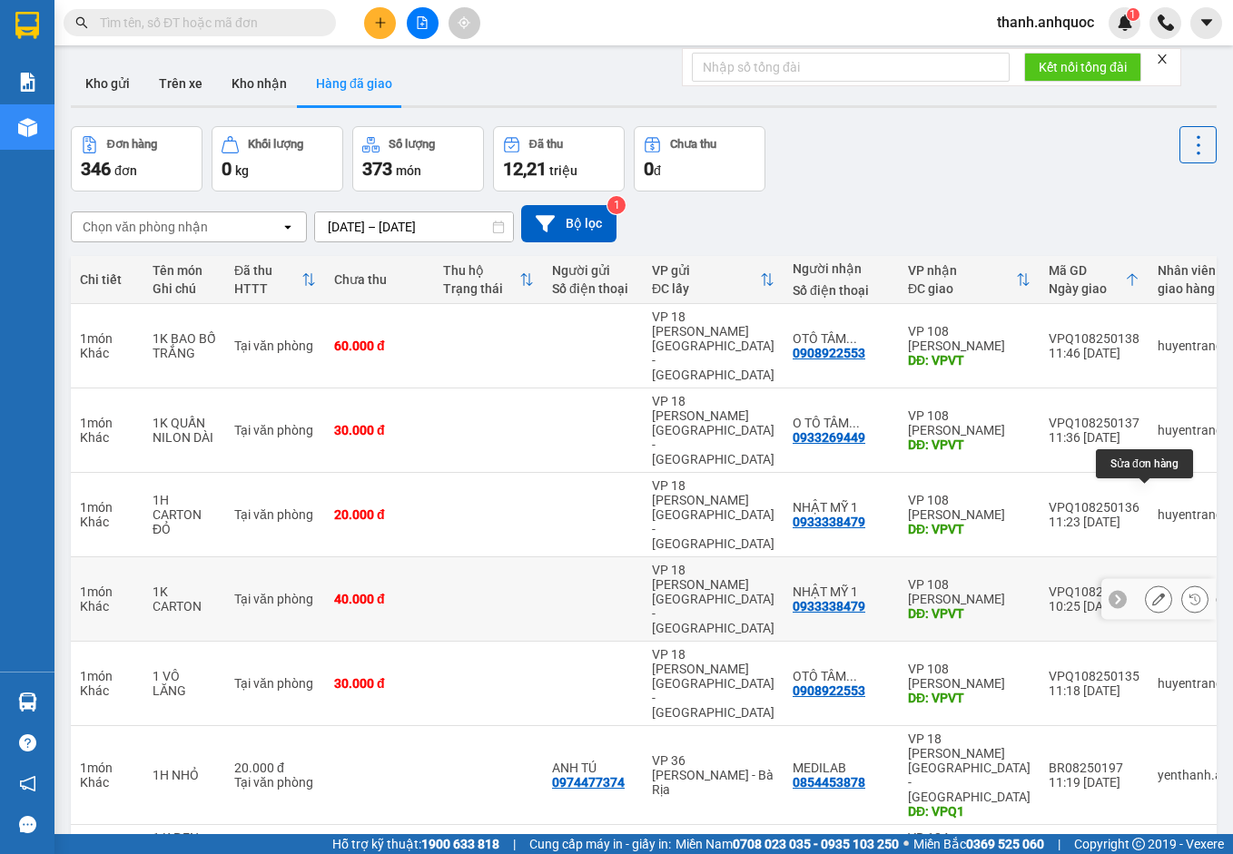
click at [1146, 584] on button at bounding box center [1158, 600] width 25 height 32
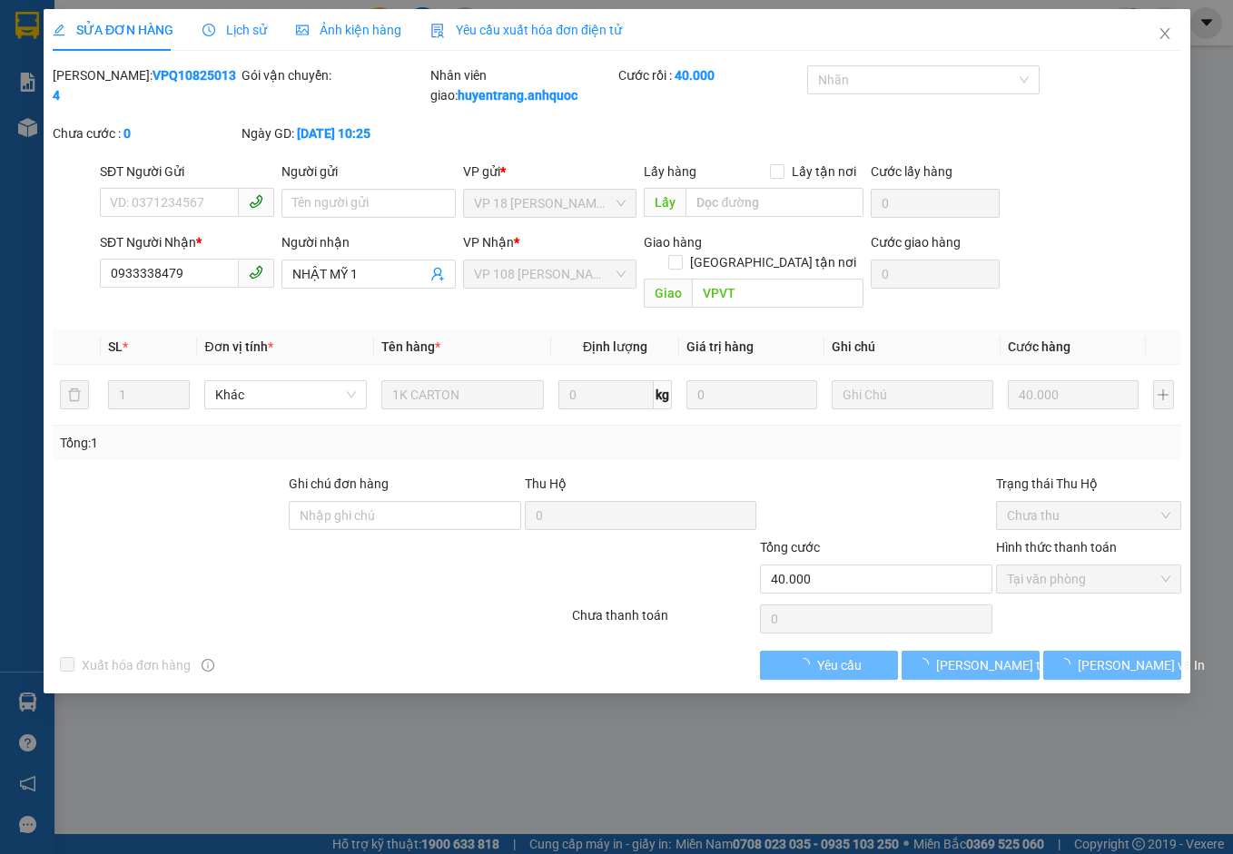
checkbox input "true"
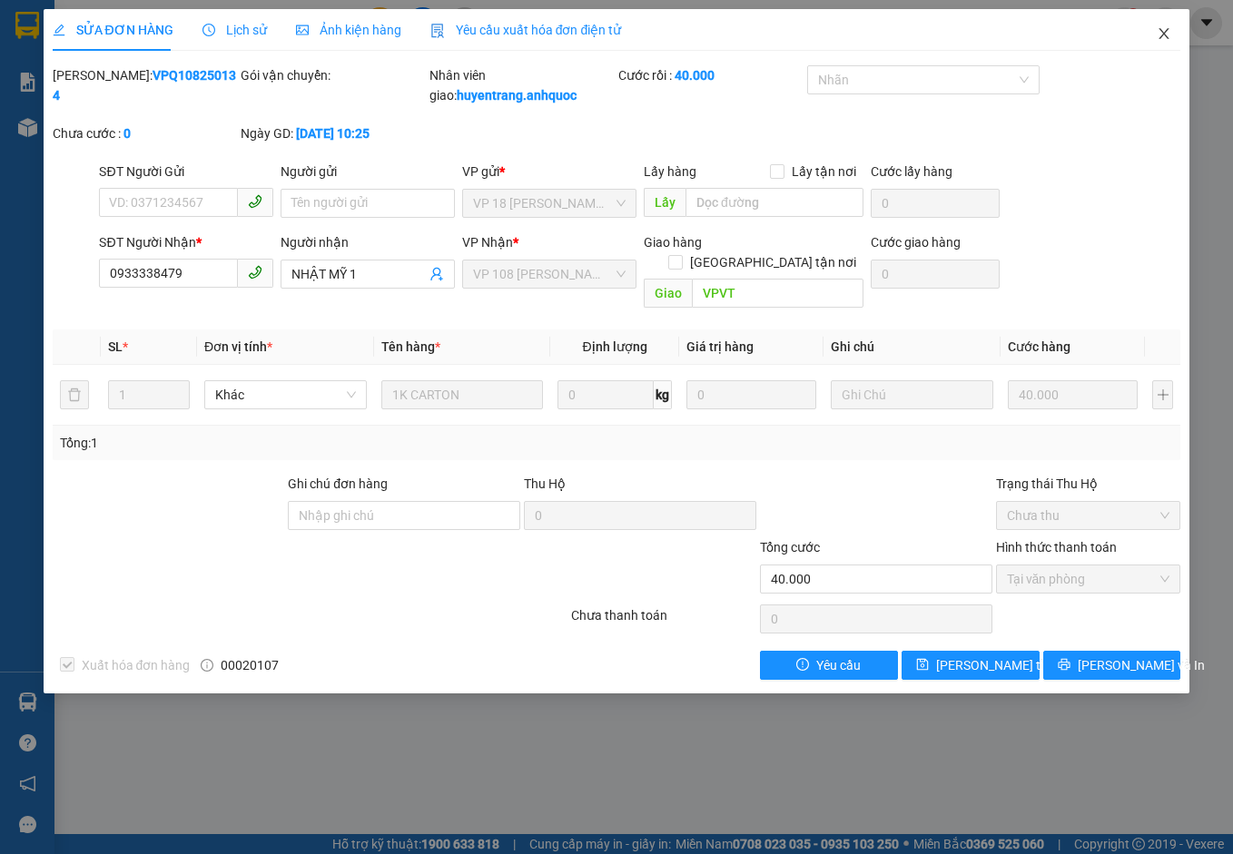
click at [1170, 22] on span "Close" at bounding box center [1163, 34] width 51 height 51
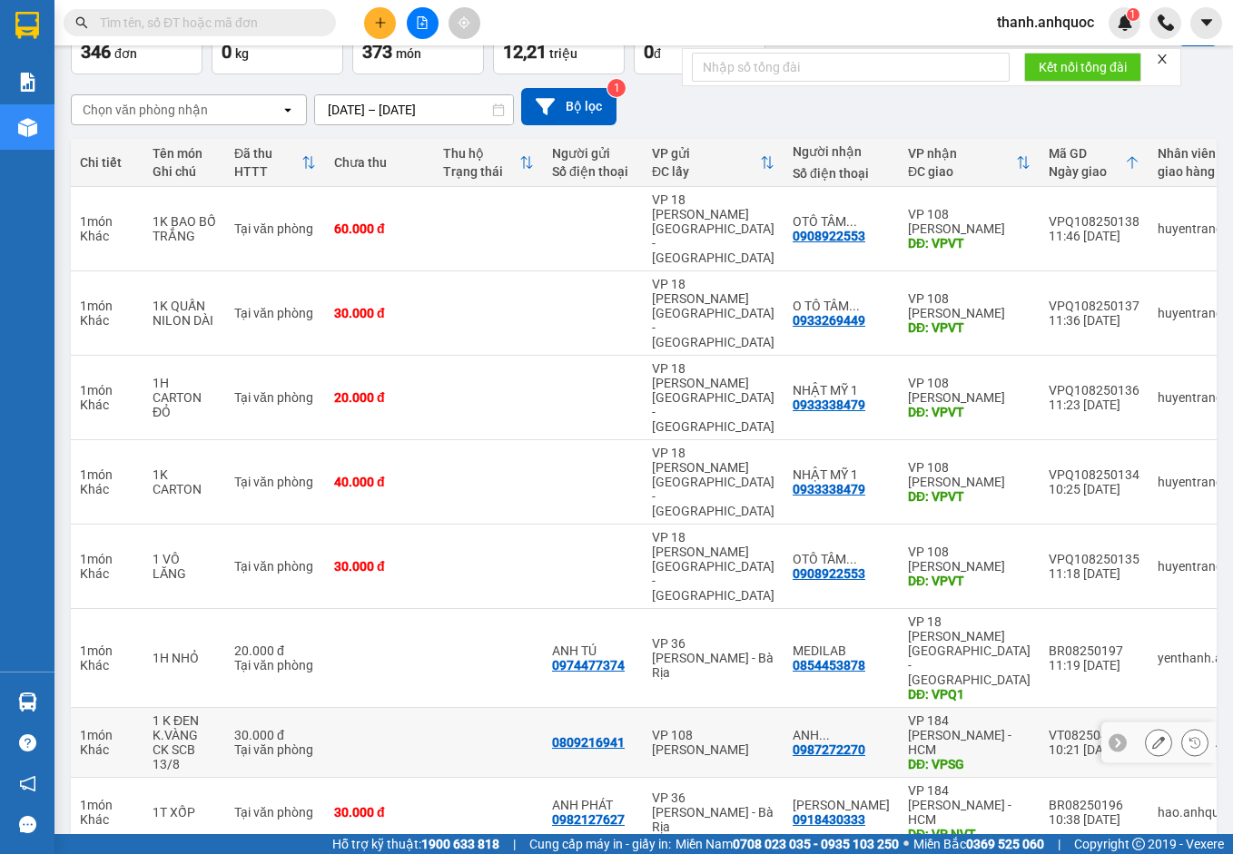
scroll to position [120, 0]
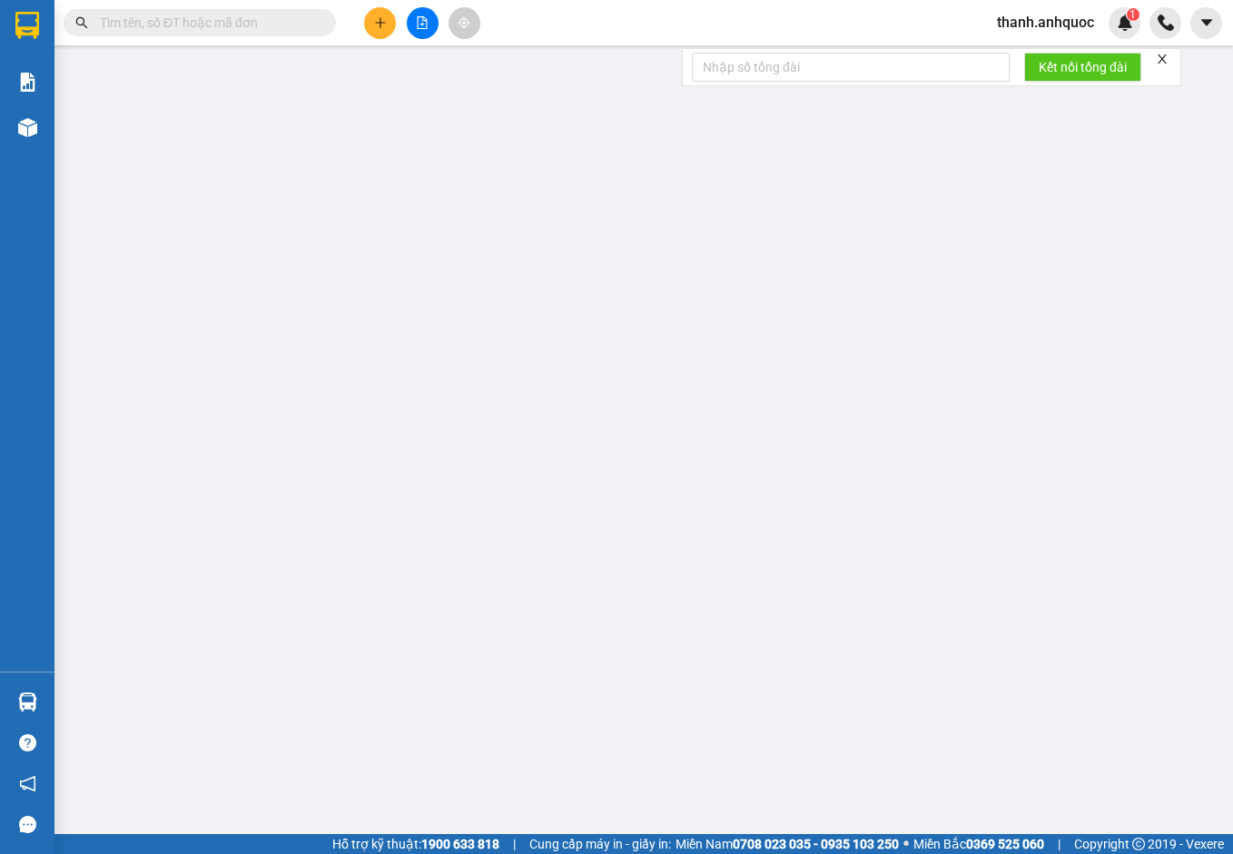
type input "0932343491"
type input "TRƯỜNG BR"
type input "0902804718"
type input "ANH TRÍ( TRƯỜNG)"
type input "VP NVT"
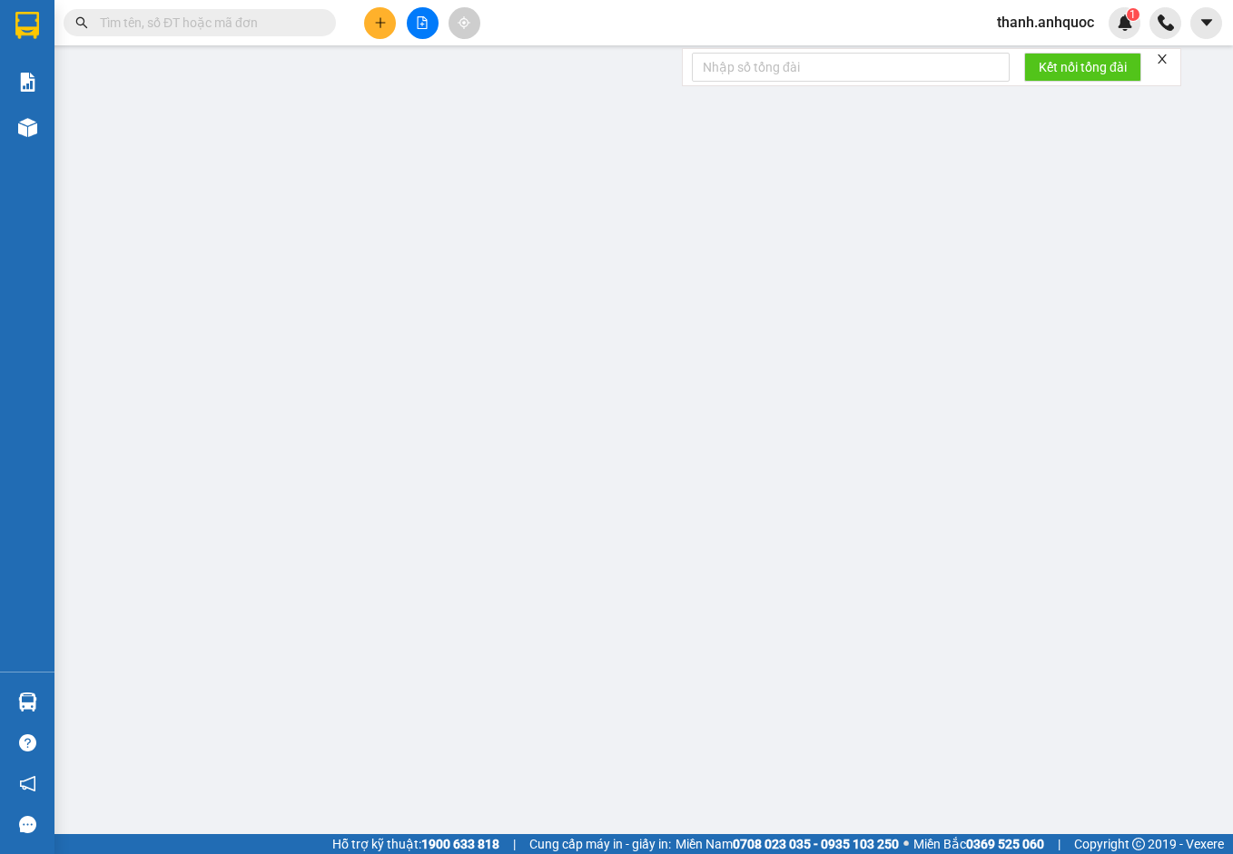
type input "TM 13/8 VP184 HẢO"
type input "20.000"
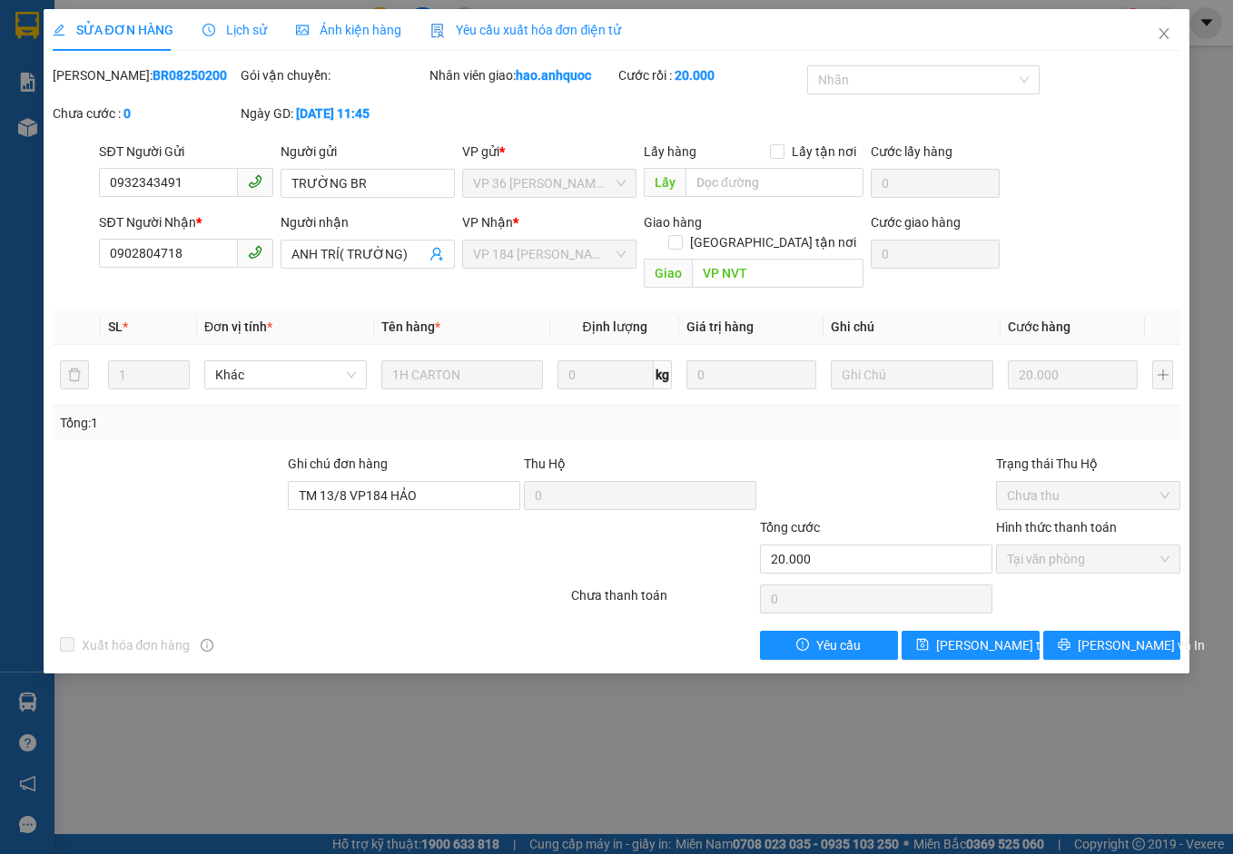
click at [544, 23] on span "Yêu cầu xuất hóa đơn điện tử" at bounding box center [526, 30] width 192 height 15
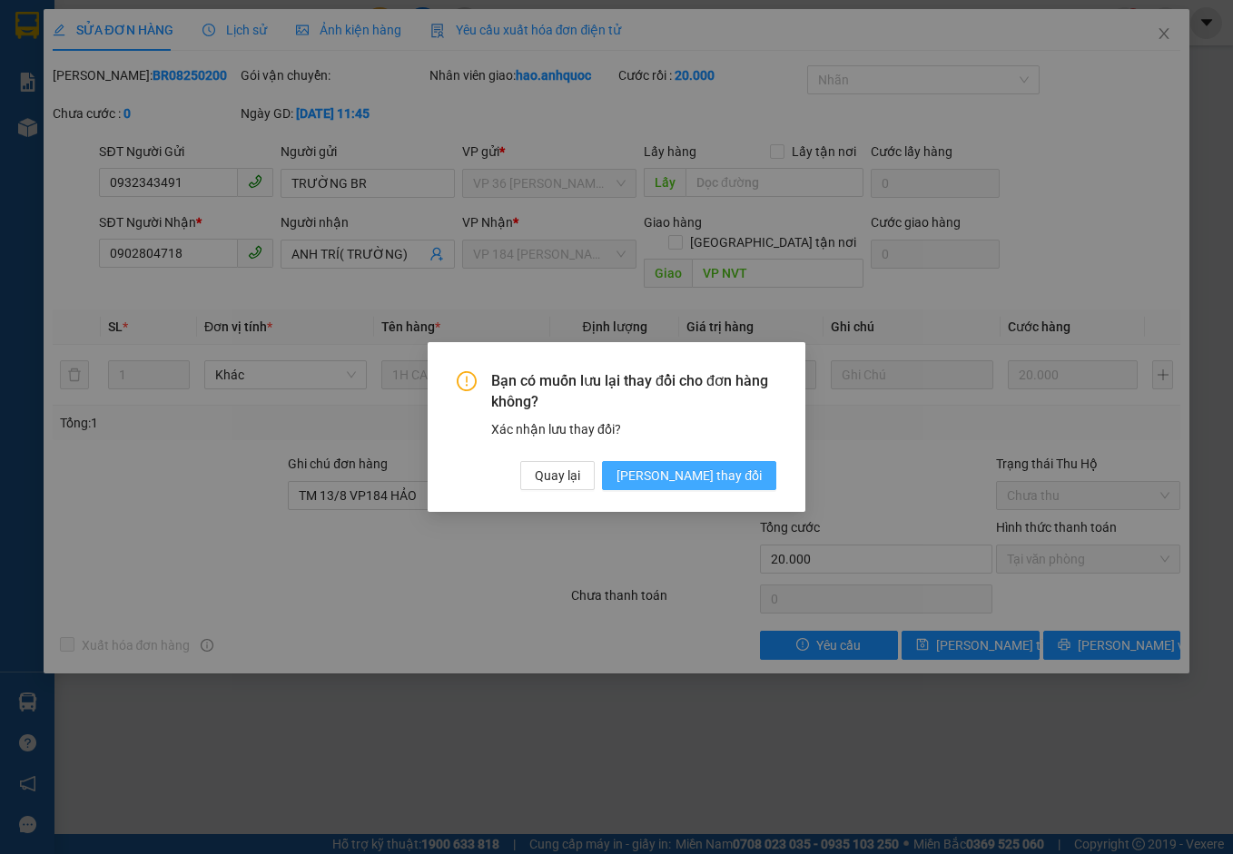
click at [720, 480] on span "[PERSON_NAME] thay đổi" at bounding box center [688, 476] width 145 height 20
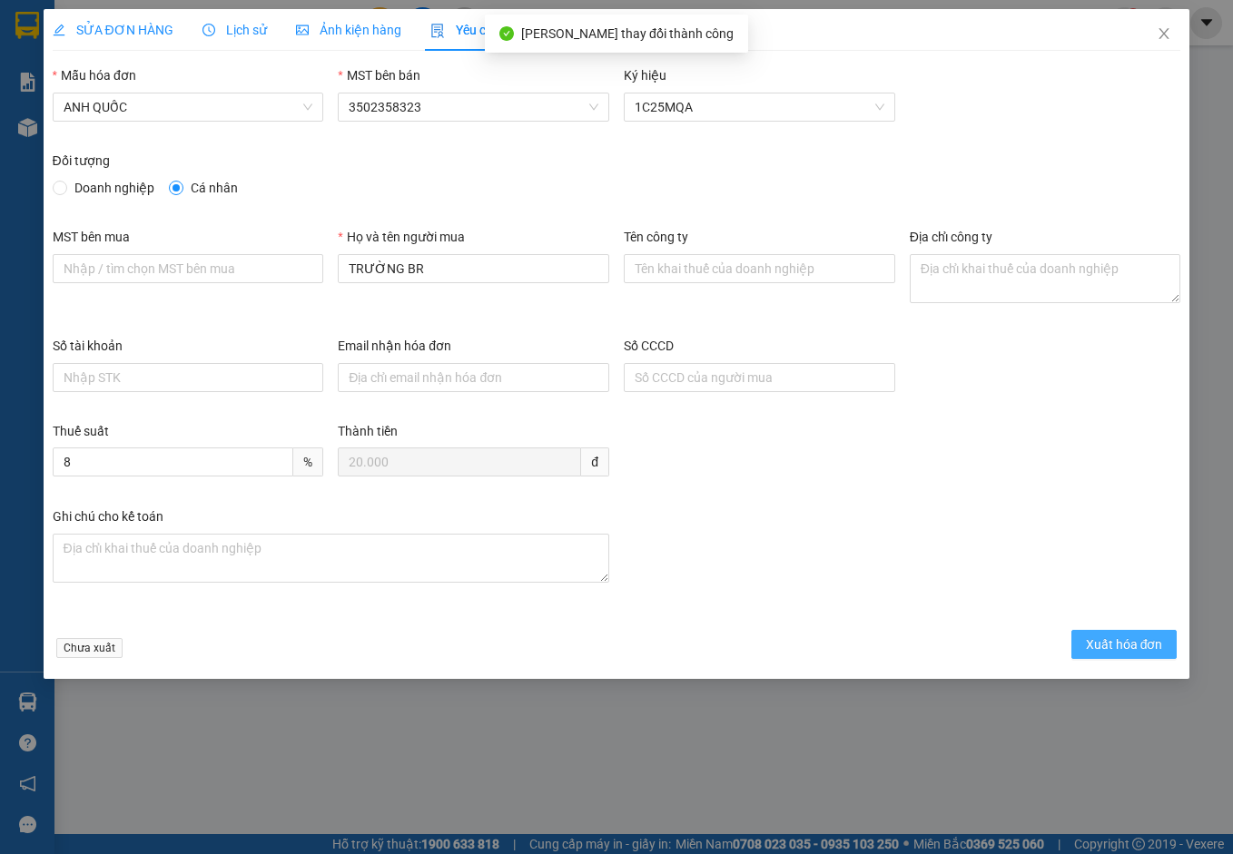
click at [1139, 643] on span "Xuất hóa đơn" at bounding box center [1124, 644] width 77 height 20
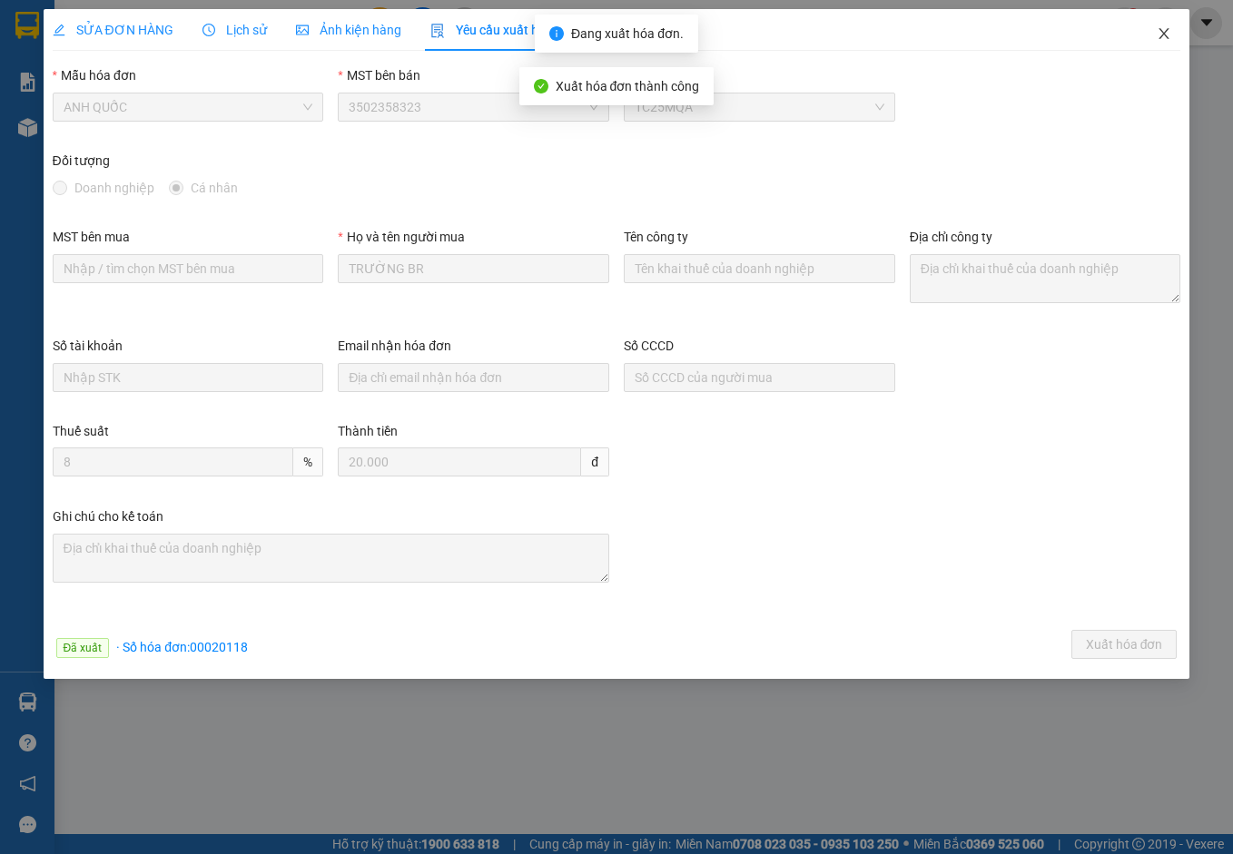
click at [1162, 29] on icon "close" at bounding box center [1163, 33] width 15 height 15
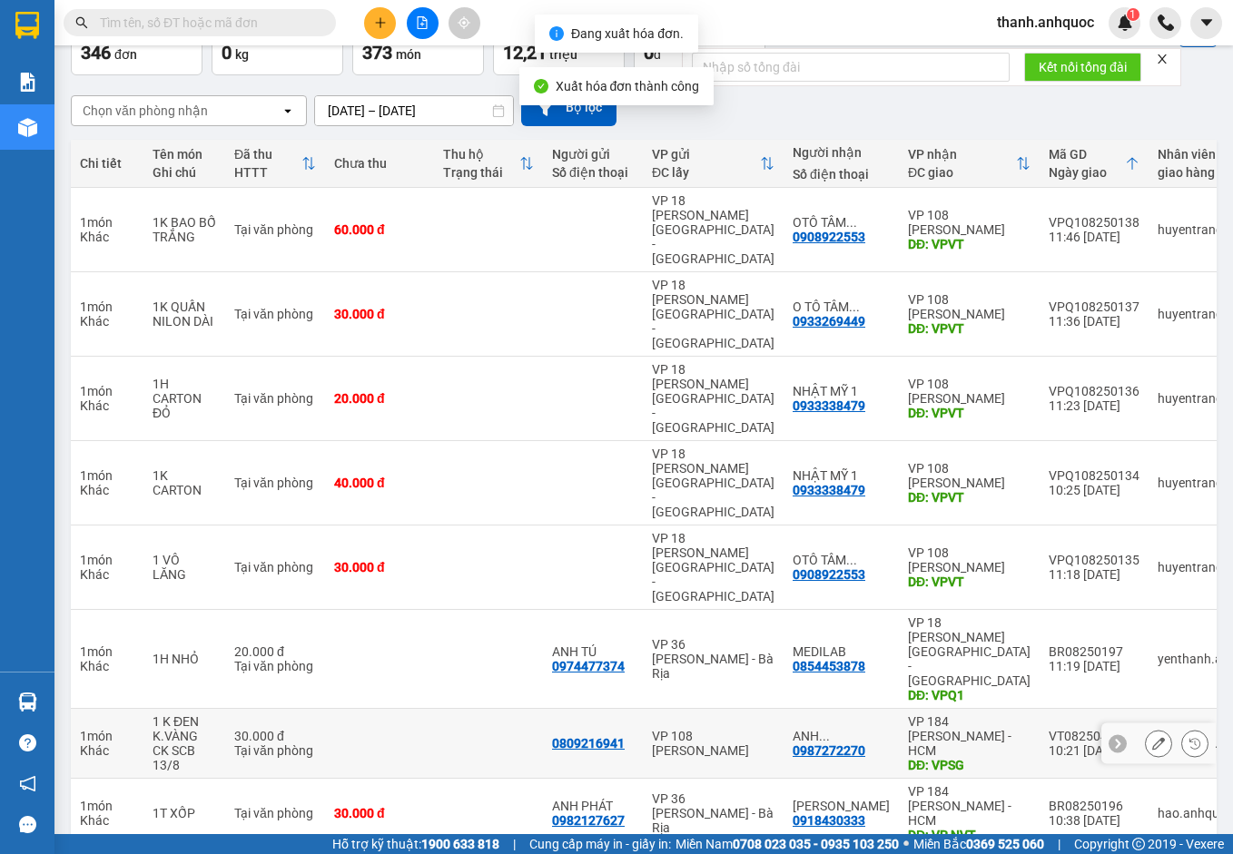
scroll to position [120, 0]
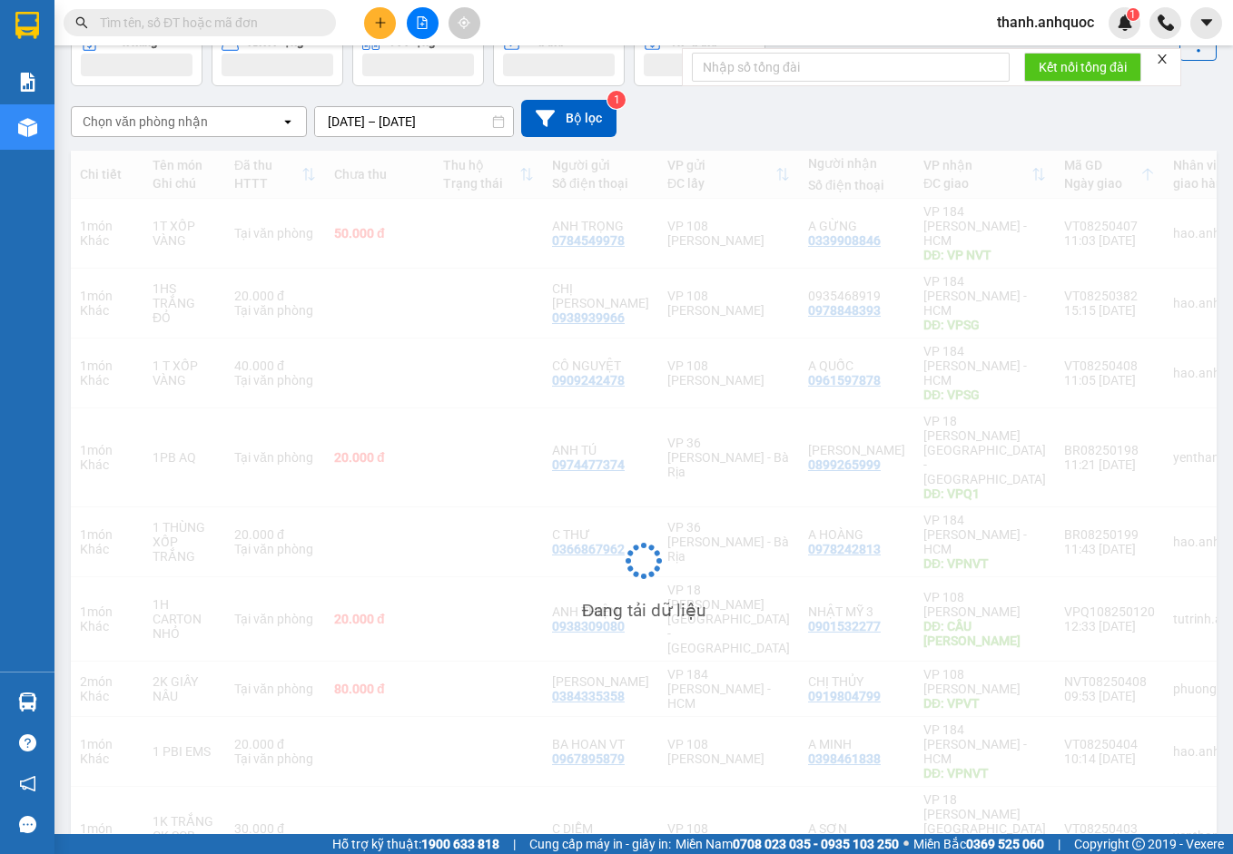
scroll to position [105, 0]
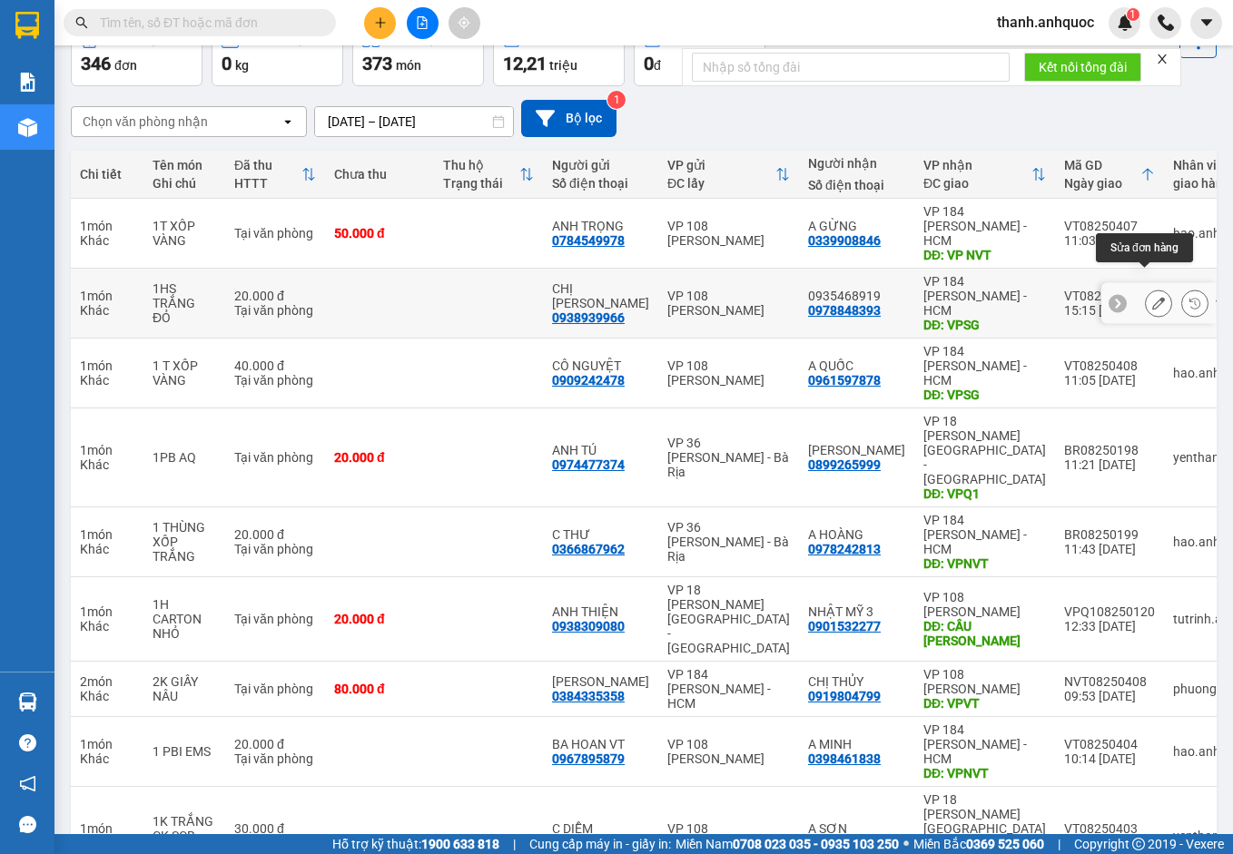
click at [1152, 297] on icon at bounding box center [1158, 303] width 13 height 13
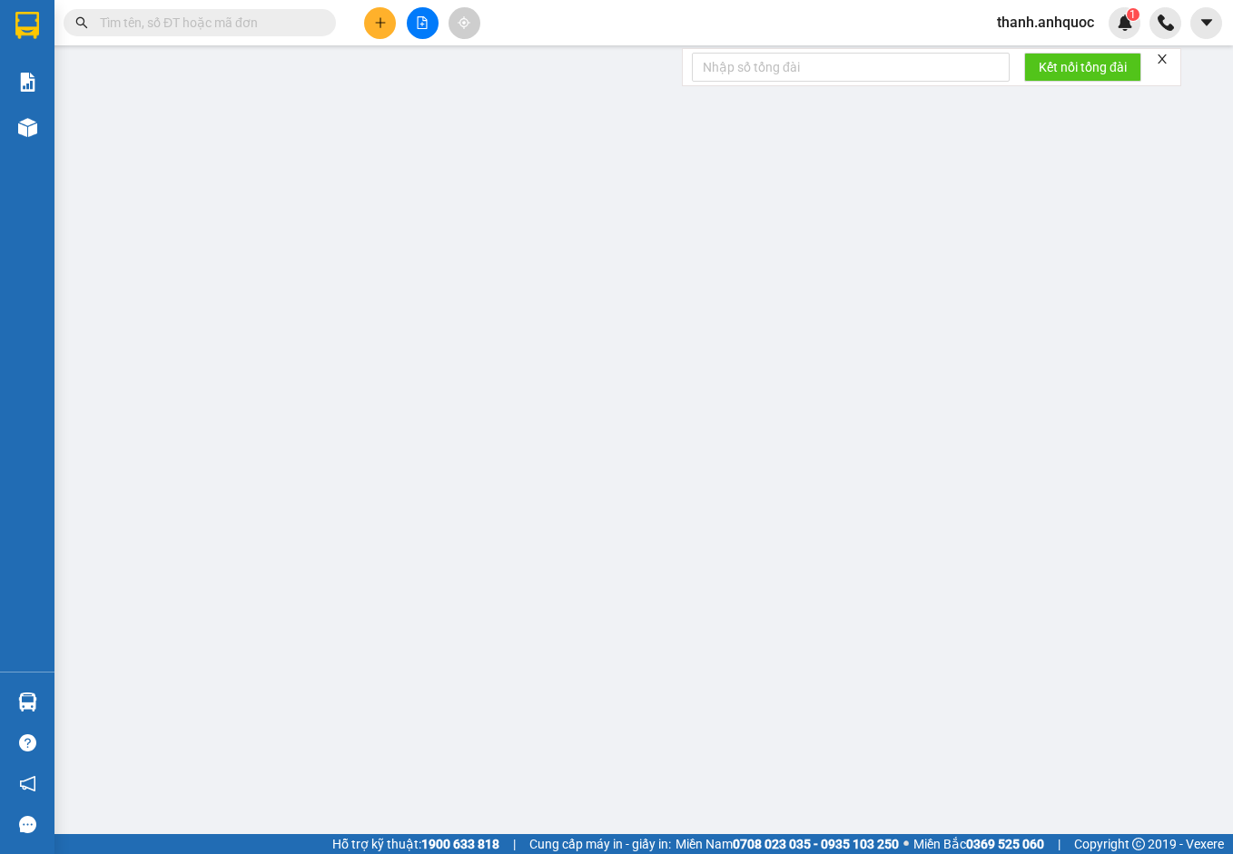
type input "0938939966"
type input "CHỊ [PERSON_NAME]"
type input "0978848393"
type input "0935468919"
type input "VPSG"
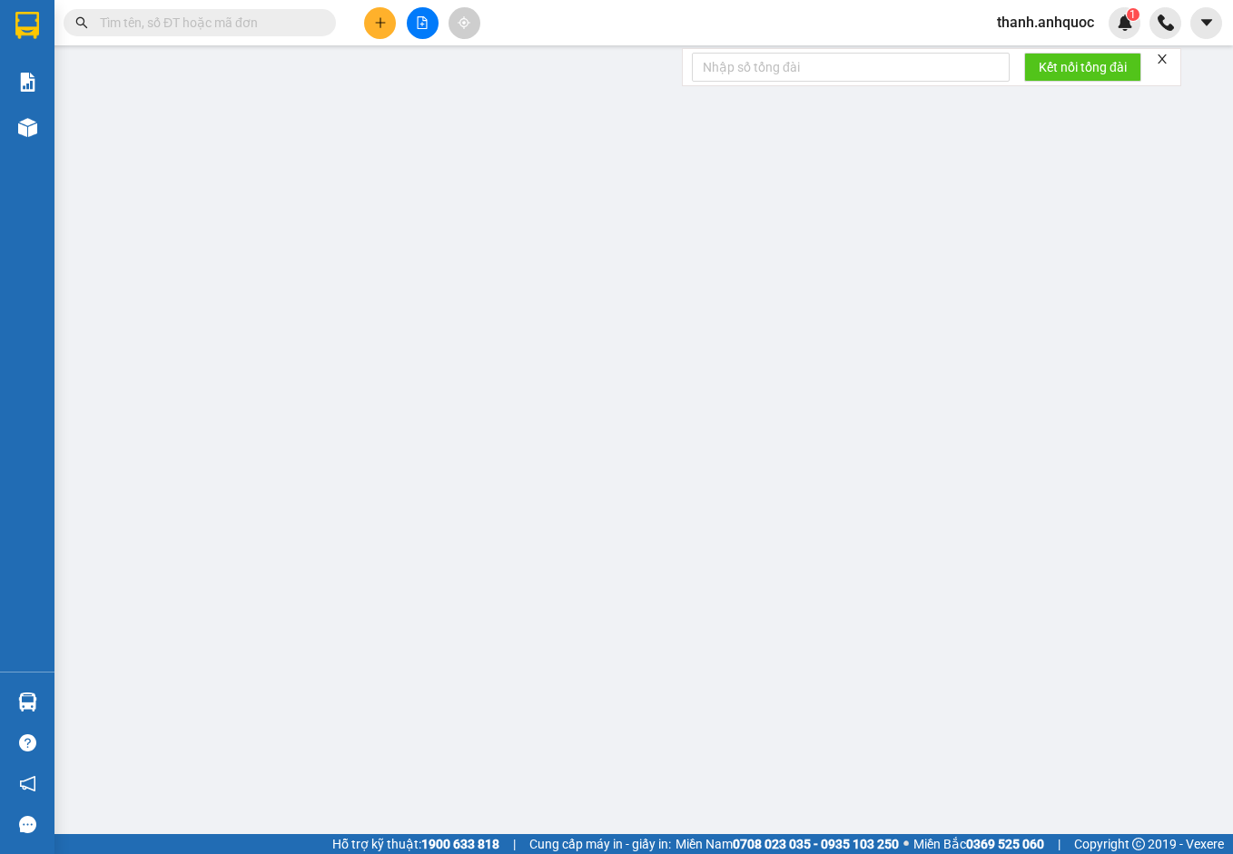
type input "20.000"
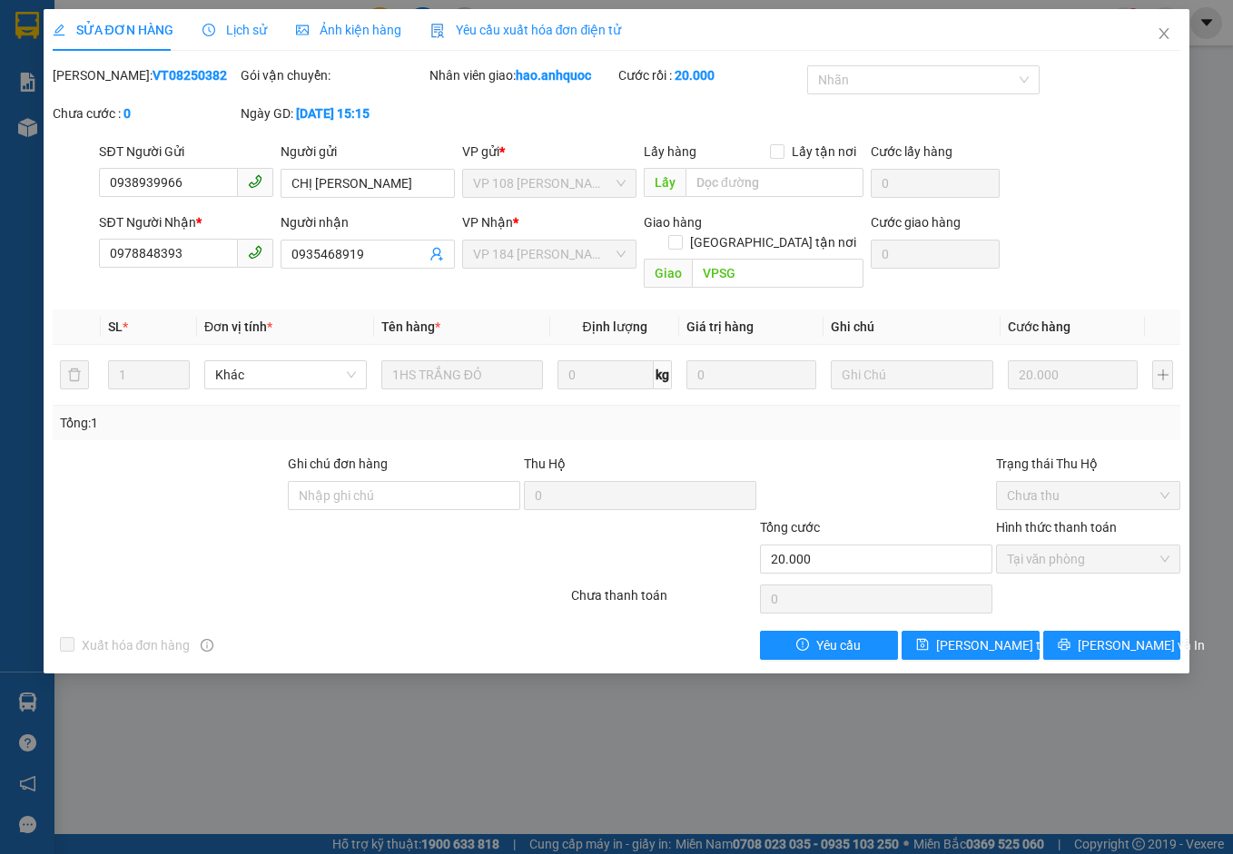
click at [511, 28] on span "Yêu cầu xuất hóa đơn điện tử" at bounding box center [526, 30] width 192 height 15
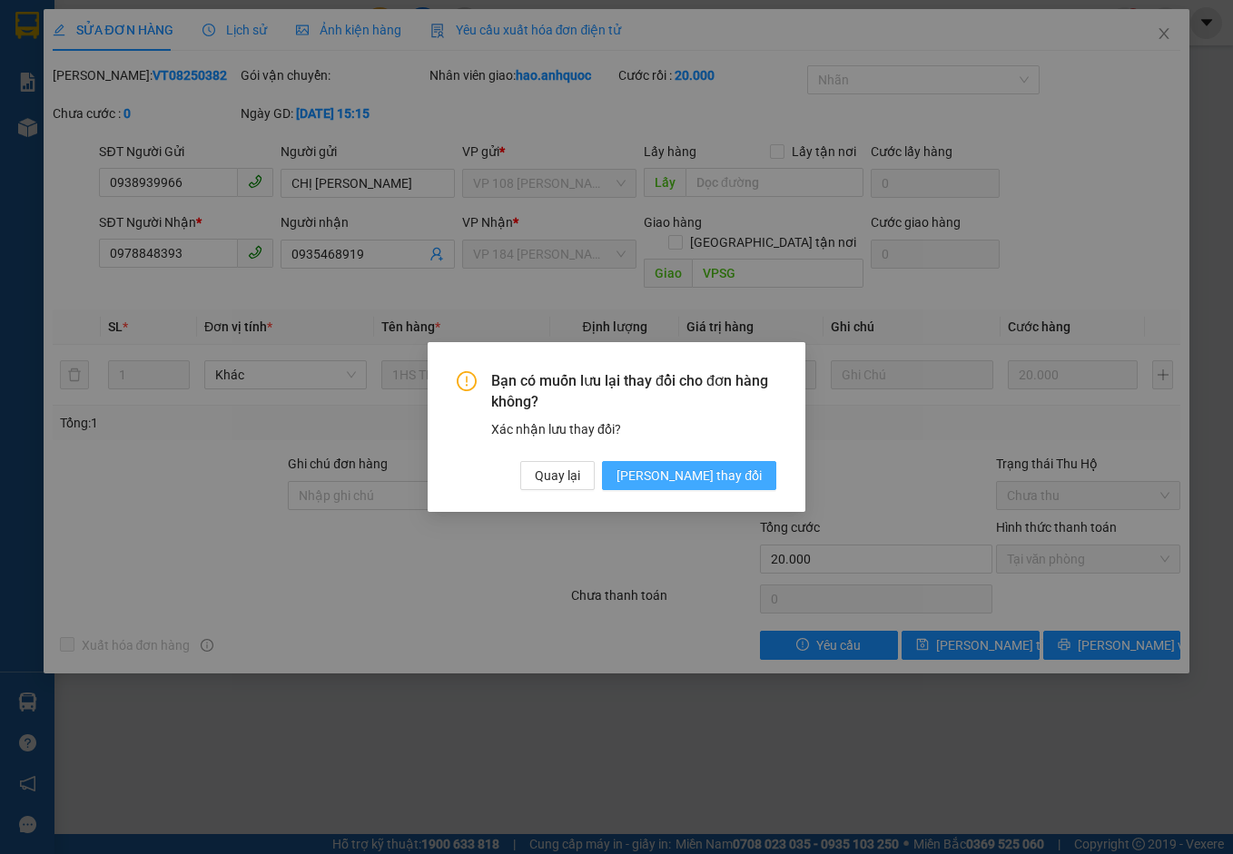
click at [703, 468] on span "[PERSON_NAME] thay đổi" at bounding box center [688, 476] width 145 height 20
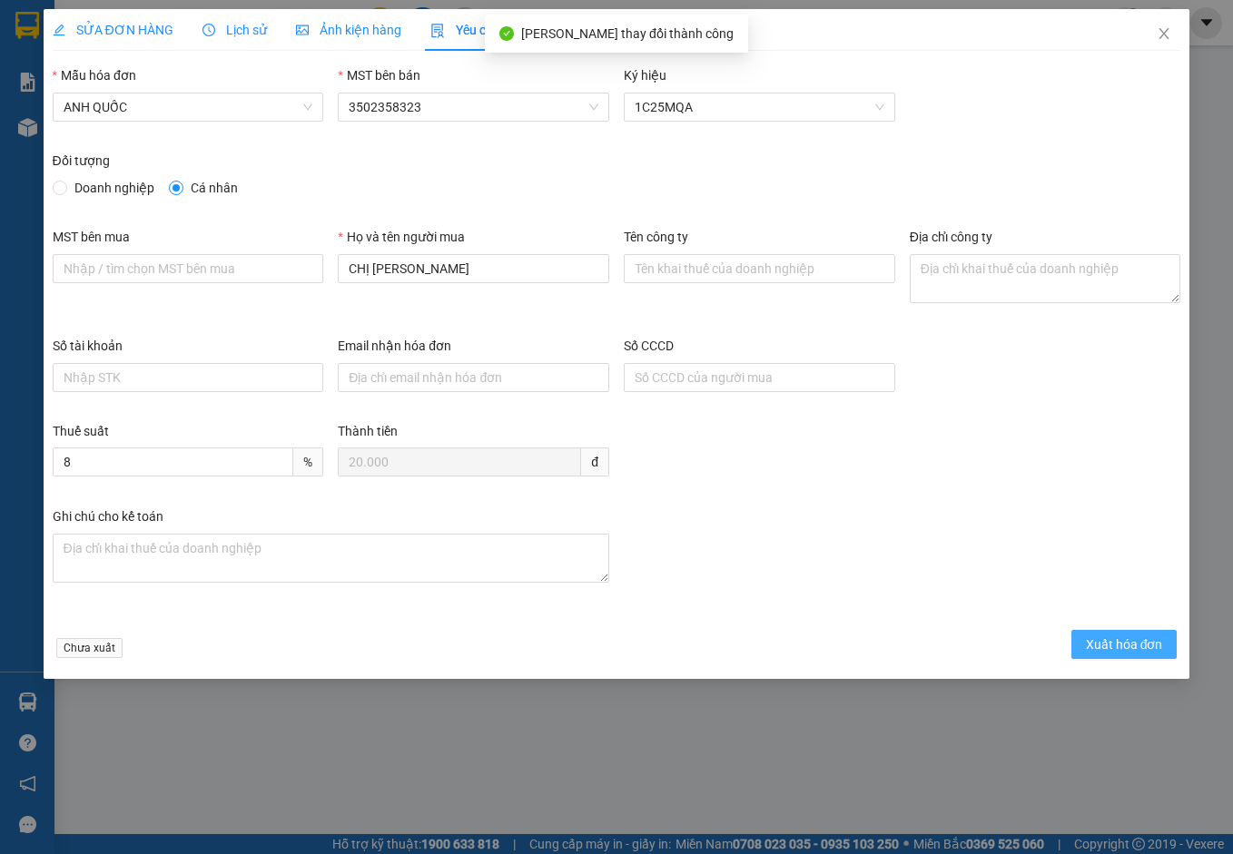
click at [1134, 639] on span "Xuất hóa đơn" at bounding box center [1124, 644] width 77 height 20
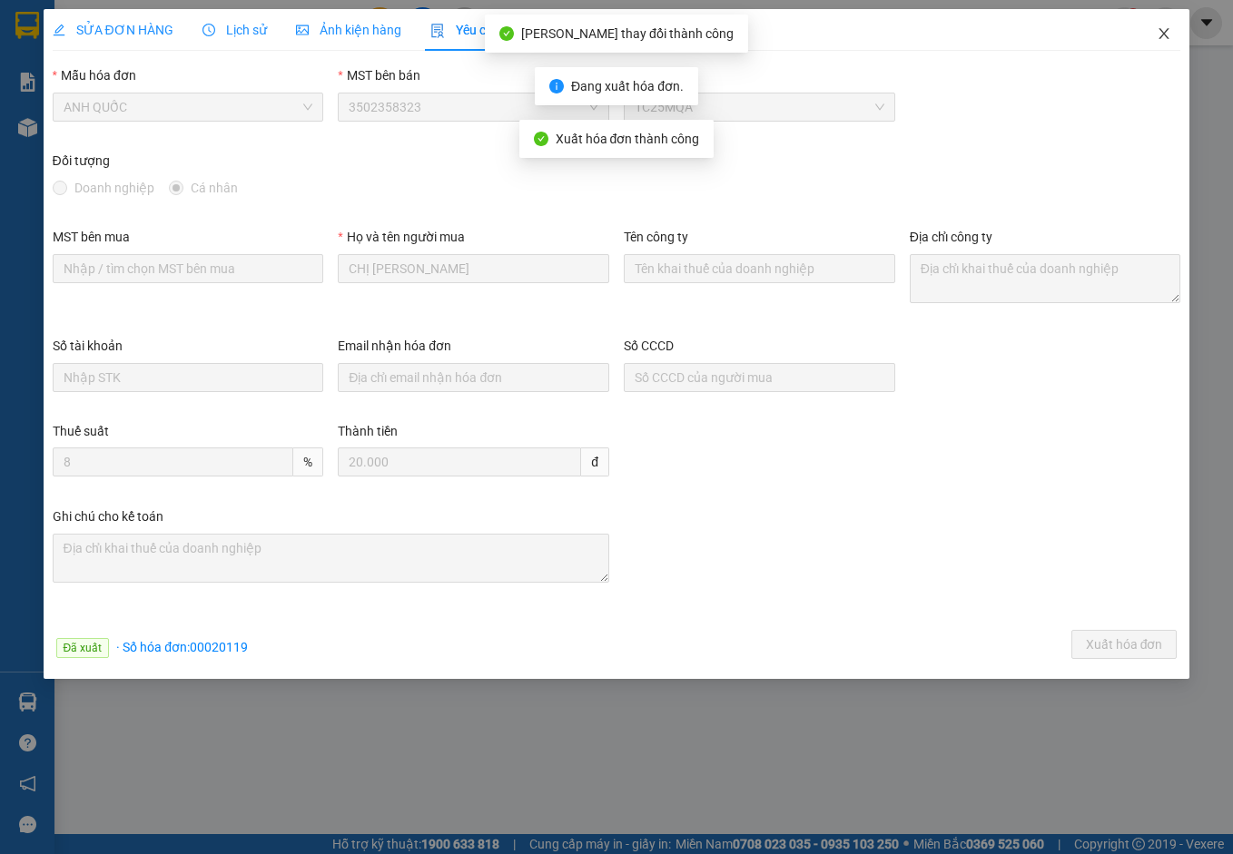
click at [1165, 37] on icon "close" at bounding box center [1163, 33] width 15 height 15
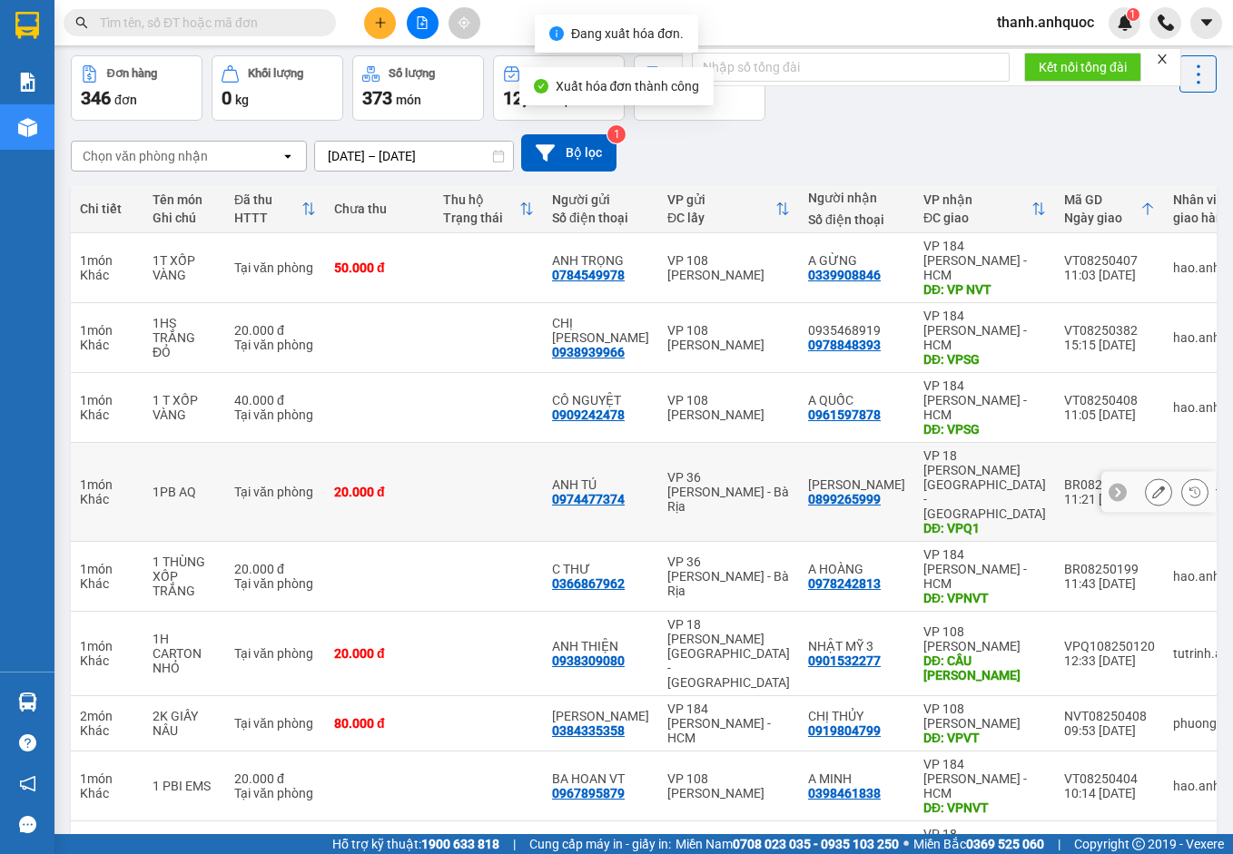
scroll to position [105, 0]
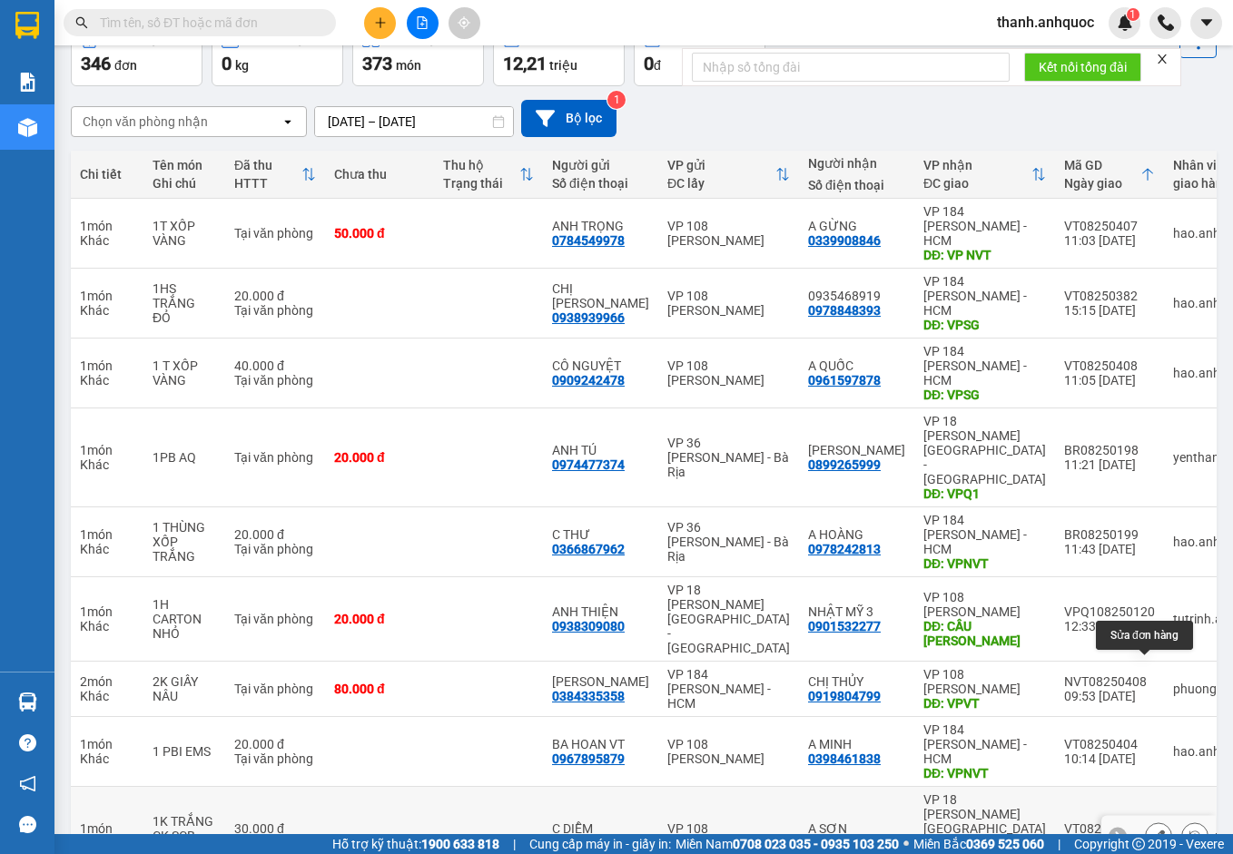
click at [1152, 830] on icon at bounding box center [1158, 836] width 13 height 13
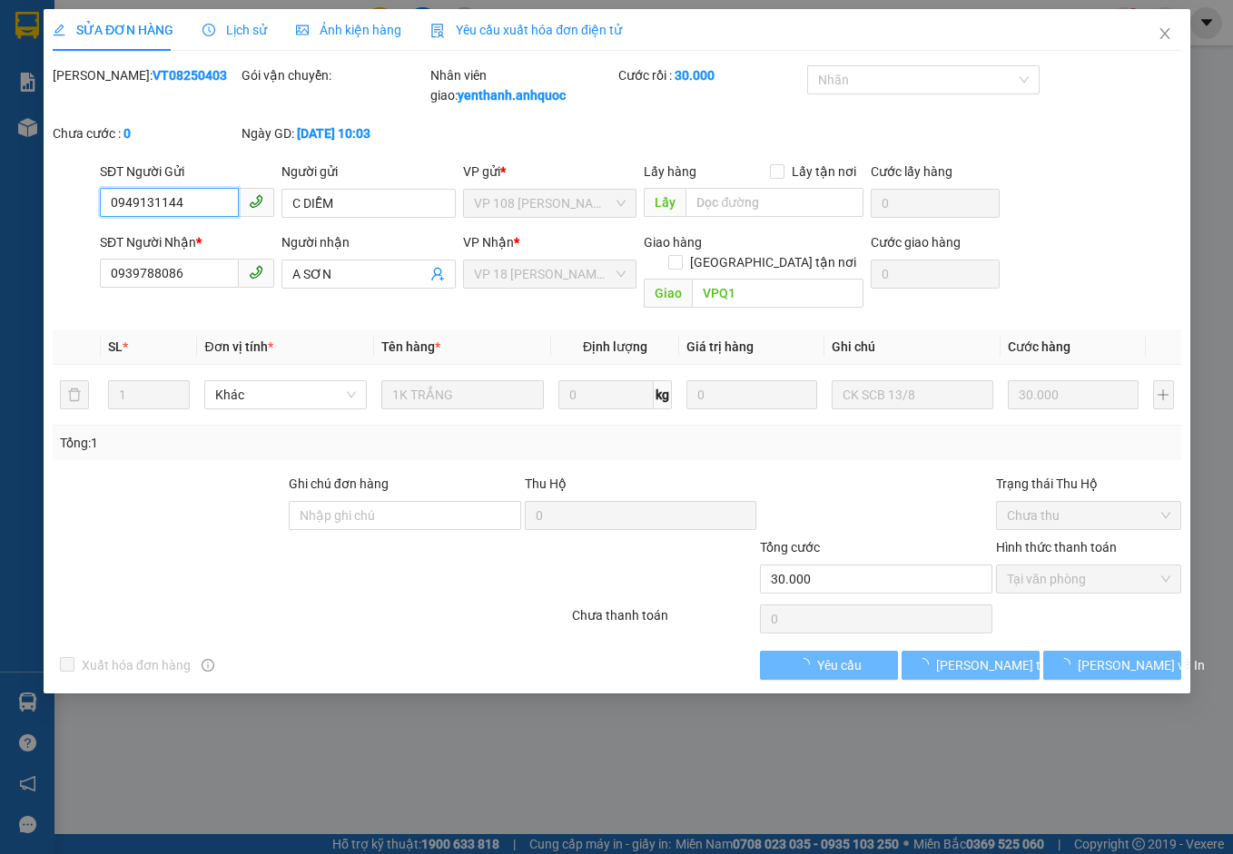
checkbox input "true"
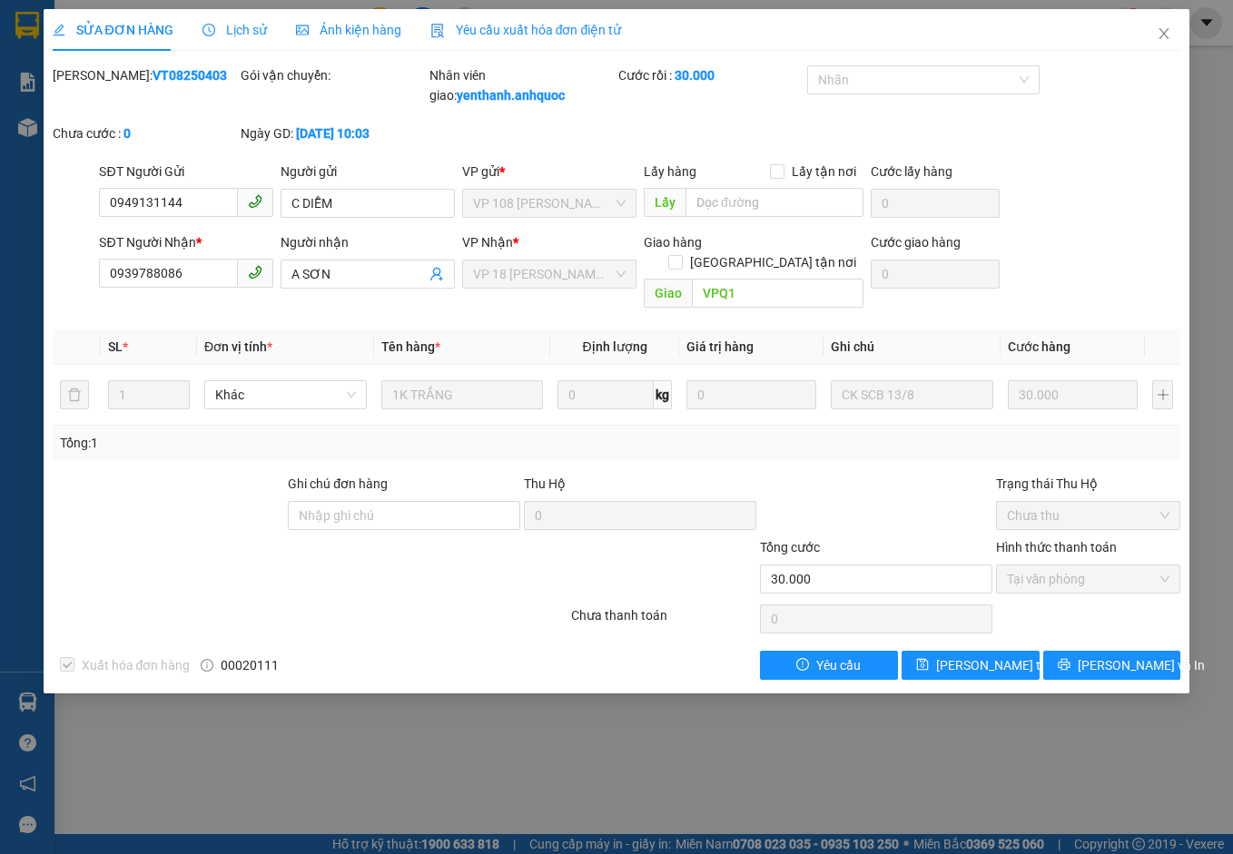
click at [521, 25] on span "Yêu cầu xuất hóa đơn điện tử" at bounding box center [526, 30] width 192 height 15
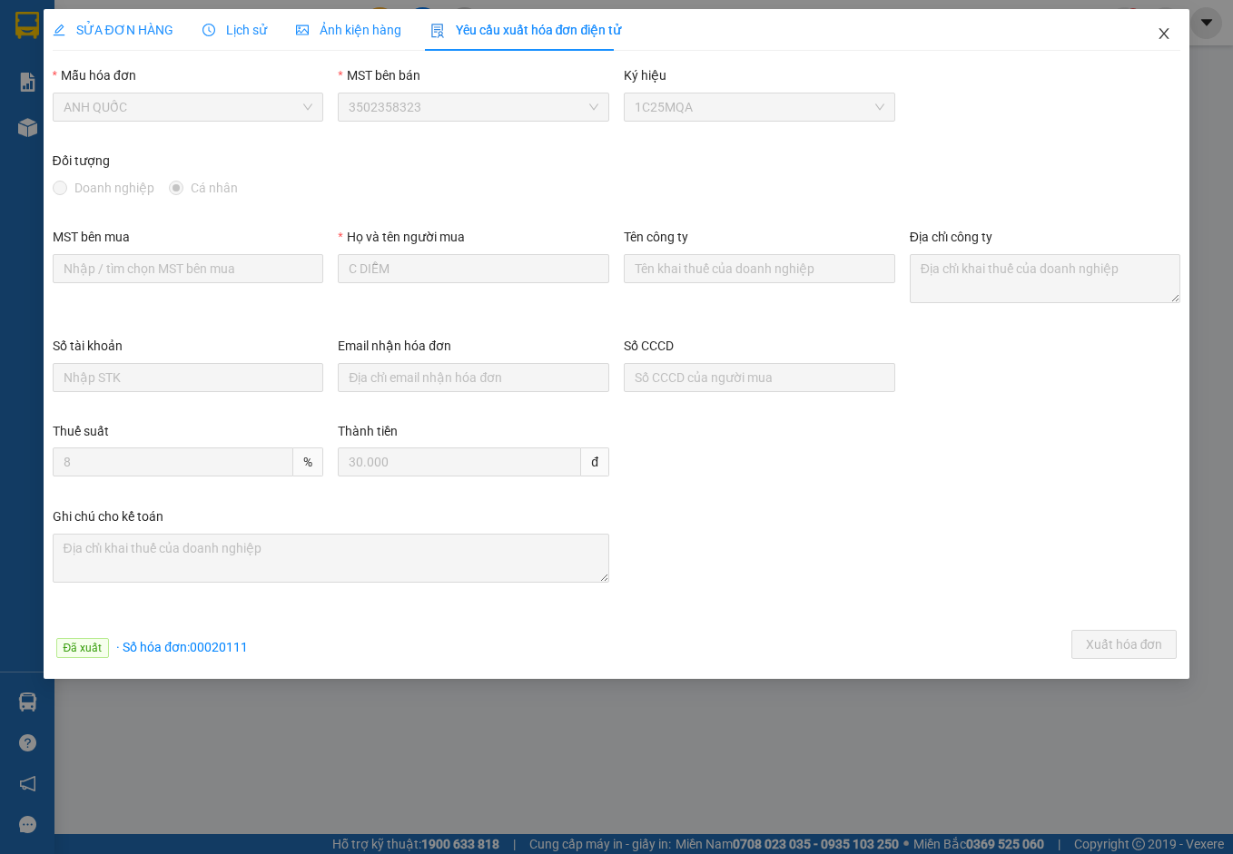
click at [1155, 38] on span "Close" at bounding box center [1163, 34] width 51 height 51
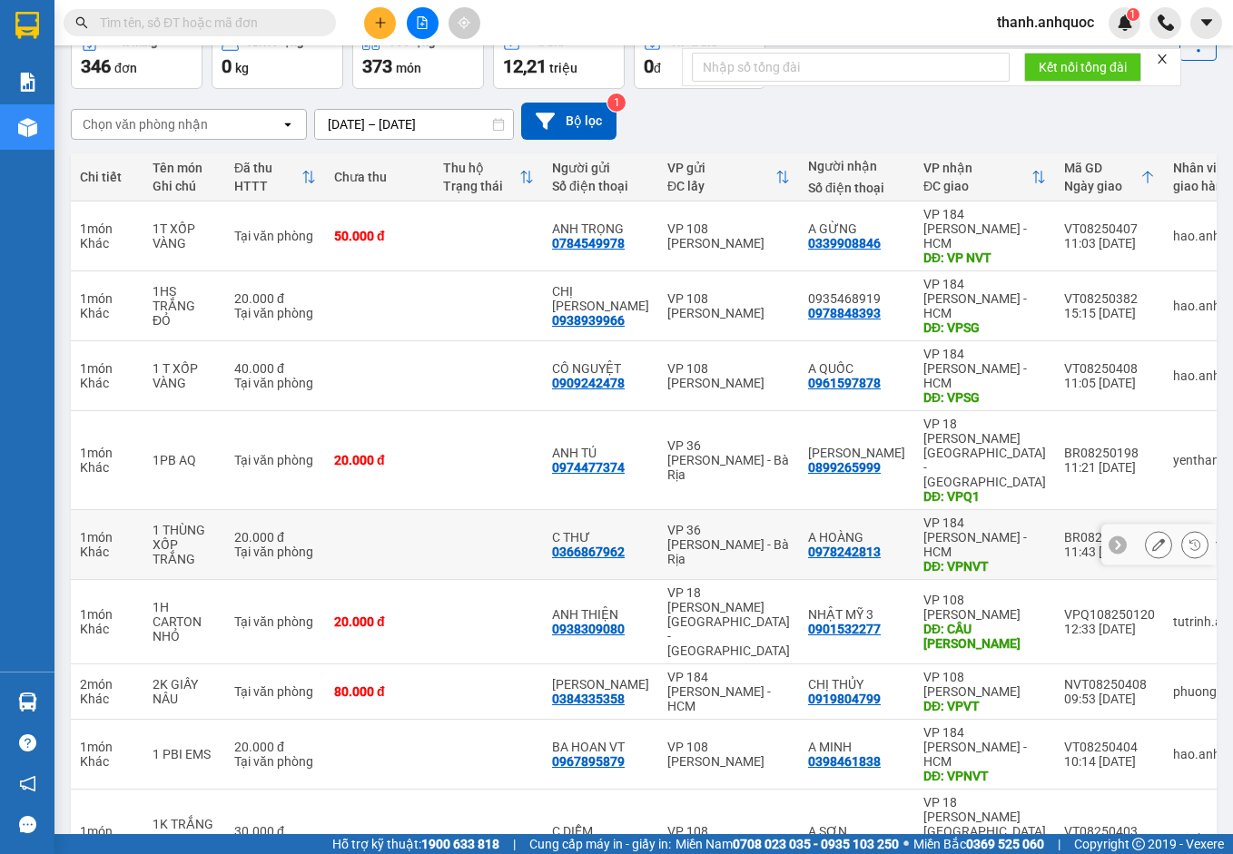
scroll to position [105, 0]
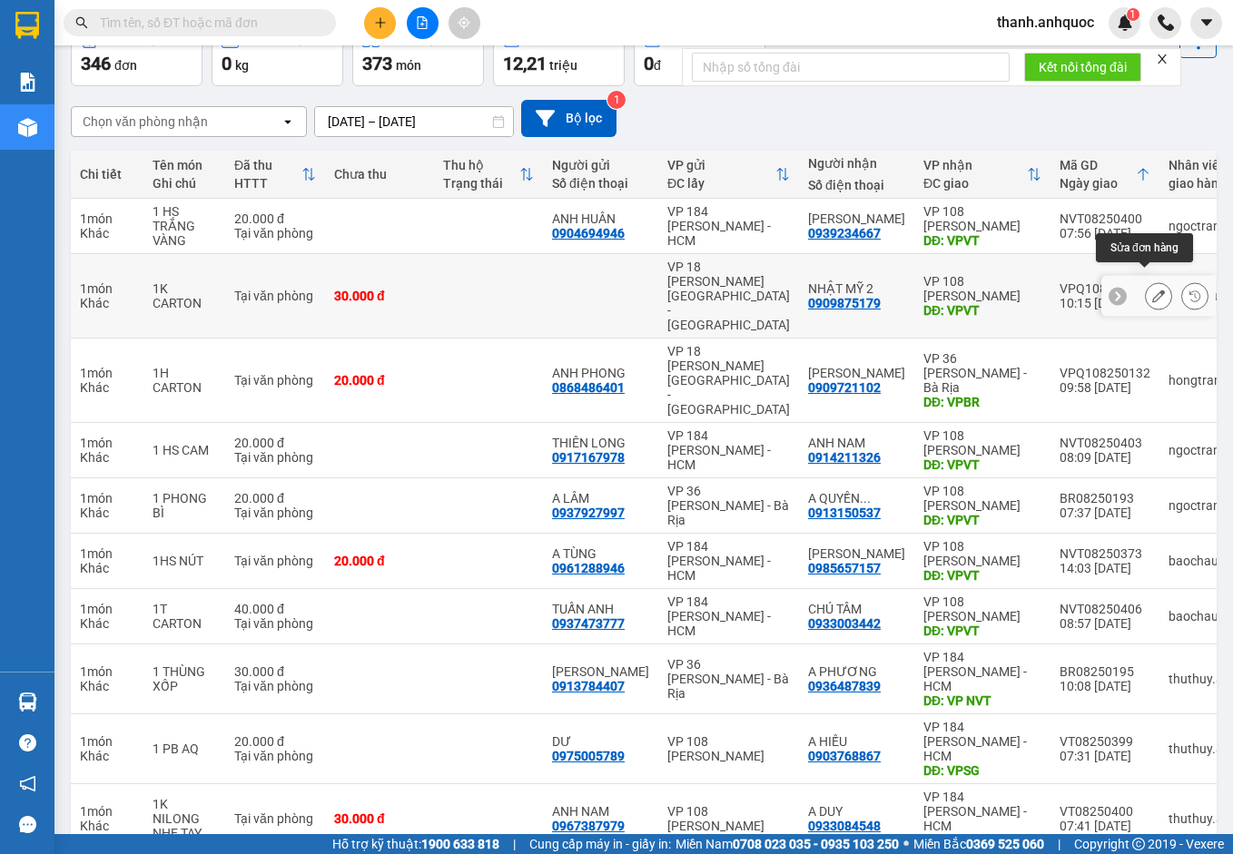
click at [1152, 290] on icon at bounding box center [1158, 296] width 13 height 13
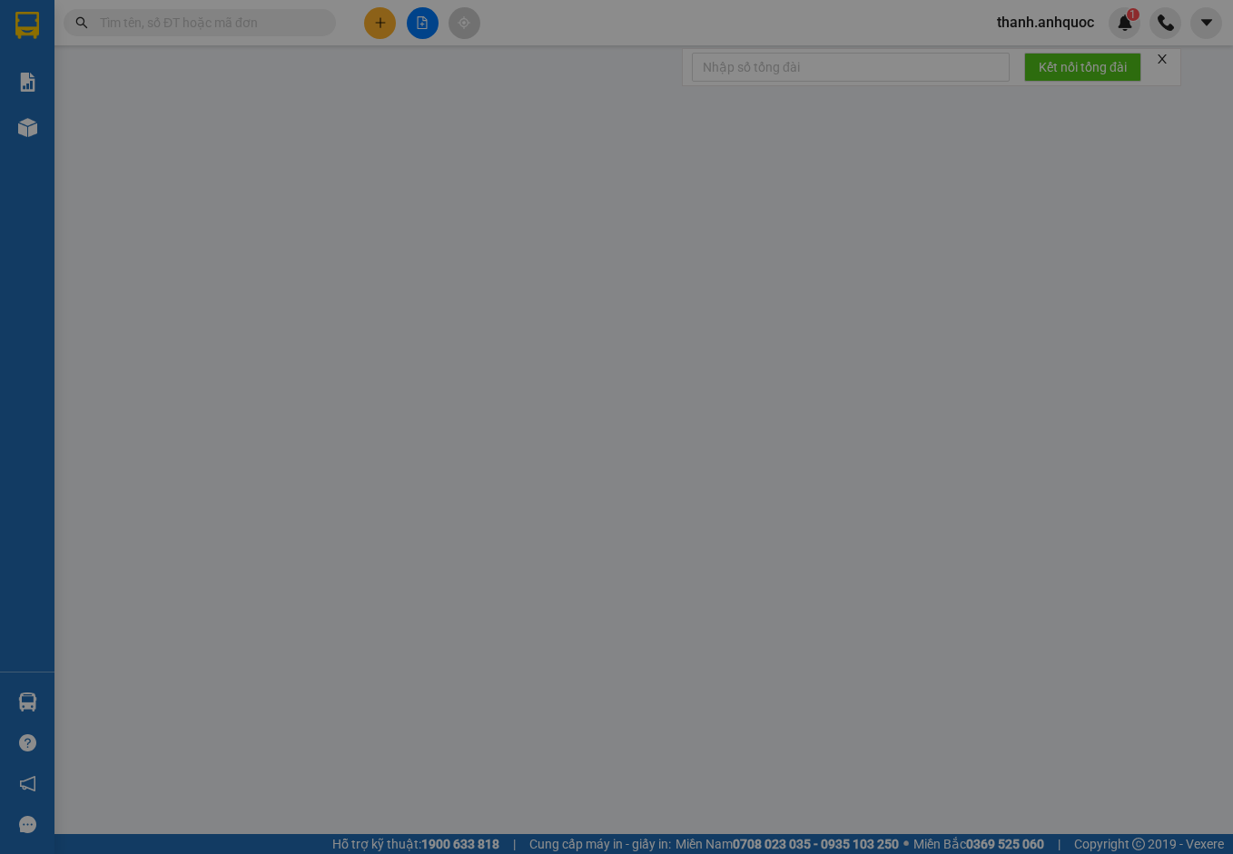
type input "0909875179"
type input "NHẬT MỸ 2"
type input "VPVT"
type input "30.000"
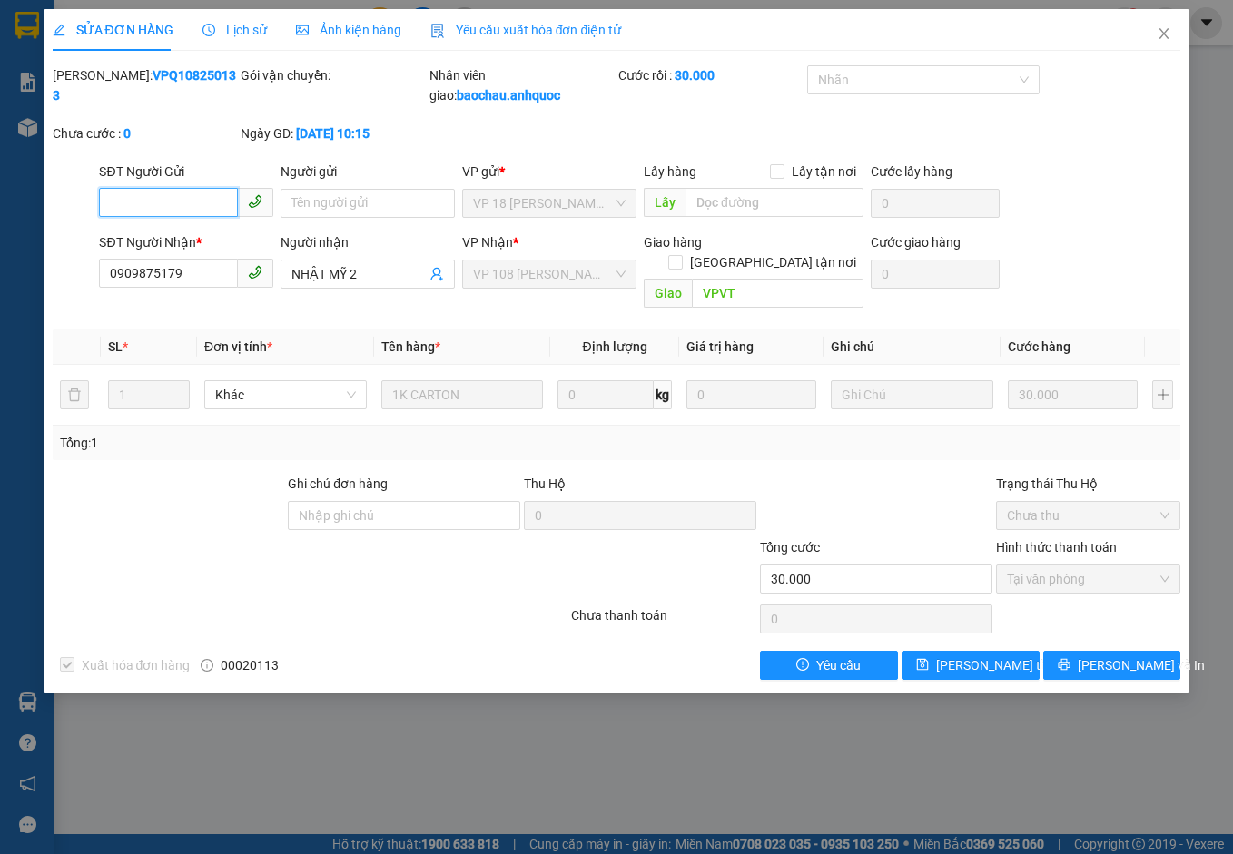
checkbox input "true"
click at [1162, 32] on icon "close" at bounding box center [1164, 33] width 10 height 11
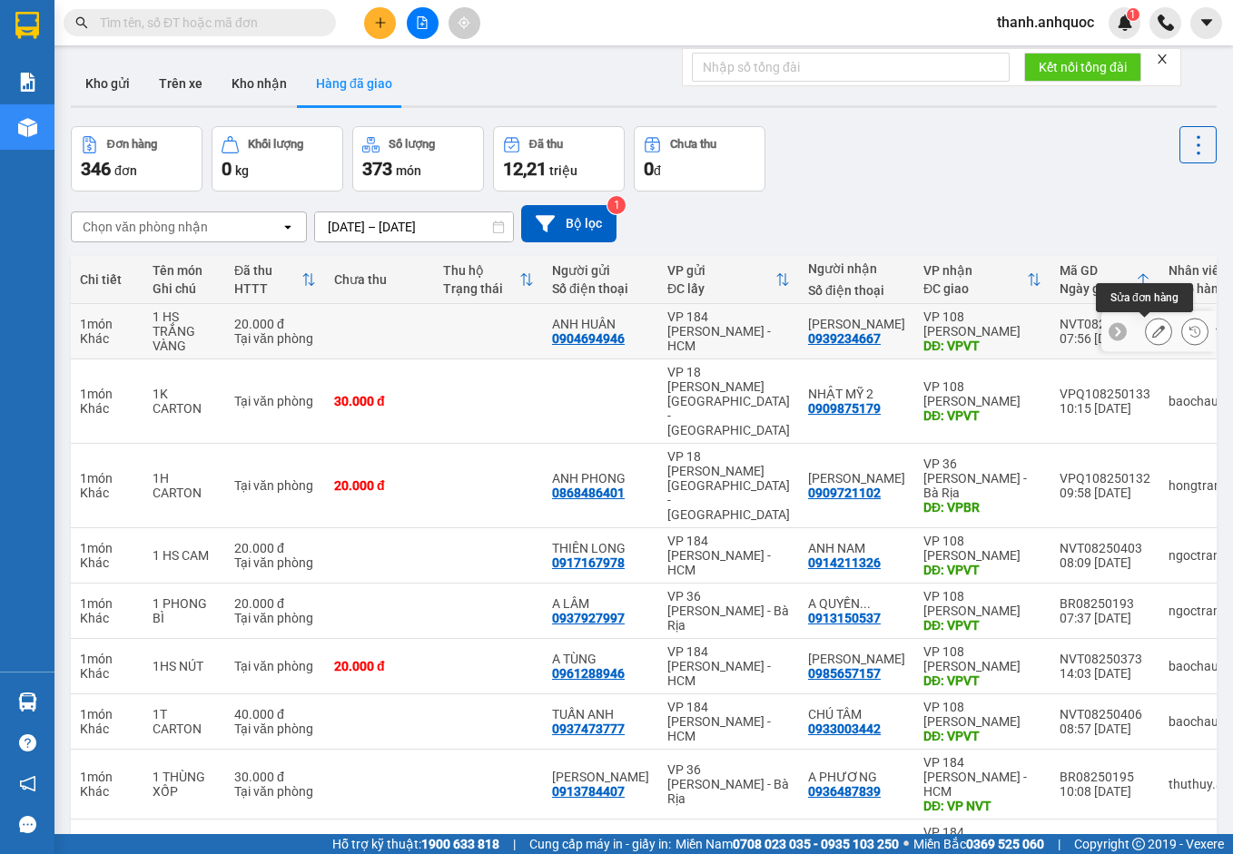
click at [1152, 332] on icon at bounding box center [1158, 331] width 13 height 13
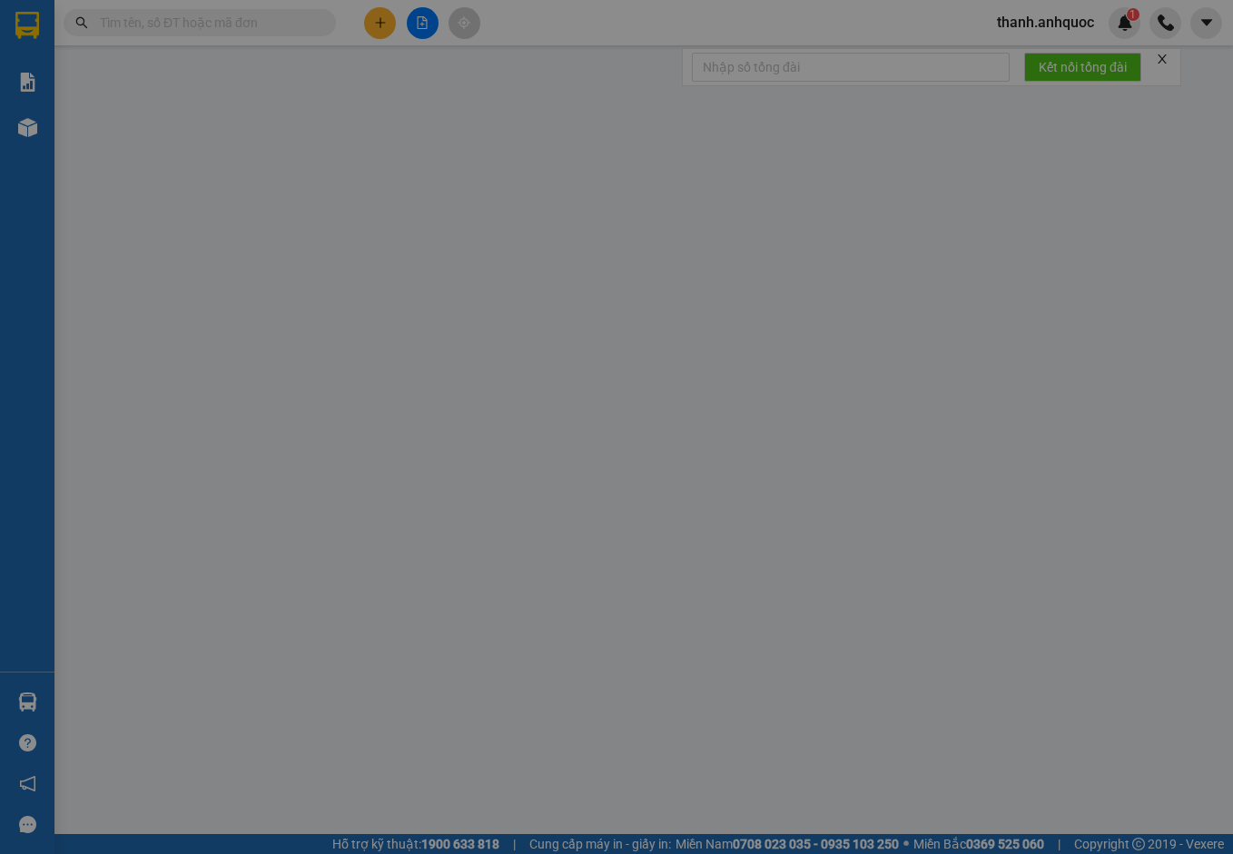
type input "0904694946"
type input "ANH HUÂN"
type input "0939234667"
type input "[PERSON_NAME]"
type input "VPVT"
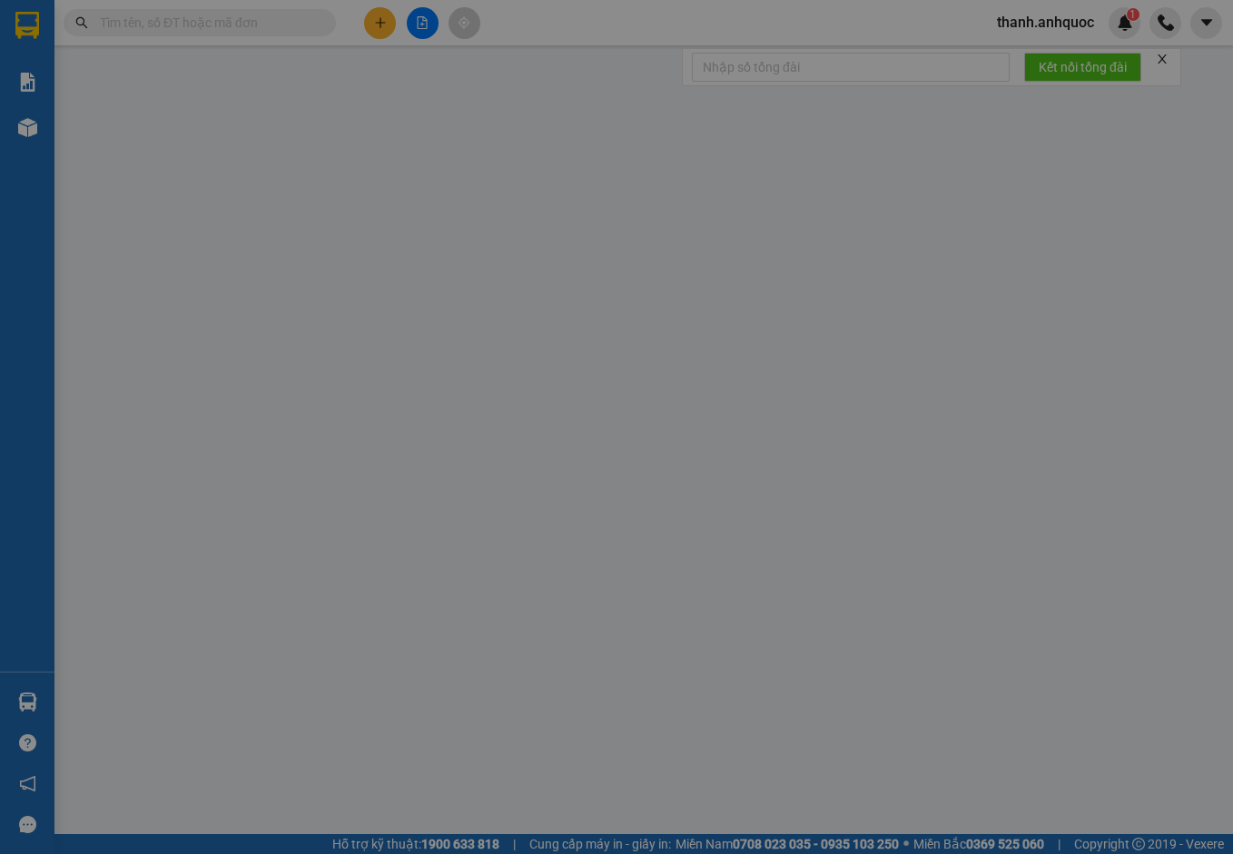
type input "TM 6/8 VP184 HẢO"
type input "20.000"
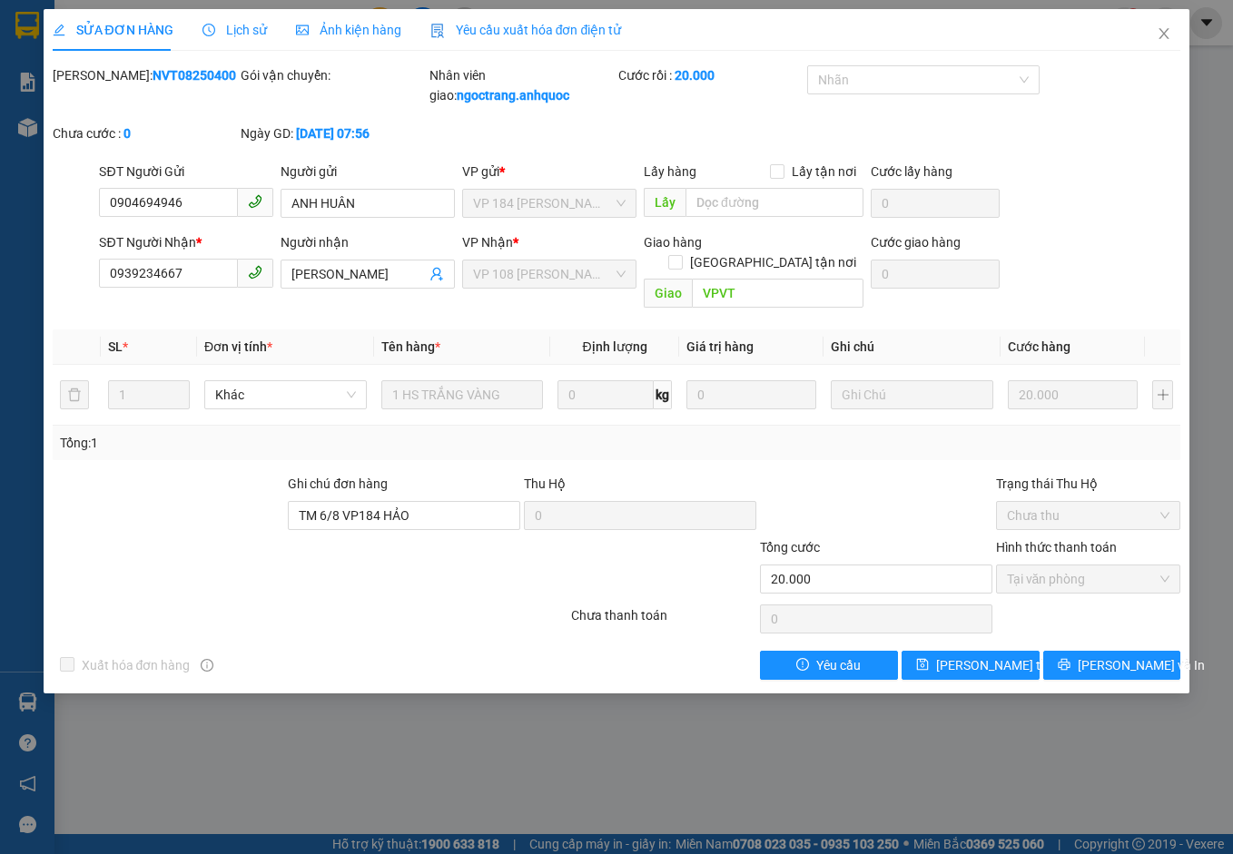
click at [501, 25] on span "Yêu cầu xuất hóa đơn điện tử" at bounding box center [526, 30] width 192 height 15
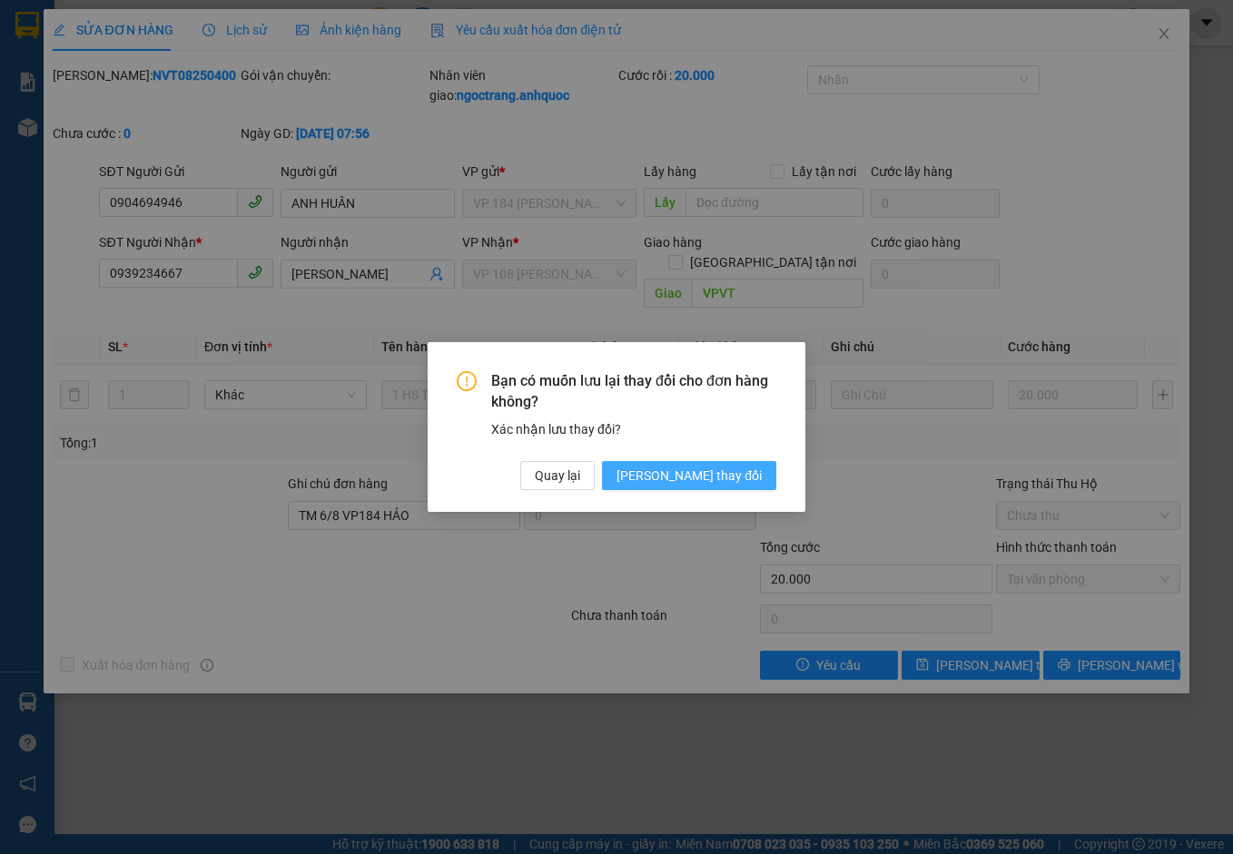
click at [740, 475] on span "[PERSON_NAME] thay đổi" at bounding box center [688, 476] width 145 height 20
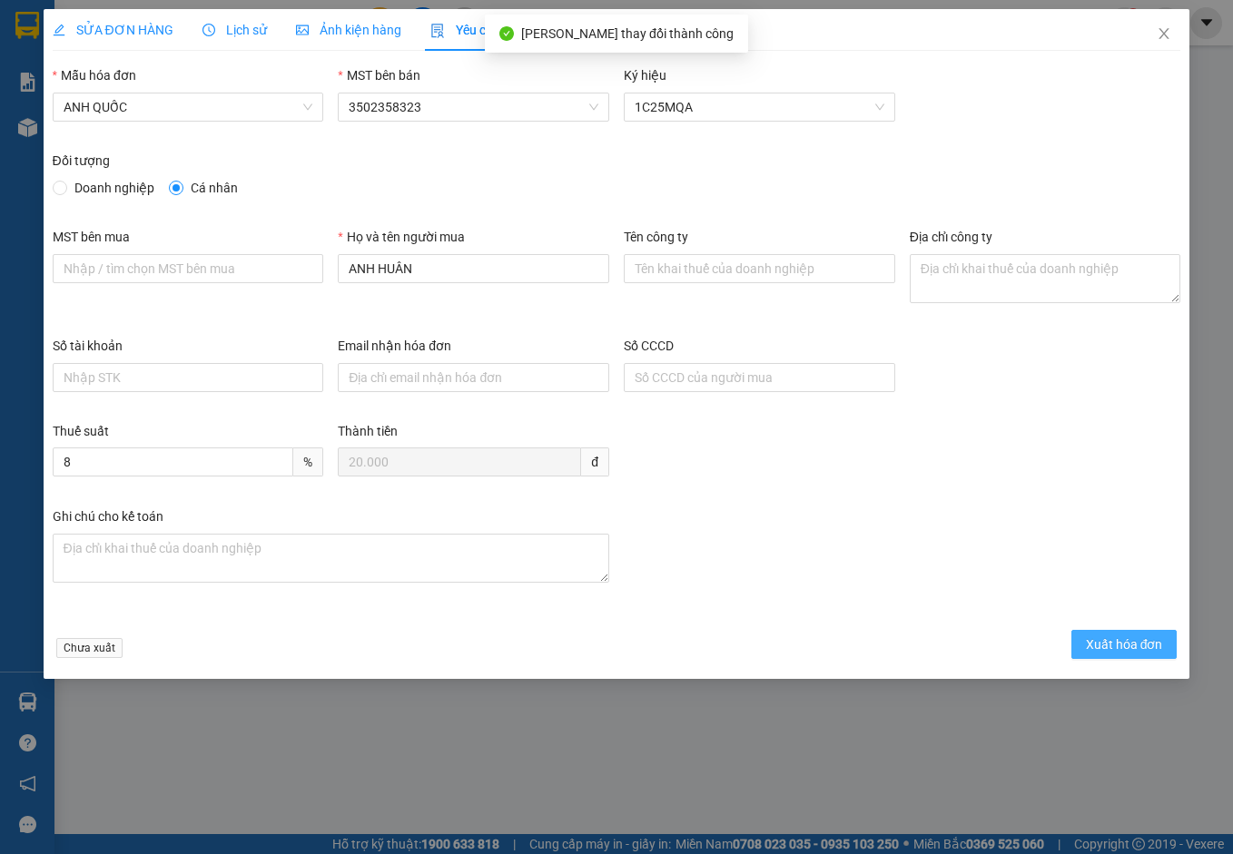
click at [1151, 648] on span "Xuất hóa đơn" at bounding box center [1124, 644] width 77 height 20
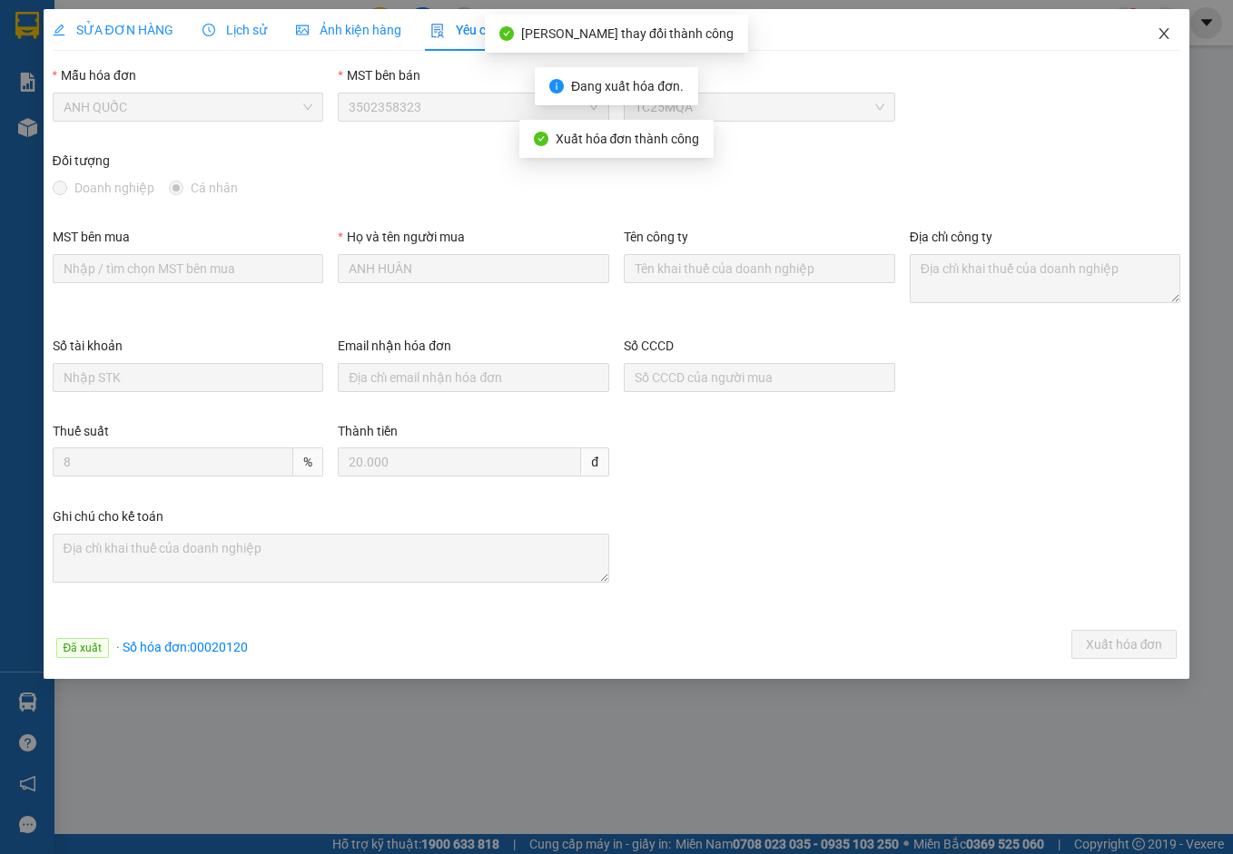
click at [1165, 37] on icon "close" at bounding box center [1163, 33] width 15 height 15
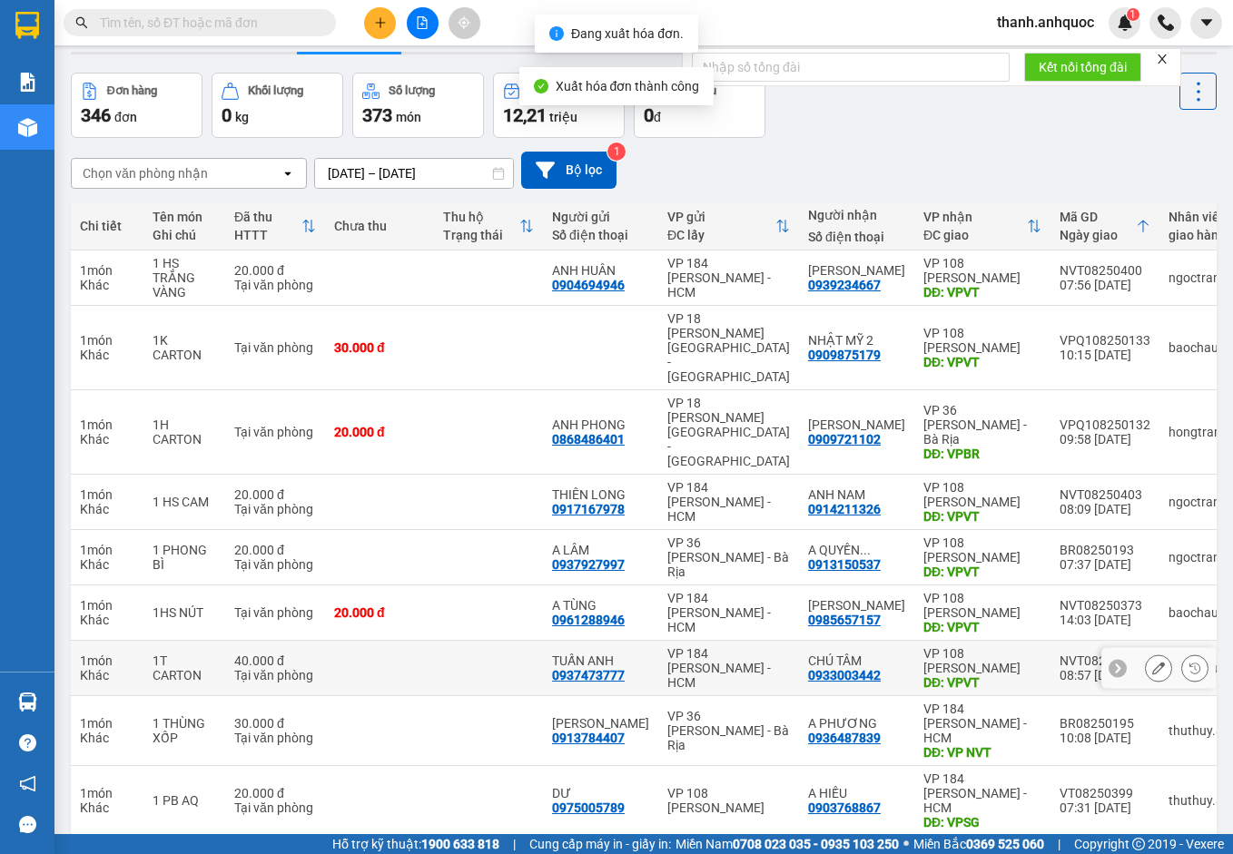
scroll to position [105, 0]
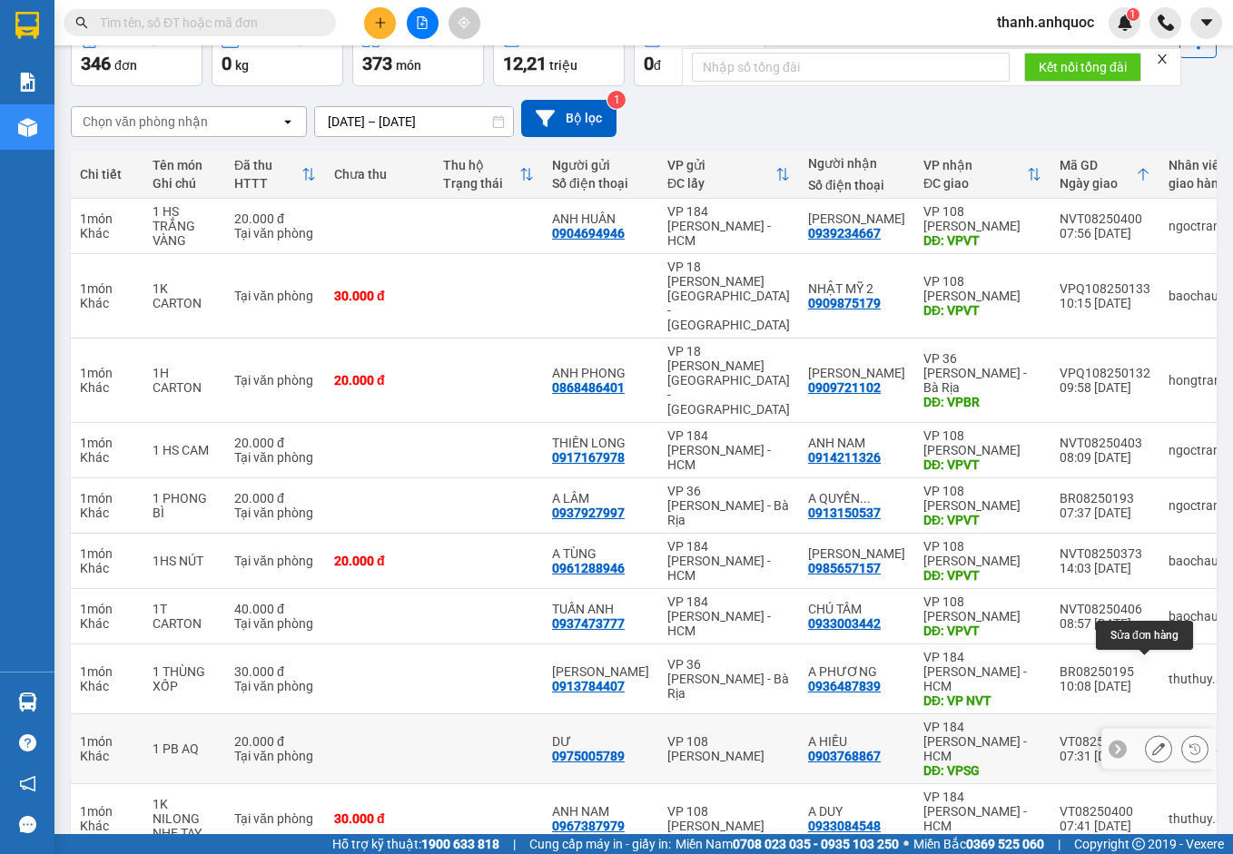
click at [1152, 742] on icon at bounding box center [1158, 748] width 13 height 13
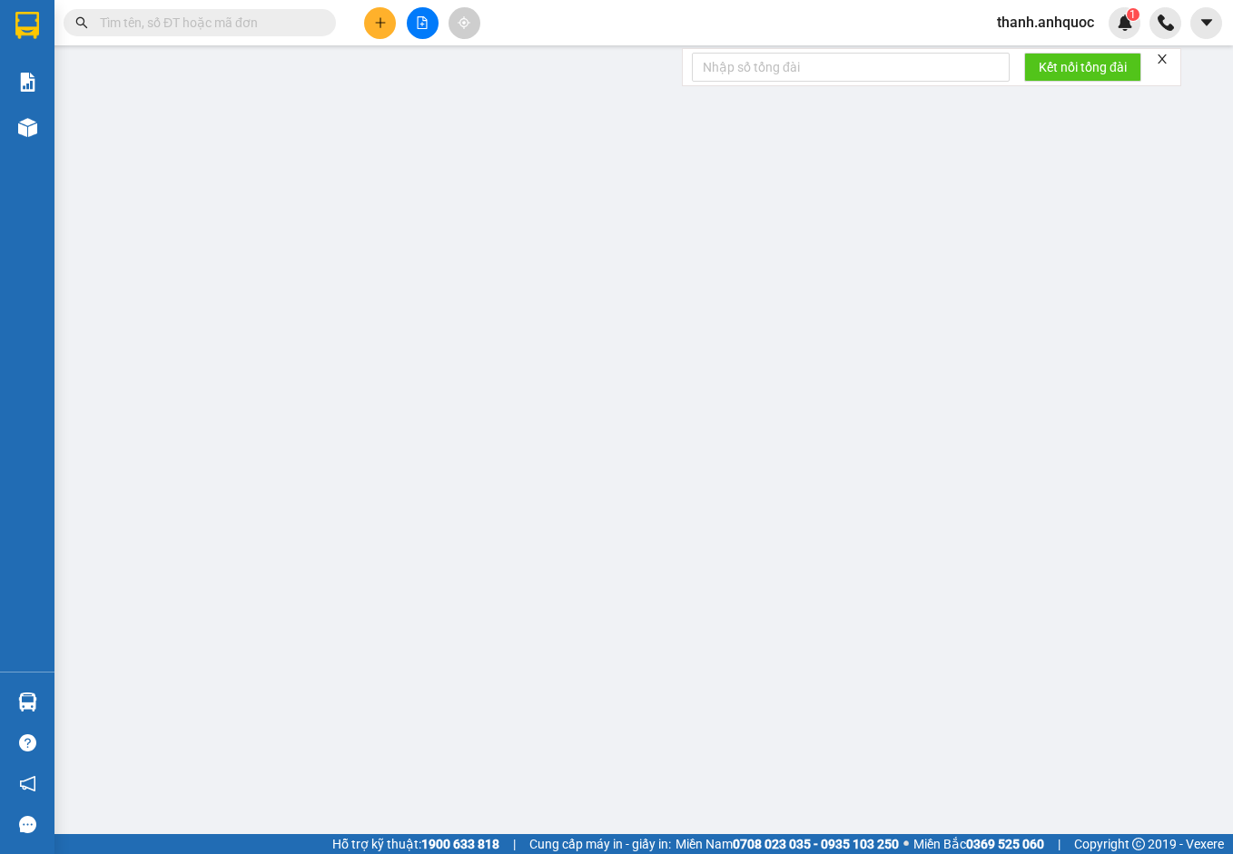
type input "0975005789"
type input "DƯ"
type input "0903768867"
type input "A HIẾU"
type input "VPSG"
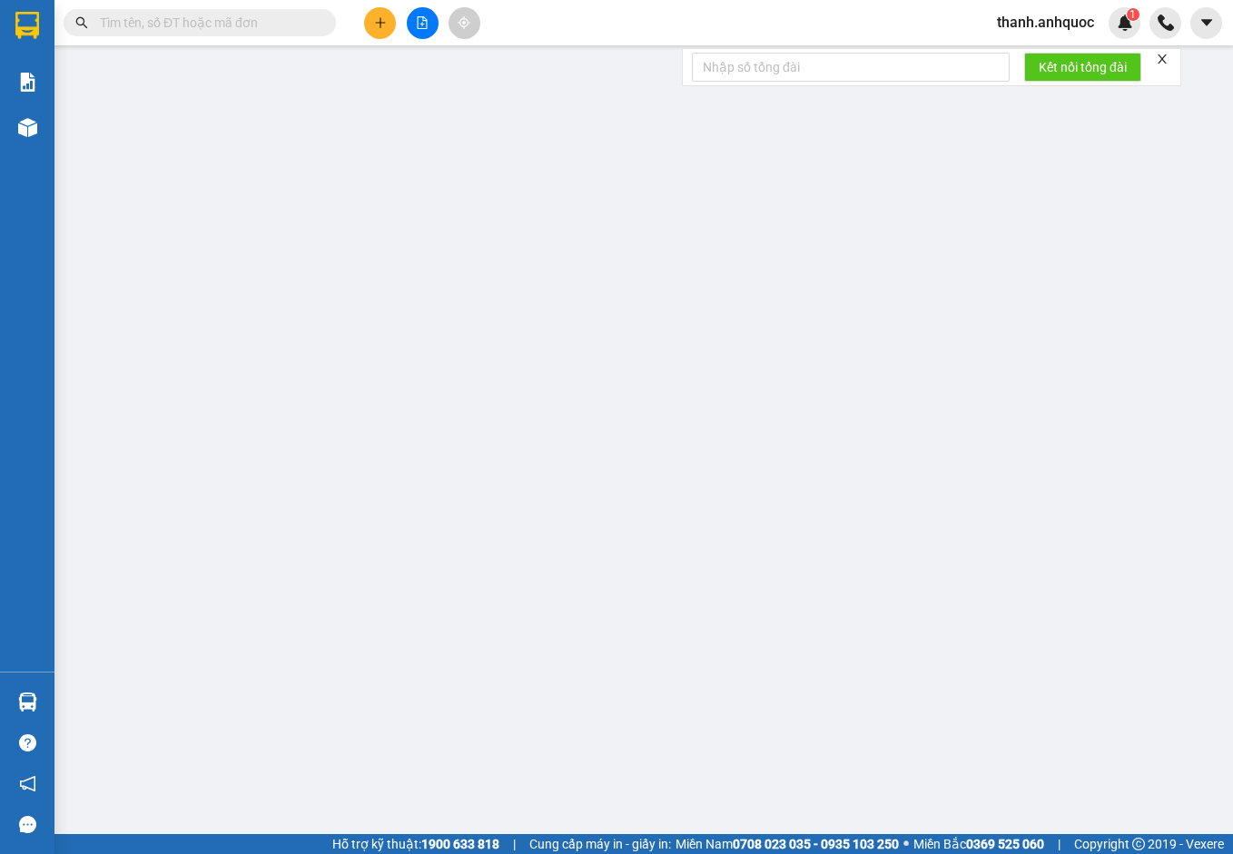
type input "20.000"
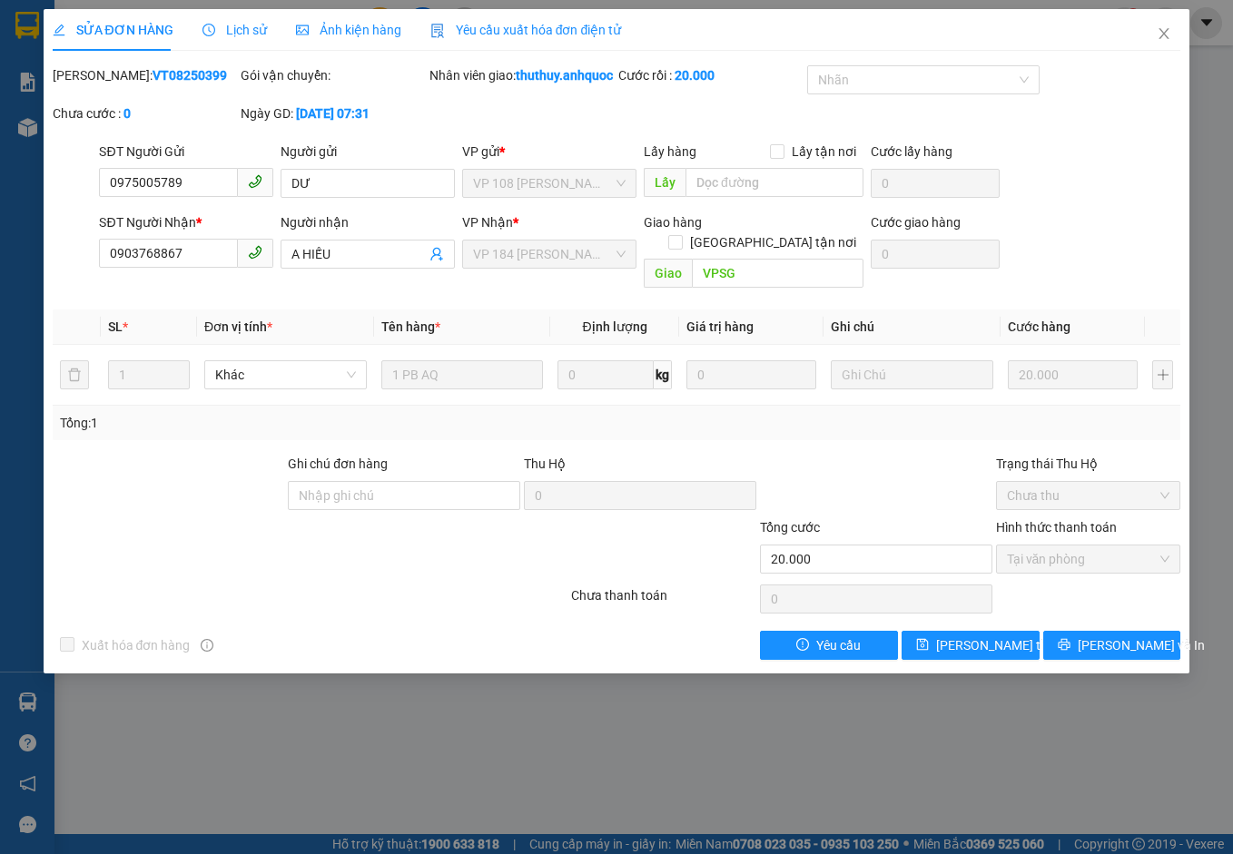
click at [538, 27] on span "Yêu cầu xuất hóa đơn điện tử" at bounding box center [526, 30] width 192 height 15
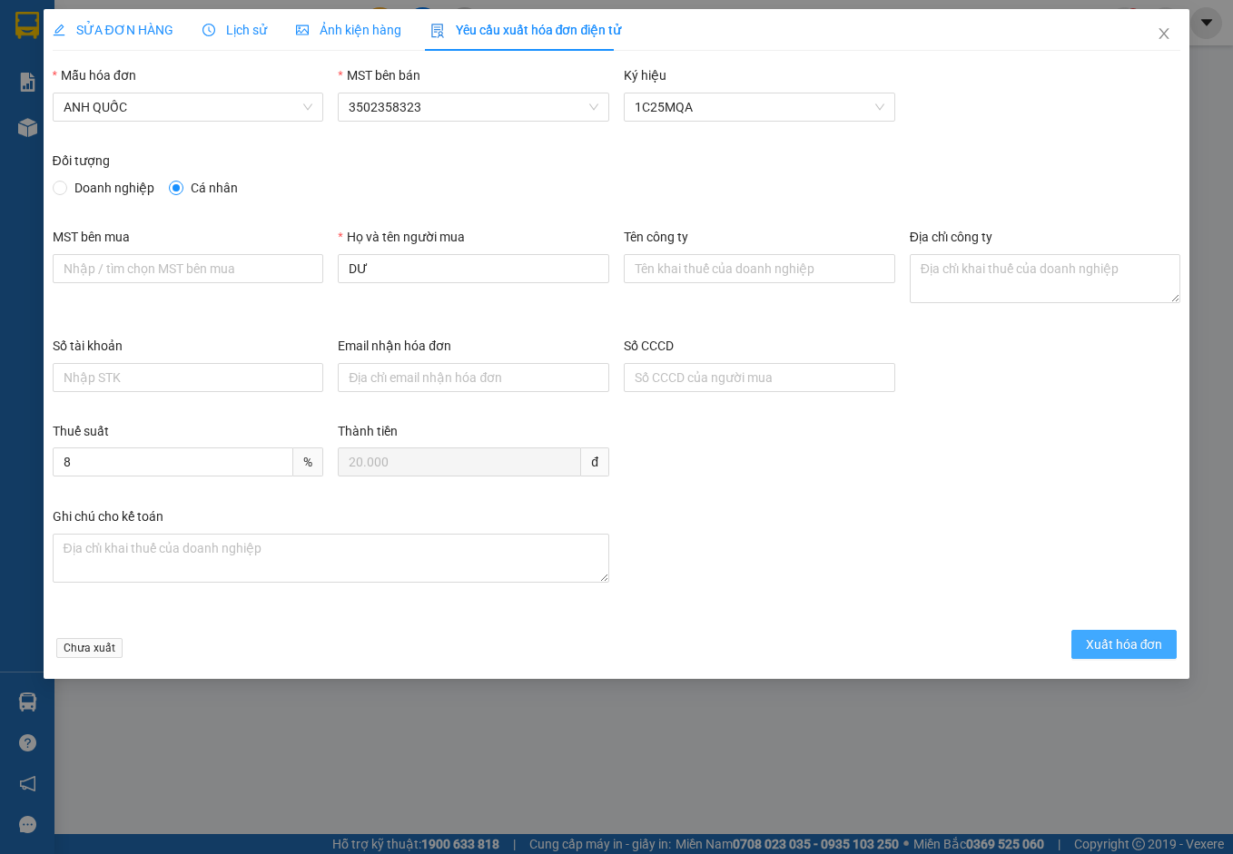
click at [1113, 644] on span "Xuất hóa đơn" at bounding box center [1124, 644] width 77 height 20
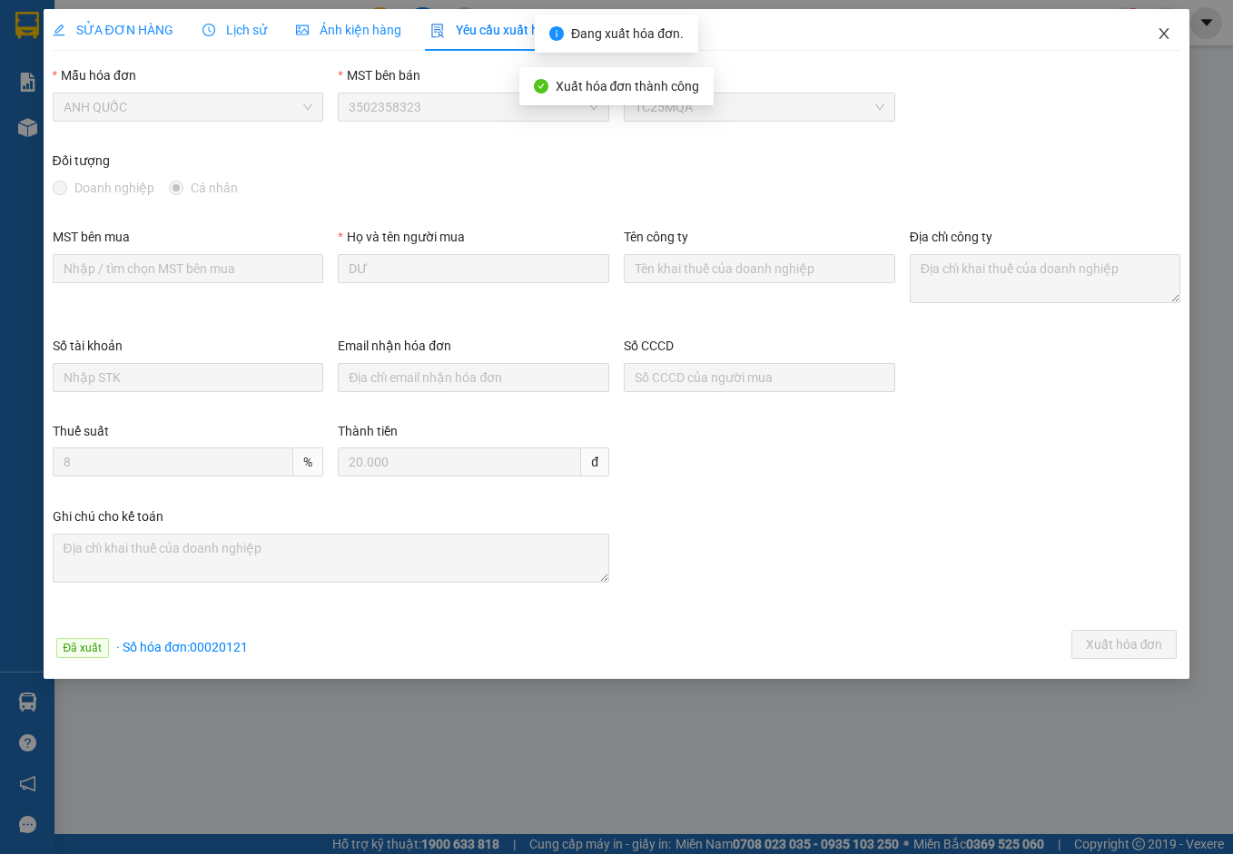
click at [1161, 34] on icon "close" at bounding box center [1163, 33] width 15 height 15
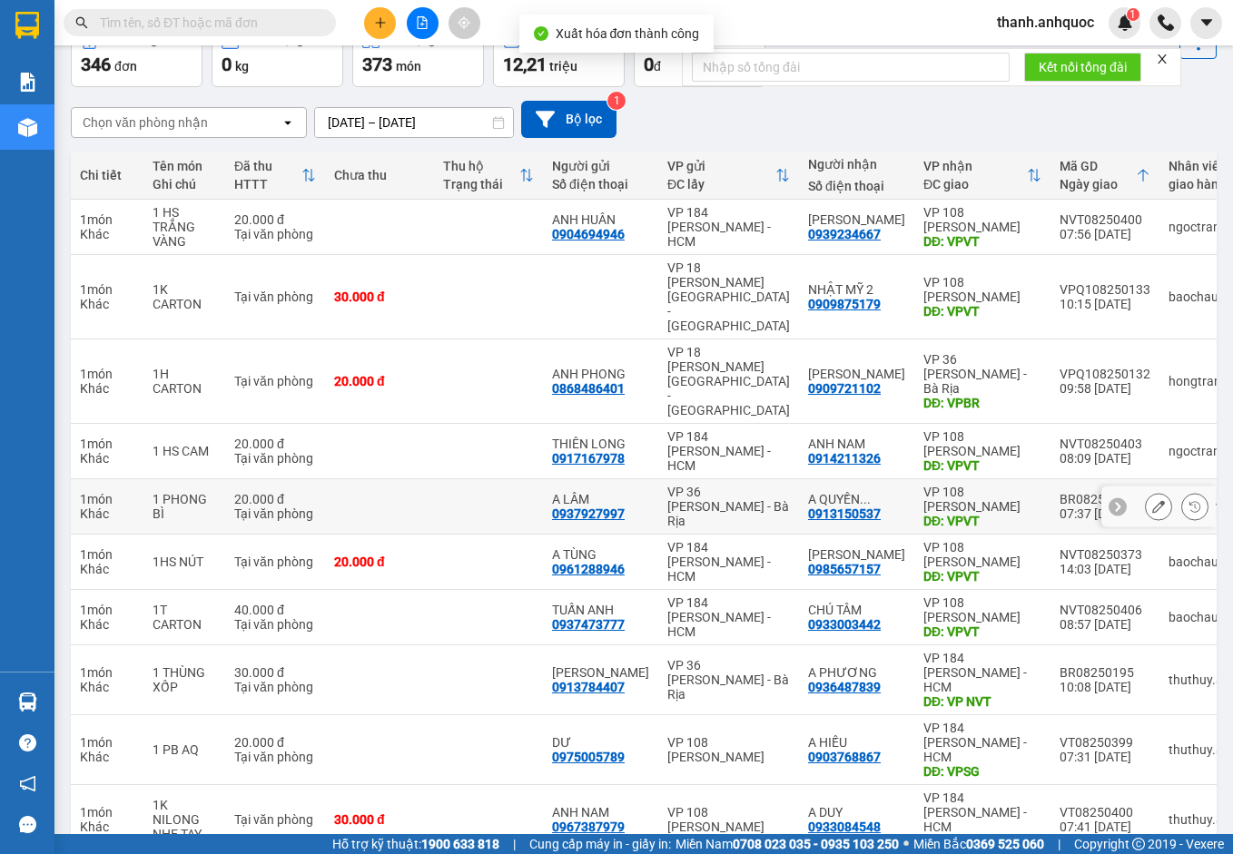
scroll to position [105, 0]
